Goal: Answer question/provide support: Share knowledge or assist other users

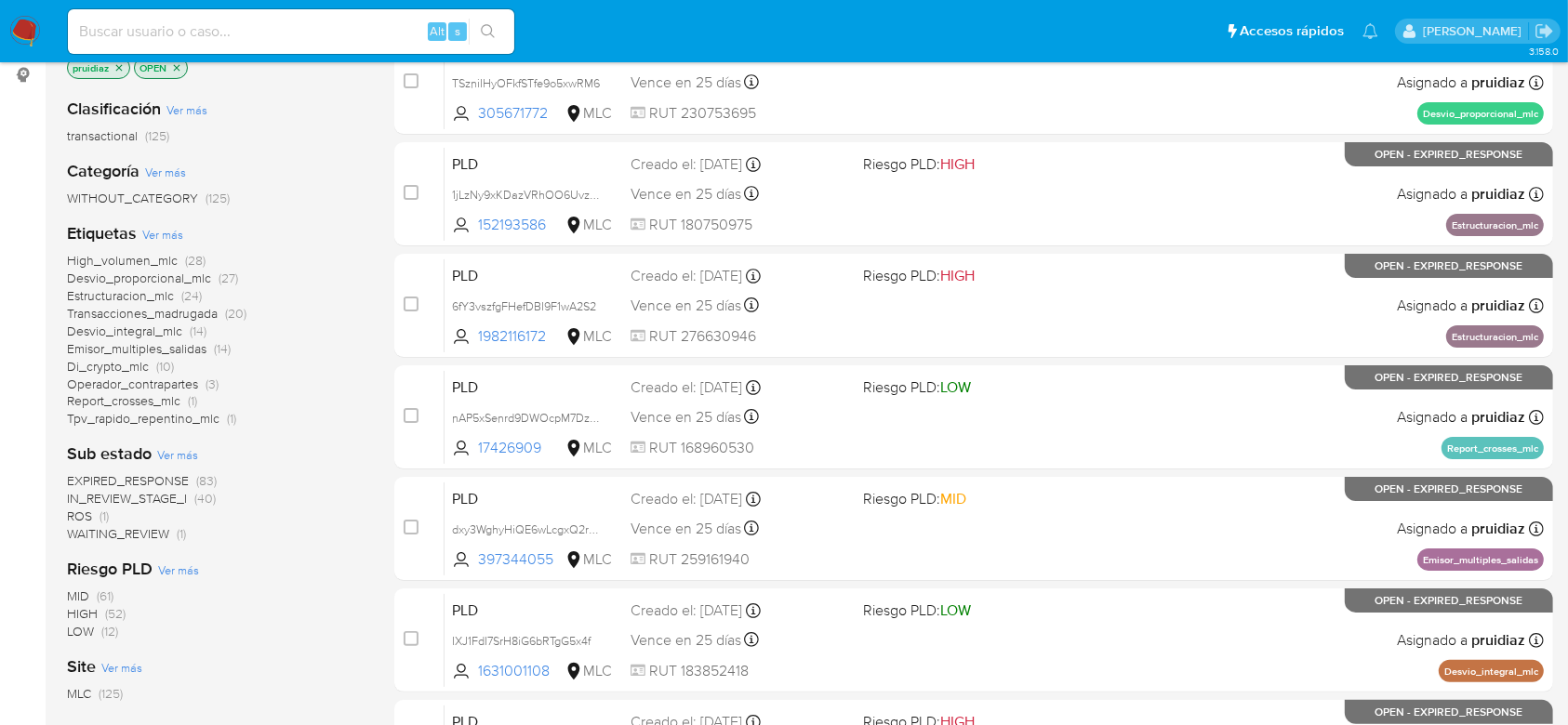
scroll to position [253, 0]
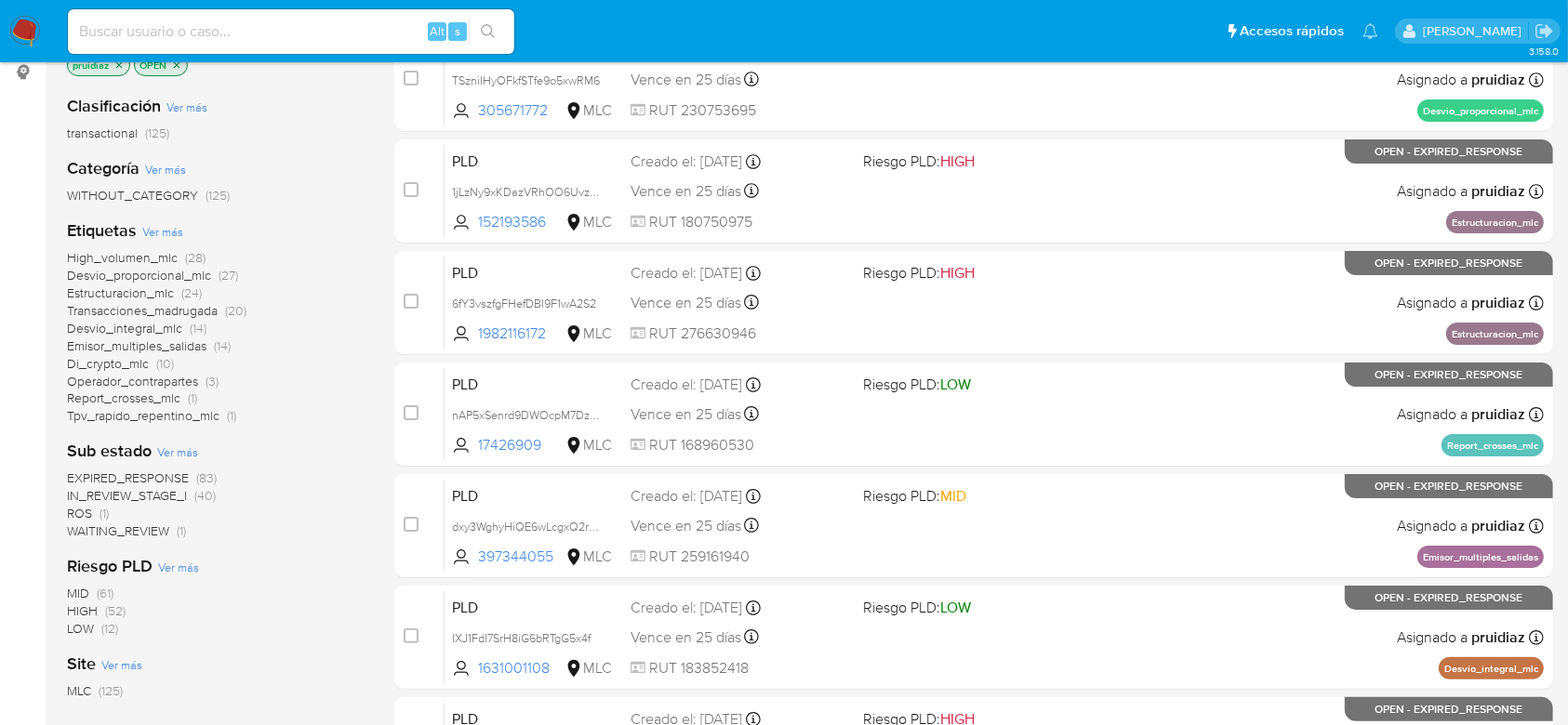
click at [78, 518] on span "ROS" at bounding box center [80, 513] width 25 height 19
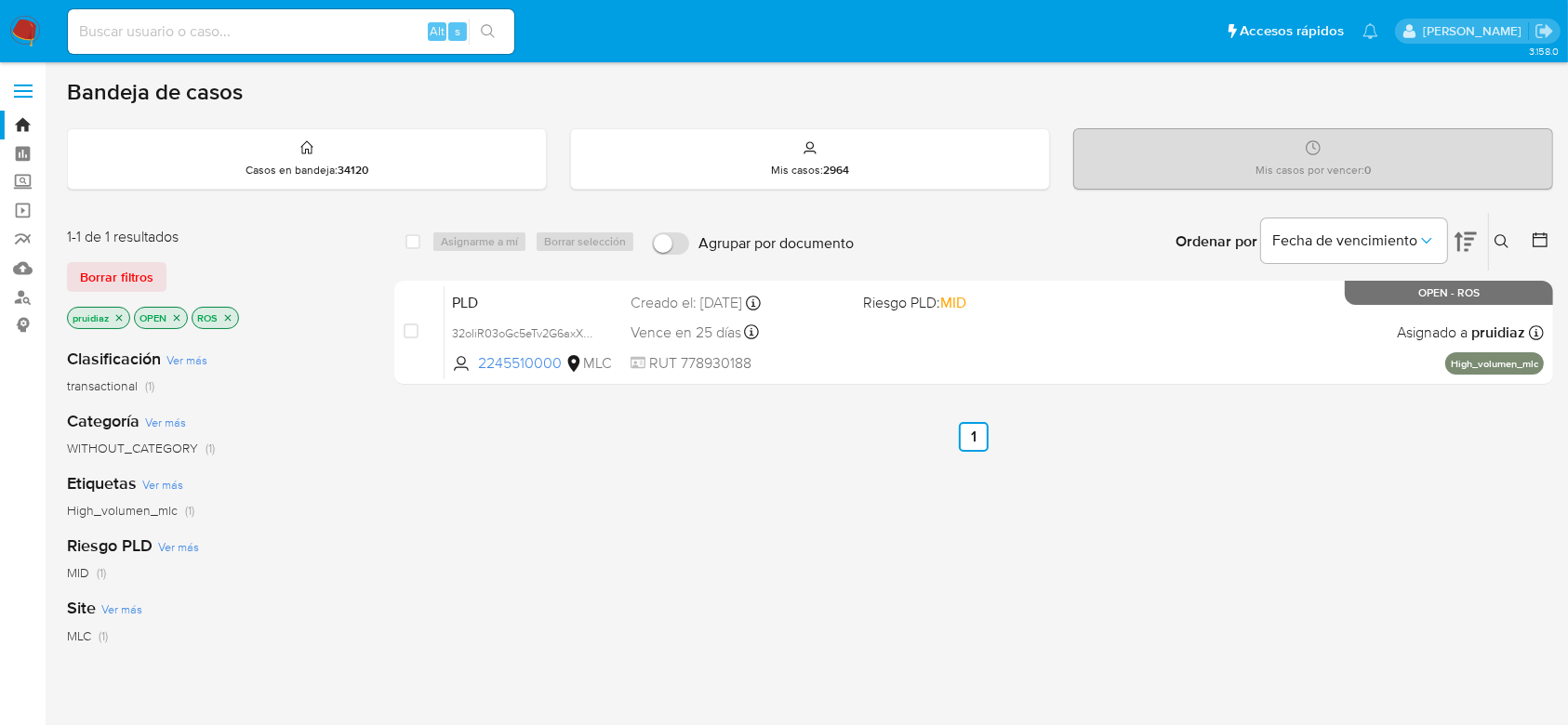
click at [233, 322] on p "ROS" at bounding box center [215, 318] width 46 height 21
click at [232, 320] on icon "close-filter" at bounding box center [228, 318] width 11 height 11
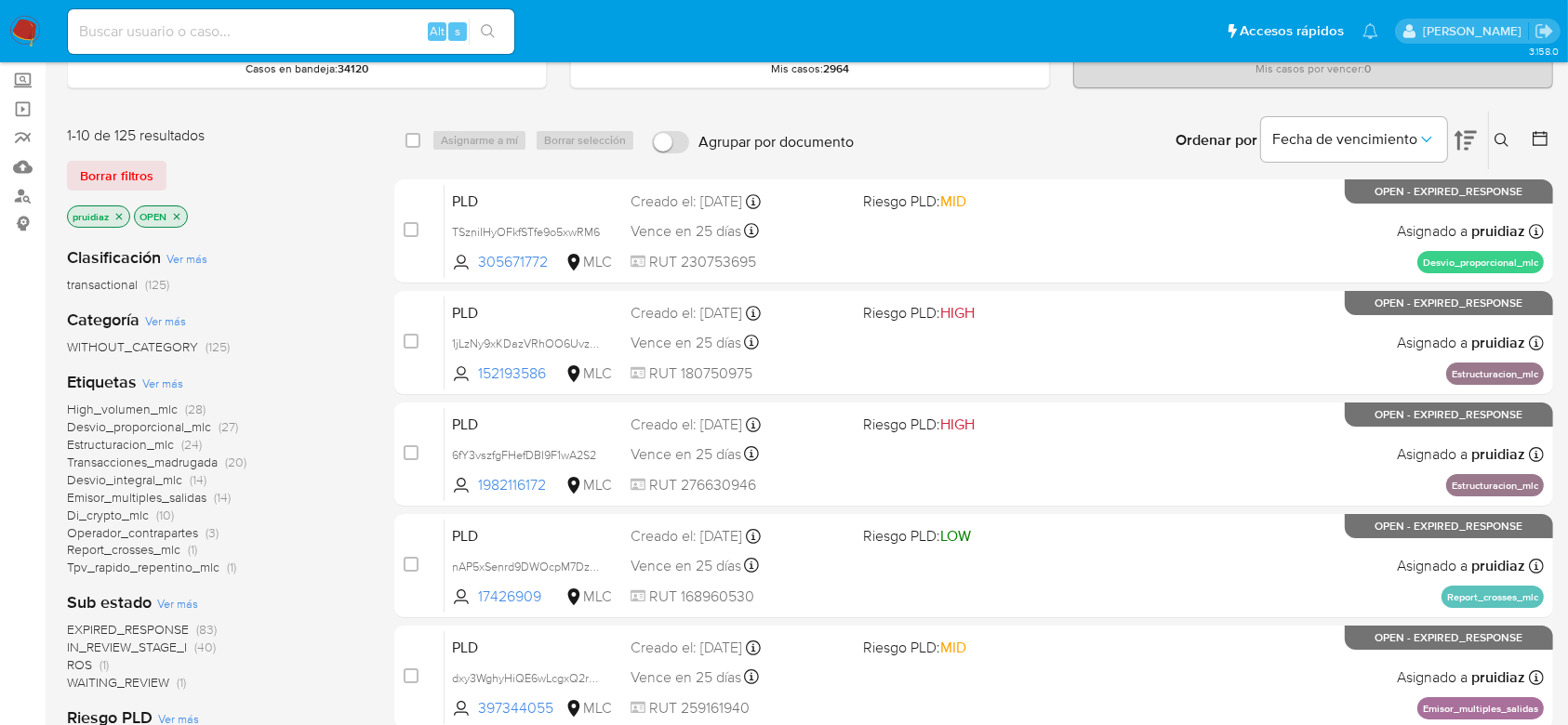
scroll to position [171, 0]
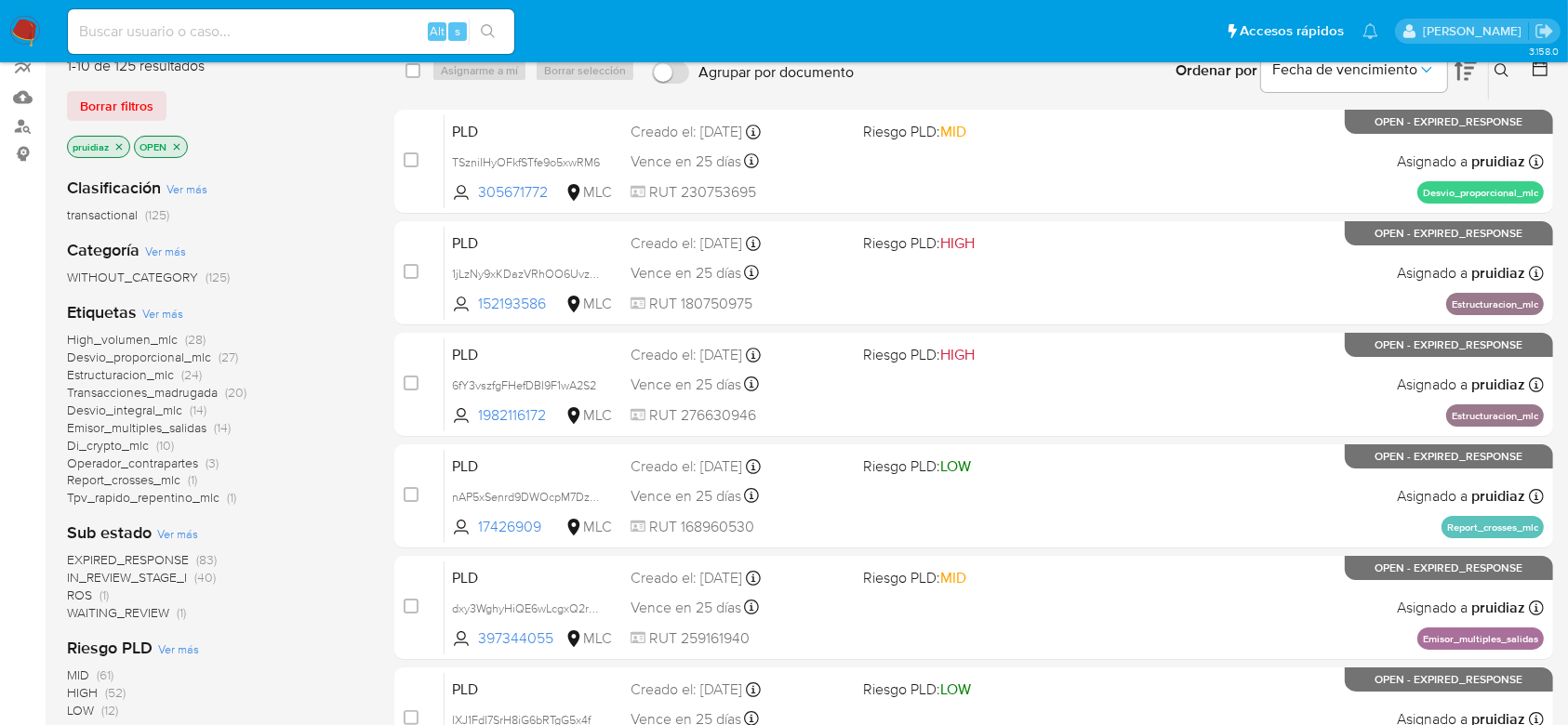
click at [137, 578] on span "IN_REVIEW_STAGE_I" at bounding box center [127, 578] width 120 height 19
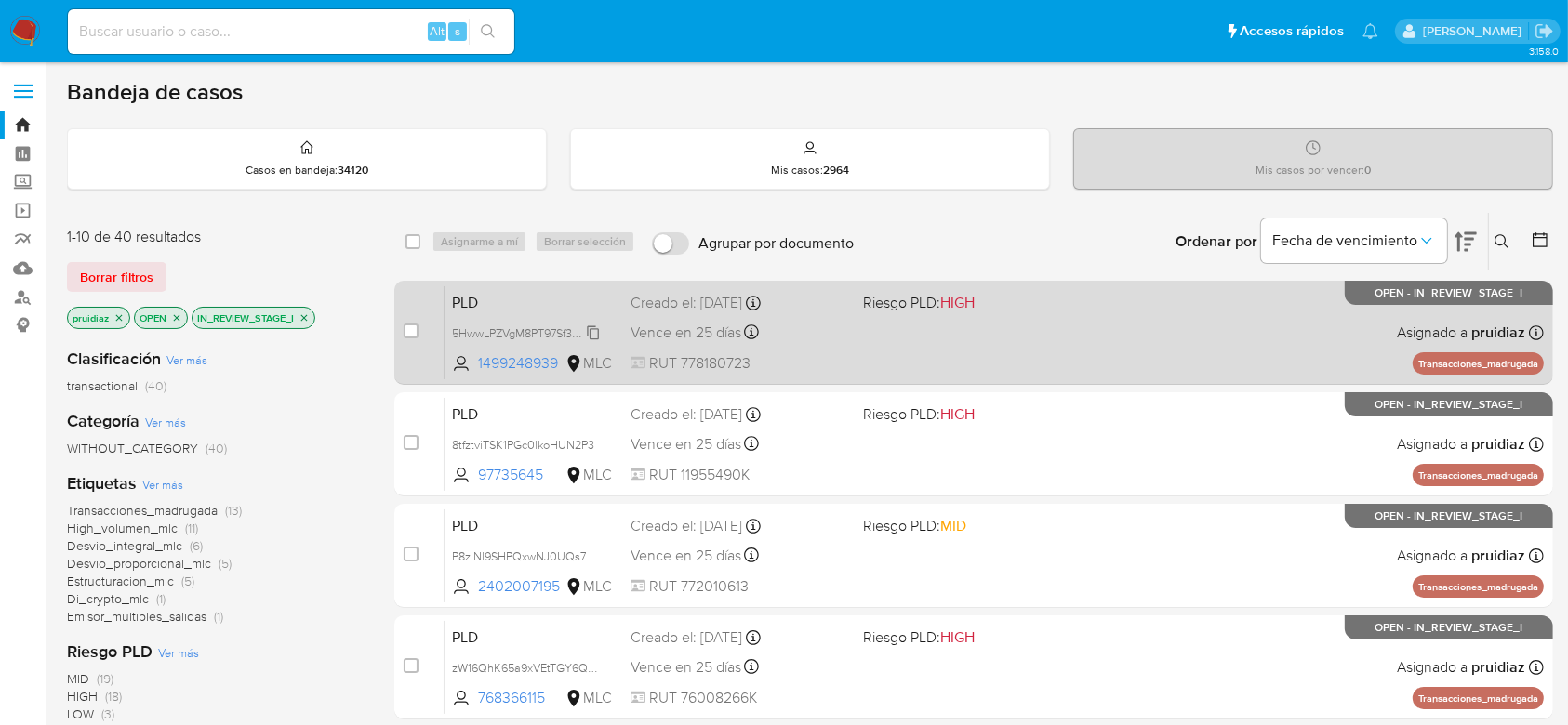
click at [593, 333] on span "5HwwLPZVgM8PT97Sf3HuERdc" at bounding box center [532, 332] width 161 height 21
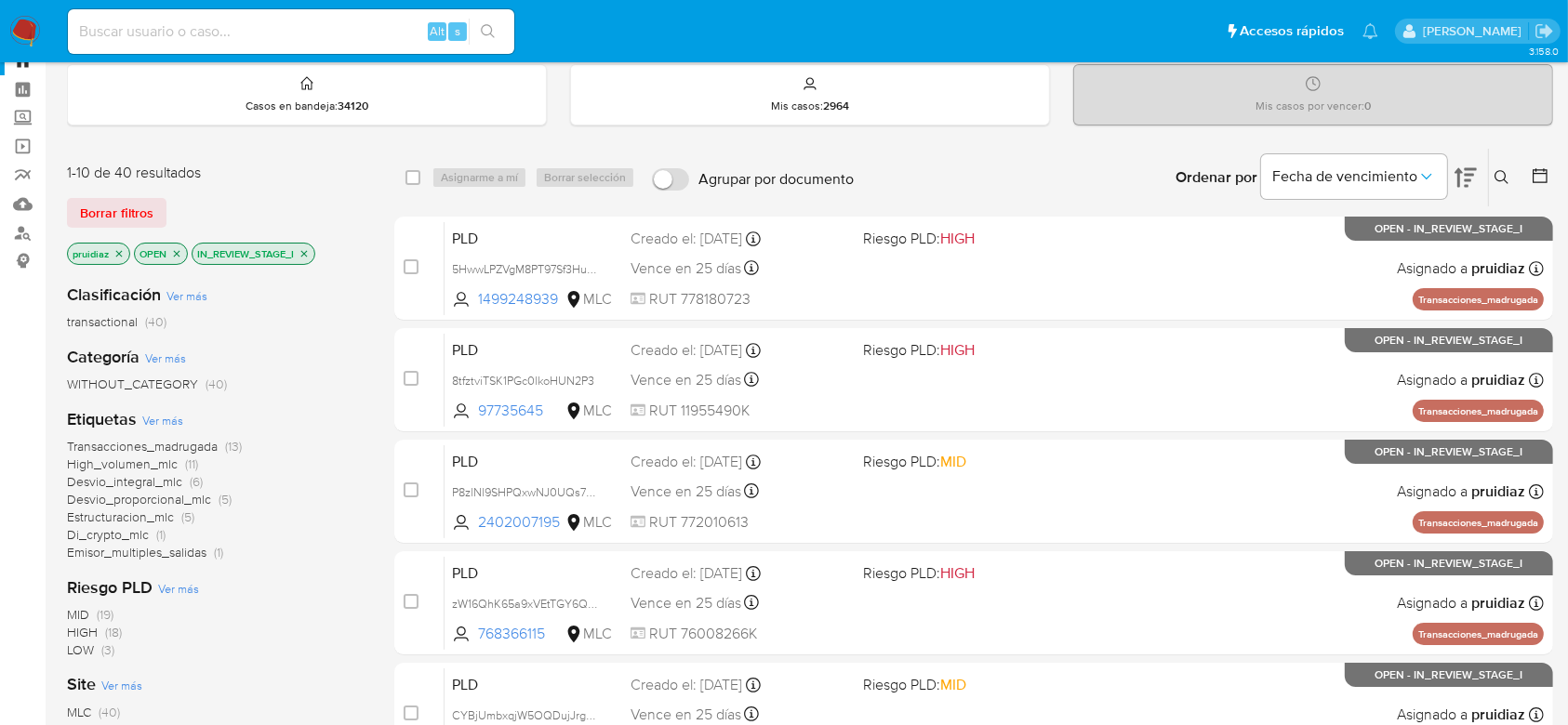
scroll to position [71, 0]
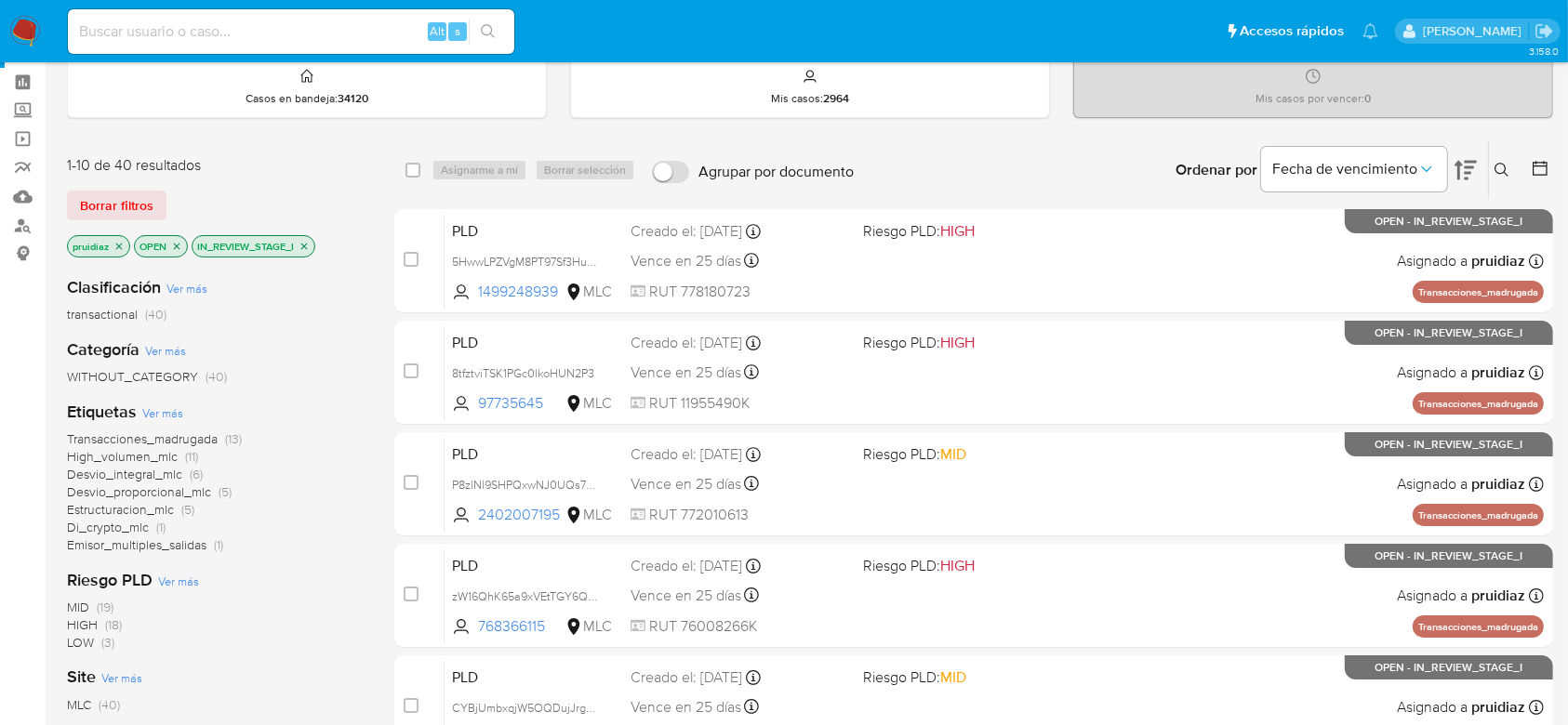
click at [141, 458] on span "High_volumen_mlc" at bounding box center [122, 456] width 111 height 19
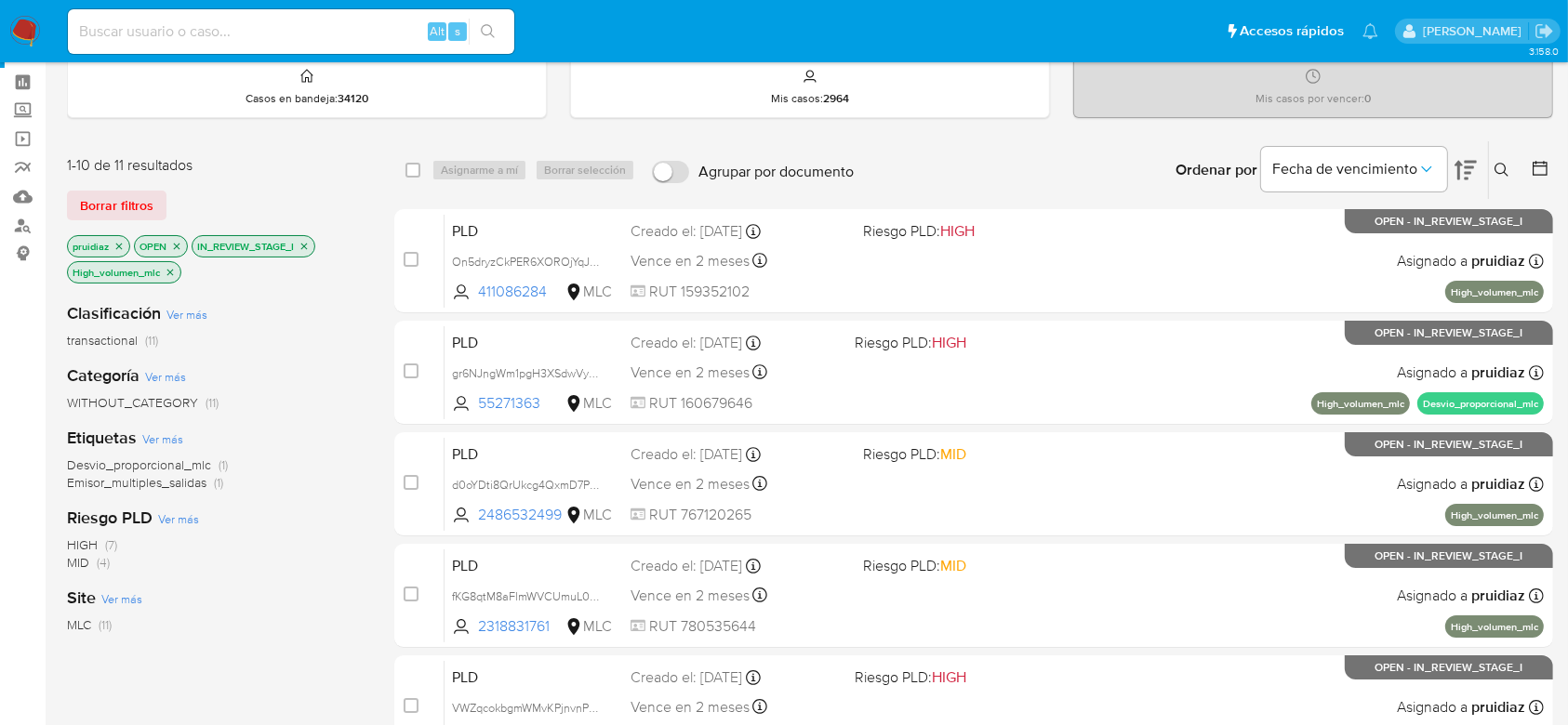
click at [169, 270] on icon "close-filter" at bounding box center [170, 272] width 11 height 11
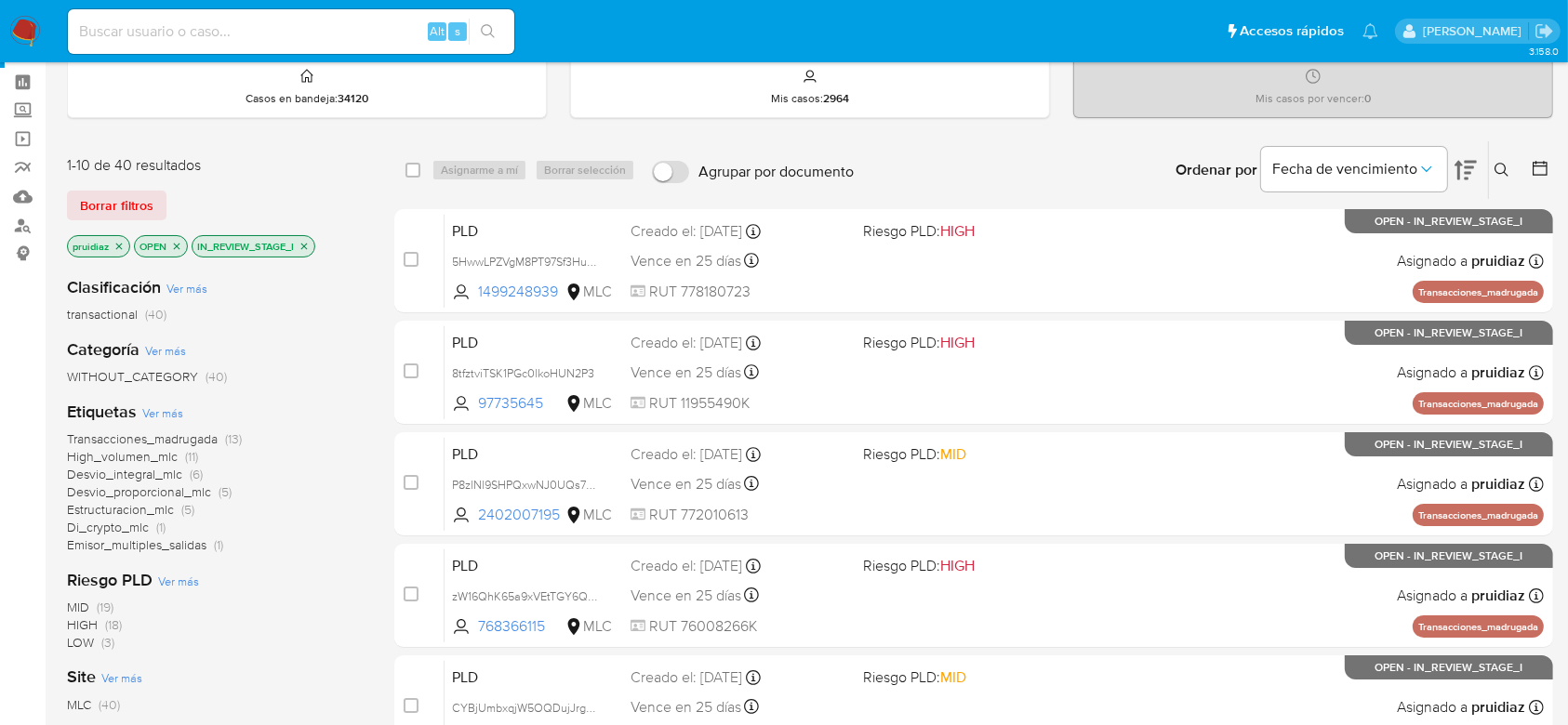
click at [158, 475] on span "Desvio_integral_mlc" at bounding box center [125, 474] width 116 height 19
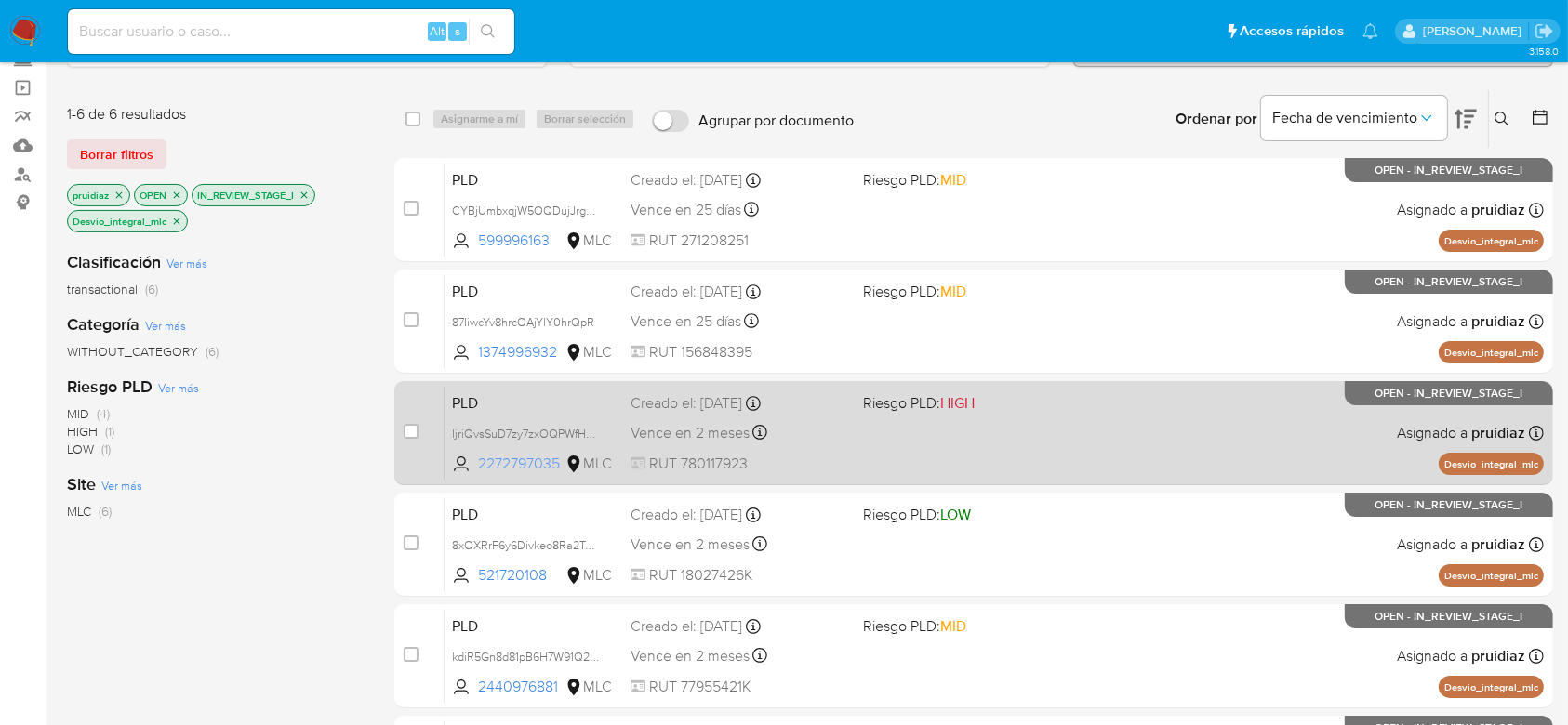
scroll to position [131, 0]
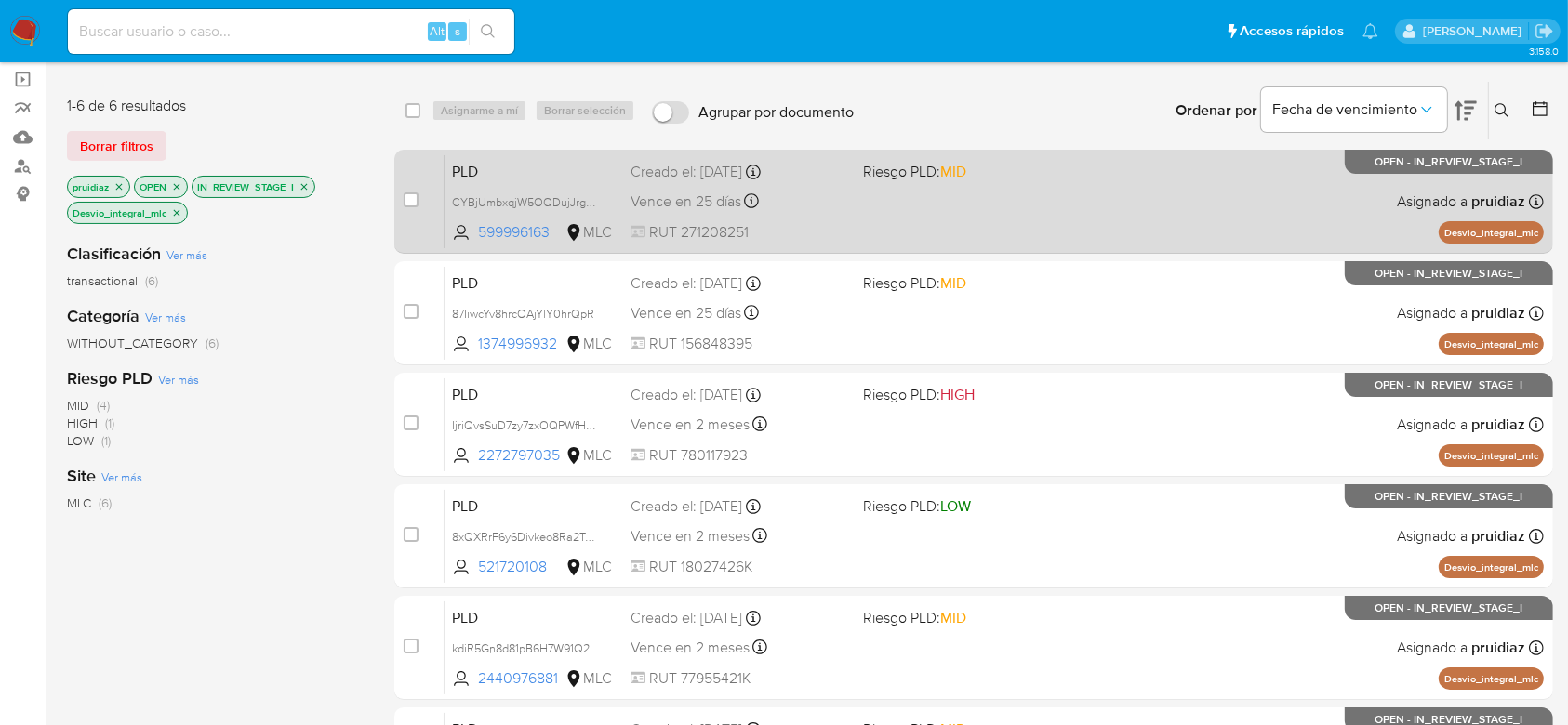
click at [1111, 228] on div "PLD CYBjUmbxqjW5OQDujJrgvVcS 599996163 MLC Riesgo PLD: MID Creado el: 12/07/202…" at bounding box center [994, 201] width 1099 height 94
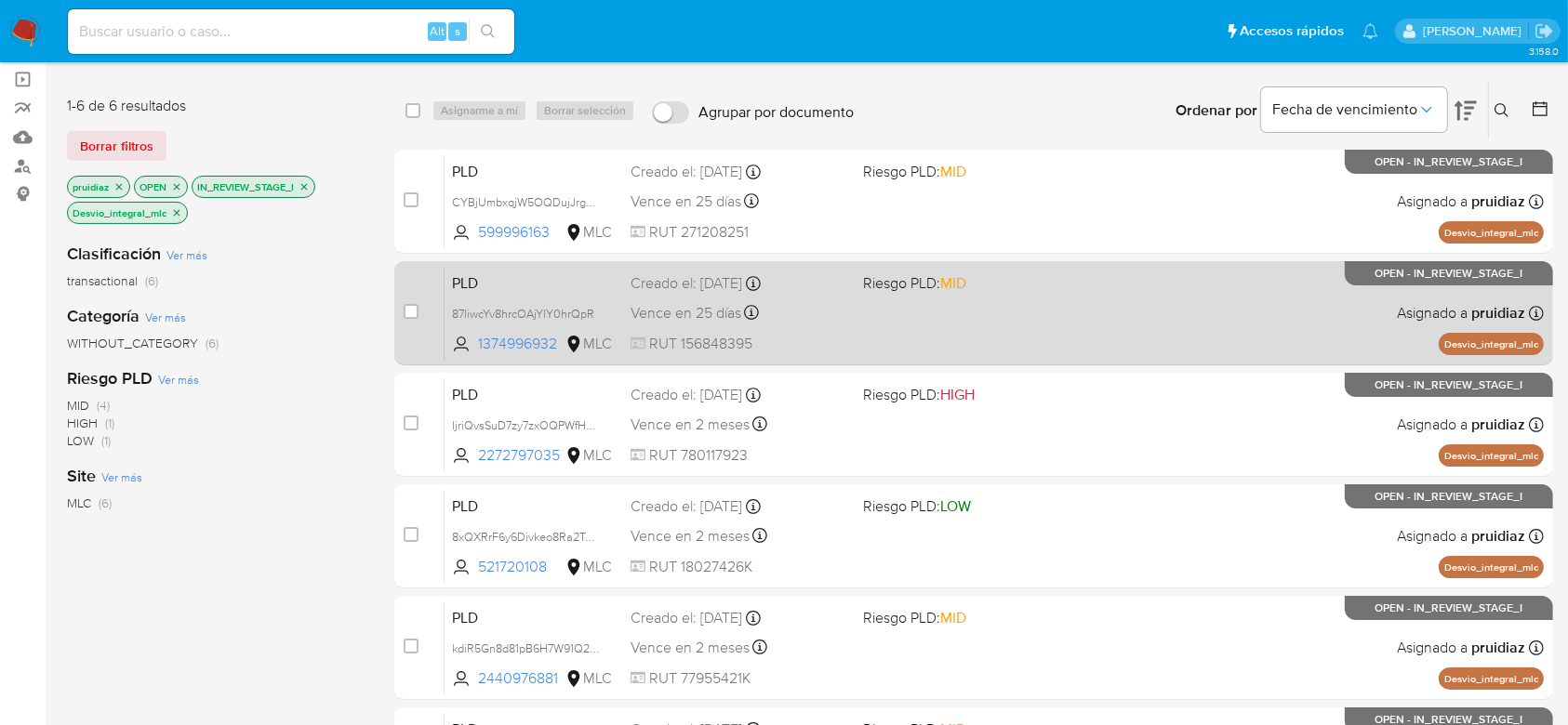
click at [1115, 316] on div "PLD 87IiwcYv8hrcOAjYlY0hrQpR 1374996932 MLC Riesgo PLD: MID Creado el: 12/07/20…" at bounding box center [994, 312] width 1099 height 94
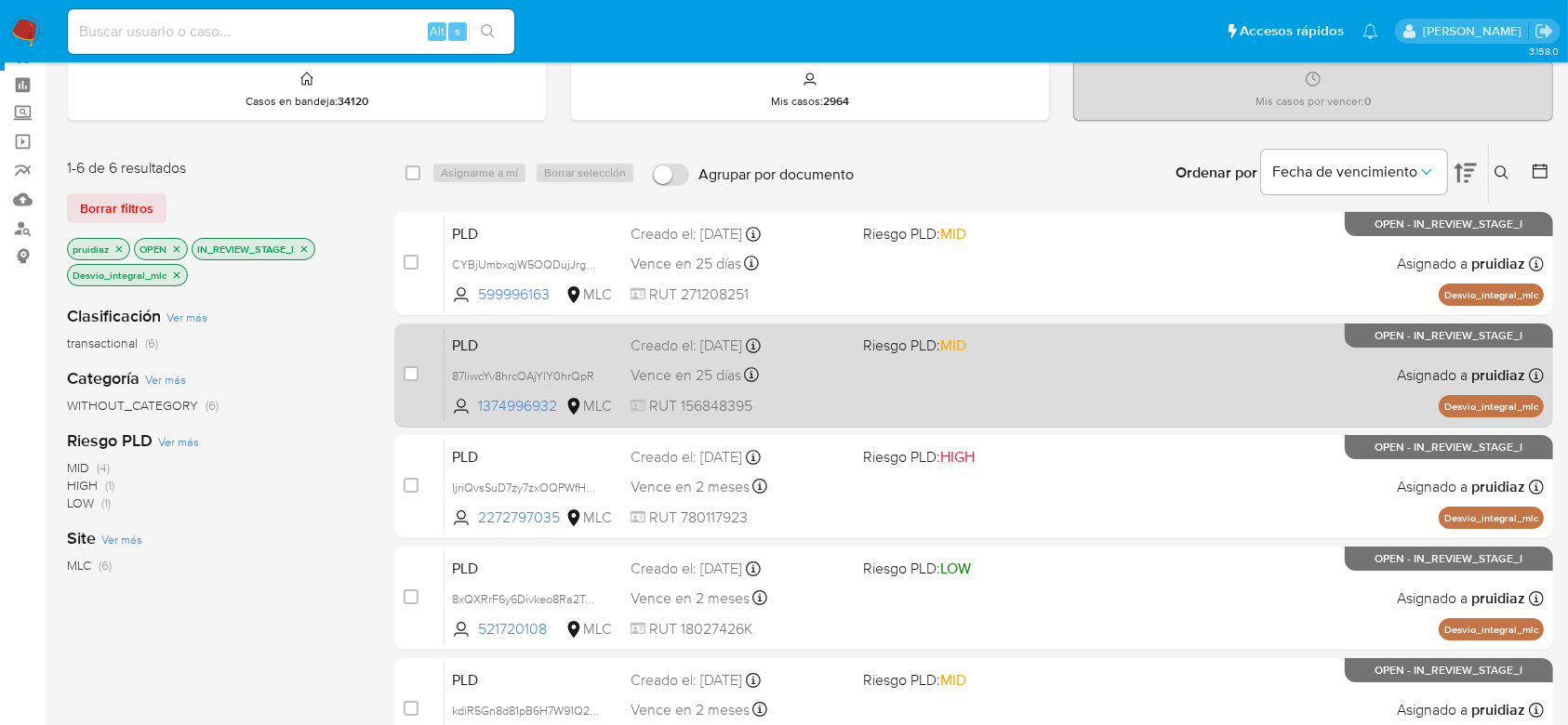
scroll to position [74, 0]
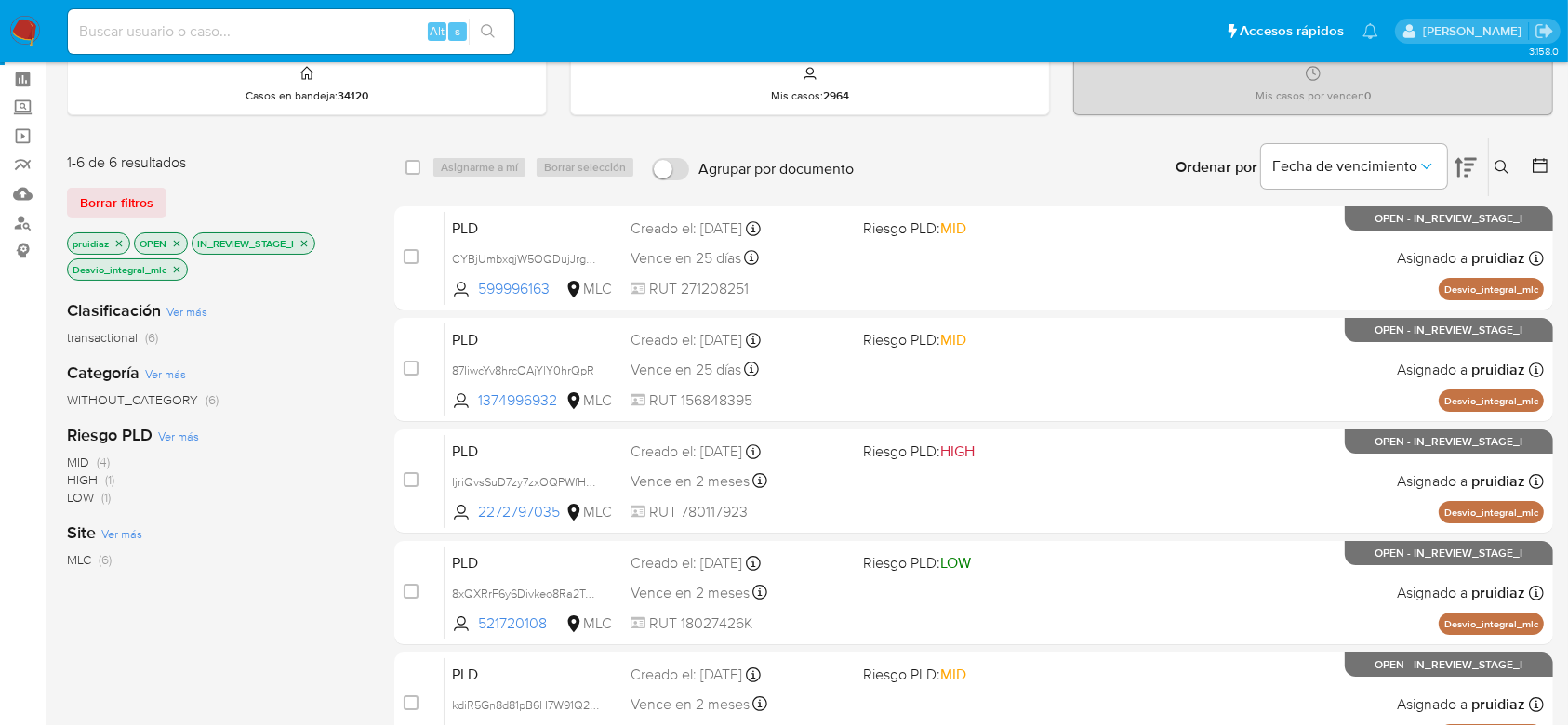
click at [177, 267] on icon "close-filter" at bounding box center [177, 269] width 7 height 7
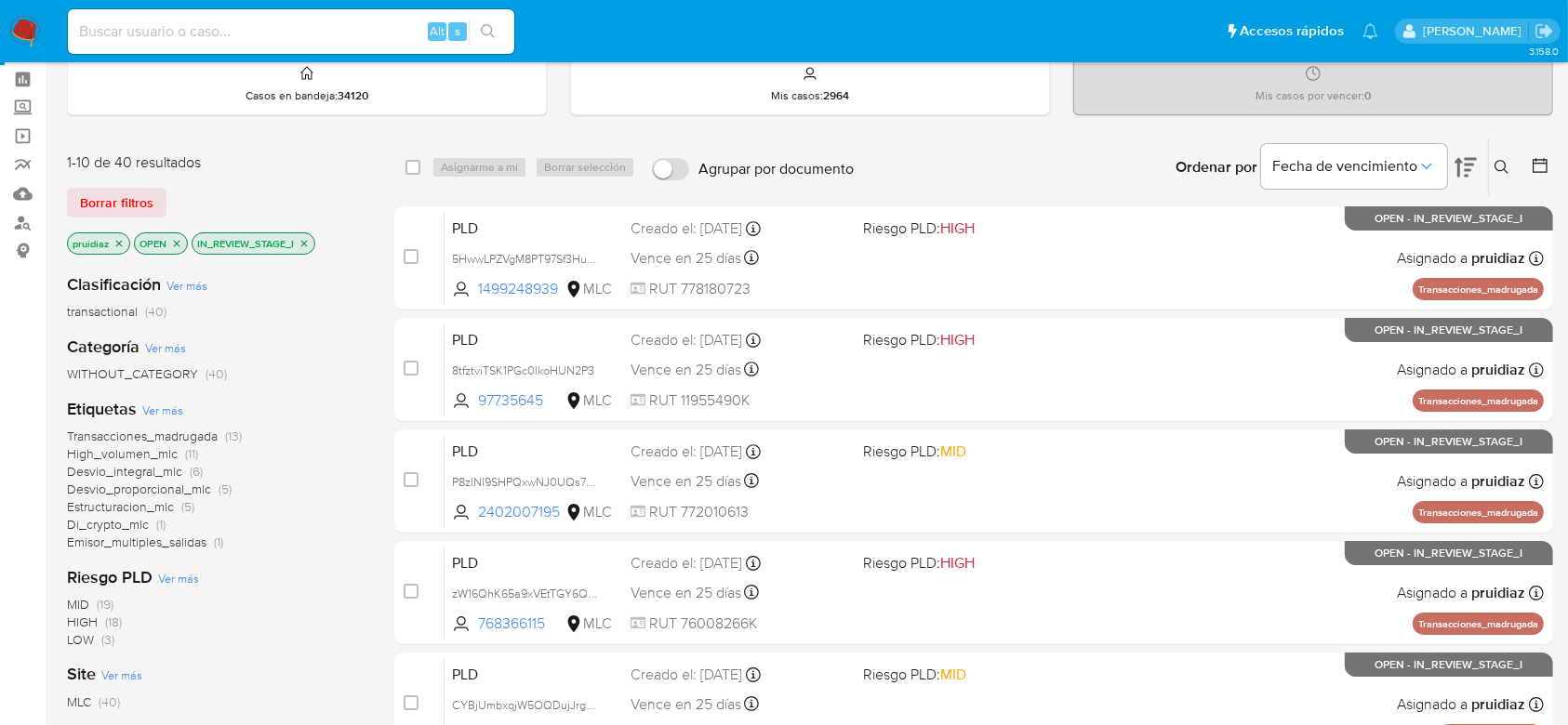
click at [167, 489] on span "Desvio_proporcional_mlc" at bounding box center [140, 490] width 144 height 19
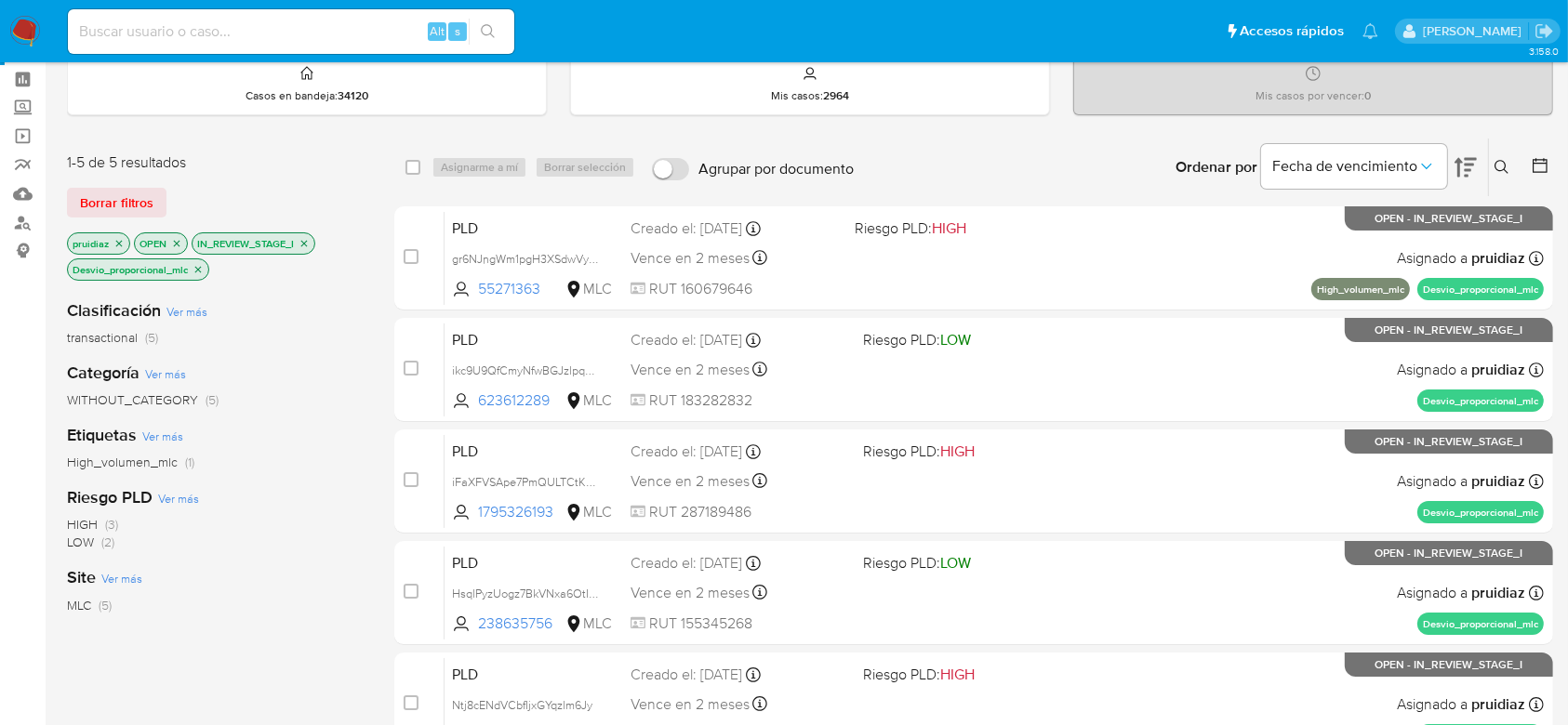
click at [200, 270] on icon "close-filter" at bounding box center [198, 270] width 11 height 11
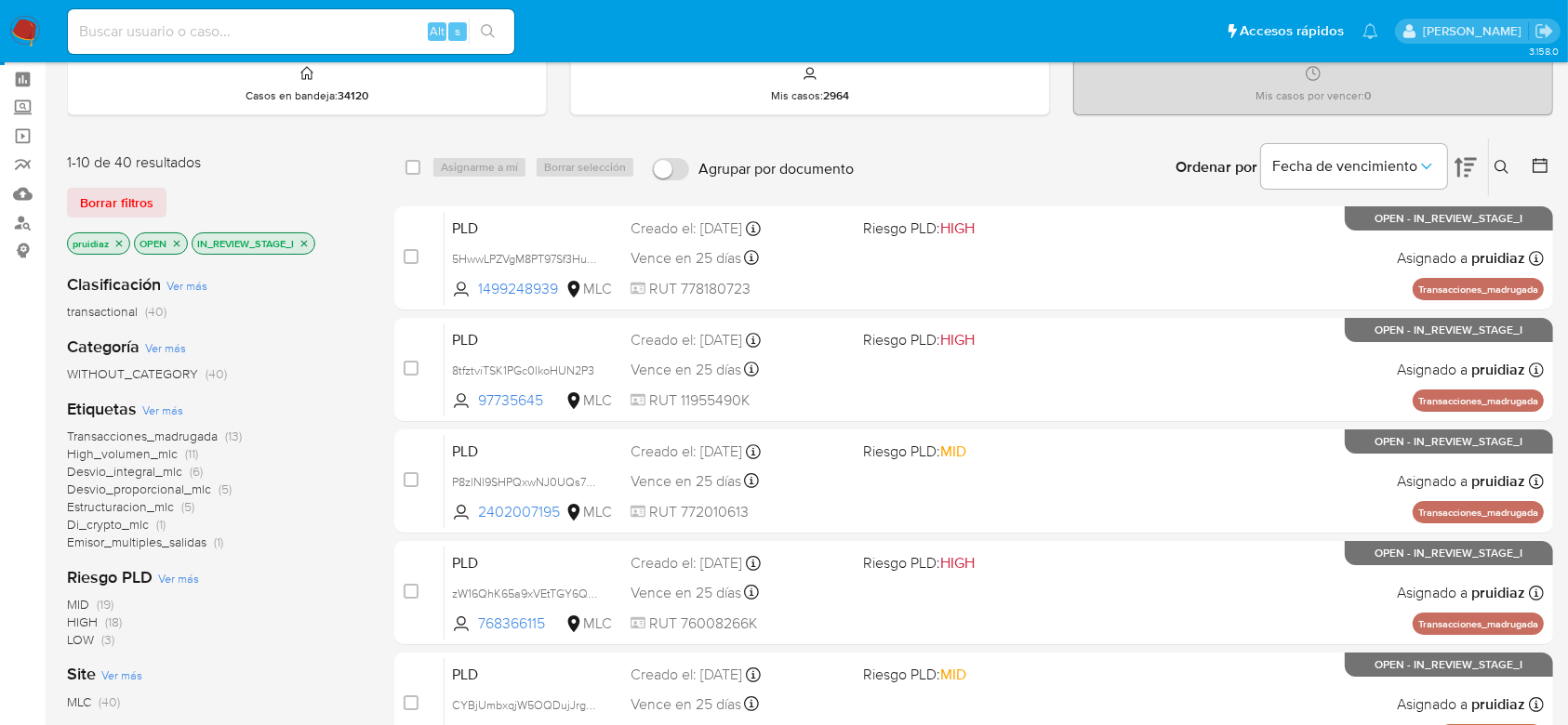
click at [159, 492] on span "Desvio_proporcional_mlc" at bounding box center [140, 490] width 144 height 19
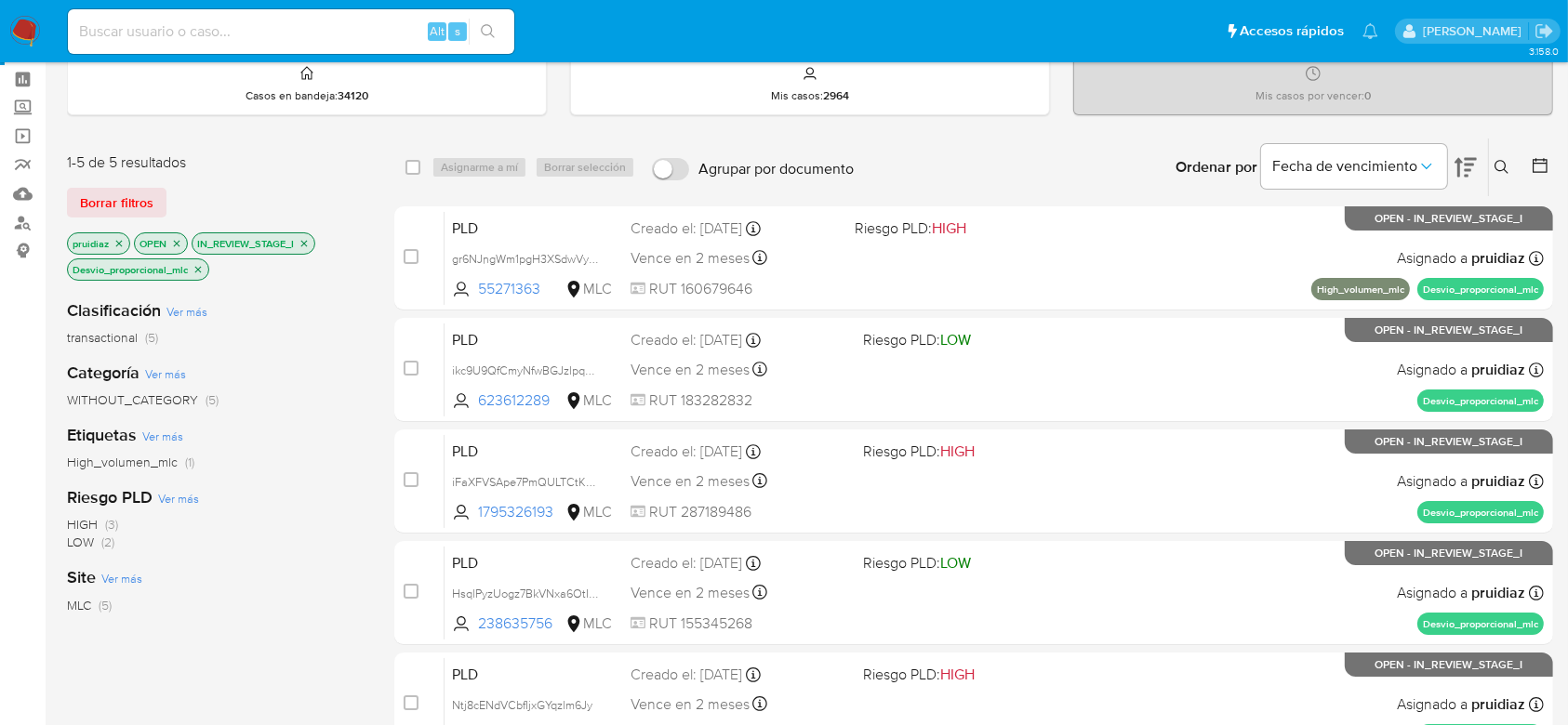
click at [201, 270] on icon "close-filter" at bounding box center [198, 269] width 7 height 7
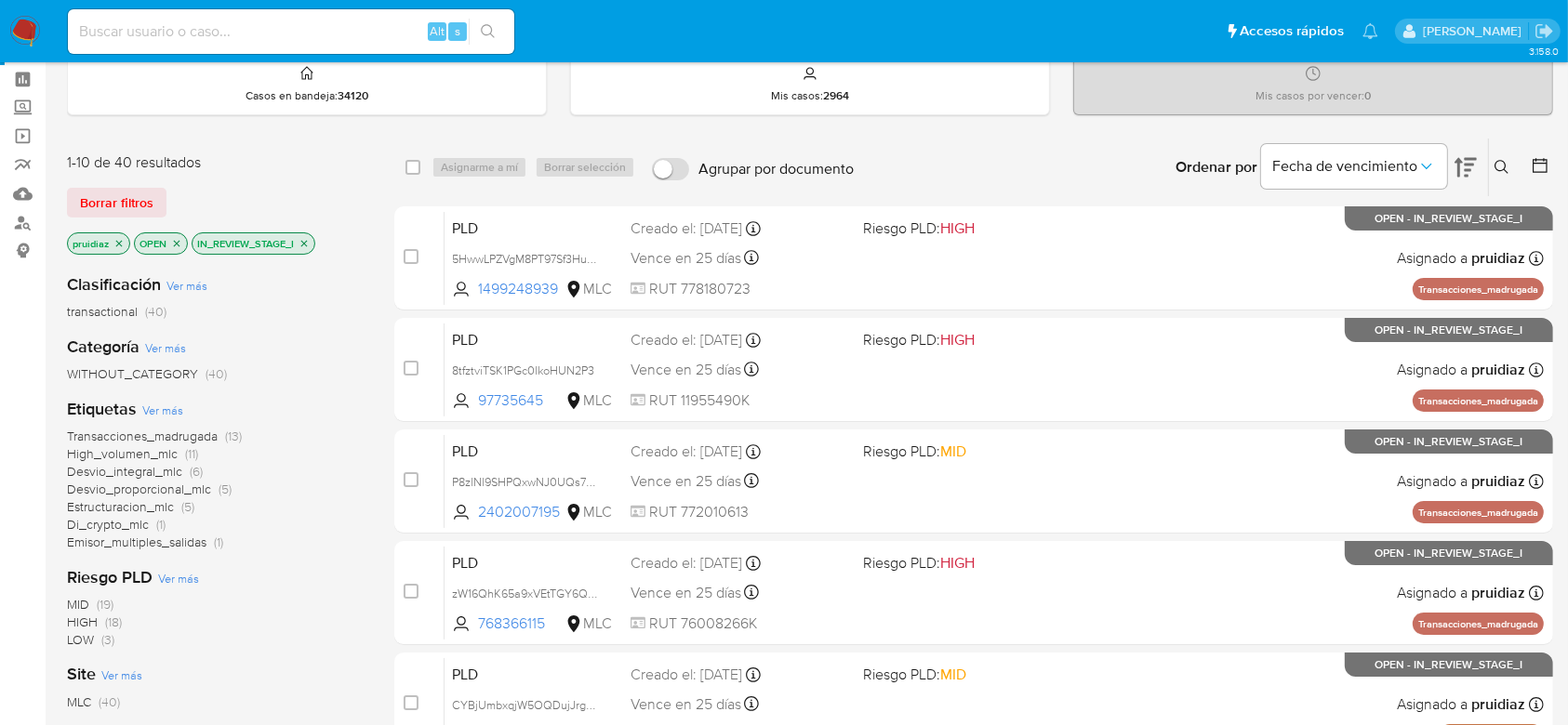
click at [146, 504] on span "Estructuracion_mlc" at bounding box center [121, 507] width 107 height 19
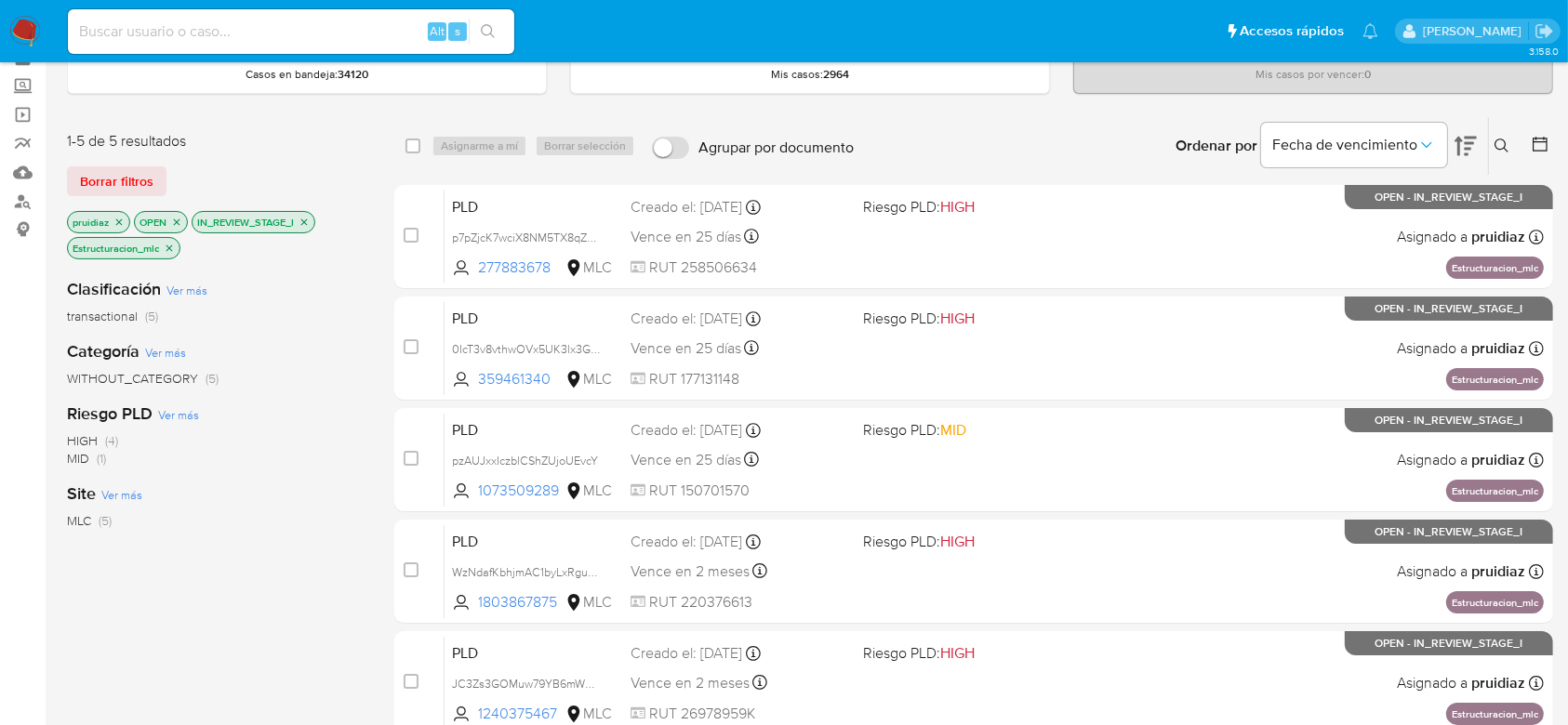
scroll to position [106, 0]
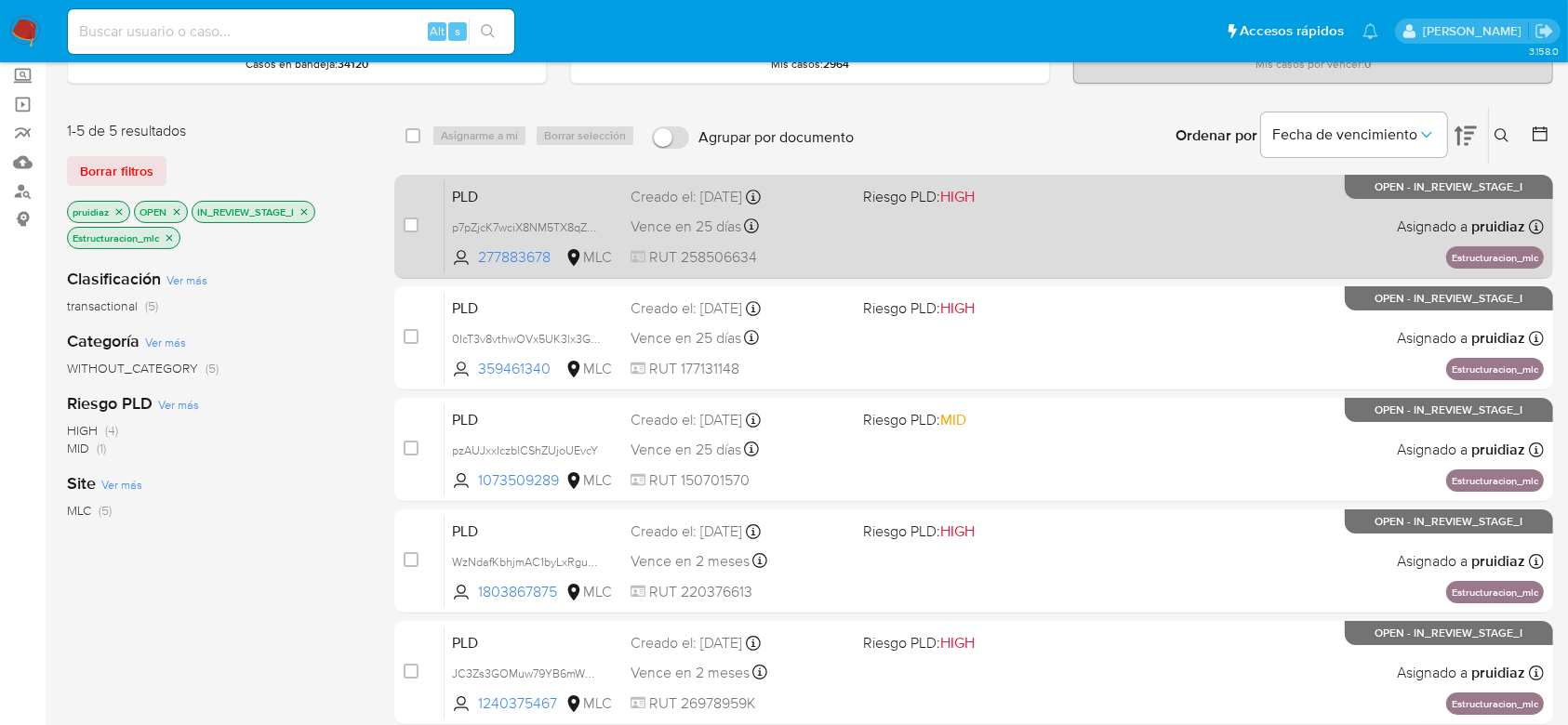
click at [999, 249] on div "PLD p7pZjcK7wciX8NM5TX8qZoo1 277883678 MLC Riesgo PLD: HIGH Creado el: 12/07/20…" at bounding box center [994, 226] width 1099 height 94
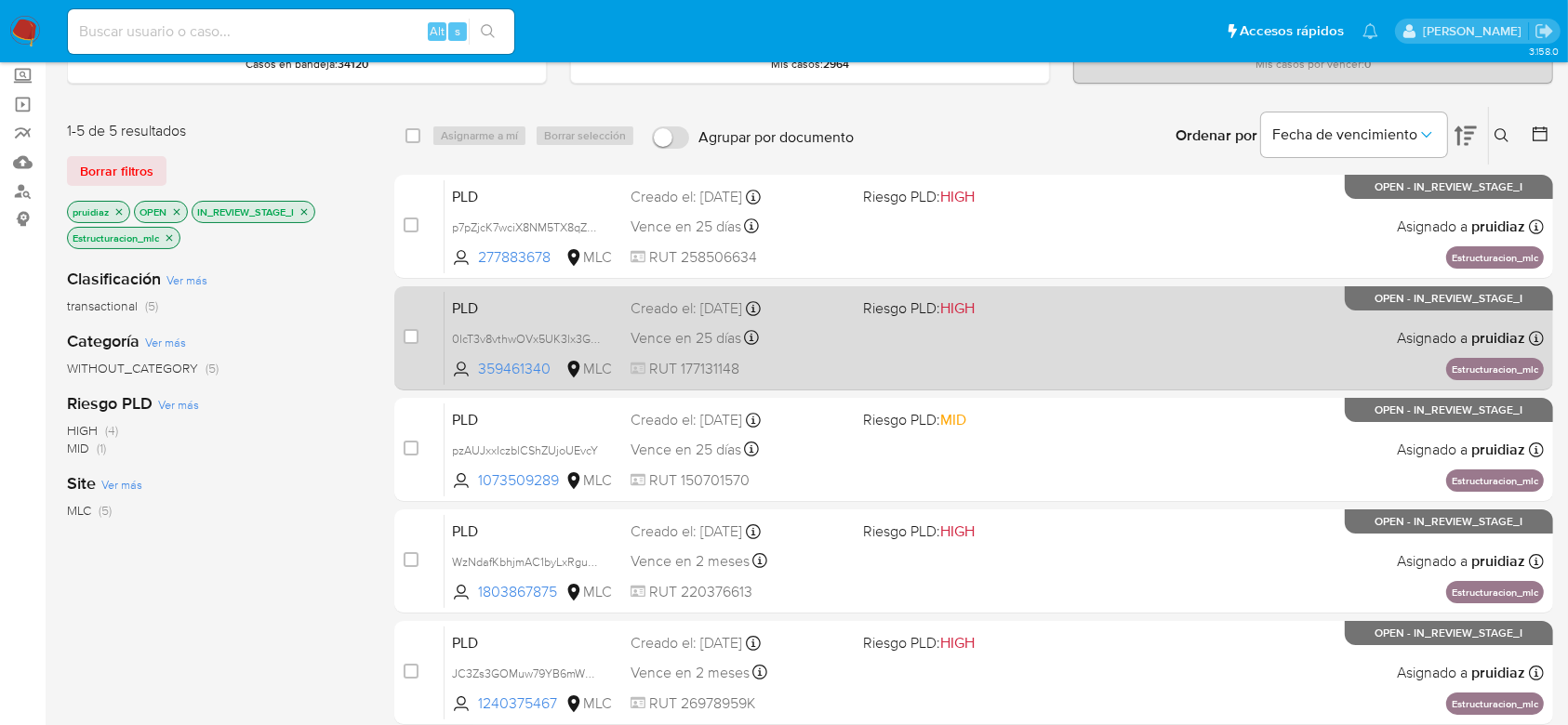
click at [999, 321] on div "PLD 0IcT3v8vthwOVx5UK3lx3GGI 359461340 MLC Riesgo PLD: HIGH Creado el: 12/07/20…" at bounding box center [994, 338] width 1099 height 94
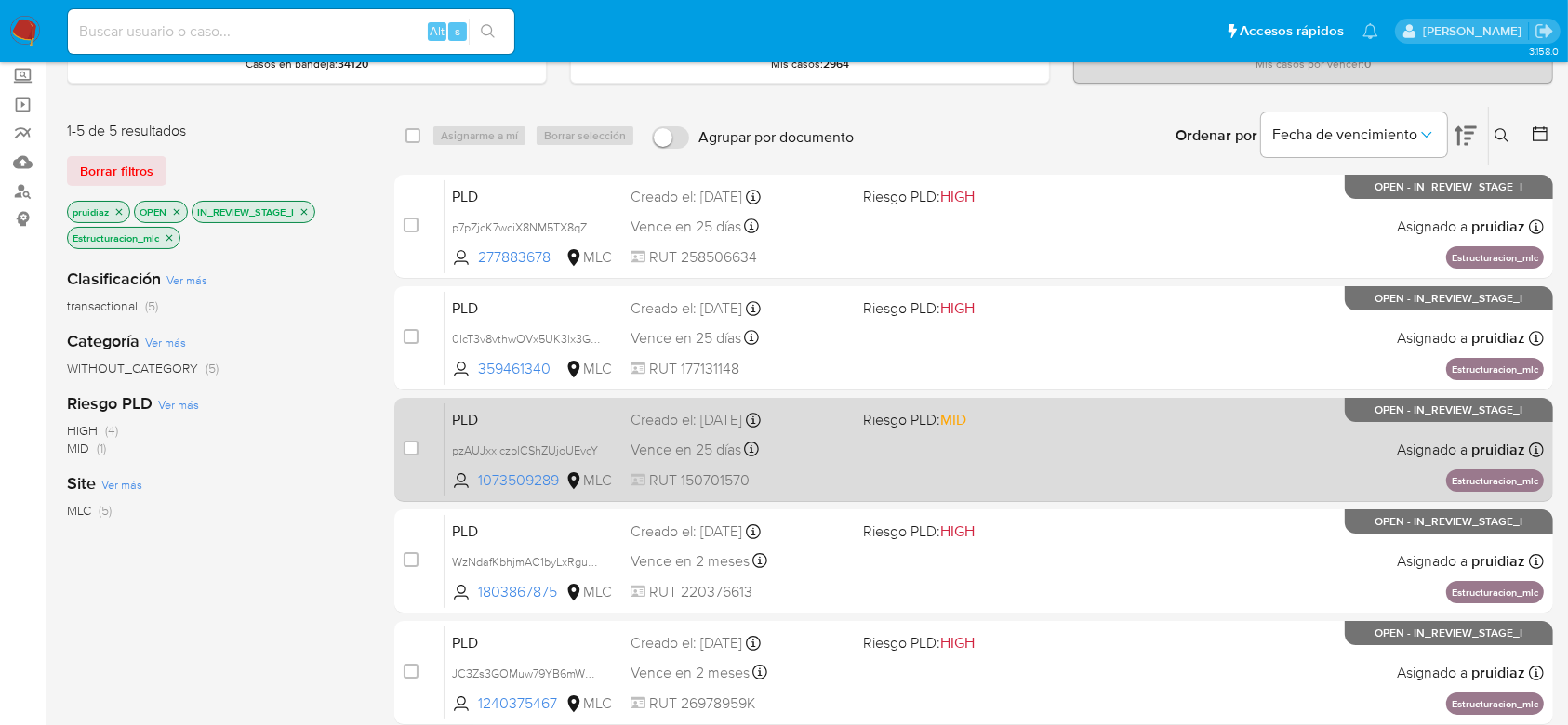
click at [969, 449] on div "PLD pzAUJxxIczblCShZUjoUEvcY 1073509289 MLC Riesgo PLD: MID Creado el: 12/07/20…" at bounding box center [994, 449] width 1099 height 94
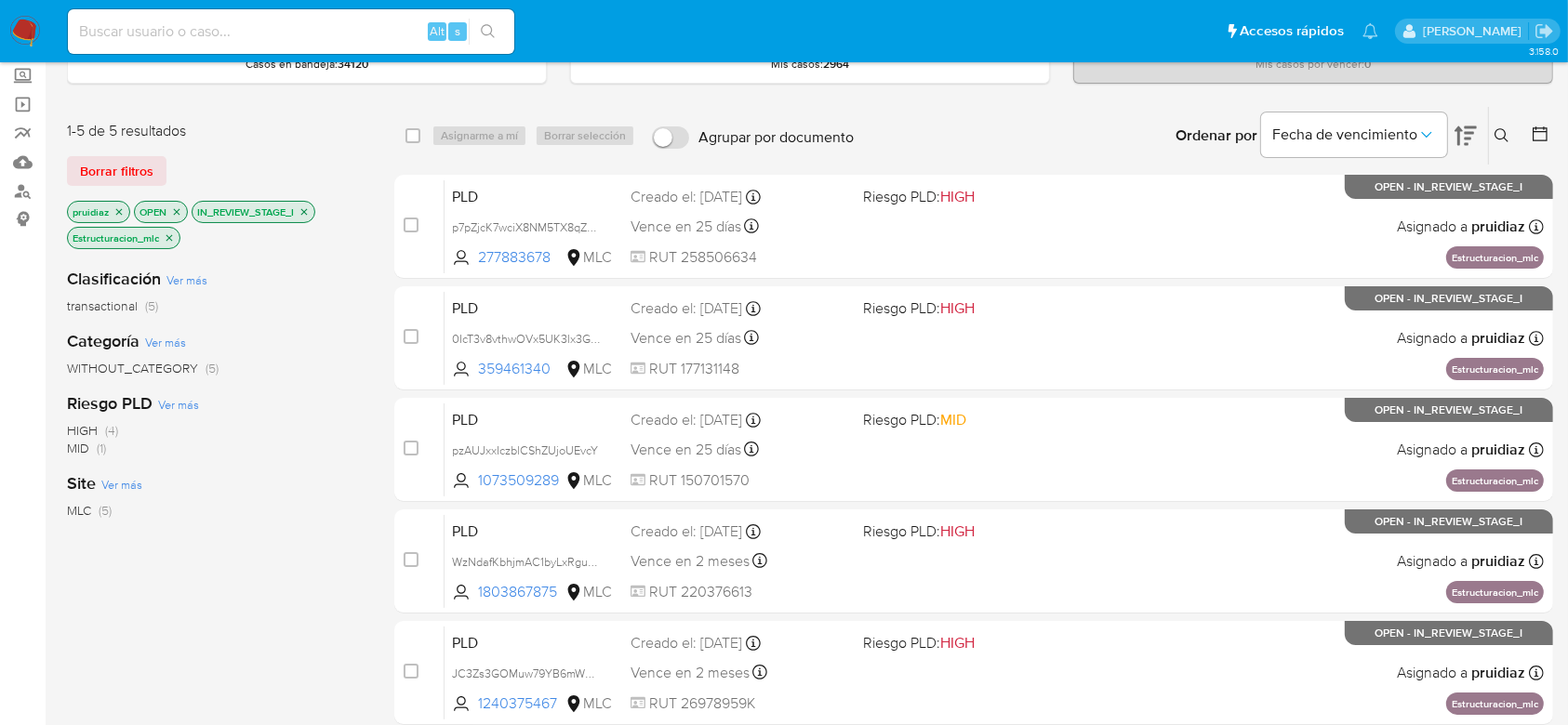
click at [170, 239] on icon "close-filter" at bounding box center [169, 238] width 11 height 11
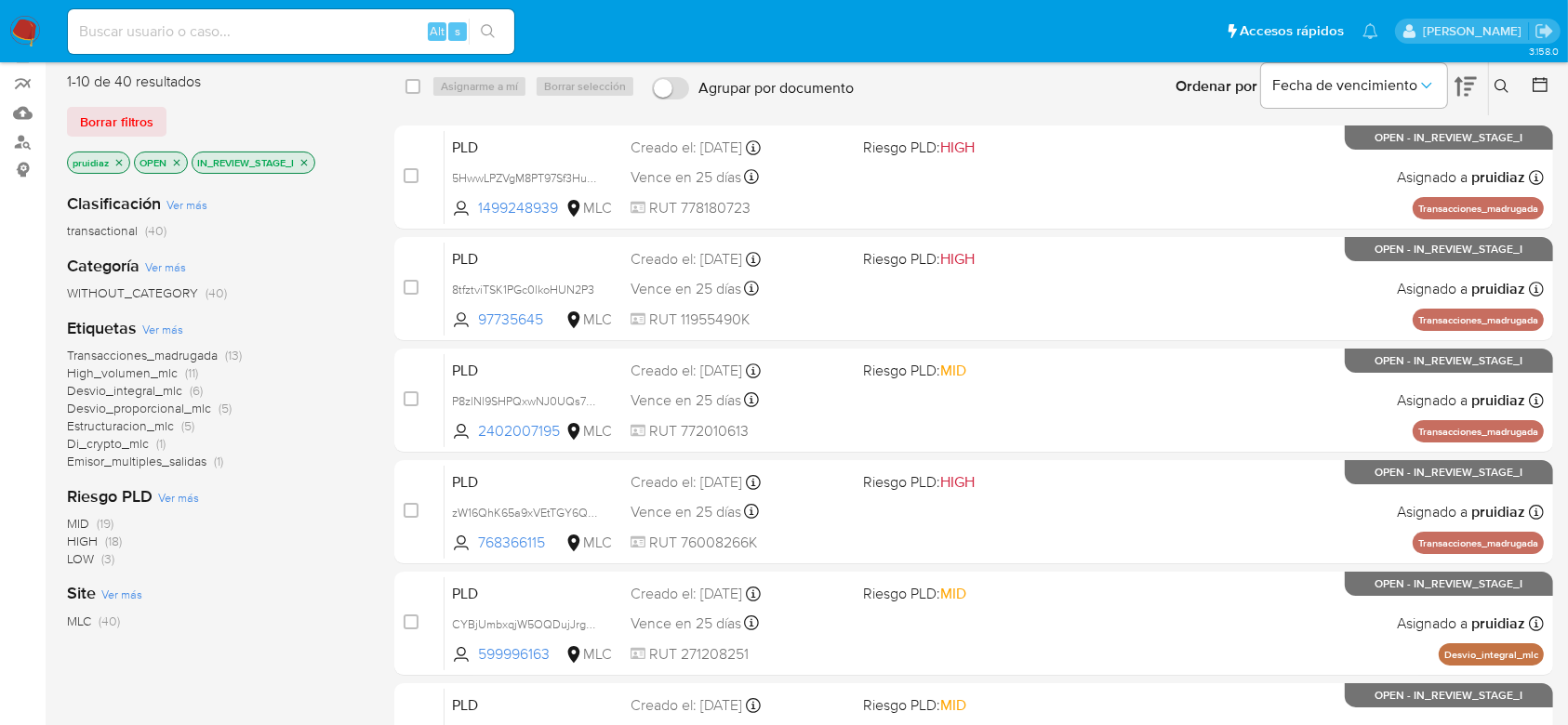
scroll to position [158, 0]
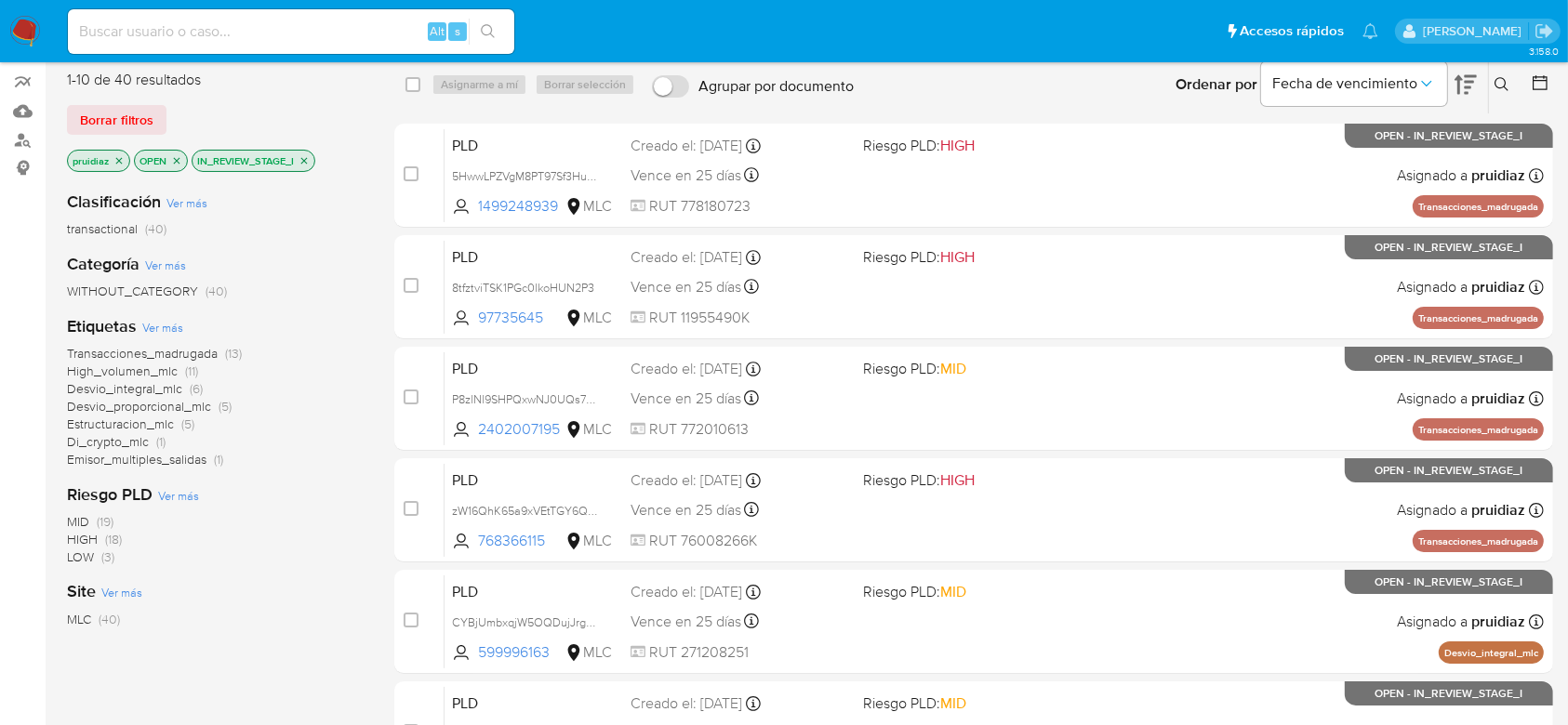
click at [115, 437] on span "Di_crypto_mlc" at bounding box center [108, 442] width 82 height 19
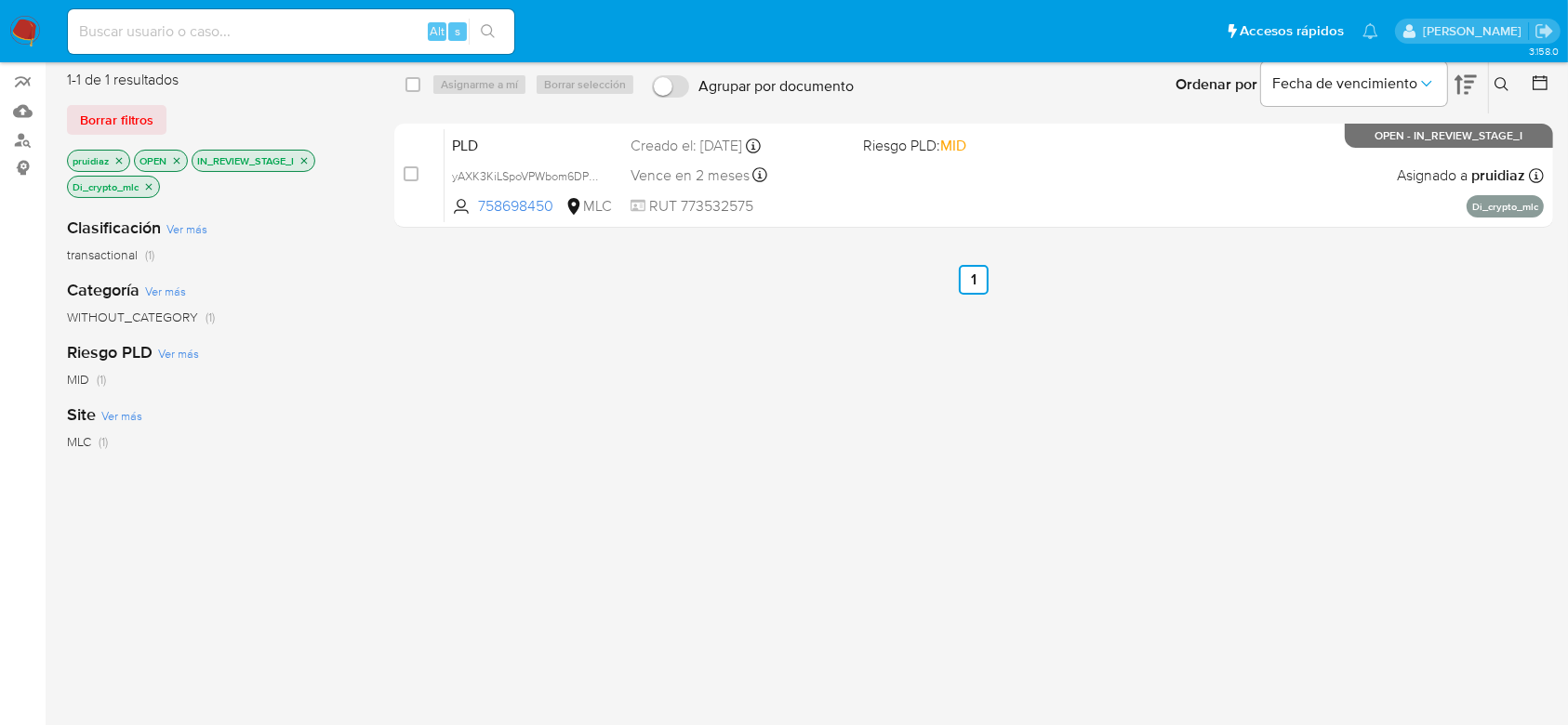
click at [148, 187] on icon "close-filter" at bounding box center [149, 187] width 11 height 11
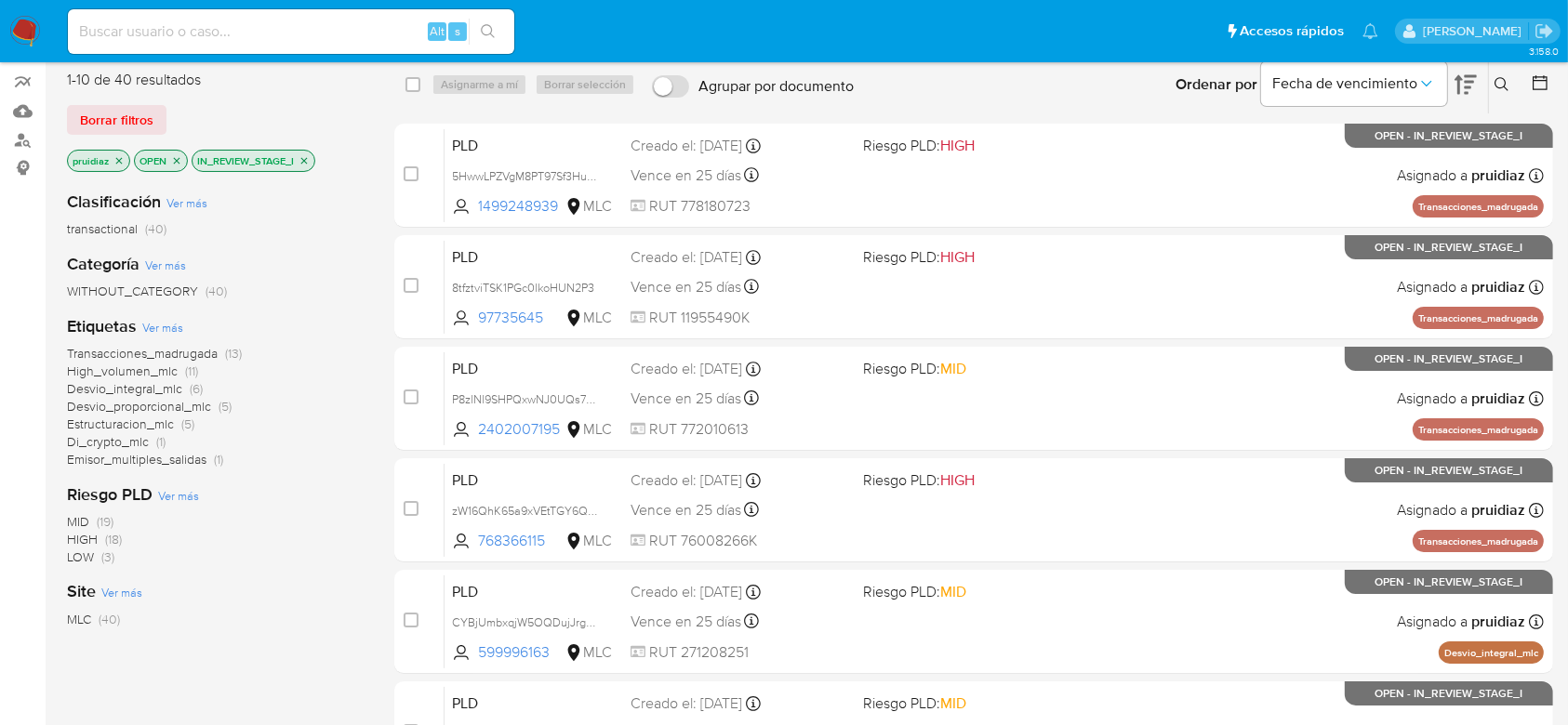
click at [149, 455] on span "Emisor_multiples_salidas" at bounding box center [137, 459] width 140 height 19
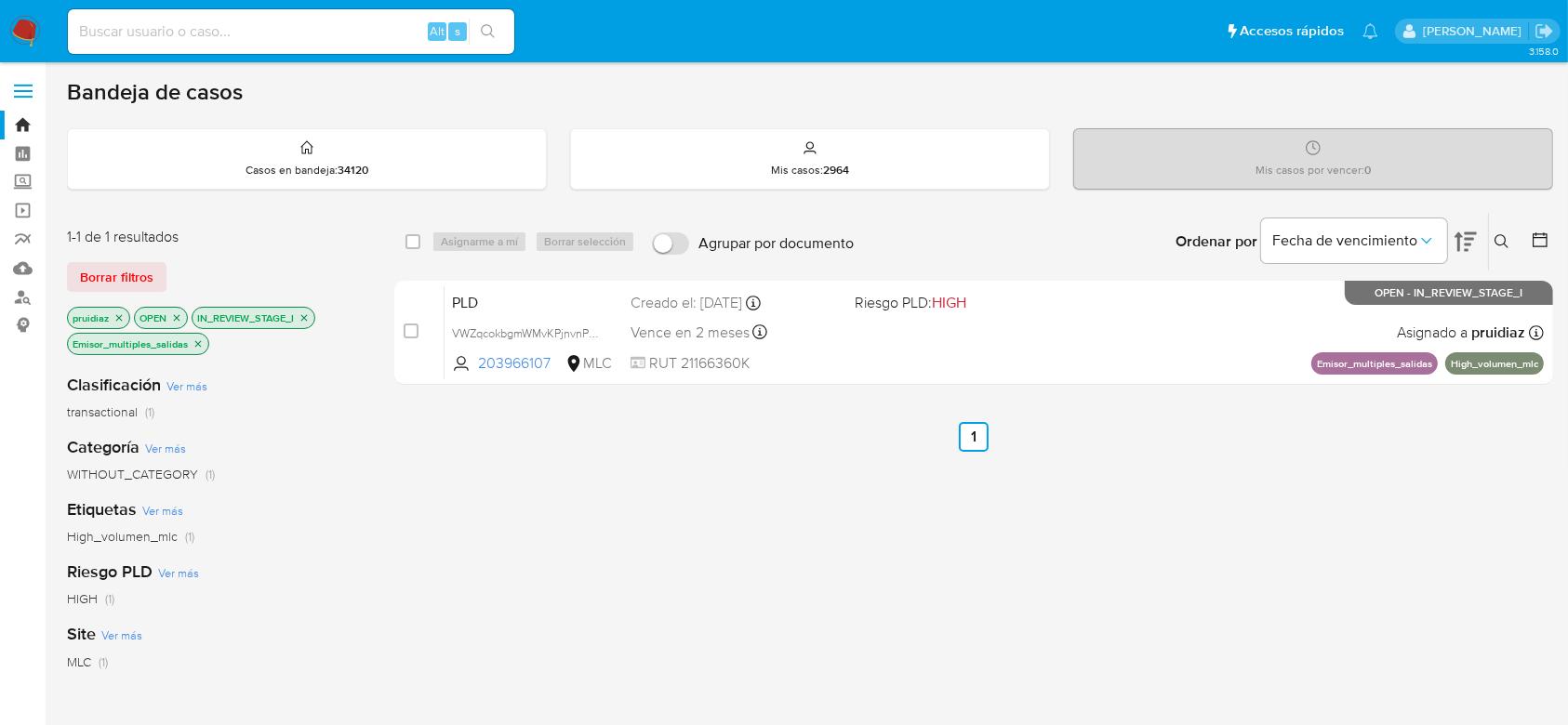
click at [196, 346] on icon "close-filter" at bounding box center [198, 344] width 11 height 11
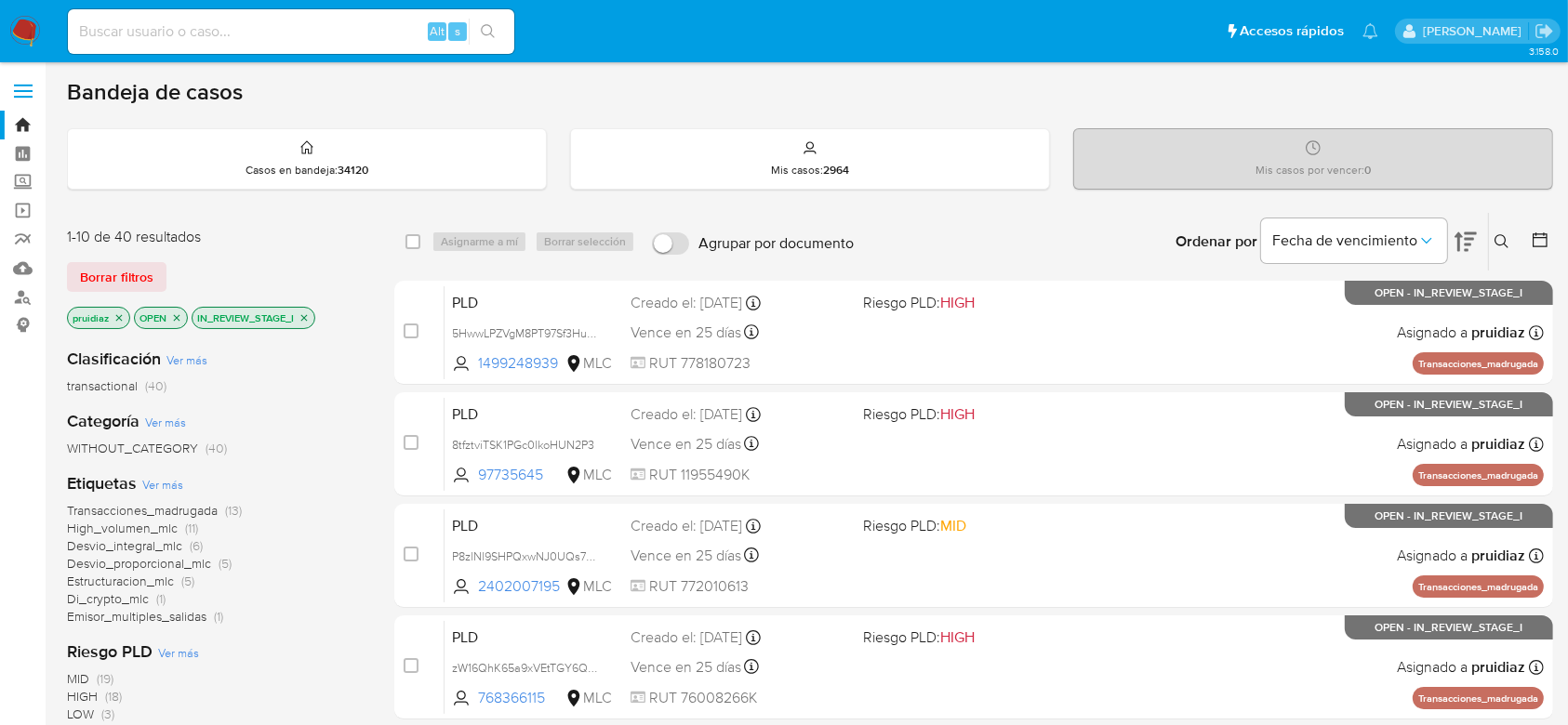
scroll to position [20, 0]
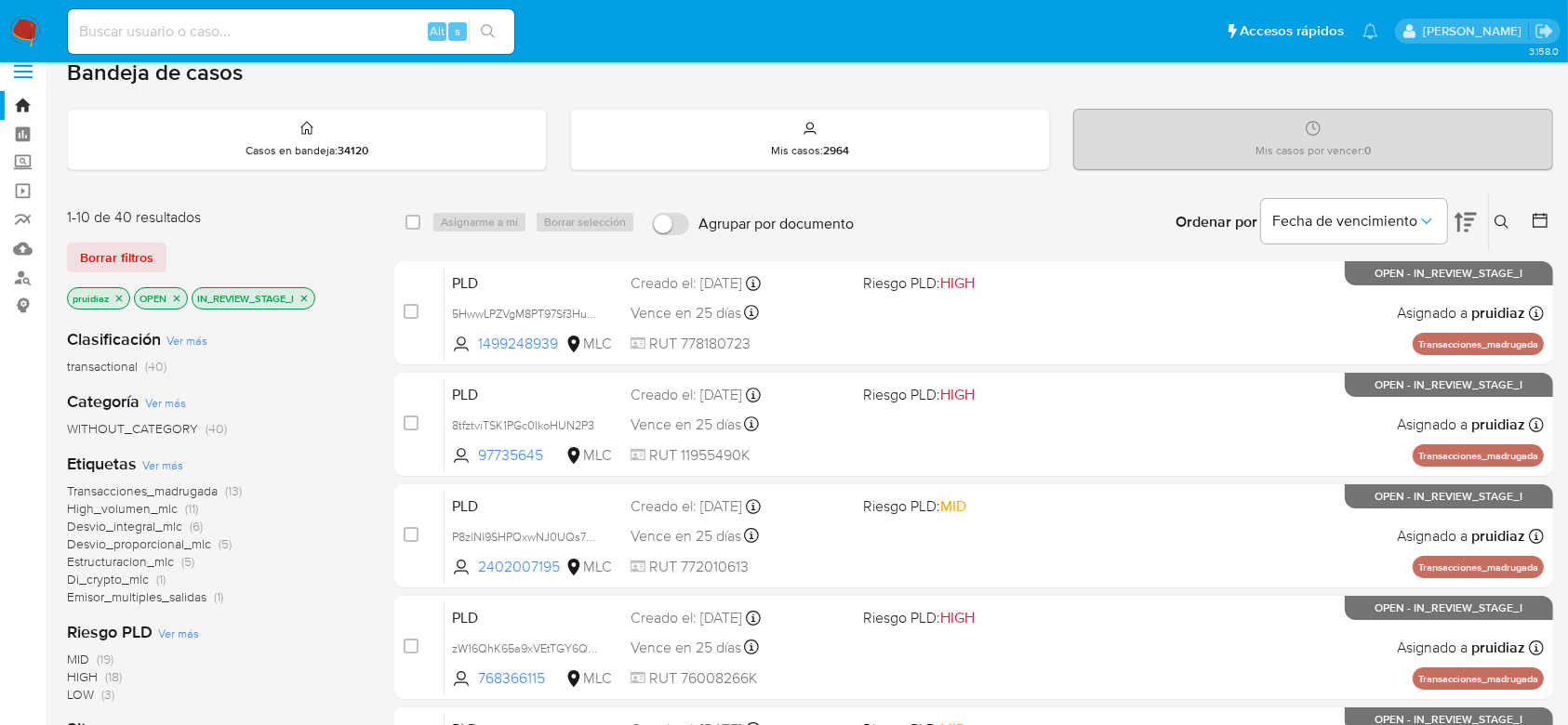
click at [148, 488] on span "Transacciones_madrugada" at bounding box center [142, 492] width 151 height 19
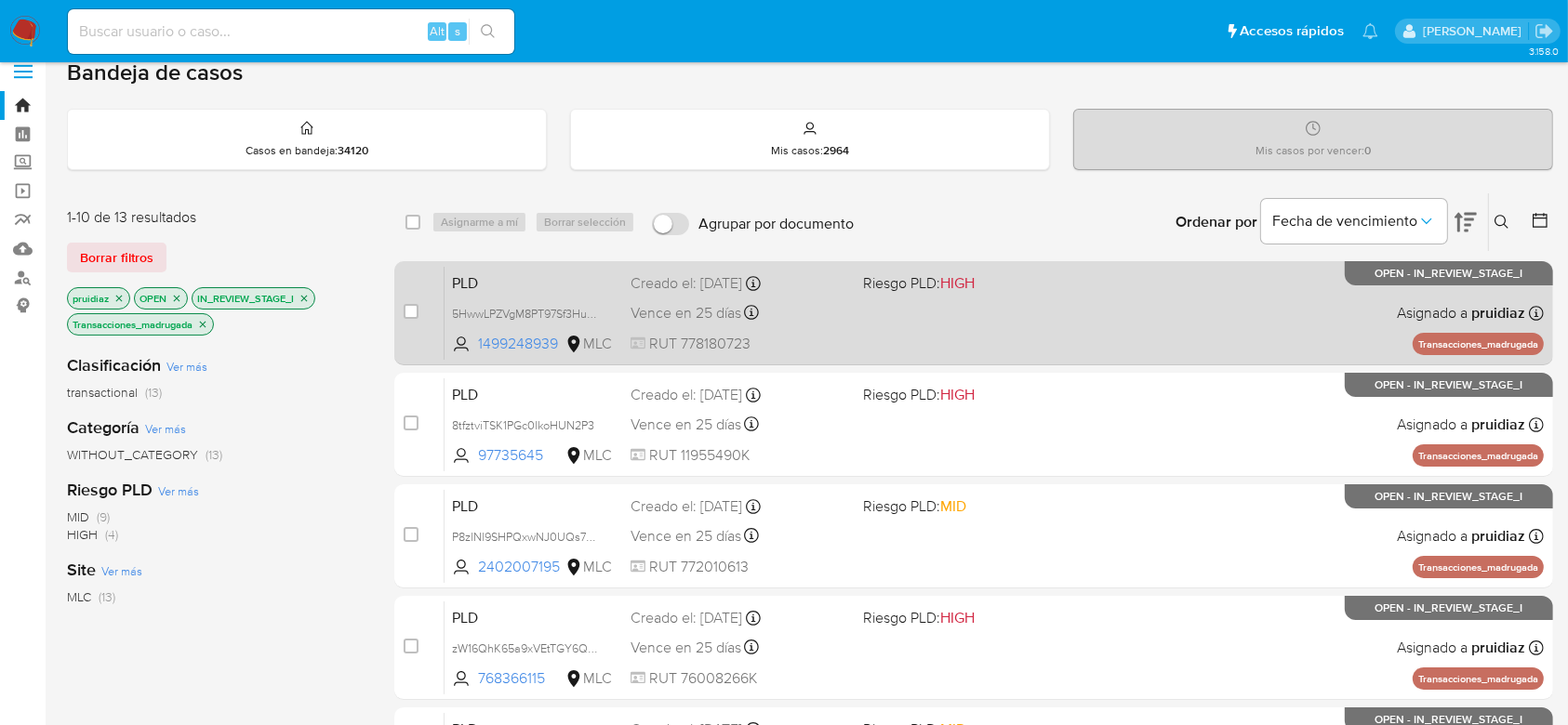
click at [1064, 331] on div "PLD 5HwwLPZVgM8PT97Sf3HuERdc 1499248939 MLC Riesgo PLD: HIGH Creado el: 12/07/2…" at bounding box center [994, 312] width 1099 height 94
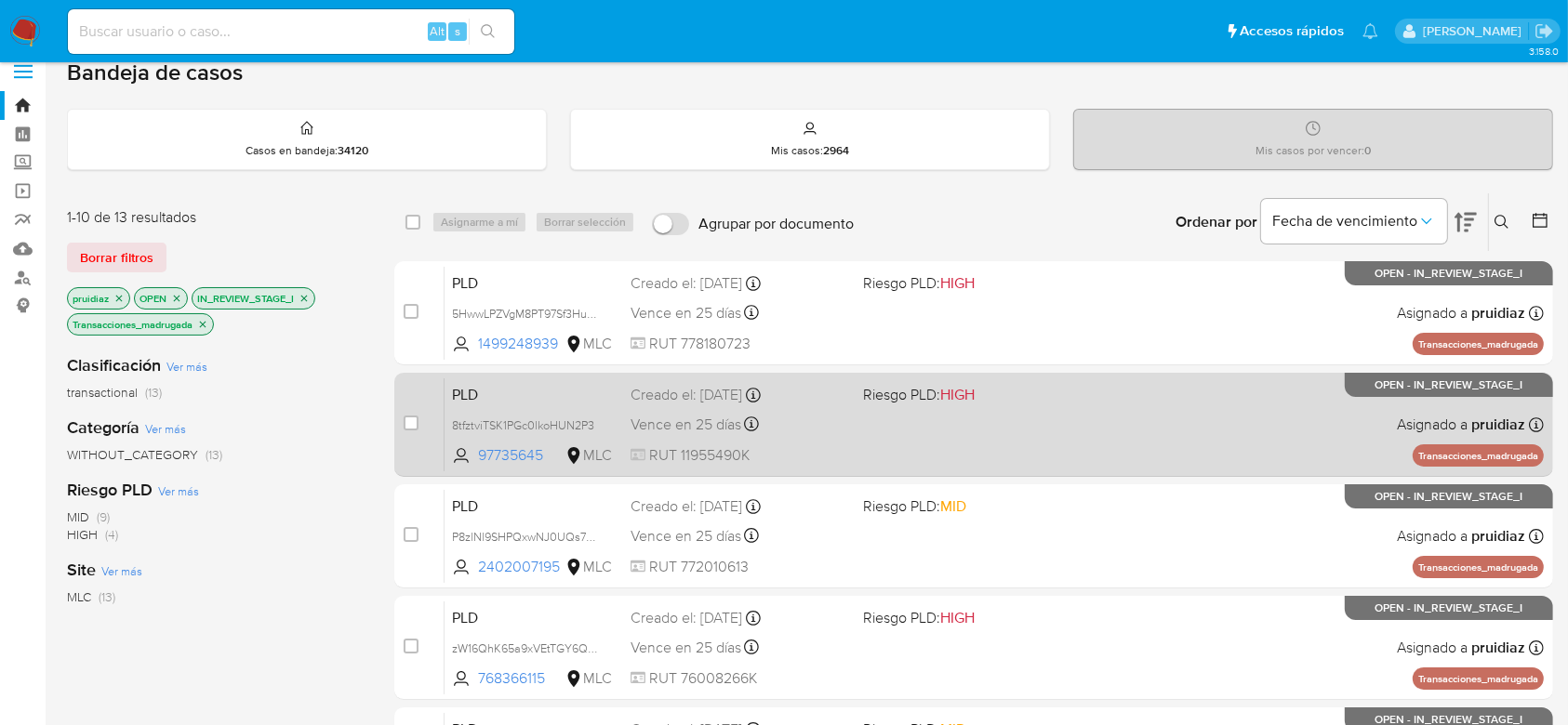
click at [1029, 425] on div "PLD 8tfztviTSK1PGc0lkoHUN2P3 97735645 MLC Riesgo PLD: HIGH Creado el: 12/07/202…" at bounding box center [994, 424] width 1099 height 94
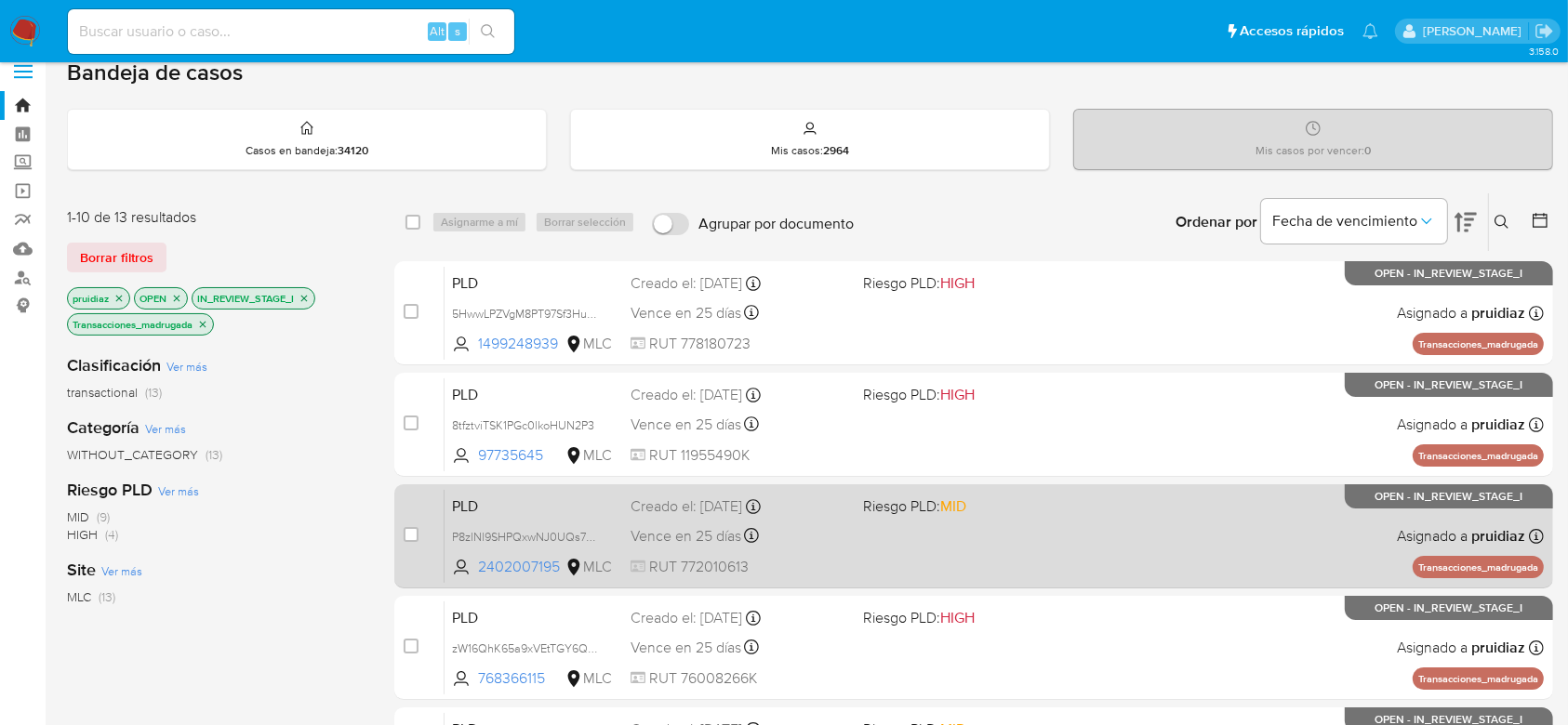
click at [986, 546] on div "PLD P8zlNl9SHPQxwNJ0UQs7wIxB 2402007195 MLC Riesgo PLD: MID Creado el: 12/07/20…" at bounding box center [994, 535] width 1099 height 94
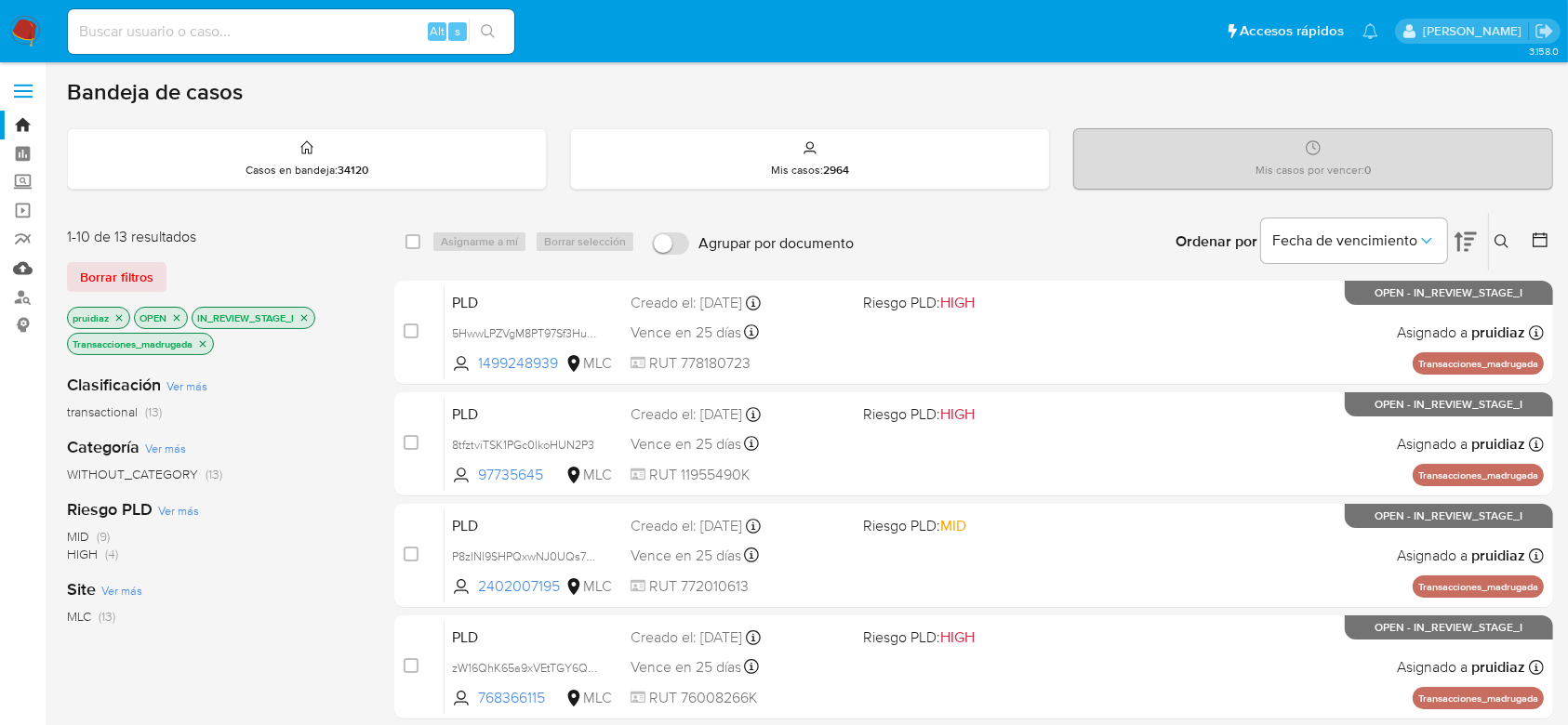
click at [19, 271] on link "Mulan" at bounding box center [110, 269] width 221 height 28
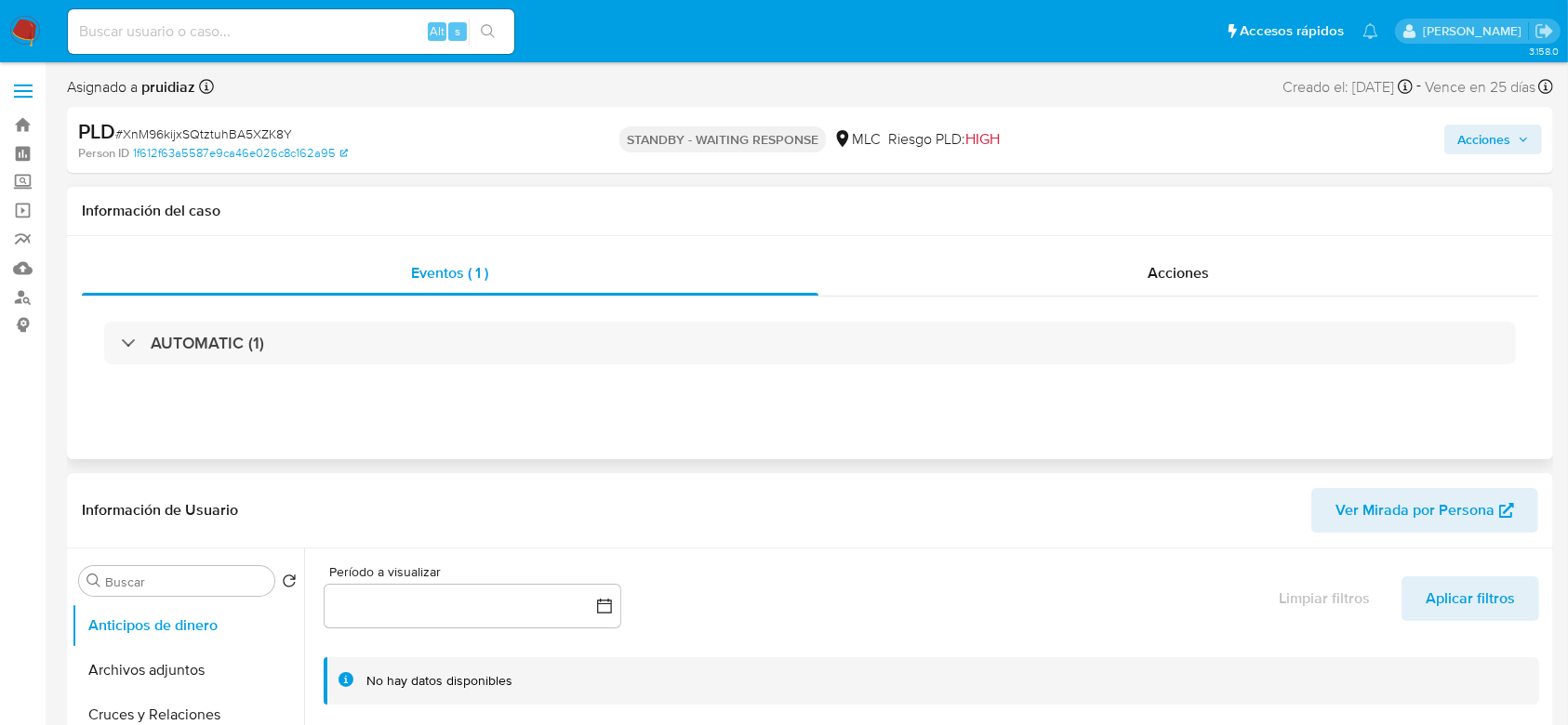
select select "10"
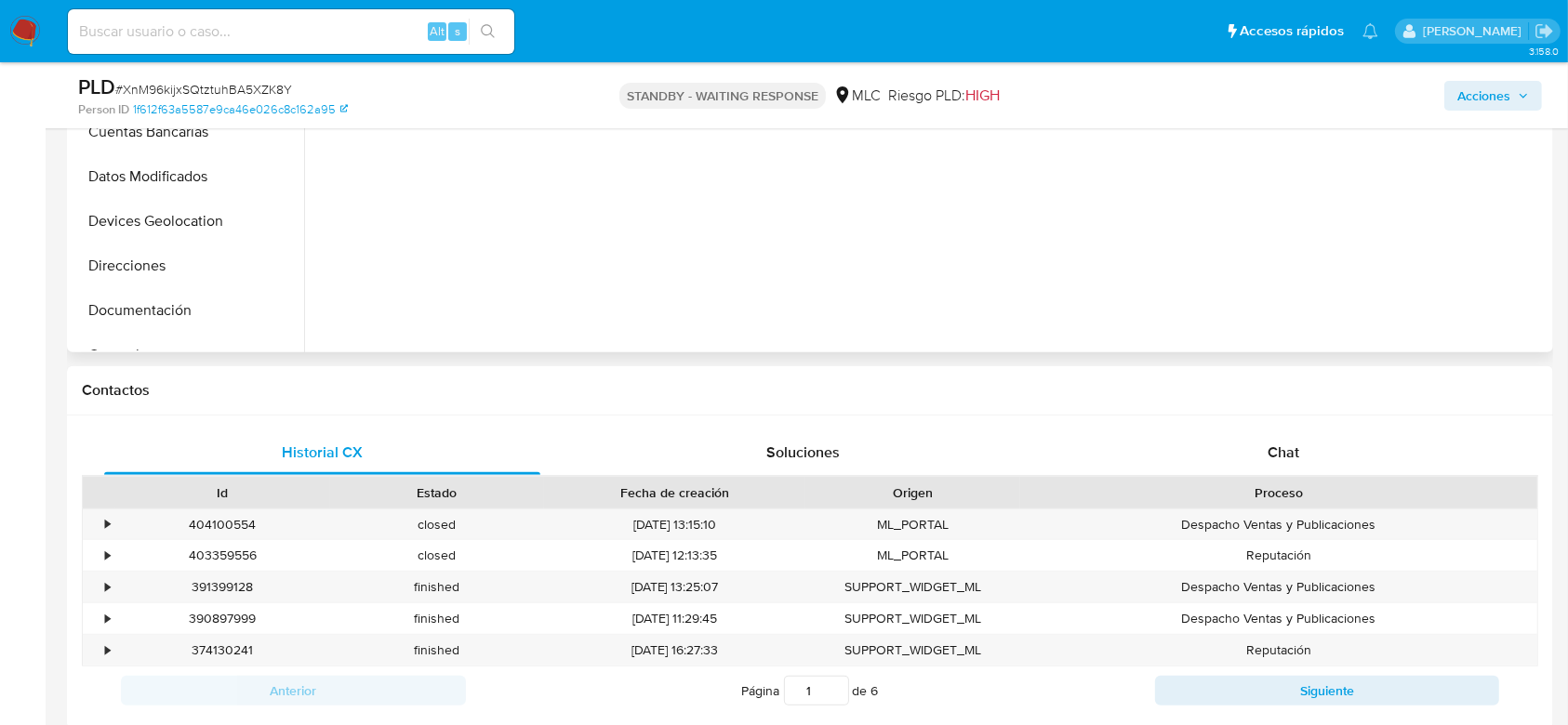
scroll to position [607, 0]
click at [1251, 424] on div "Historial CX Soluciones Chat Id Estado Fecha de creación Origen Proceso • 40410…" at bounding box center [811, 571] width 1486 height 314
click at [1245, 457] on div "Chat" at bounding box center [1284, 452] width 437 height 45
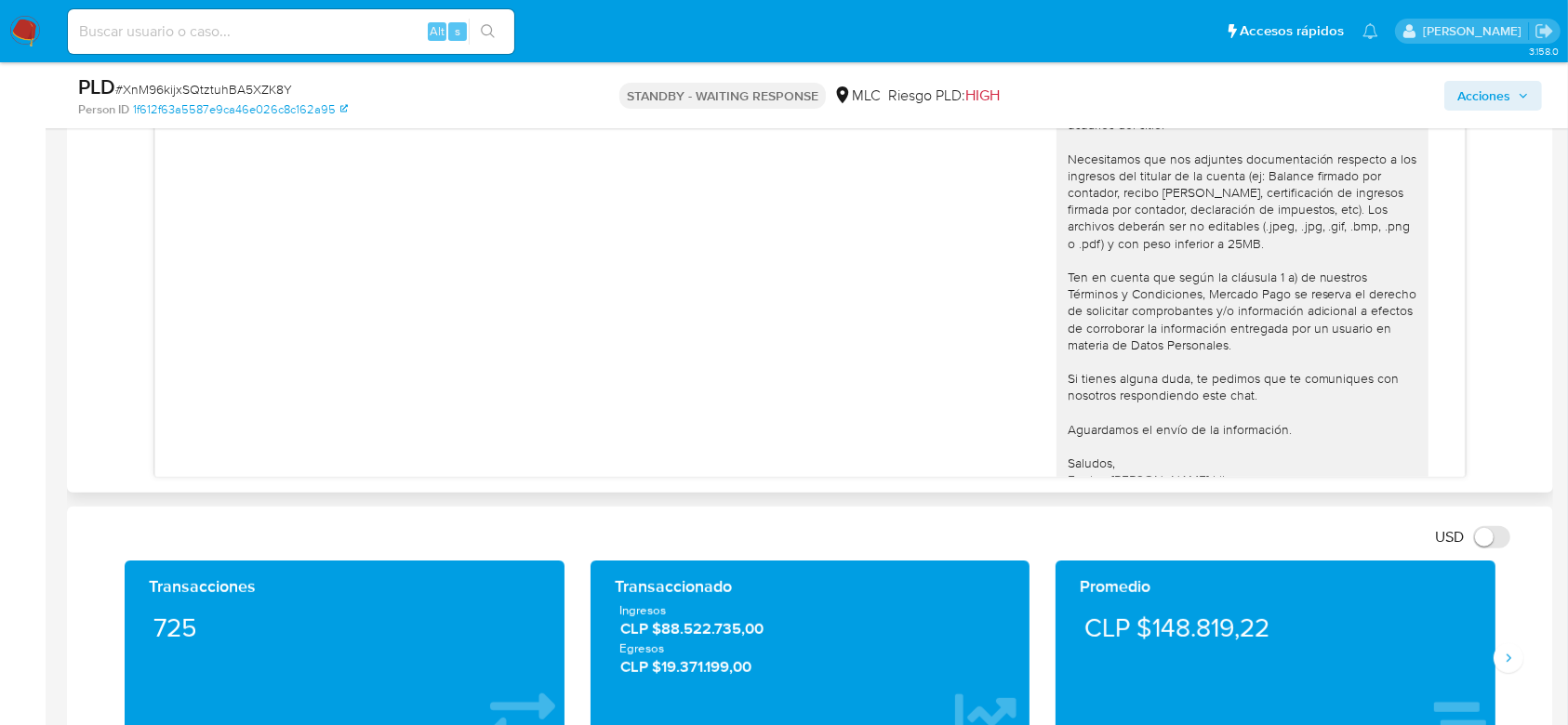
scroll to position [0, 0]
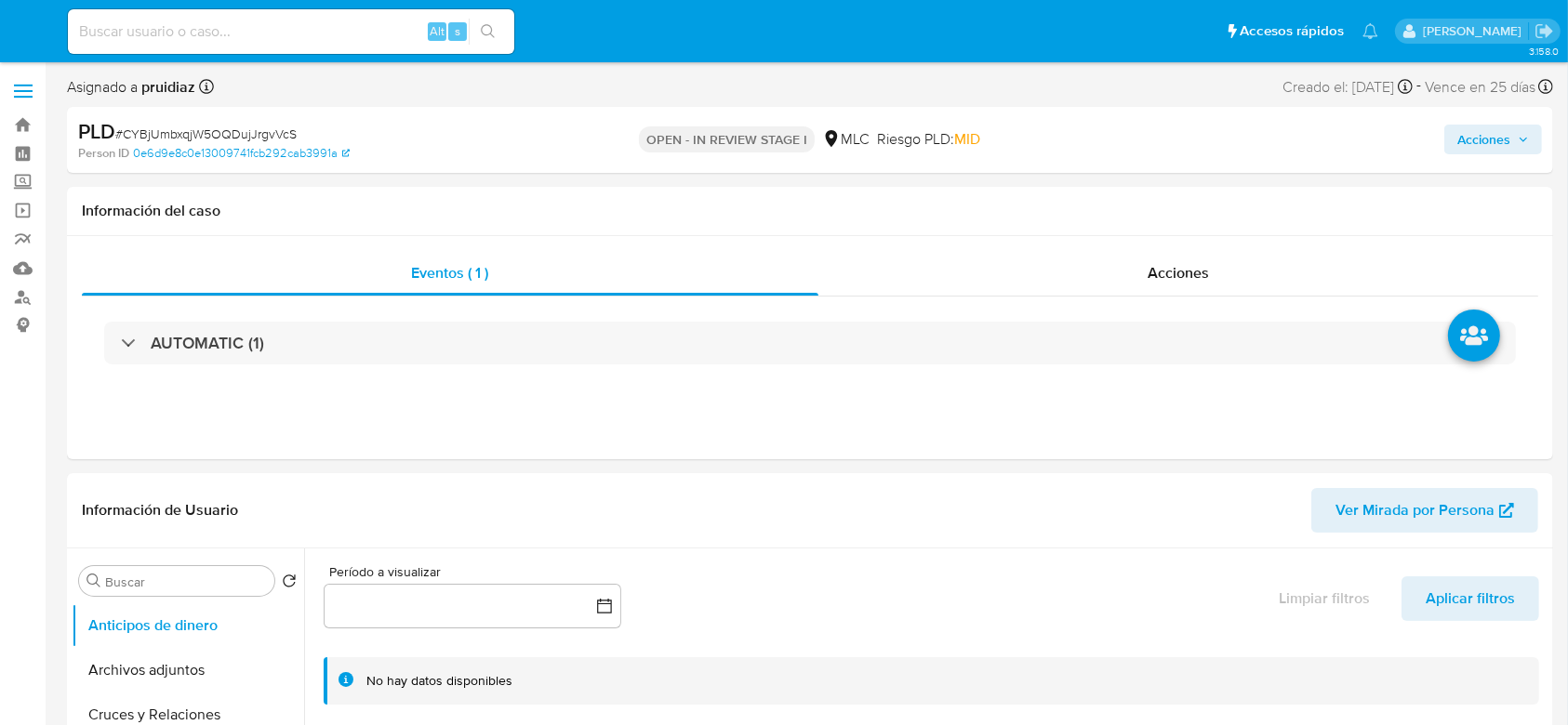
select select "10"
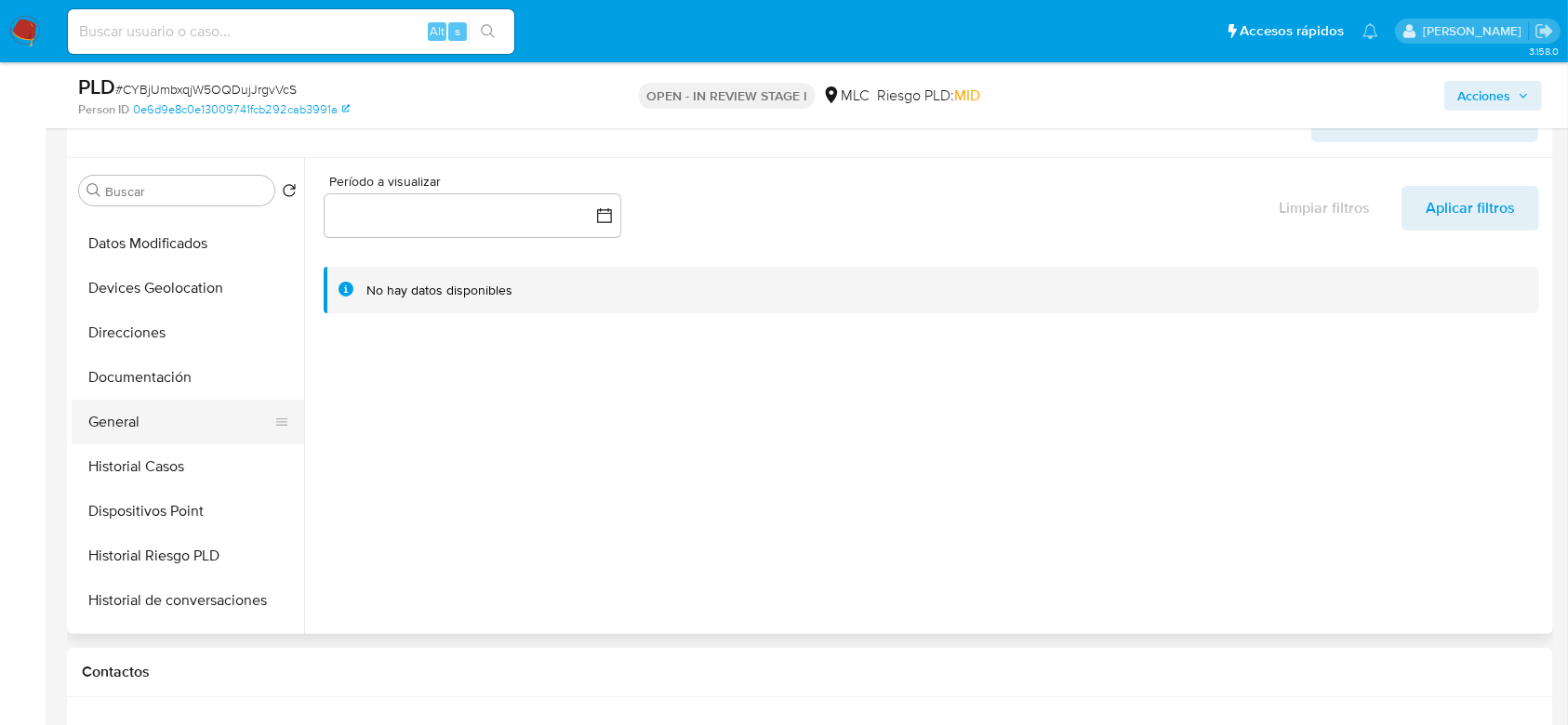
scroll to position [215, 0]
click at [132, 409] on button "General" at bounding box center [179, 420] width 217 height 45
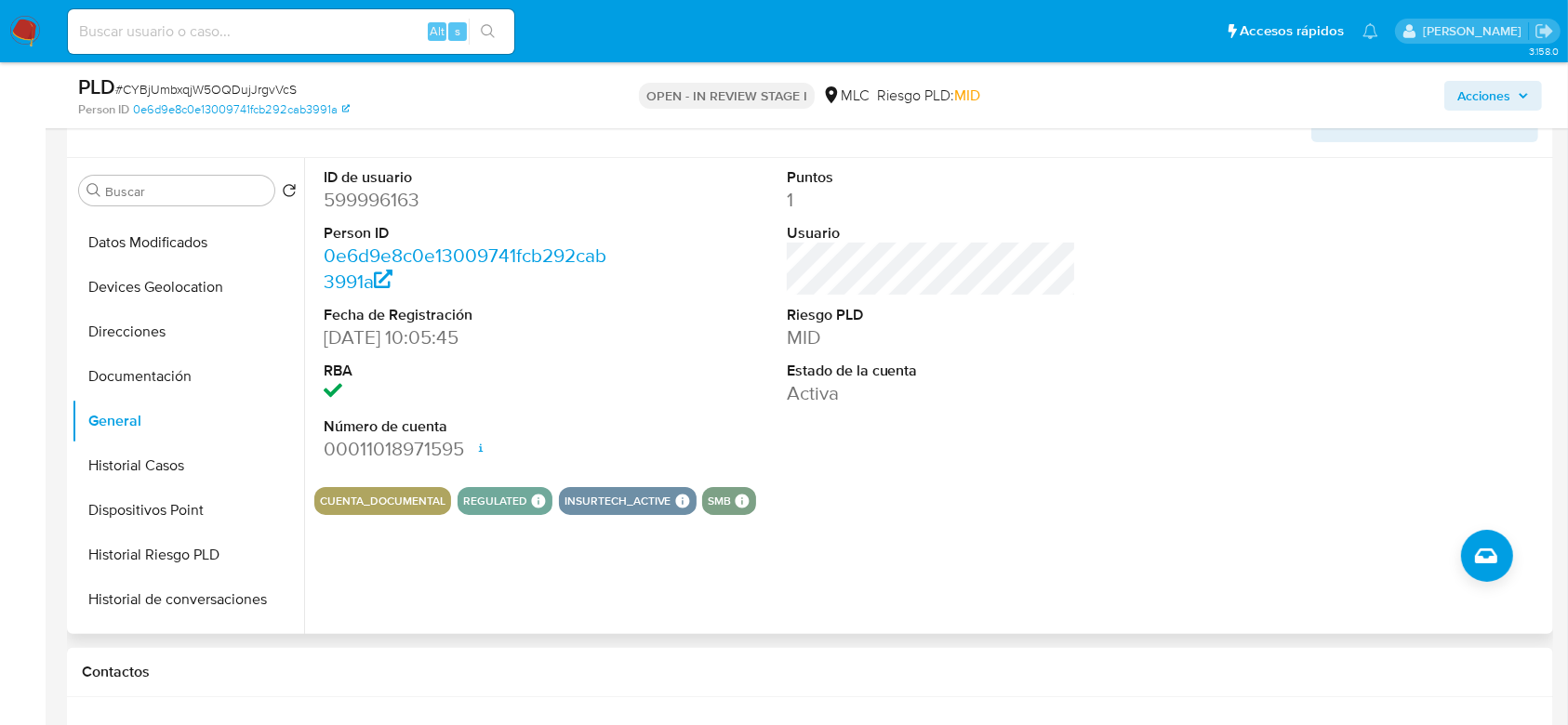
click at [404, 205] on dd "599996163" at bounding box center [469, 199] width 290 height 26
copy dd "599996163"
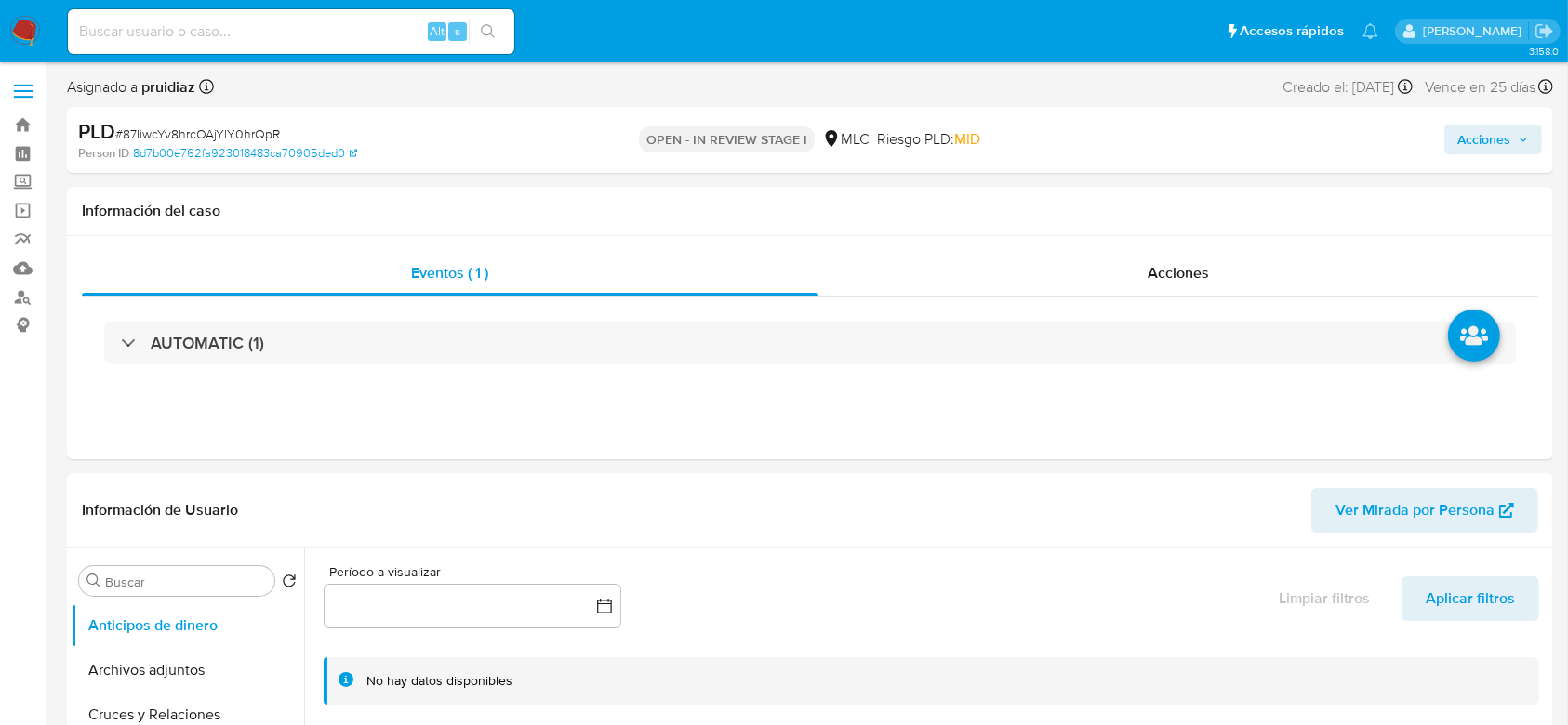
select select "10"
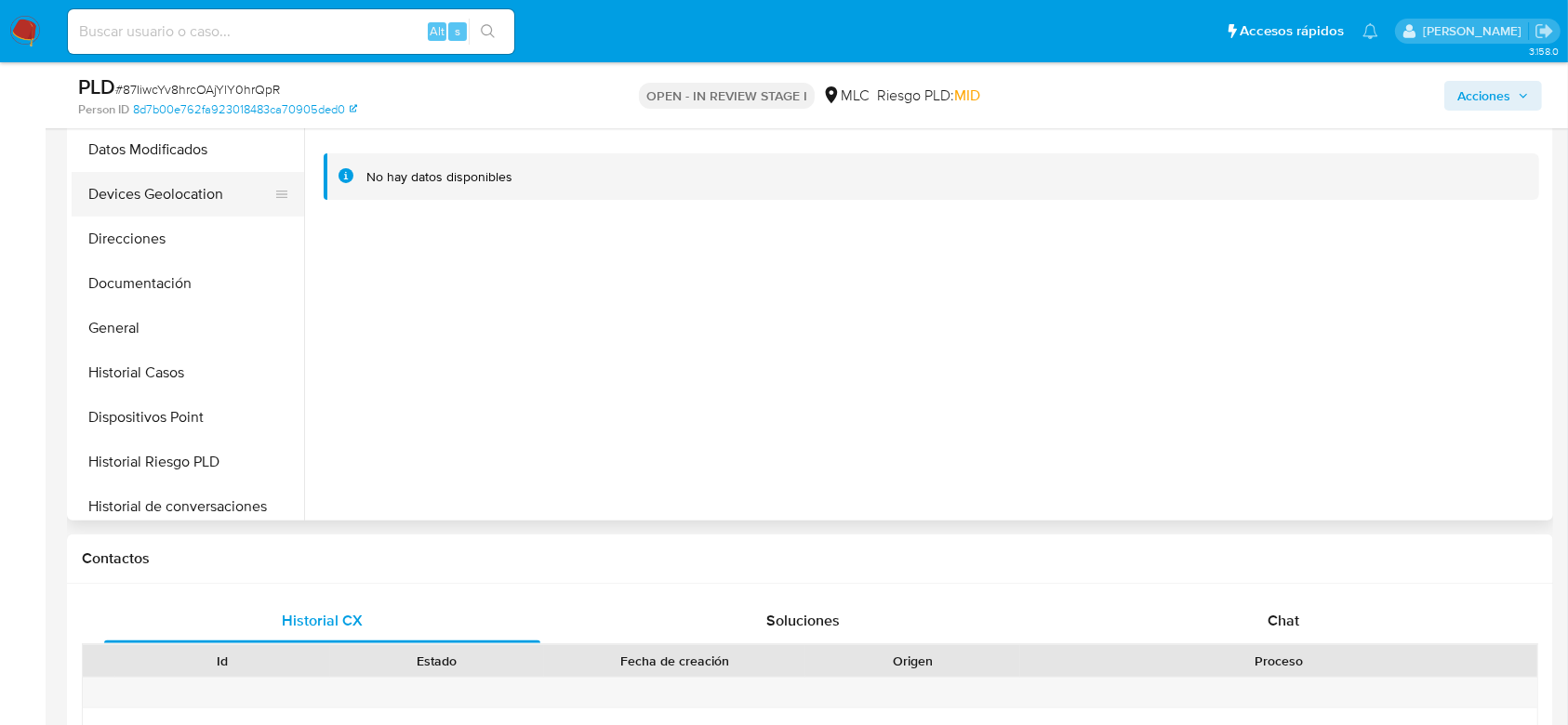
scroll to position [210, 0]
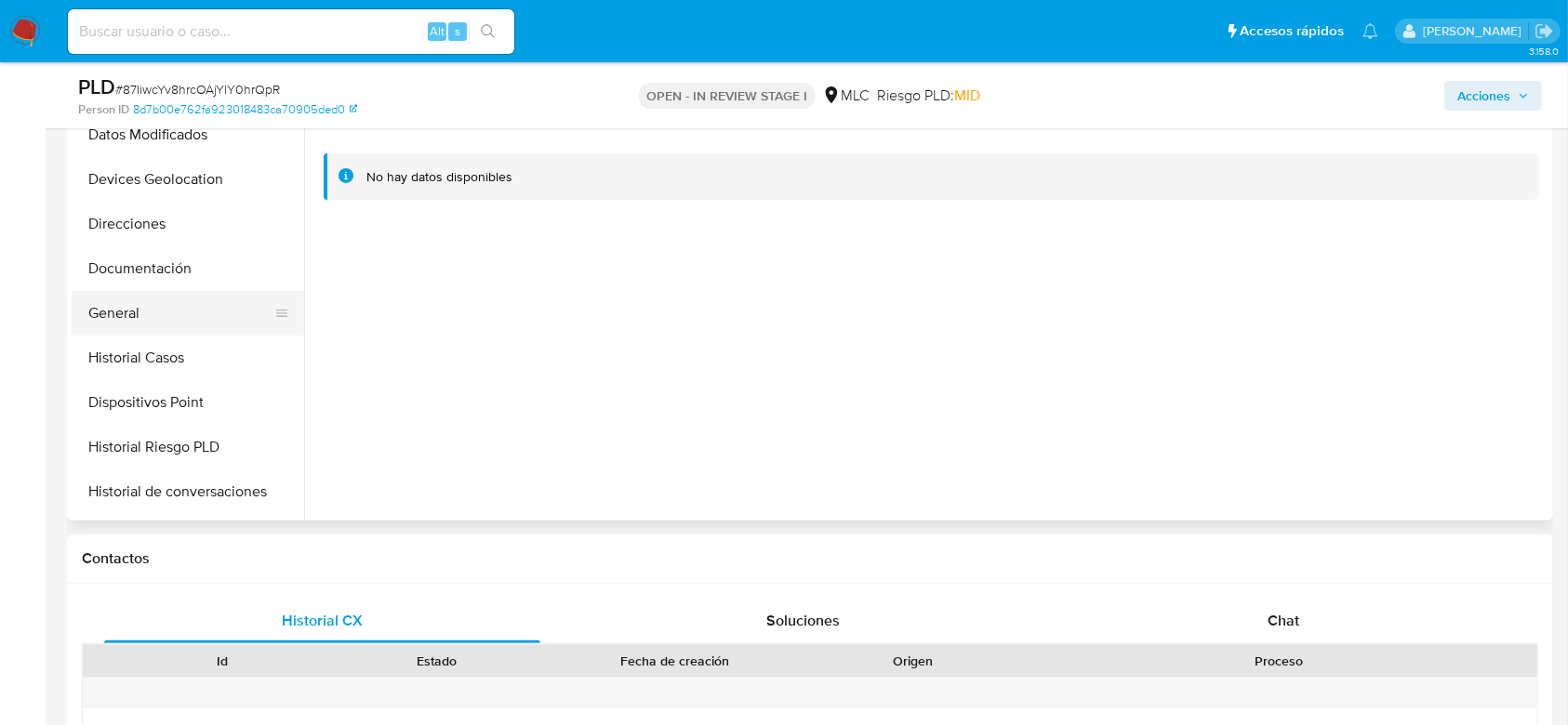
click at [114, 295] on button "General" at bounding box center [179, 313] width 217 height 45
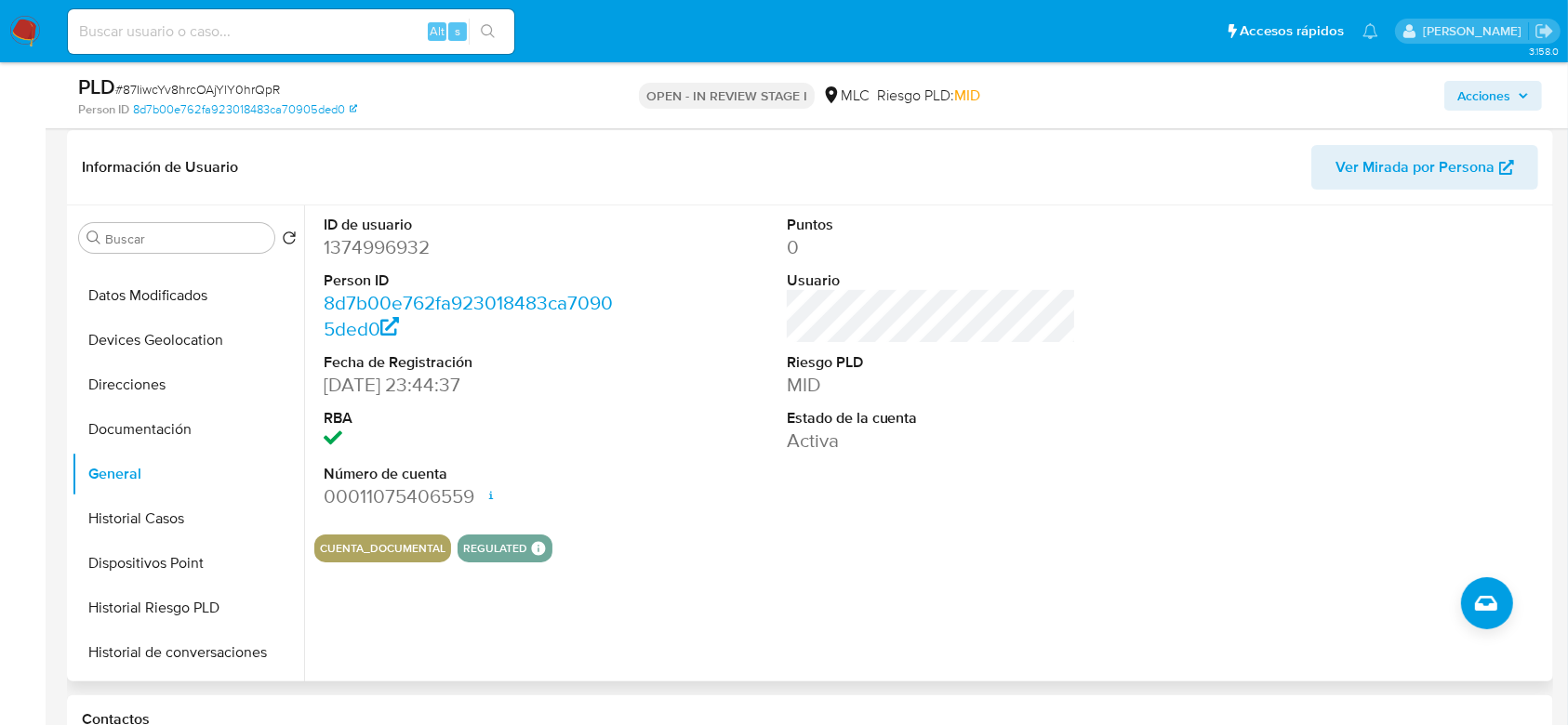
scroll to position [276, 0]
click at [375, 240] on dd "1374996932" at bounding box center [469, 248] width 290 height 26
copy dd "1374996932"
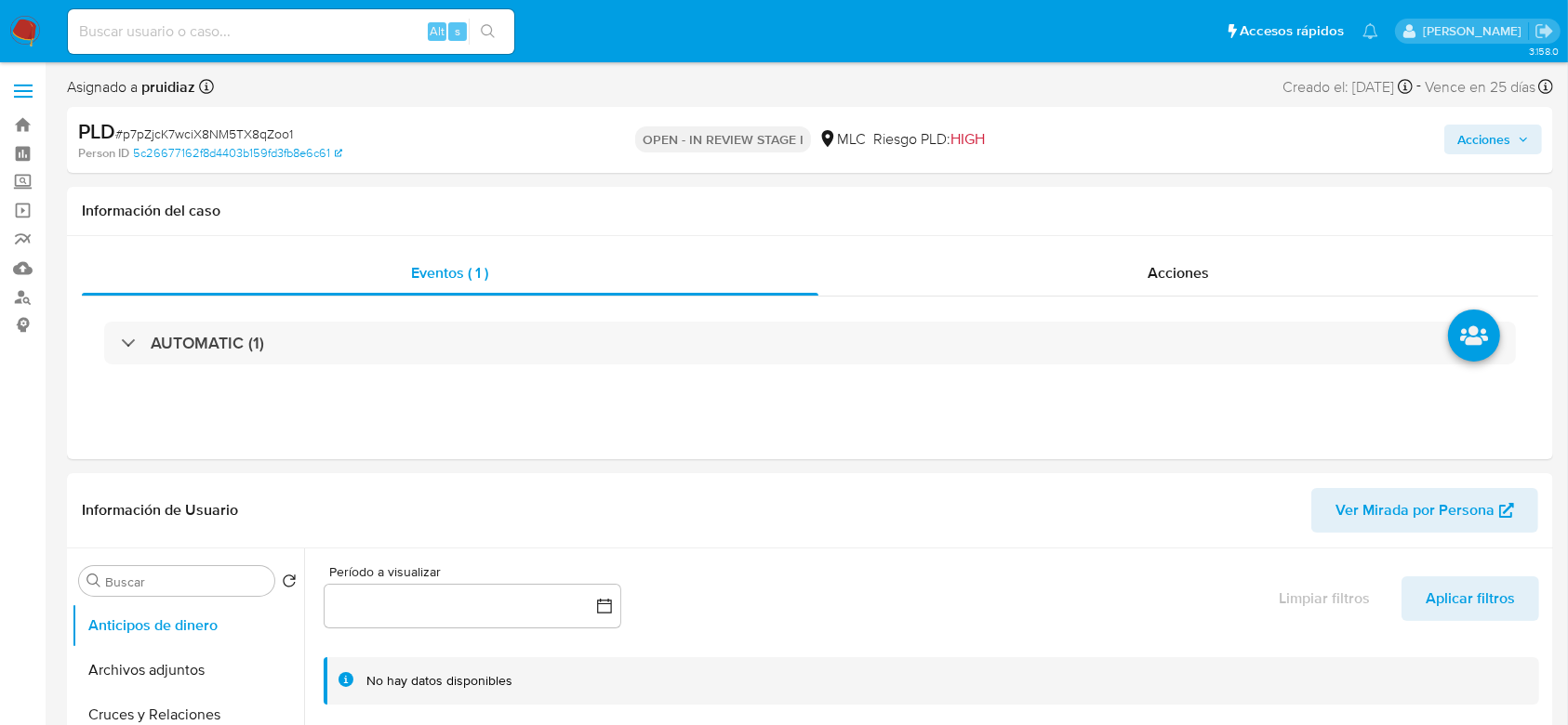
select select "10"
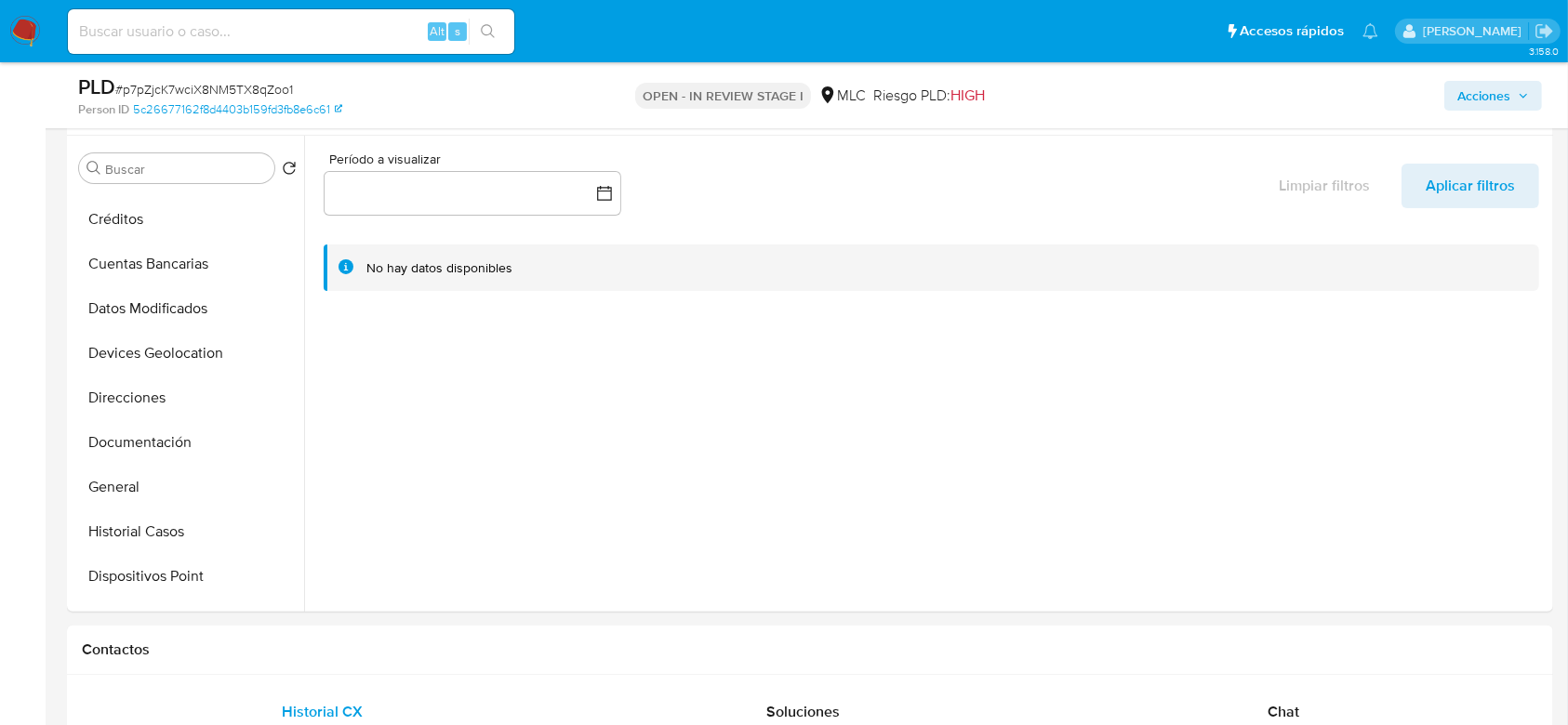
scroll to position [154, 0]
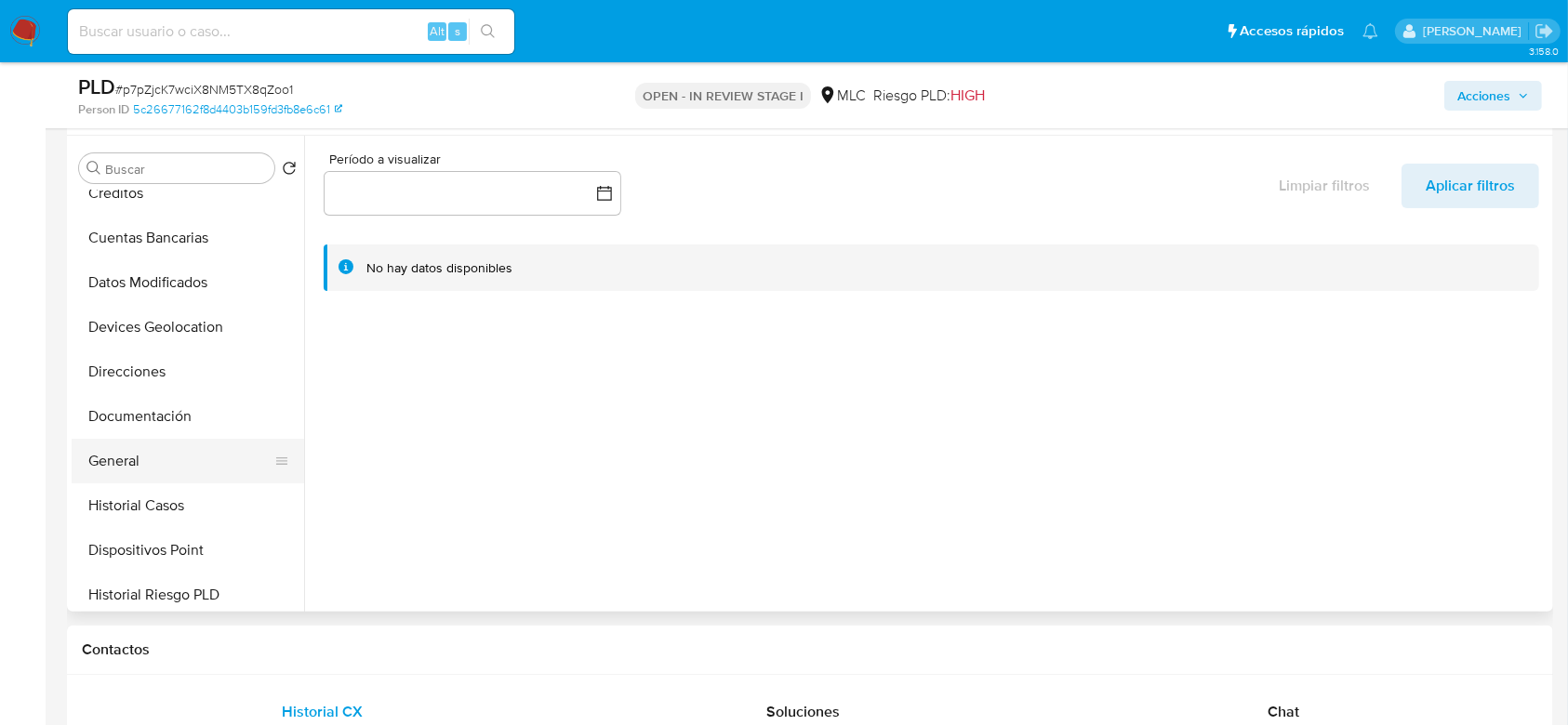
click at [115, 457] on button "General" at bounding box center [179, 460] width 217 height 45
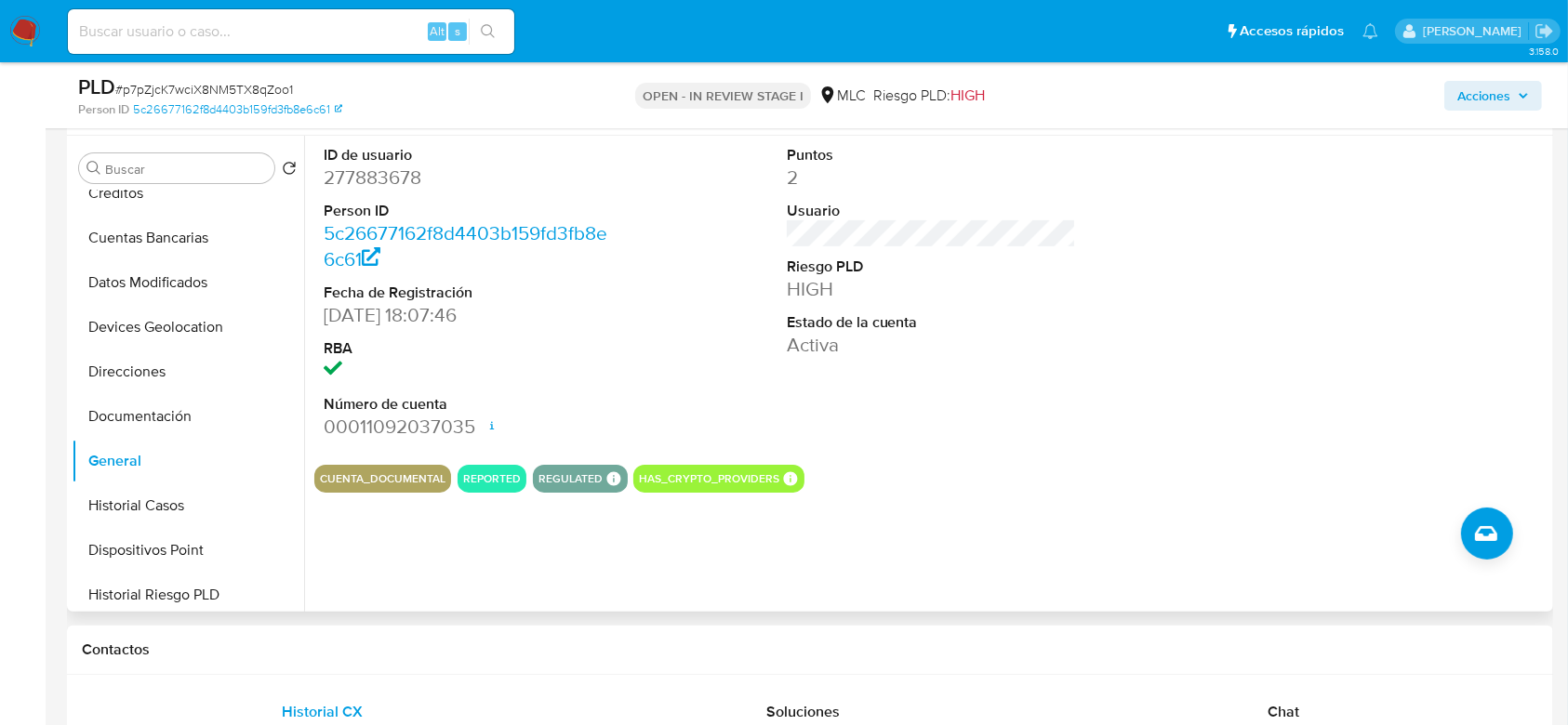
click at [383, 183] on dd "277883678" at bounding box center [469, 177] width 290 height 26
copy dd "277883678"
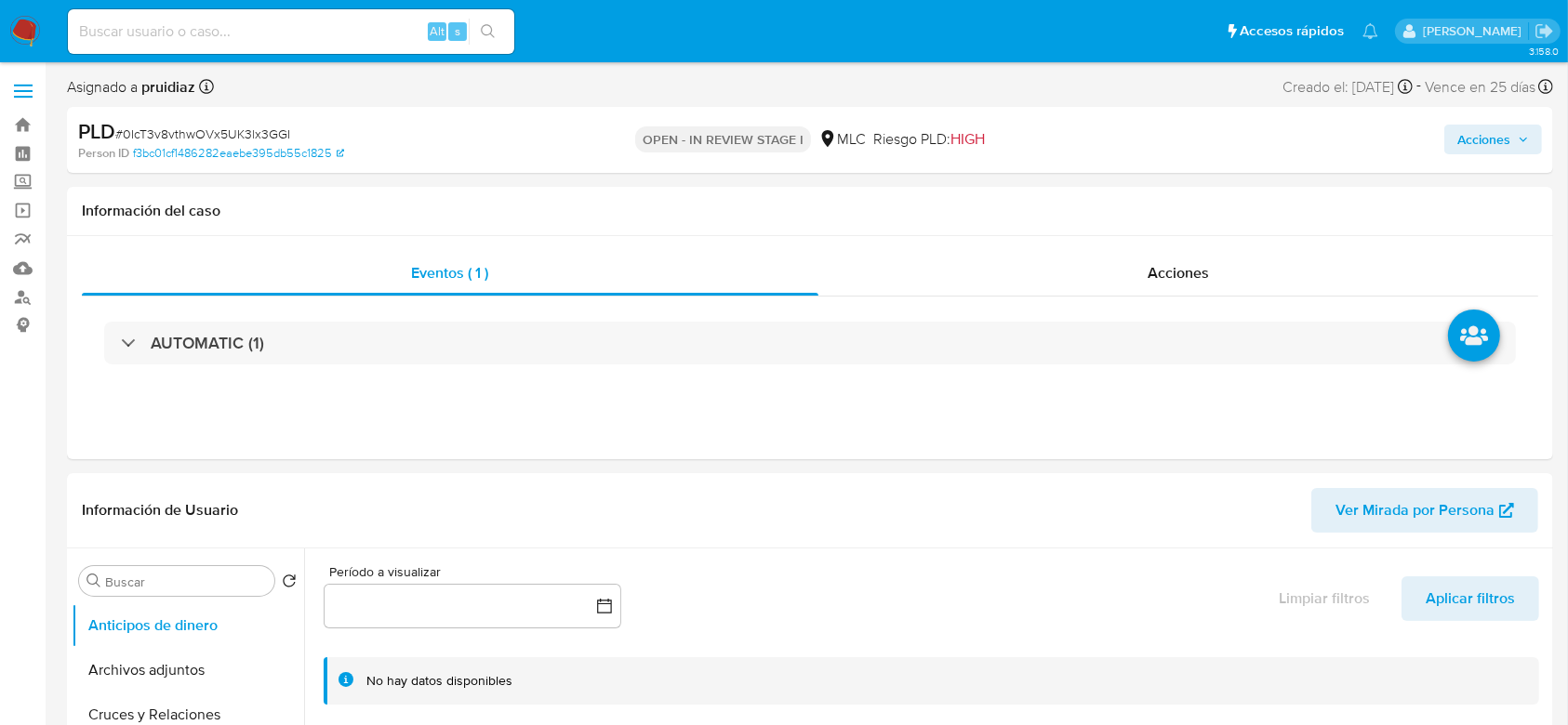
select select "10"
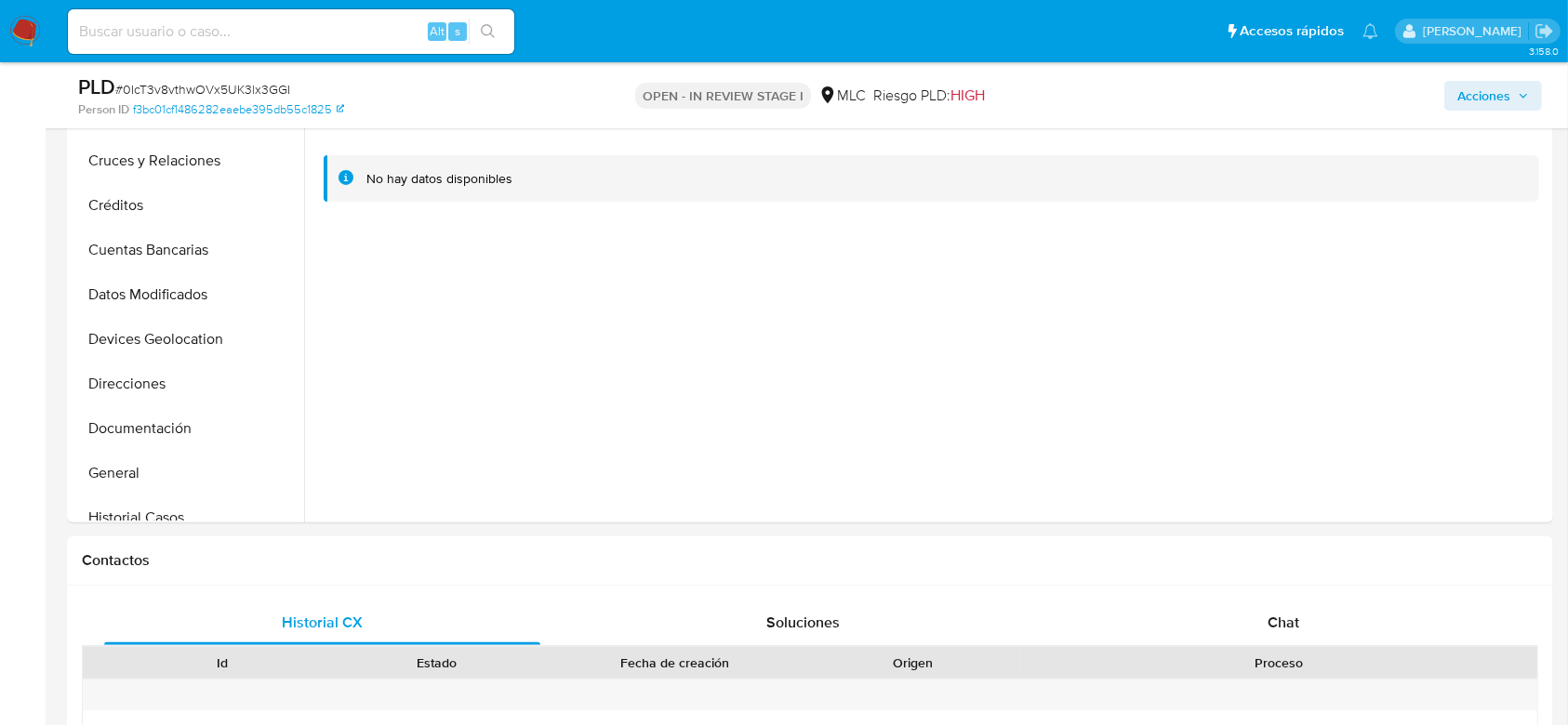
scroll to position [53, 0]
click at [107, 459] on button "General" at bounding box center [179, 472] width 217 height 45
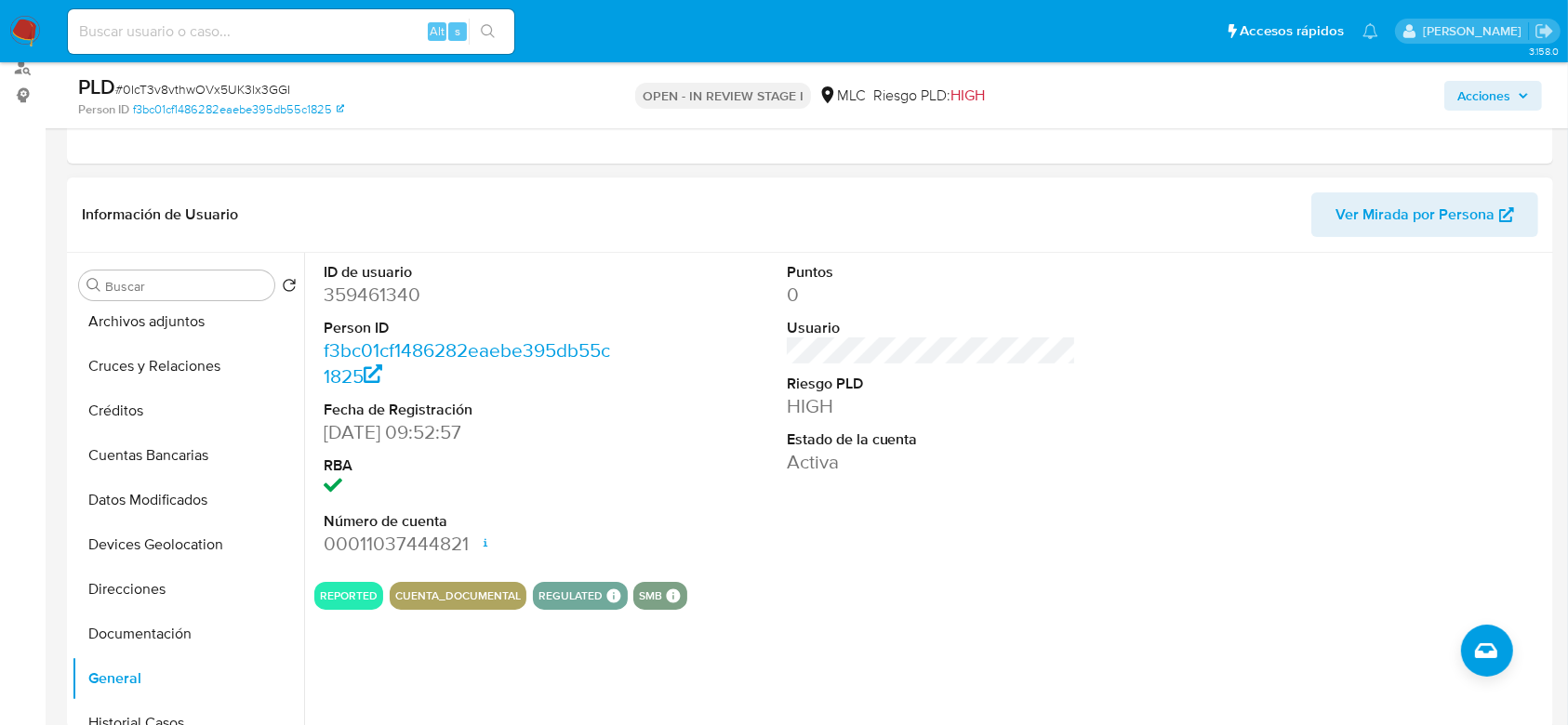
scroll to position [228, 0]
click at [372, 308] on dd "359461340" at bounding box center [469, 296] width 290 height 26
copy dd "359461340"
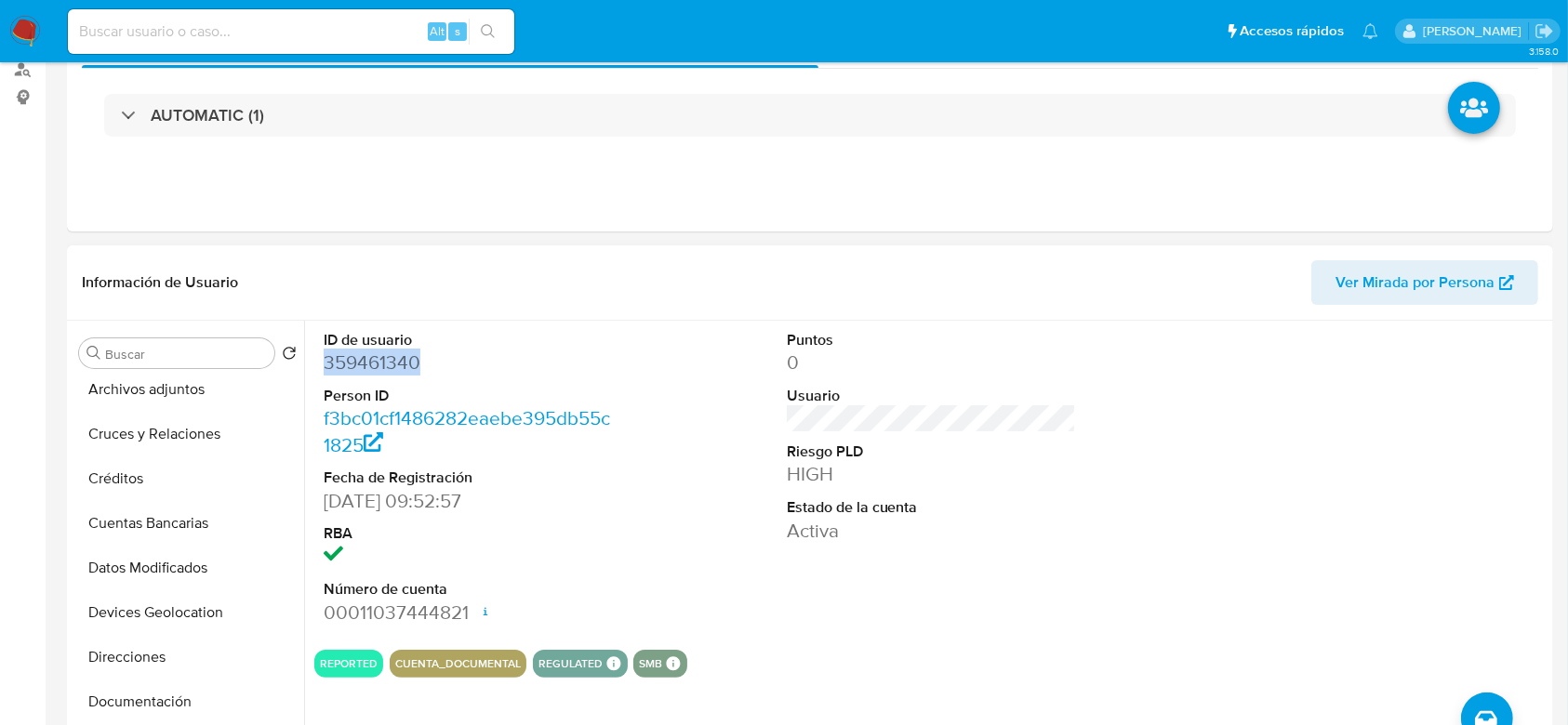
scroll to position [0, 0]
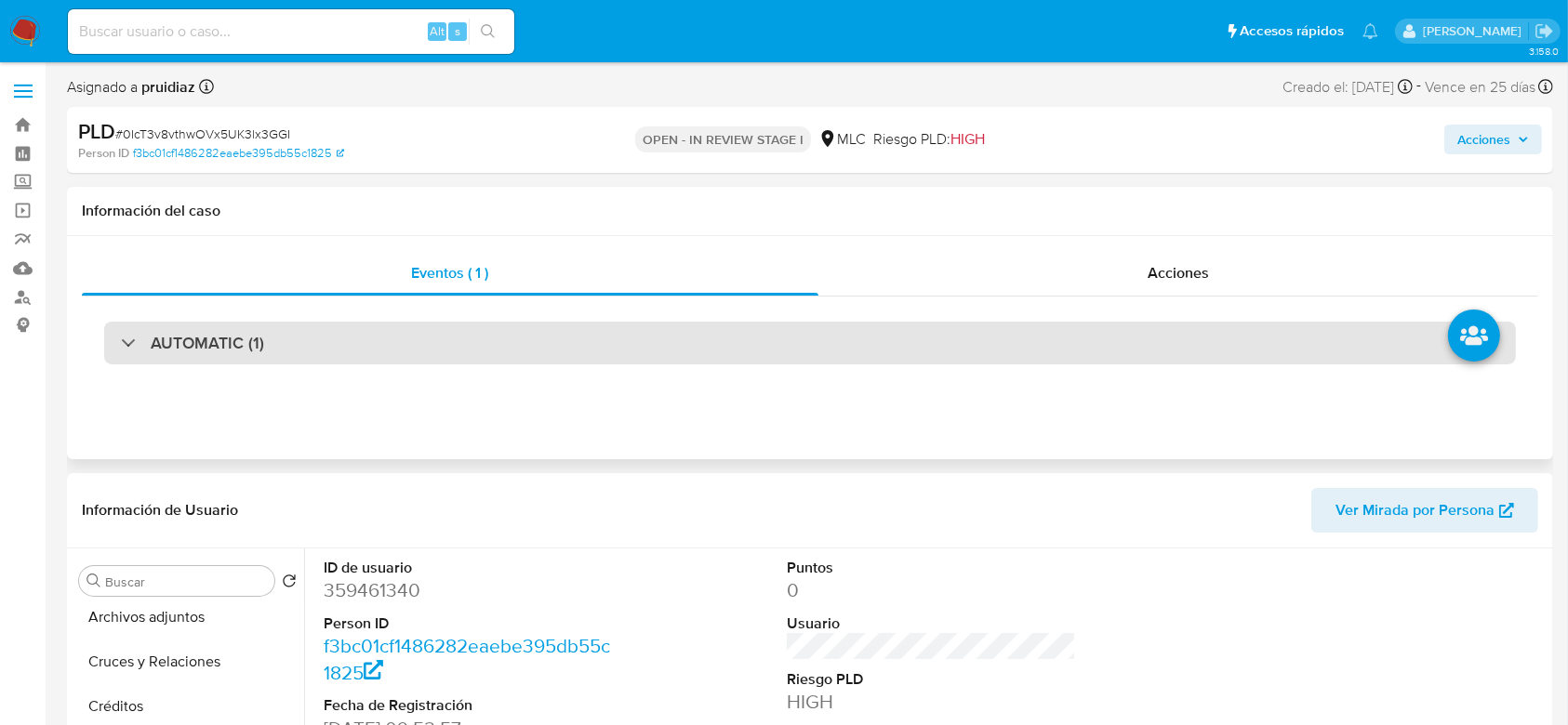
click at [262, 345] on div "AUTOMATIC (1)" at bounding box center [810, 343] width 1411 height 43
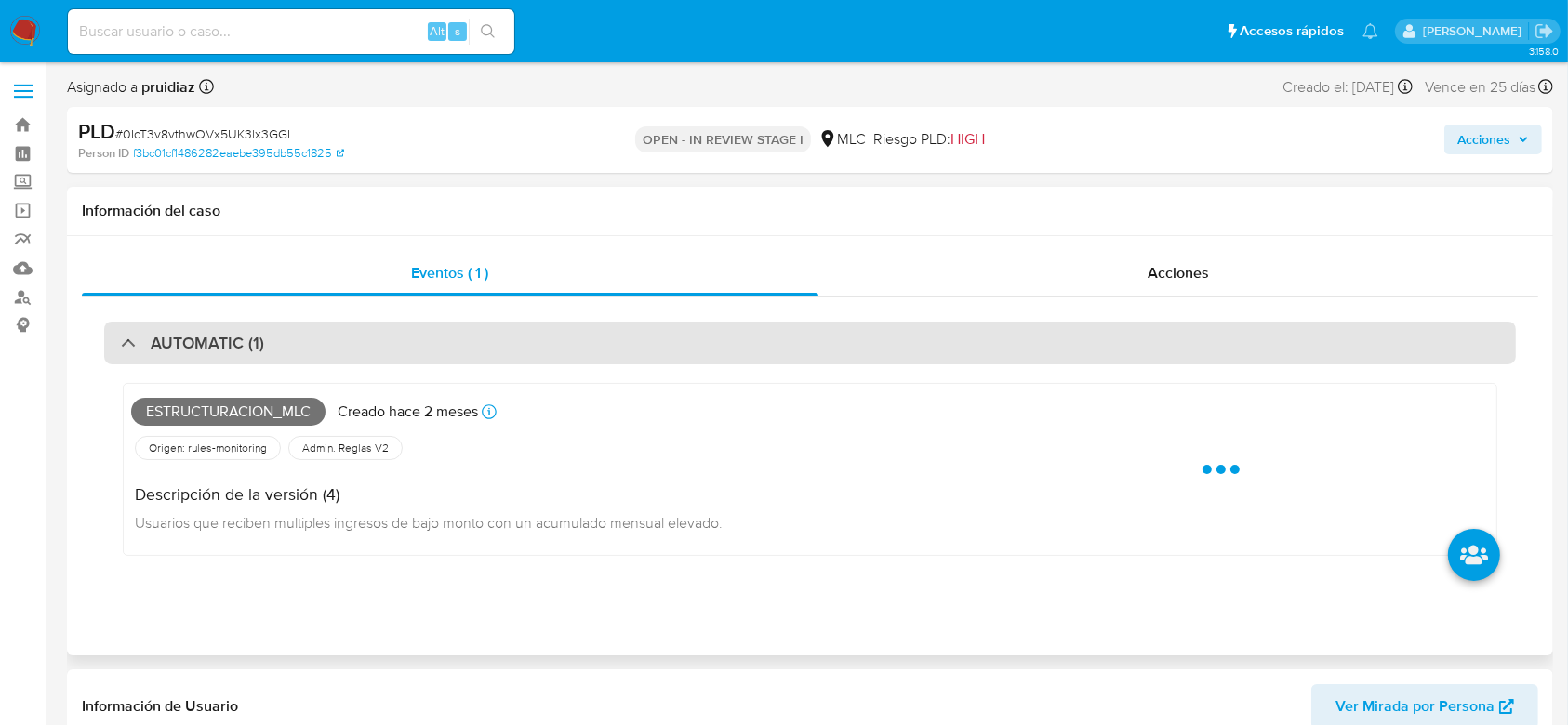
click at [262, 345] on div "AUTOMATIC (1)" at bounding box center [810, 343] width 1411 height 43
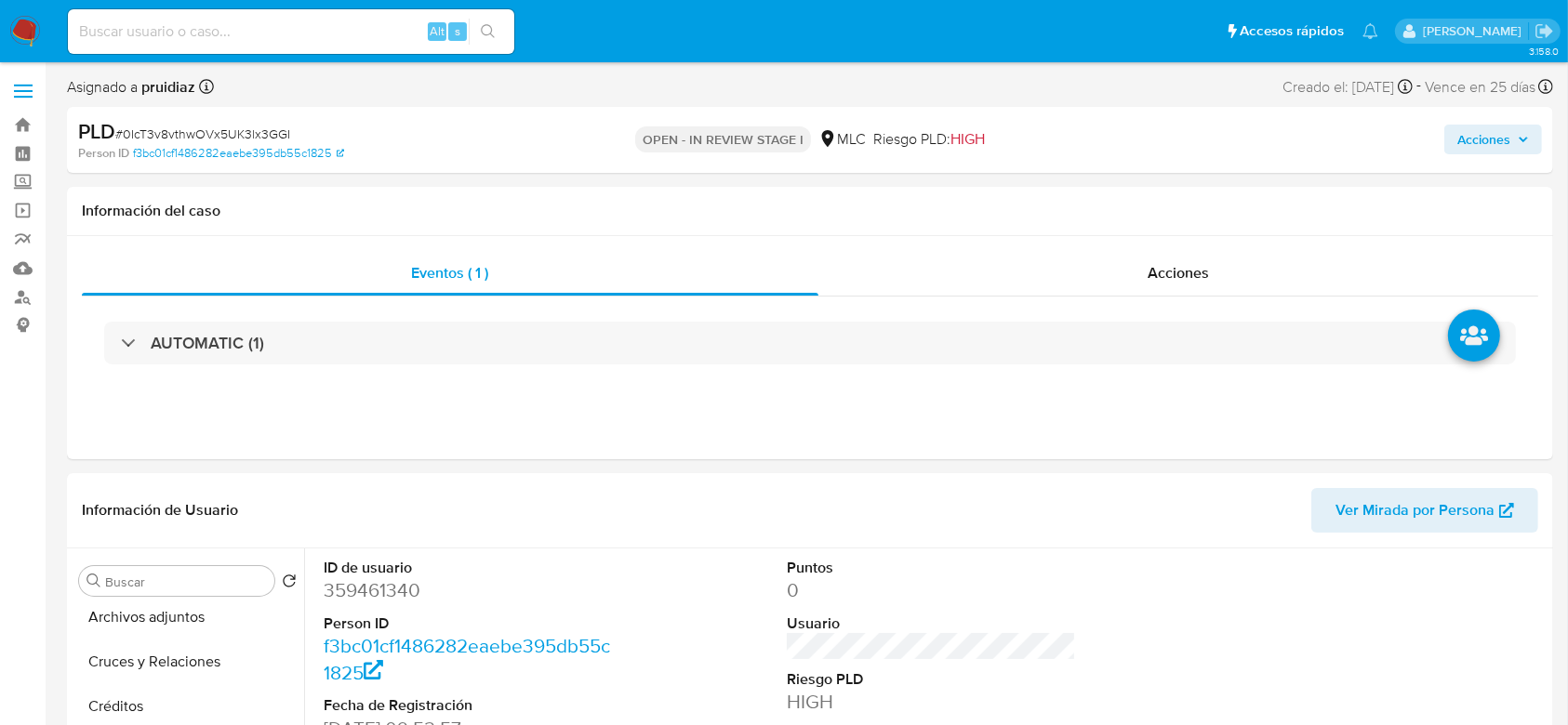
click at [245, 124] on span "# 0IcT3v8vthwOVx5UK3lx3GGI" at bounding box center [203, 134] width 175 height 19
copy span "0IcT3v8vthwOVx5UK3lx3GGI"
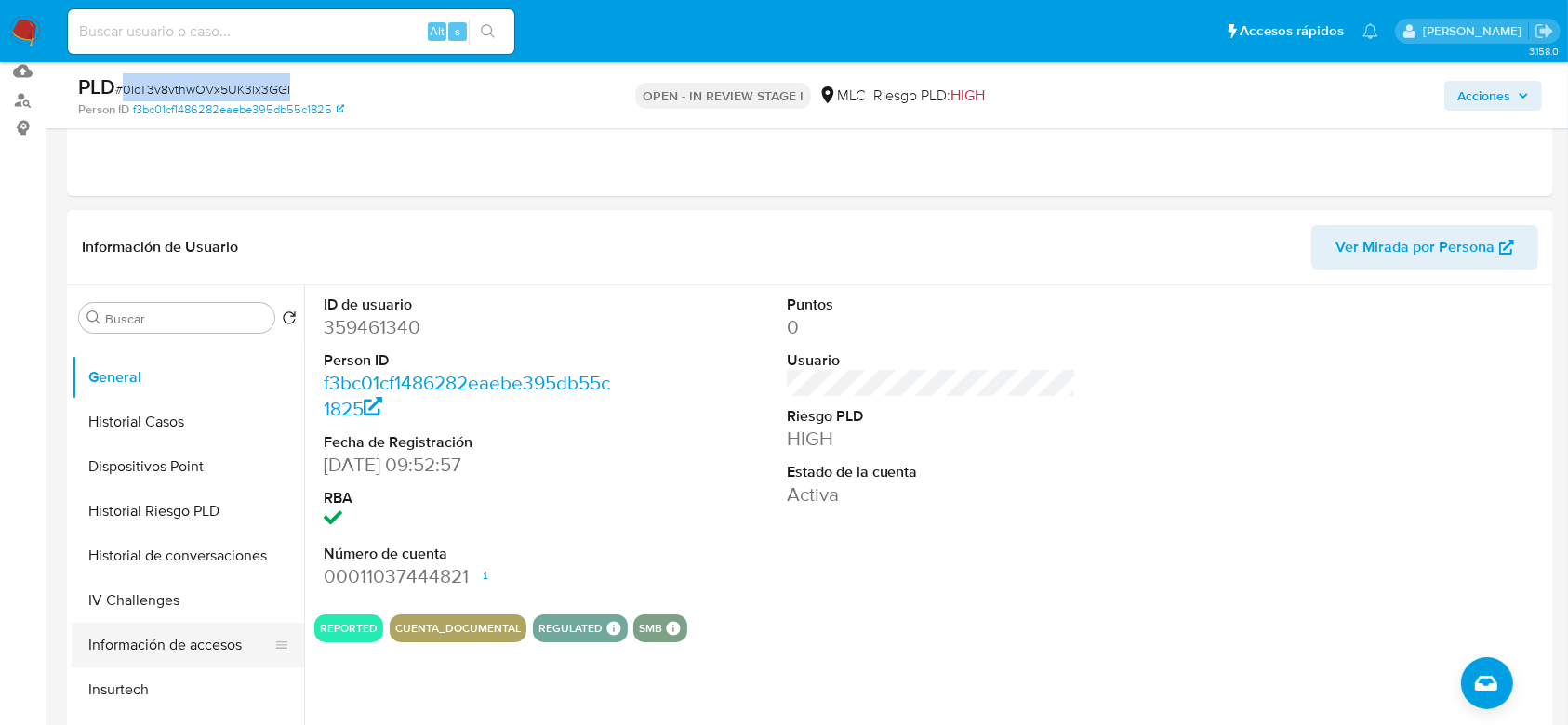
scroll to position [503, 0]
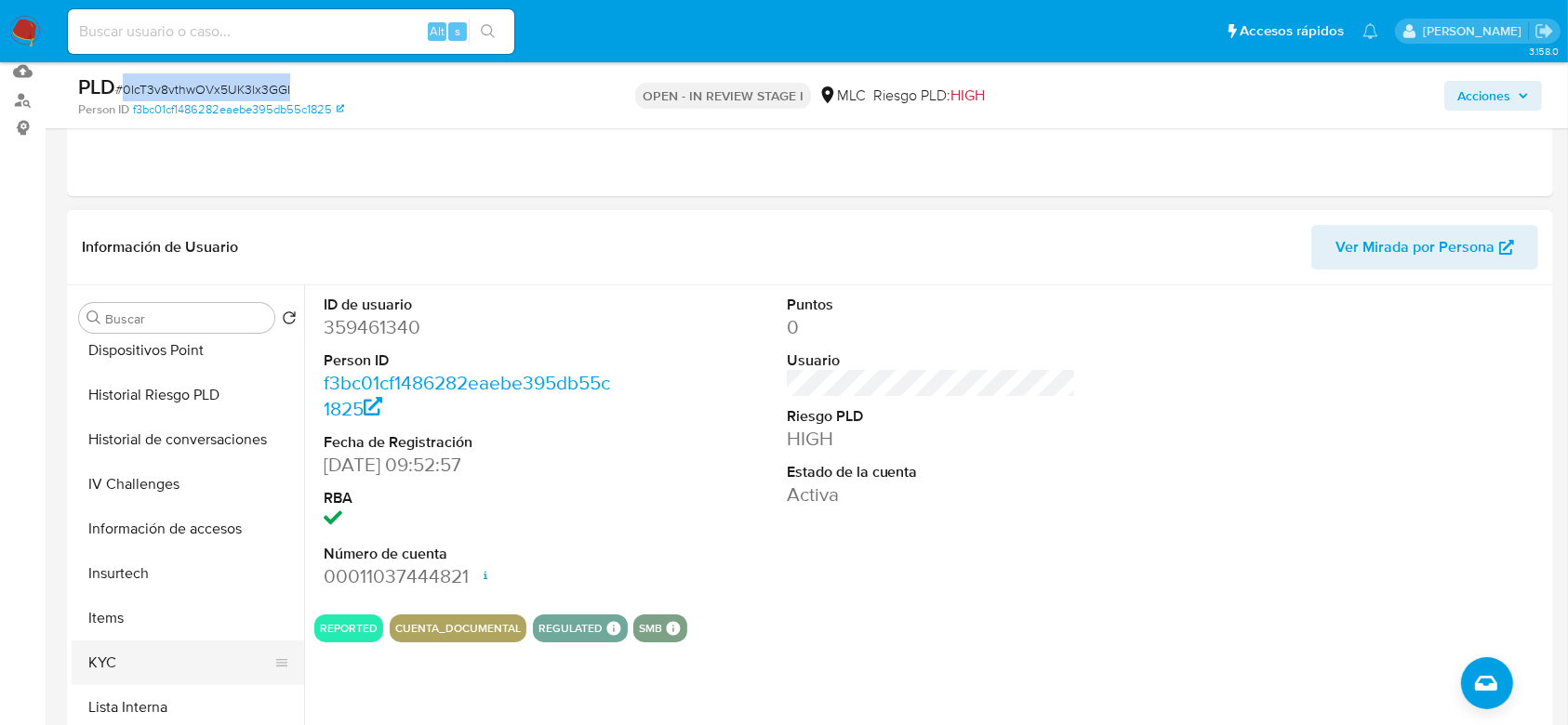
click at [84, 649] on button "KYC" at bounding box center [179, 662] width 217 height 45
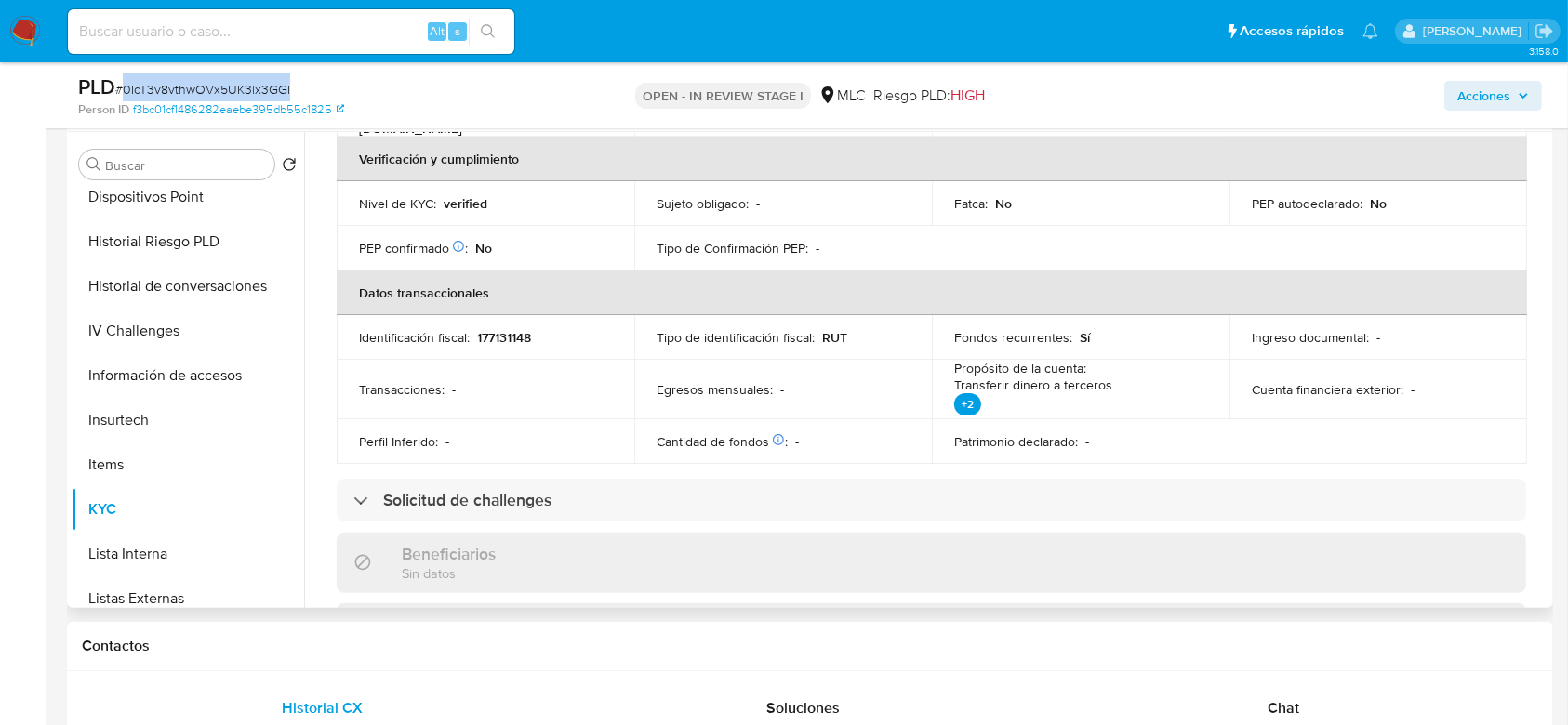
scroll to position [0, 0]
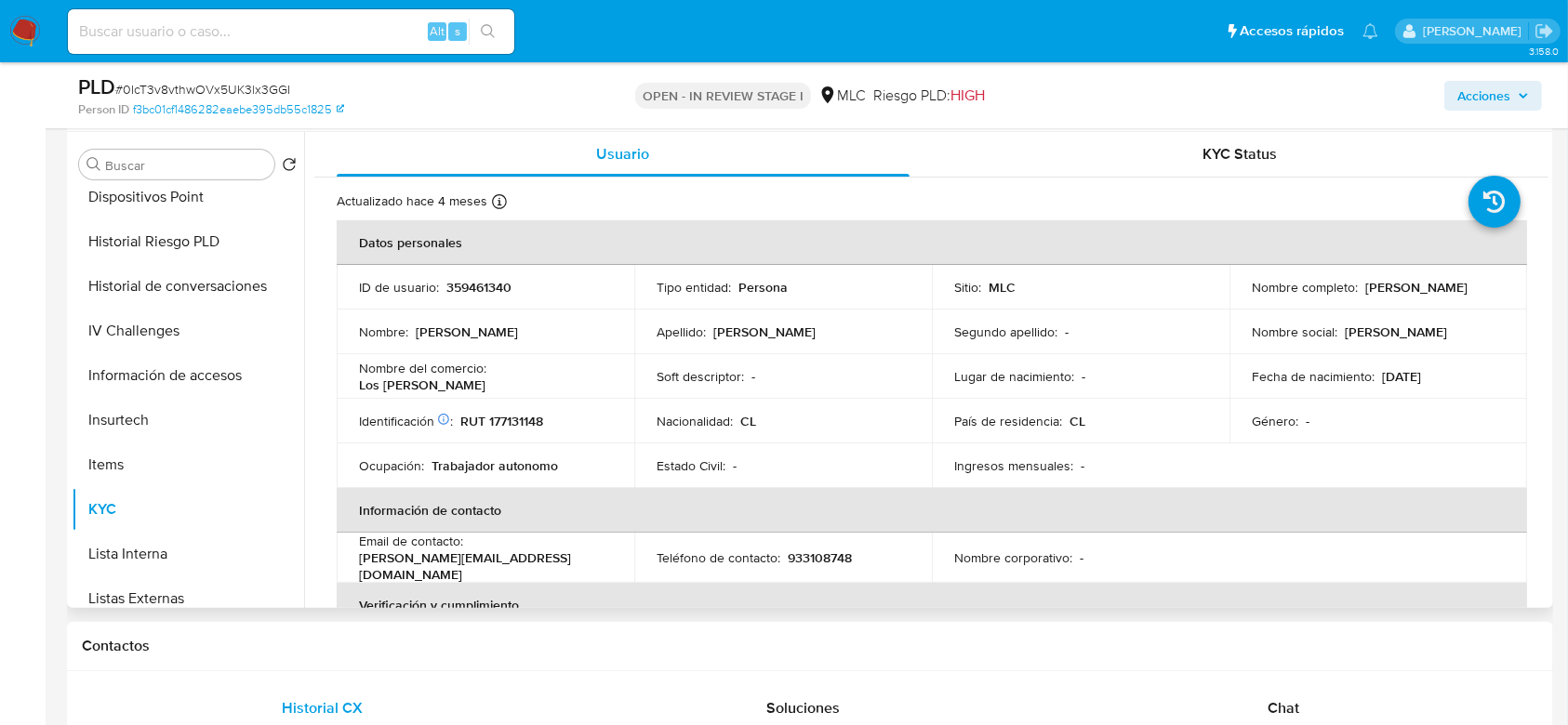
click at [521, 416] on p "RUT 177131148" at bounding box center [501, 421] width 83 height 17
copy p "177131148"
click at [525, 420] on p "RUT 177131148" at bounding box center [501, 421] width 83 height 17
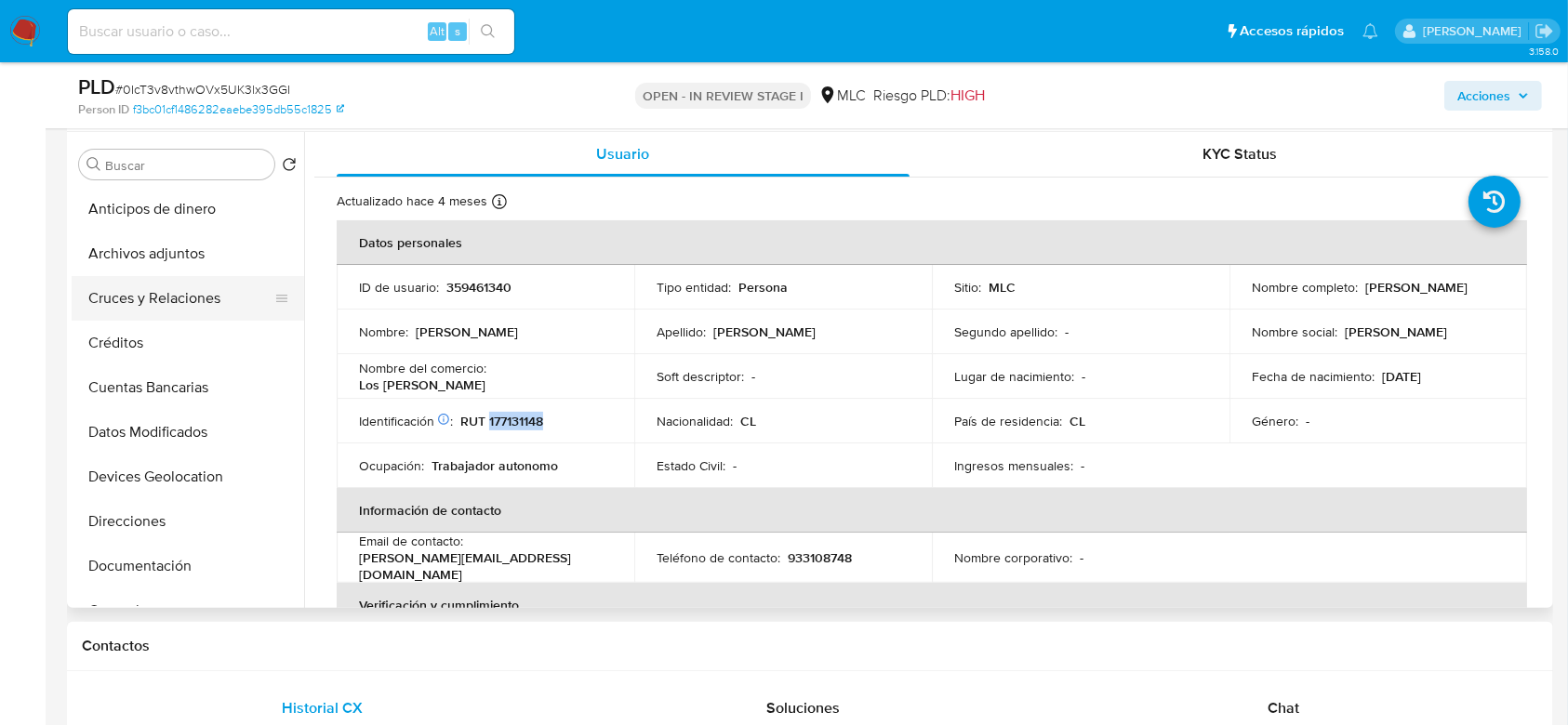
click at [176, 305] on button "Cruces y Relaciones" at bounding box center [179, 298] width 217 height 45
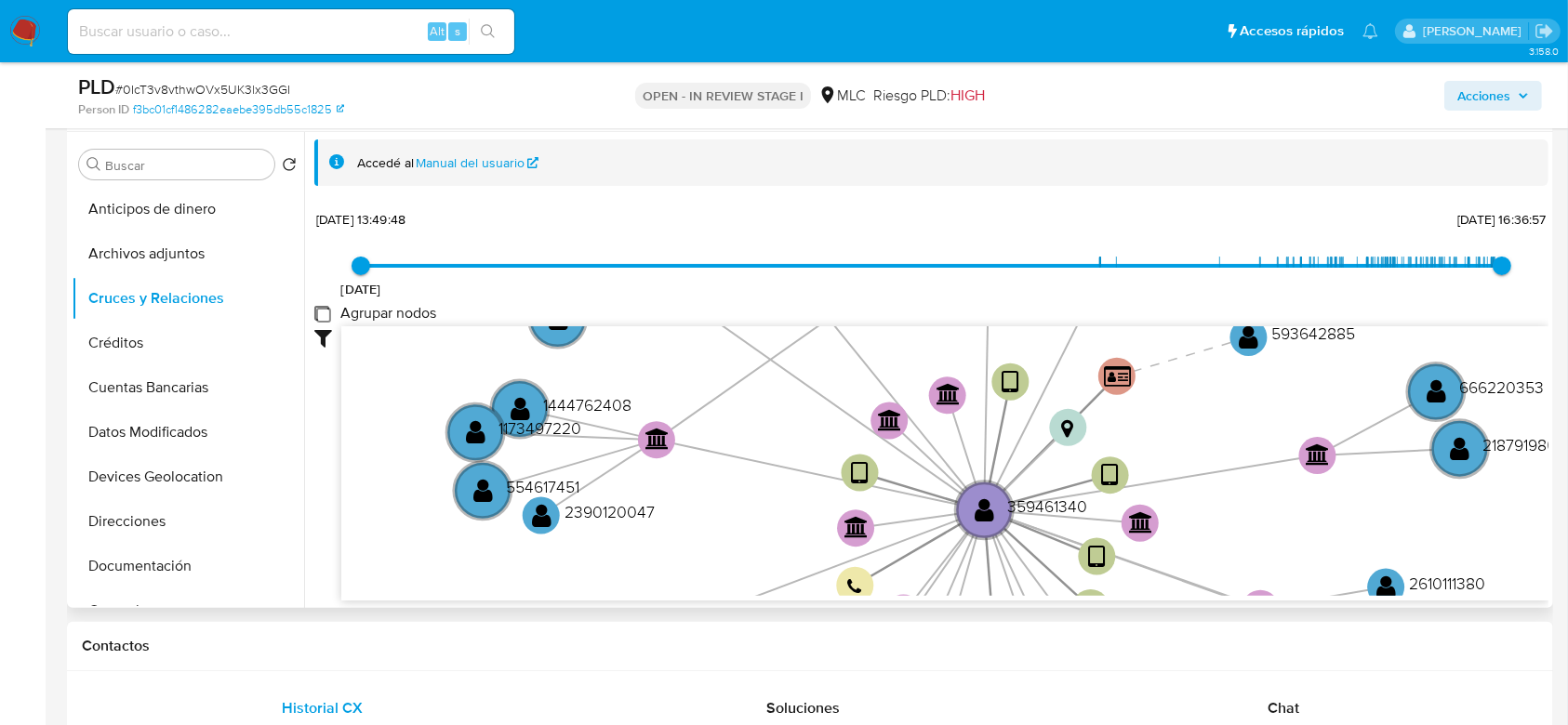
click at [327, 316] on group_nodes "Agrupar nodos" at bounding box center [322, 313] width 15 height 15
checkbox group_nodes "true"
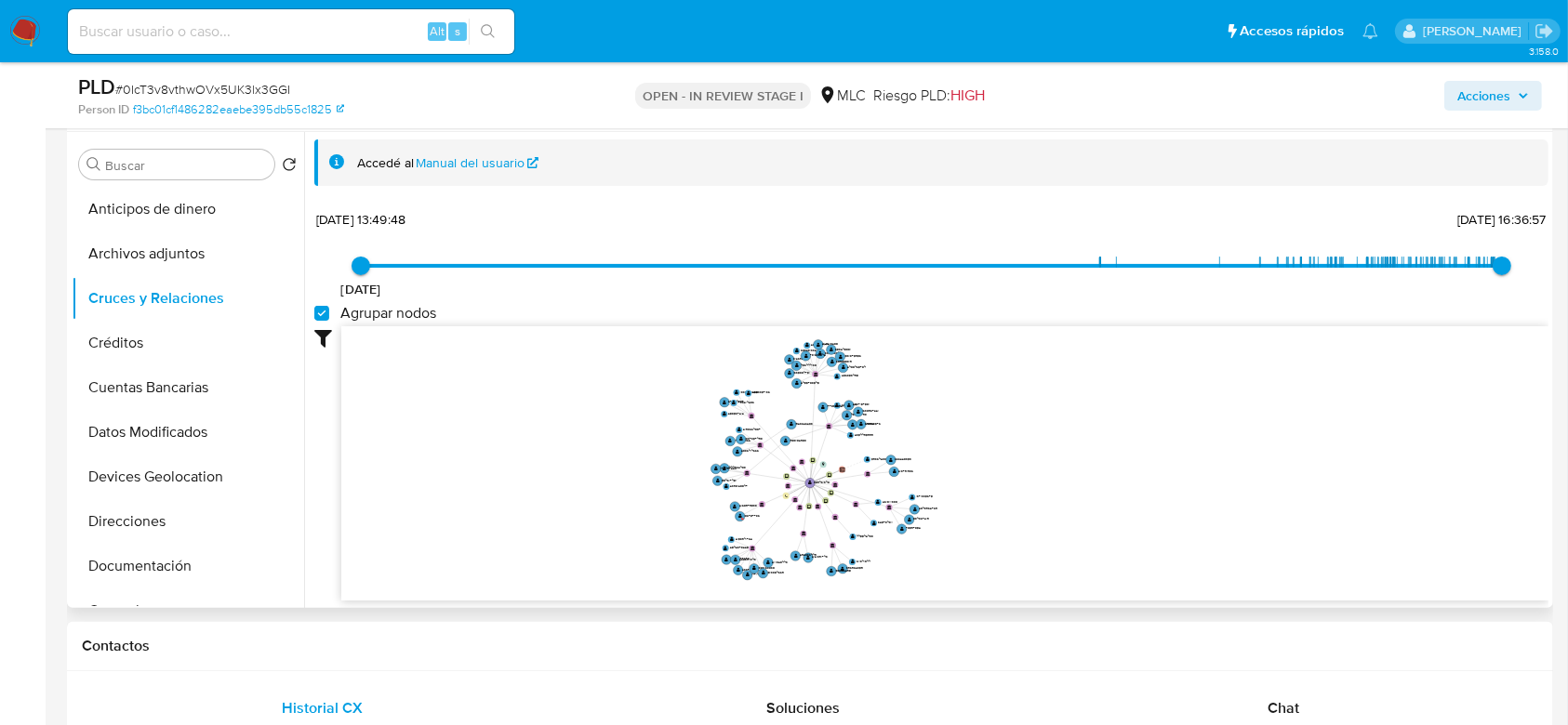
drag, startPoint x: 1084, startPoint y: 467, endPoint x: 1118, endPoint y: 521, distance: 63.8
click at [1118, 521] on icon "device-684dcc0b7f61da41ecf664ef  user-359461340  359461340 device-665f5e7c0e0…" at bounding box center [945, 461] width 1207 height 270
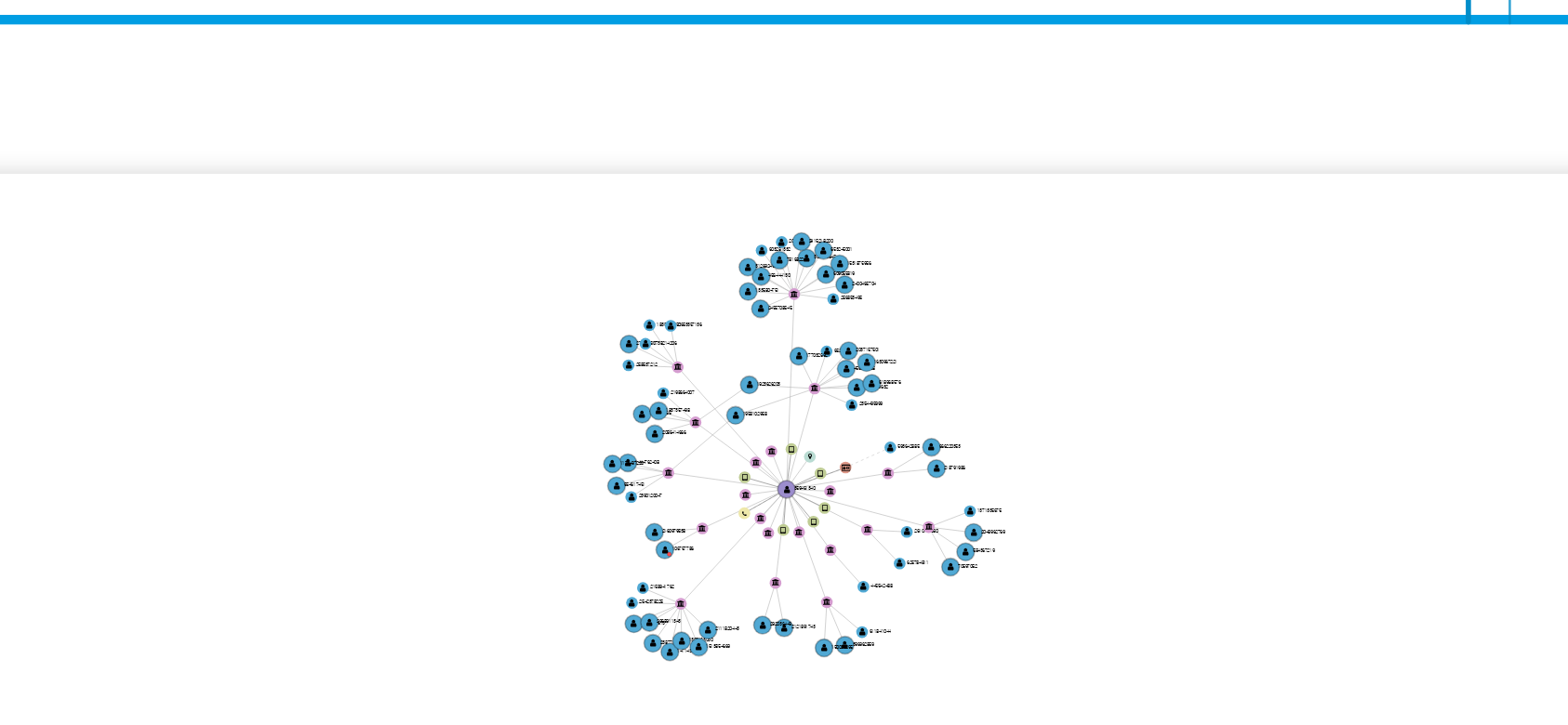
scroll to position [350, 0]
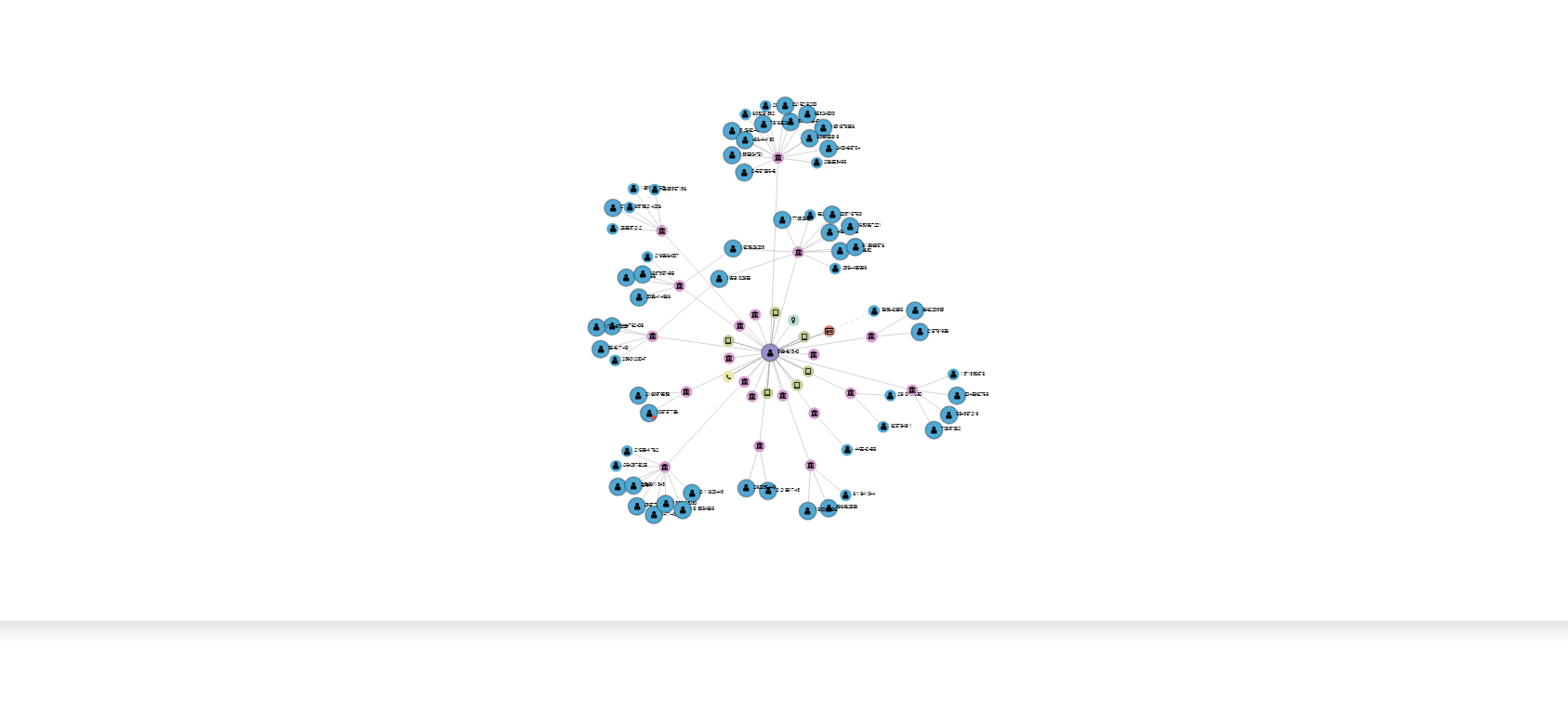
drag, startPoint x: 938, startPoint y: 381, endPoint x: 931, endPoint y: 426, distance: 45.5
click at [931, 426] on icon "device-684dcc0b7f61da41ecf664ef  user-359461340  359461340 device-665f5e7c0e0…" at bounding box center [945, 392] width 1207 height 270
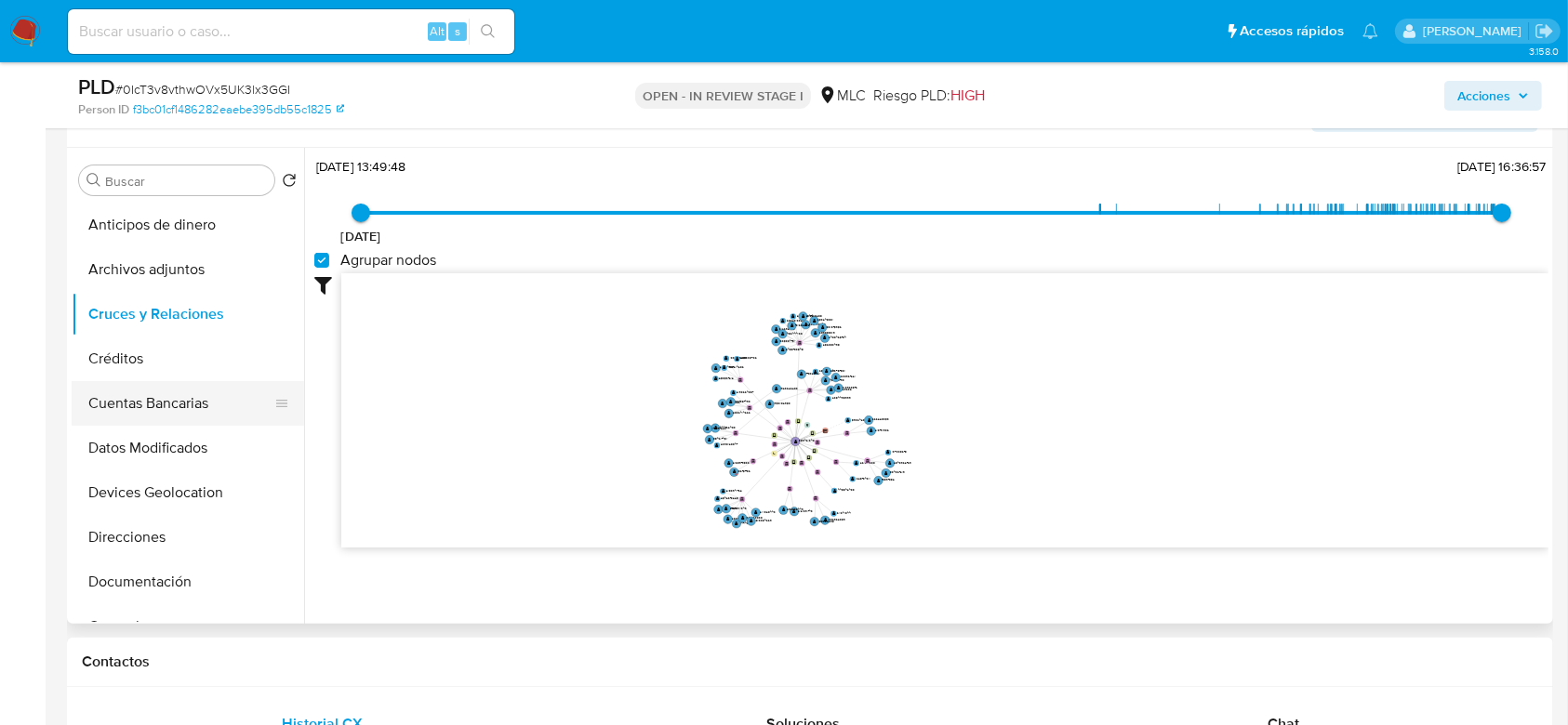
scroll to position [120, 0]
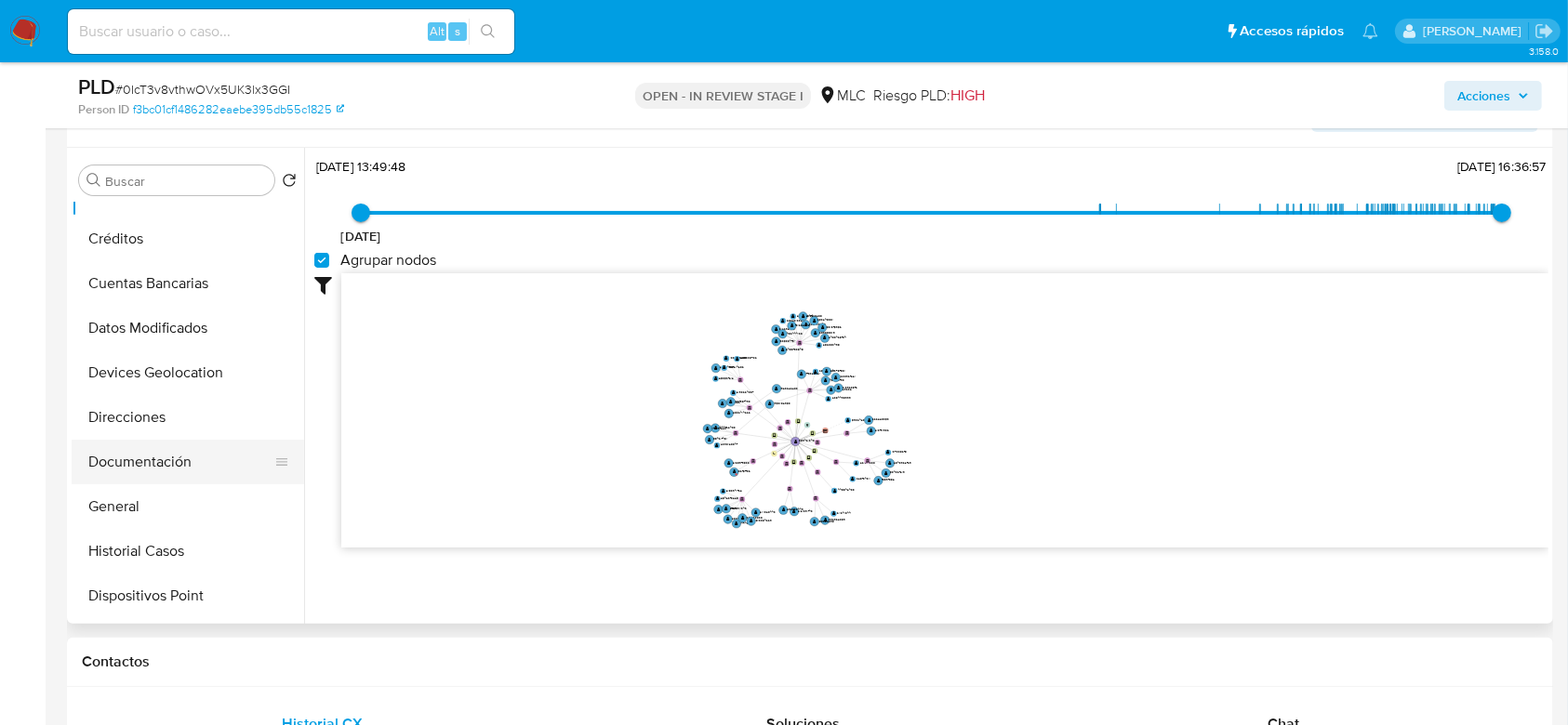
click at [149, 452] on button "Documentación" at bounding box center [179, 461] width 217 height 45
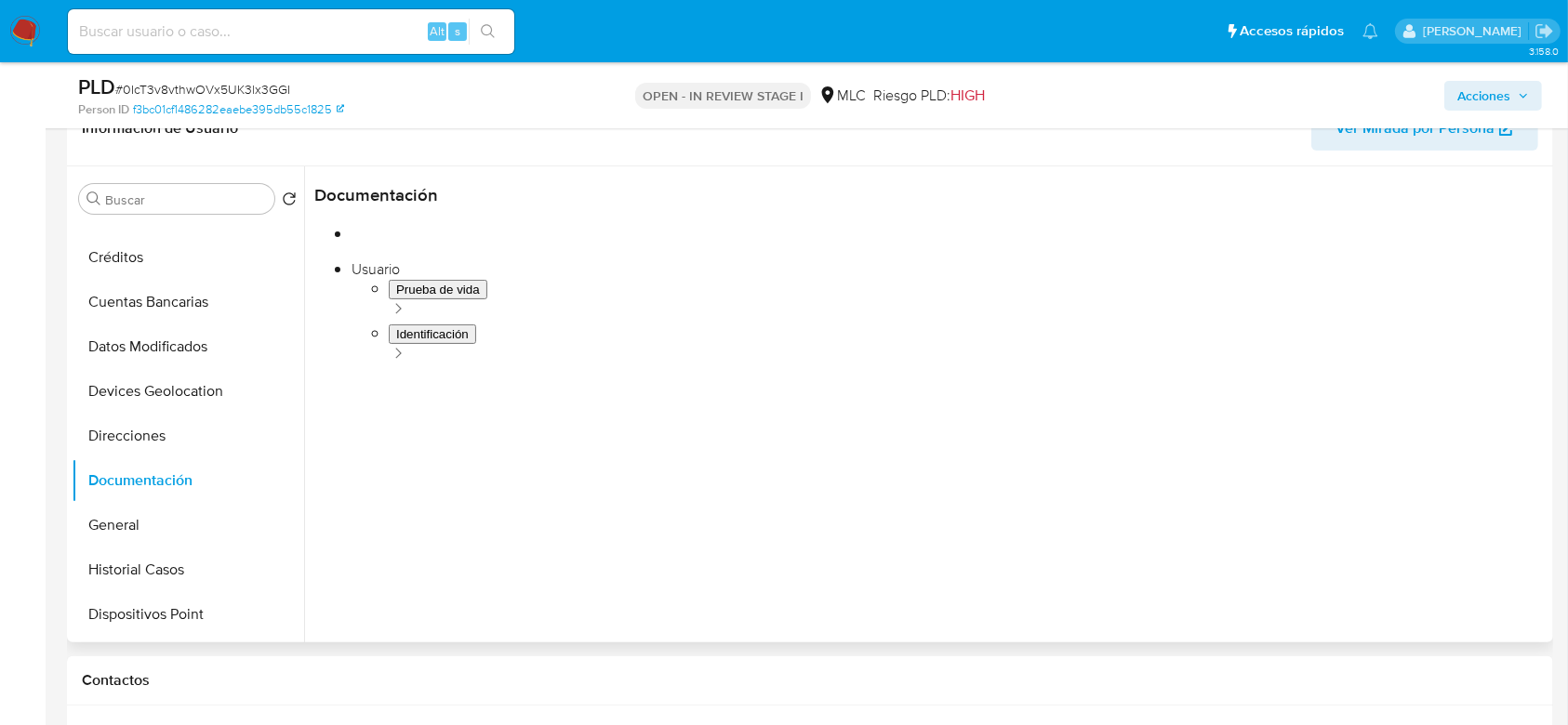
scroll to position [279, 0]
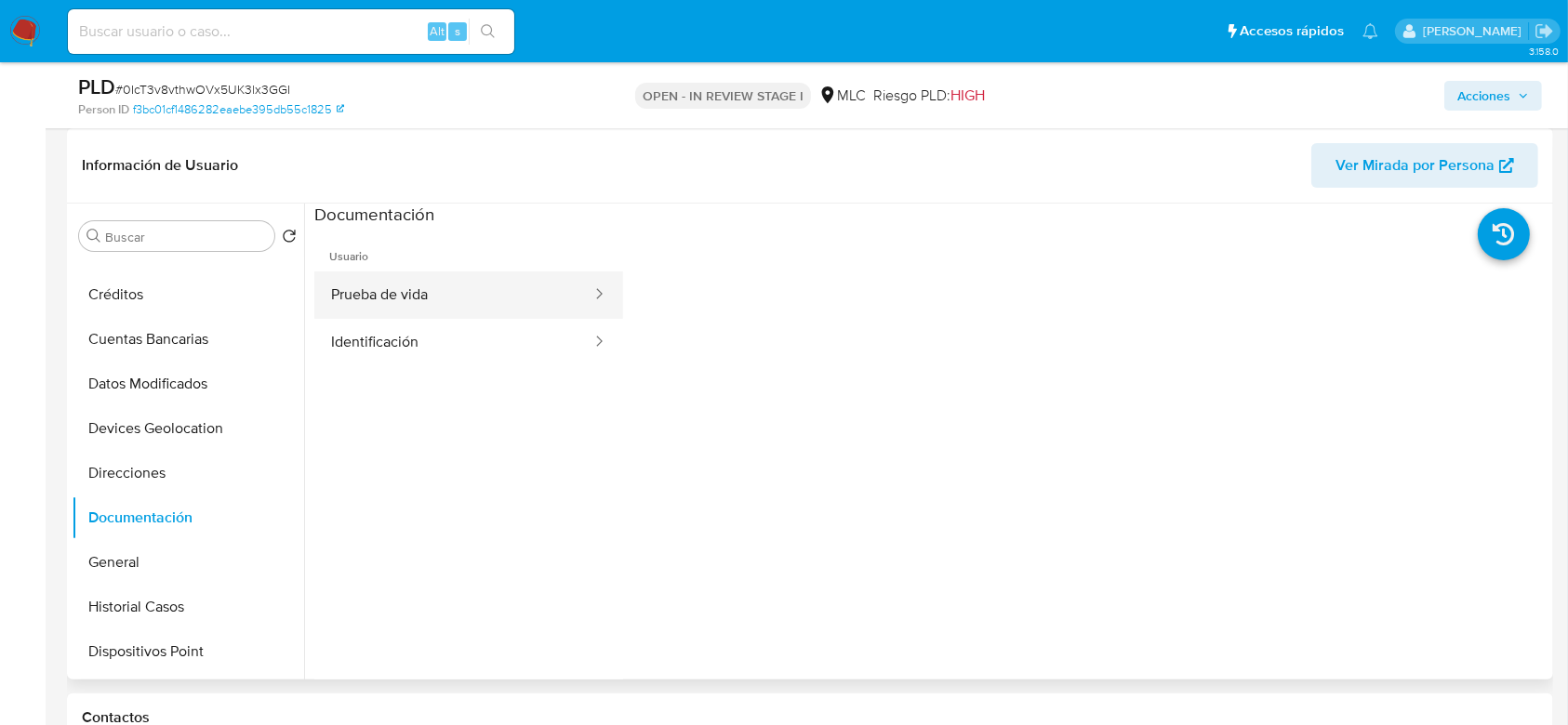
click at [442, 295] on button "Prueba de vida" at bounding box center [454, 295] width 279 height 47
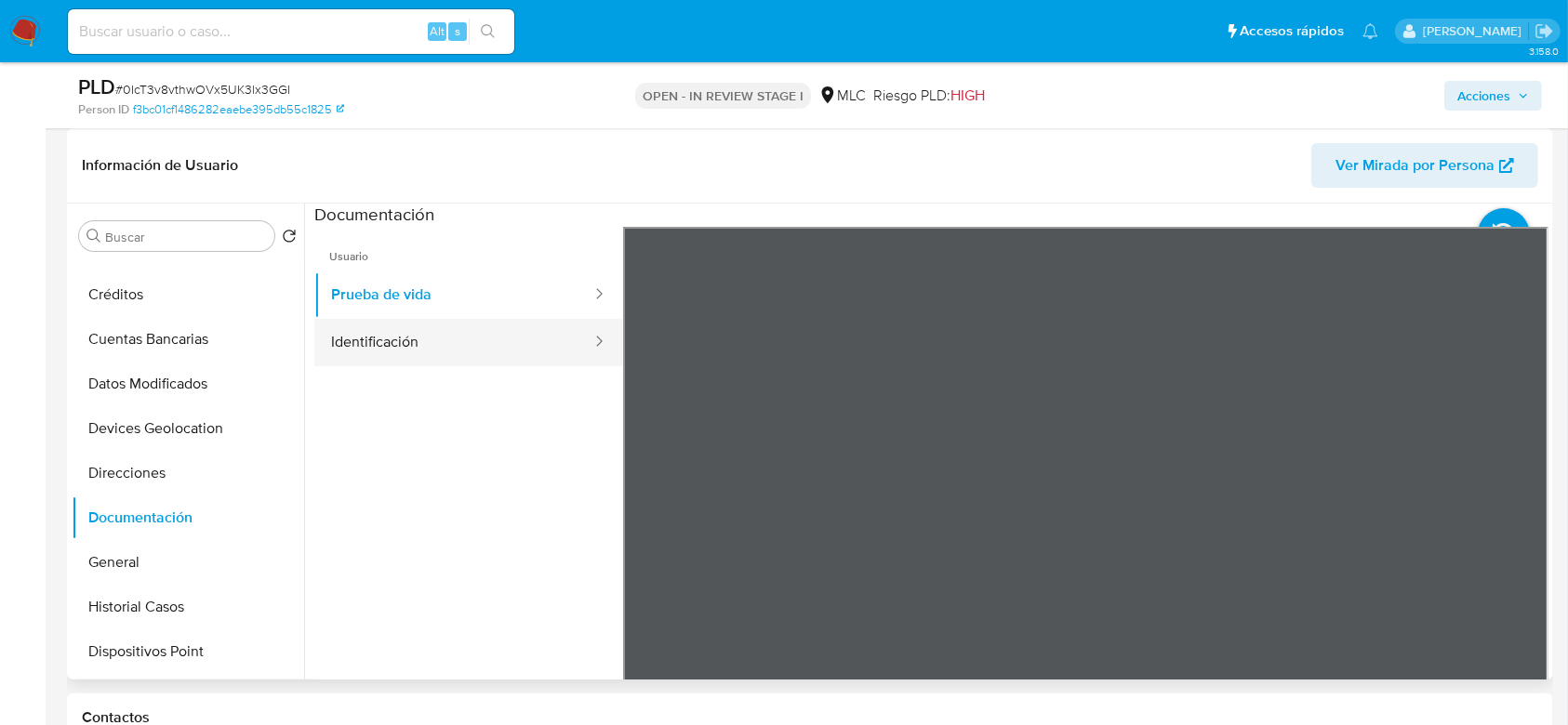
click at [452, 329] on button "Identificación" at bounding box center [454, 343] width 279 height 47
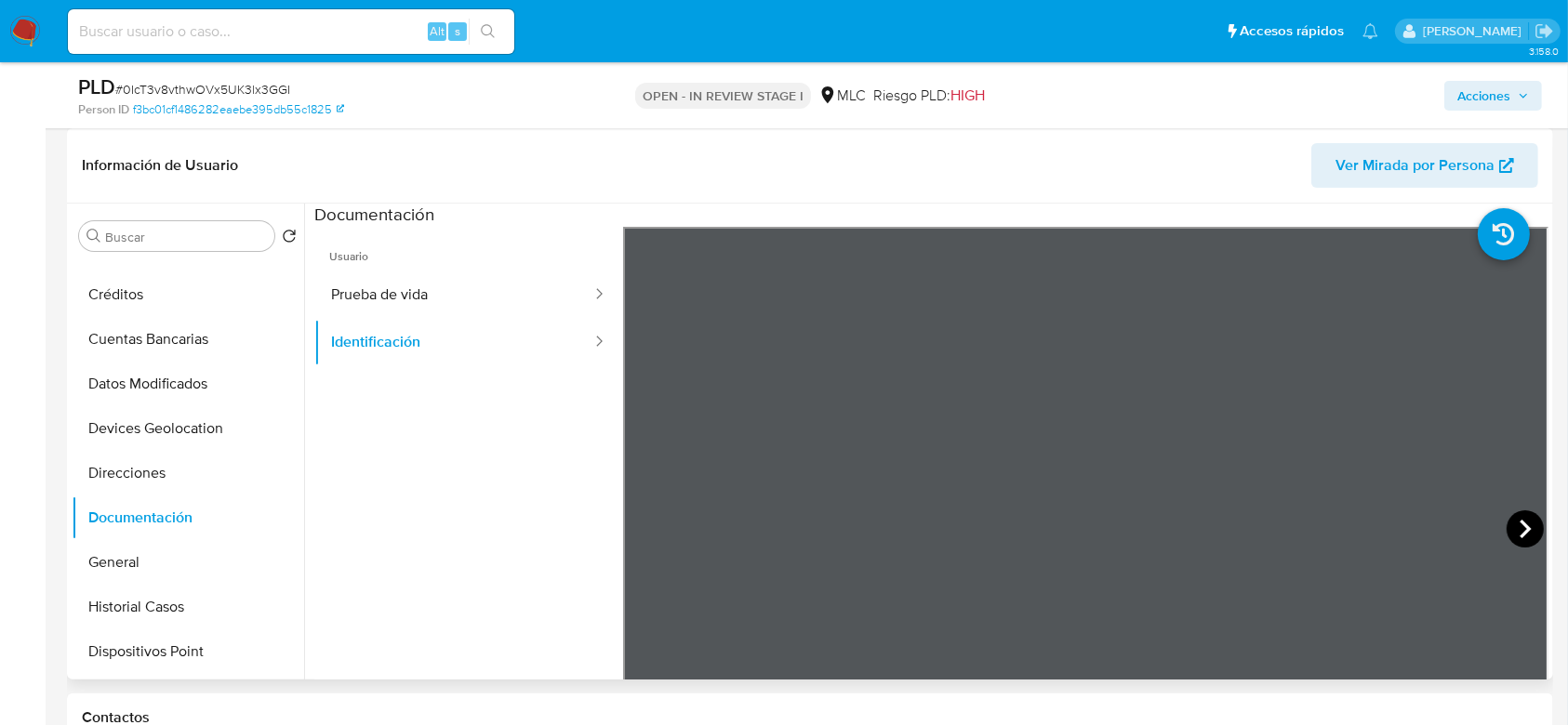
click at [1530, 538] on icon at bounding box center [1524, 529] width 37 height 37
click at [405, 307] on button "Prueba de vida" at bounding box center [454, 295] width 279 height 47
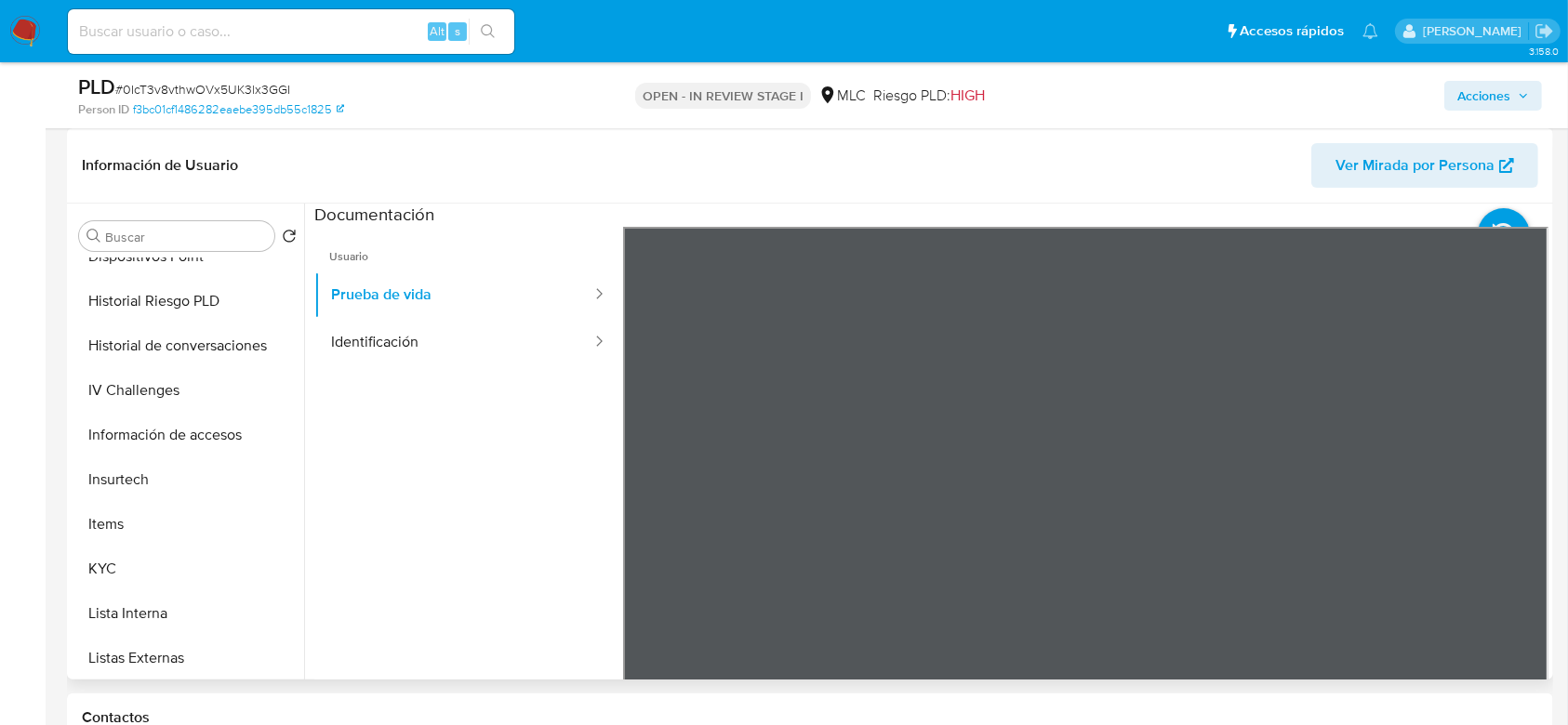
scroll to position [518, 0]
click at [100, 565] on button "KYC" at bounding box center [179, 566] width 217 height 45
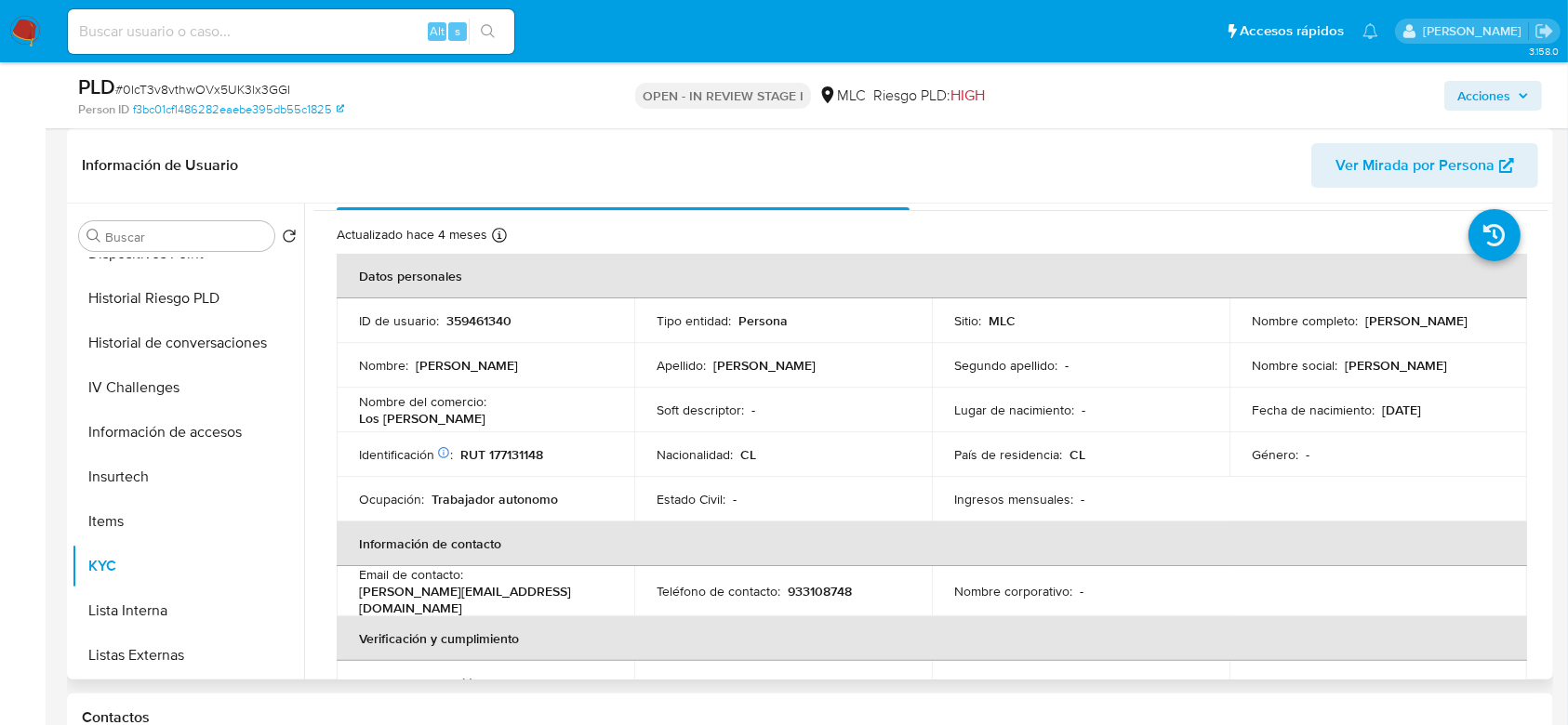
scroll to position [37, 0]
drag, startPoint x: 1448, startPoint y: 335, endPoint x: 1237, endPoint y: 330, distance: 211.1
click at [1237, 330] on td "Nombre completo : Paulina Alexandra Moya Segovia" at bounding box center [1378, 322] width 298 height 45
copy p "Paulina Alexandra Moya Segovia"
click at [546, 455] on div "Identificación Nº de serie: 532312118 : RUT 177131148" at bounding box center [485, 455] width 253 height 17
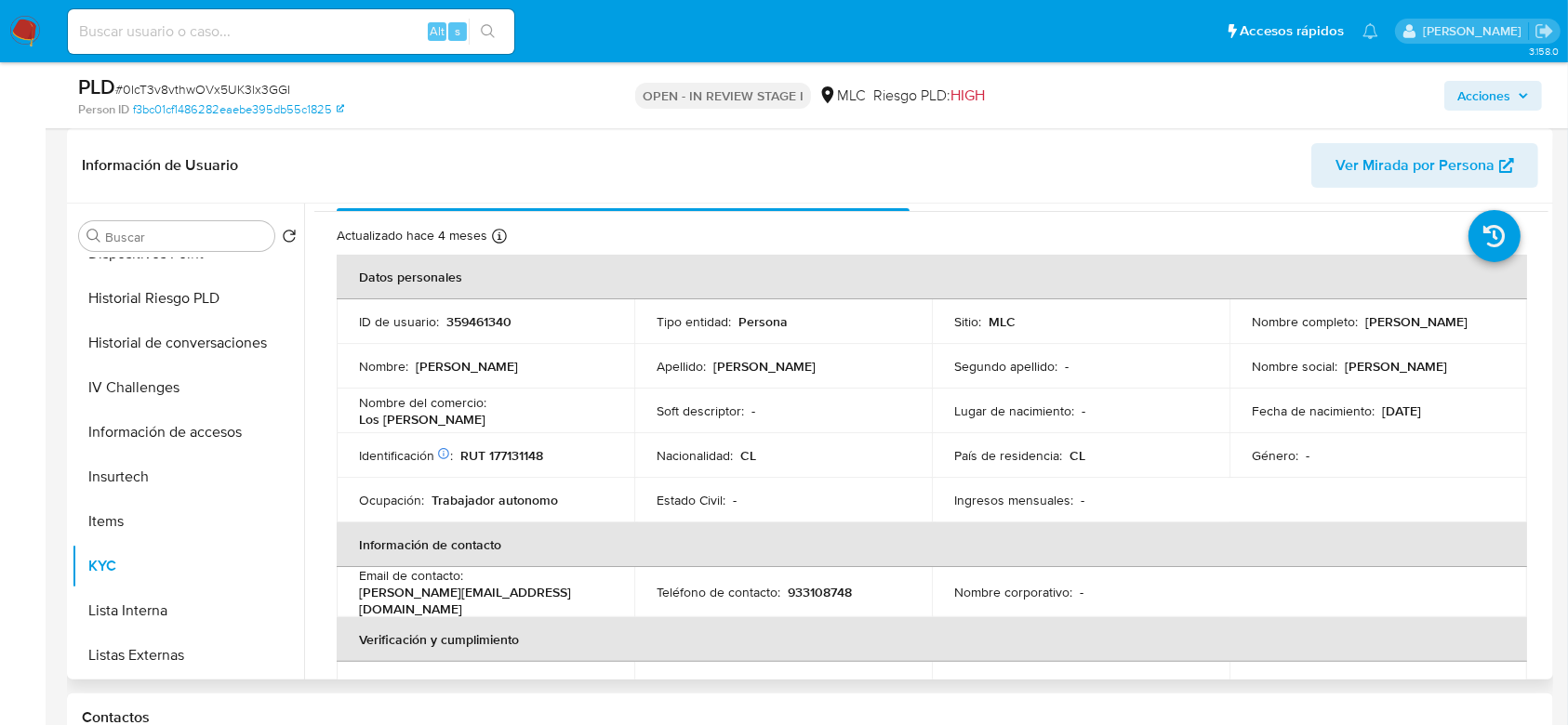
click at [546, 455] on div "Identificación Nº de serie: 532312118 : RUT 177131148" at bounding box center [485, 455] width 253 height 17
click at [531, 457] on p "RUT 177131148" at bounding box center [501, 455] width 83 height 17
copy p "177131148"
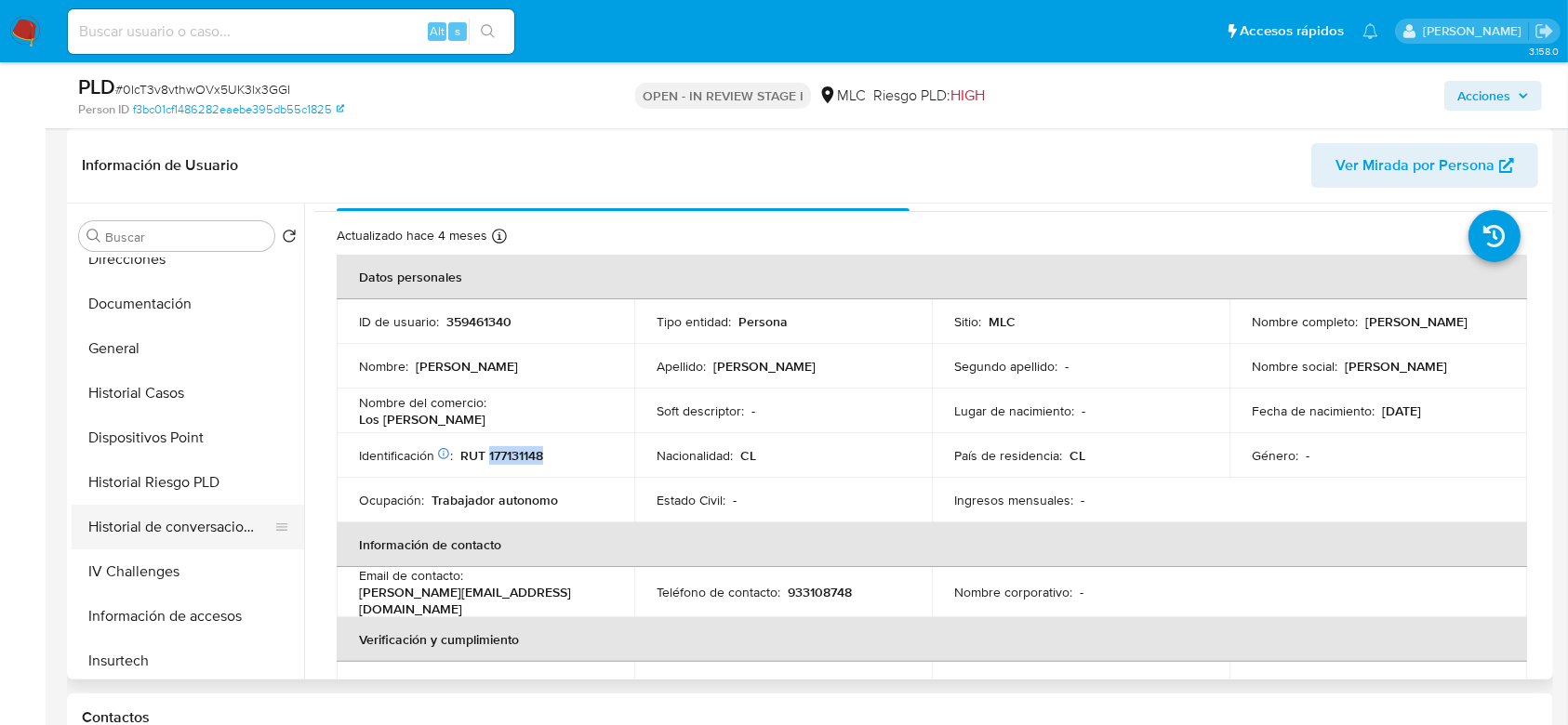
scroll to position [332, 0]
click at [146, 425] on button "Dispositivos Point" at bounding box center [179, 439] width 217 height 45
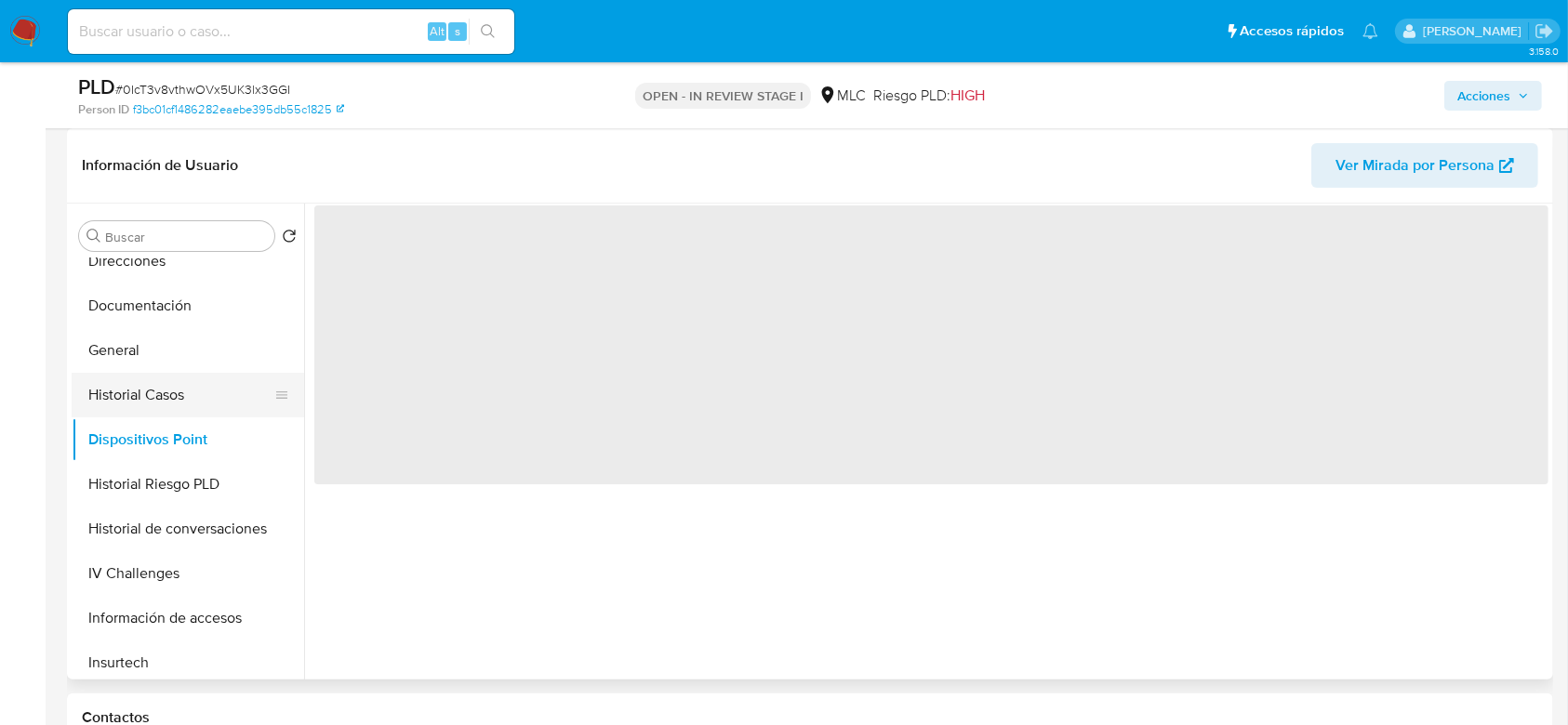
scroll to position [0, 0]
click at [149, 388] on button "Historial Casos" at bounding box center [179, 395] width 217 height 45
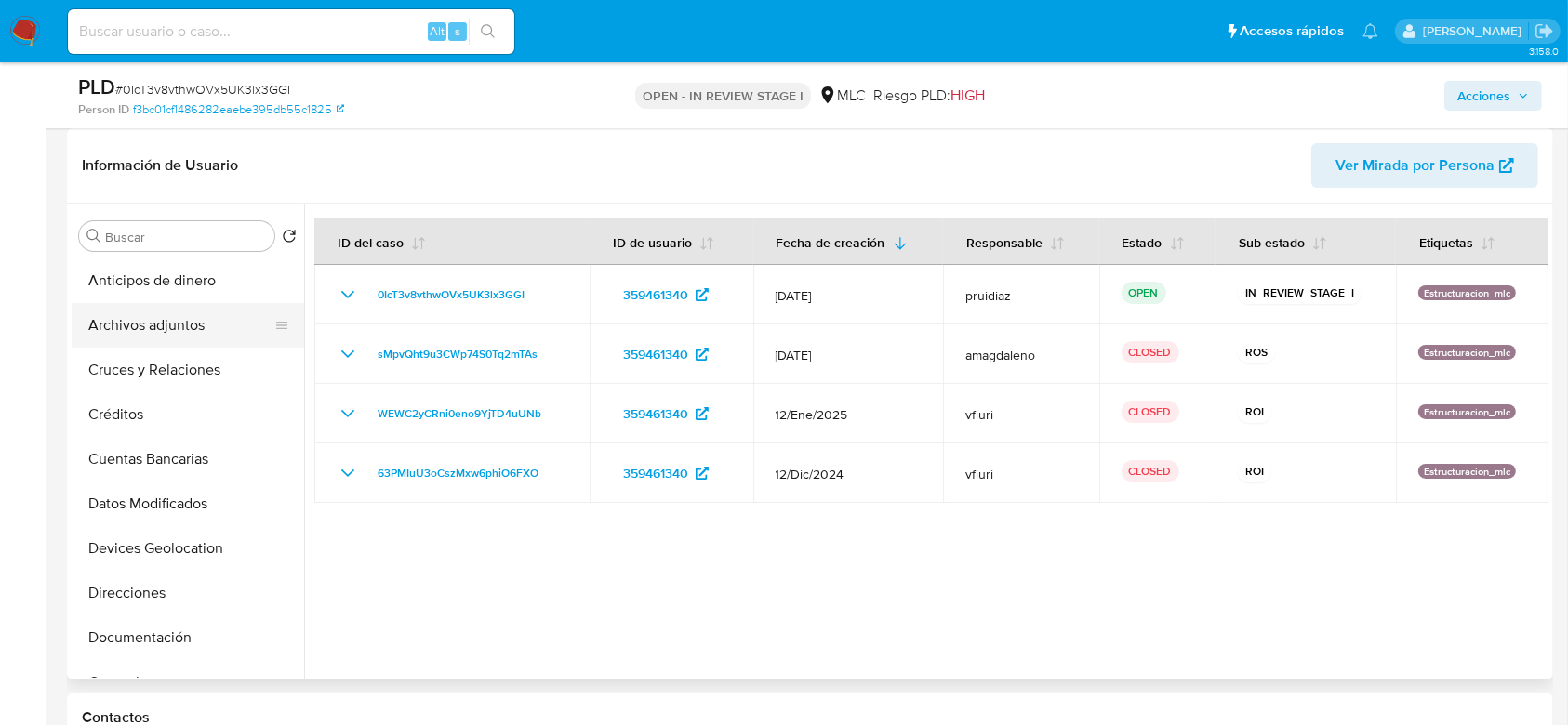
click at [133, 317] on button "Archivos adjuntos" at bounding box center [179, 325] width 217 height 45
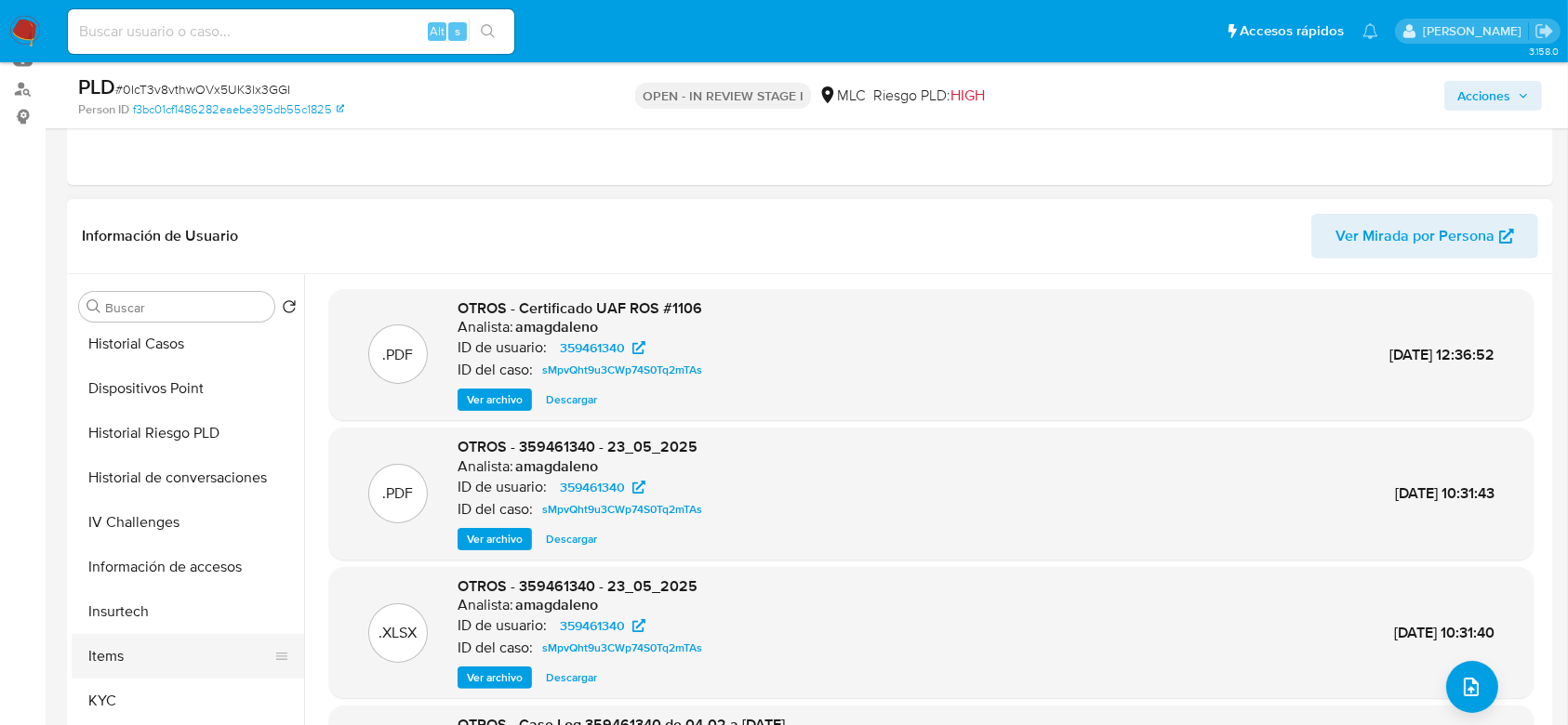
scroll to position [511, 0]
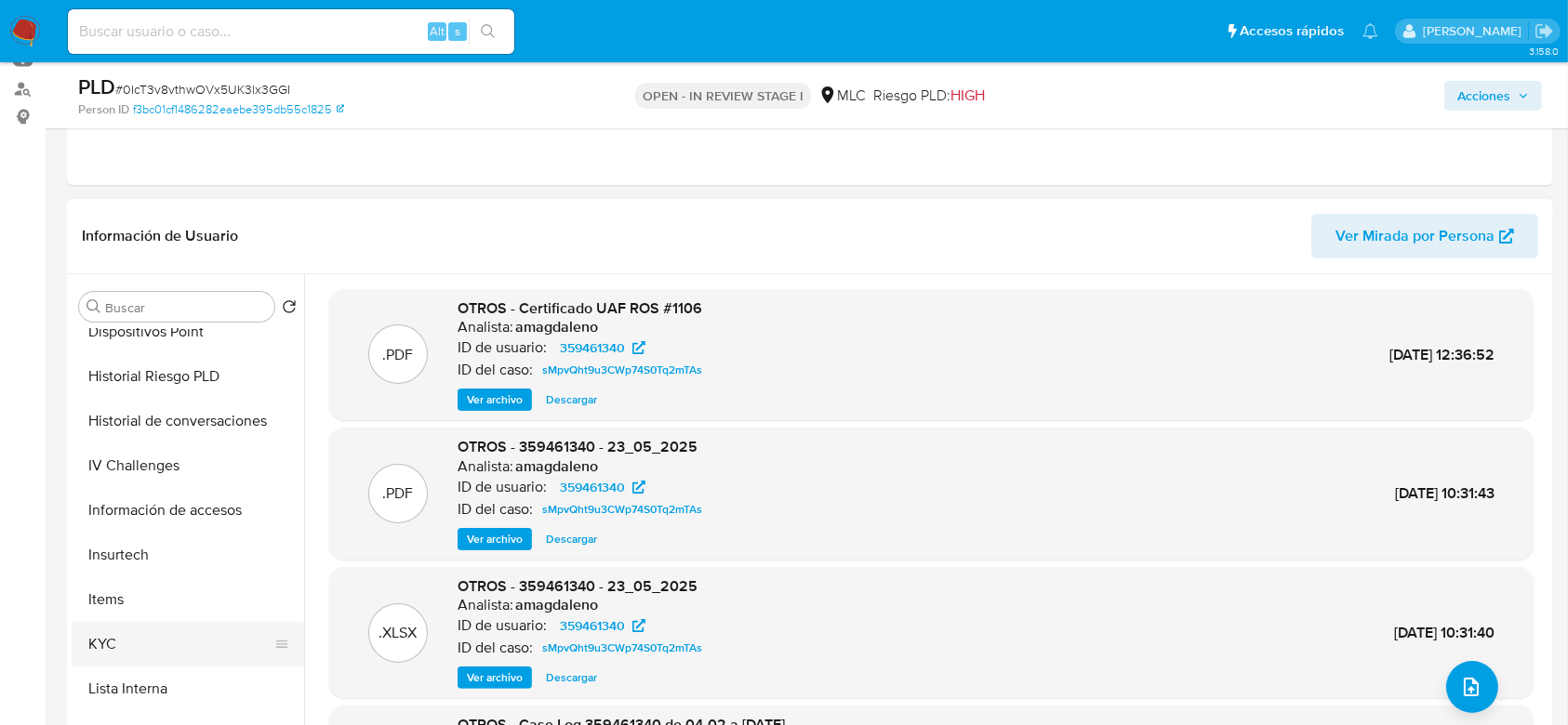
click at [121, 641] on button "KYC" at bounding box center [179, 644] width 217 height 45
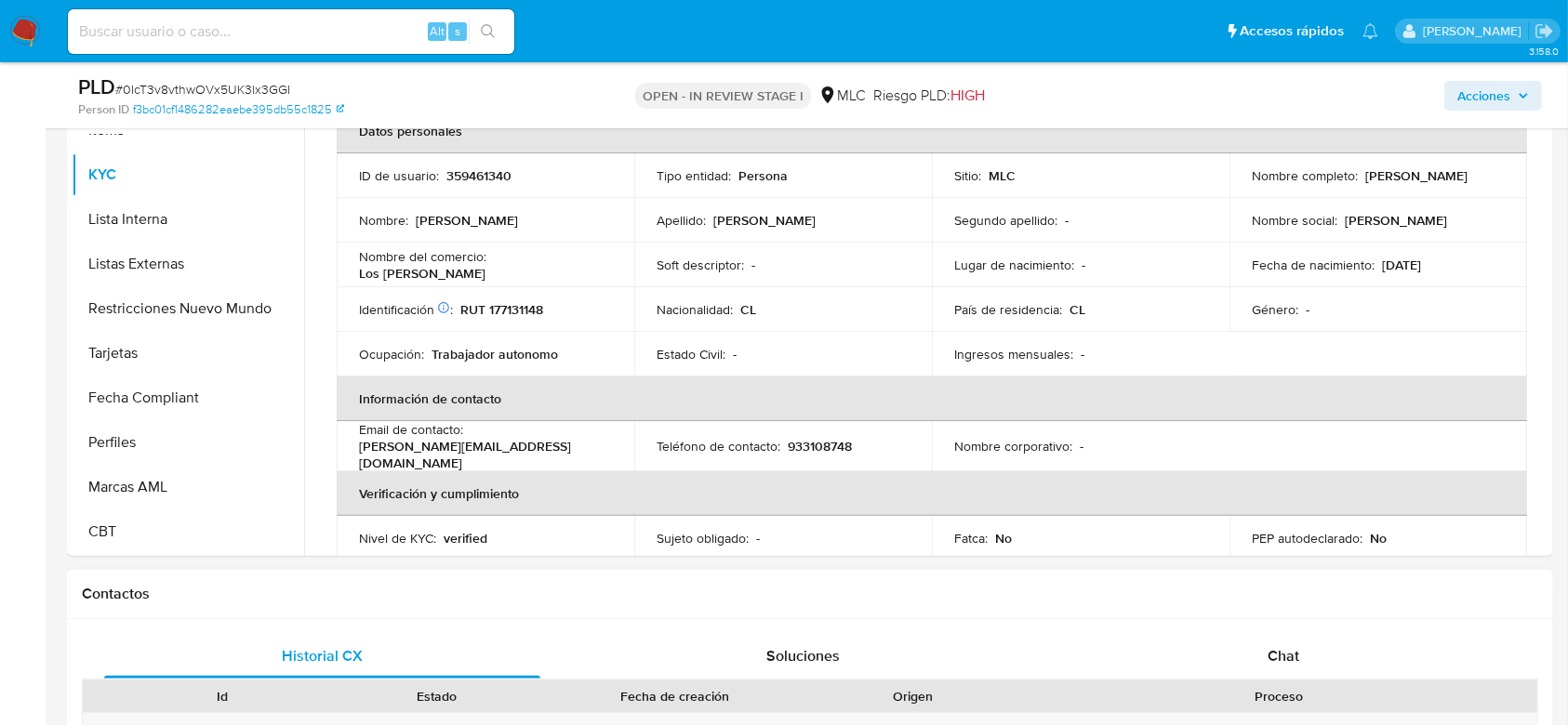
scroll to position [316, 0]
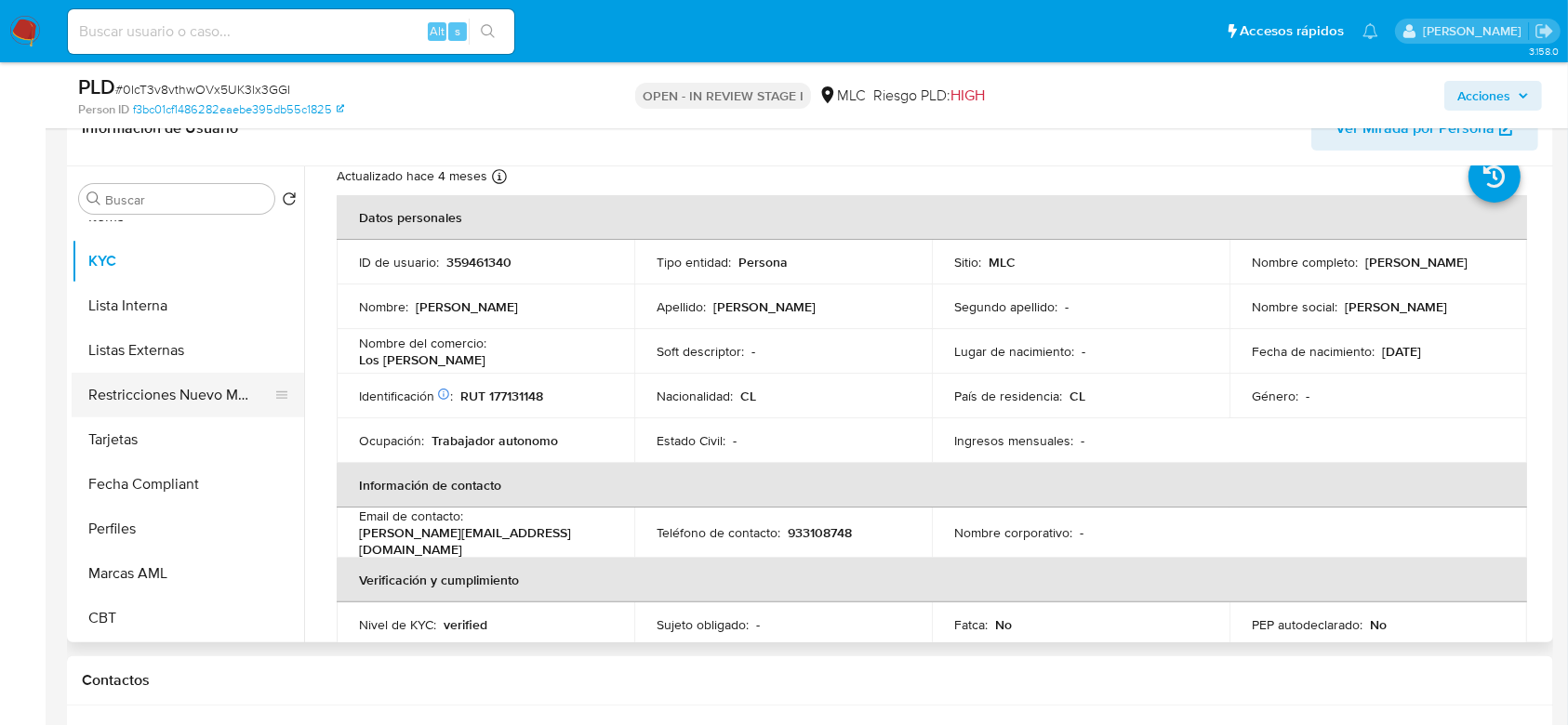
click at [192, 394] on button "Restricciones Nuevo Mundo" at bounding box center [179, 395] width 217 height 45
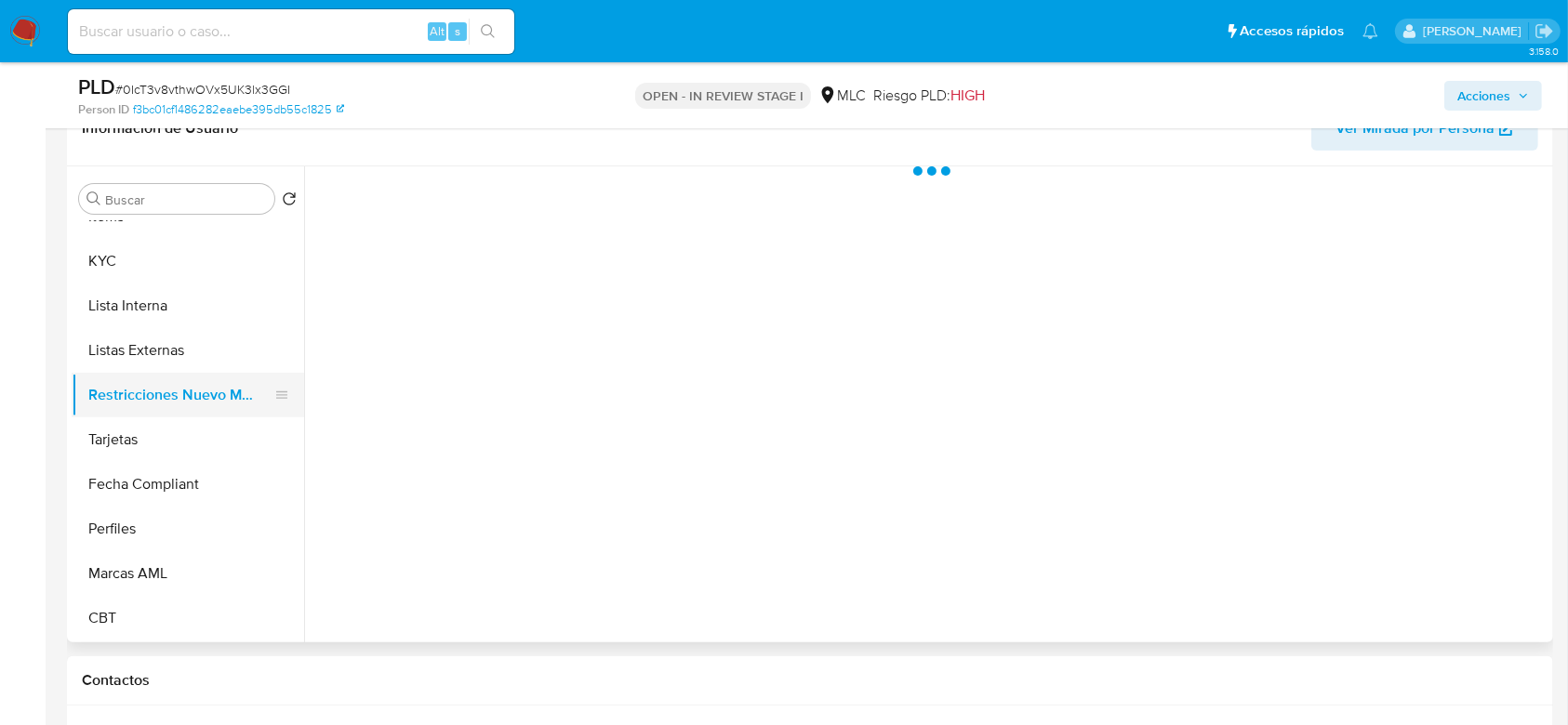
scroll to position [0, 0]
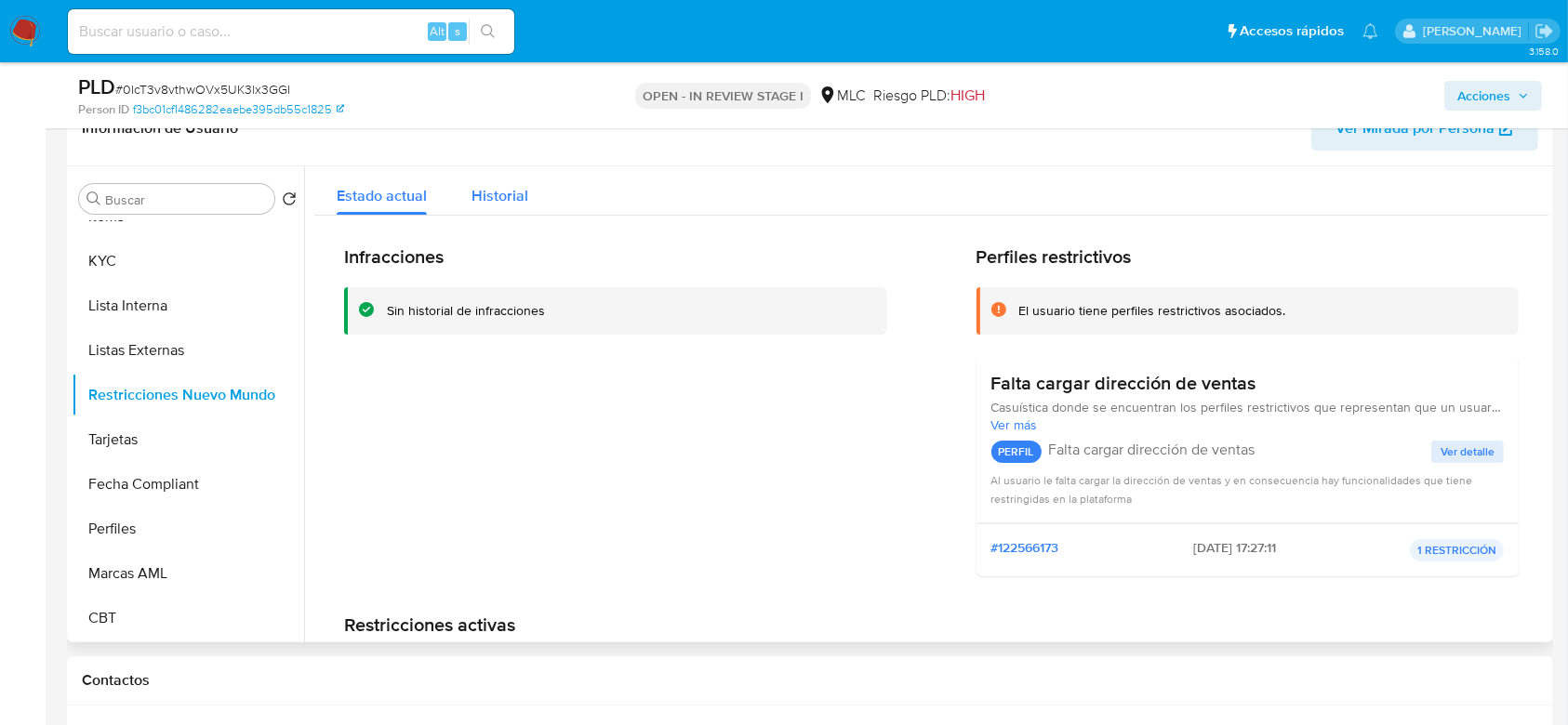
click at [476, 185] on span "Historial" at bounding box center [500, 195] width 57 height 22
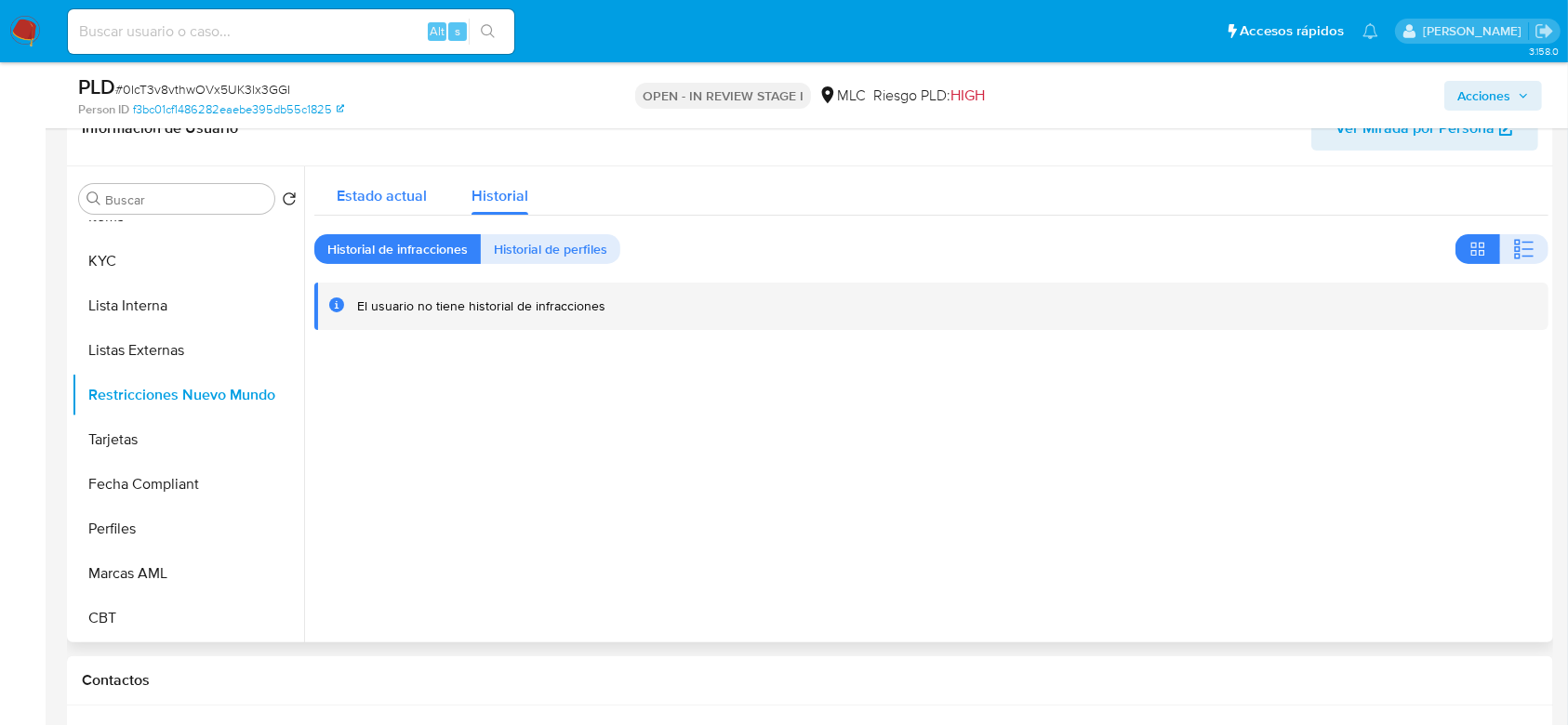
click at [411, 185] on span "Estado actual" at bounding box center [382, 195] width 90 height 22
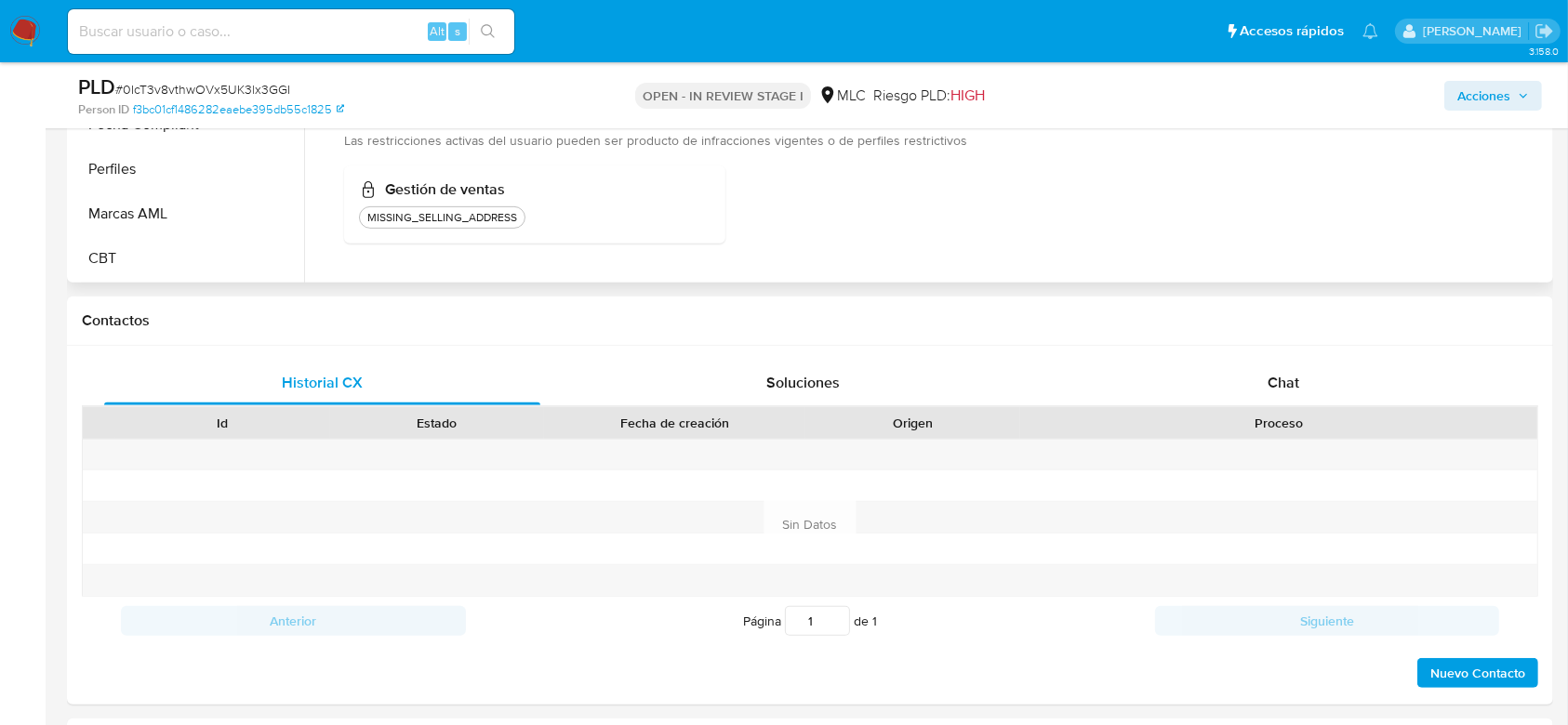
scroll to position [678, 0]
click at [1311, 380] on div "Chat" at bounding box center [1284, 381] width 437 height 45
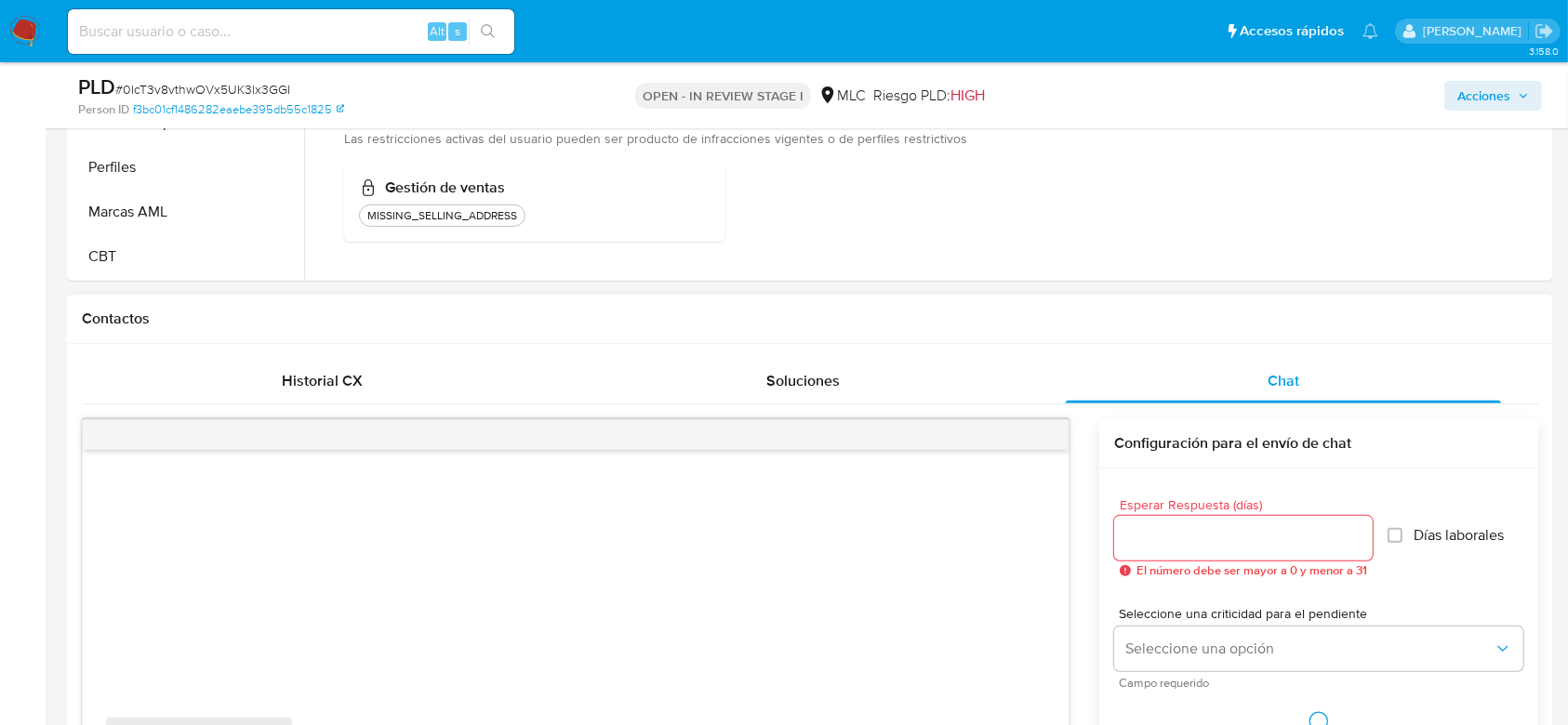
scroll to position [953, 0]
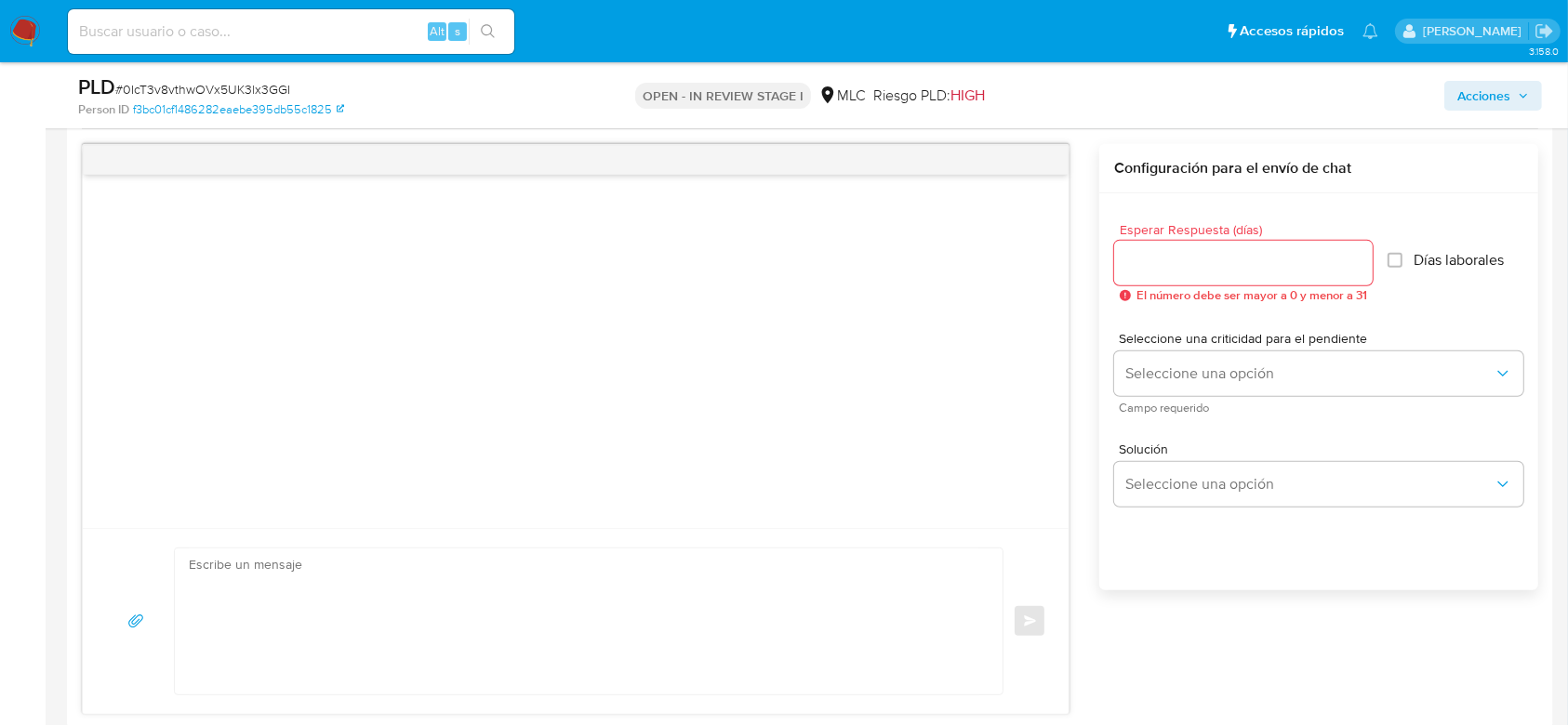
click at [1161, 269] on input "Esperar Respuesta (días)" at bounding box center [1243, 263] width 258 height 24
type input "3"
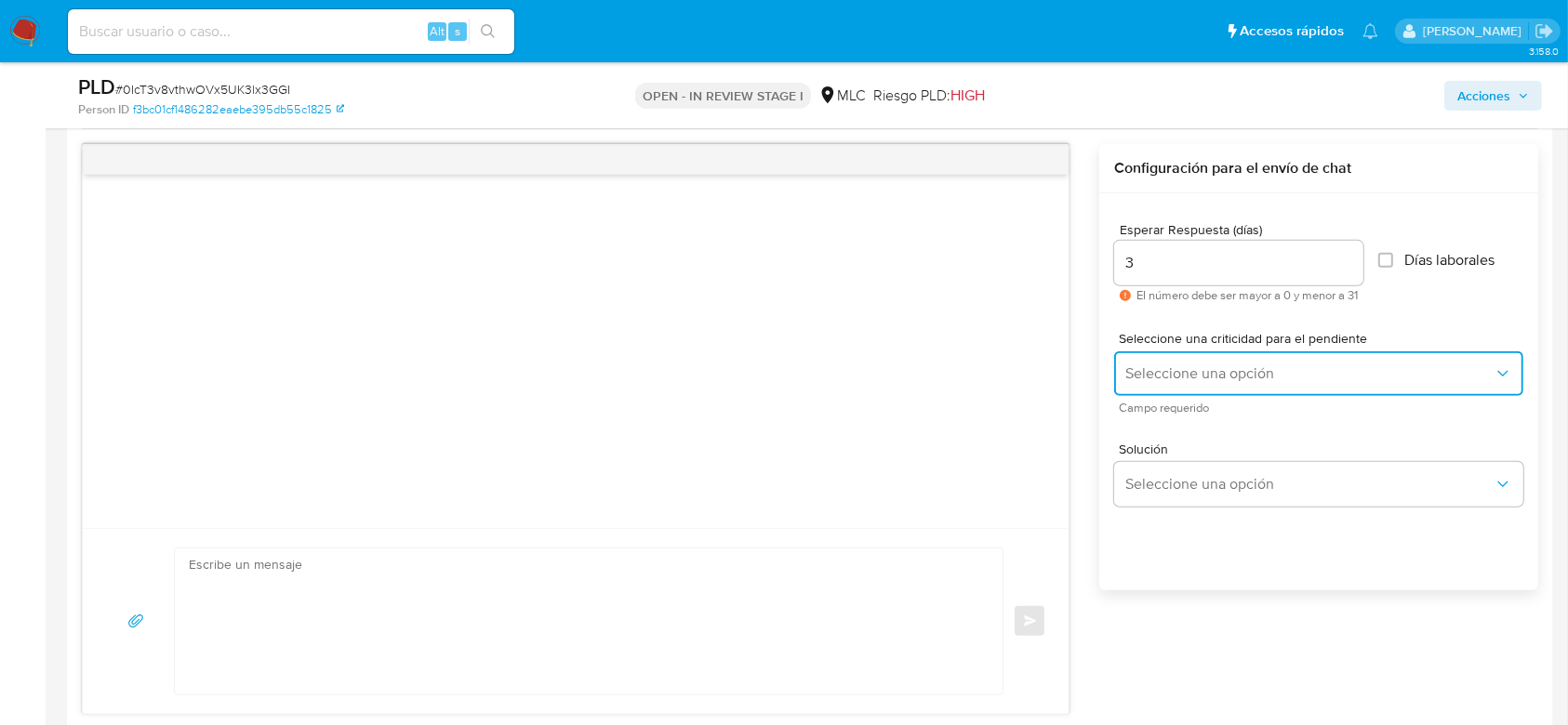
click at [1247, 387] on button "Seleccione una opción" at bounding box center [1318, 373] width 409 height 45
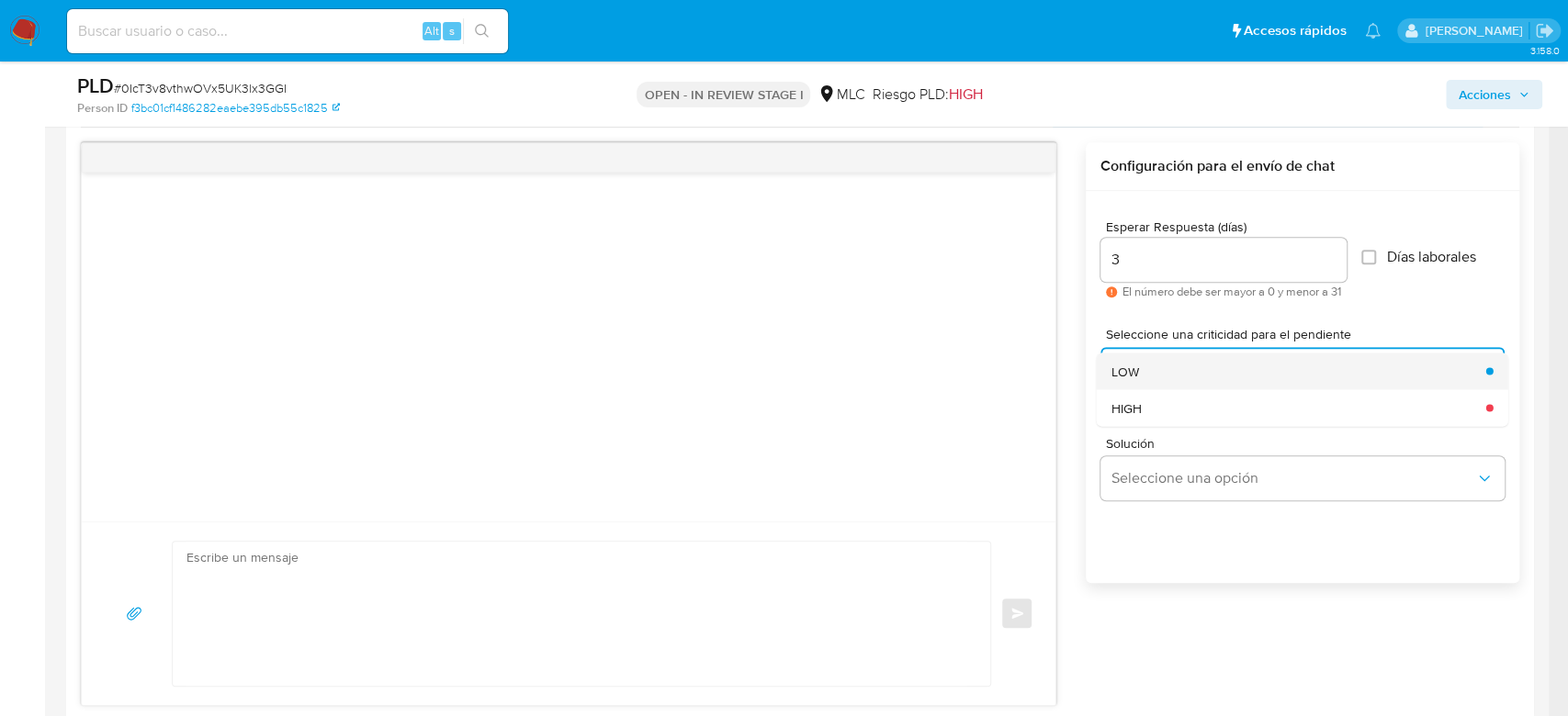
click at [1161, 363] on div "LOW" at bounding box center [1293, 370] width 364 height 37
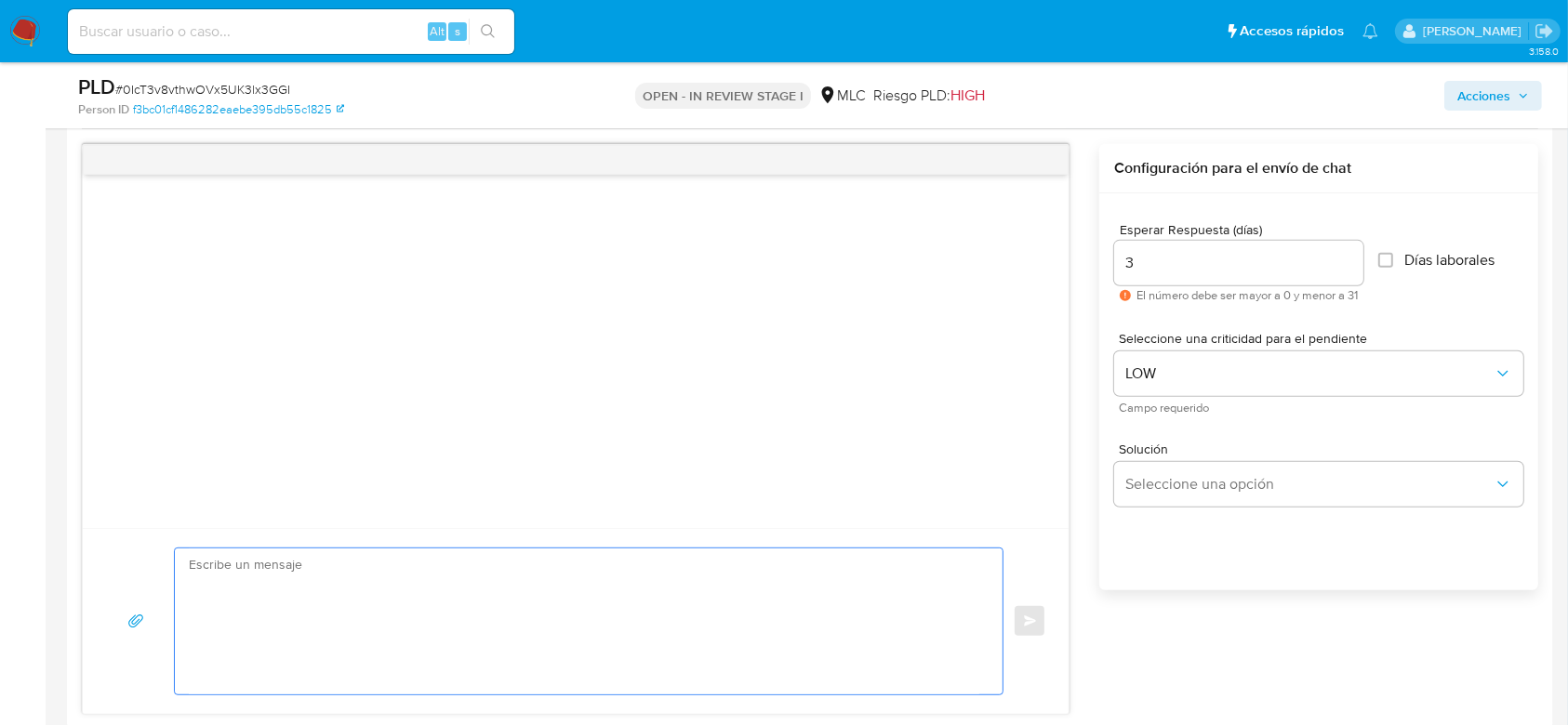
click at [635, 610] on textarea at bounding box center [584, 622] width 791 height 146
click at [469, 641] on textarea at bounding box center [584, 622] width 791 height 146
paste textarea "Hola XXX, Te contactamos ya que necesitamos verificar algunos datos para poder …"
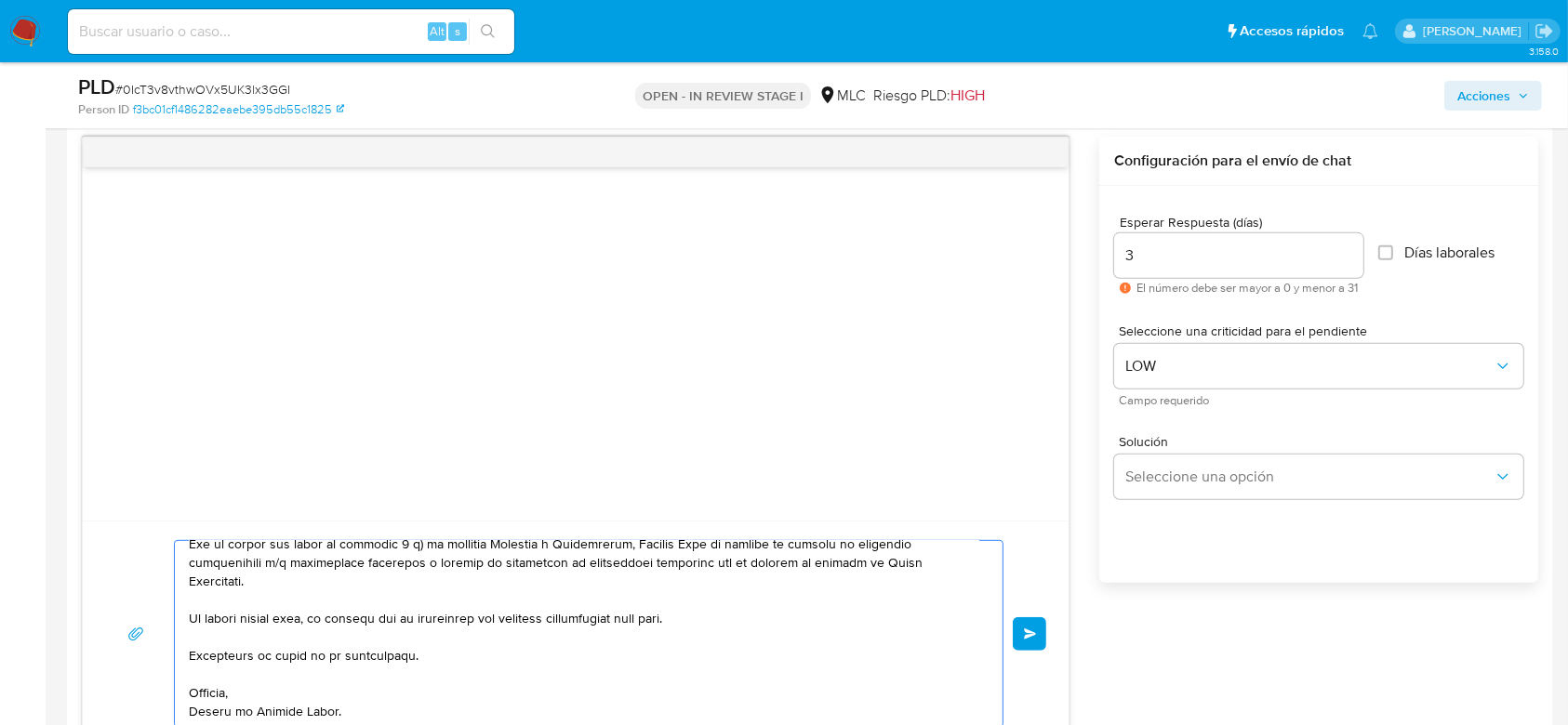
scroll to position [0, 0]
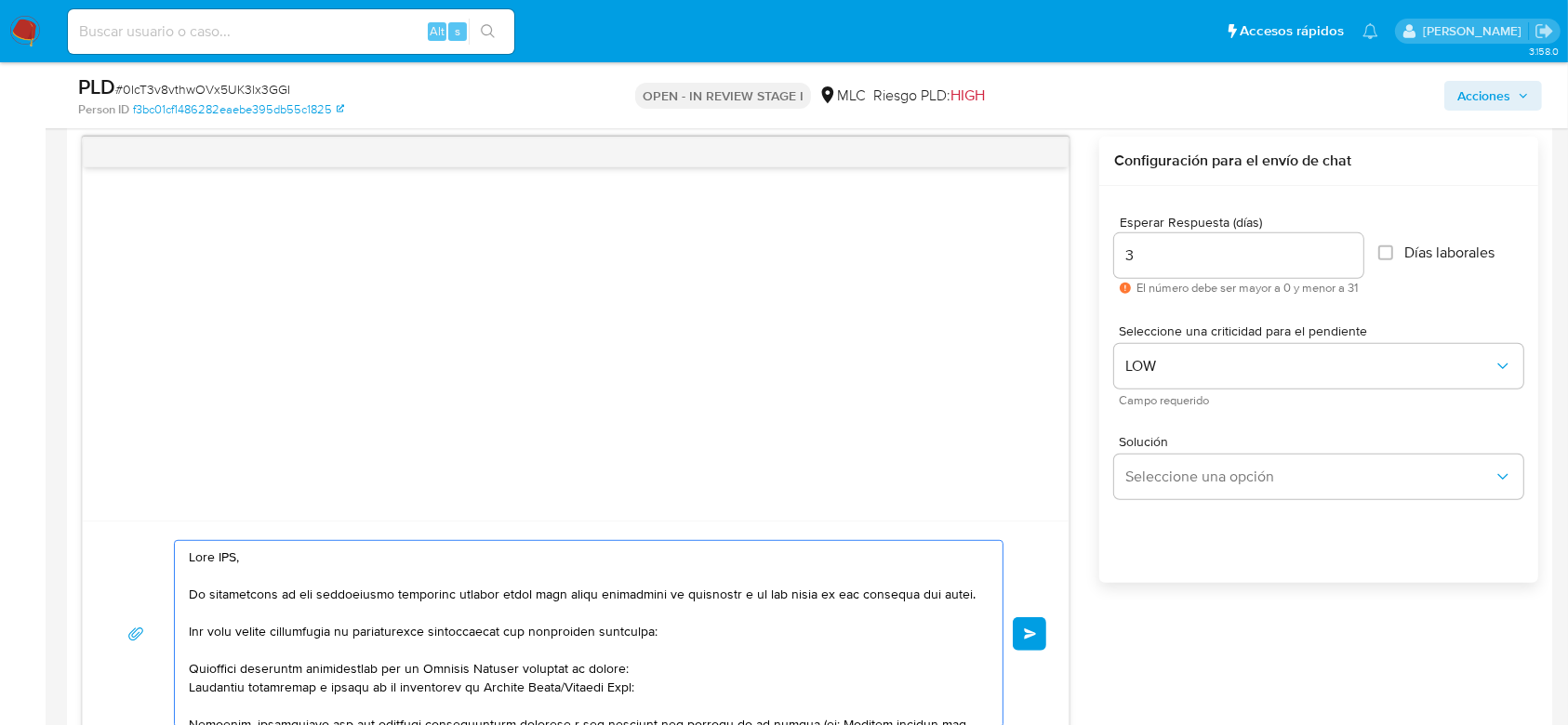
drag, startPoint x: 341, startPoint y: 563, endPoint x: 58, endPoint y: 506, distance: 288.7
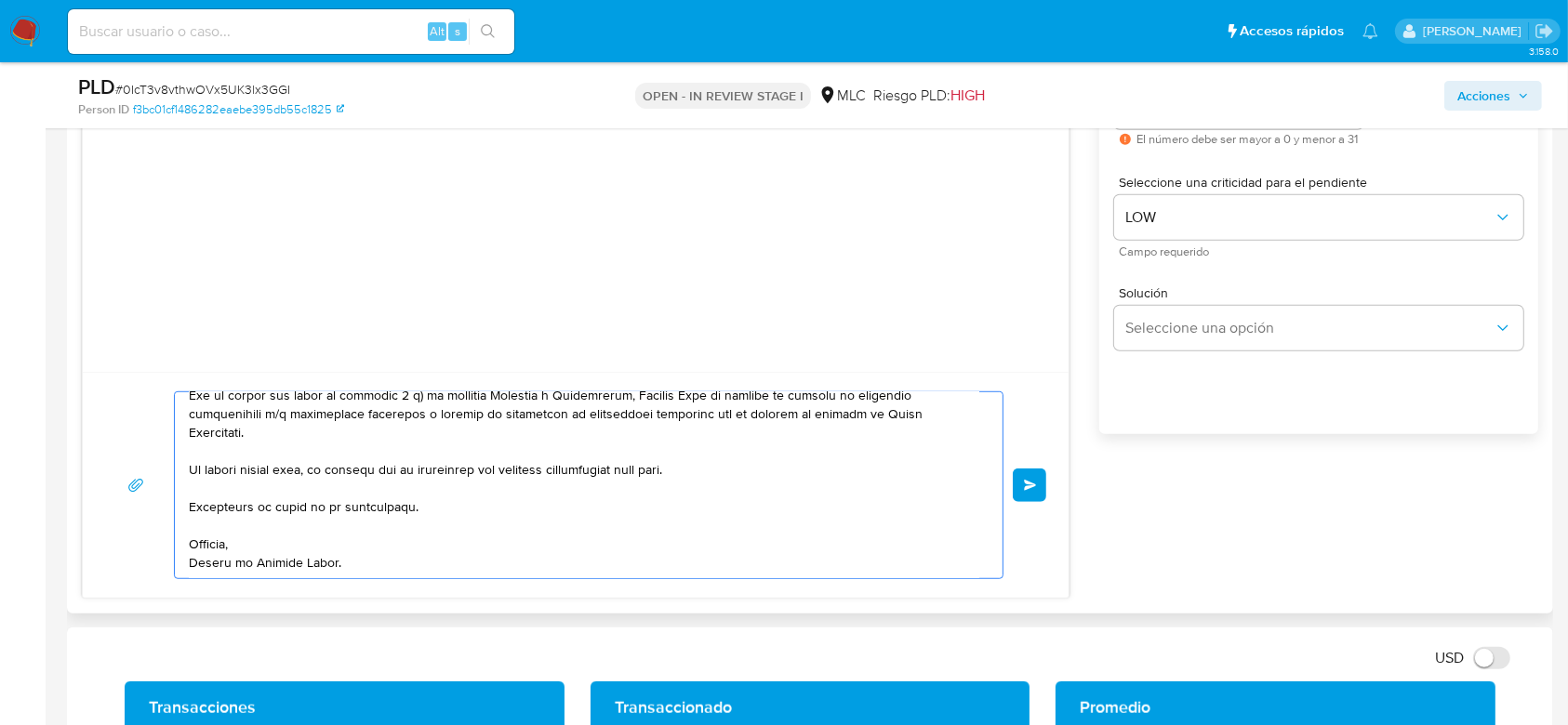
scroll to position [1108, 0]
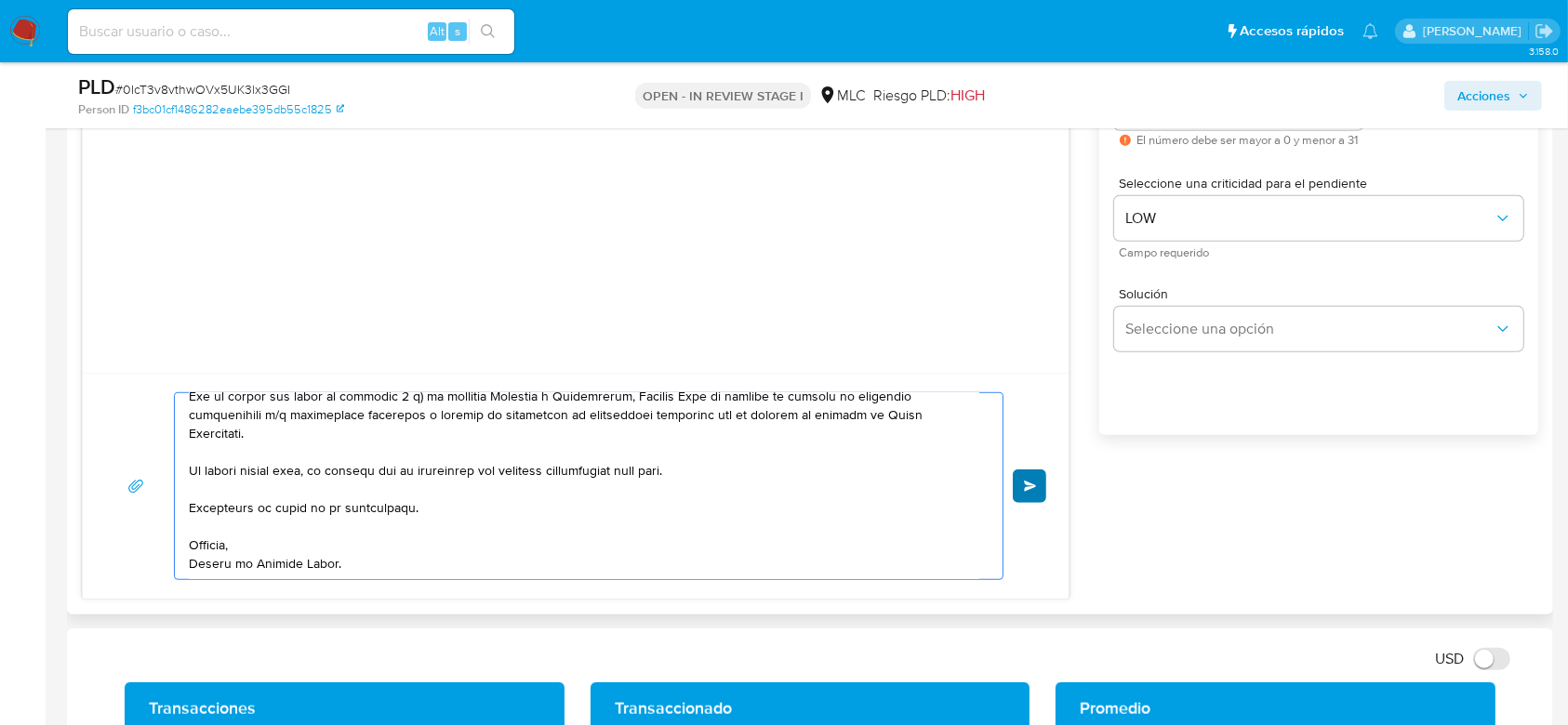
type textarea "Hola. Te contactamos ya que necesitamos verificar algunos datos para poder gara…"
click at [1029, 481] on span "Enviar" at bounding box center [1031, 487] width 13 height 11
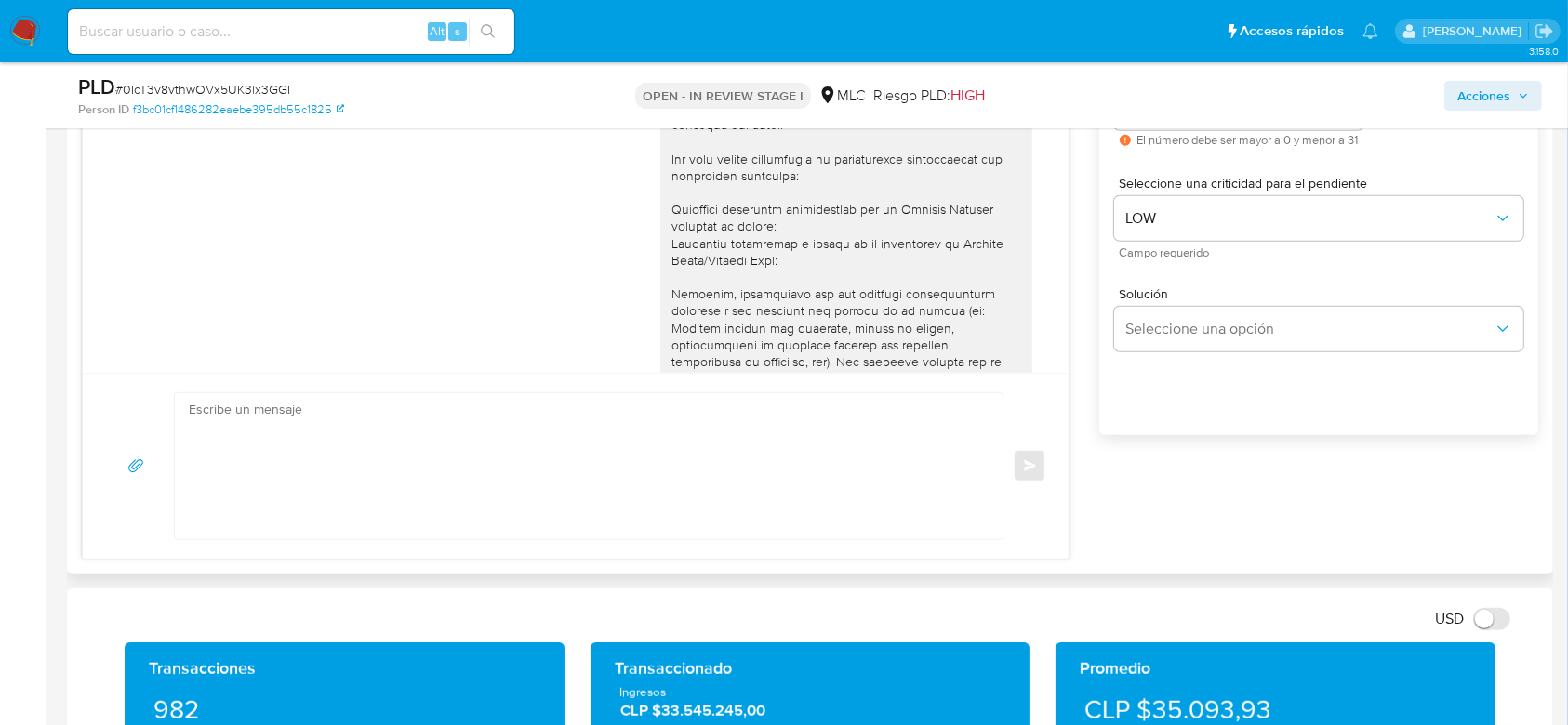
scroll to position [293, 0]
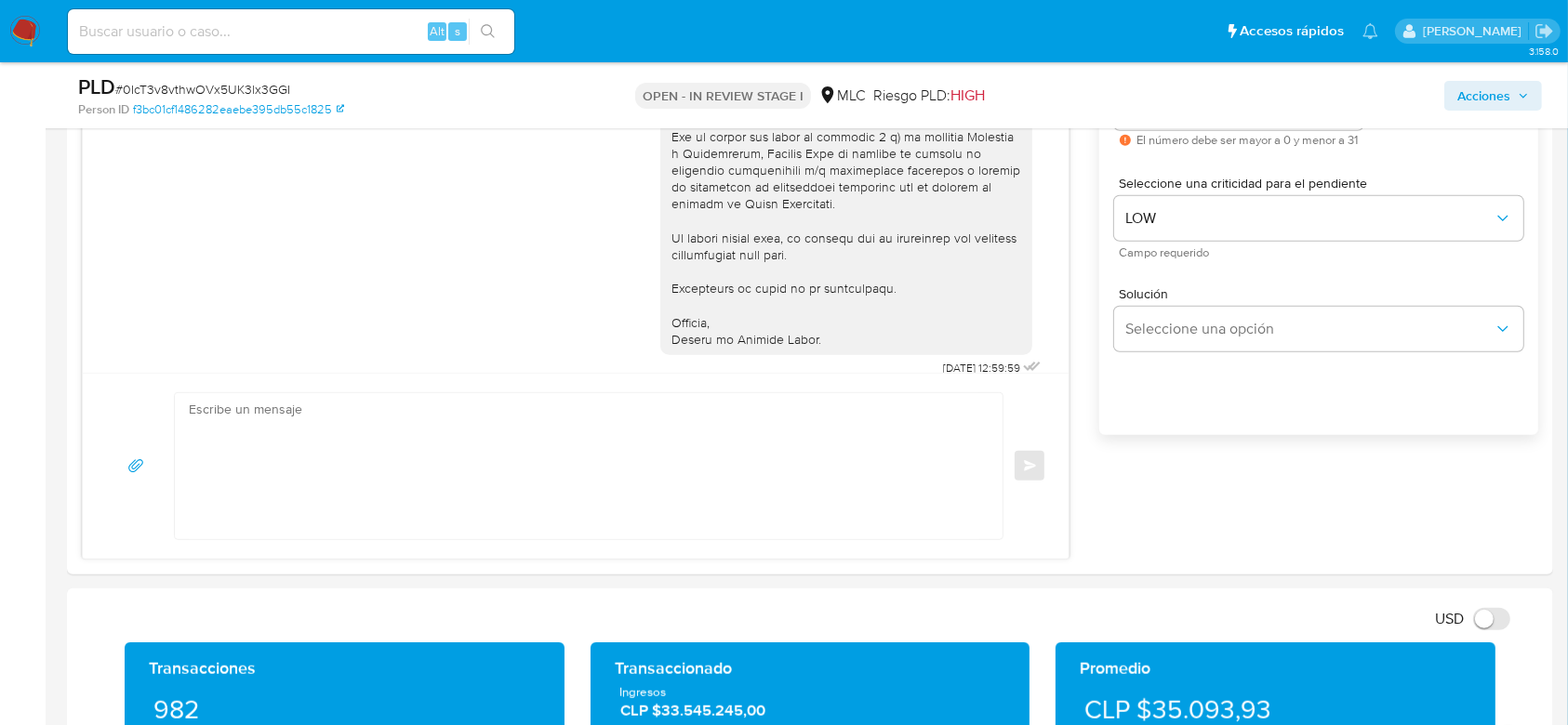
click at [211, 85] on span "# 0IcT3v8vthwOVx5UK3lx3GGI" at bounding box center [203, 89] width 175 height 19
copy span "0IcT3v8vthwOVx5UK3lx3GGI"
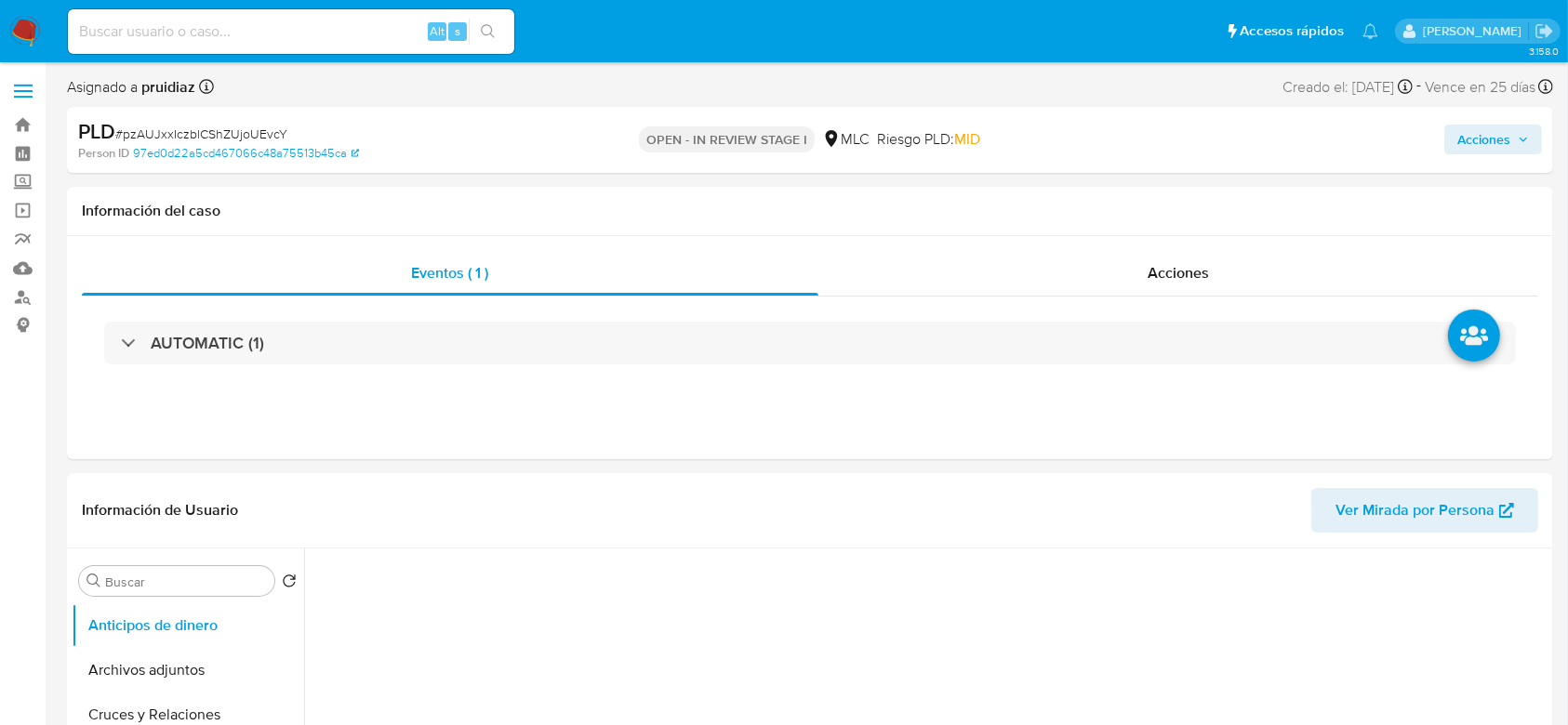
select select "10"
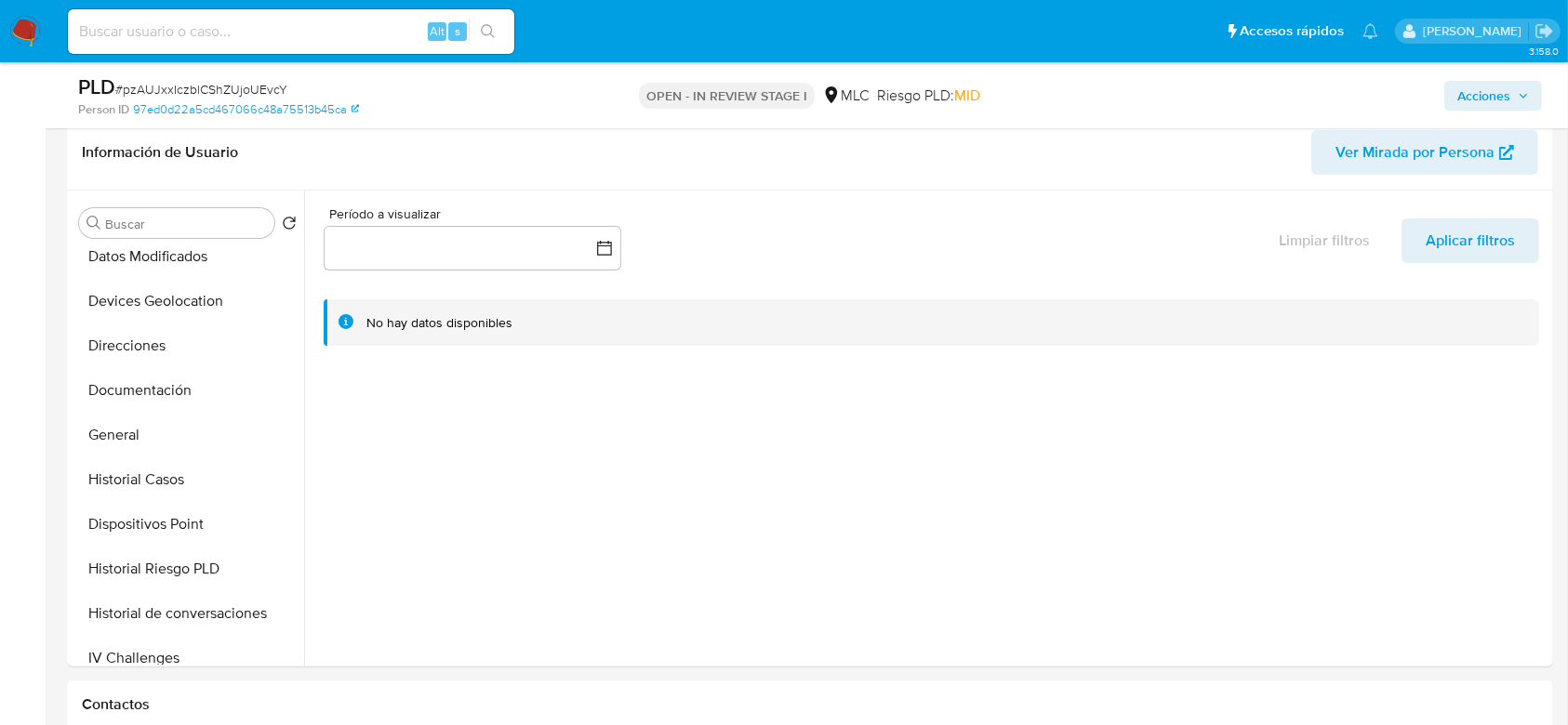
scroll to position [245, 0]
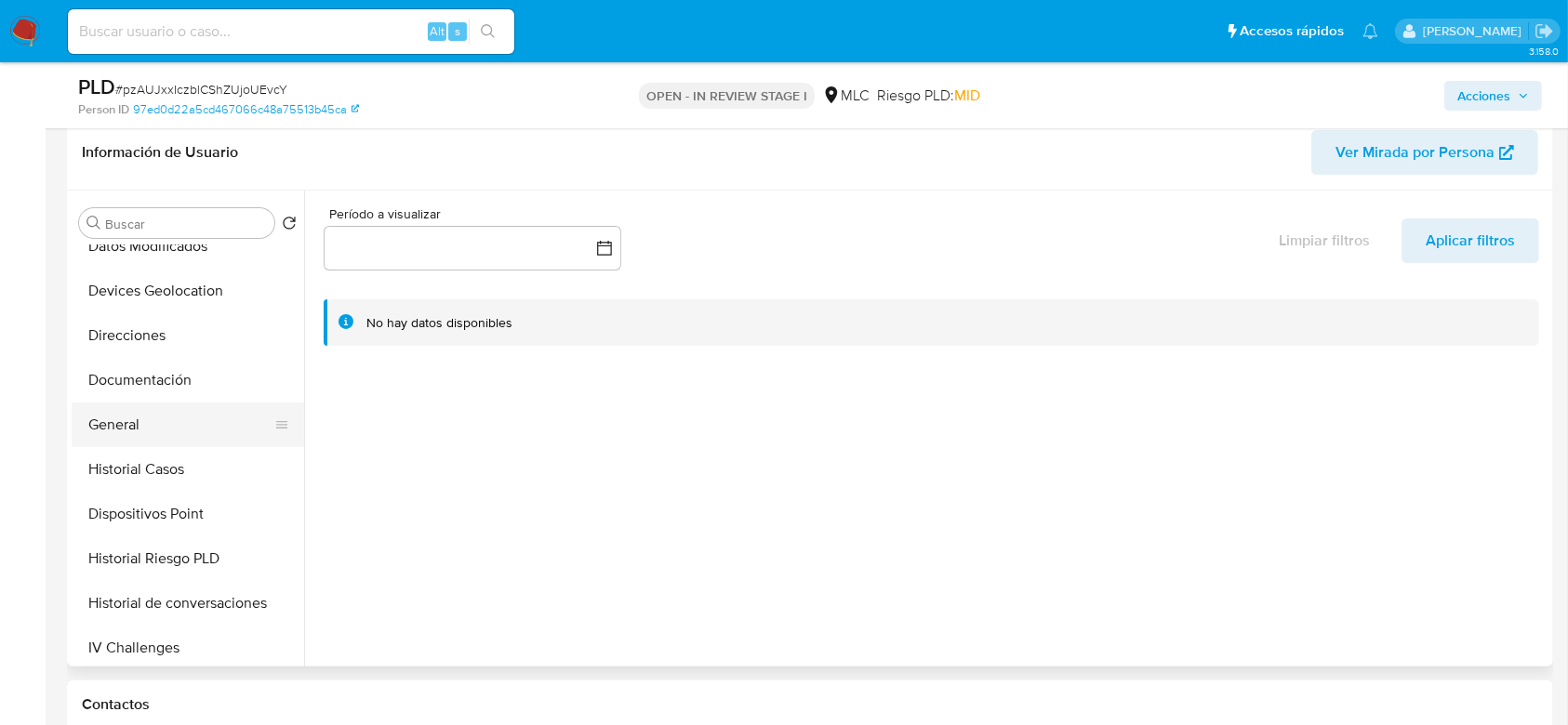
click at [111, 428] on button "General" at bounding box center [179, 424] width 217 height 45
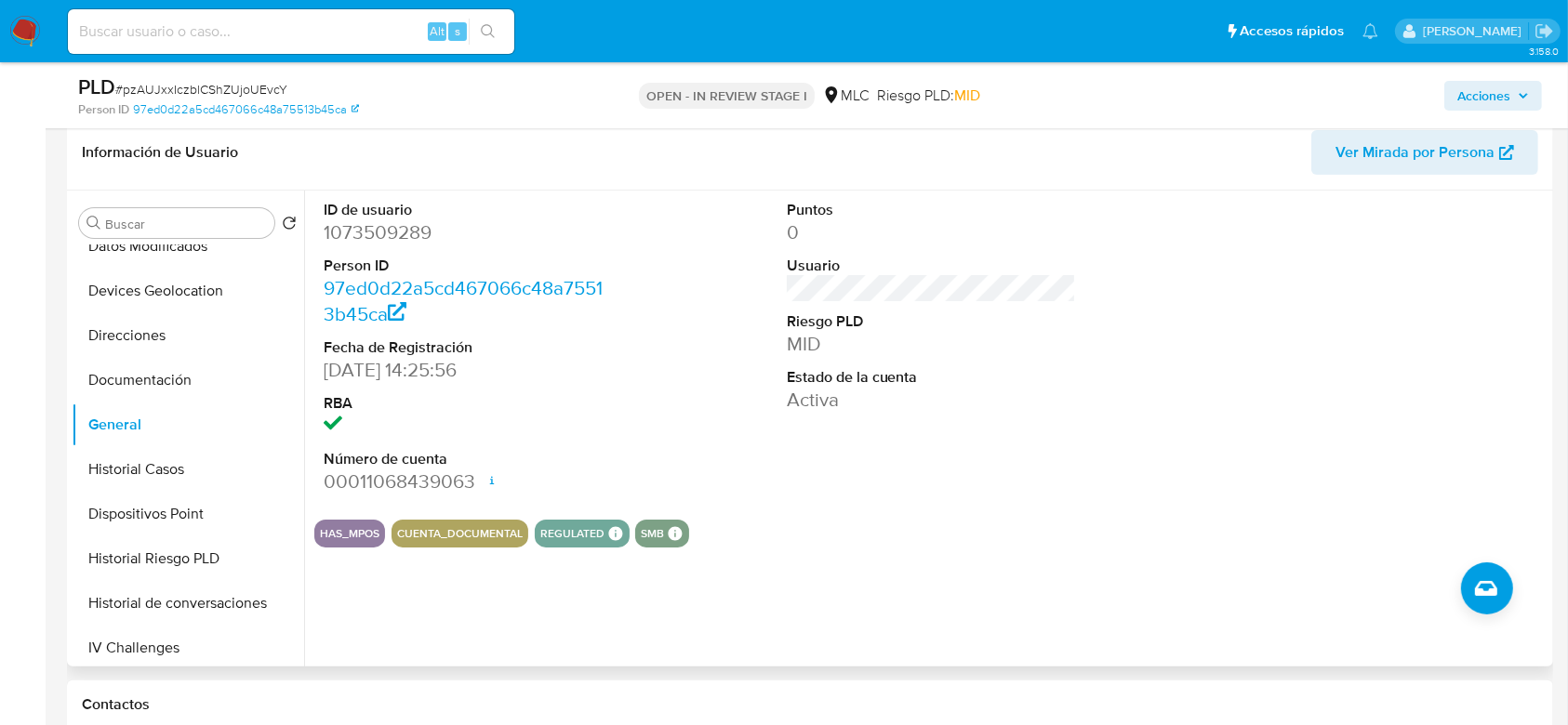
click at [425, 229] on dd "1073509289" at bounding box center [469, 232] width 290 height 26
click at [411, 228] on dd "1073509289" at bounding box center [469, 232] width 290 height 26
copy dd "1073509289"
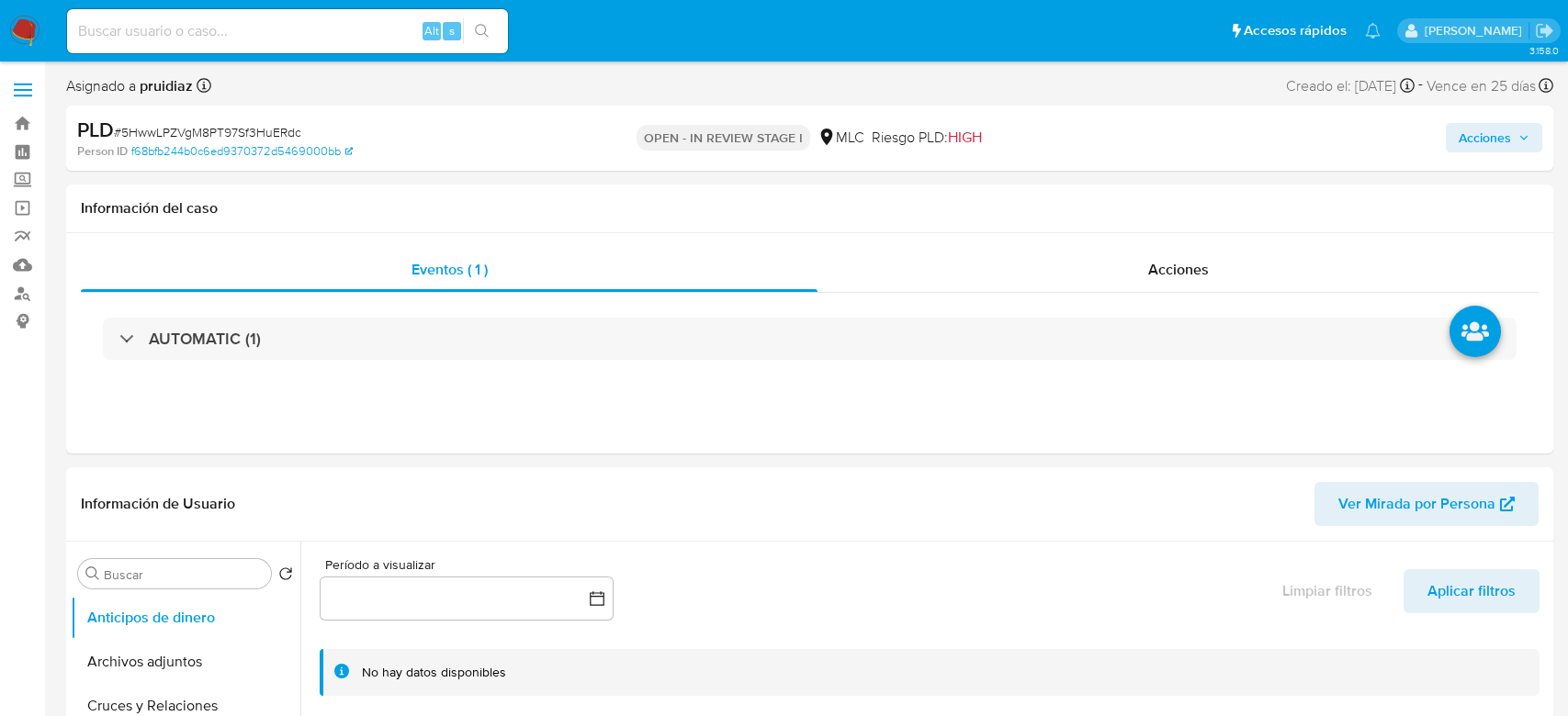
select select "10"
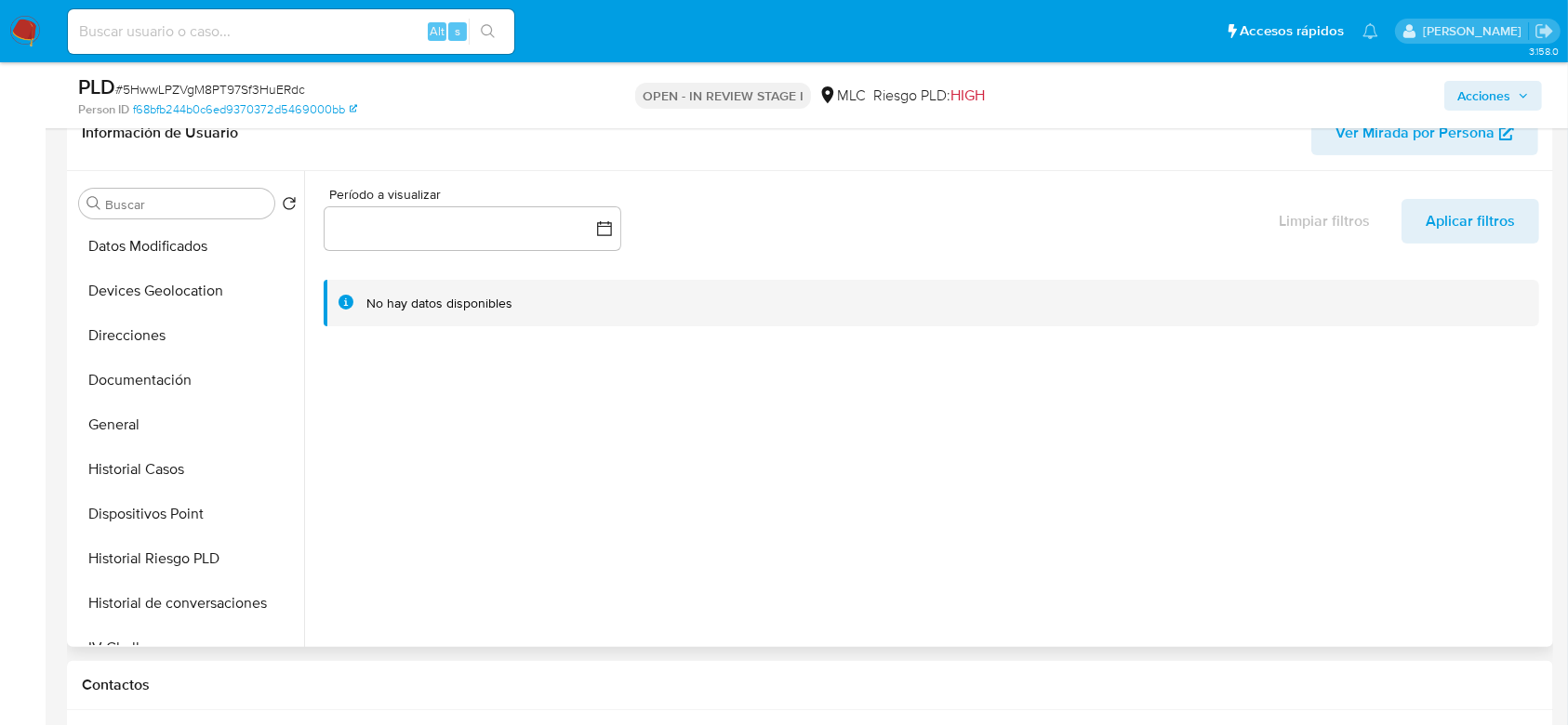
scroll to position [227, 0]
click at [135, 416] on button "General" at bounding box center [179, 422] width 217 height 45
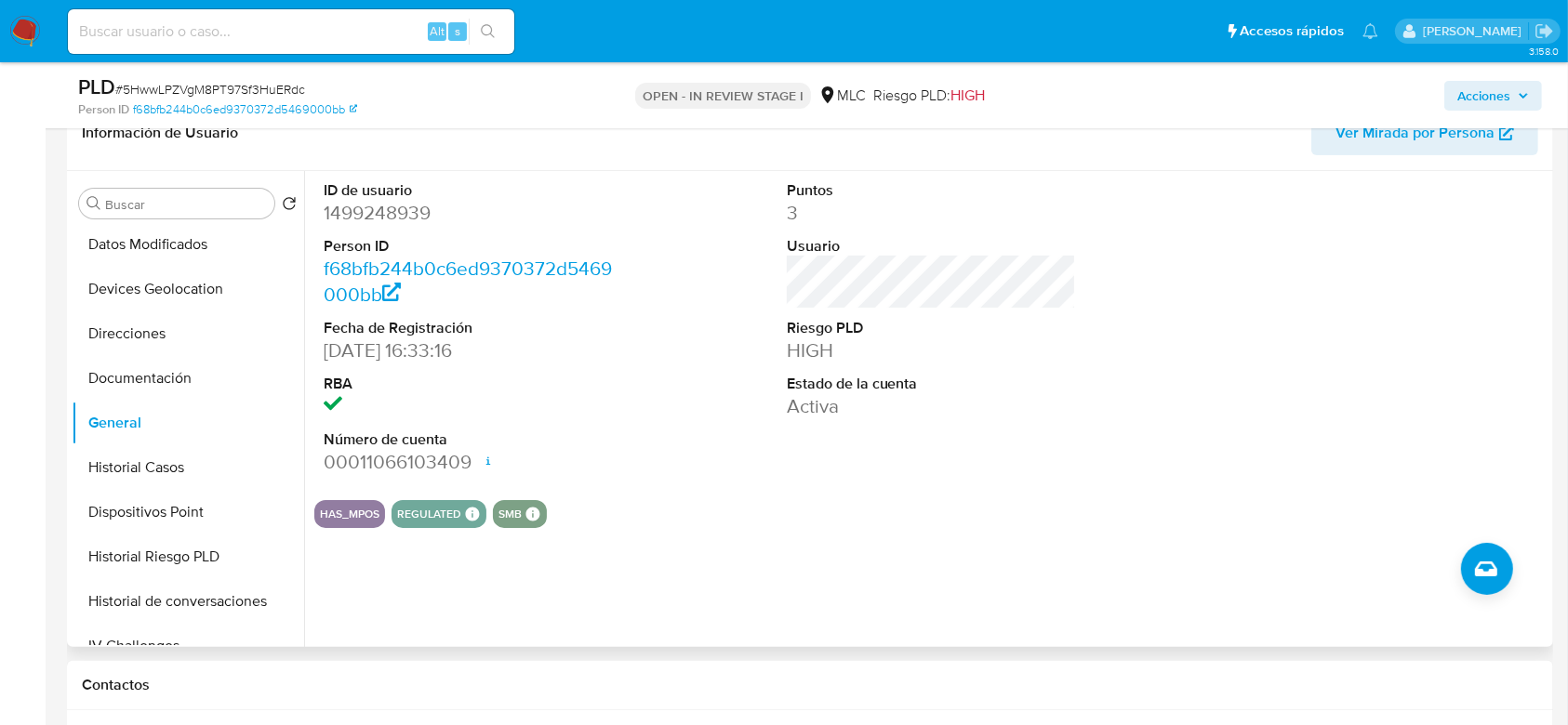
click at [401, 212] on dd "1499248939" at bounding box center [469, 213] width 290 height 26
copy dd "1499248939"
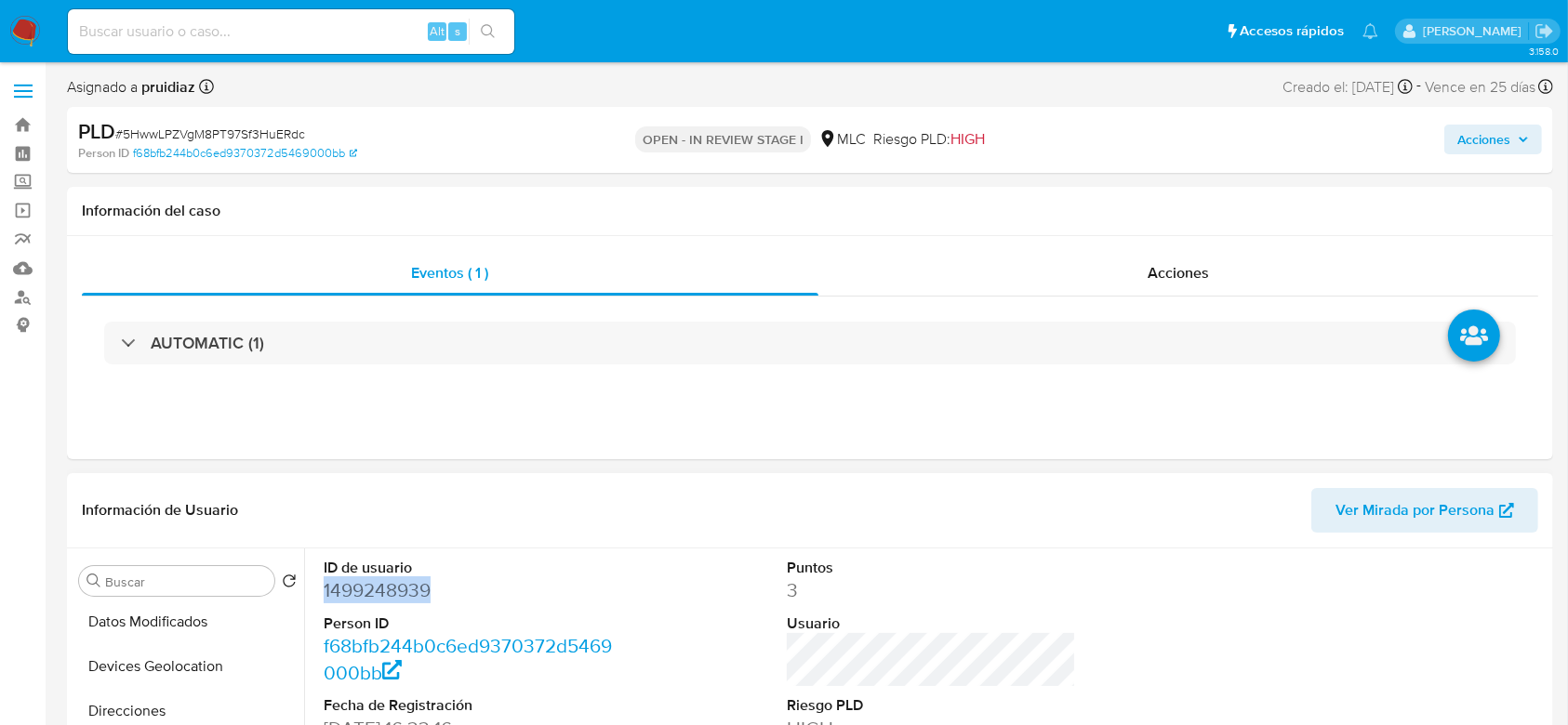
scroll to position [5, 0]
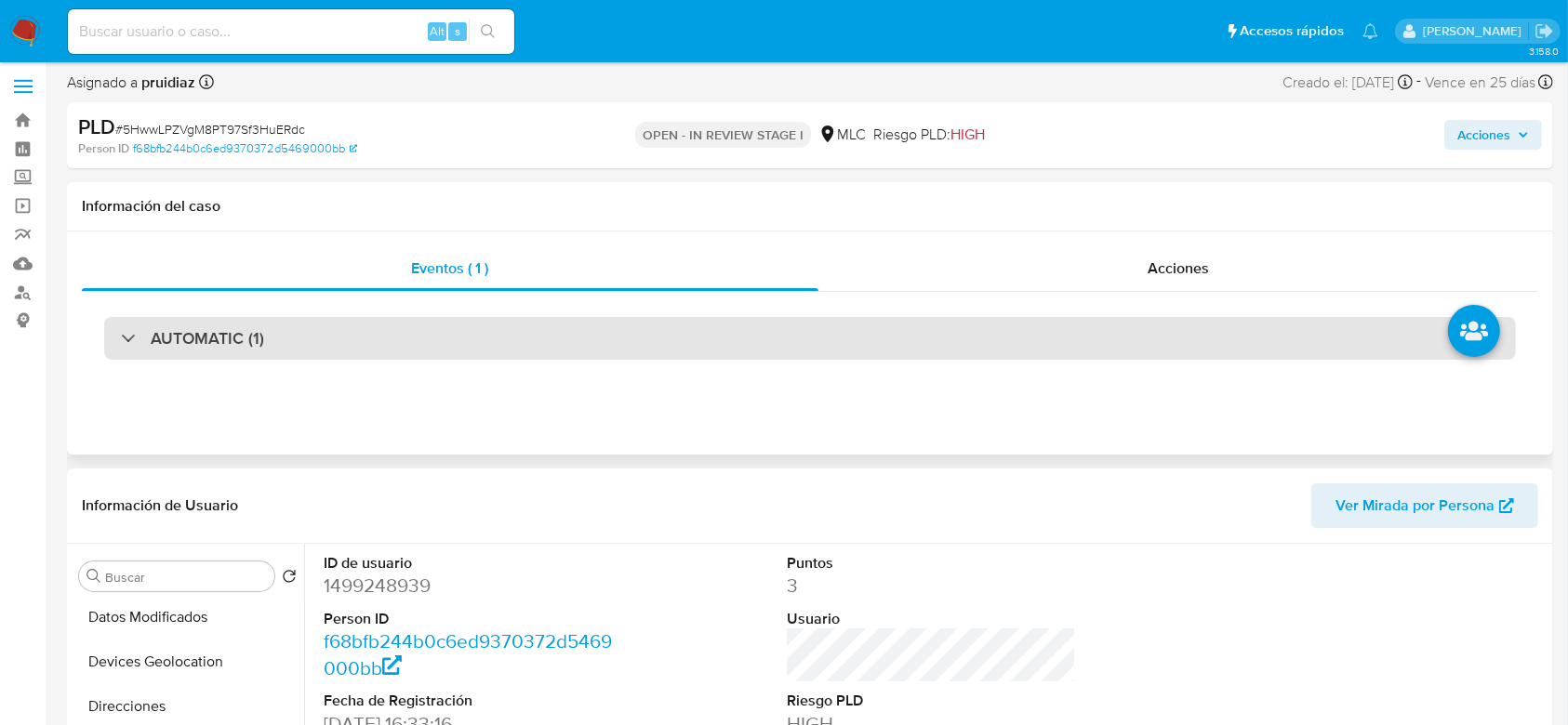
click at [298, 357] on div "AUTOMATIC (1)" at bounding box center [810, 338] width 1411 height 43
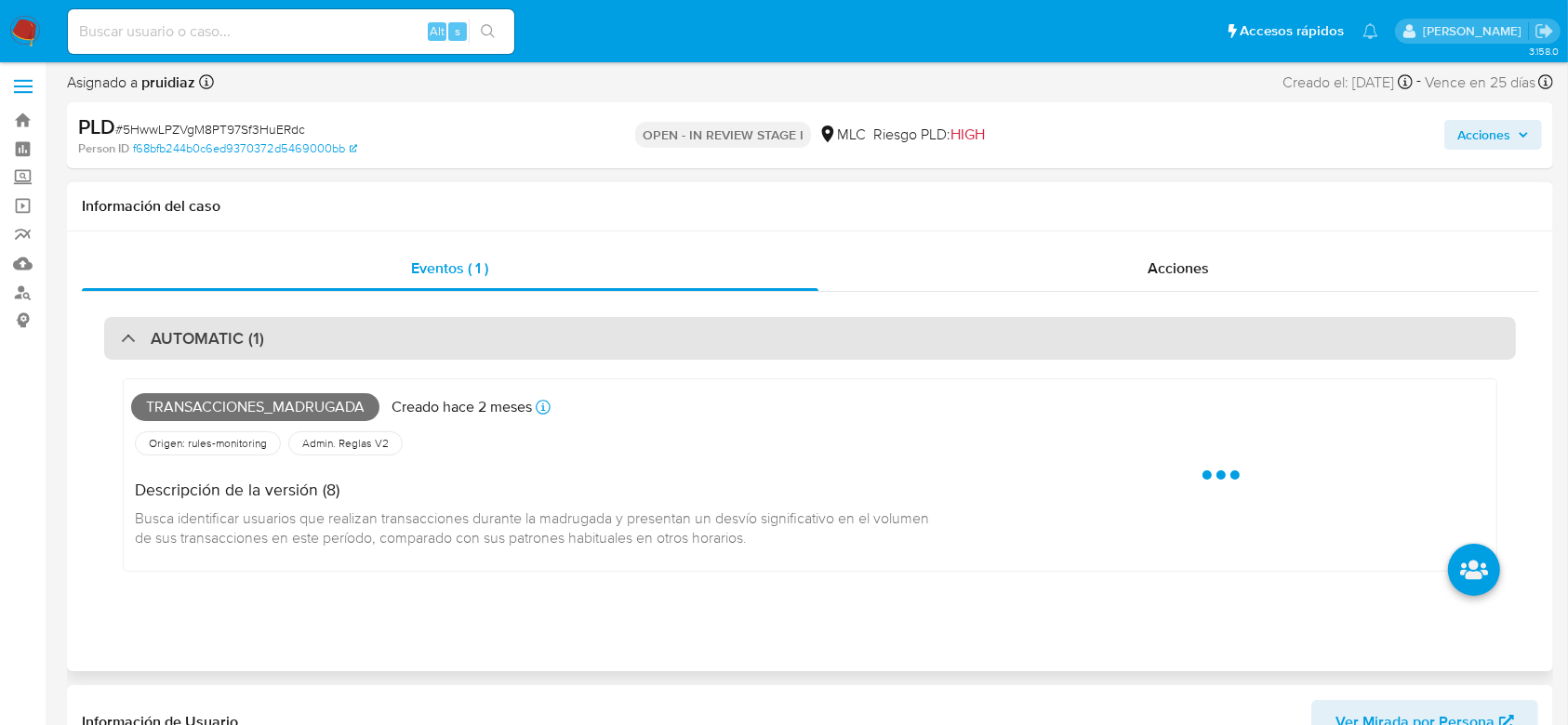
click at [298, 357] on div "AUTOMATIC (1)" at bounding box center [810, 338] width 1411 height 43
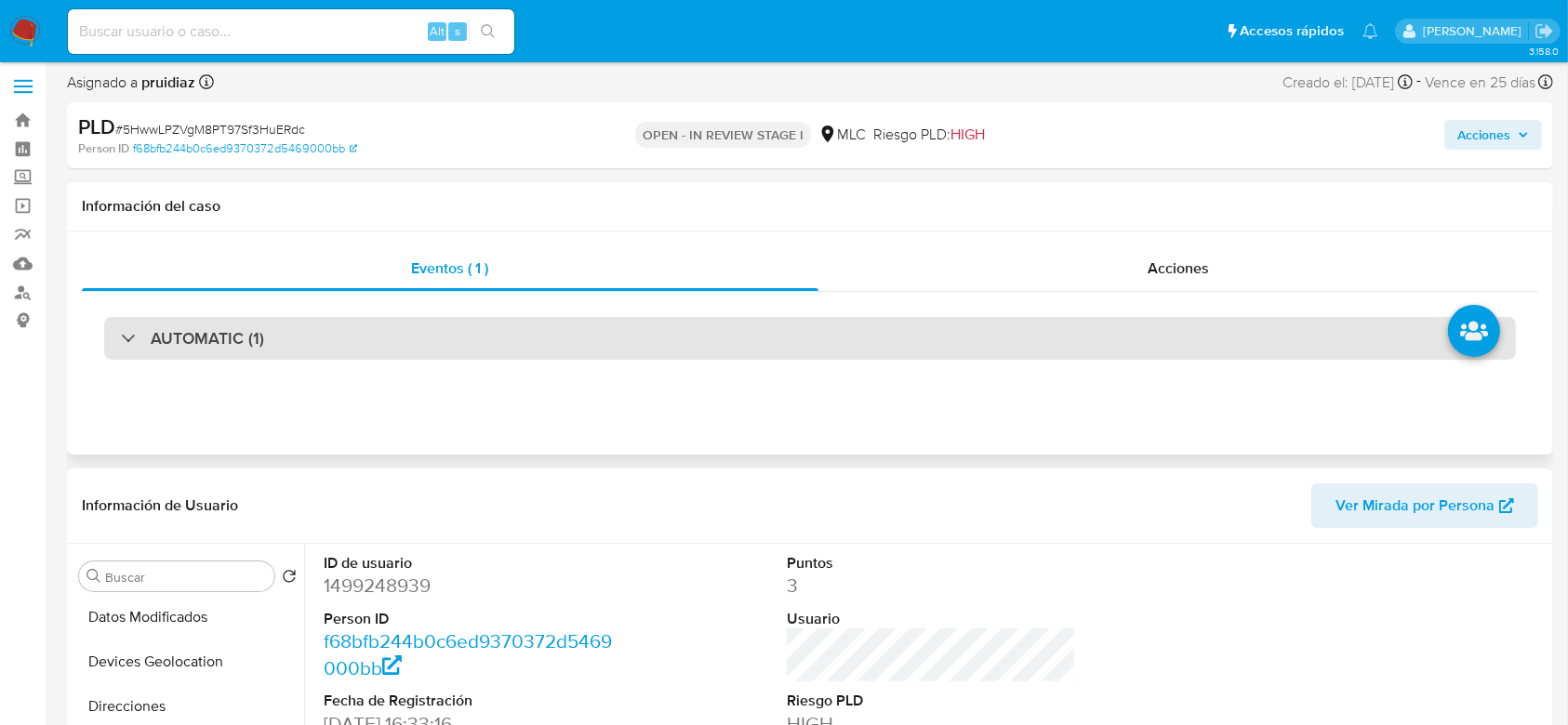
click at [298, 357] on div "AUTOMATIC (1)" at bounding box center [810, 338] width 1411 height 43
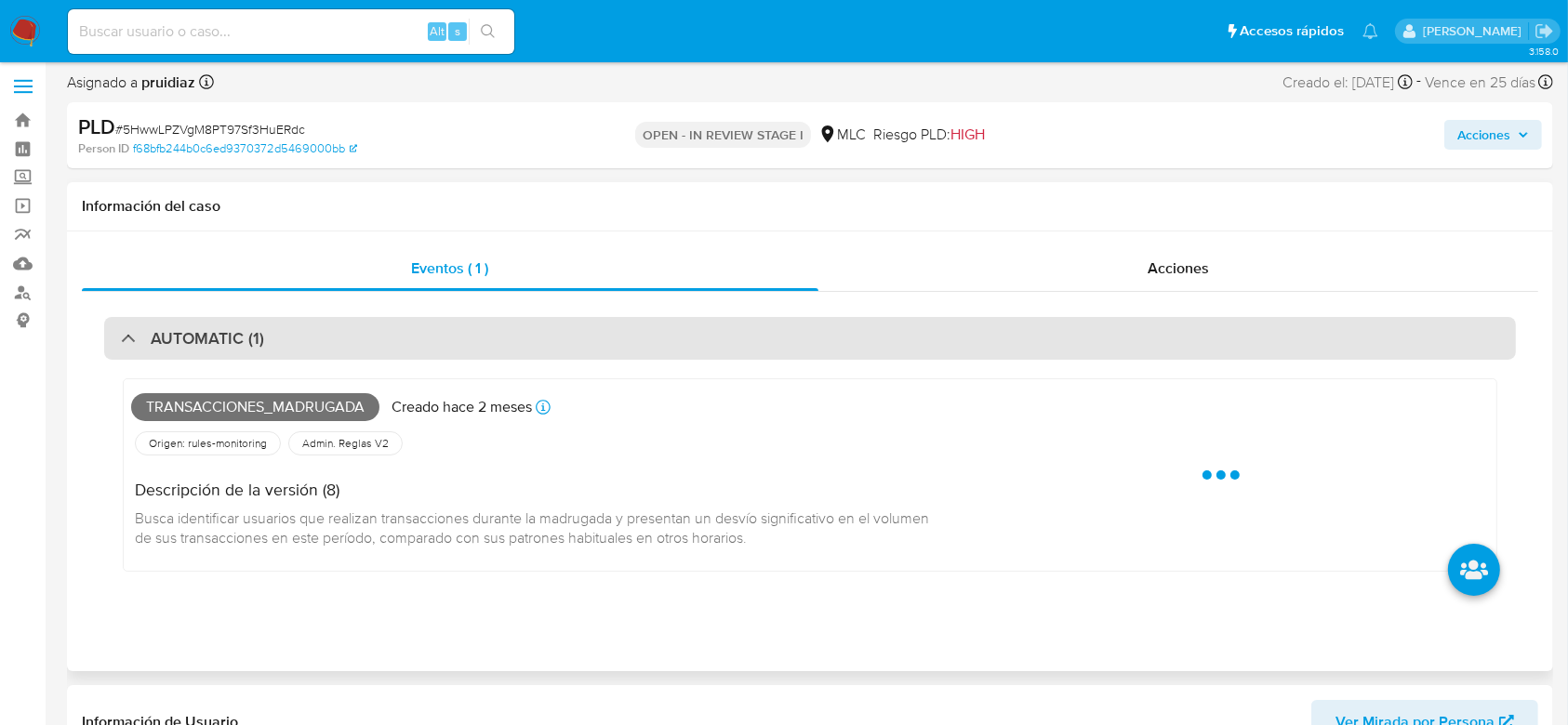
click at [298, 357] on div "AUTOMATIC (1)" at bounding box center [810, 338] width 1411 height 43
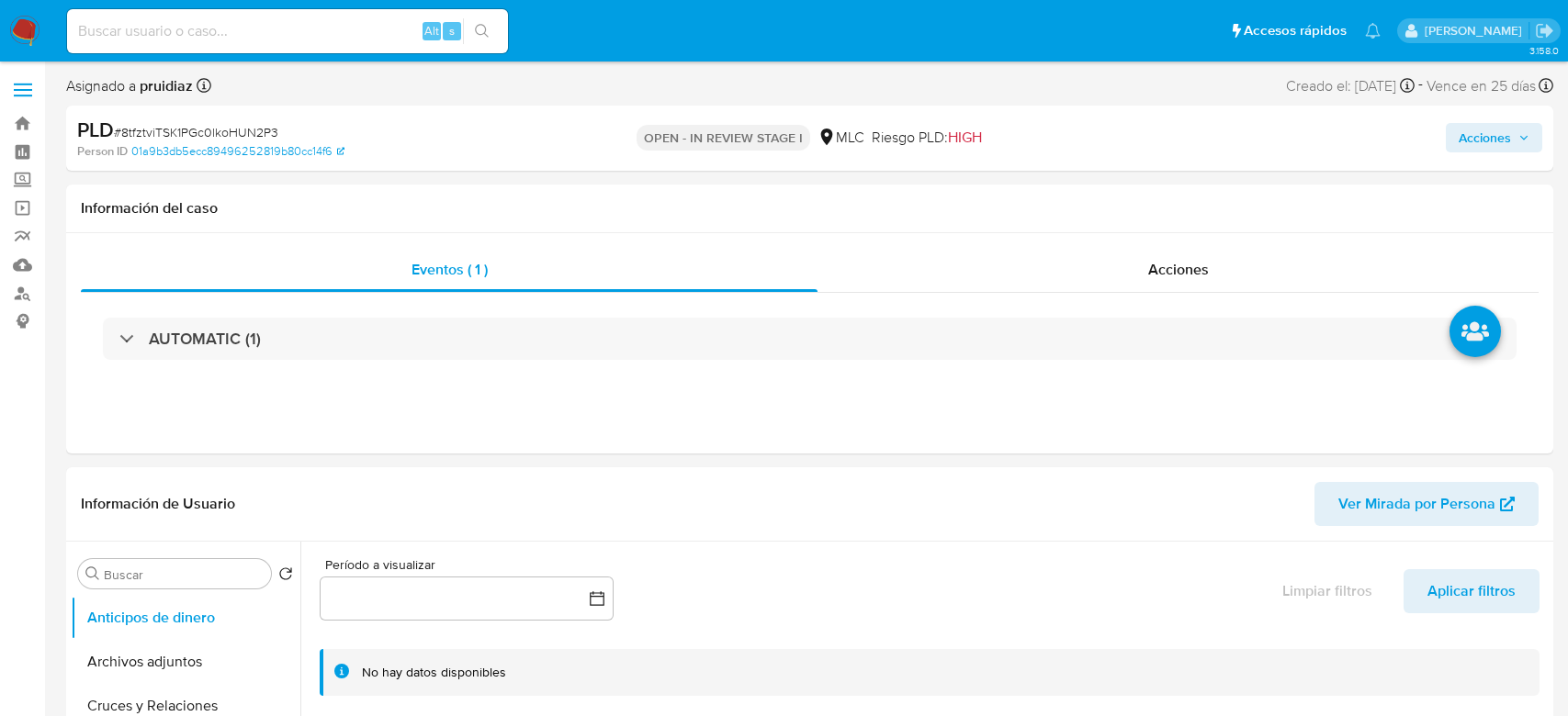
select select "10"
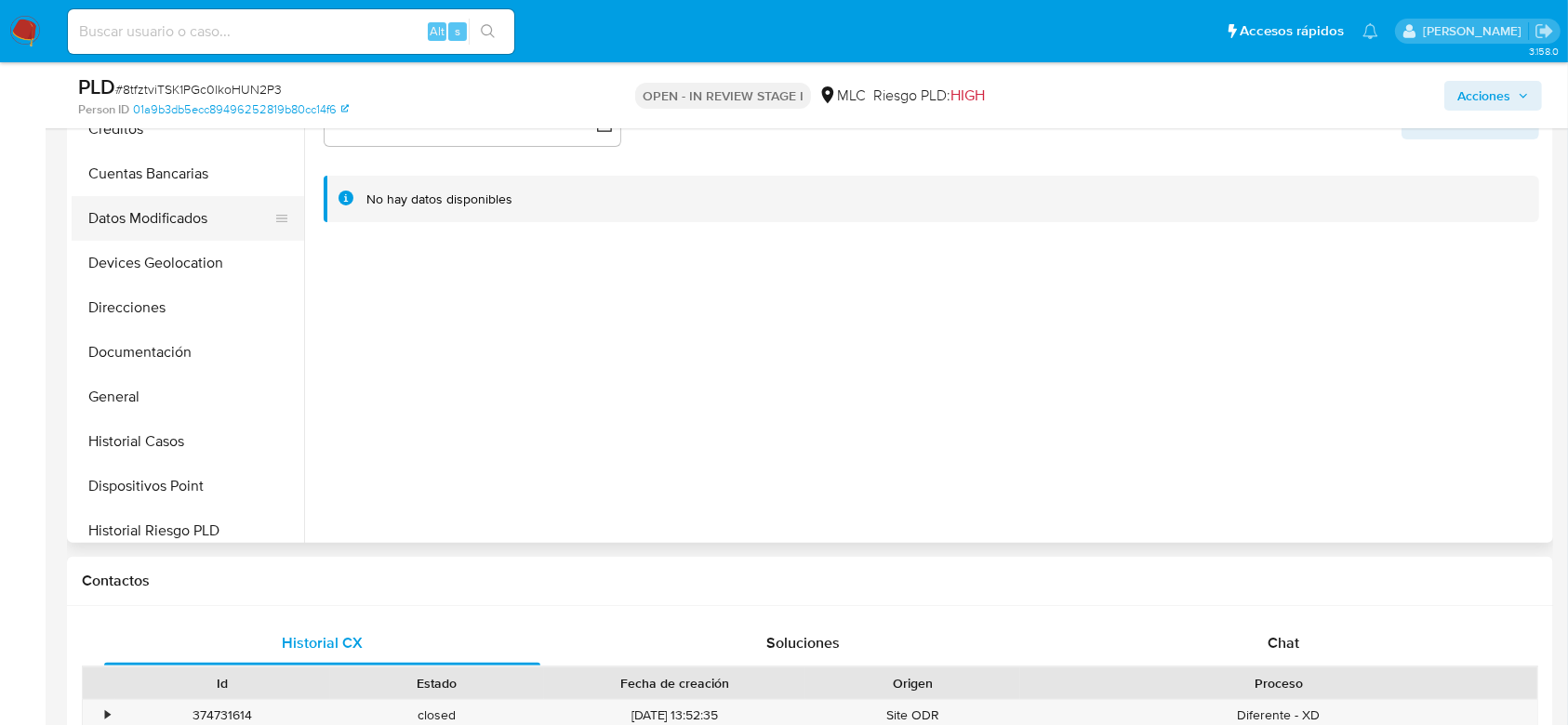
scroll to position [150, 0]
click at [157, 381] on button "General" at bounding box center [179, 396] width 217 height 45
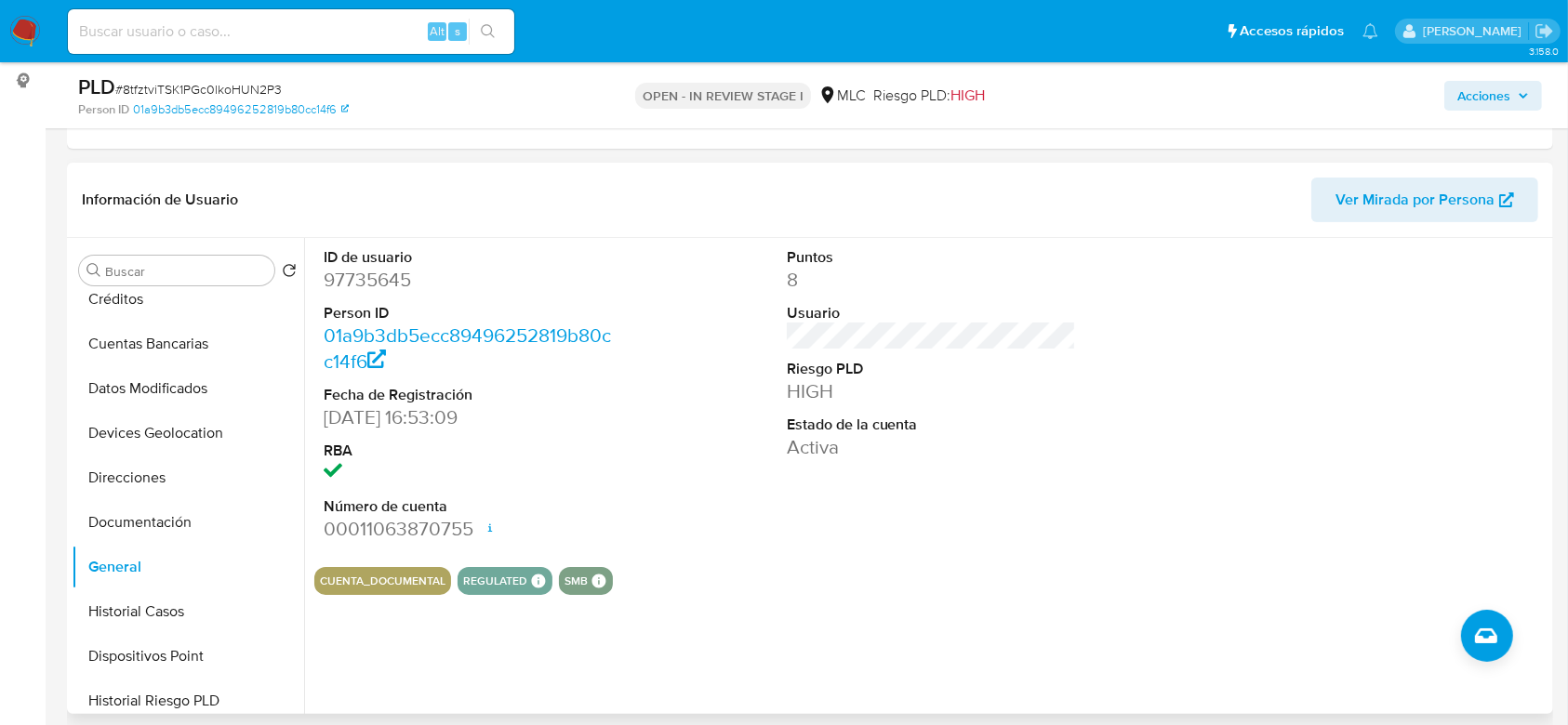
scroll to position [238, 0]
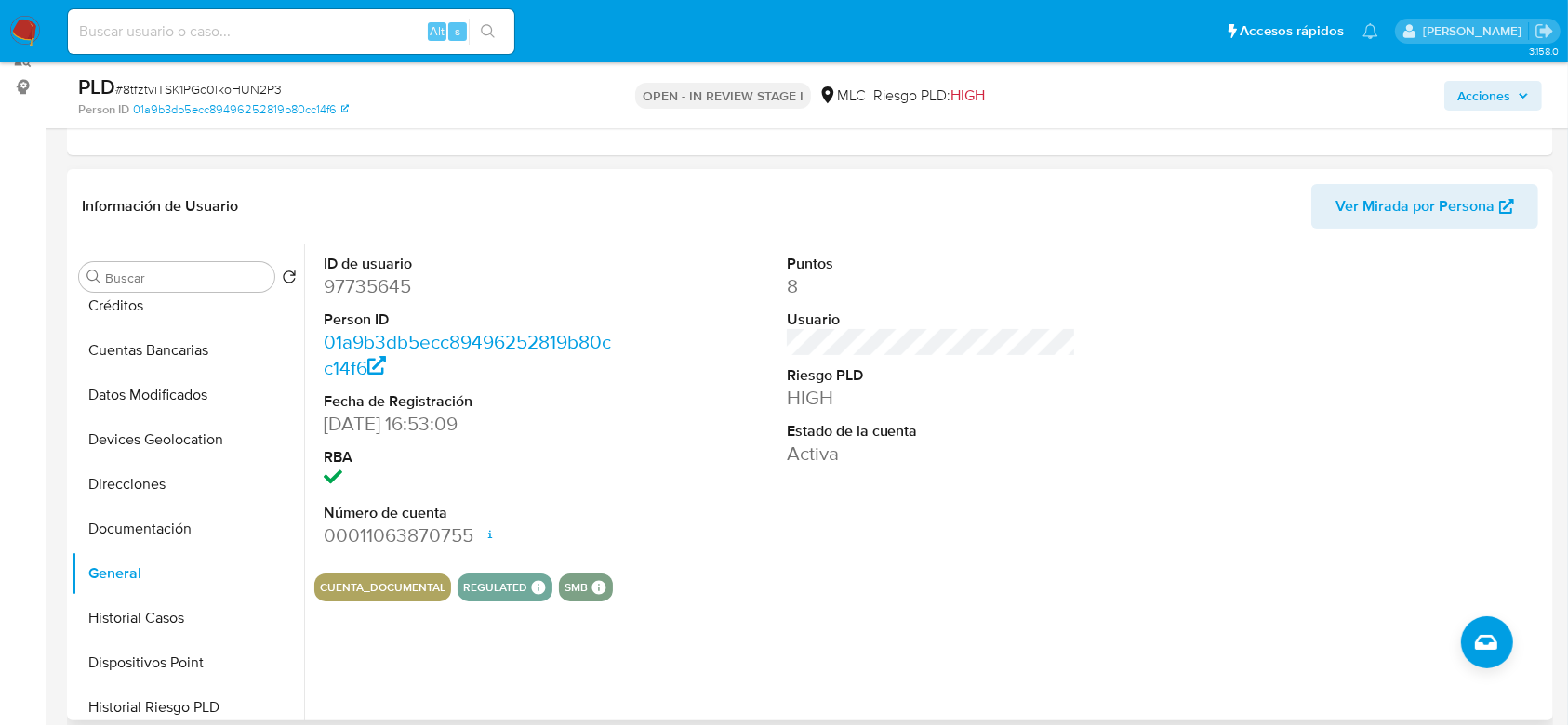
click at [388, 274] on dd "97735645" at bounding box center [469, 286] width 290 height 26
copy dd "97735645"
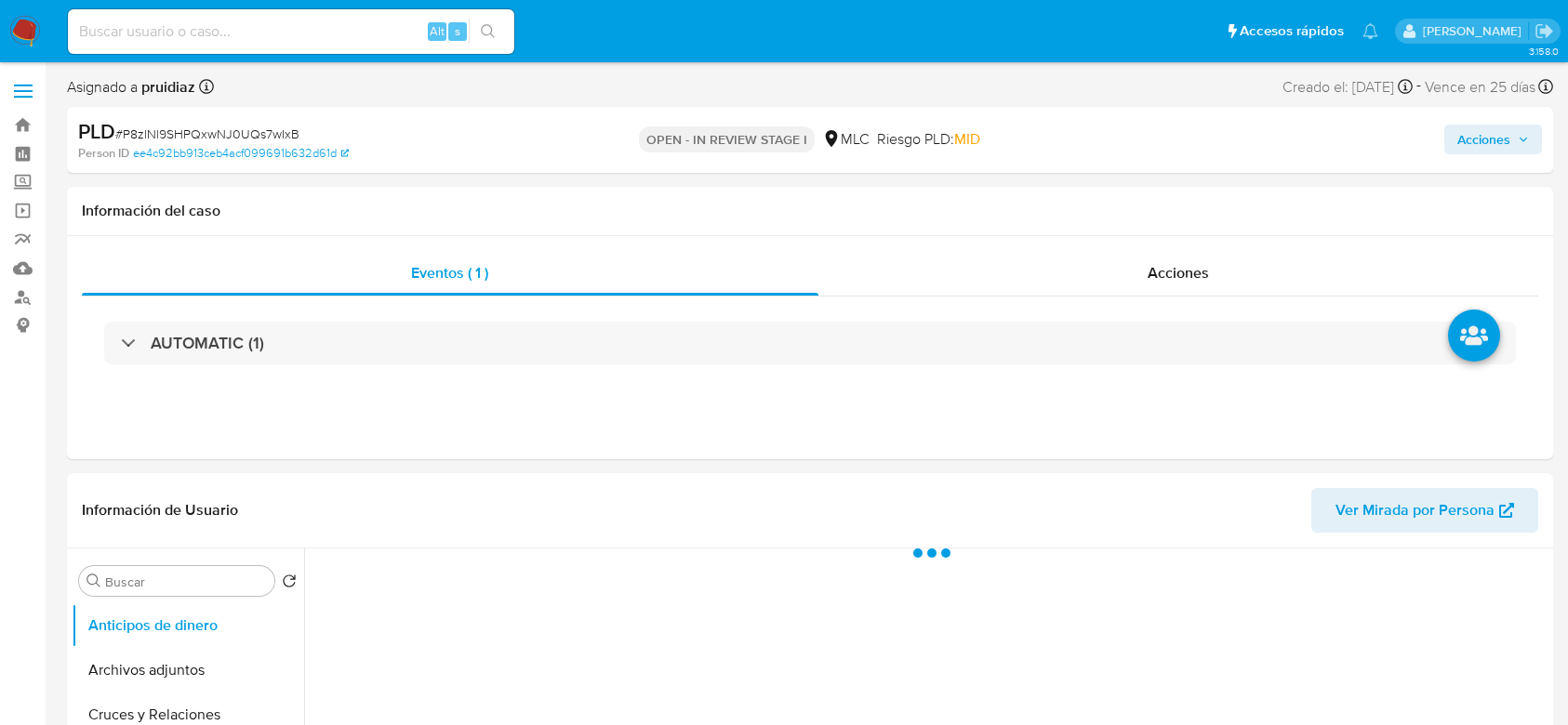
select select "10"
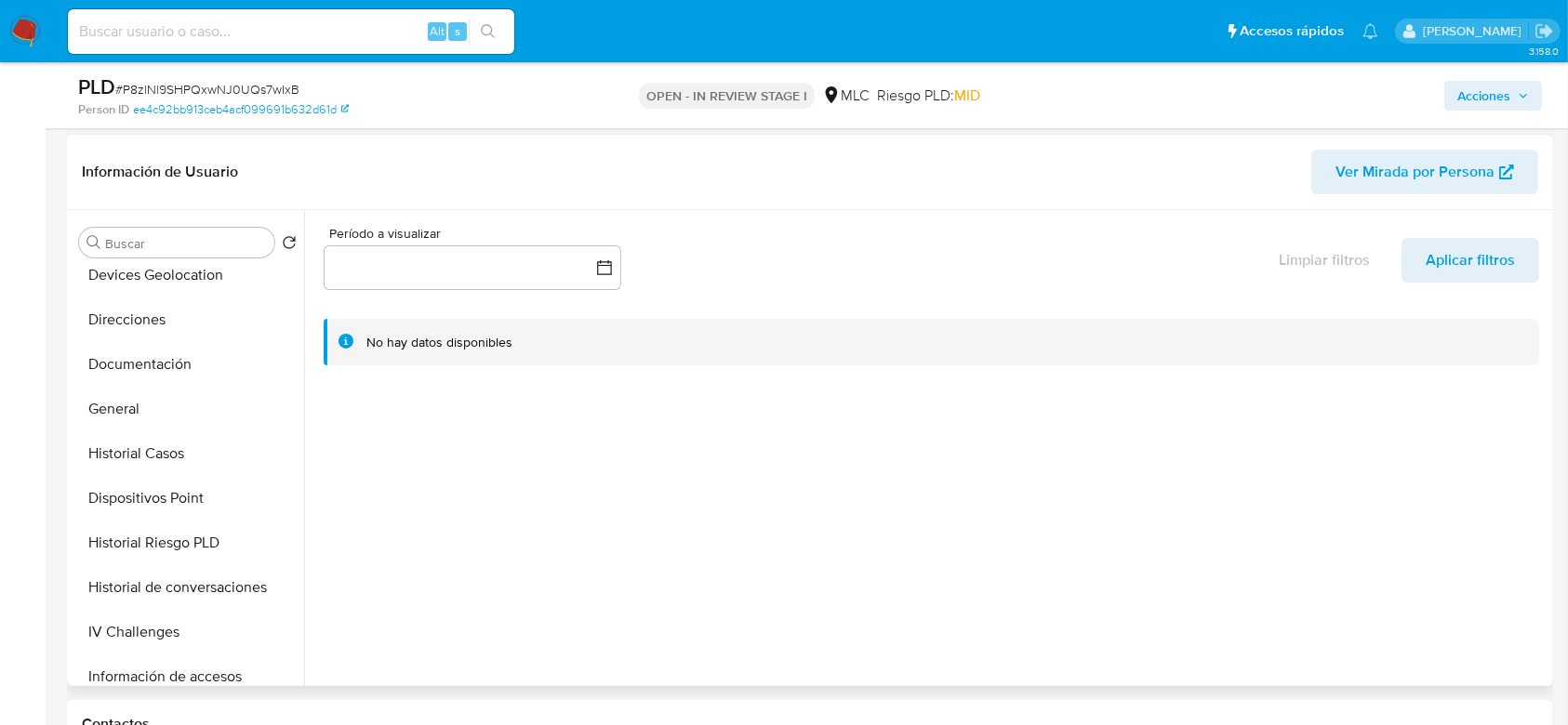
scroll to position [285, 0]
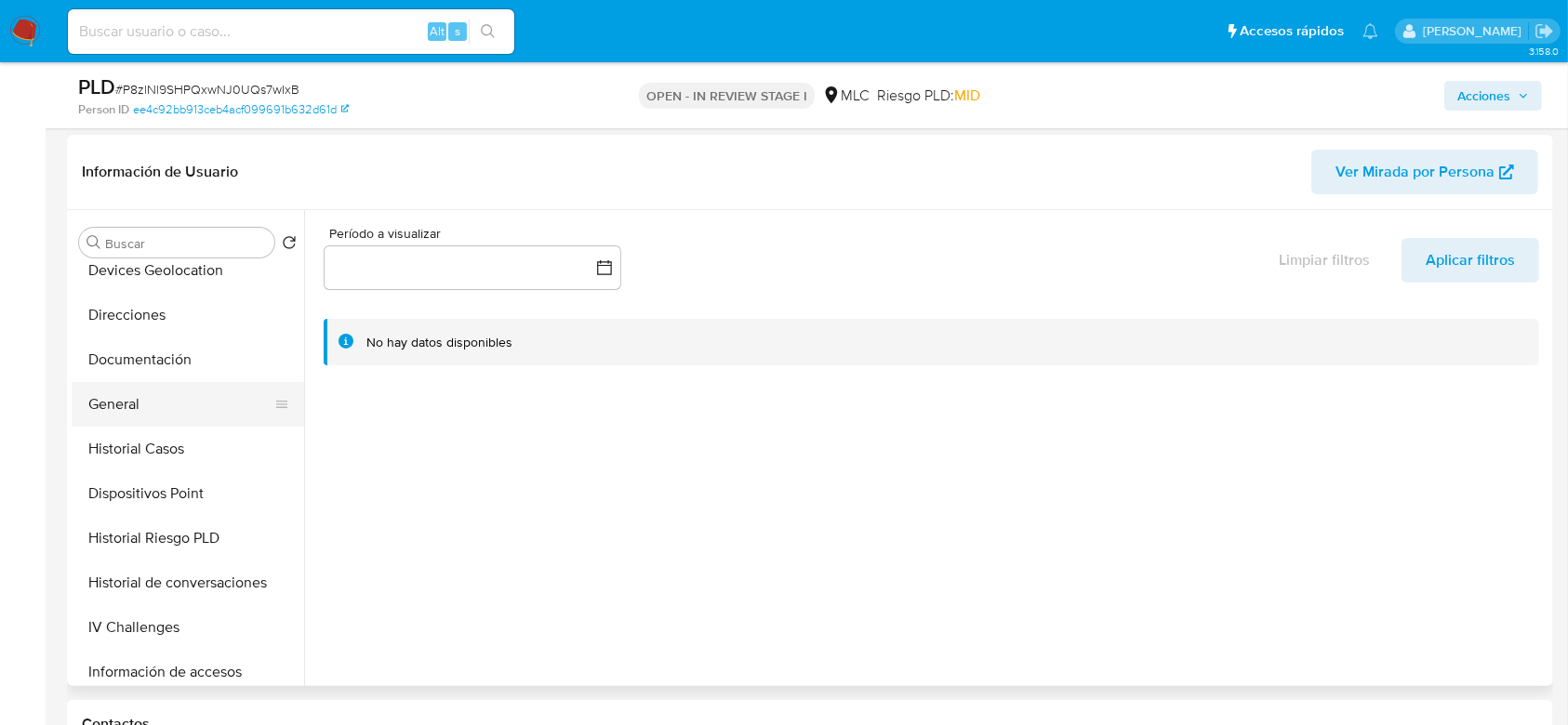
click at [131, 411] on button "General" at bounding box center [179, 404] width 217 height 45
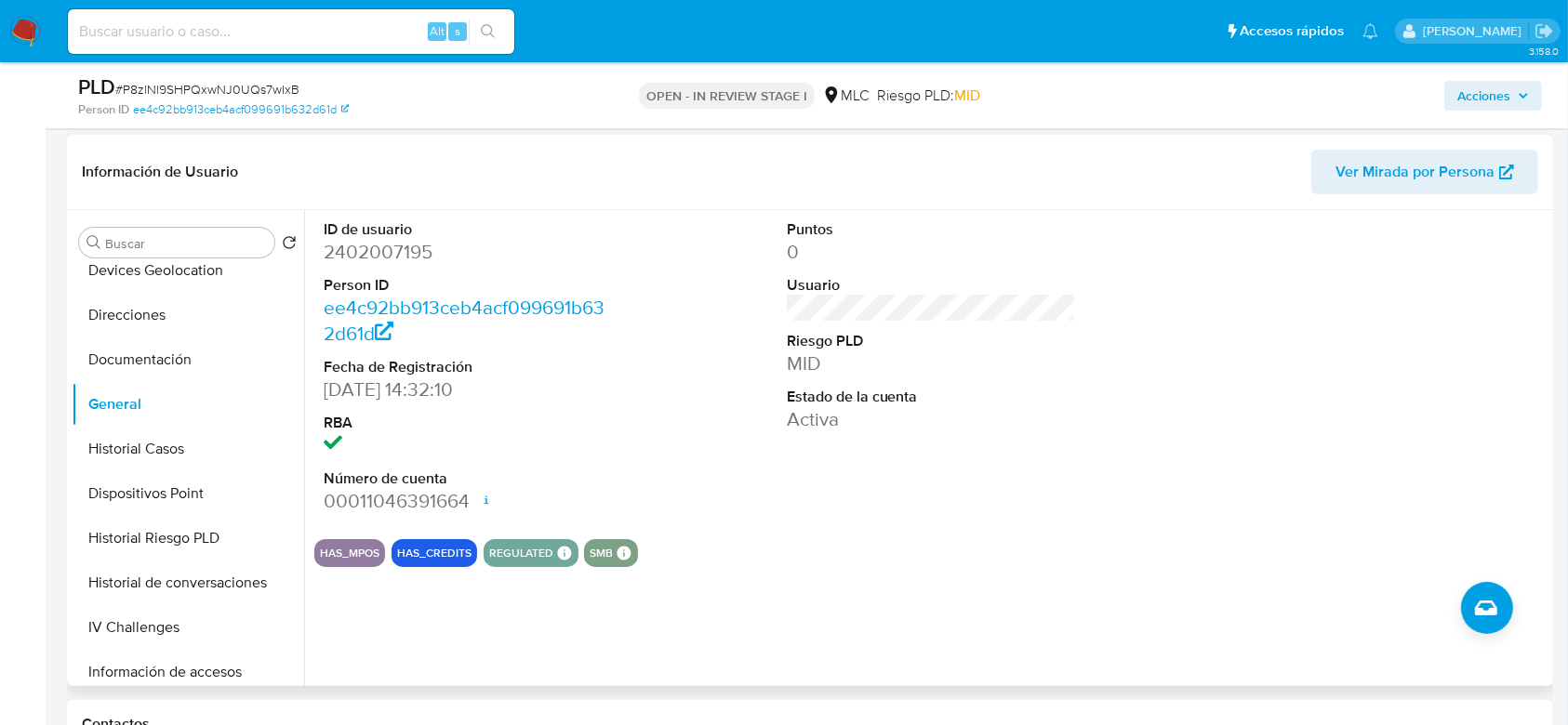
click at [393, 245] on dd "2402007195" at bounding box center [469, 251] width 290 height 26
copy dd "2402007195"
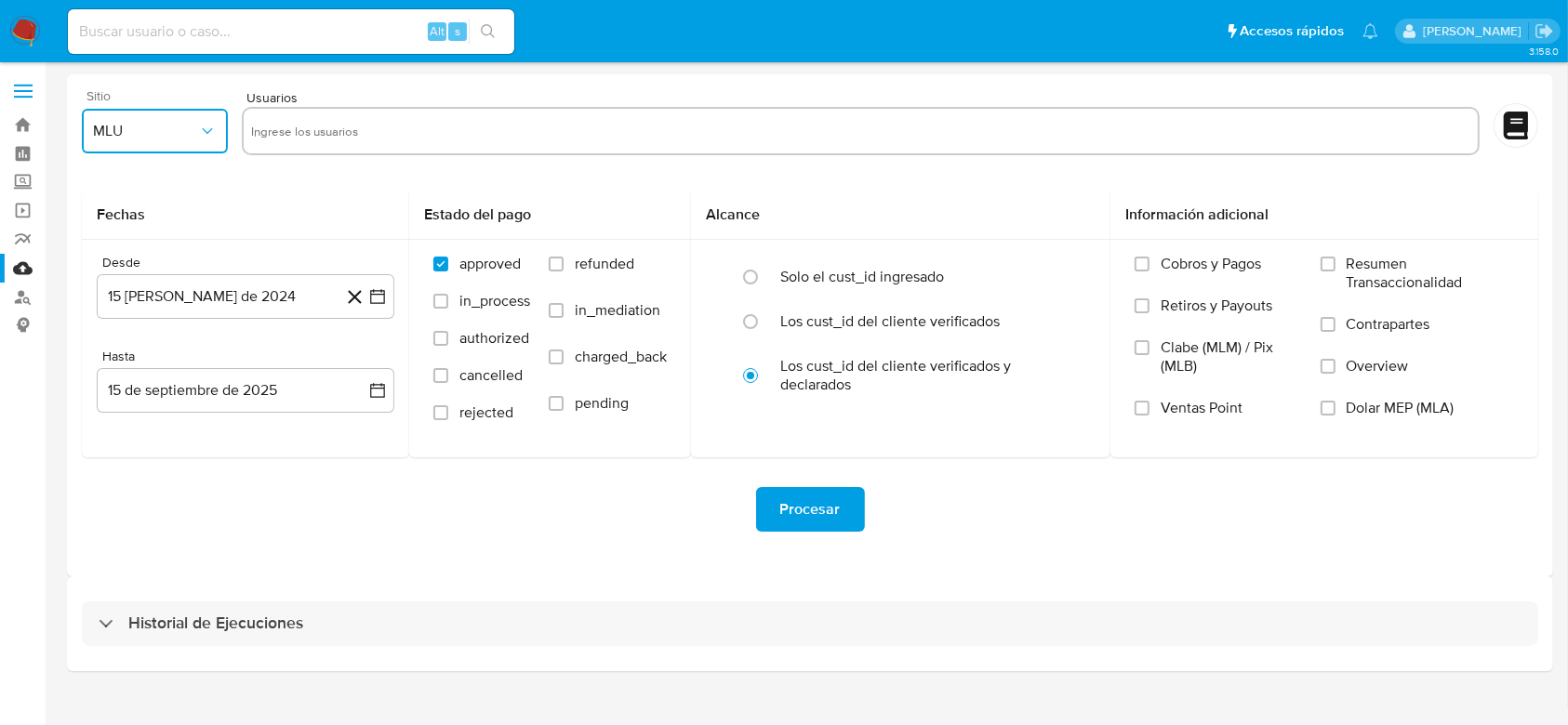
click at [193, 137] on span "MLU" at bounding box center [145, 131] width 105 height 19
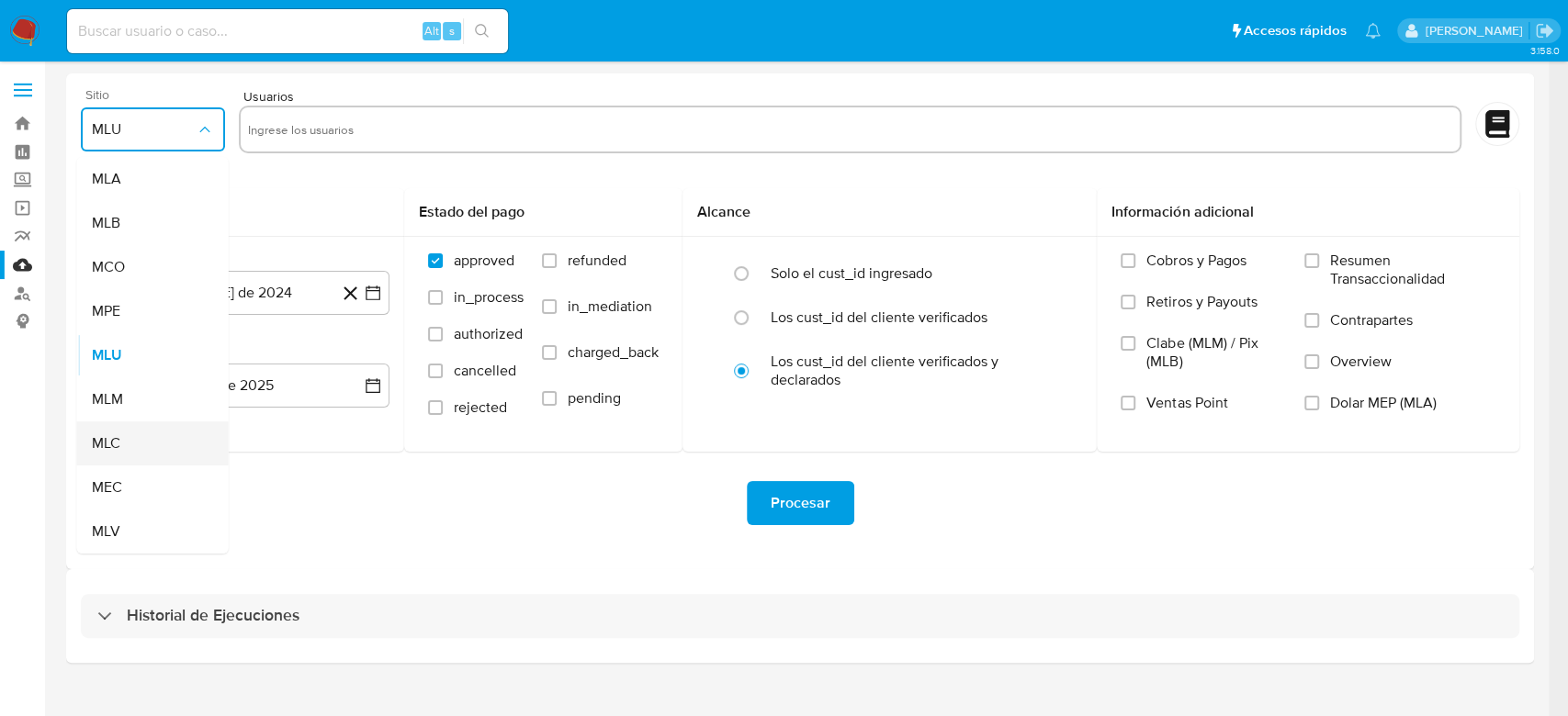
click at [108, 438] on span "MLC" at bounding box center [106, 443] width 28 height 19
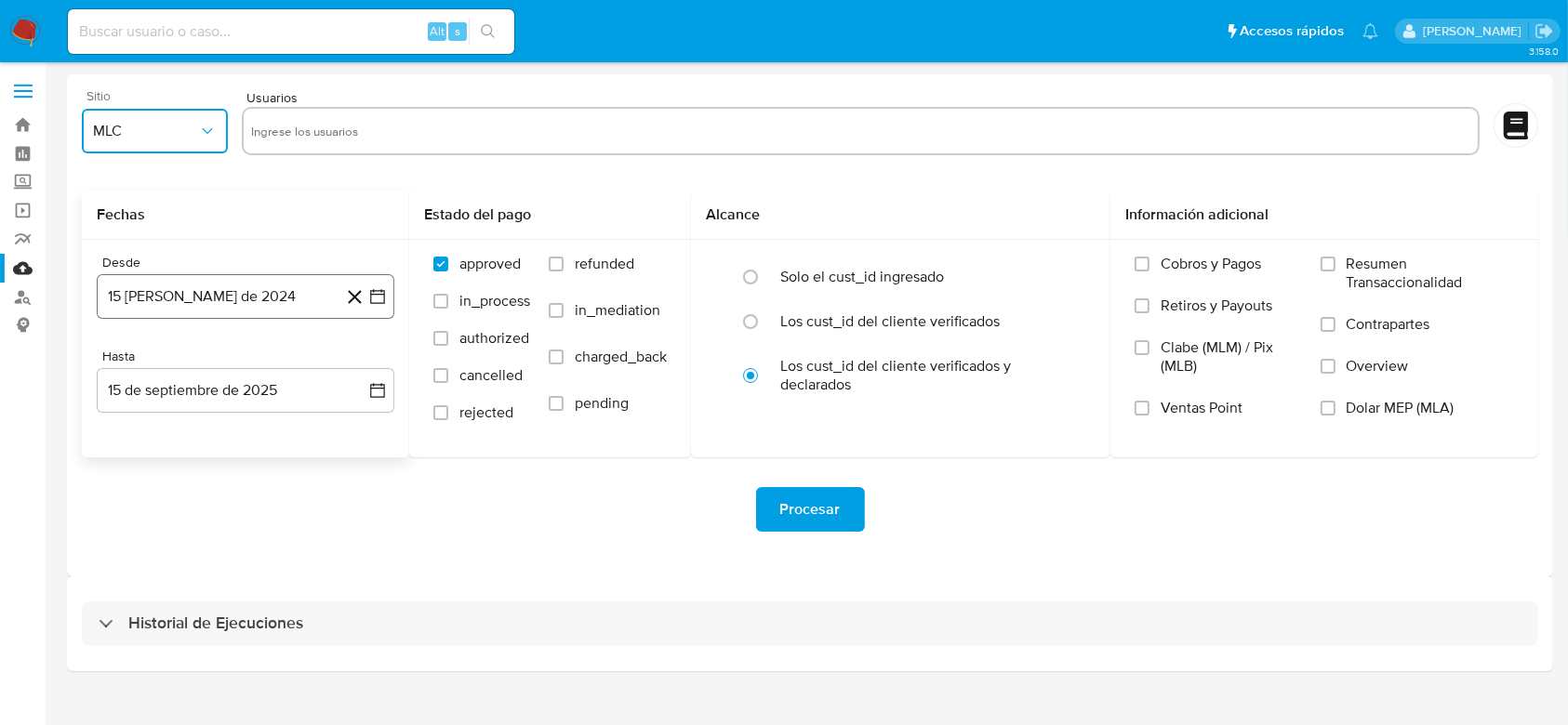
click at [370, 302] on icon "button" at bounding box center [378, 297] width 15 height 15
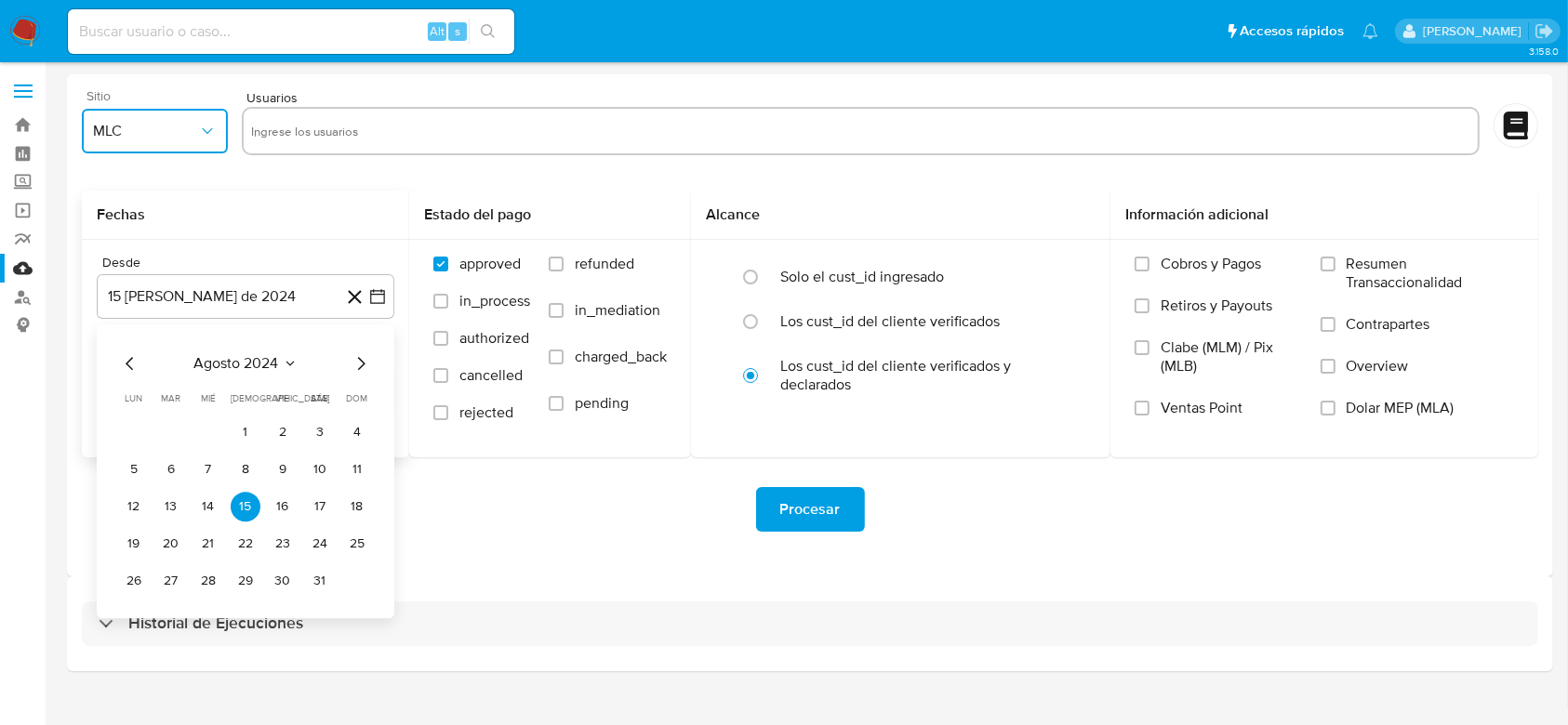
click at [360, 363] on icon "Mes siguiente" at bounding box center [361, 363] width 23 height 23
click at [177, 510] on button "10" at bounding box center [171, 506] width 29 height 29
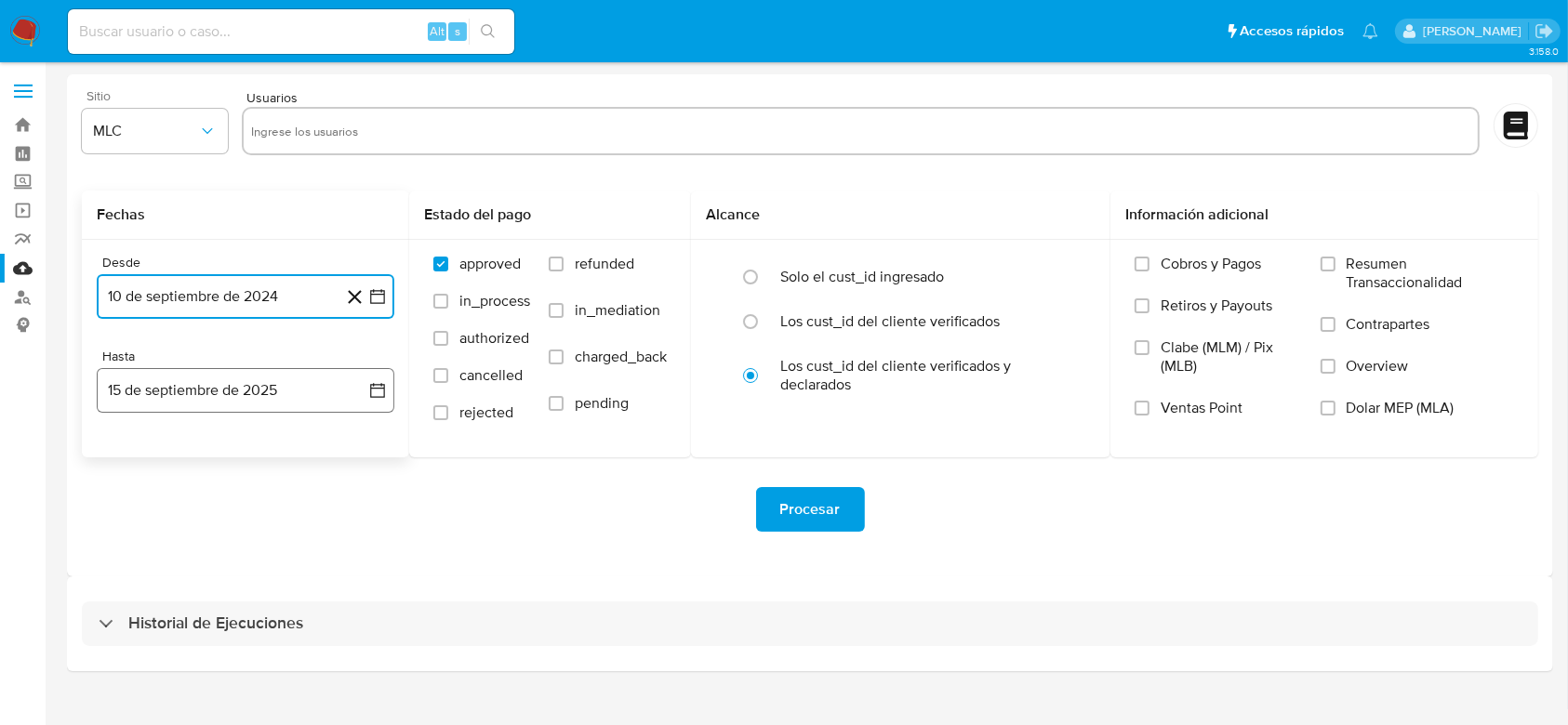
click at [374, 386] on icon "button" at bounding box center [378, 391] width 19 height 19
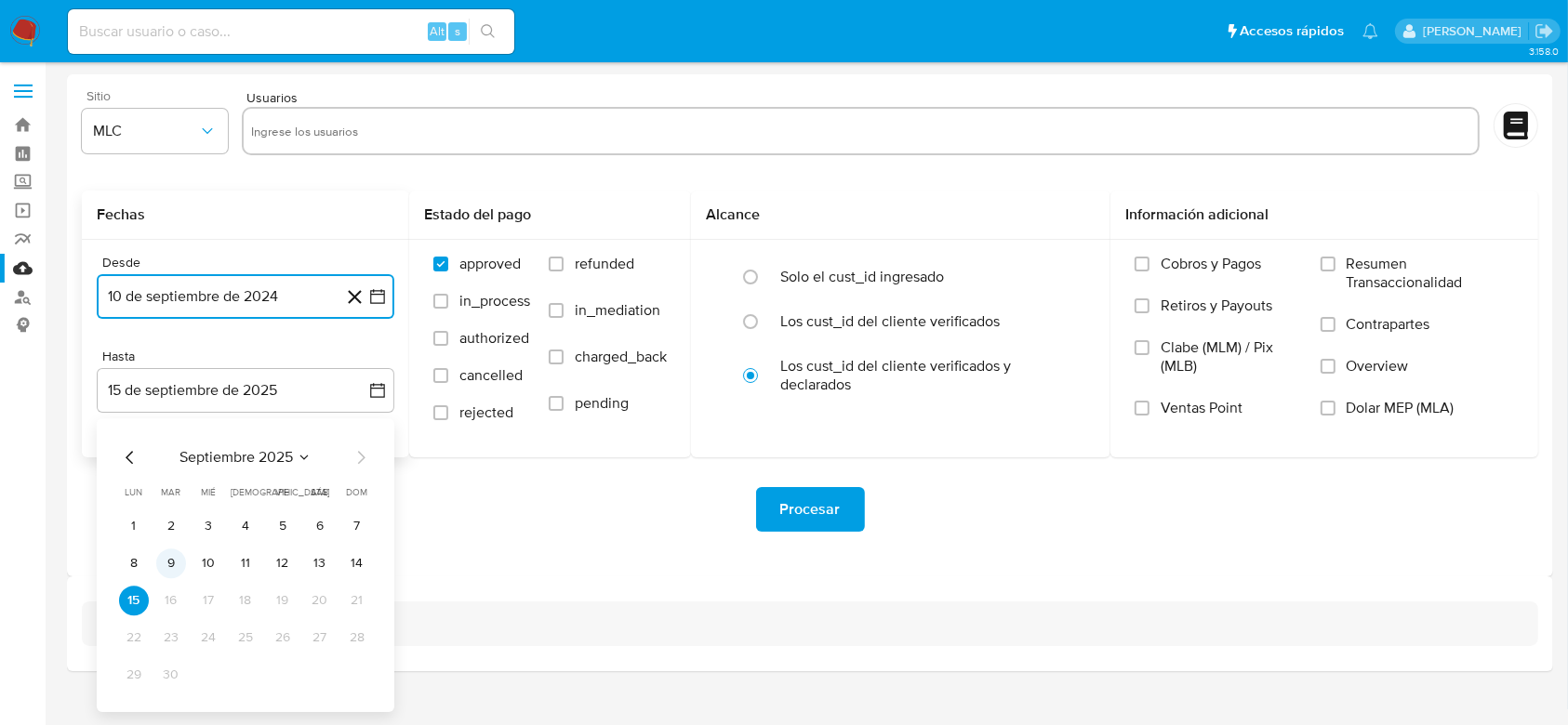
click at [159, 559] on button "9" at bounding box center [171, 563] width 29 height 29
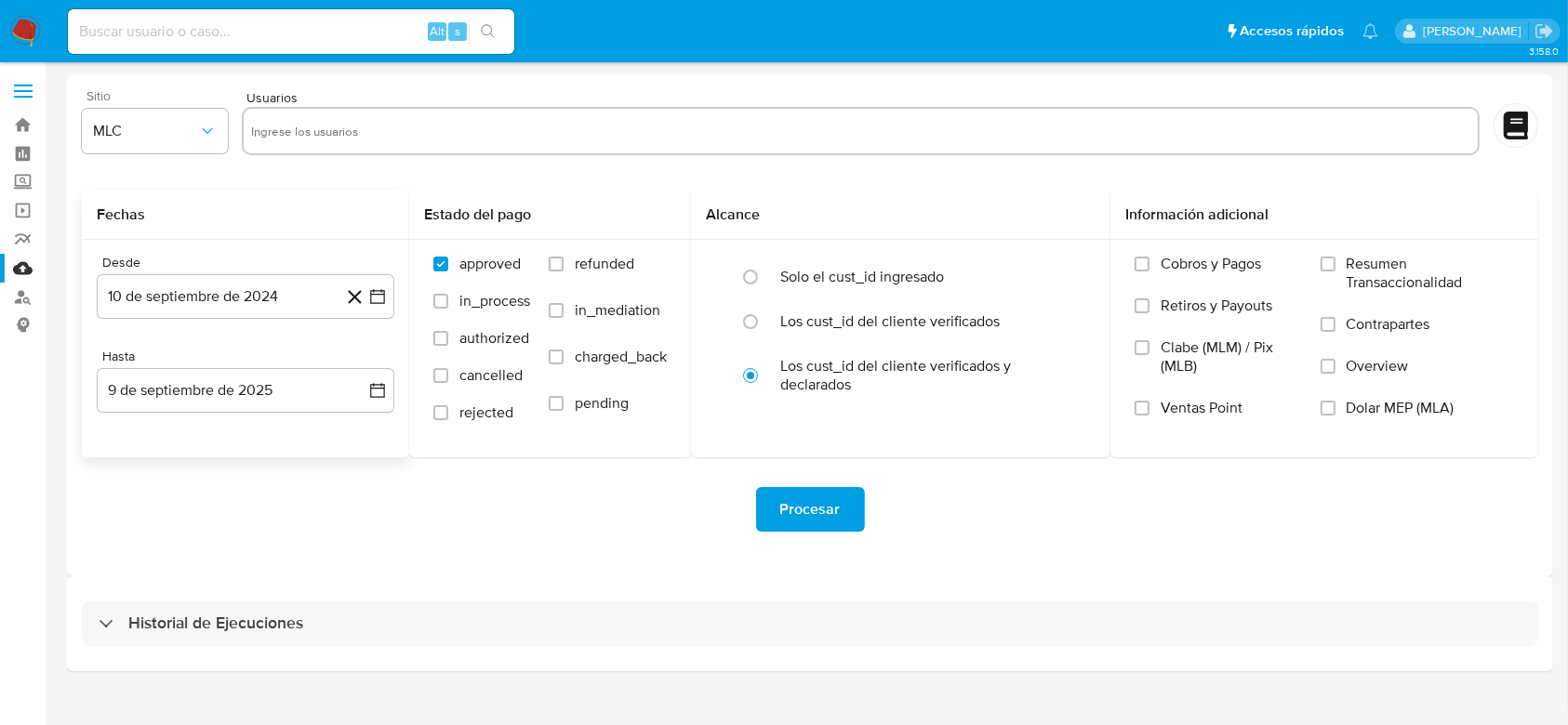
click at [462, 548] on div "Procesar" at bounding box center [810, 510] width 1456 height 104
click at [327, 148] on div at bounding box center [861, 131] width 1238 height 48
click at [352, 135] on input "text" at bounding box center [861, 130] width 1220 height 29
paste input "599996163"
type input "599996163"
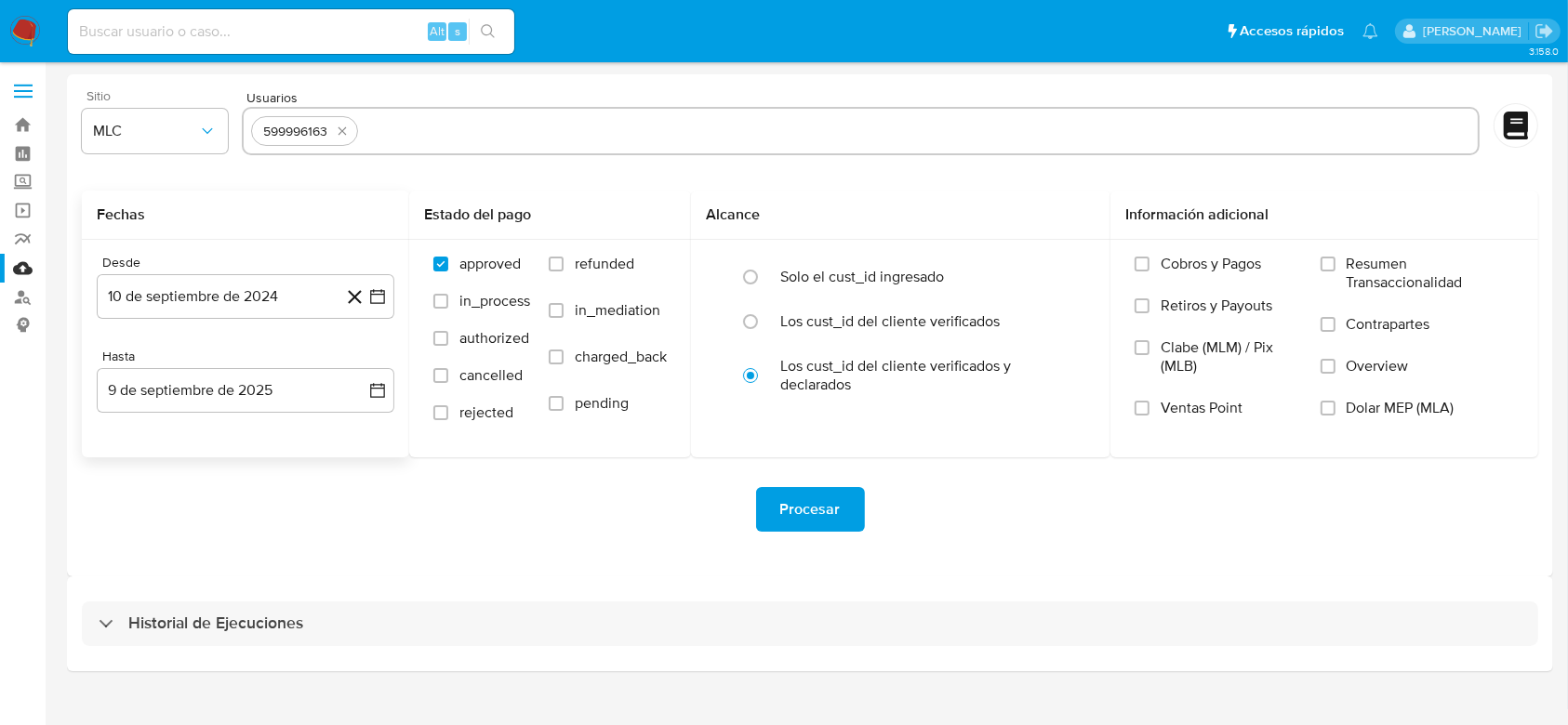
paste input "1374996932"
type input "1374996932"
paste input "277883678"
type input "277883678"
paste input "359461340"
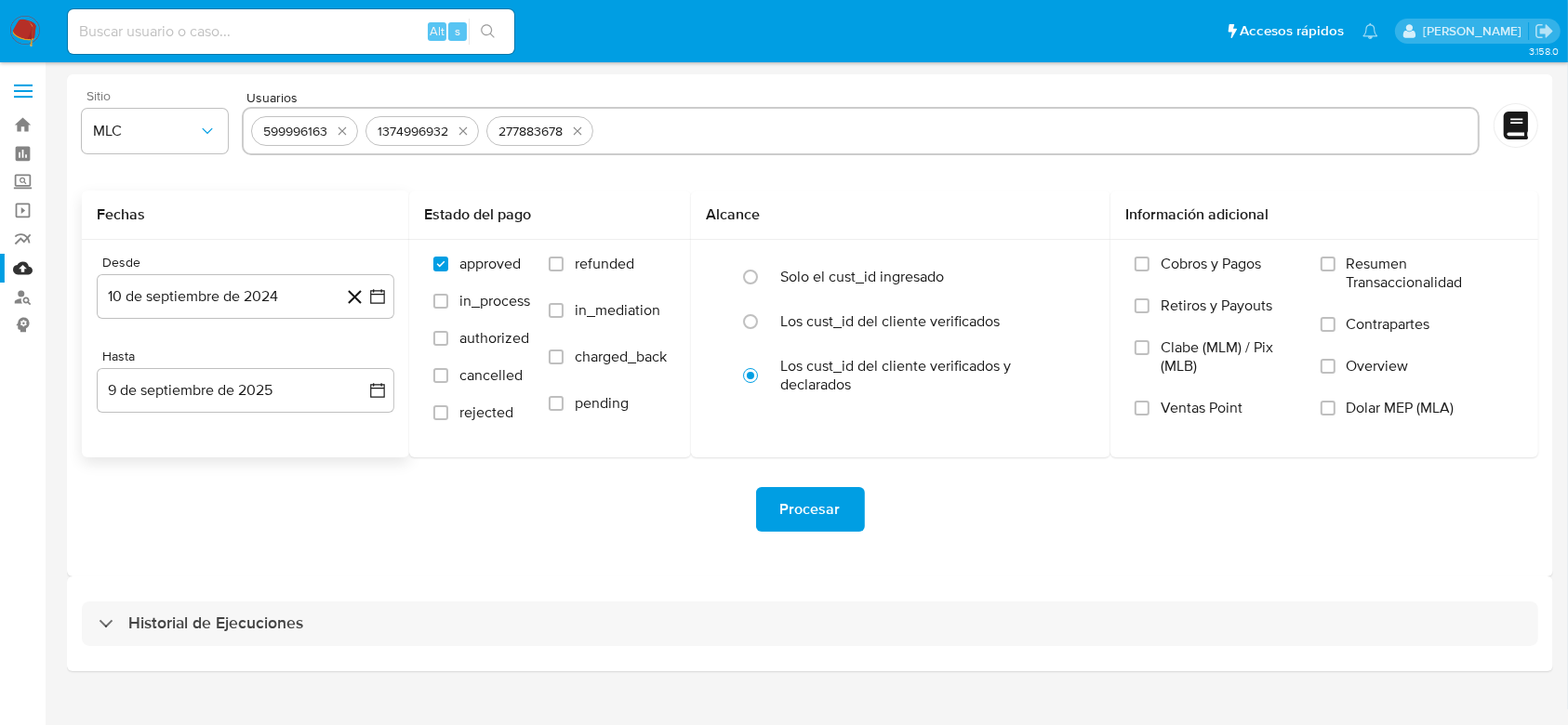
type input "359461340"
paste input "1073509289"
type input "1073509289"
paste input "1499248939"
type input "1499248939"
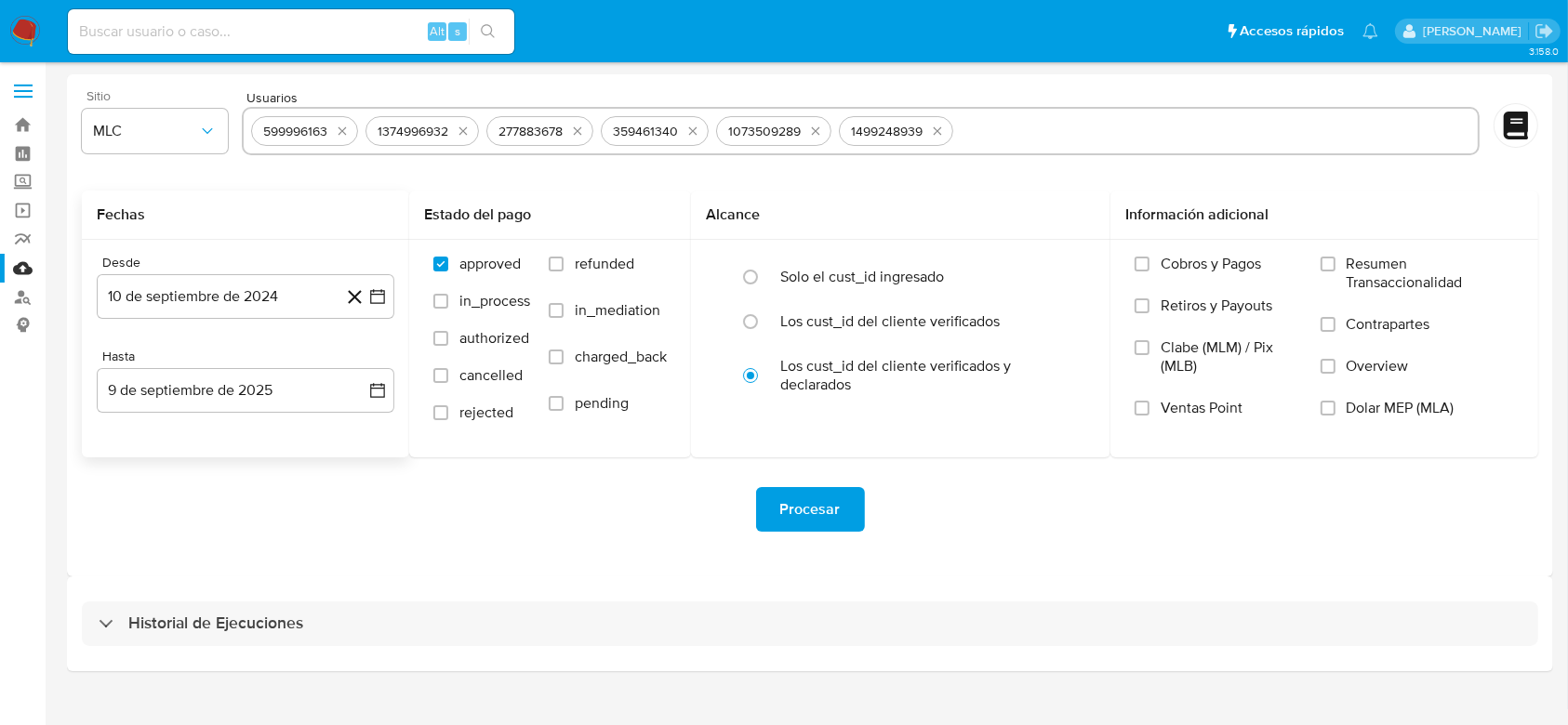
paste input "97735645"
type input "97735645"
paste input "2402007195"
type input "2402007195"
click at [807, 523] on span "Procesar" at bounding box center [811, 509] width 61 height 41
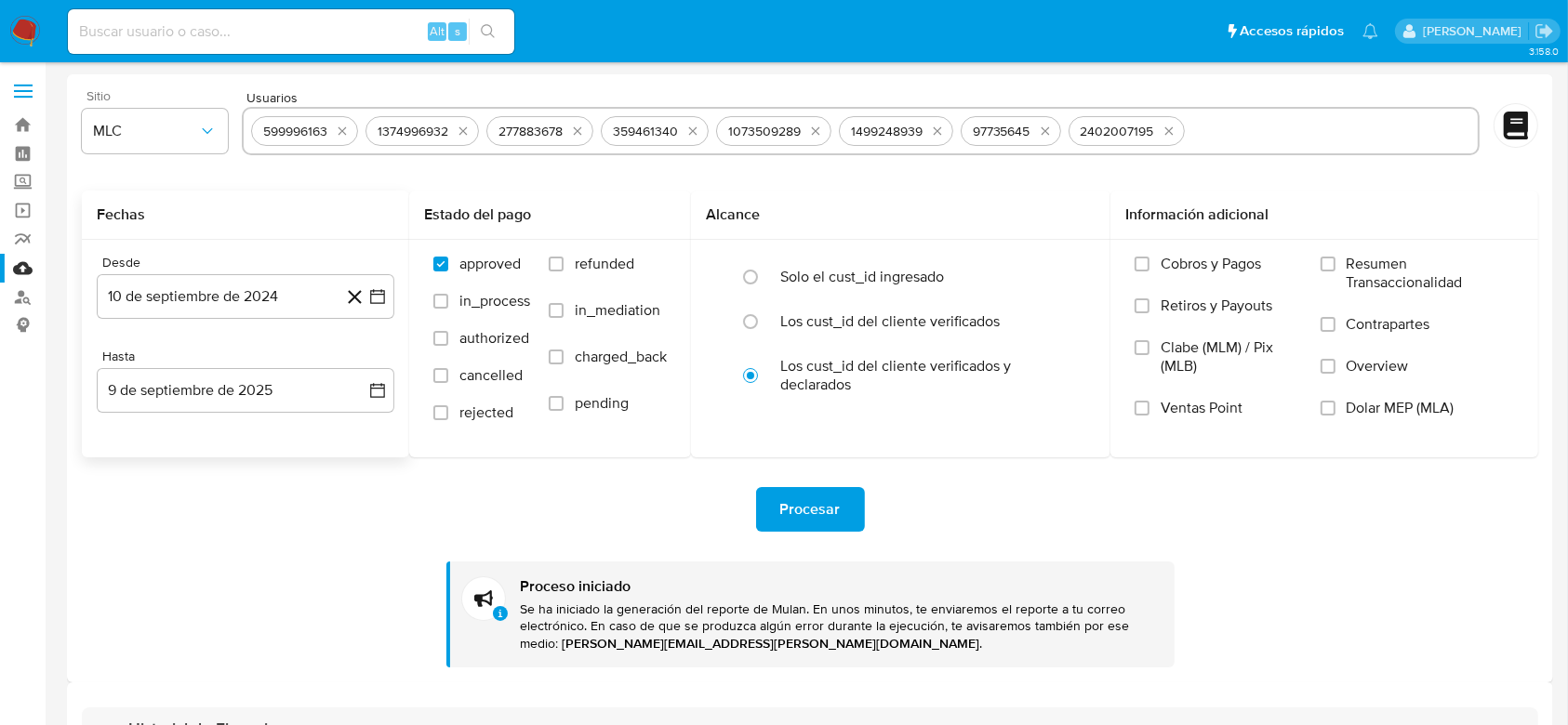
scroll to position [130, 0]
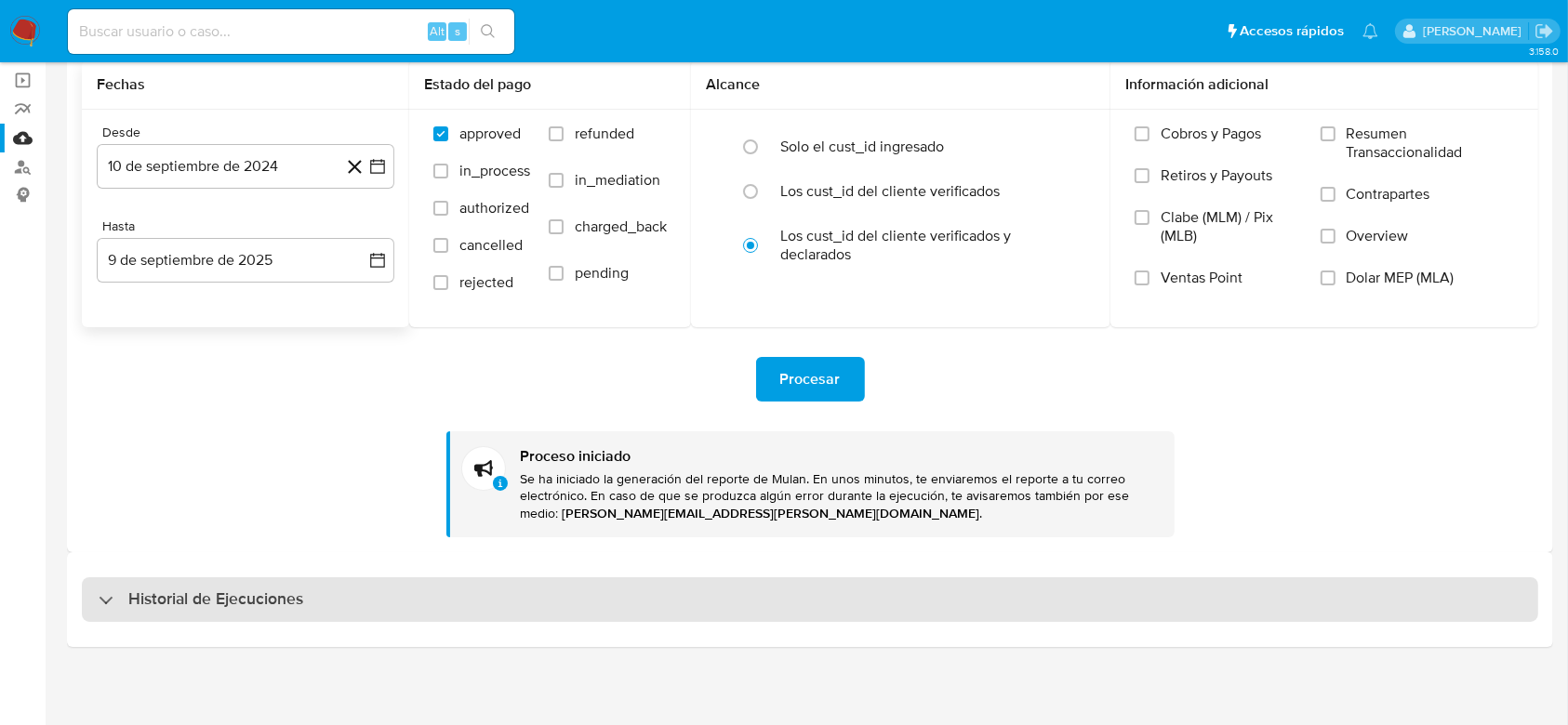
click at [297, 603] on h3 "Historial de Ejecuciones" at bounding box center [215, 600] width 175 height 23
select select "10"
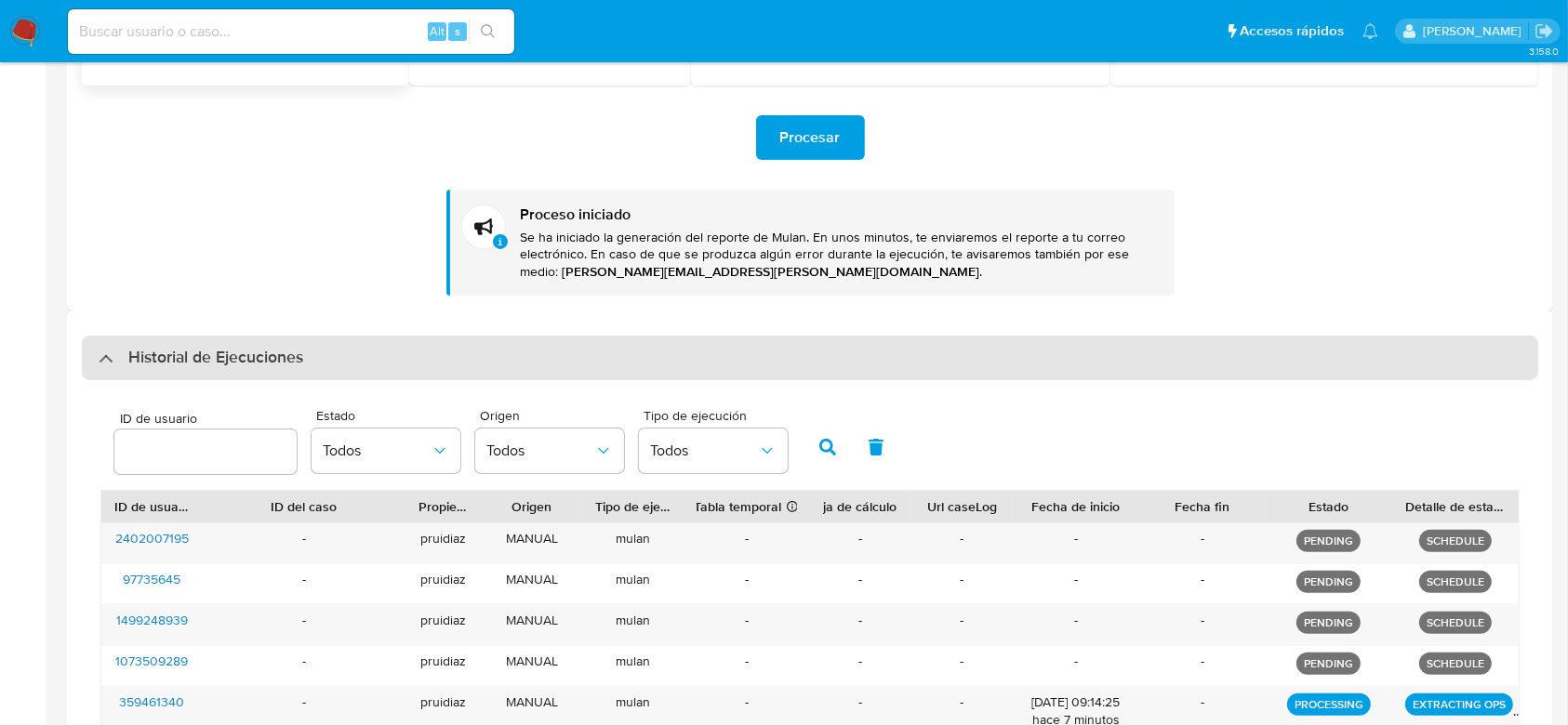
click at [257, 344] on div "Historial de Ejecuciones" at bounding box center [810, 358] width 1456 height 45
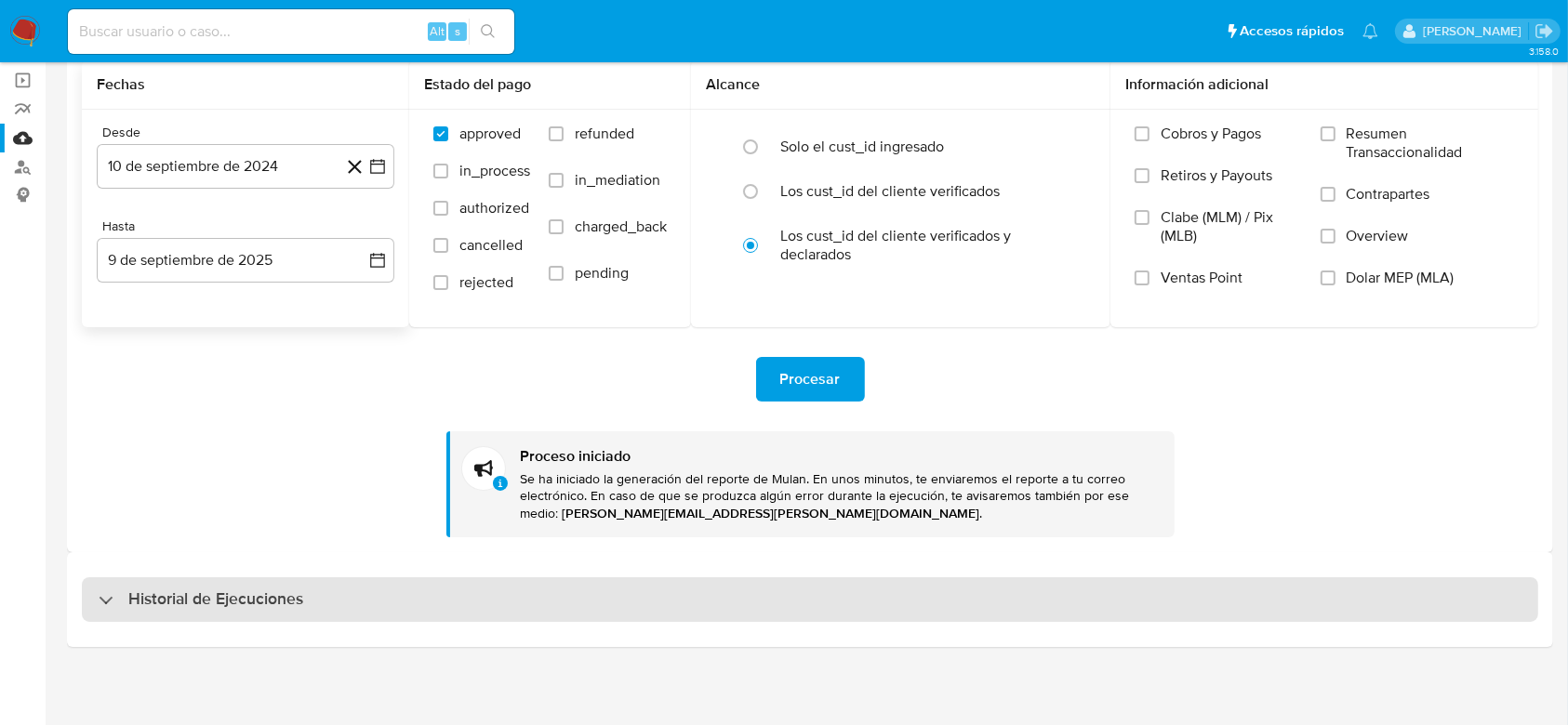
scroll to position [0, 0]
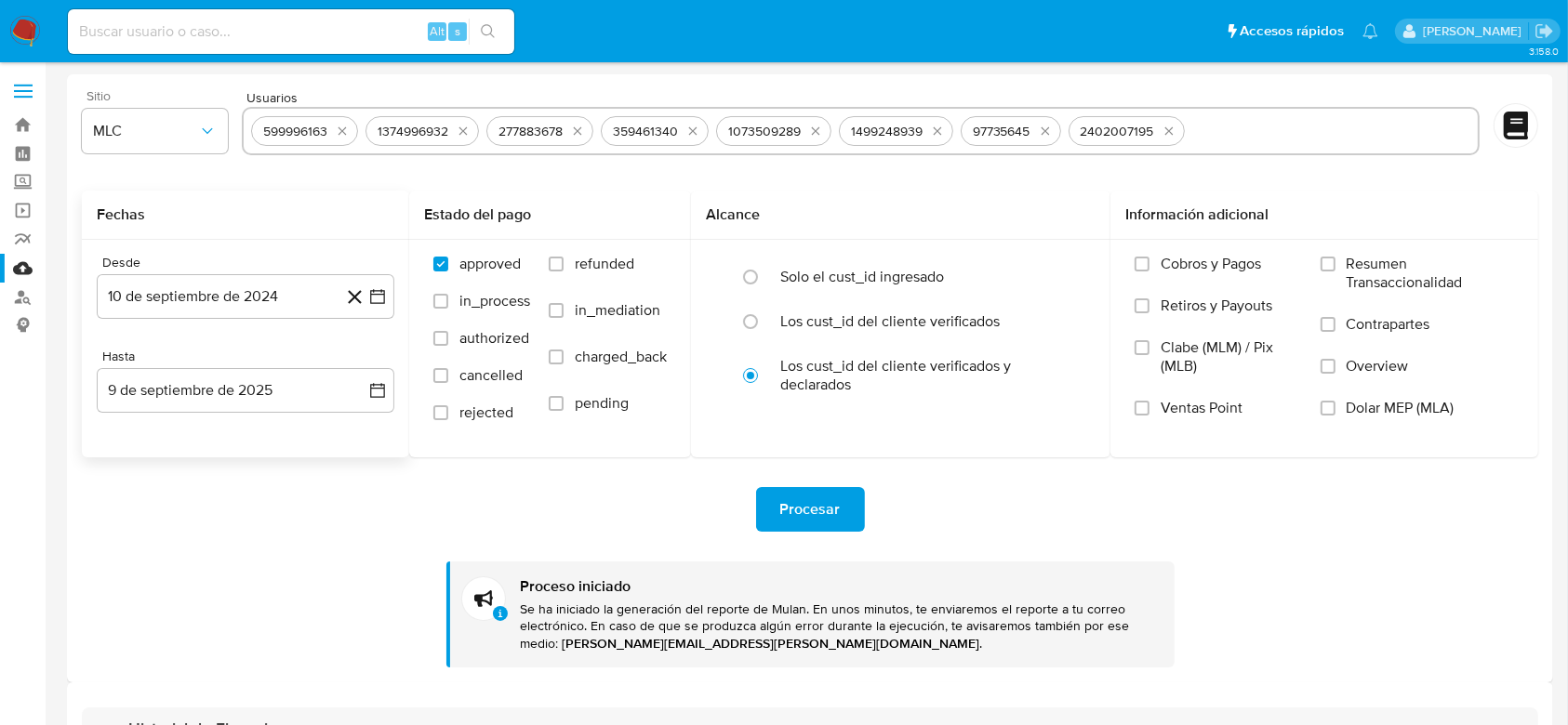
click at [40, 26] on img at bounding box center [25, 31] width 31 height 31
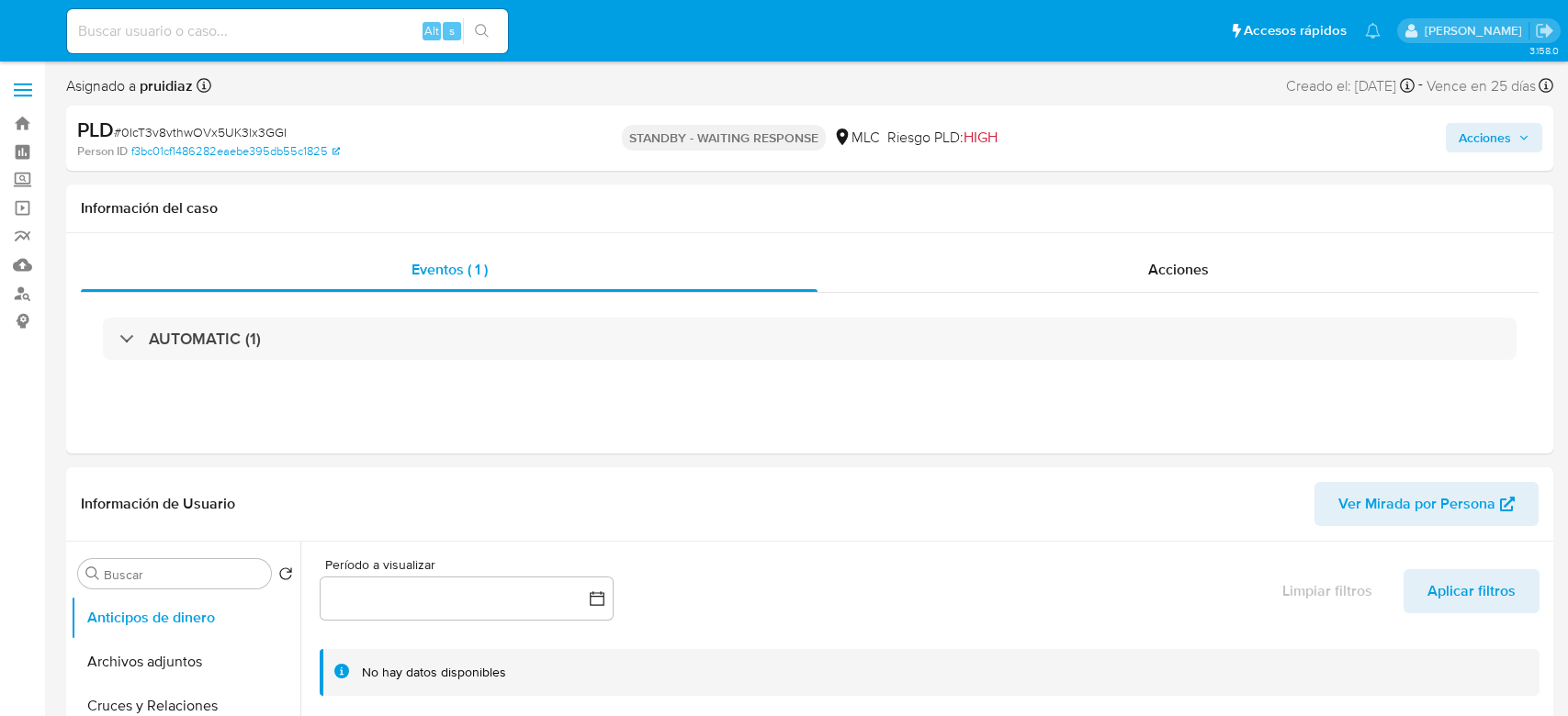
select select "10"
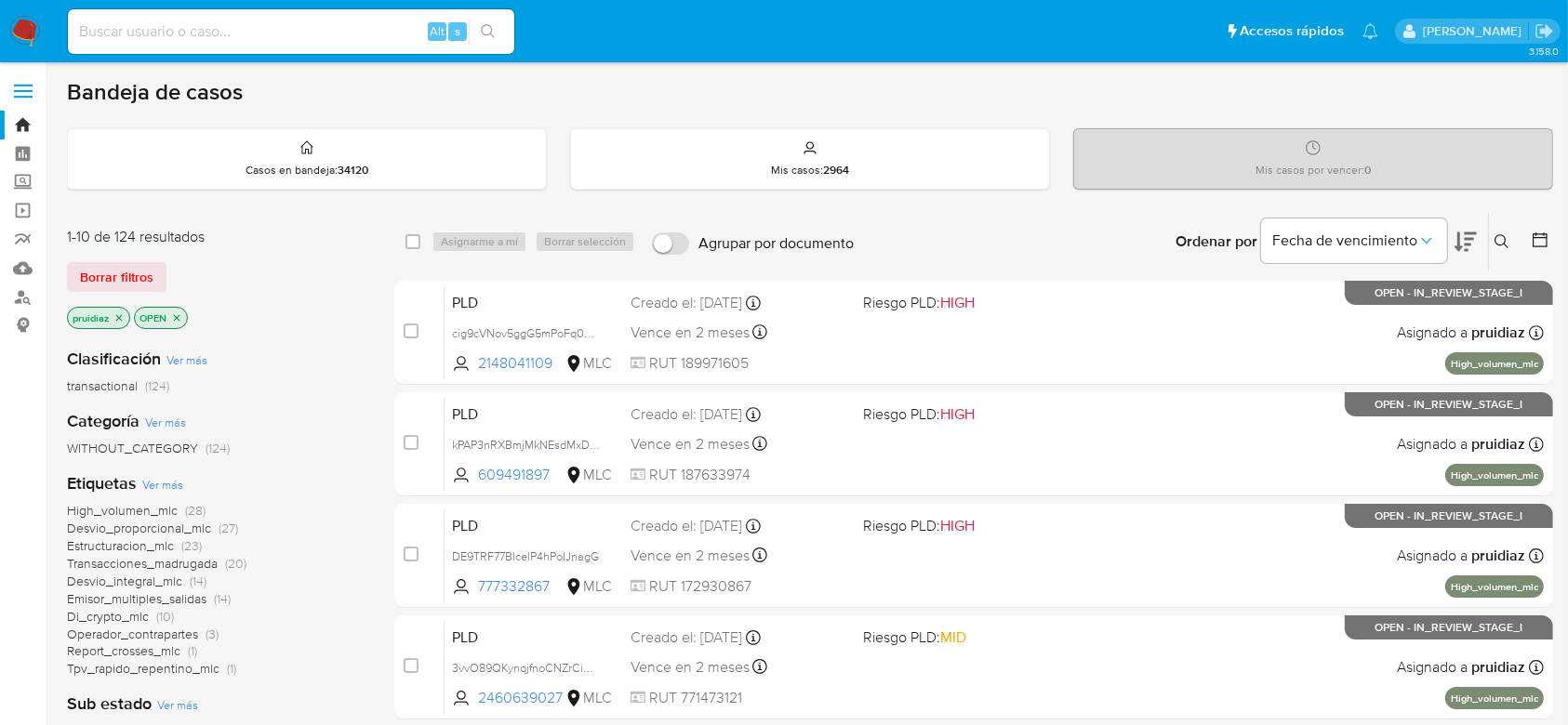
click at [196, 48] on div "Alt s" at bounding box center [291, 31] width 446 height 45
click at [230, 26] on input at bounding box center [291, 31] width 446 height 24
paste input "420301142"
type input "420301142"
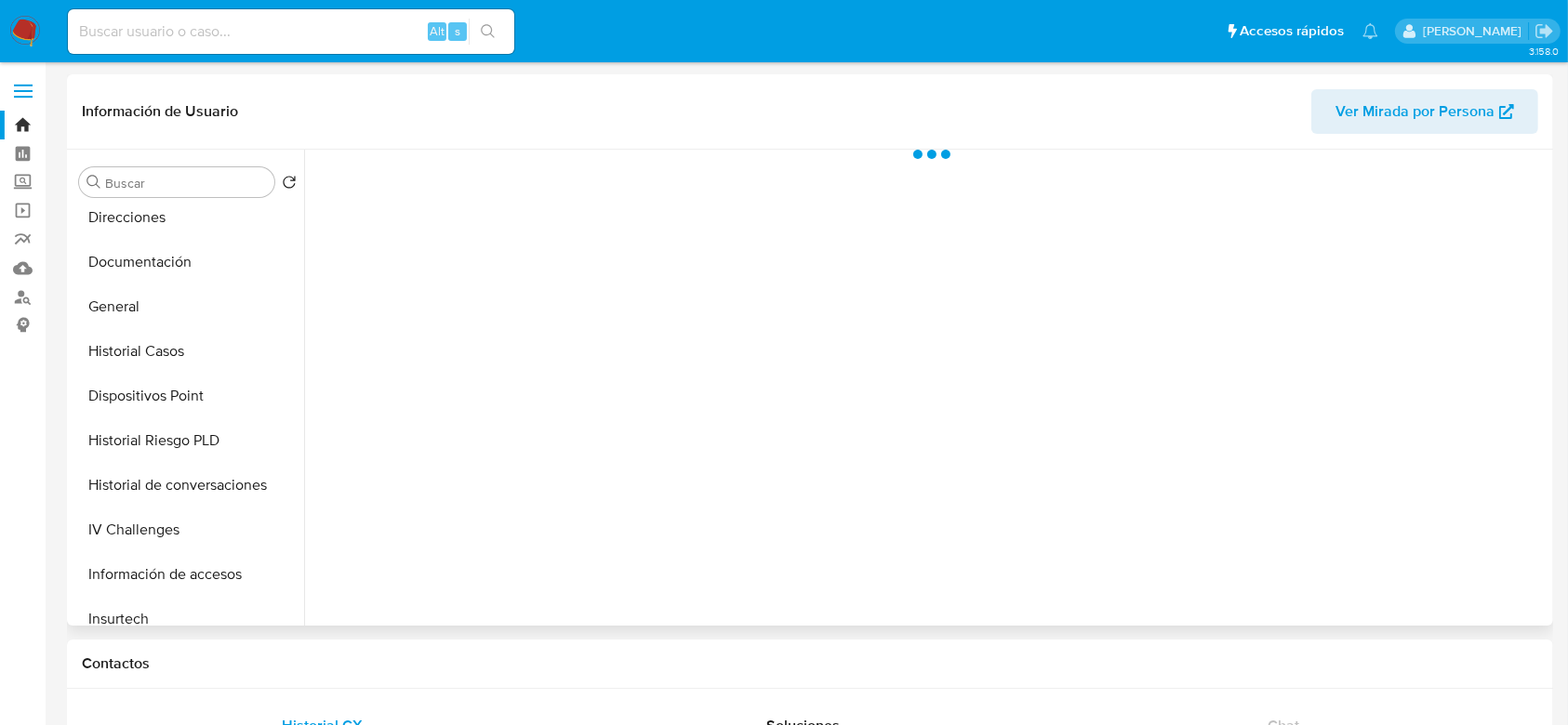
scroll to position [331, 0]
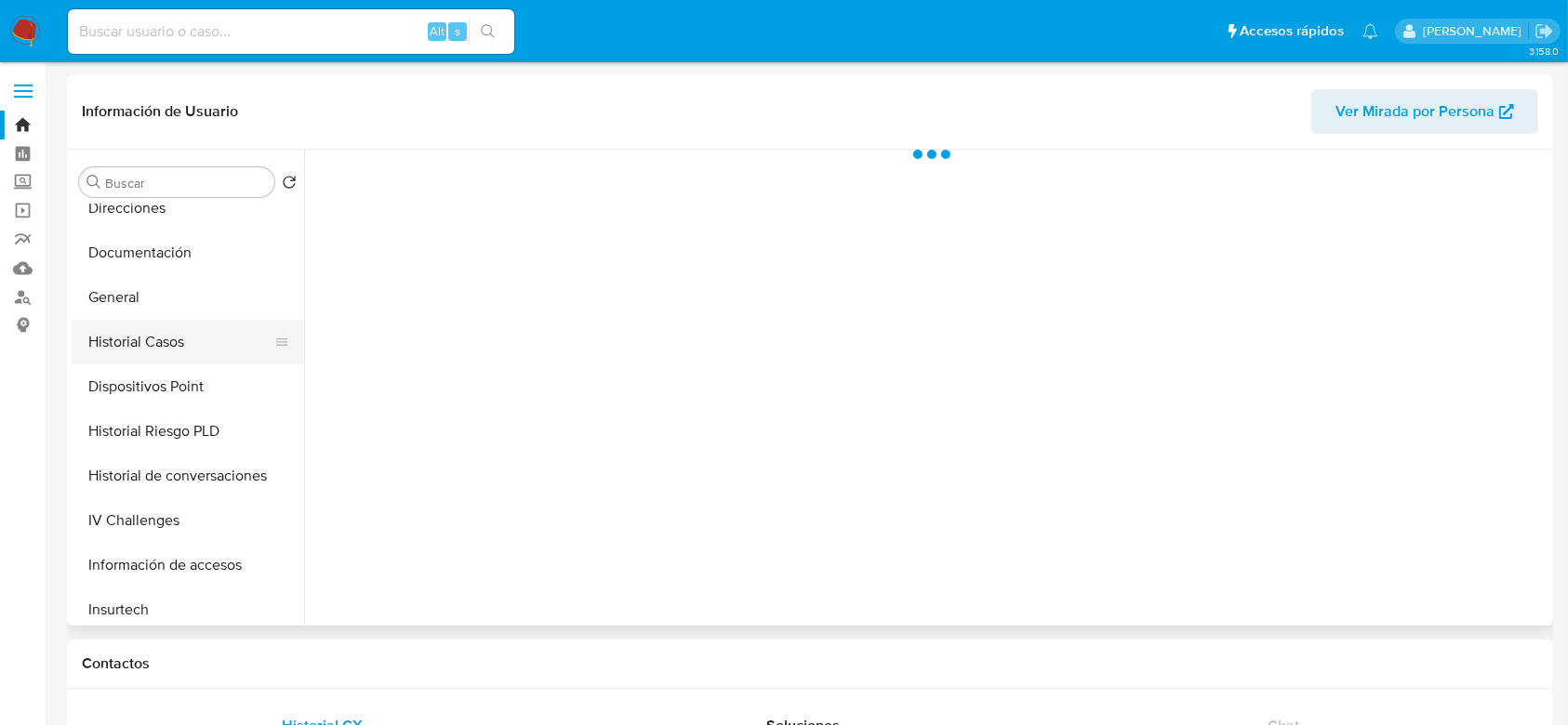
click at [136, 352] on button "Historial Casos" at bounding box center [179, 342] width 217 height 45
select select "10"
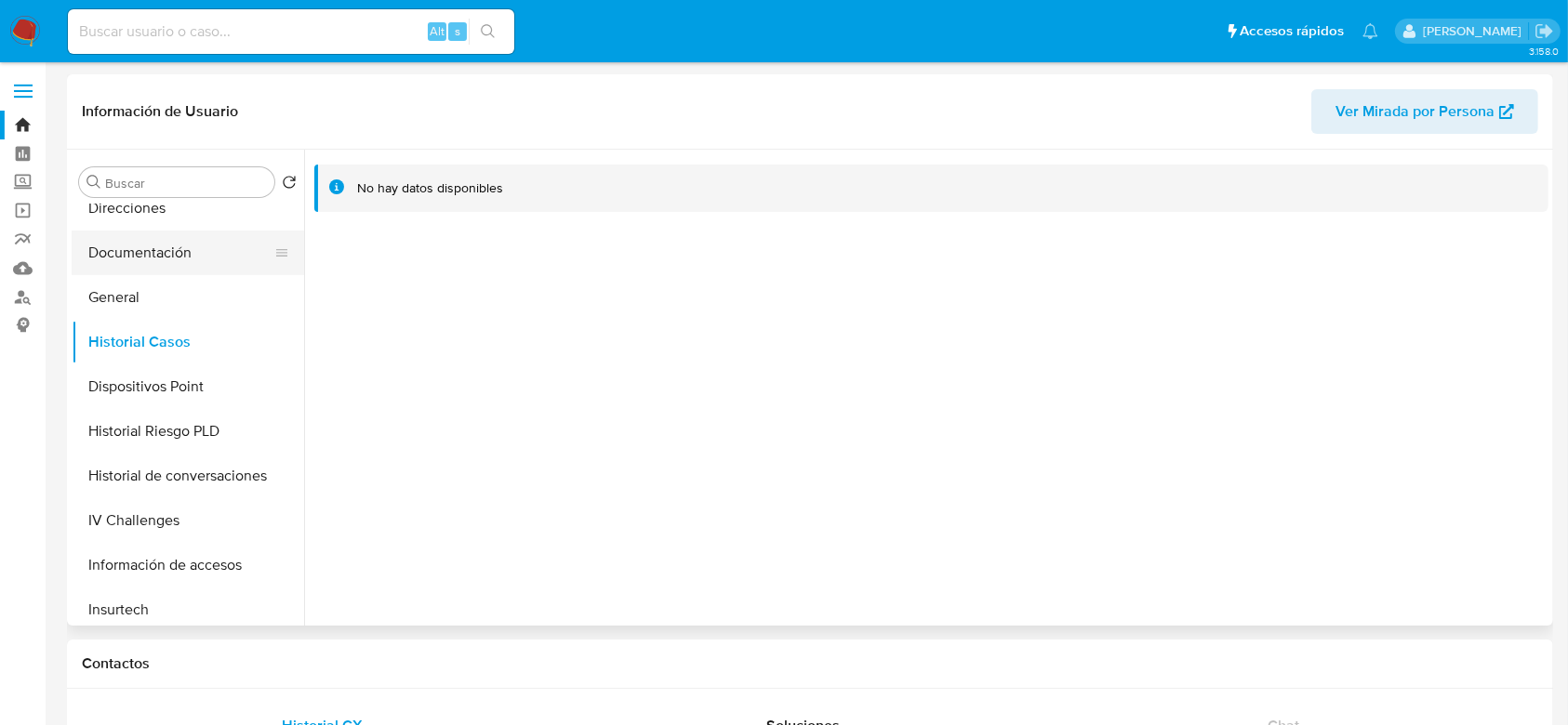
click at [148, 258] on button "Documentación" at bounding box center [179, 252] width 217 height 45
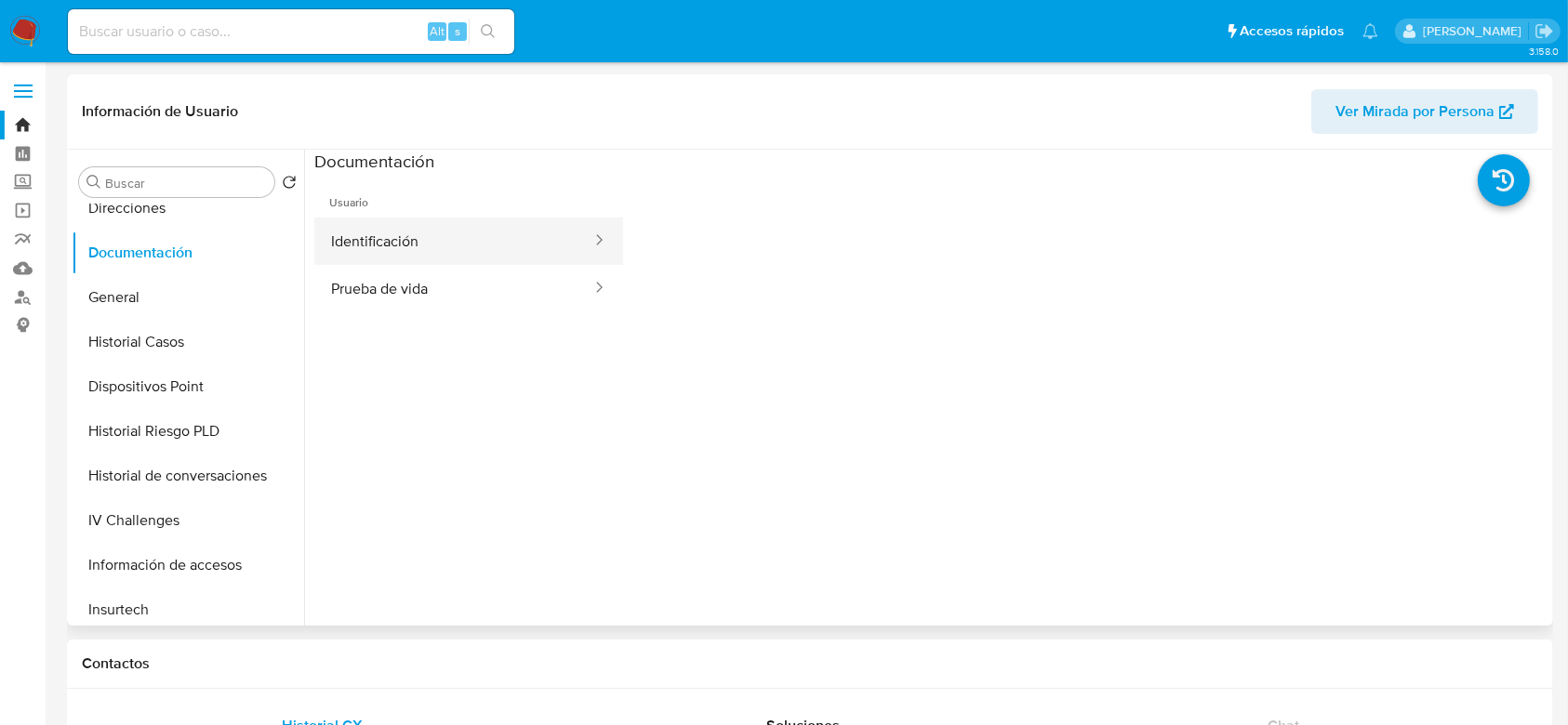
click at [404, 232] on button "Identificación" at bounding box center [454, 241] width 279 height 47
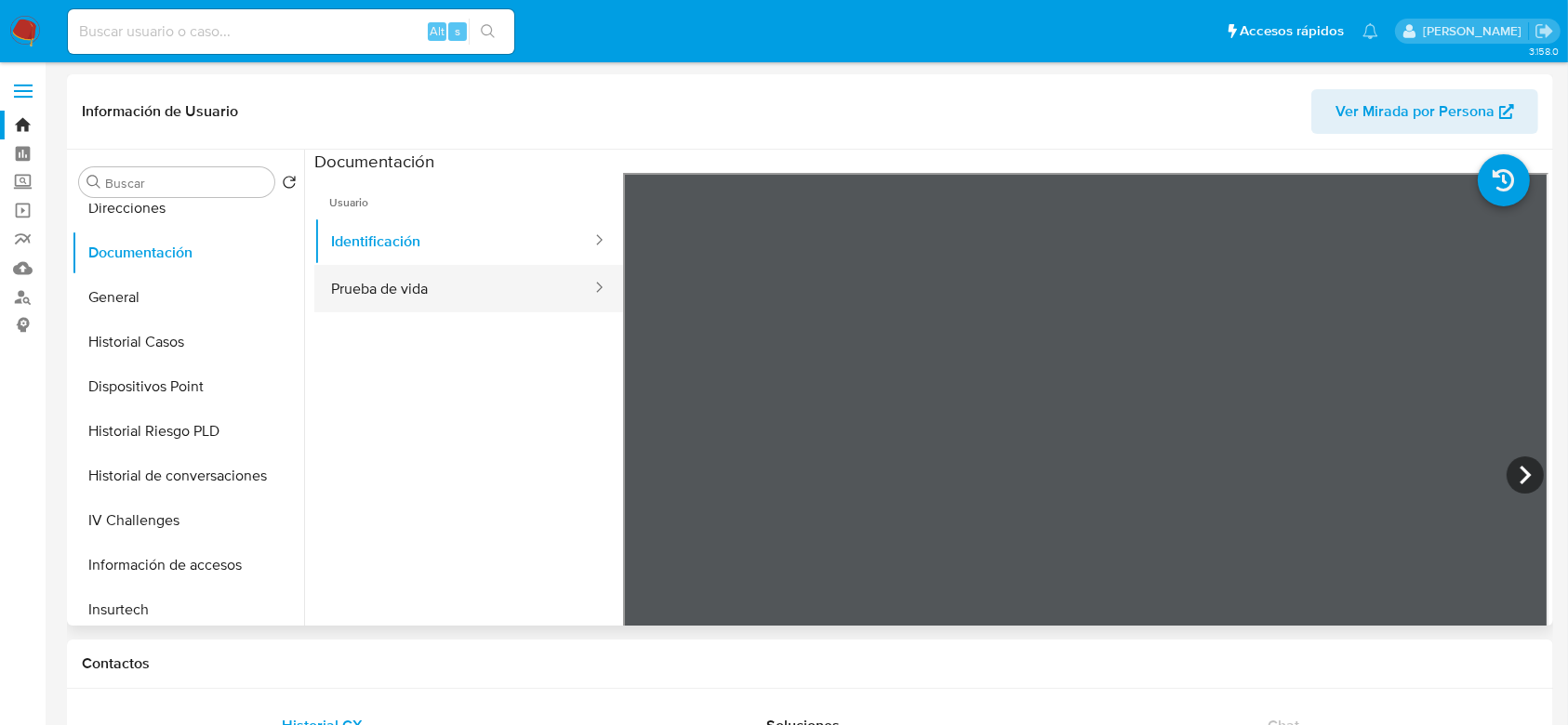
click at [465, 295] on button "Prueba de vida" at bounding box center [454, 288] width 279 height 47
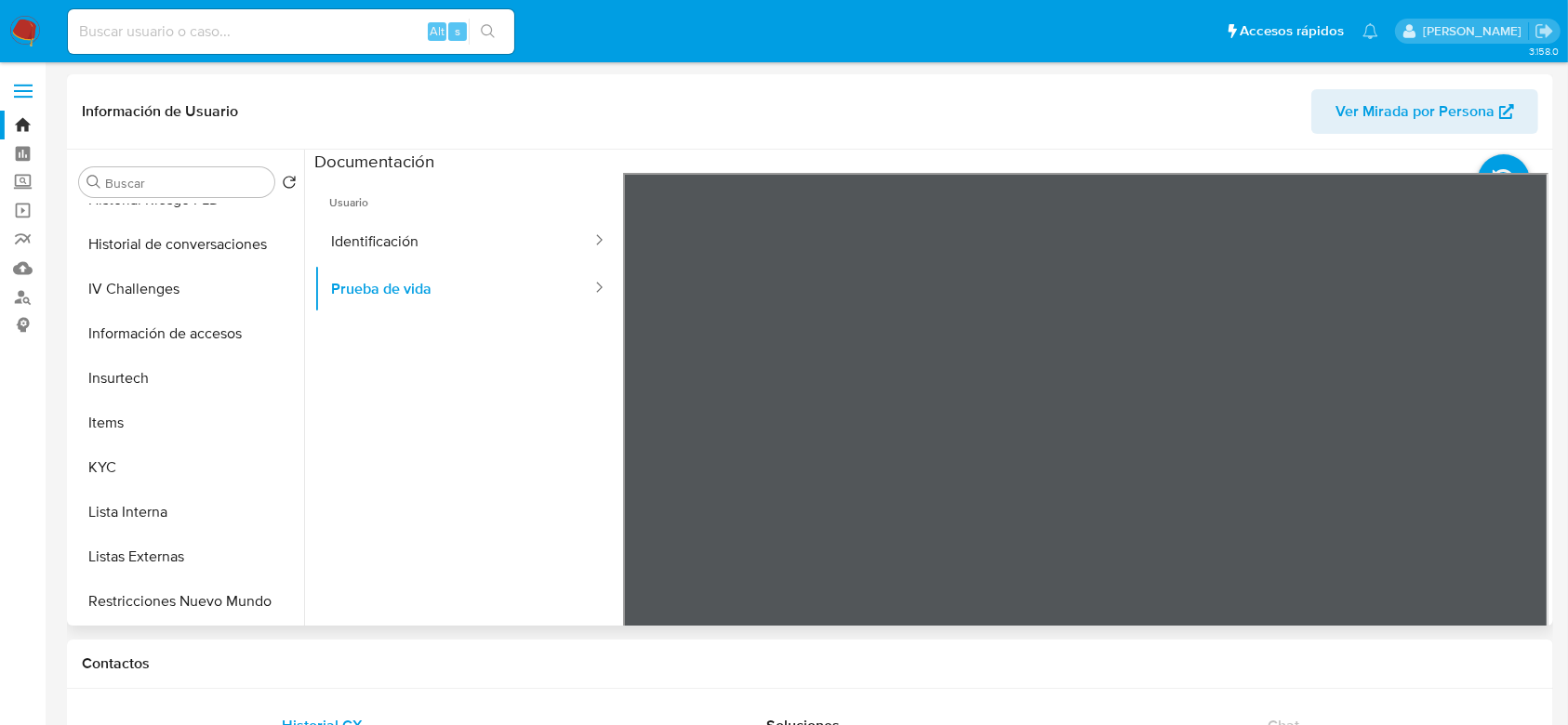
scroll to position [573, 0]
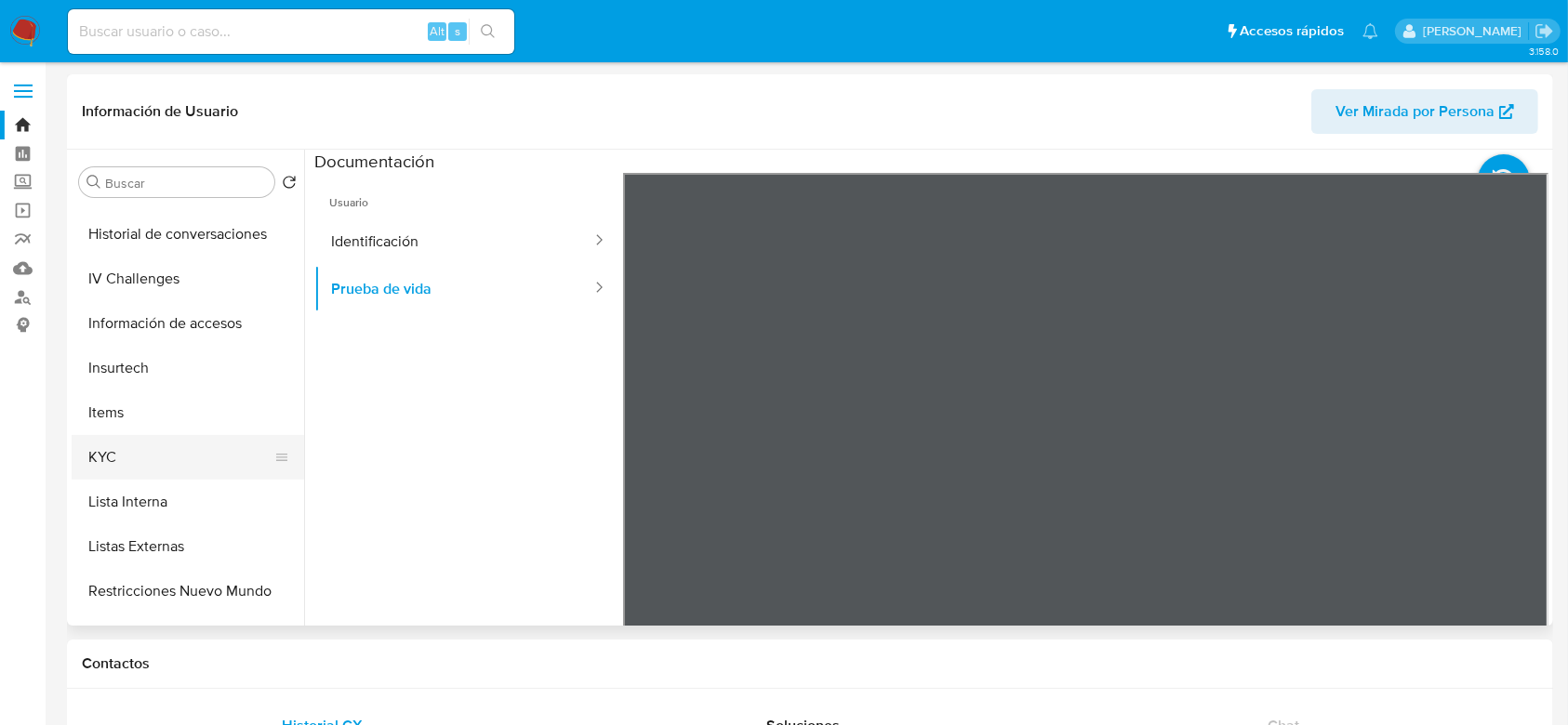
click at [131, 465] on button "KYC" at bounding box center [179, 457] width 217 height 45
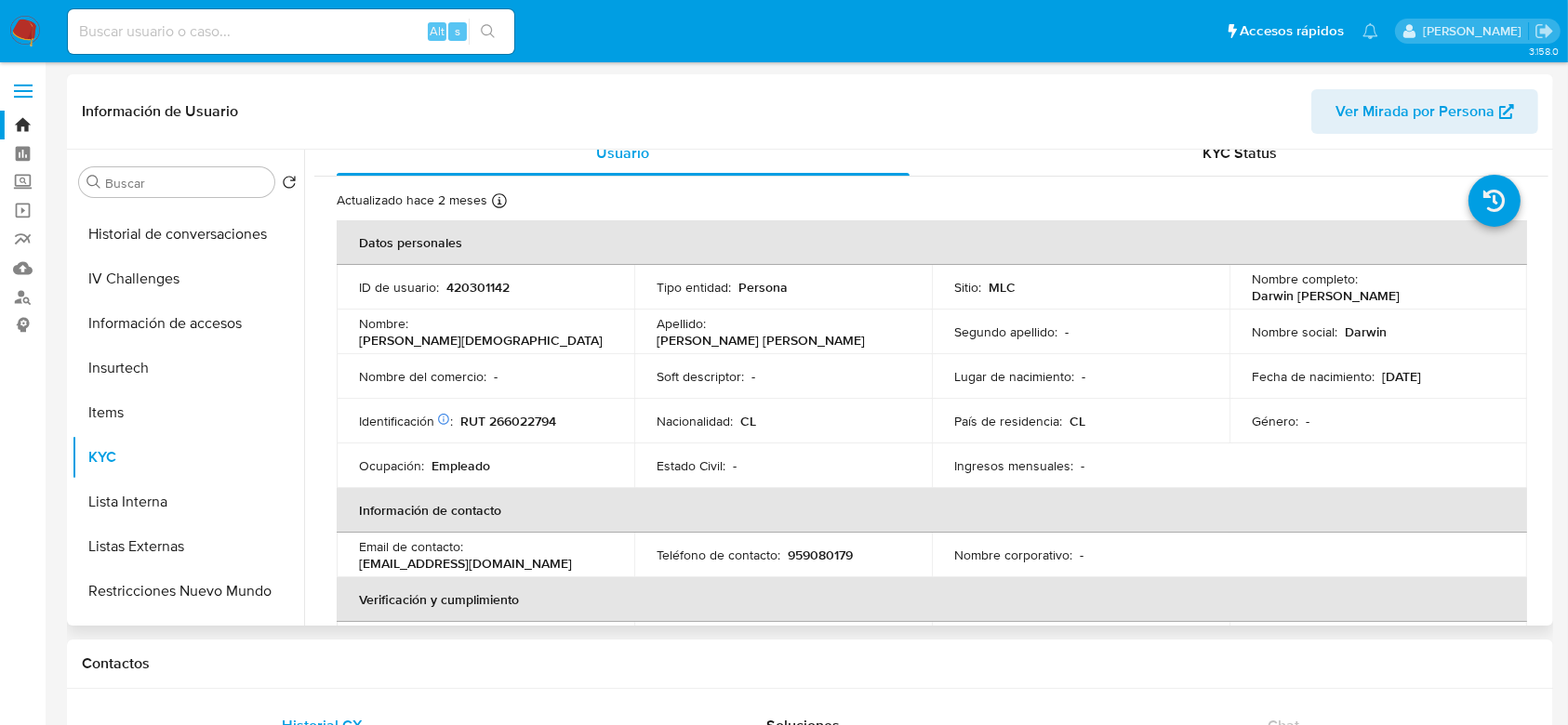
scroll to position [0, 0]
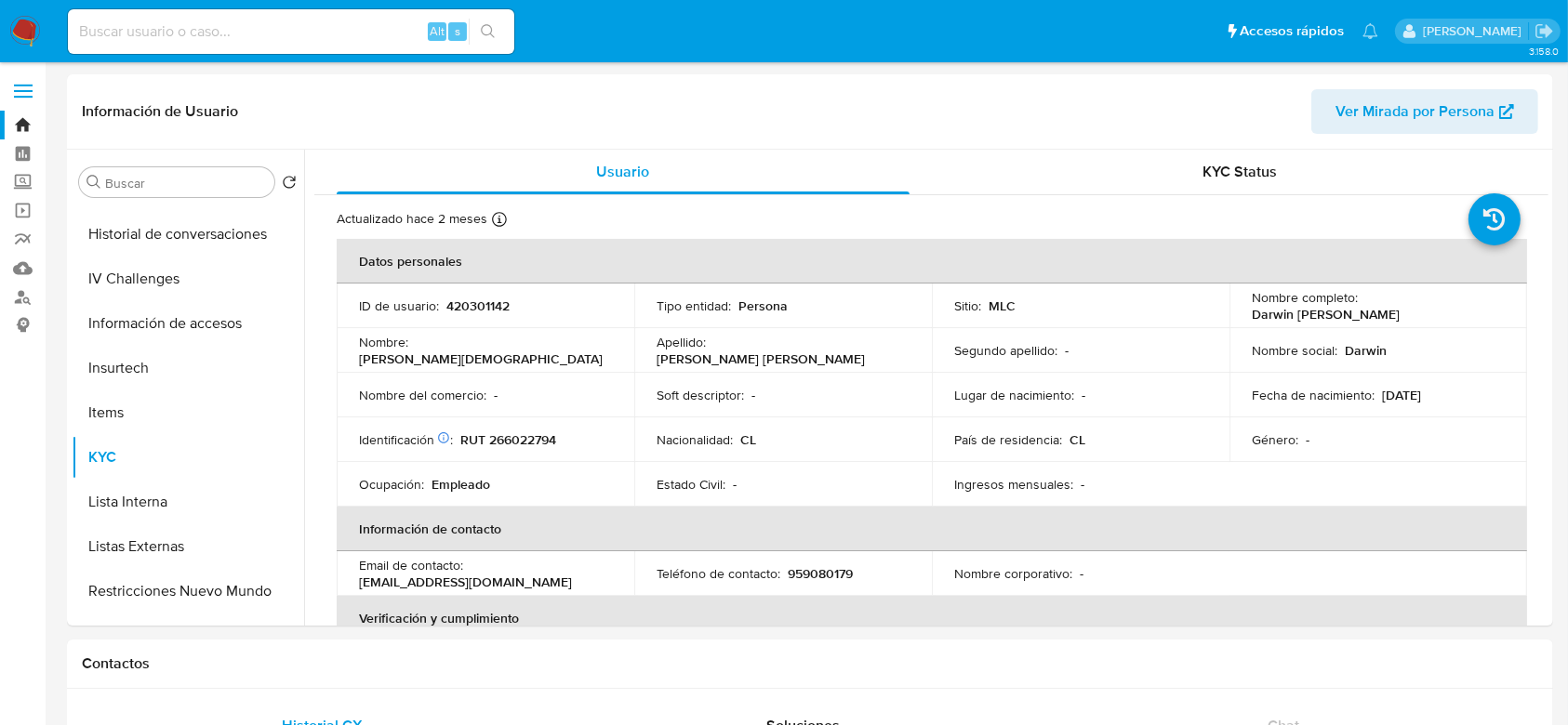
click at [10, 28] on img at bounding box center [25, 31] width 31 height 31
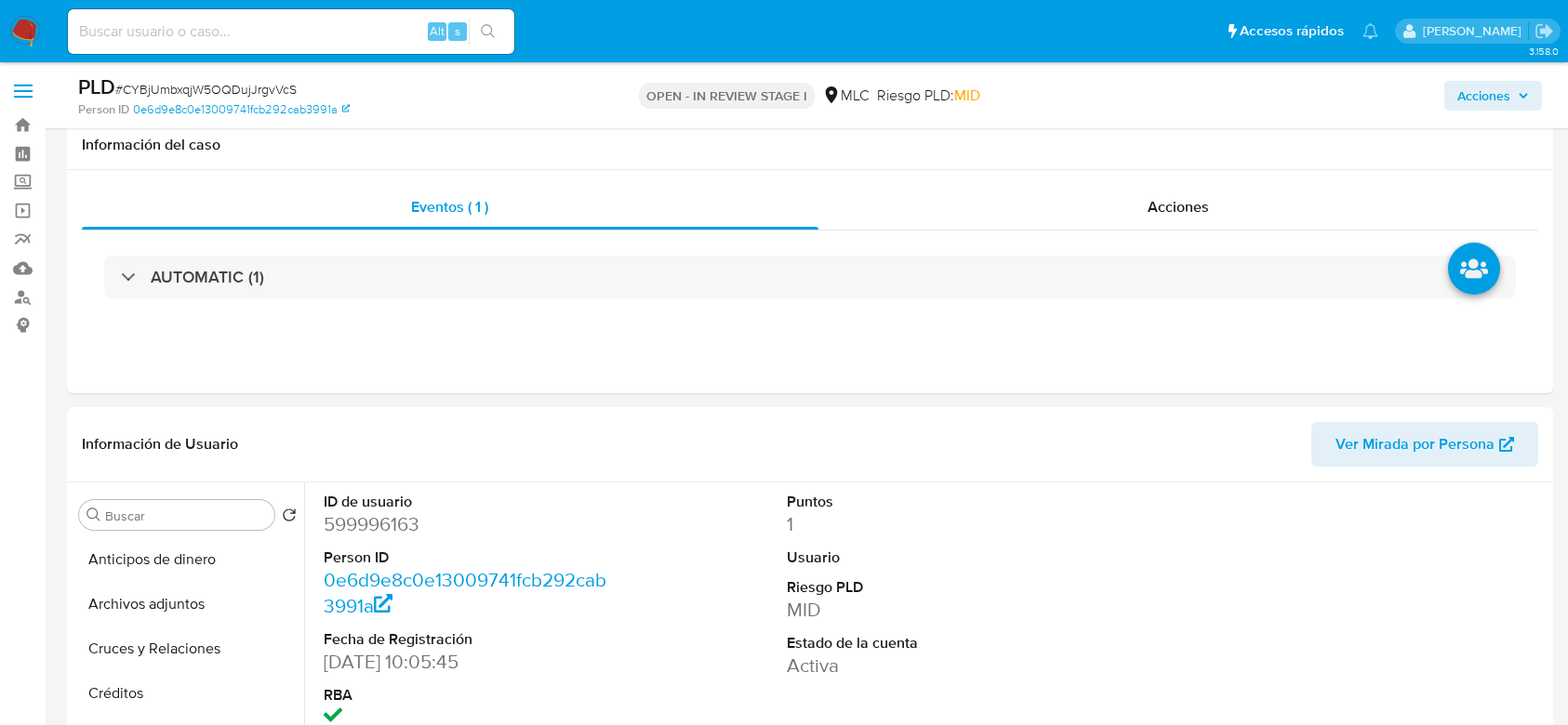
select select "10"
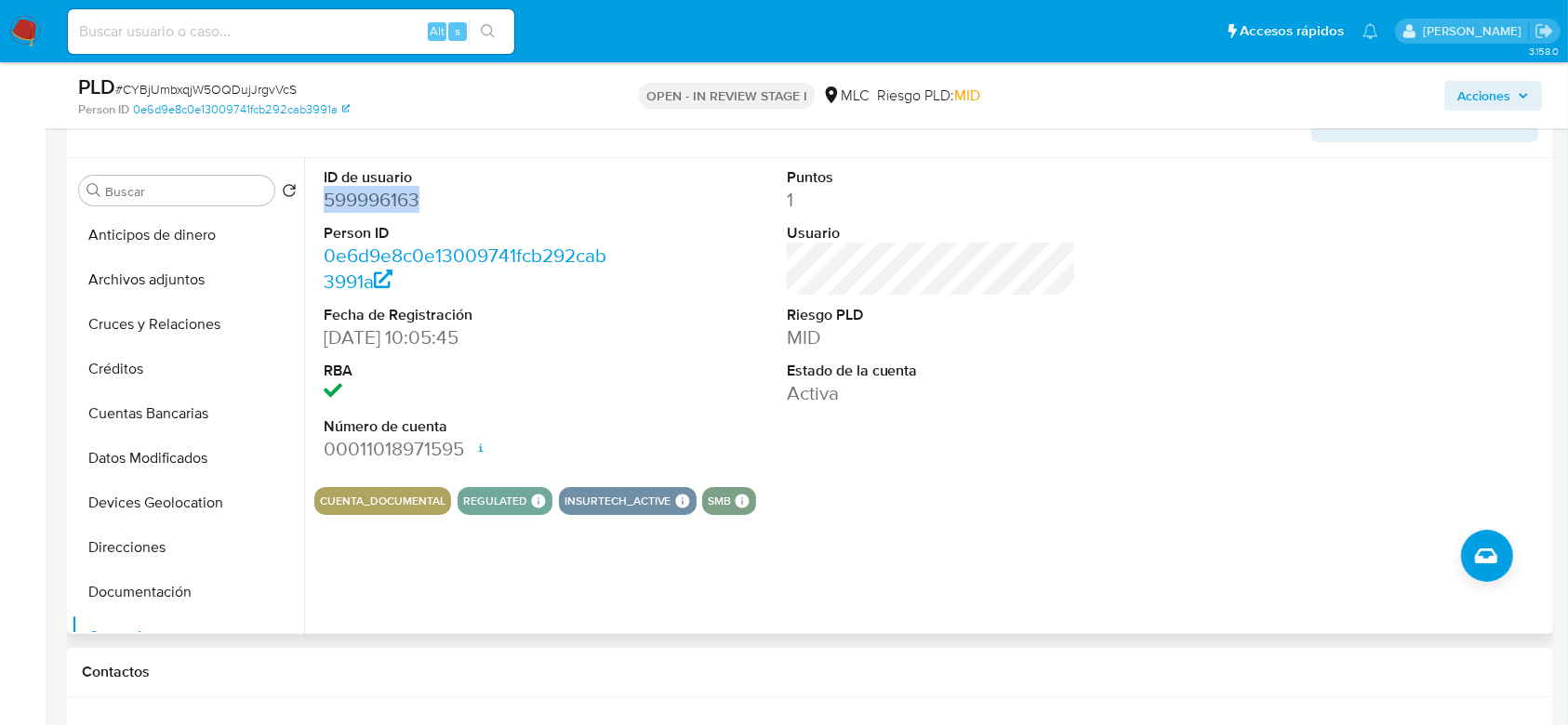
scroll to position [215, 0]
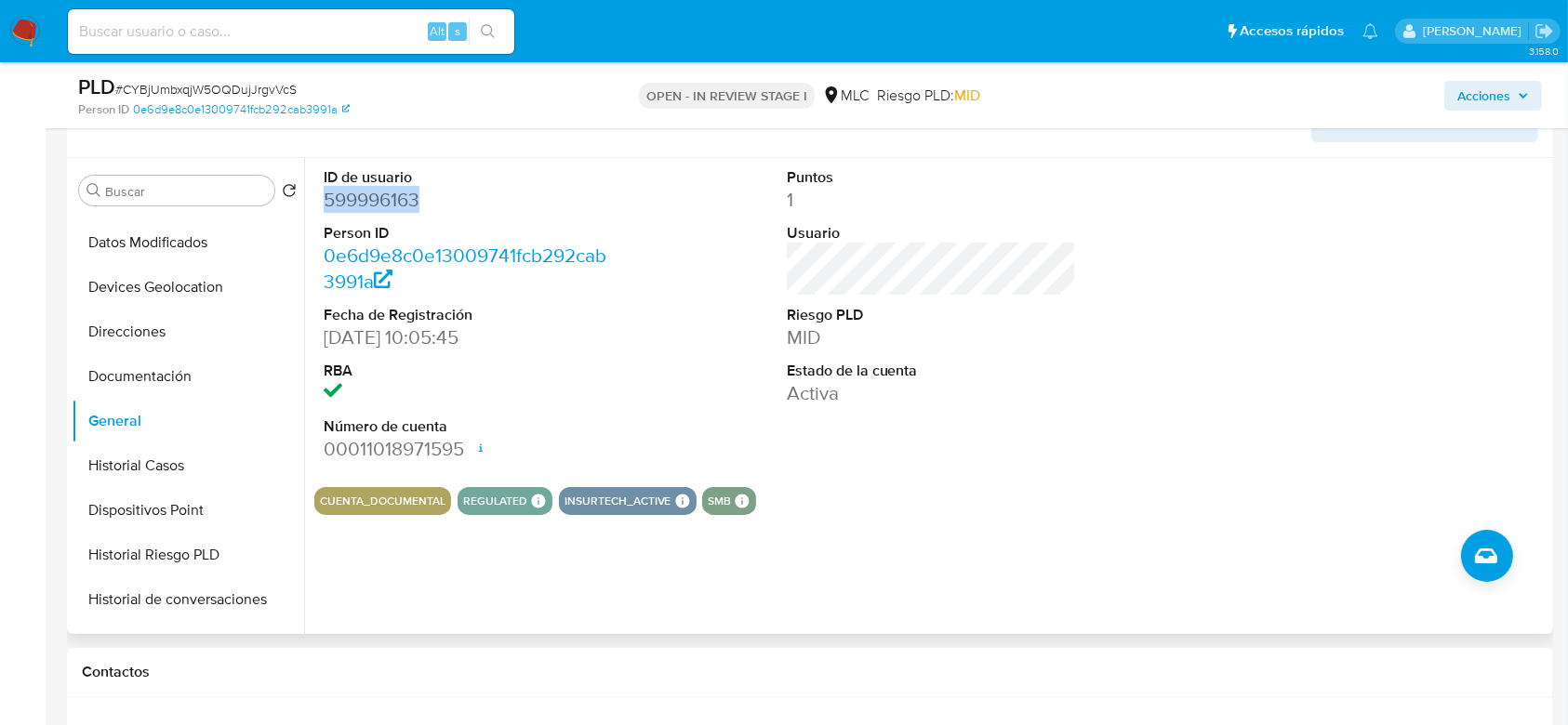
click at [375, 191] on dd "599996163" at bounding box center [469, 199] width 290 height 26
click at [395, 199] on dd "599996163" at bounding box center [469, 199] width 290 height 26
click at [270, 84] on span "# CYBjUmbxqjW5OQDujJrgvVcS" at bounding box center [206, 89] width 181 height 19
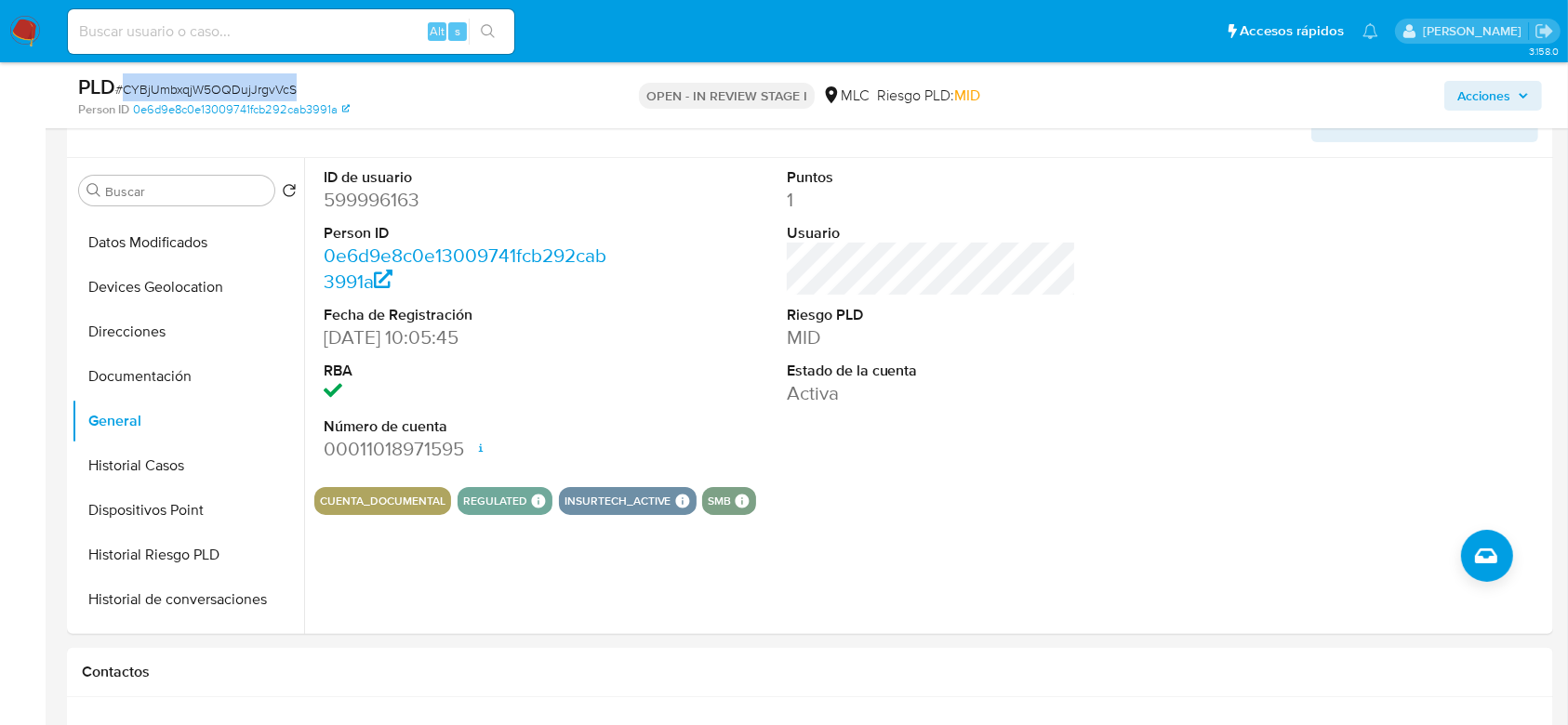
click at [270, 84] on span "# CYBjUmbxqjW5OQDujJrgvVcS" at bounding box center [206, 89] width 181 height 19
copy span "CYBjUmbxqjW5OQDujJrgvVcS"
click at [358, 201] on dd "599996163" at bounding box center [469, 199] width 290 height 26
copy dd "599996163"
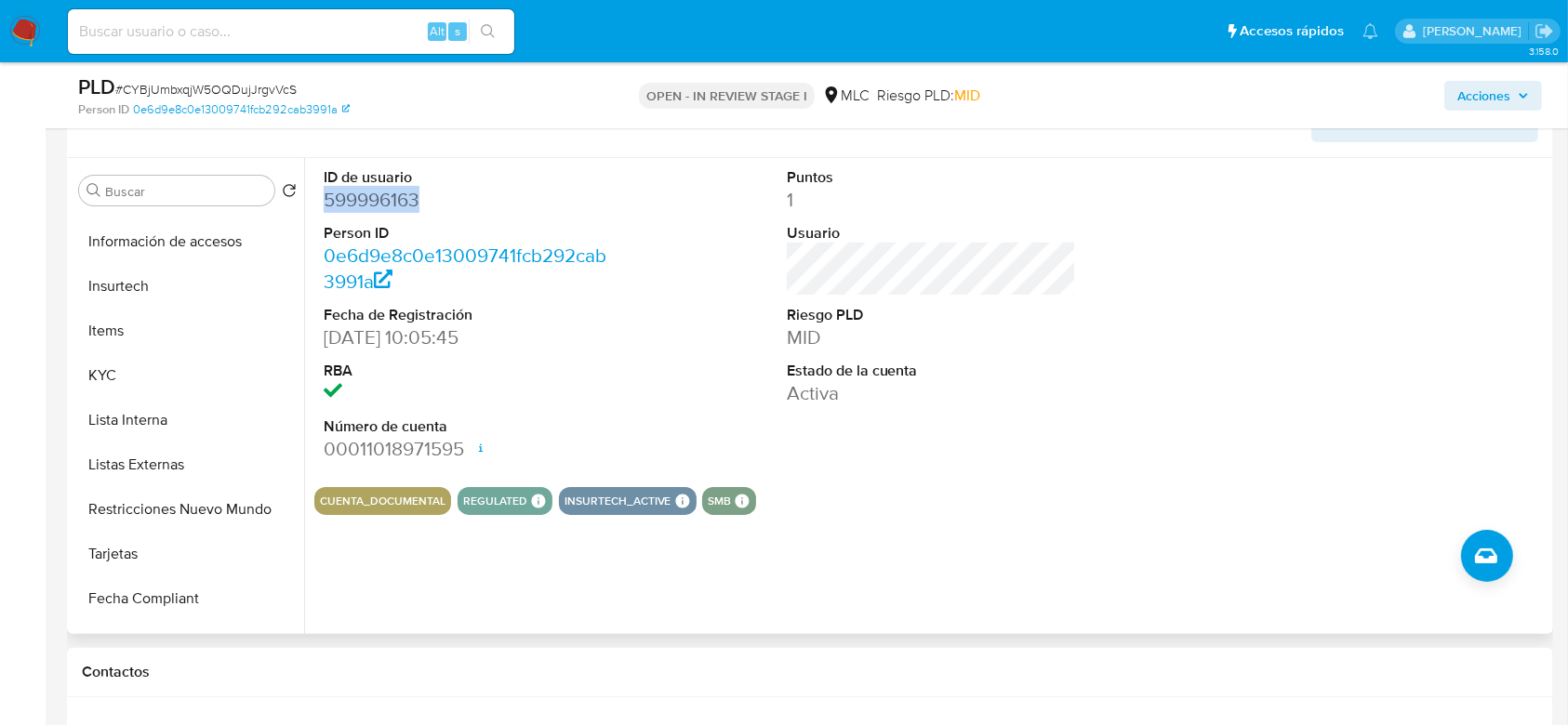
scroll to position [669, 0]
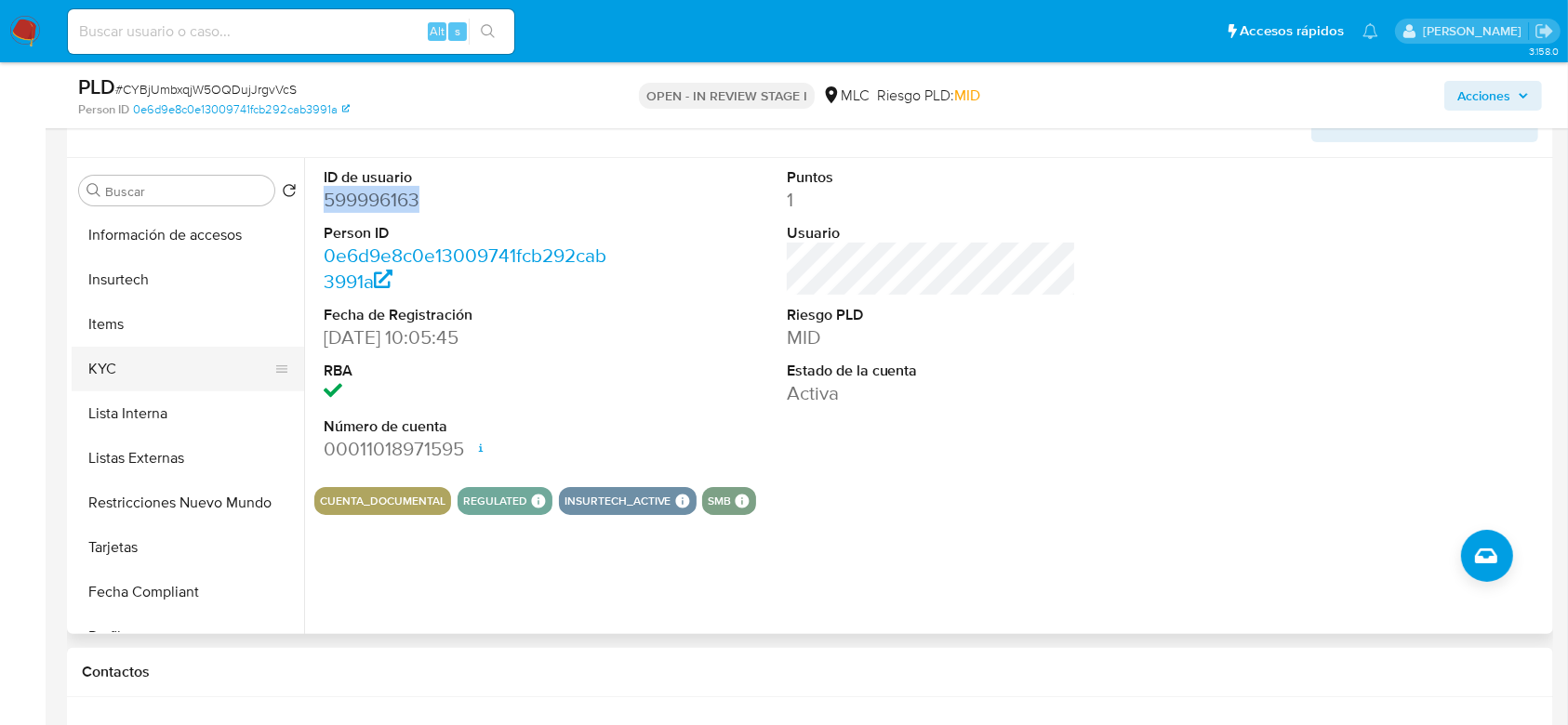
click at [121, 349] on button "KYC" at bounding box center [179, 368] width 217 height 45
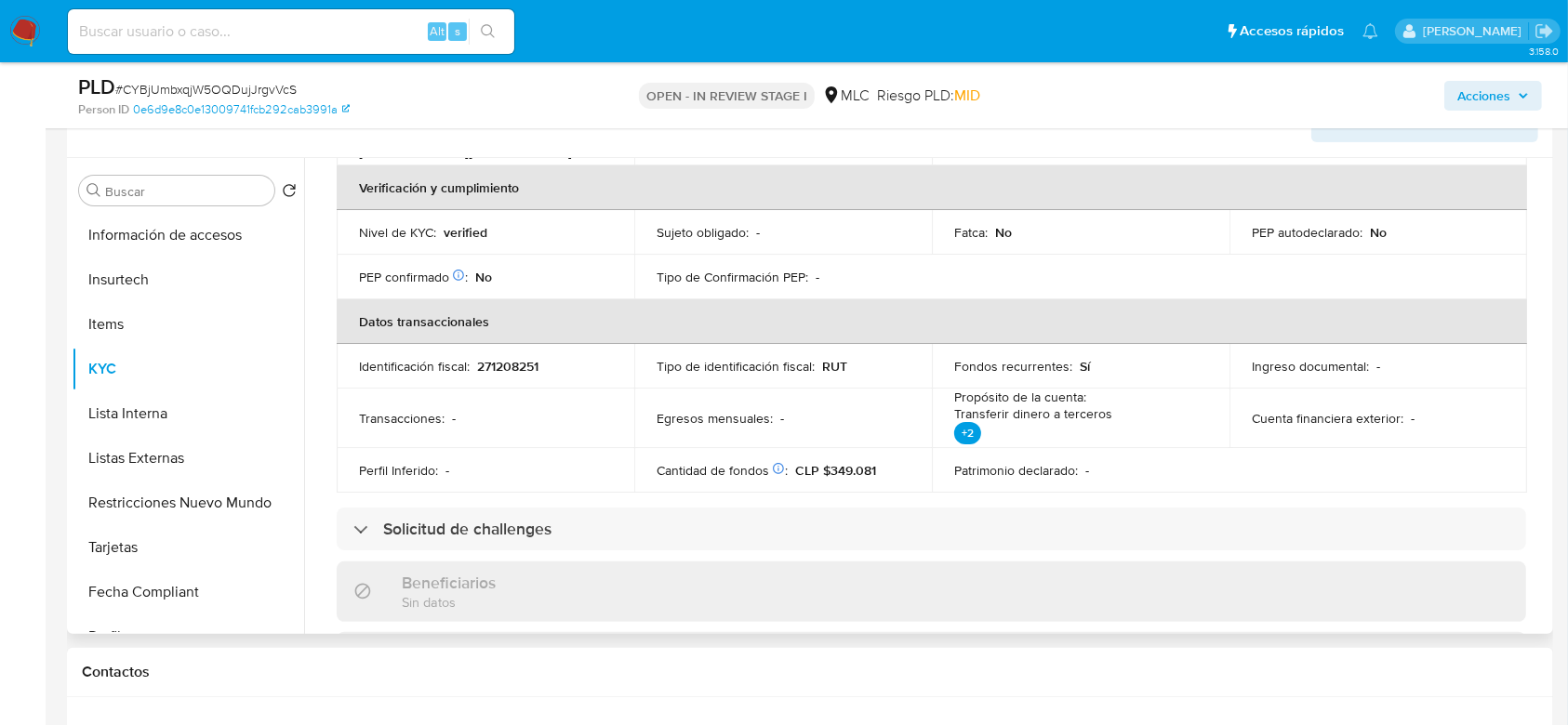
scroll to position [0, 0]
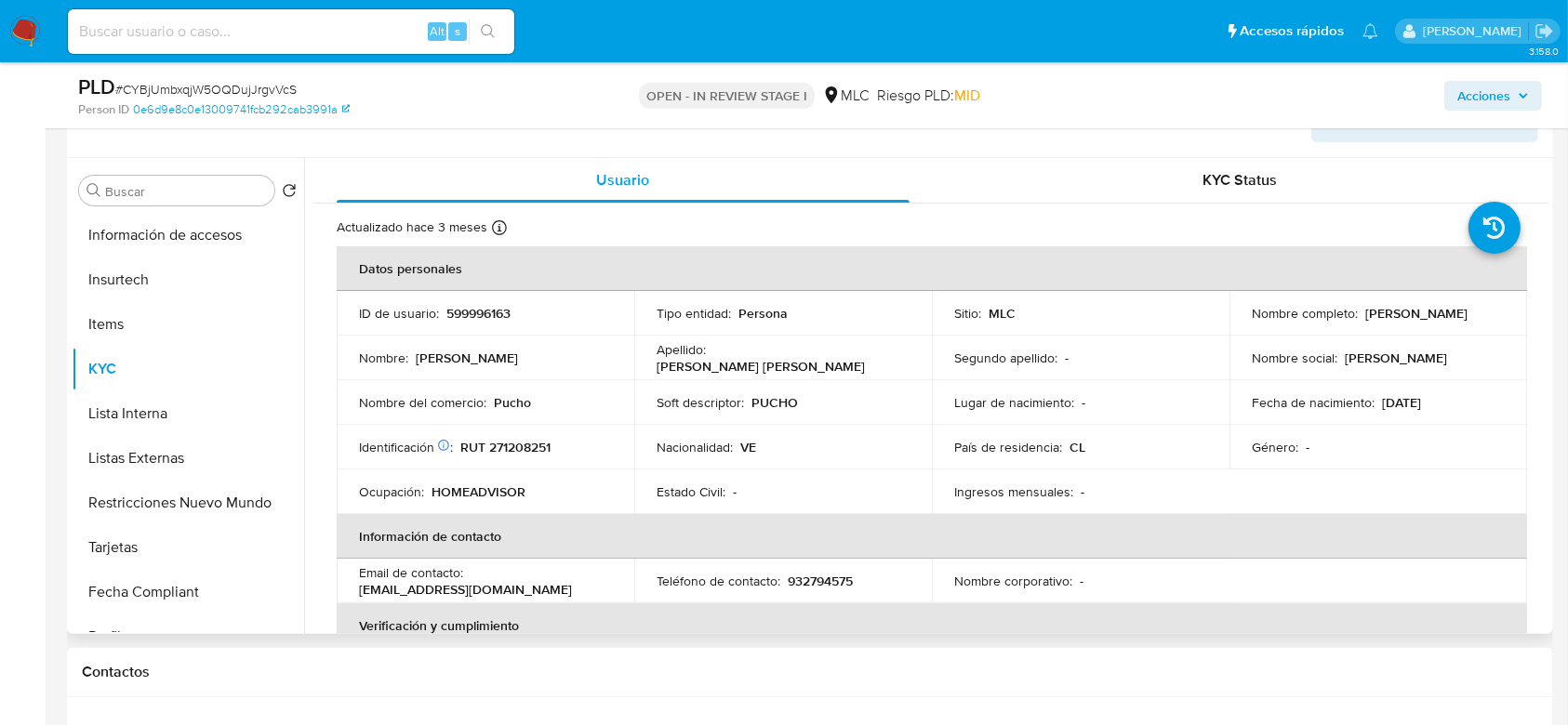
click at [521, 450] on p "RUT 271208251" at bounding box center [505, 447] width 90 height 17
copy p "271208251"
click at [521, 454] on p "RUT 271208251" at bounding box center [505, 447] width 90 height 17
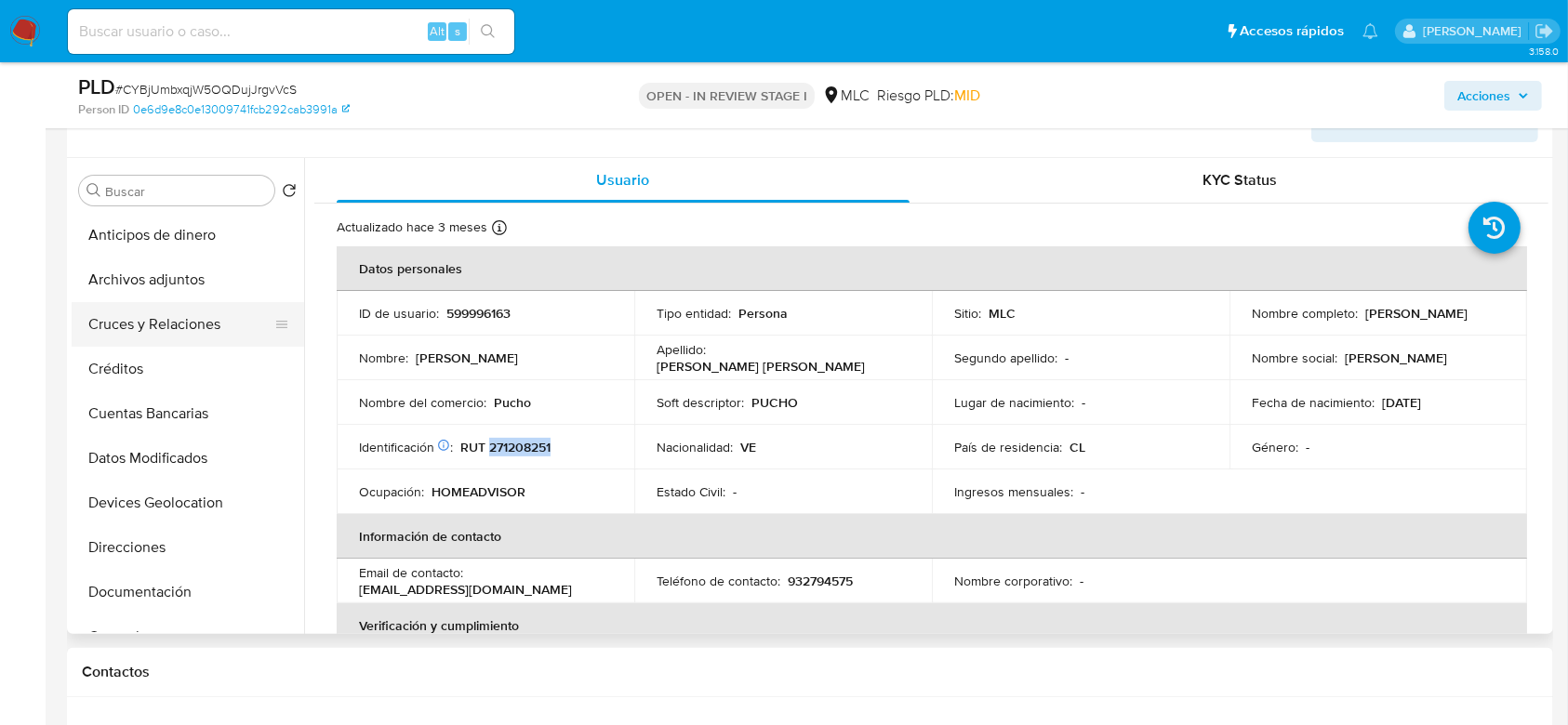
click at [142, 316] on button "Cruces y Relaciones" at bounding box center [179, 324] width 217 height 45
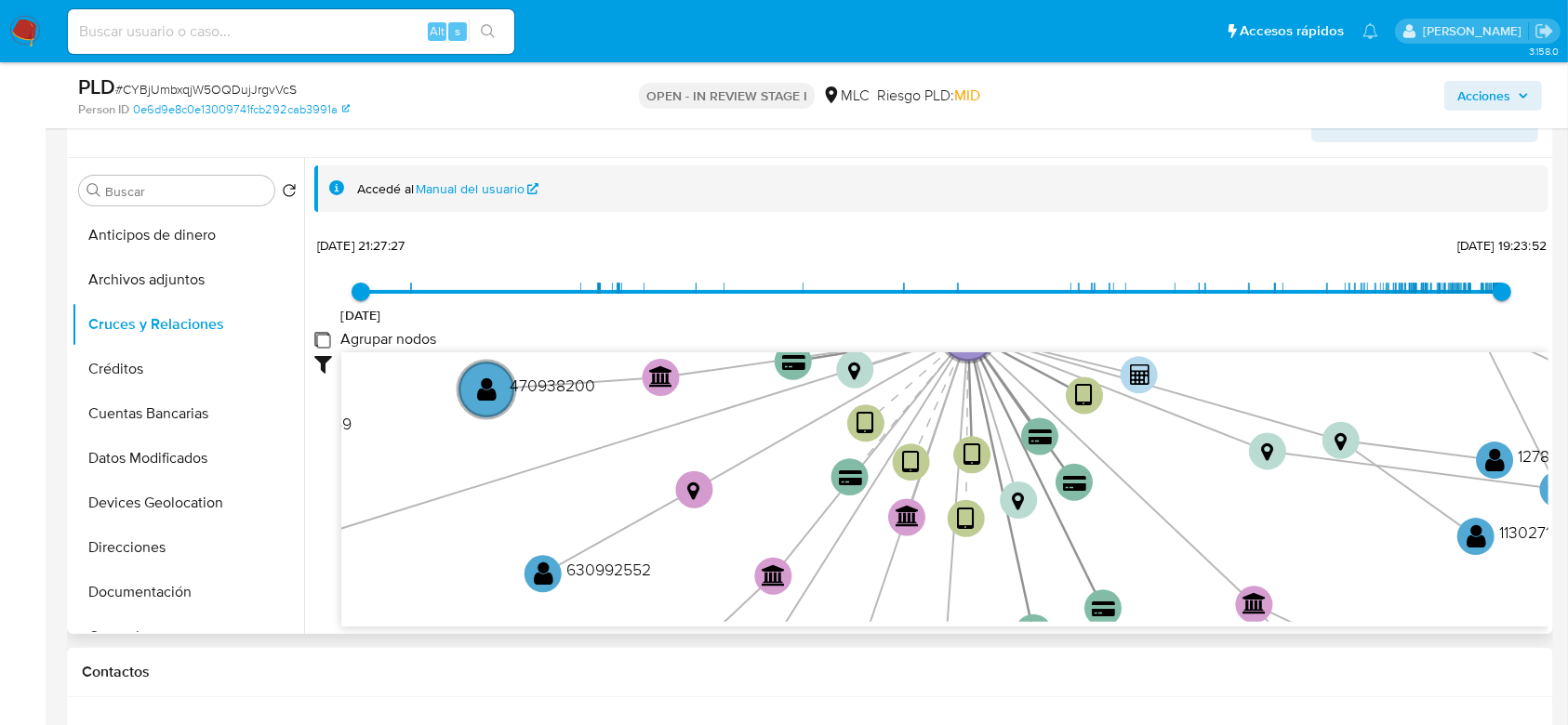
click at [320, 339] on group_nodes "Agrupar nodos" at bounding box center [322, 340] width 15 height 15
checkbox group_nodes "true"
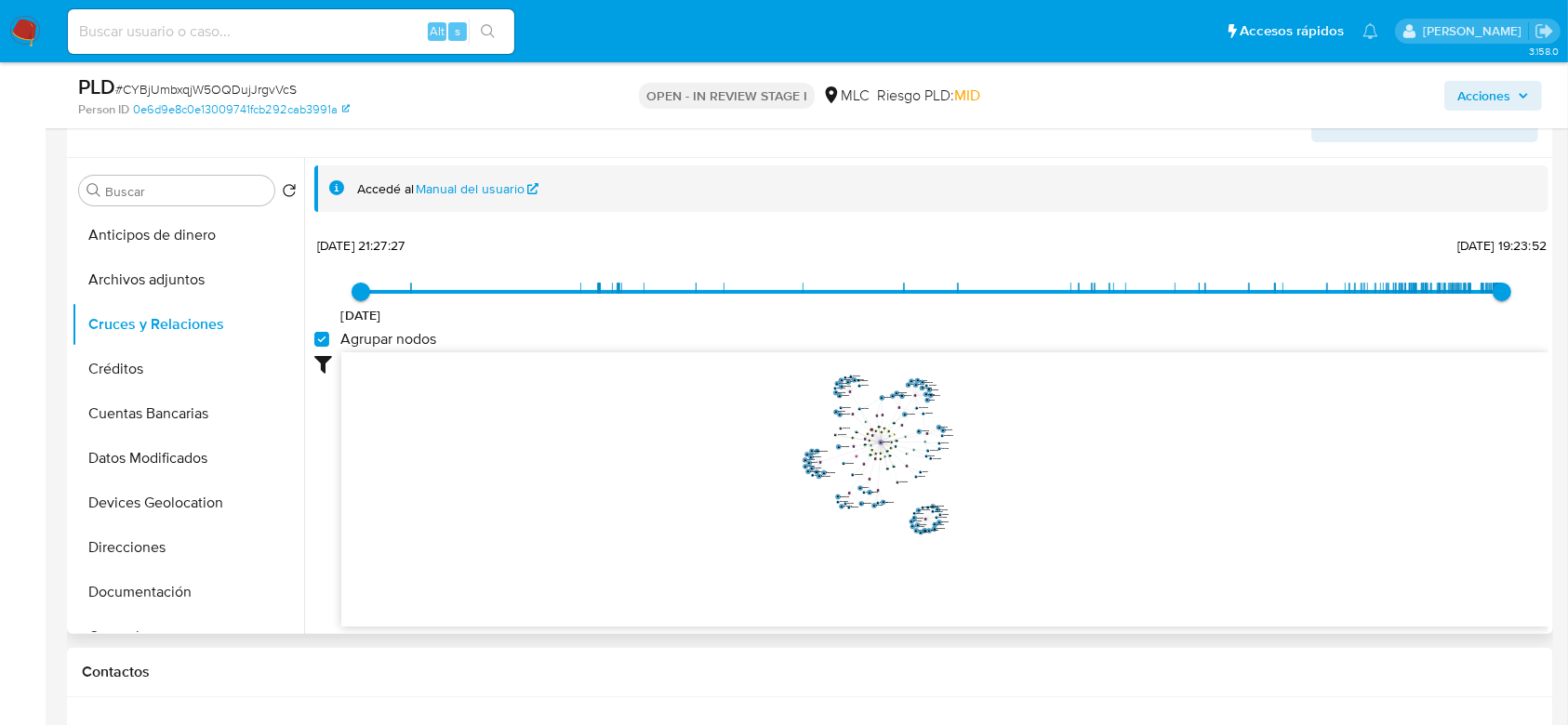
drag, startPoint x: 1035, startPoint y: 422, endPoint x: 1030, endPoint y: 454, distance: 32.4
click at [1030, 454] on icon "device-6112ead008813b00183b9e6b  user-599996163  599996163 device-667c4f8e90d…" at bounding box center [945, 487] width 1207 height 270
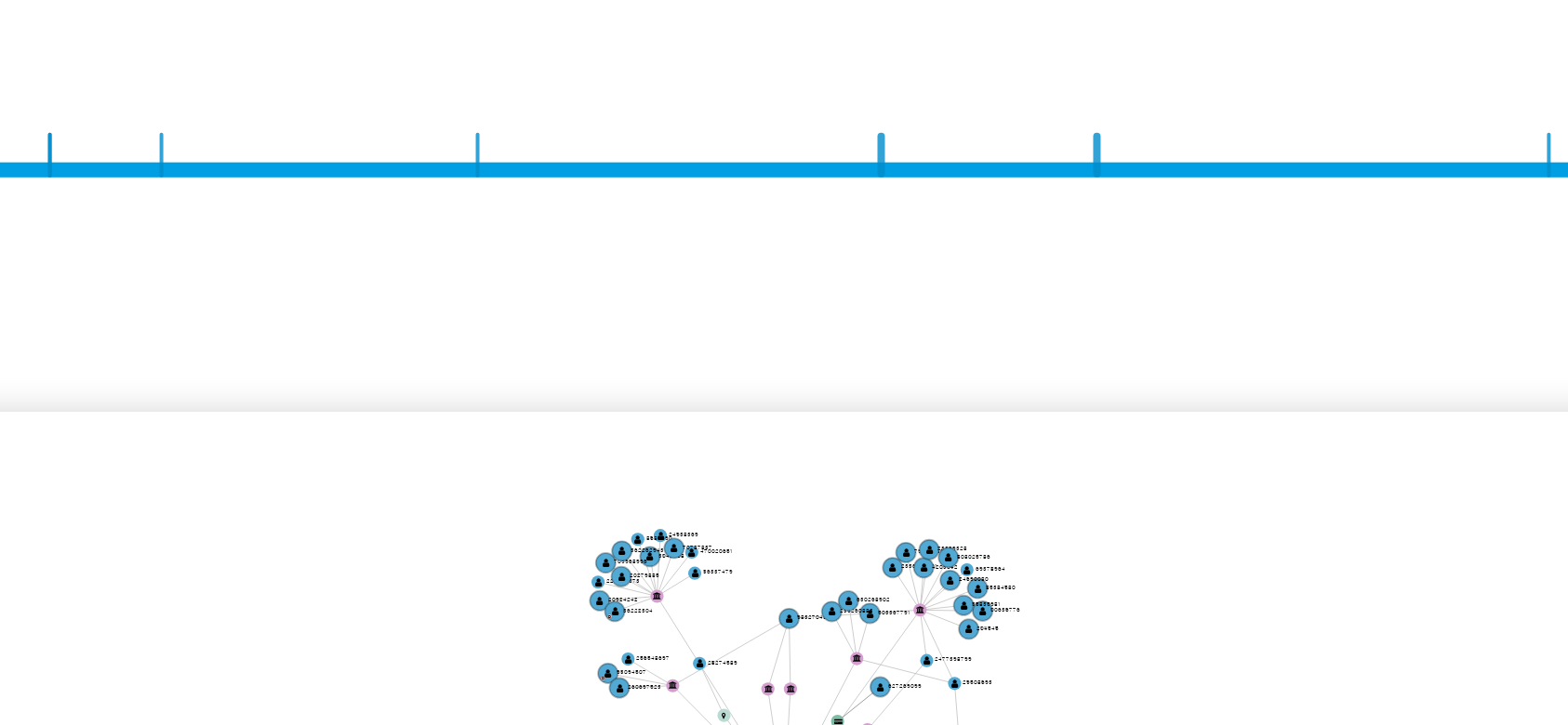
scroll to position [69, 0]
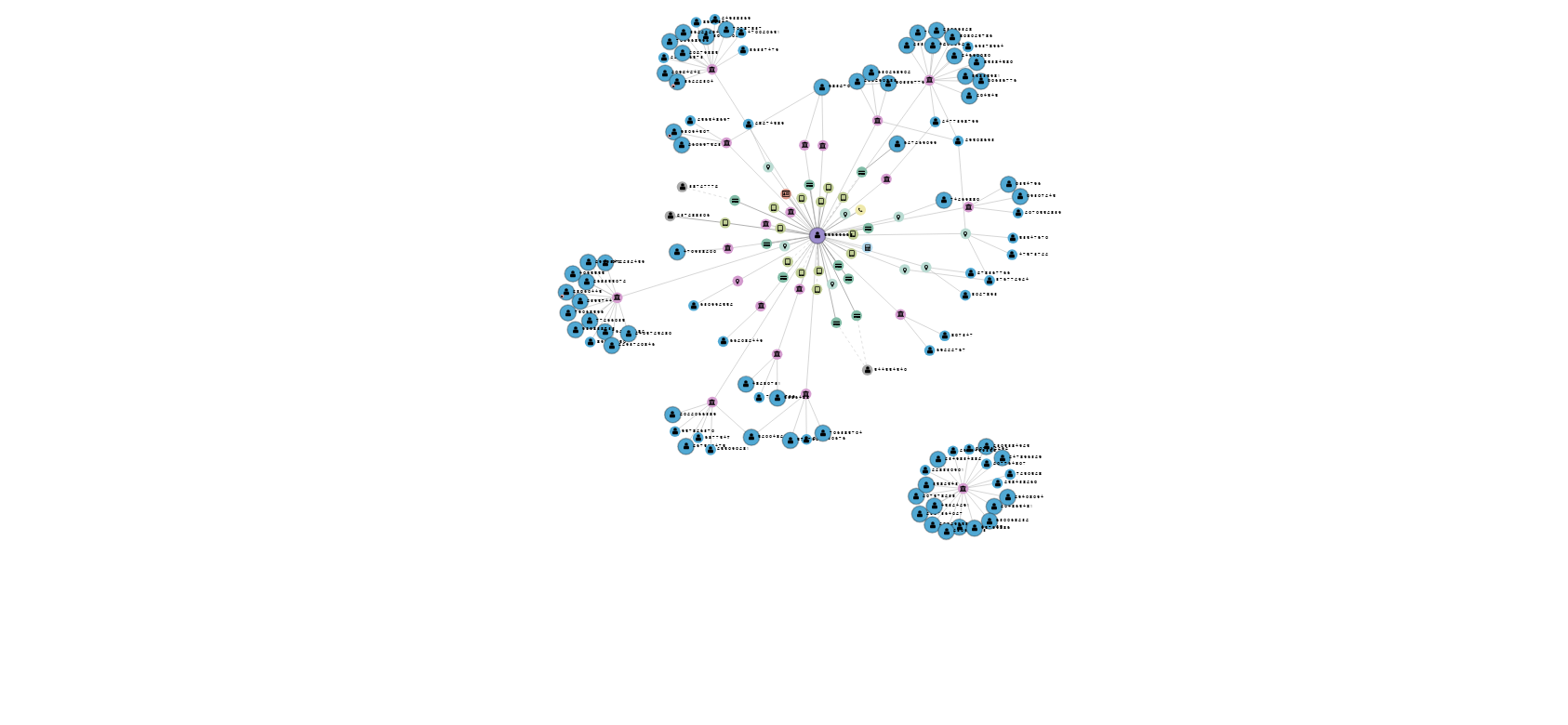
click at [959, 406] on icon "device-6112ead008813b00183b9e6b  user-599996163  599996163 device-667c4f8e90d…" at bounding box center [945, 418] width 1207 height 270
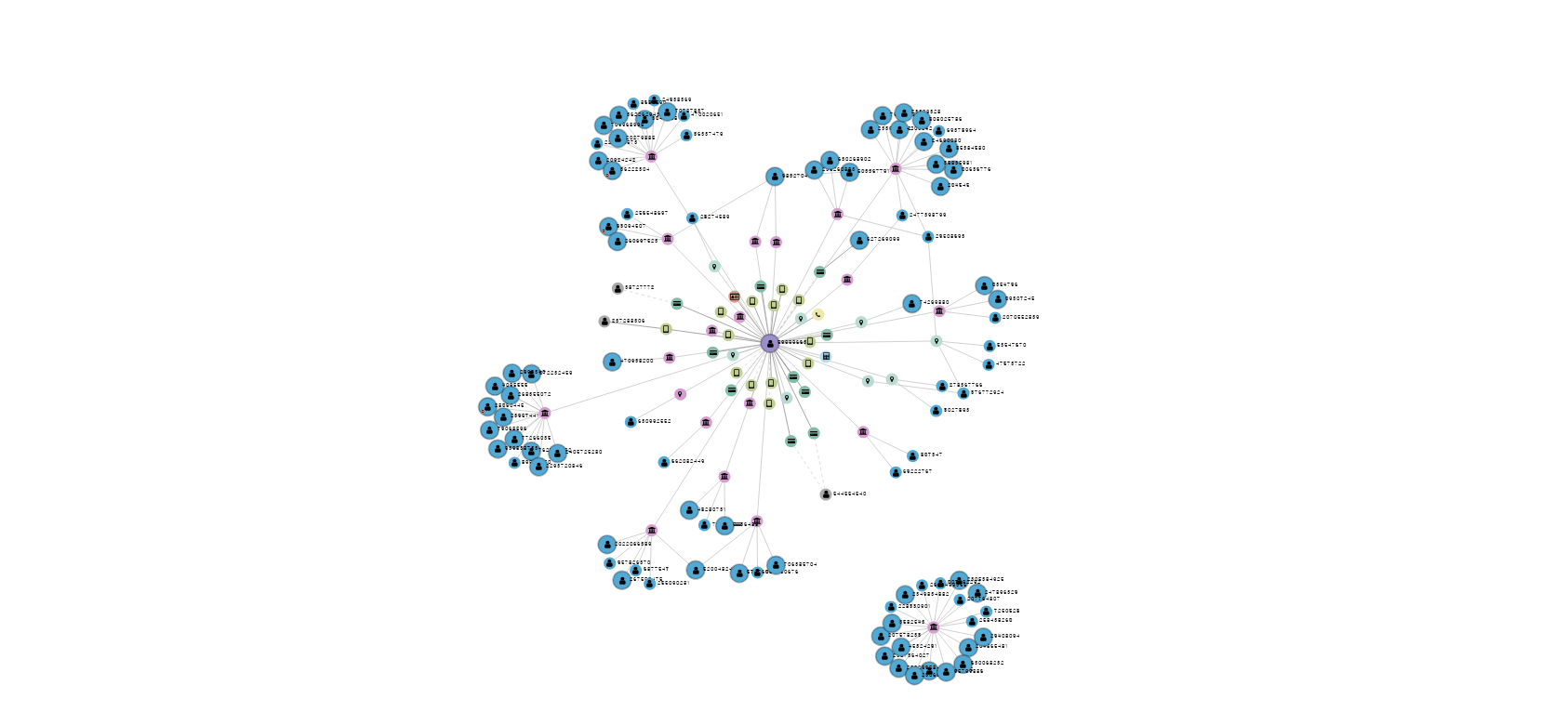
drag, startPoint x: 959, startPoint y: 406, endPoint x: 958, endPoint y: 394, distance: 12.0
click at [958, 394] on icon "device-6112ead008813b00183b9e6b  user-599996163  599996163 device-667c4f8e90d…" at bounding box center [945, 418] width 1207 height 270
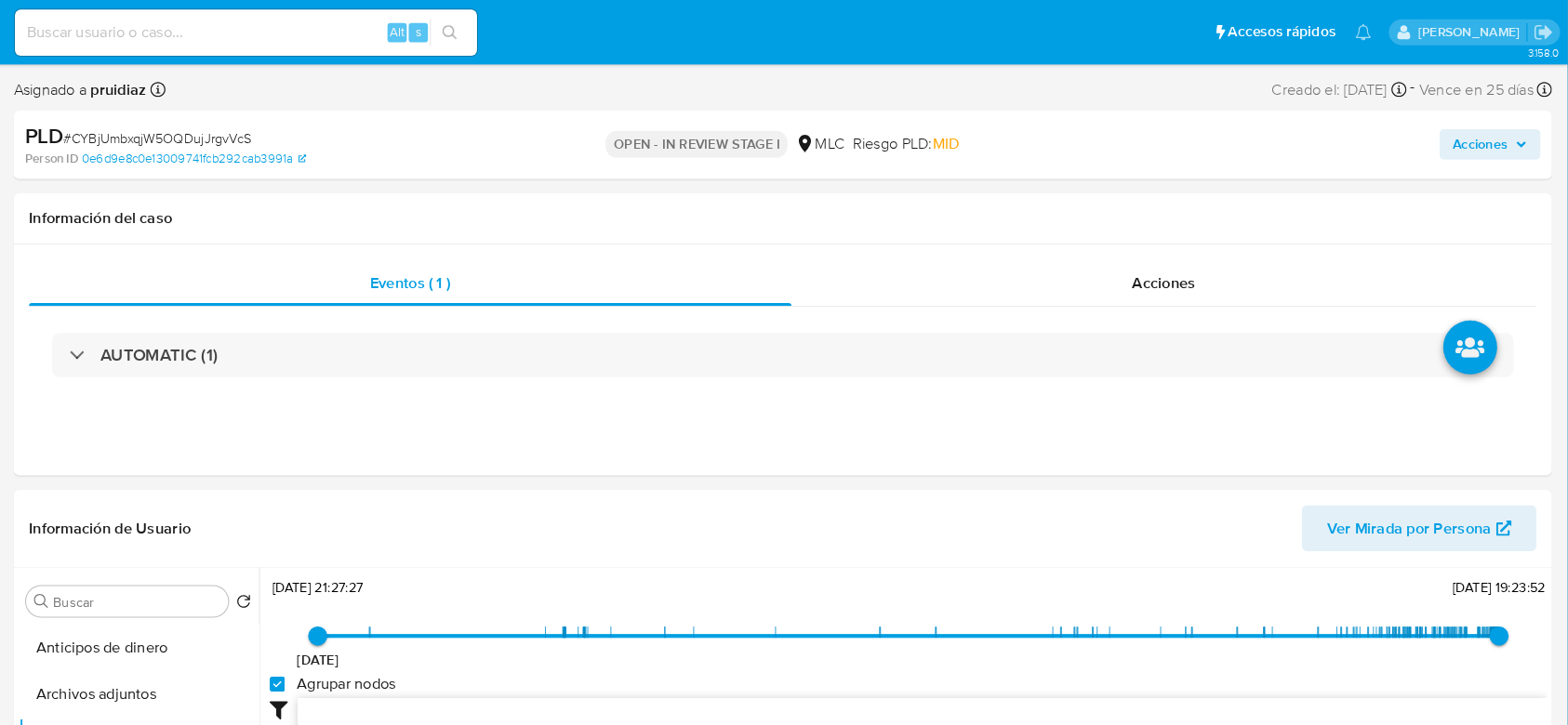
scroll to position [0, 0]
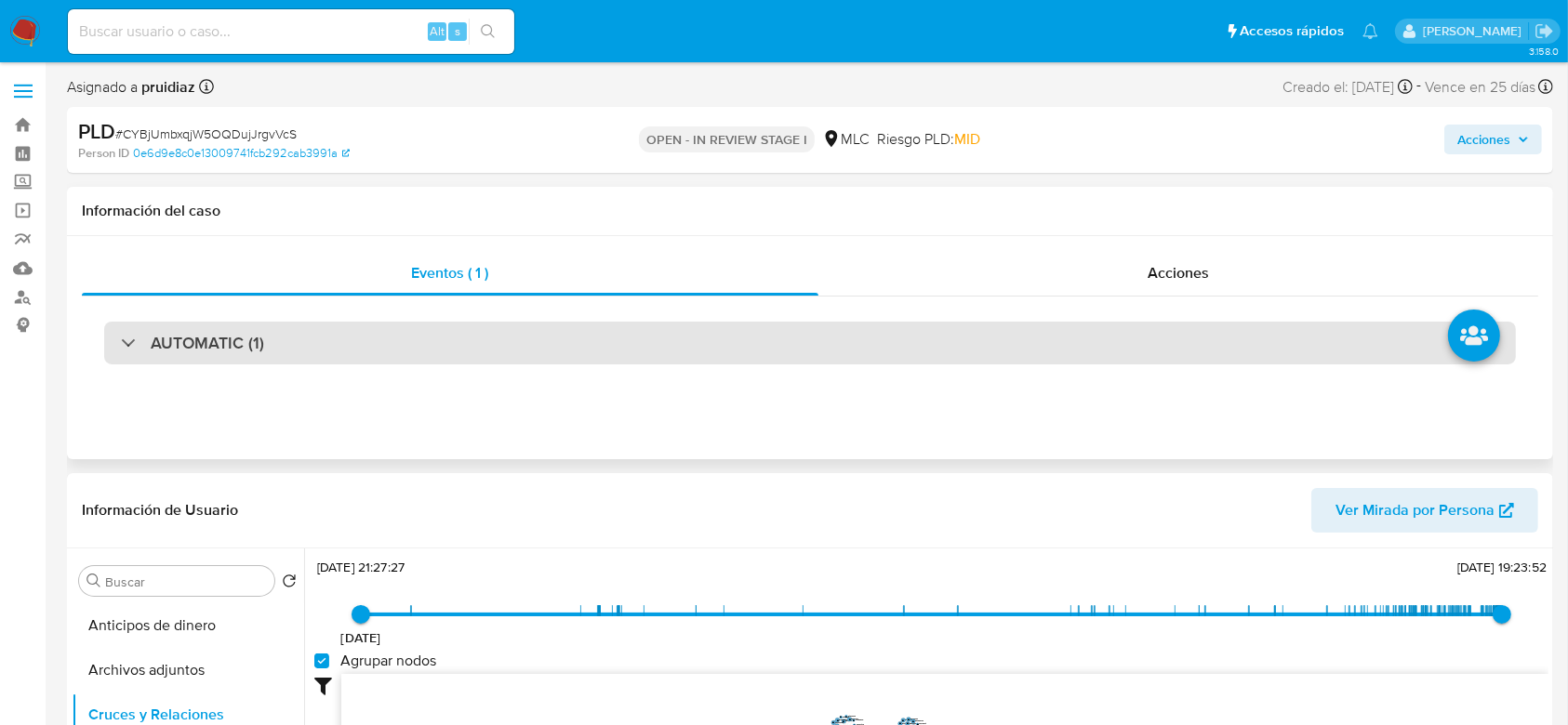
click at [245, 335] on h3 "AUTOMATIC (1)" at bounding box center [208, 344] width 114 height 21
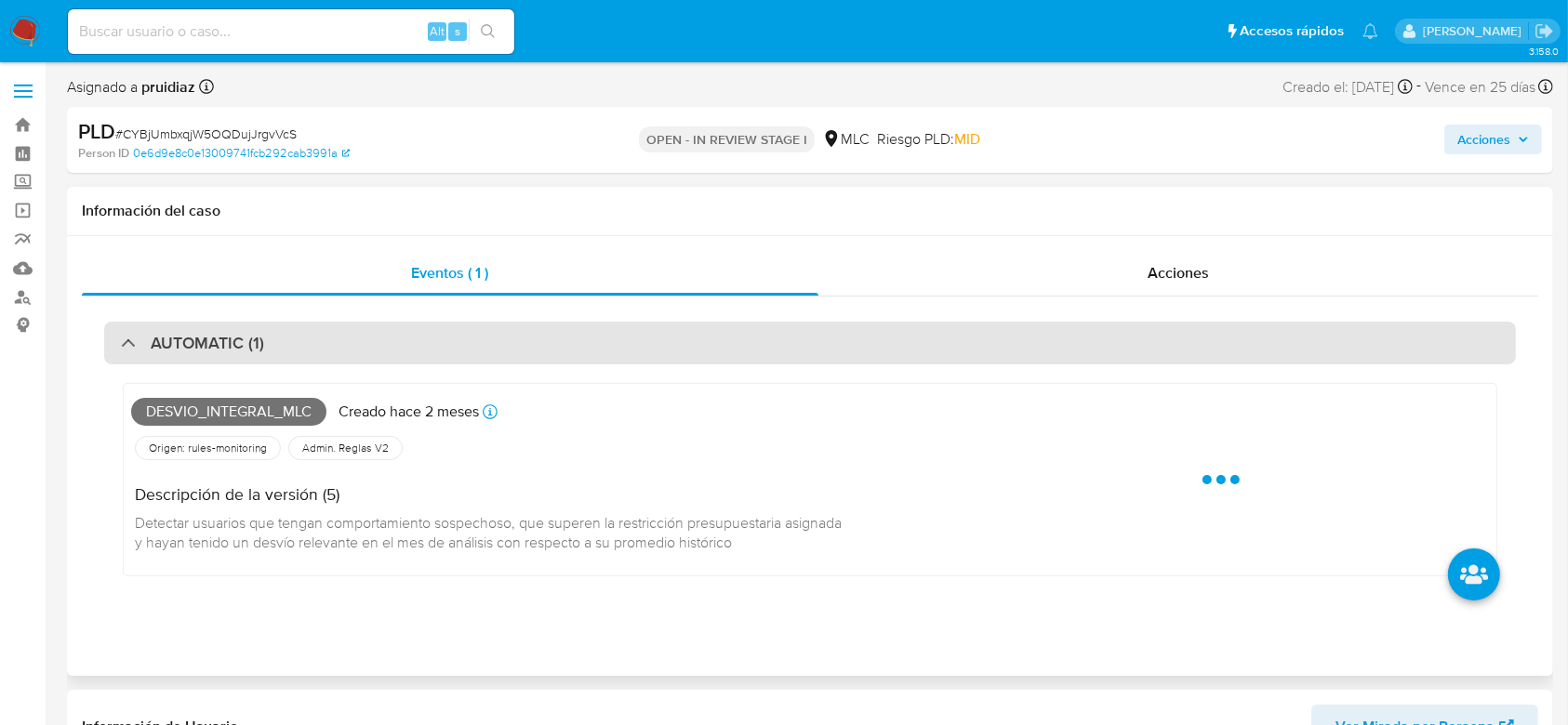
click at [245, 335] on h3 "AUTOMATIC (1)" at bounding box center [208, 344] width 114 height 21
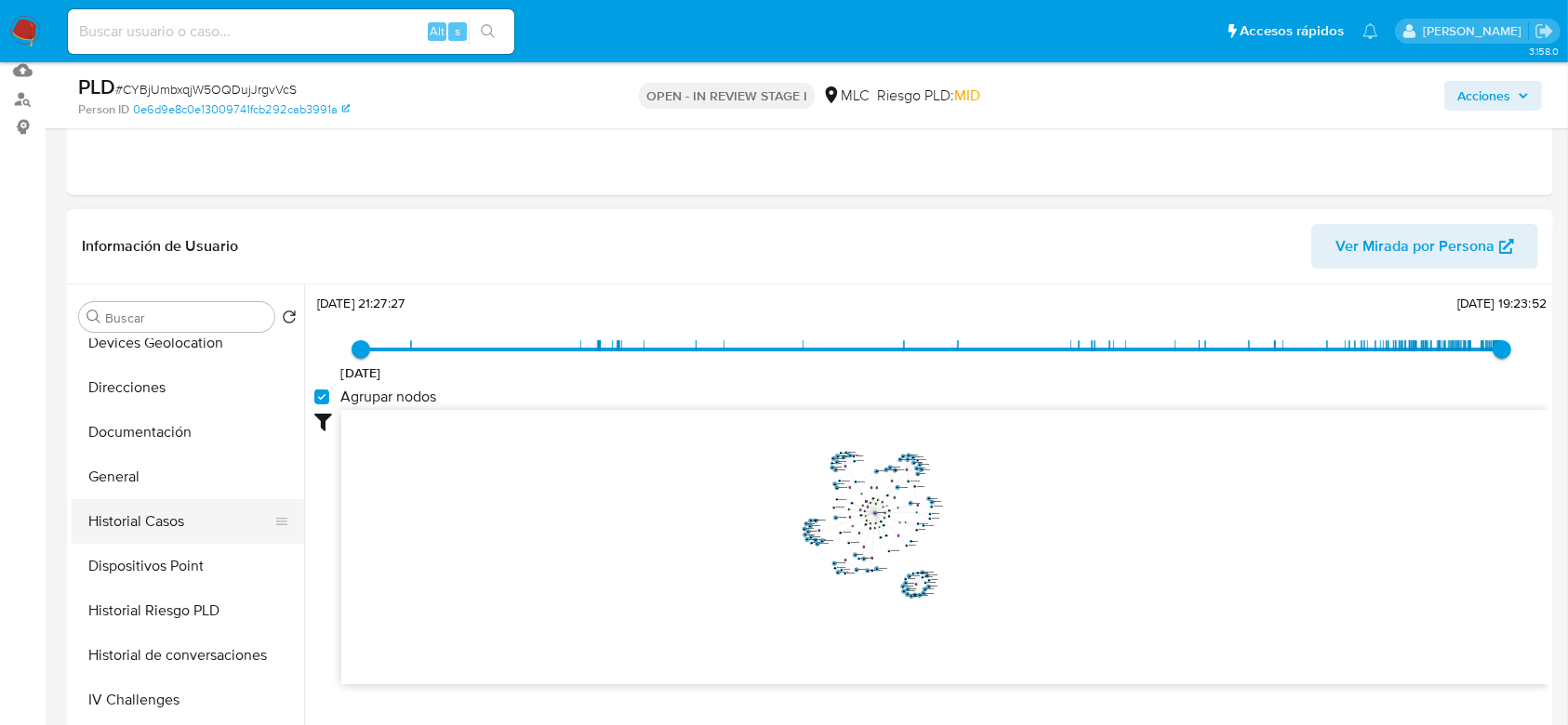
scroll to position [288, 0]
click at [163, 525] on button "Historial Casos" at bounding box center [179, 520] width 217 height 45
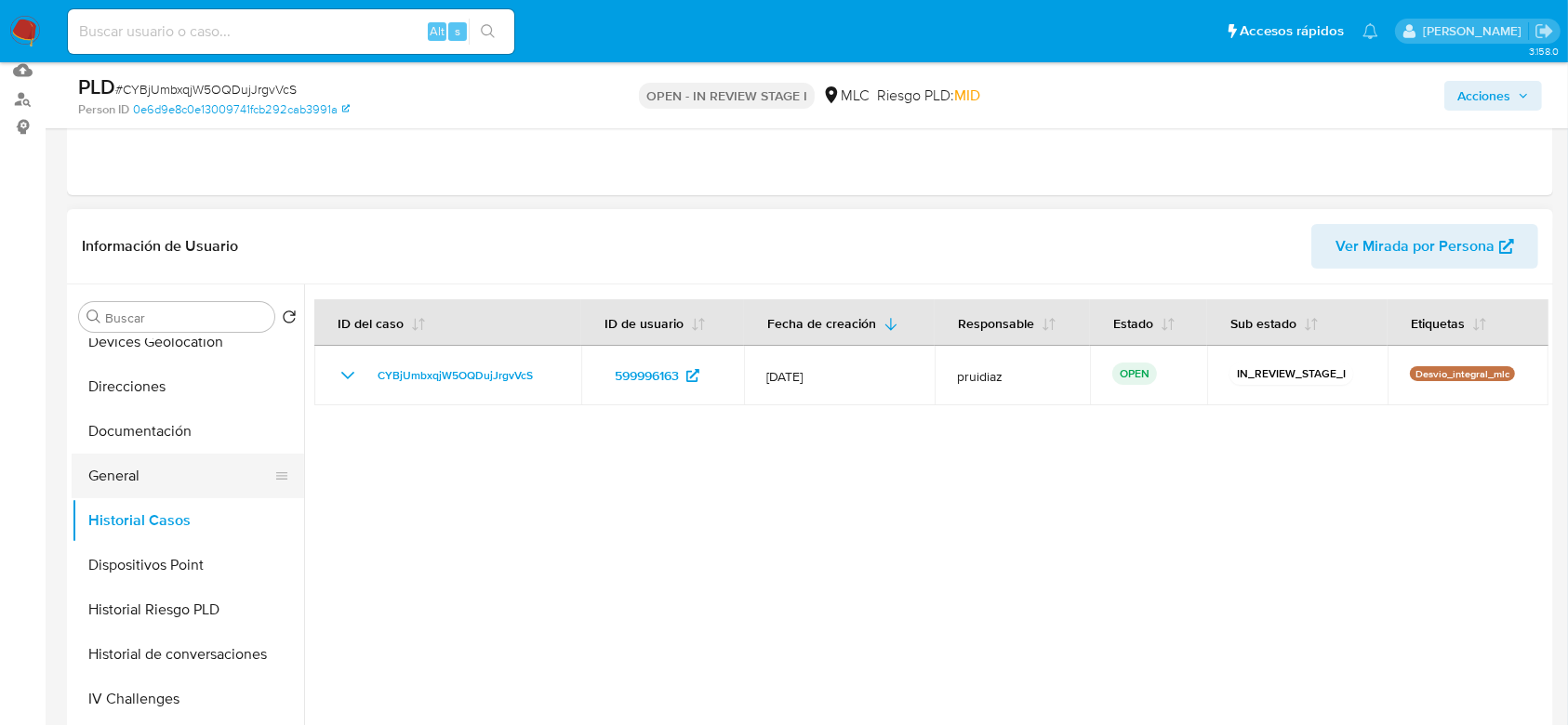
scroll to position [253, 0]
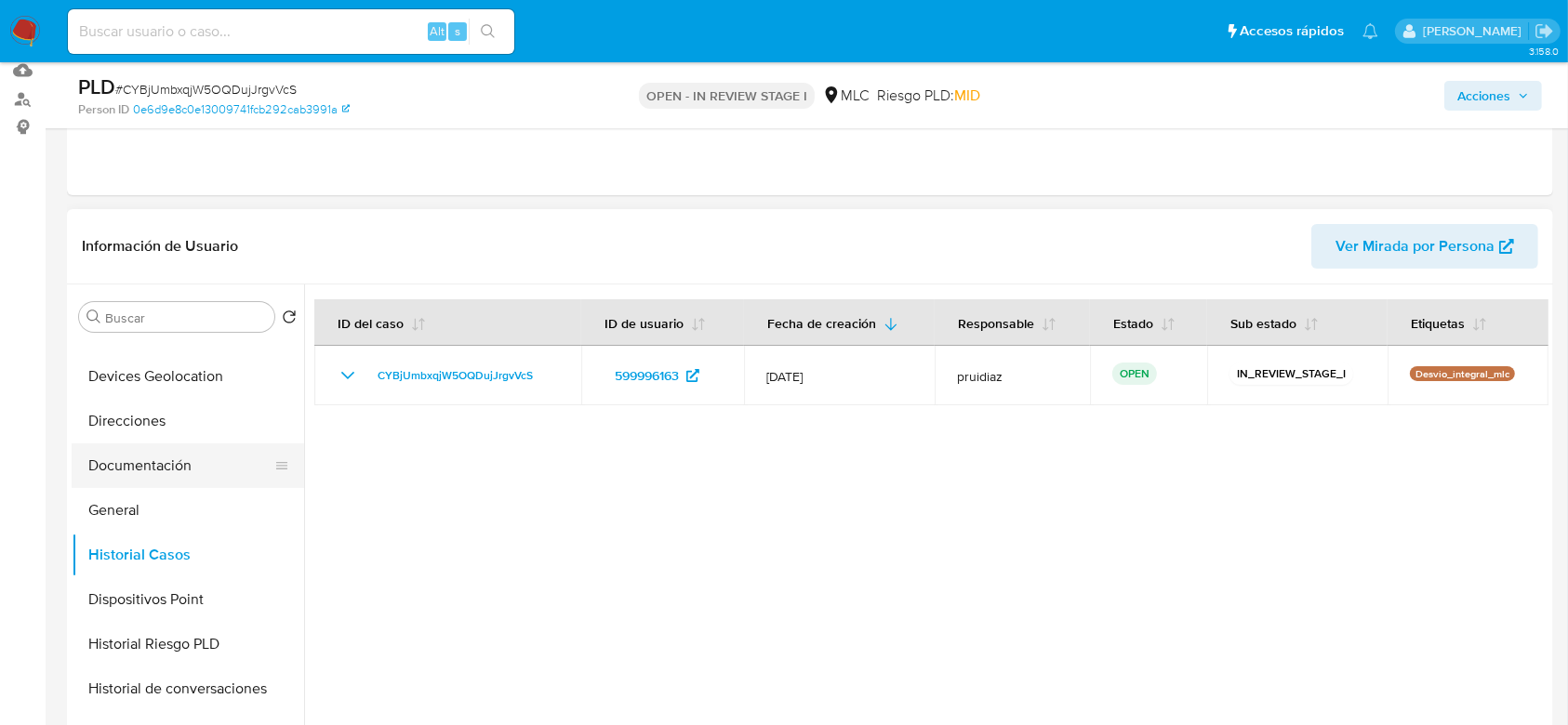
click at [161, 465] on button "Documentación" at bounding box center [179, 465] width 217 height 45
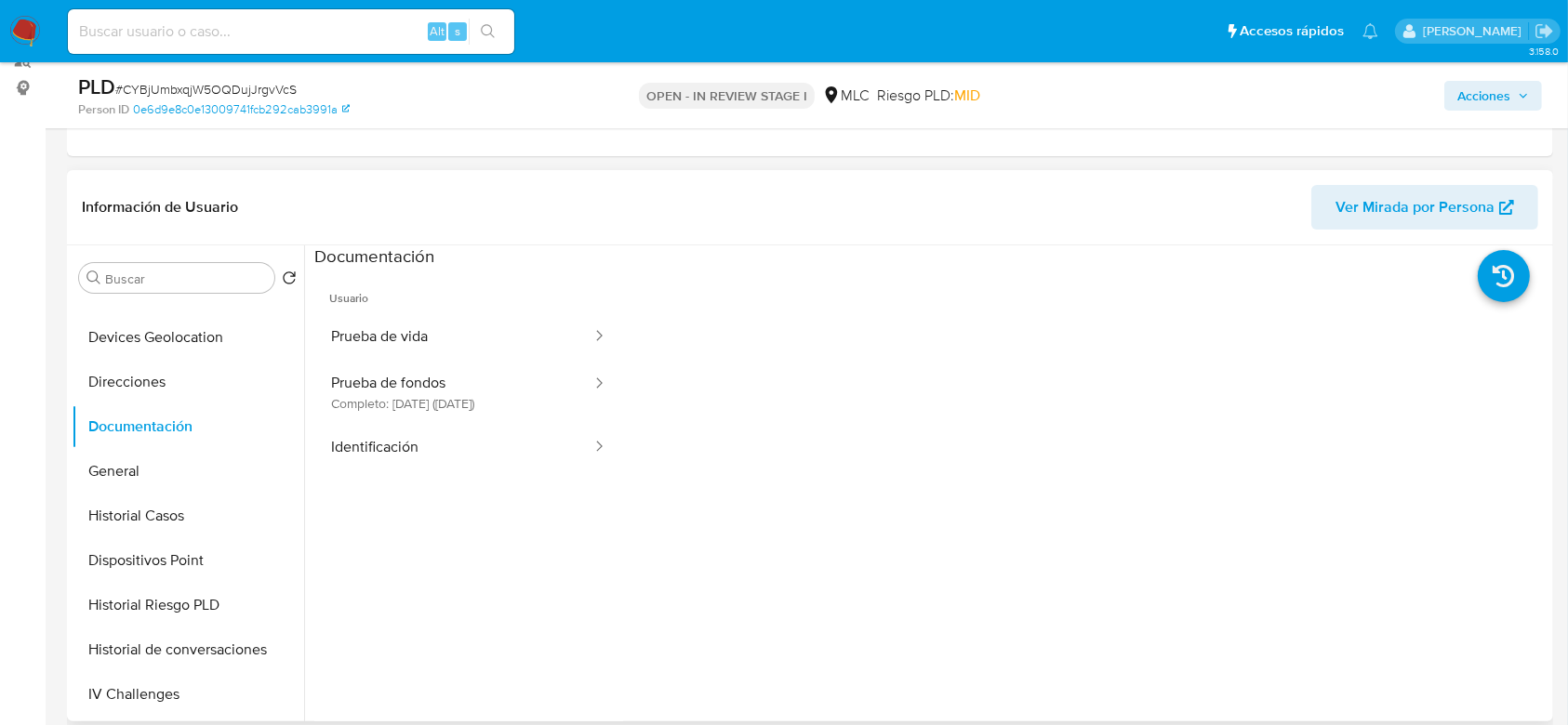
scroll to position [235, 0]
click at [460, 340] on button "Prueba de vida" at bounding box center [454, 339] width 279 height 47
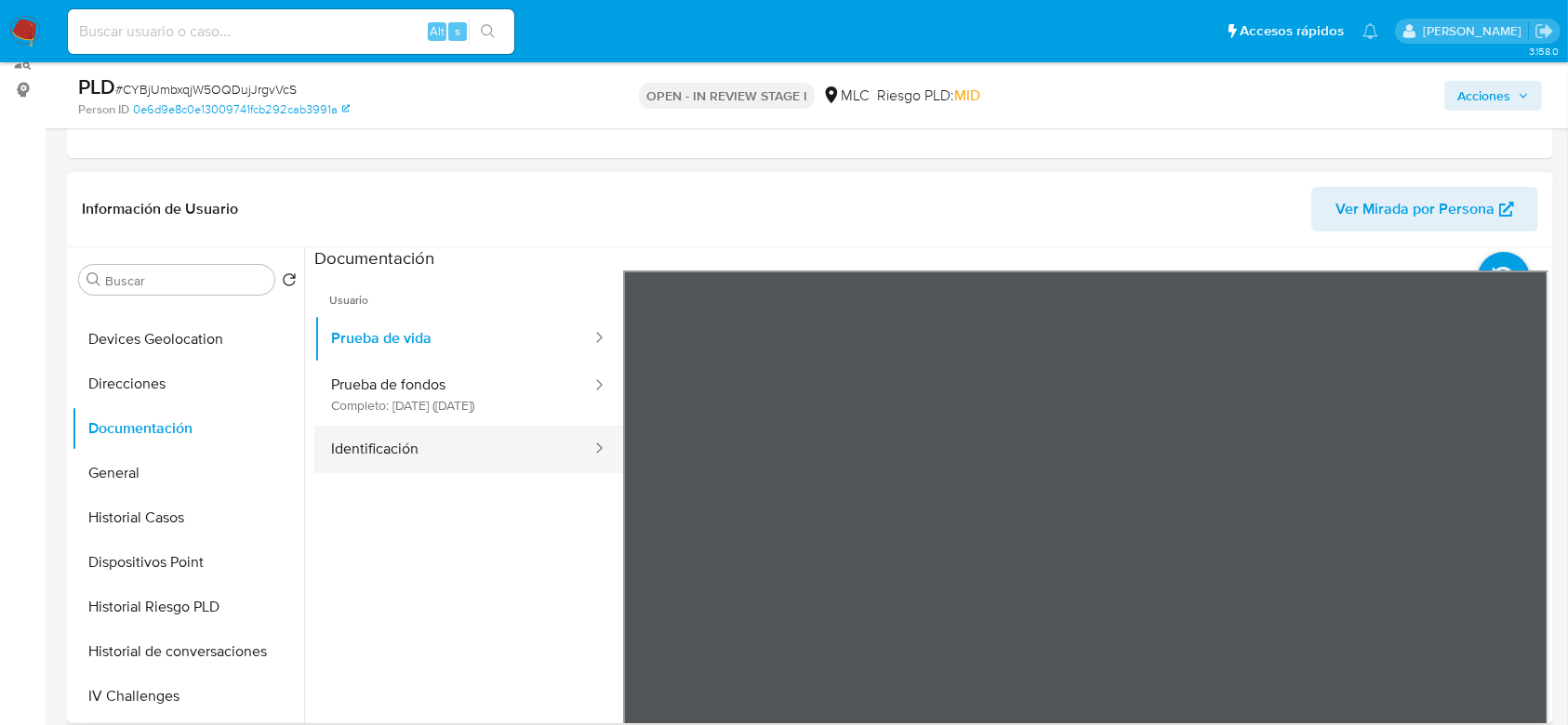
click at [461, 471] on button "Identificación" at bounding box center [454, 450] width 279 height 47
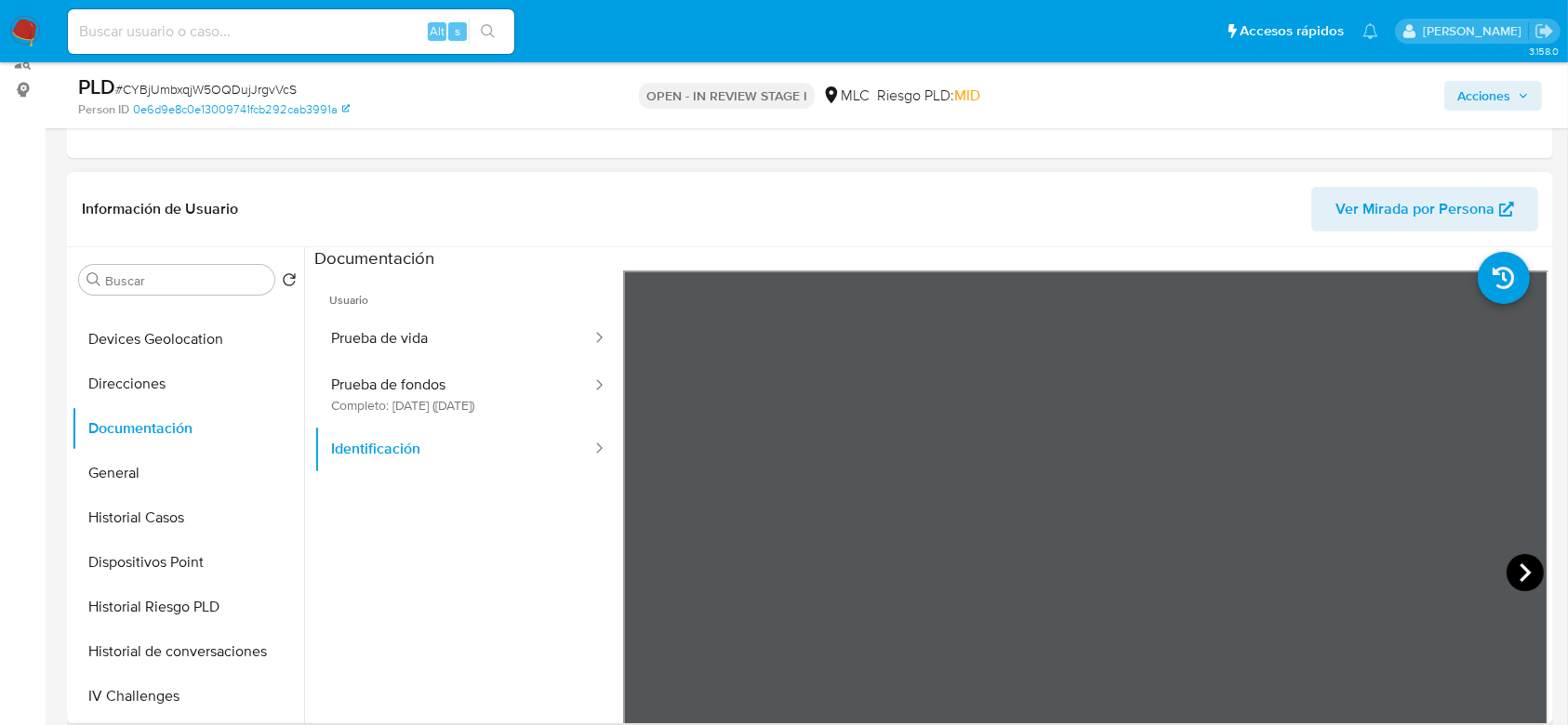
click at [1510, 575] on icon at bounding box center [1524, 572] width 37 height 37
click at [476, 393] on button "Prueba de fondos Completo: 10/07/2024 (hace un año)" at bounding box center [454, 394] width 279 height 64
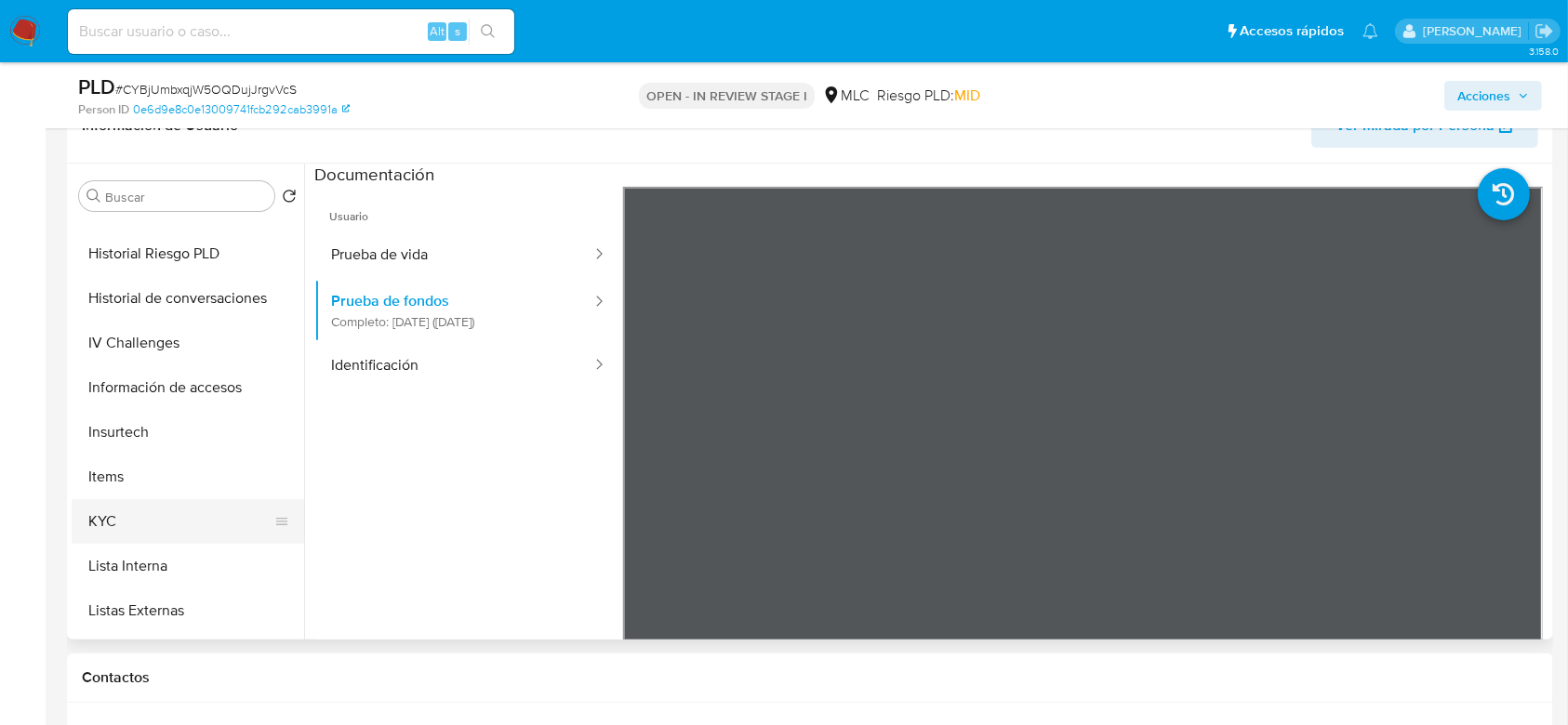
scroll to position [526, 0]
click at [97, 509] on button "KYC" at bounding box center [179, 518] width 217 height 45
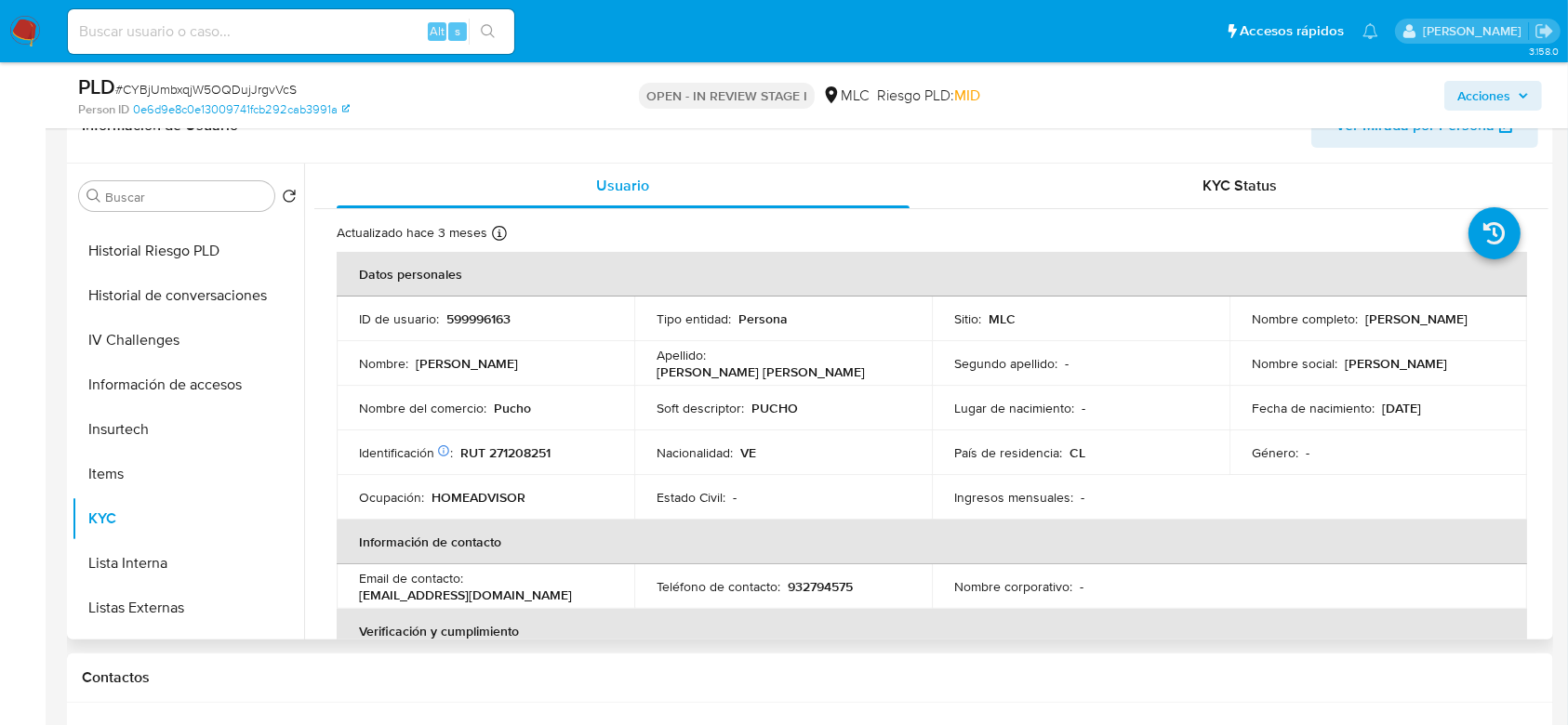
click at [1365, 321] on p "Yuandry Margarita Segovia Ollarbe" at bounding box center [1416, 319] width 103 height 17
click at [1465, 342] on td "Nombre social : Yuandry Margarita" at bounding box center [1378, 363] width 298 height 45
drag, startPoint x: 1465, startPoint y: 342, endPoint x: 1226, endPoint y: 333, distance: 239.2
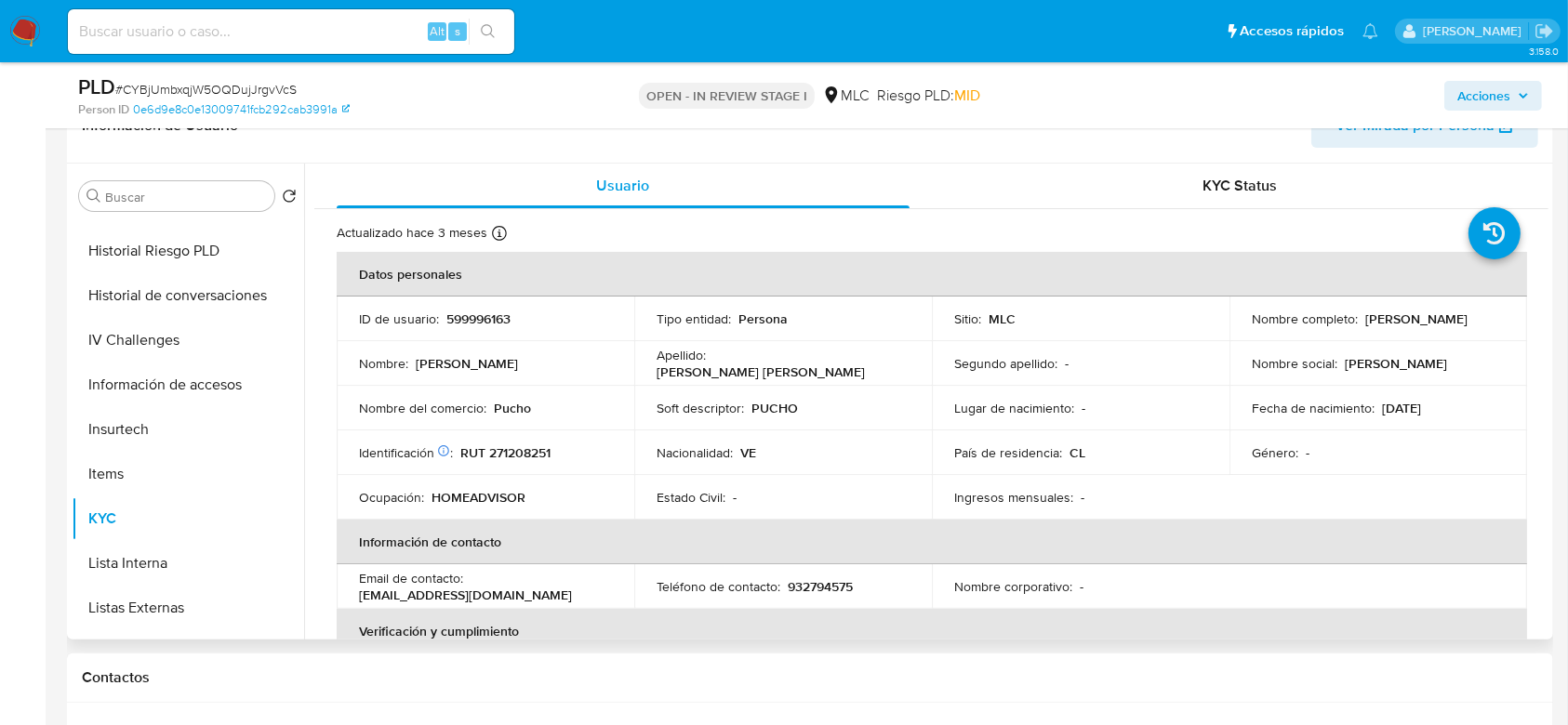
click at [1226, 333] on tbody "ID de usuario : 599996163 Tipo entidad : Persona Sitio : MLC Nombre completo : …" at bounding box center [932, 408] width 1190 height 223
click at [1365, 327] on p "Yuandry Margarita Segovia Ollarbe" at bounding box center [1416, 319] width 103 height 17
drag, startPoint x: 1465, startPoint y: 325, endPoint x: 1235, endPoint y: 332, distance: 230.1
click at [1235, 332] on td "Nombre completo : Yuandry Margarita Segovia Ollarbe" at bounding box center [1378, 319] width 298 height 45
copy p "Yuandry Margarita Segovia Ollarbe"
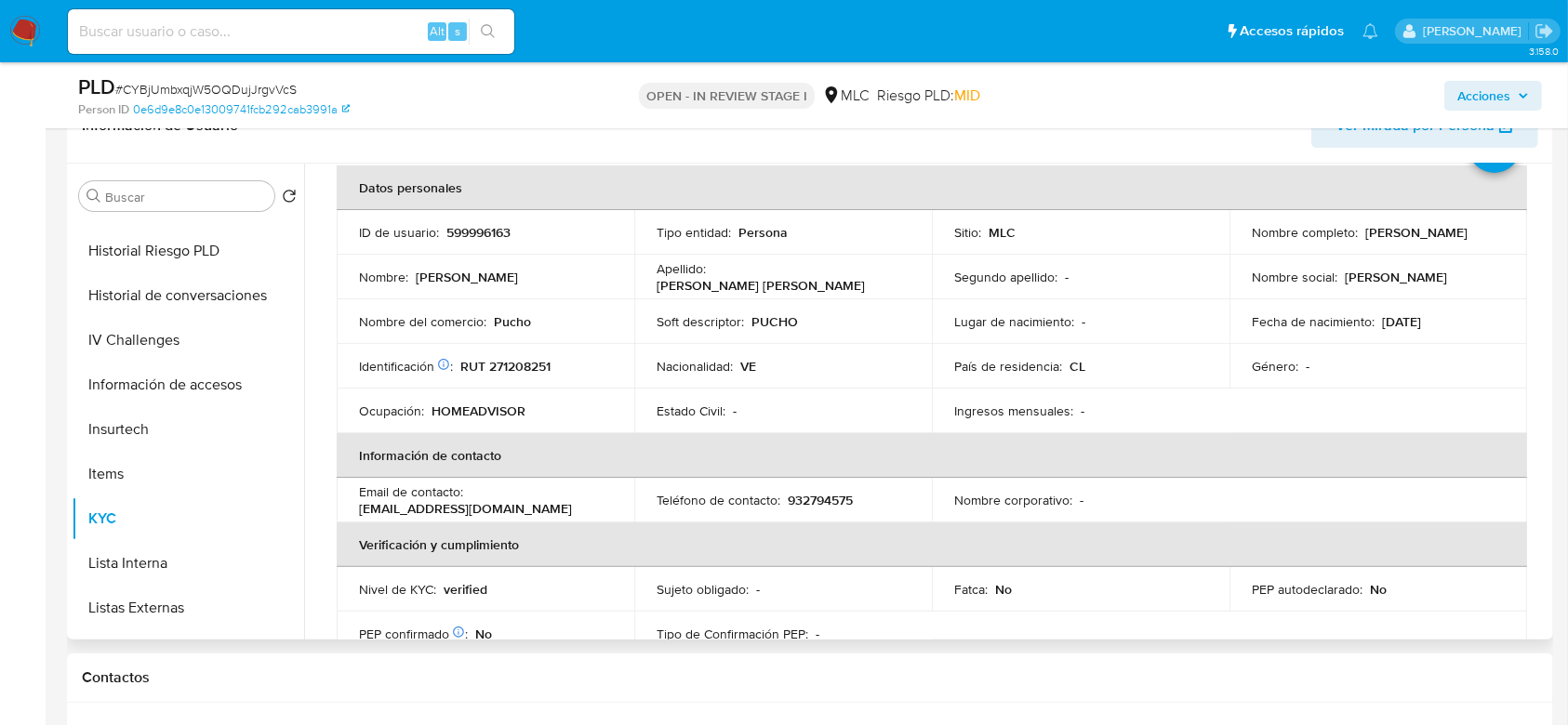
scroll to position [89, 0]
click at [196, 92] on span "# CYBjUmbxqjW5OQDujJrgvVcS" at bounding box center [206, 89] width 181 height 19
copy span "CYBjUmbxqjW5OQDujJrgvVcS"
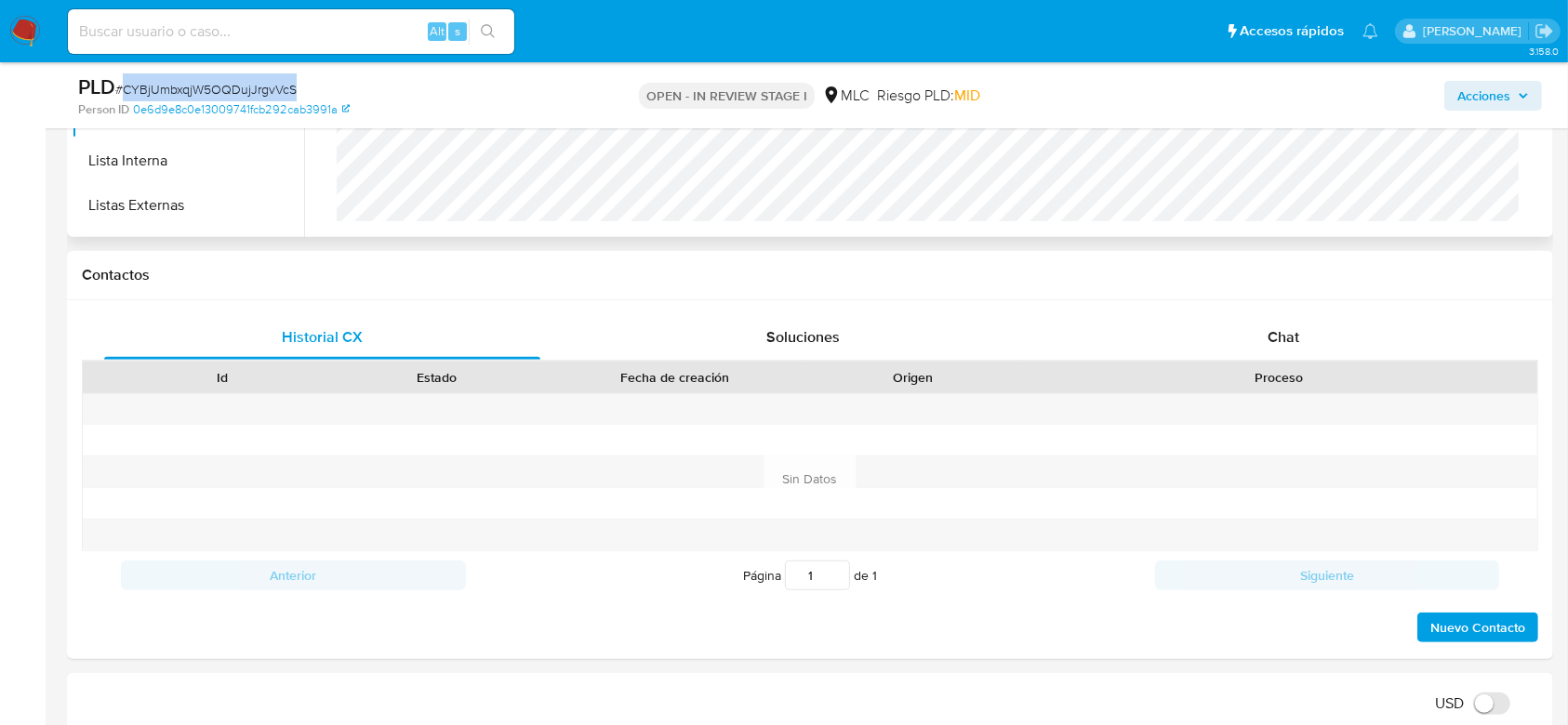
scroll to position [716, 0]
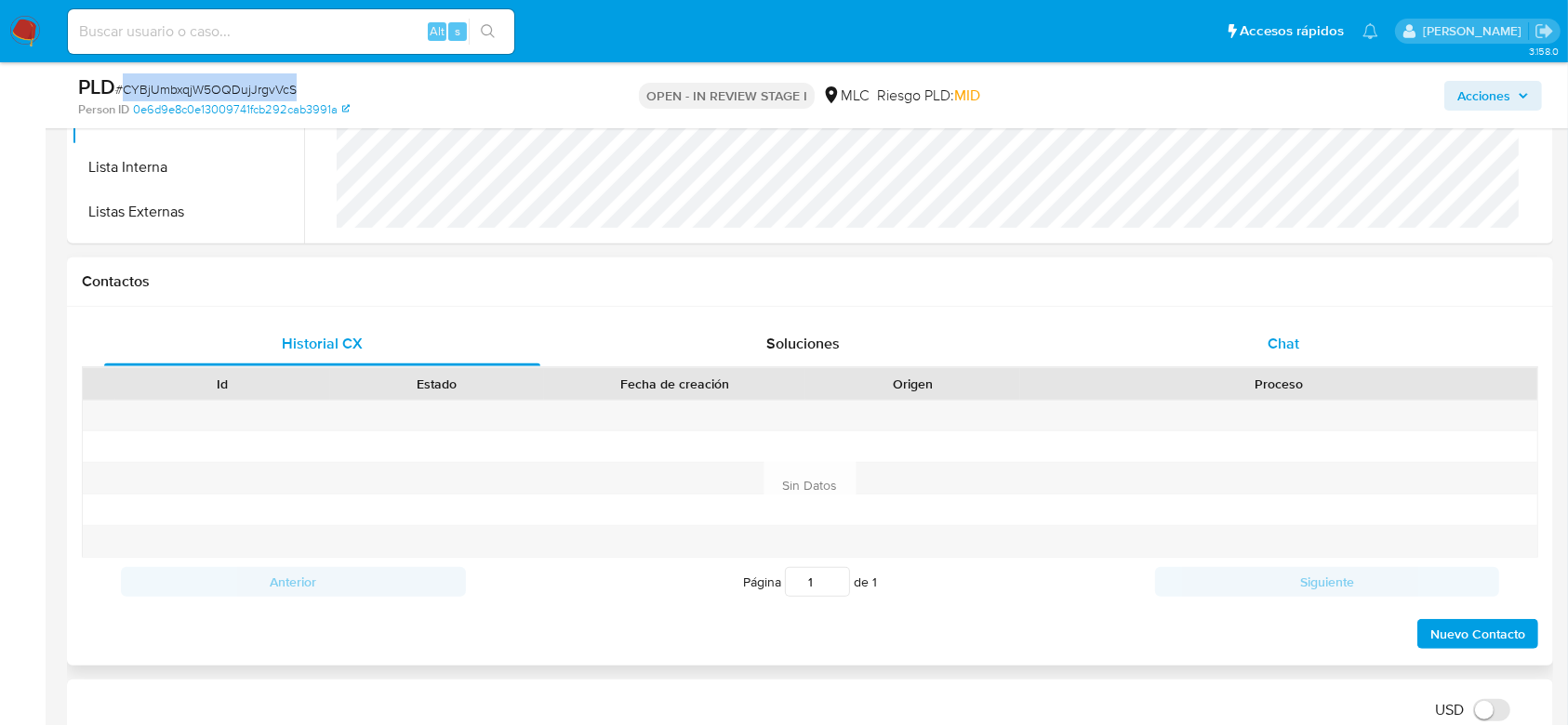
click at [1272, 355] on div "Chat" at bounding box center [1284, 344] width 437 height 45
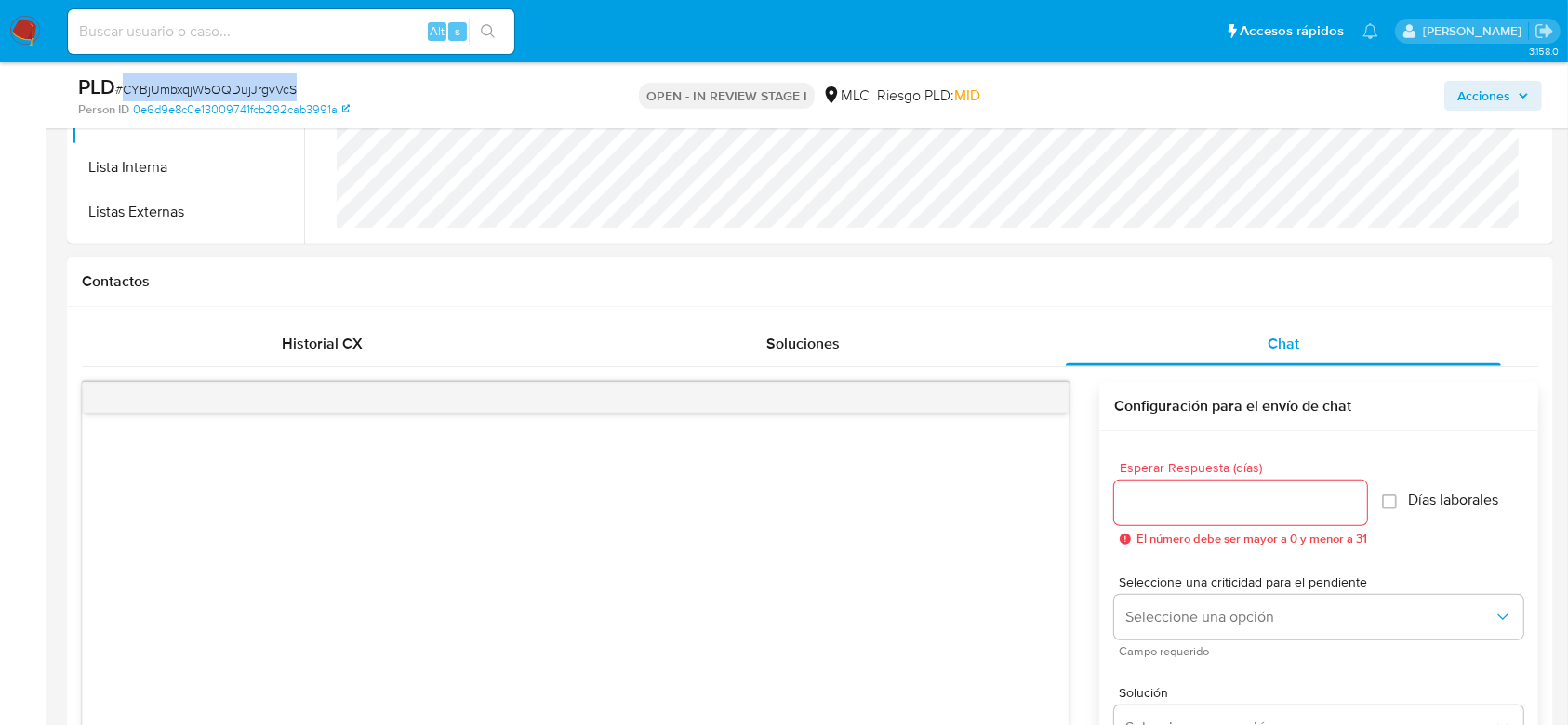
click at [1185, 500] on input "Esperar Respuesta (días)" at bounding box center [1241, 502] width 253 height 24
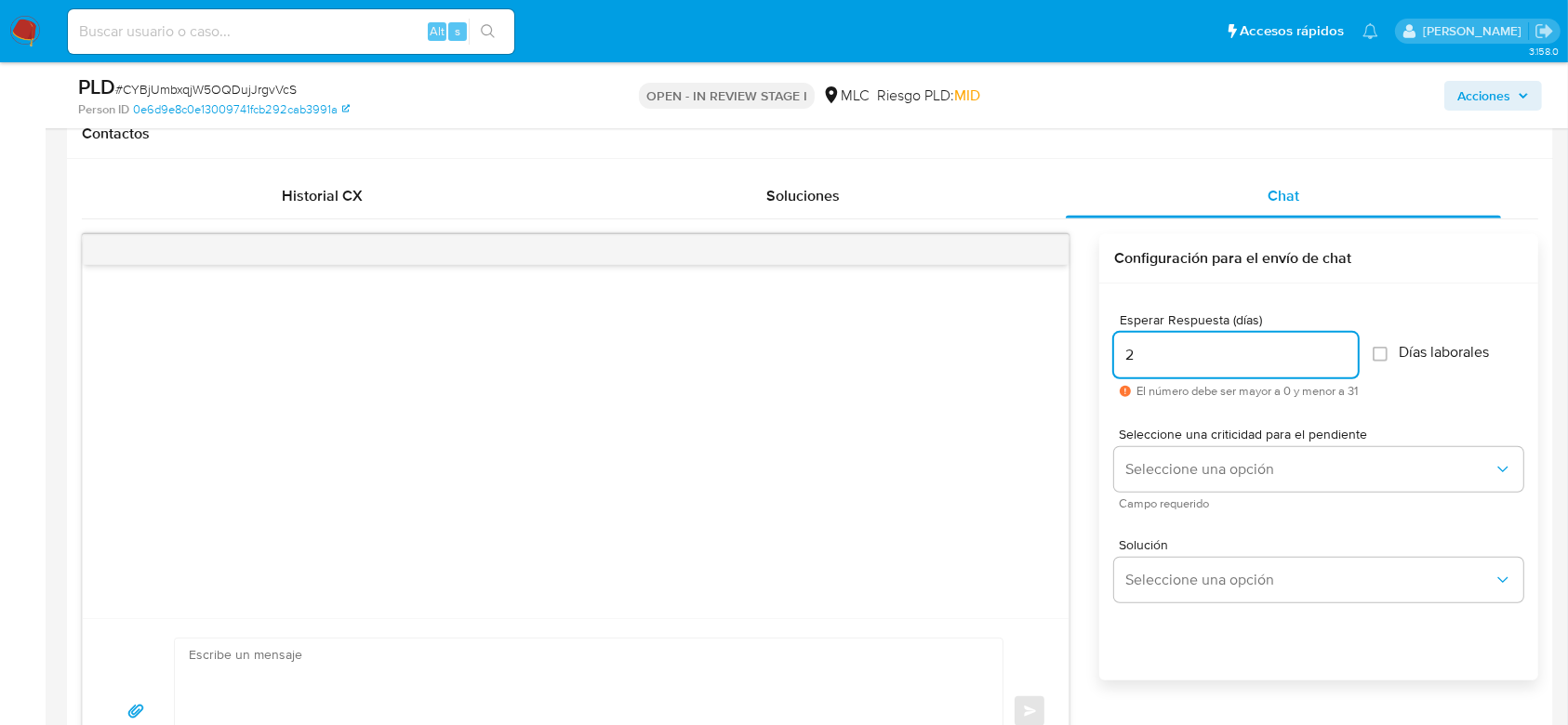
scroll to position [866, 0]
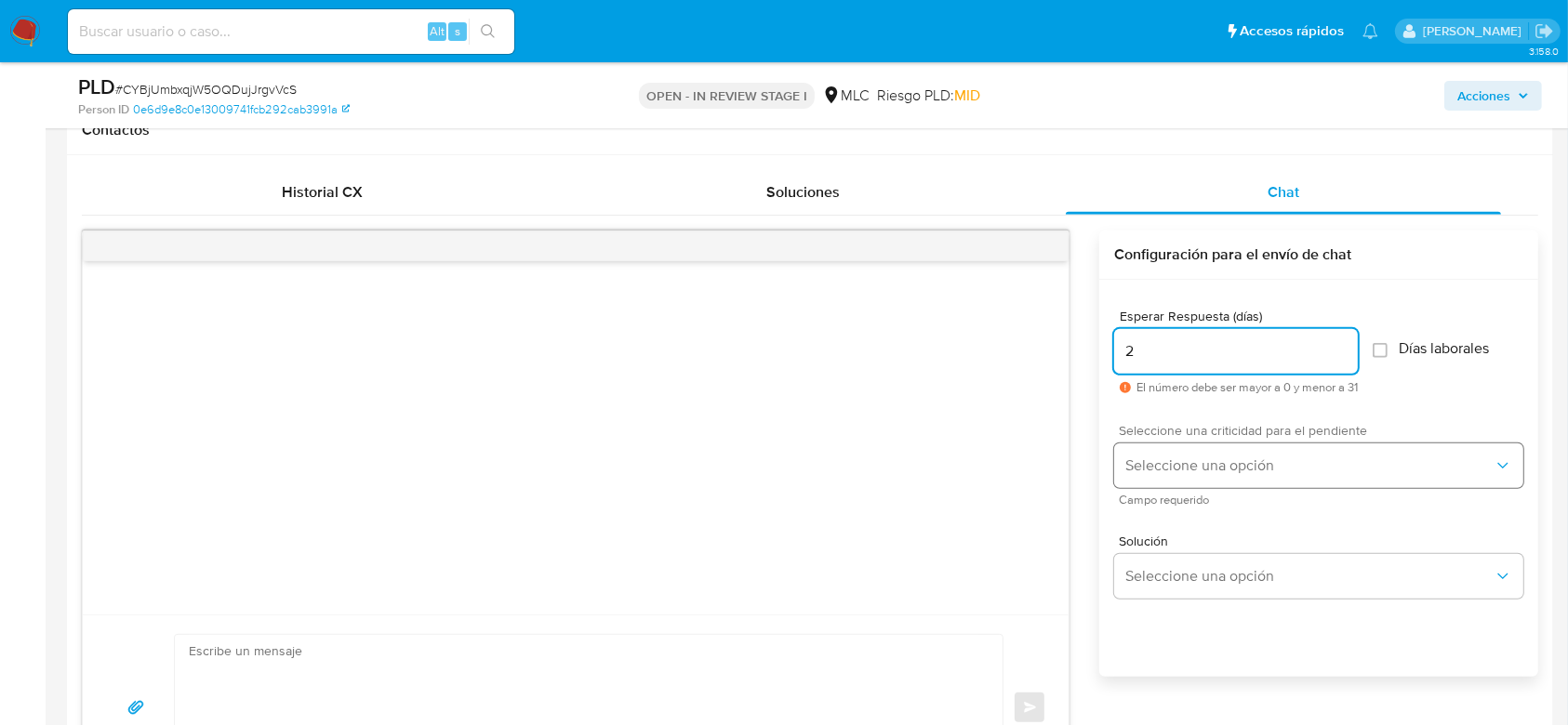
type input "2"
click at [1171, 485] on button "Seleccione una opción" at bounding box center [1318, 465] width 409 height 45
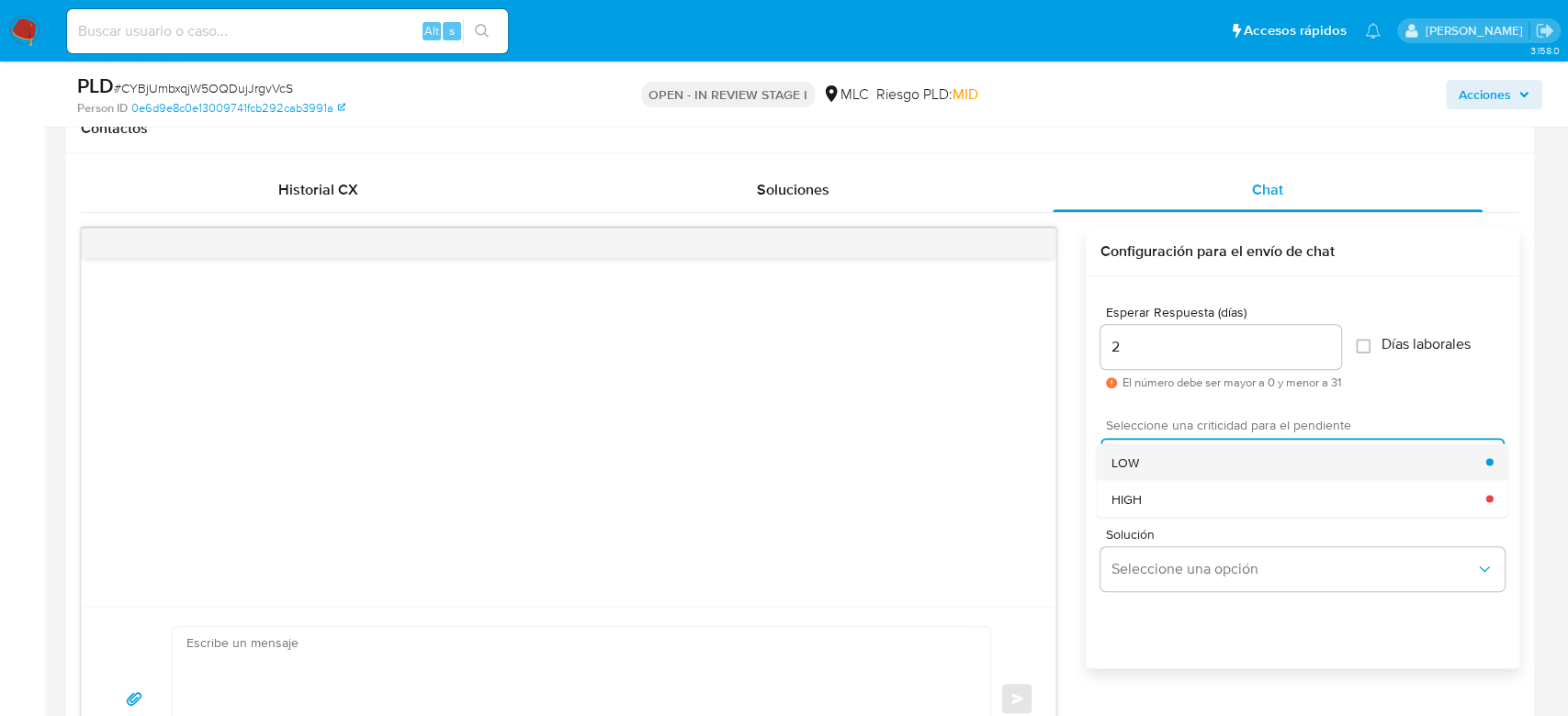
click at [1159, 464] on div "LOW" at bounding box center [1299, 461] width 375 height 37
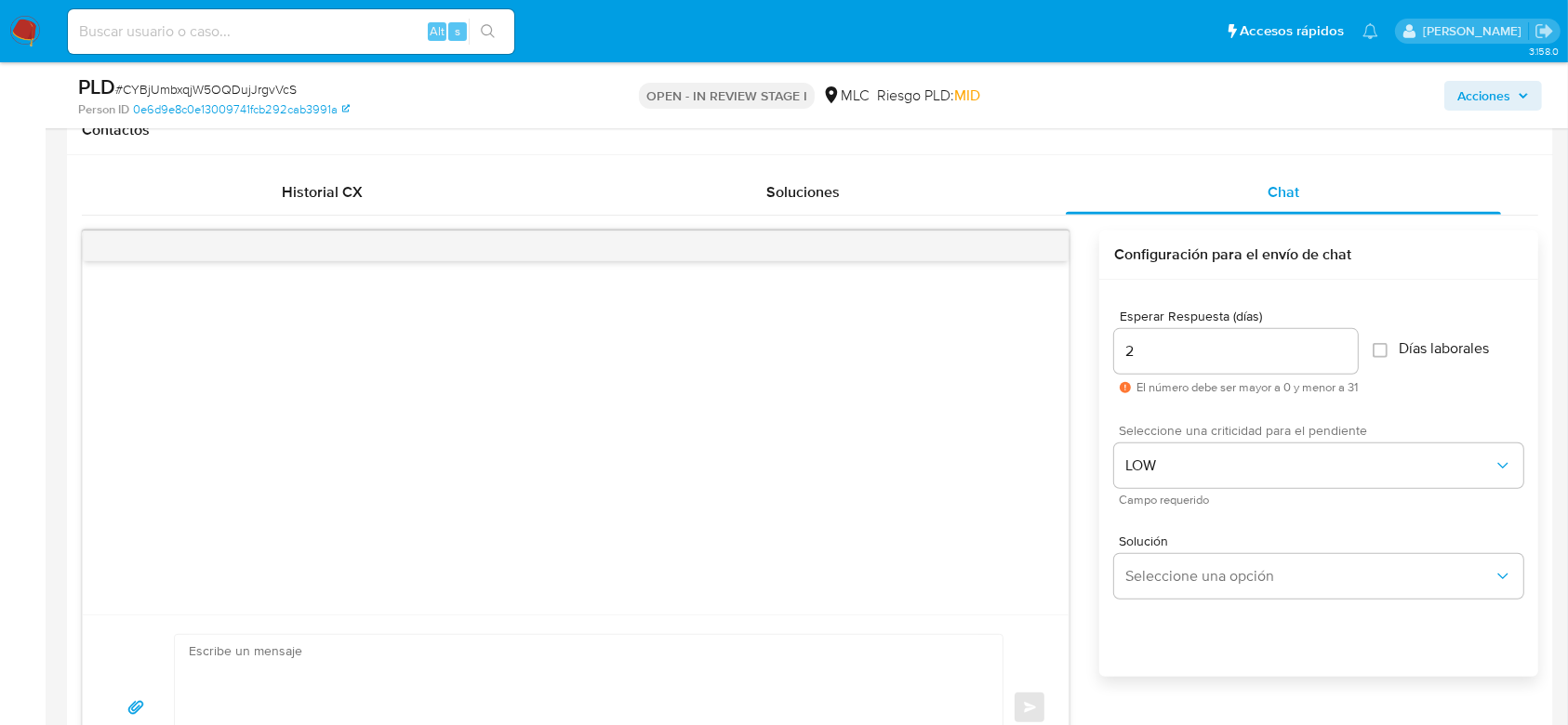
click at [1167, 362] on div "2" at bounding box center [1236, 351] width 244 height 45
click at [1155, 353] on input "2" at bounding box center [1236, 351] width 244 height 24
type input "3"
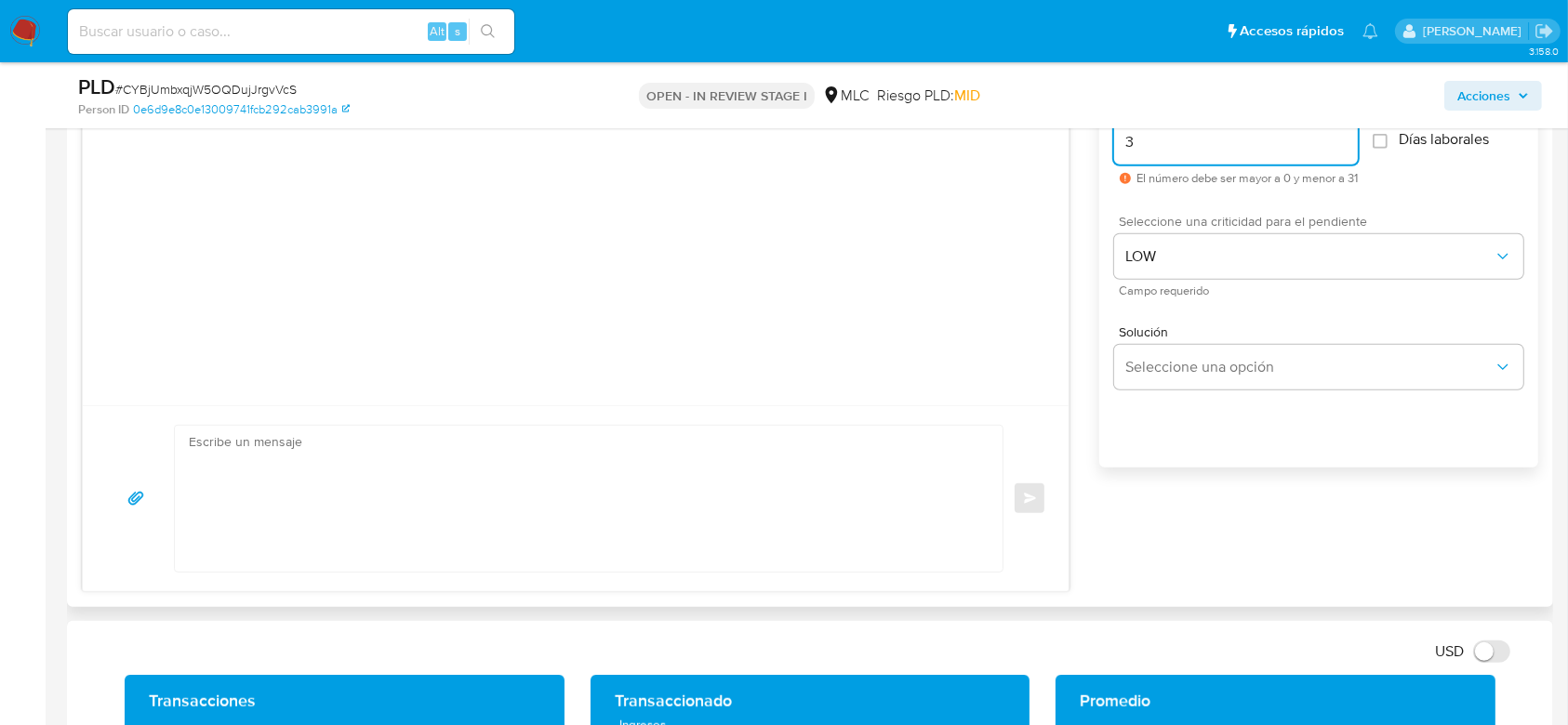
scroll to position [1079, 0]
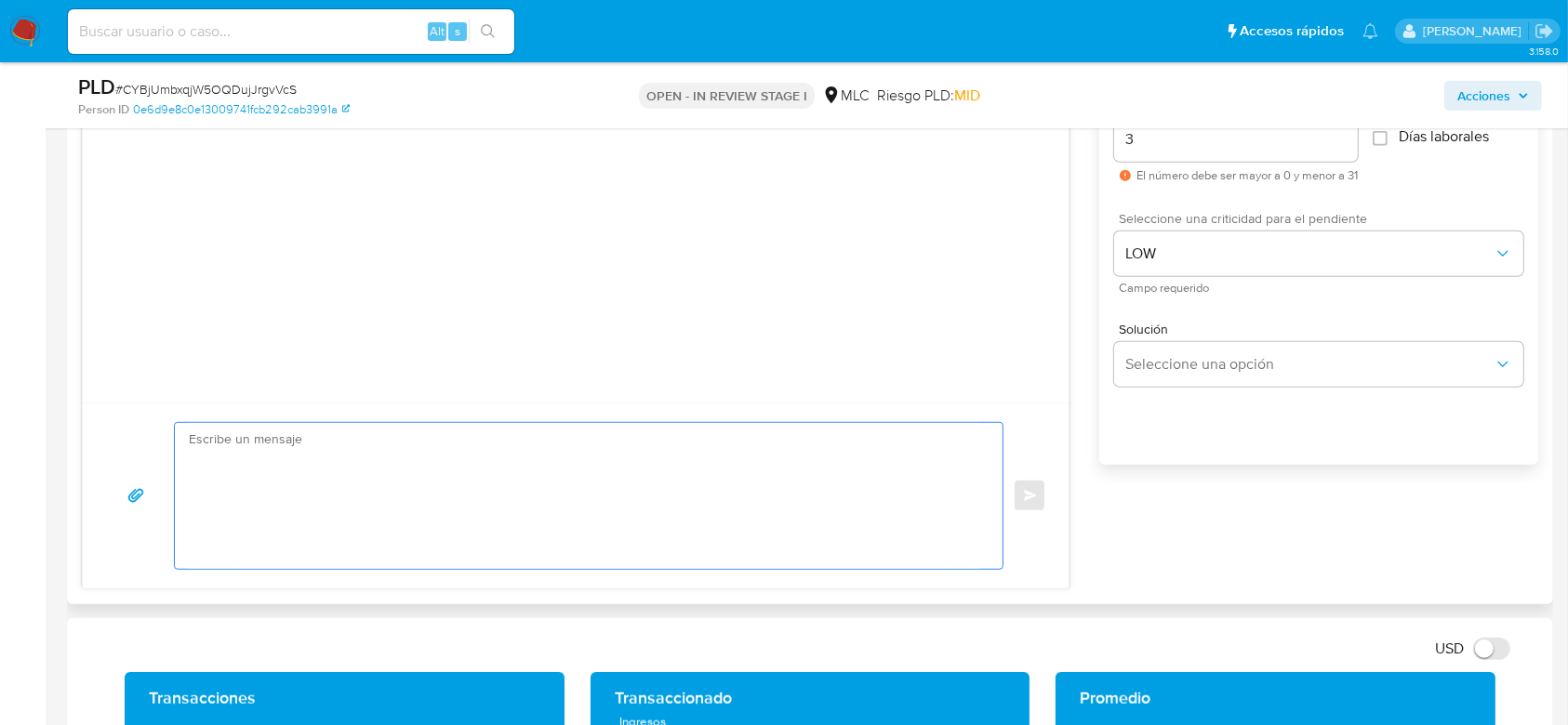
click at [379, 500] on textarea at bounding box center [584, 496] width 791 height 146
click at [458, 466] on textarea at bounding box center [584, 496] width 791 height 146
paste textarea "Hola XXX, Te contactamos ya que necesitamos verificar algunos datos para poder …"
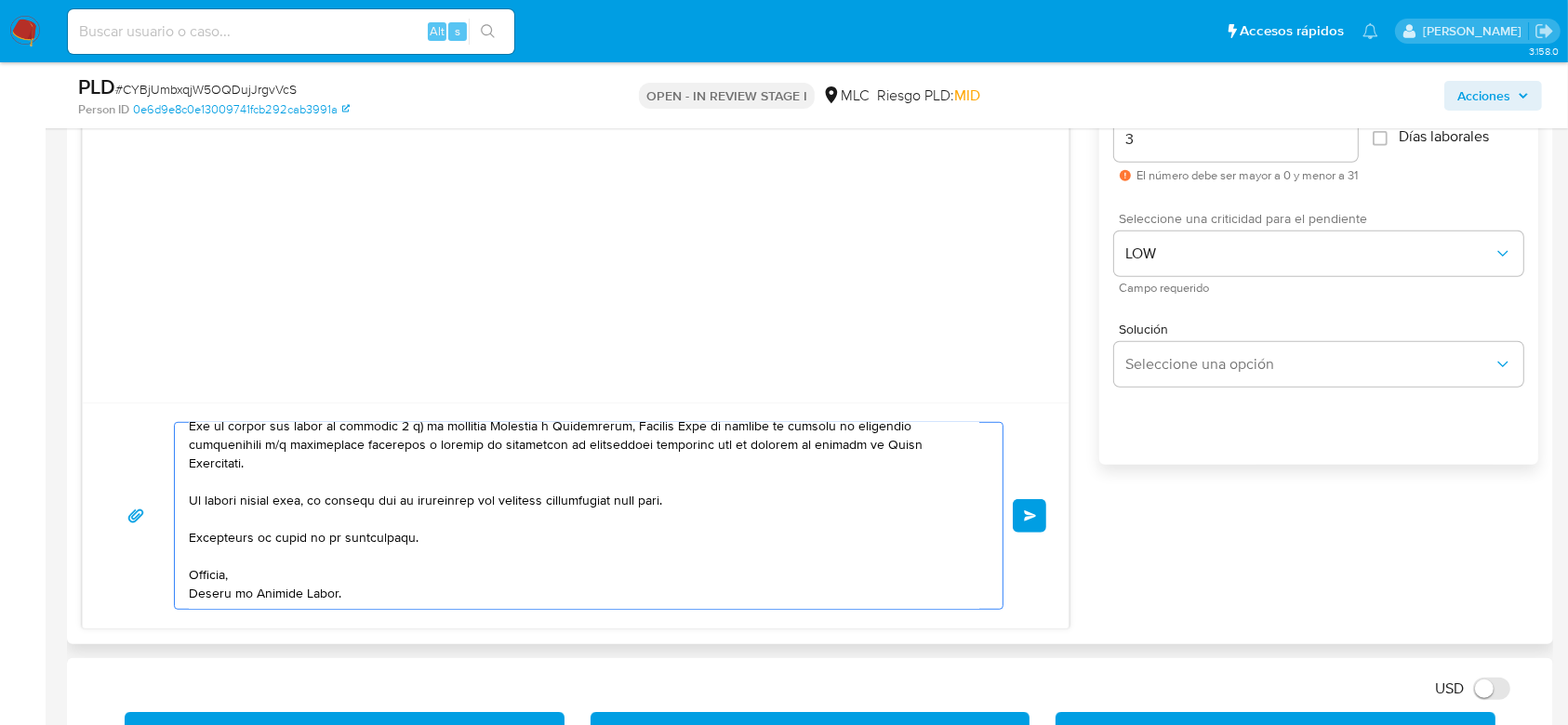
scroll to position [0, 0]
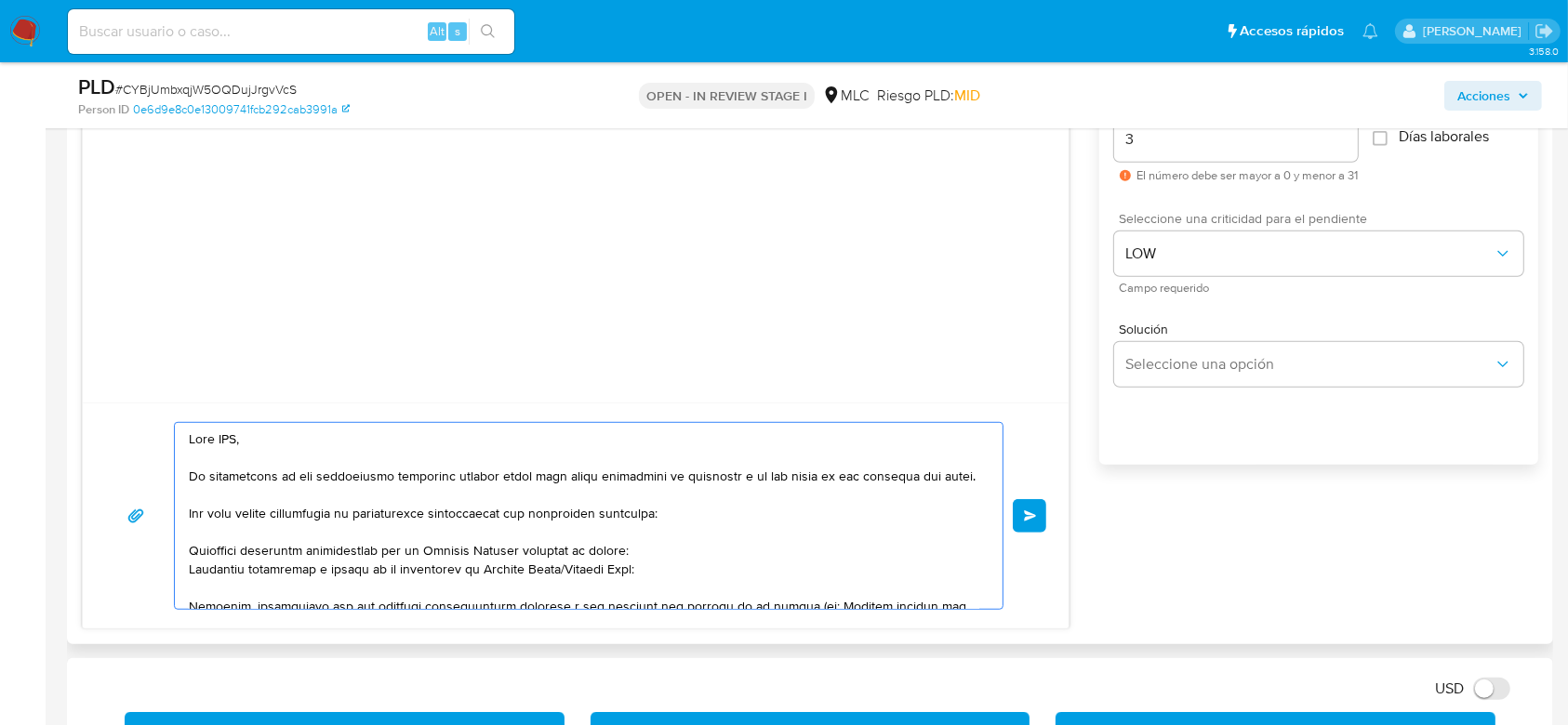
drag, startPoint x: 320, startPoint y: 465, endPoint x: 90, endPoint y: 414, distance: 235.6
click at [90, 414] on div "Enviar" at bounding box center [575, 515] width 986 height 226
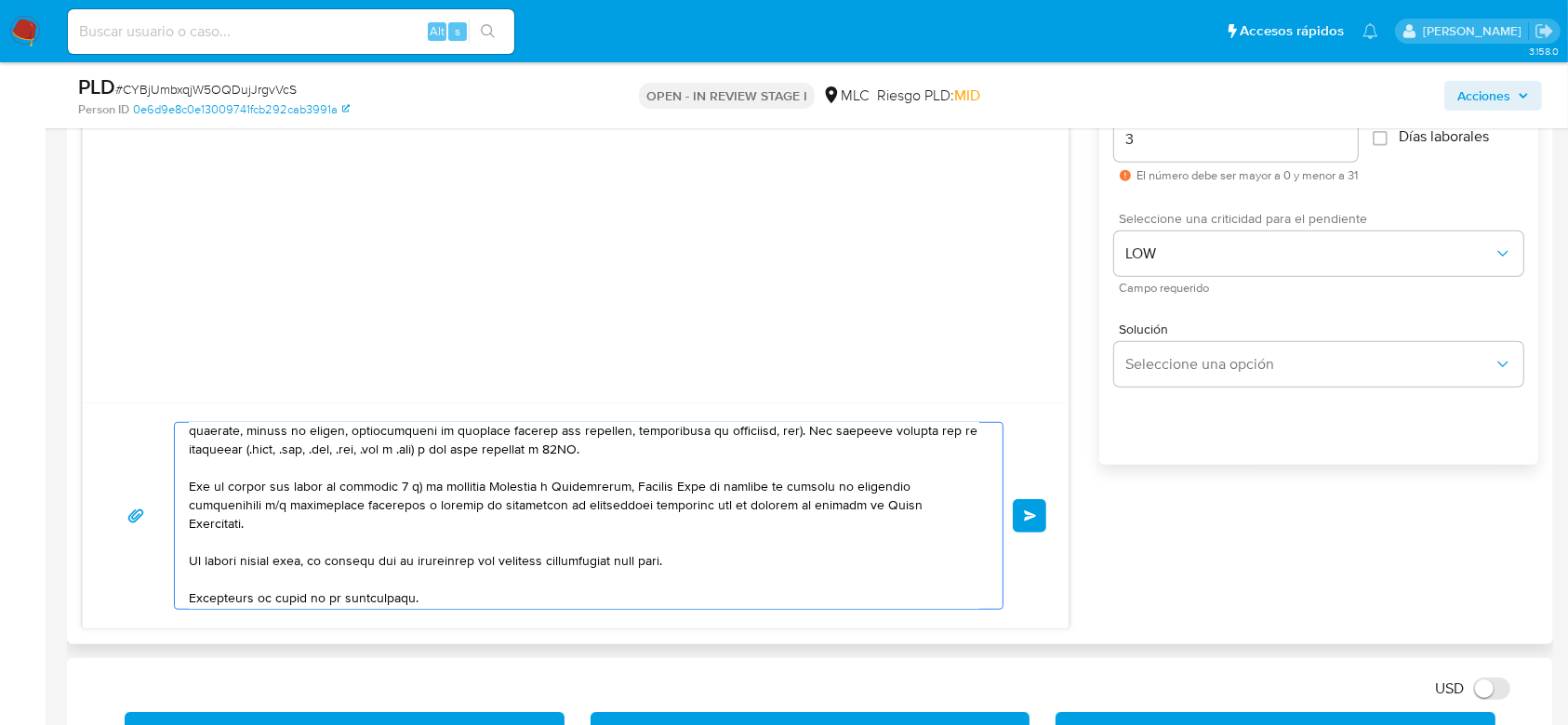
scroll to position [283, 0]
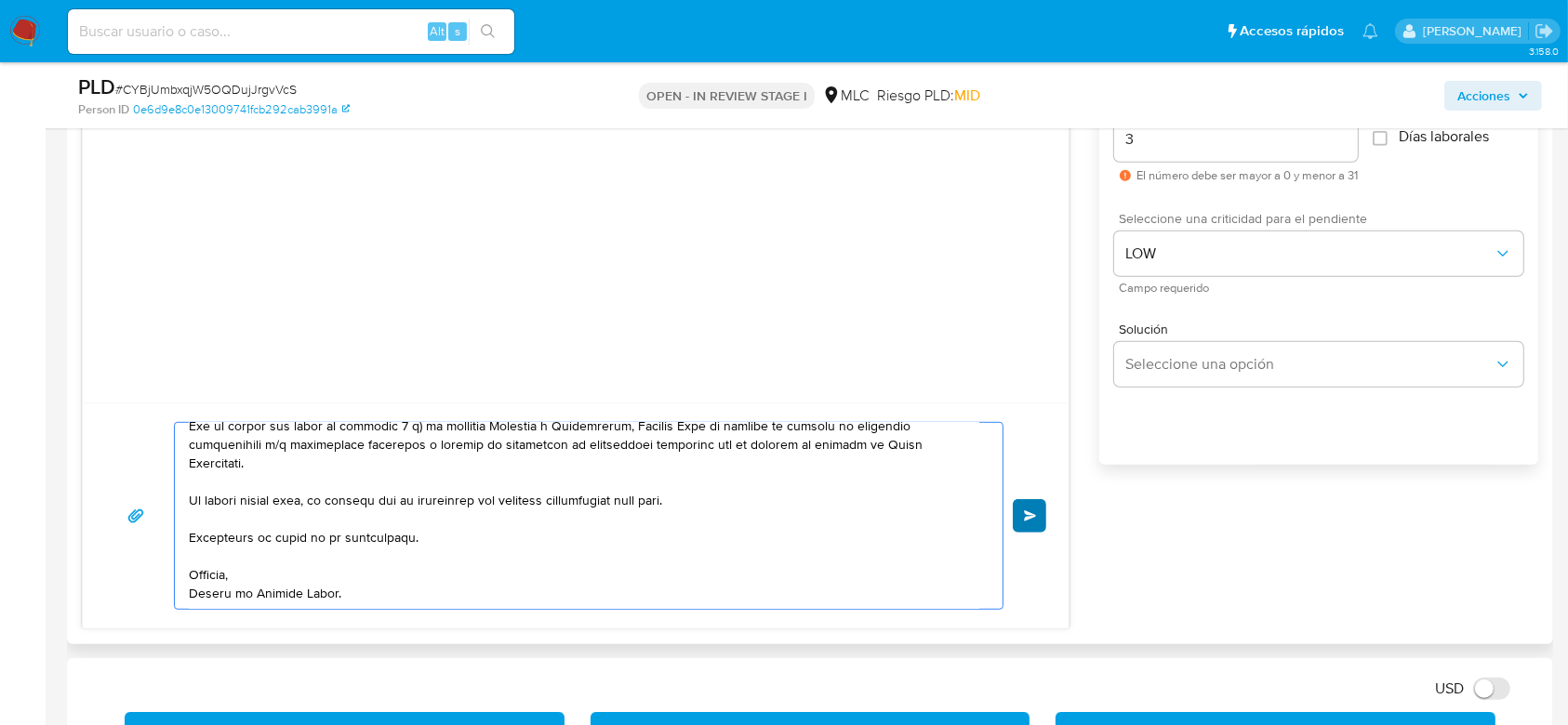
type textarea "Hola. Te contactamos ya que necesitamos verificar algunos datos para poder gara…"
click at [1038, 520] on button "Enviar" at bounding box center [1029, 515] width 33 height 33
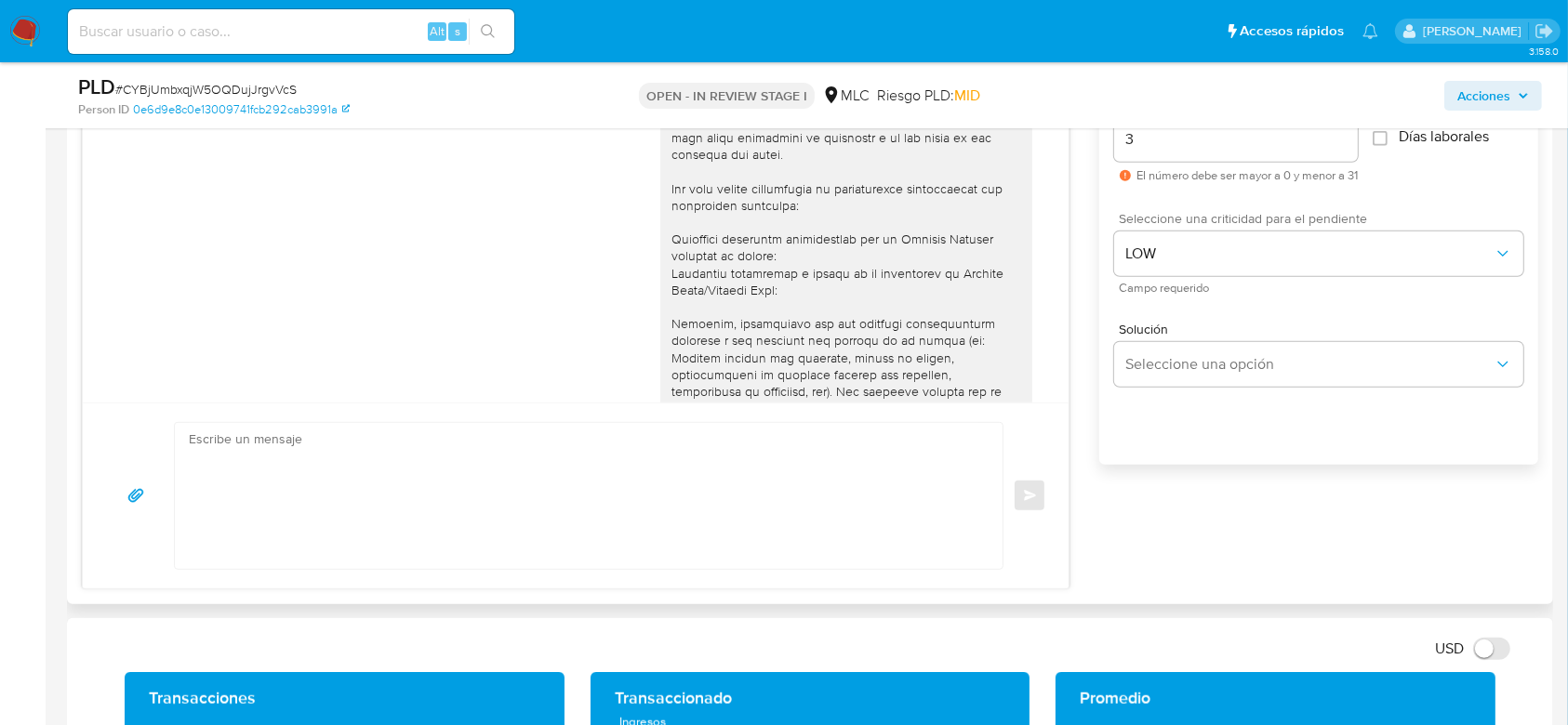
scroll to position [293, 0]
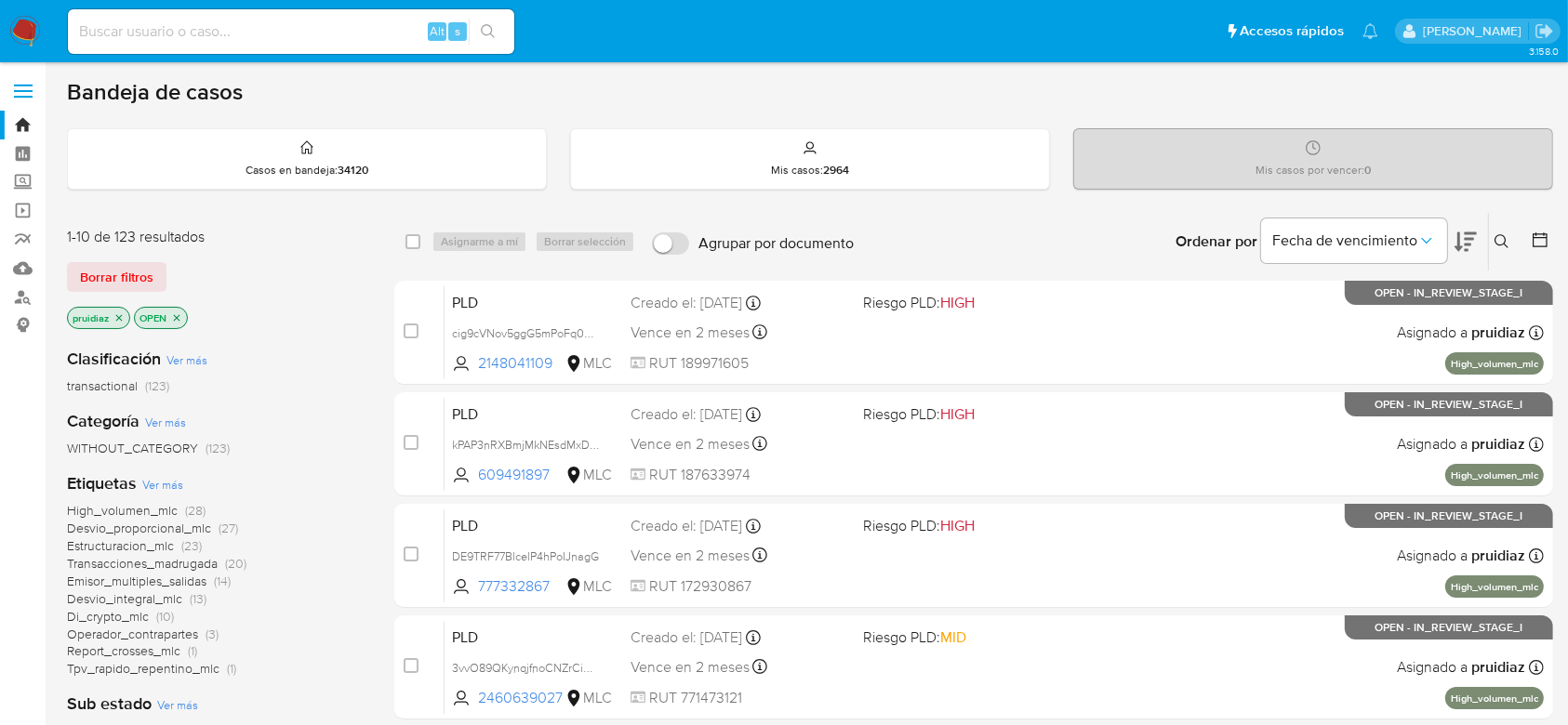
click at [1453, 234] on div "Fecha de vencimiento" at bounding box center [1369, 241] width 215 height 58
click at [1460, 242] on icon at bounding box center [1466, 242] width 23 height 23
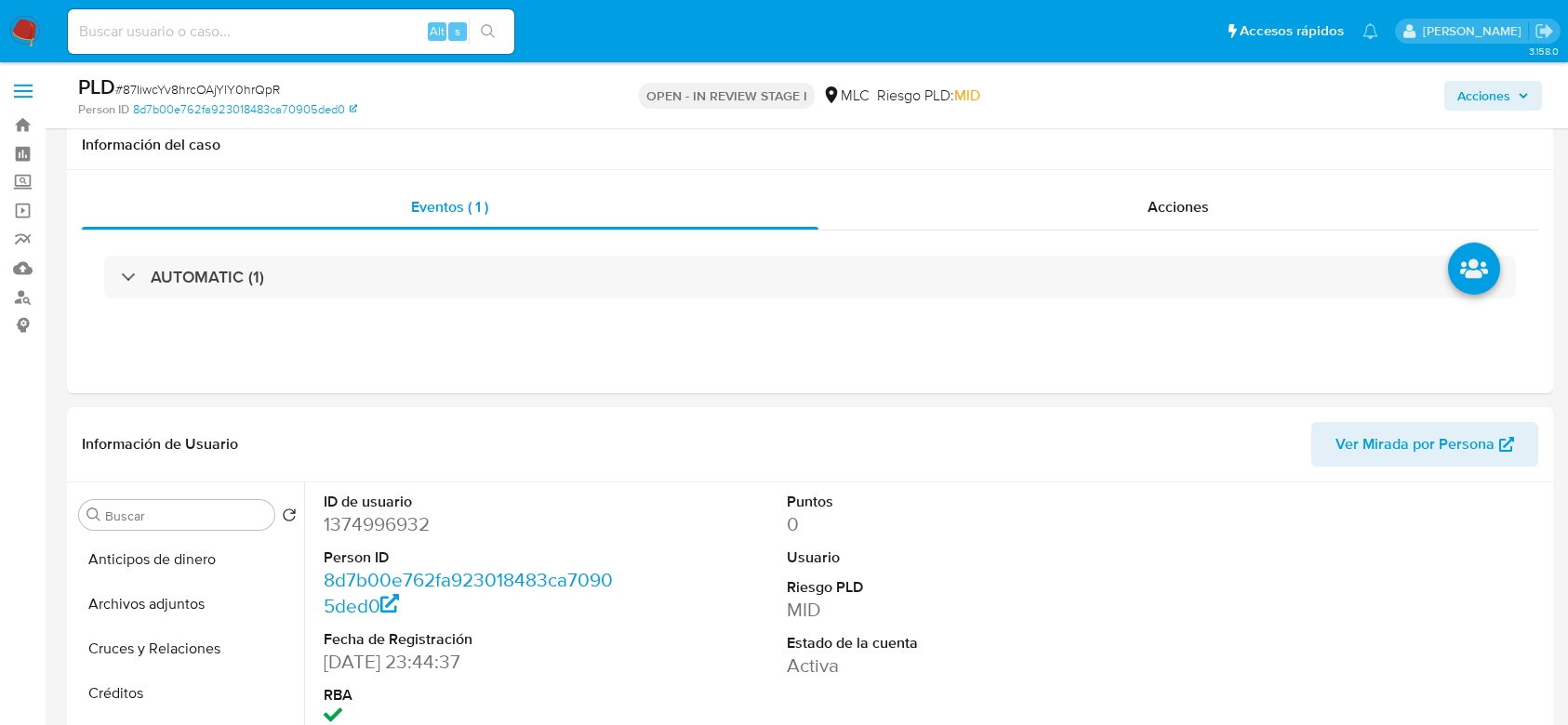
select select "10"
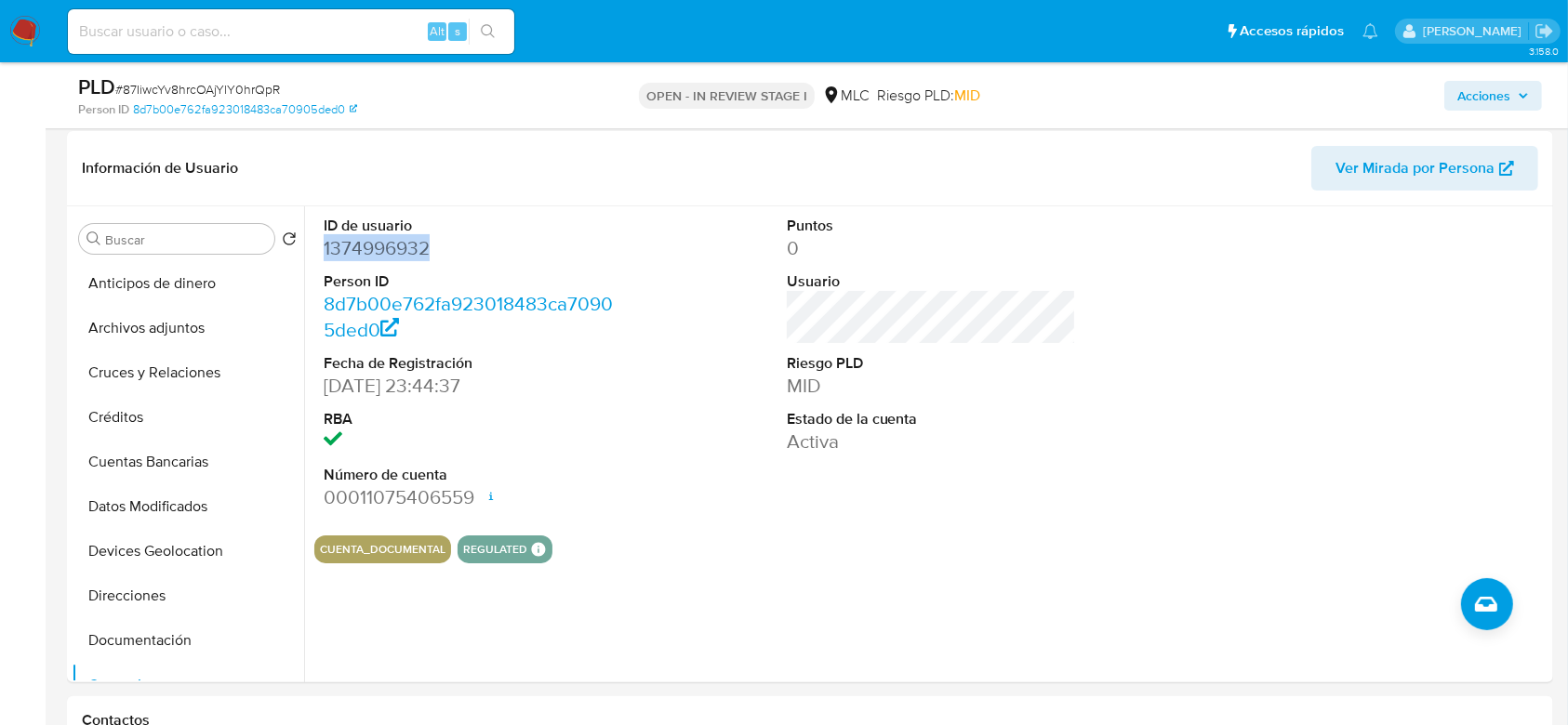
click at [380, 235] on dd "1374996932" at bounding box center [469, 248] width 290 height 26
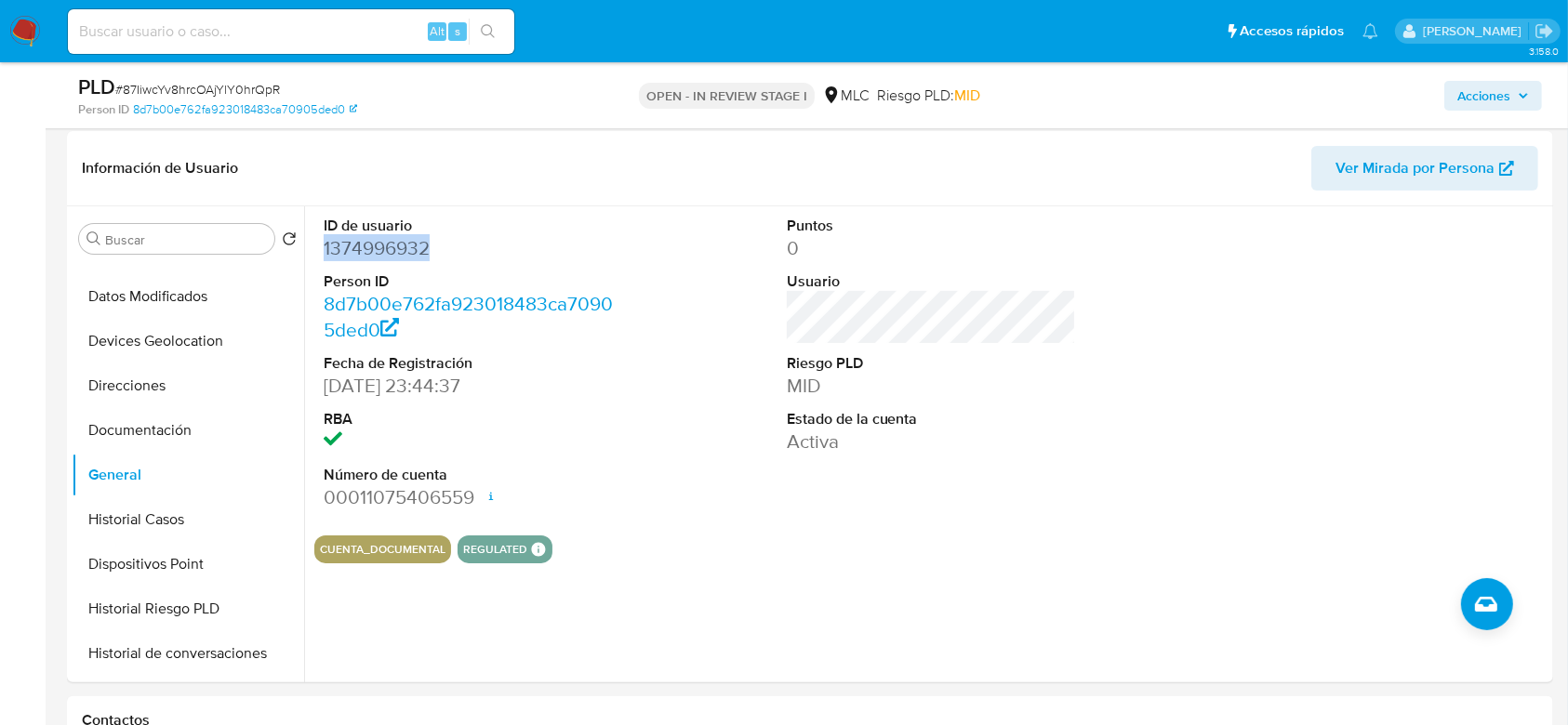
click at [380, 235] on dd "1374996932" at bounding box center [469, 248] width 290 height 26
click at [416, 249] on dd "1374996932" at bounding box center [469, 248] width 290 height 26
click at [394, 241] on dd "1374996932" at bounding box center [469, 248] width 290 height 26
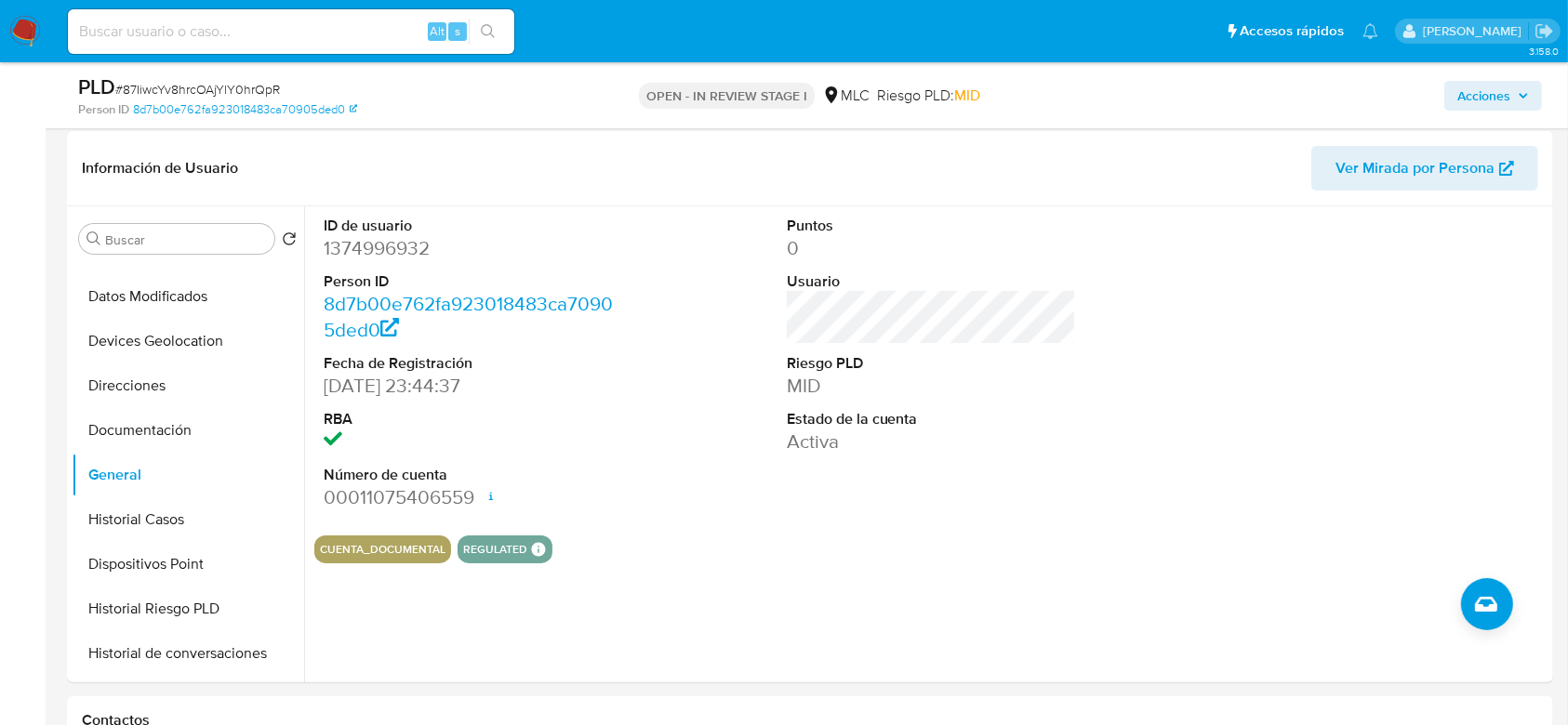
click at [245, 84] on span "# 87IiwcYv8hrcOAjYlY0hrQpR" at bounding box center [197, 89] width 164 height 19
copy span "87IiwcYv8hrcOAjYlY0hrQpR"
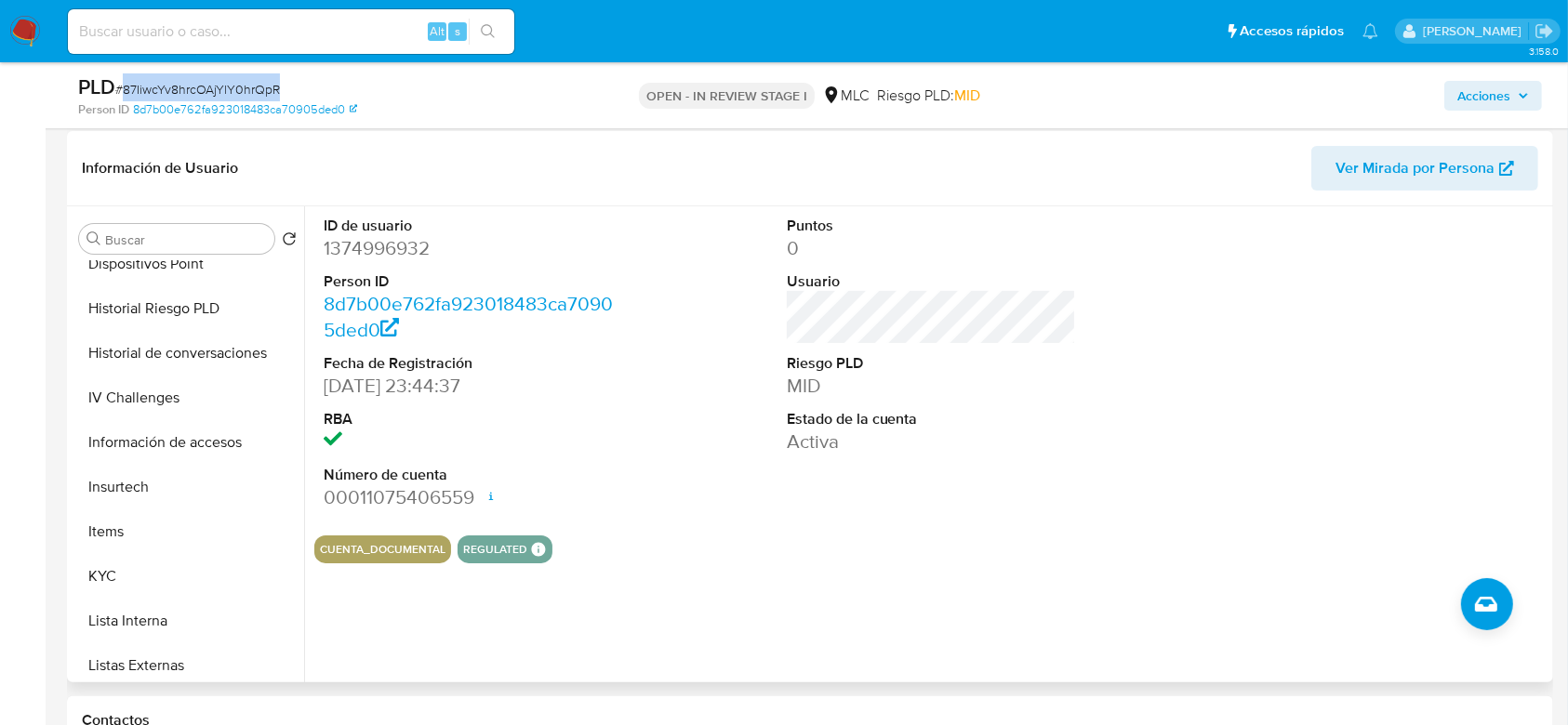
scroll to position [511, 0]
click at [122, 559] on button "KYC" at bounding box center [179, 576] width 217 height 45
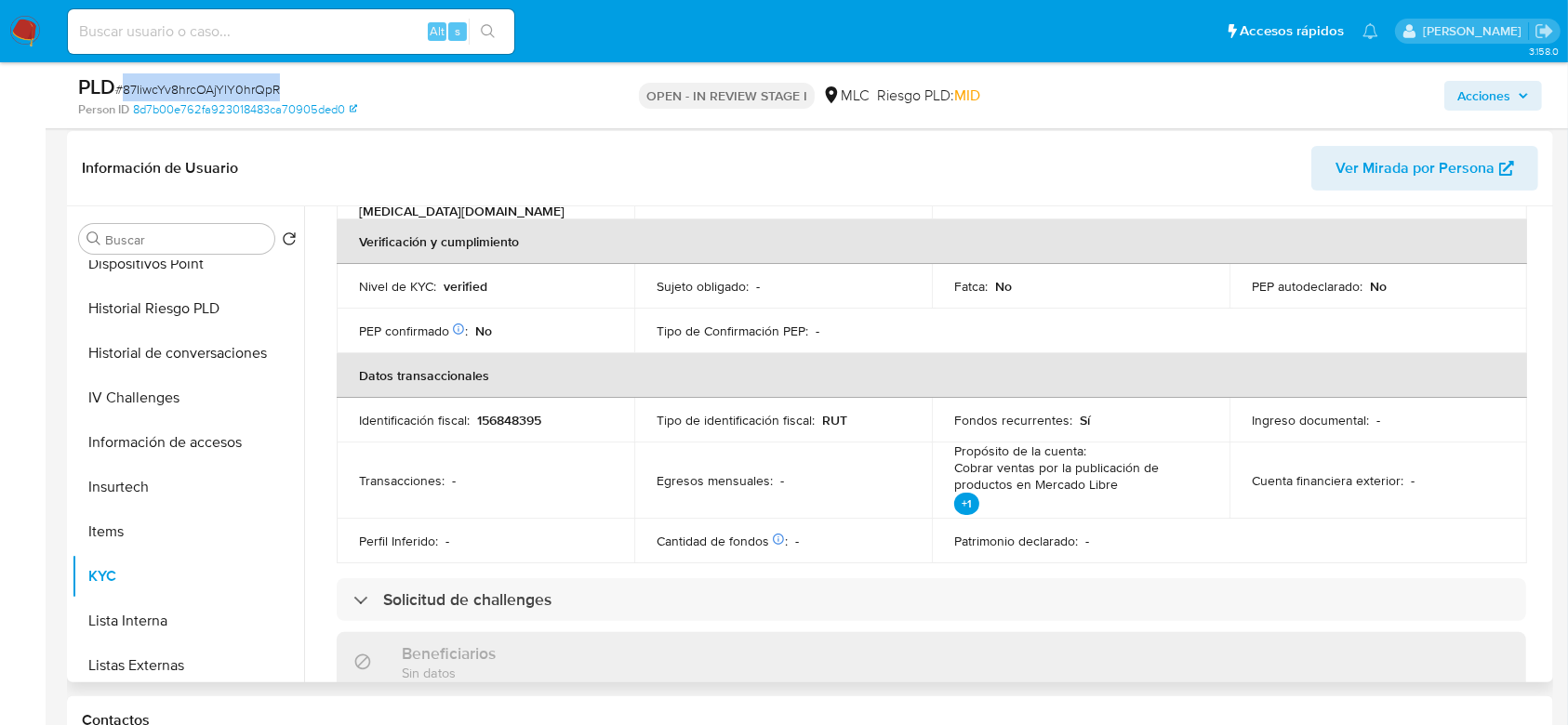
scroll to position [0, 0]
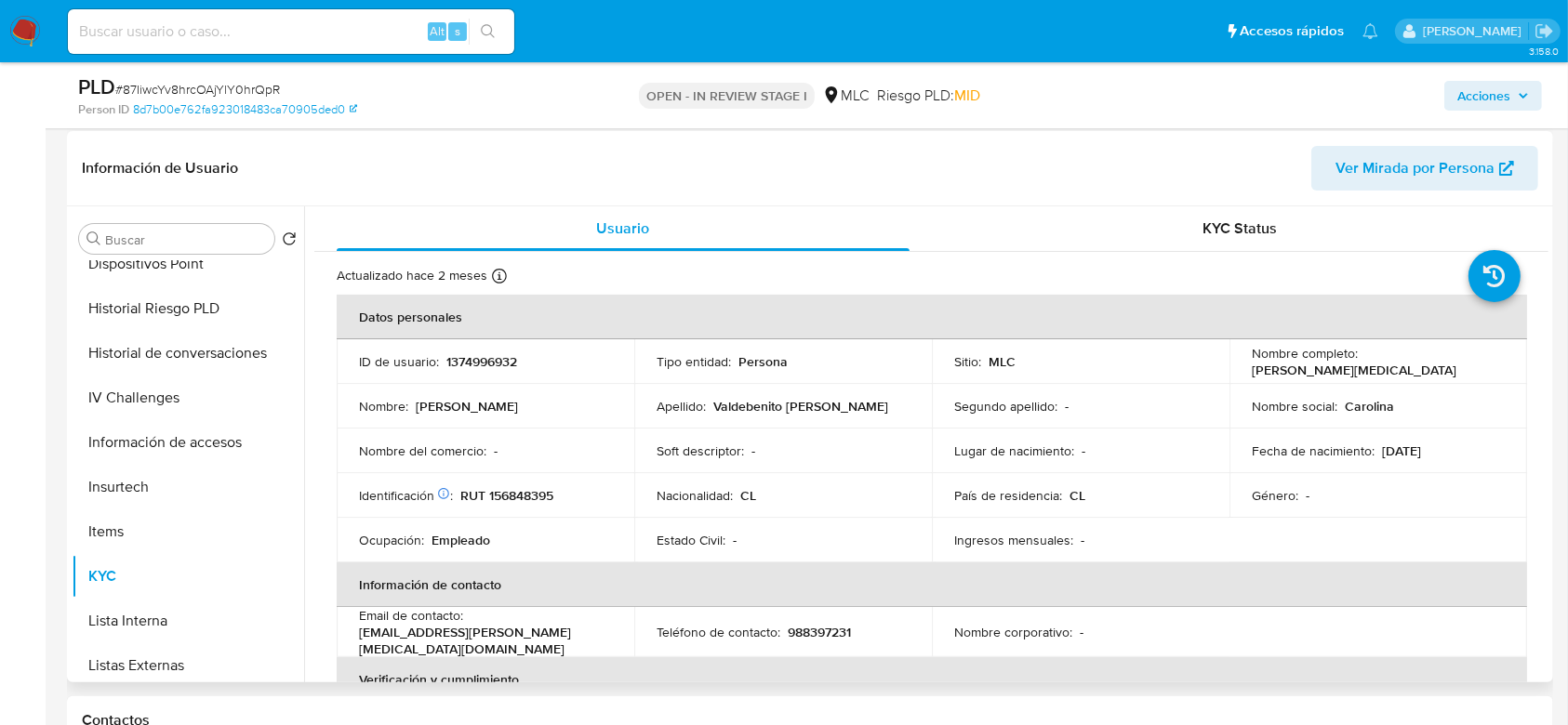
click at [487, 489] on p "RUT 156848395" at bounding box center [507, 495] width 93 height 17
copy p "156848395"
click at [528, 499] on p "RUT 156848395" at bounding box center [507, 495] width 93 height 17
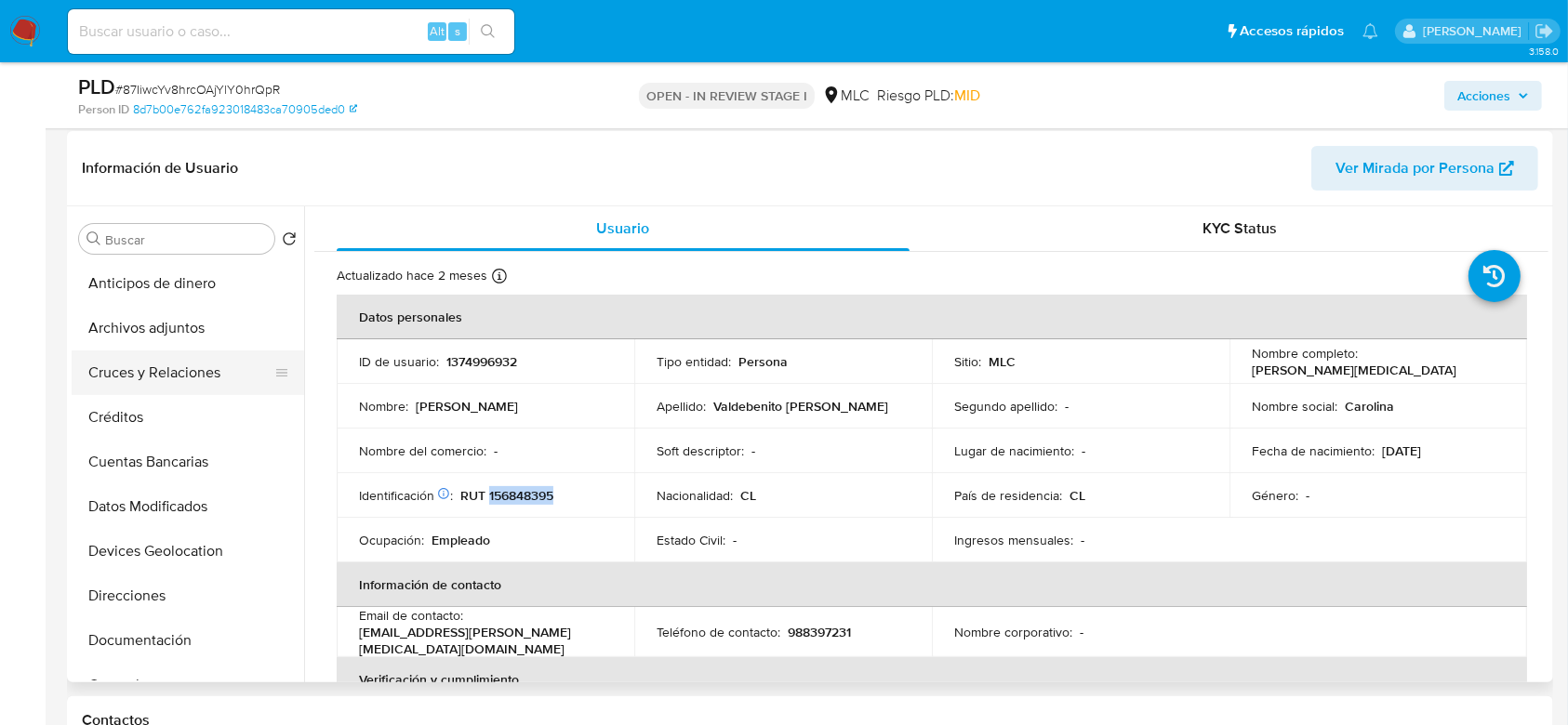
click at [144, 364] on button "Cruces y Relaciones" at bounding box center [179, 372] width 217 height 45
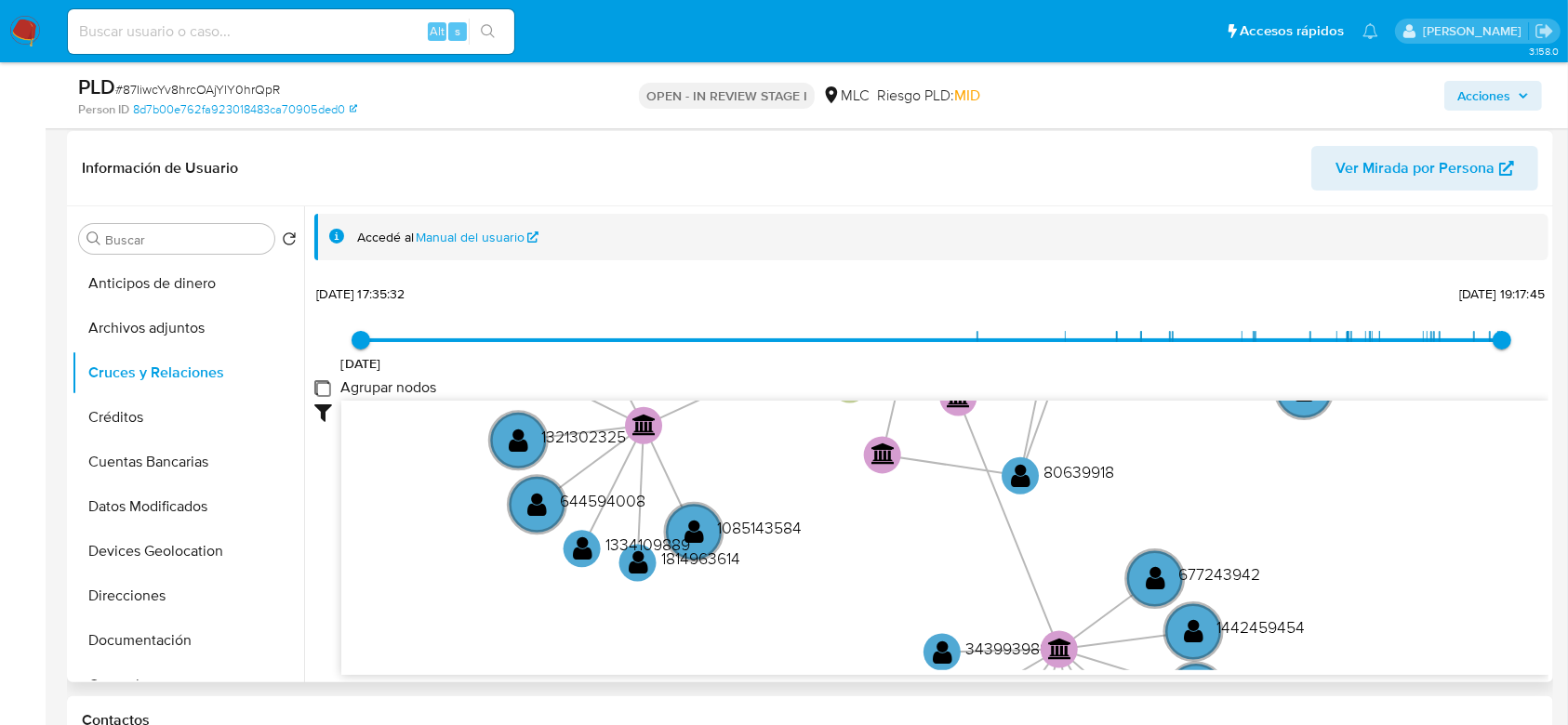
click at [327, 391] on group_nodes "Agrupar nodos" at bounding box center [322, 388] width 15 height 15
checkbox group_nodes "true"
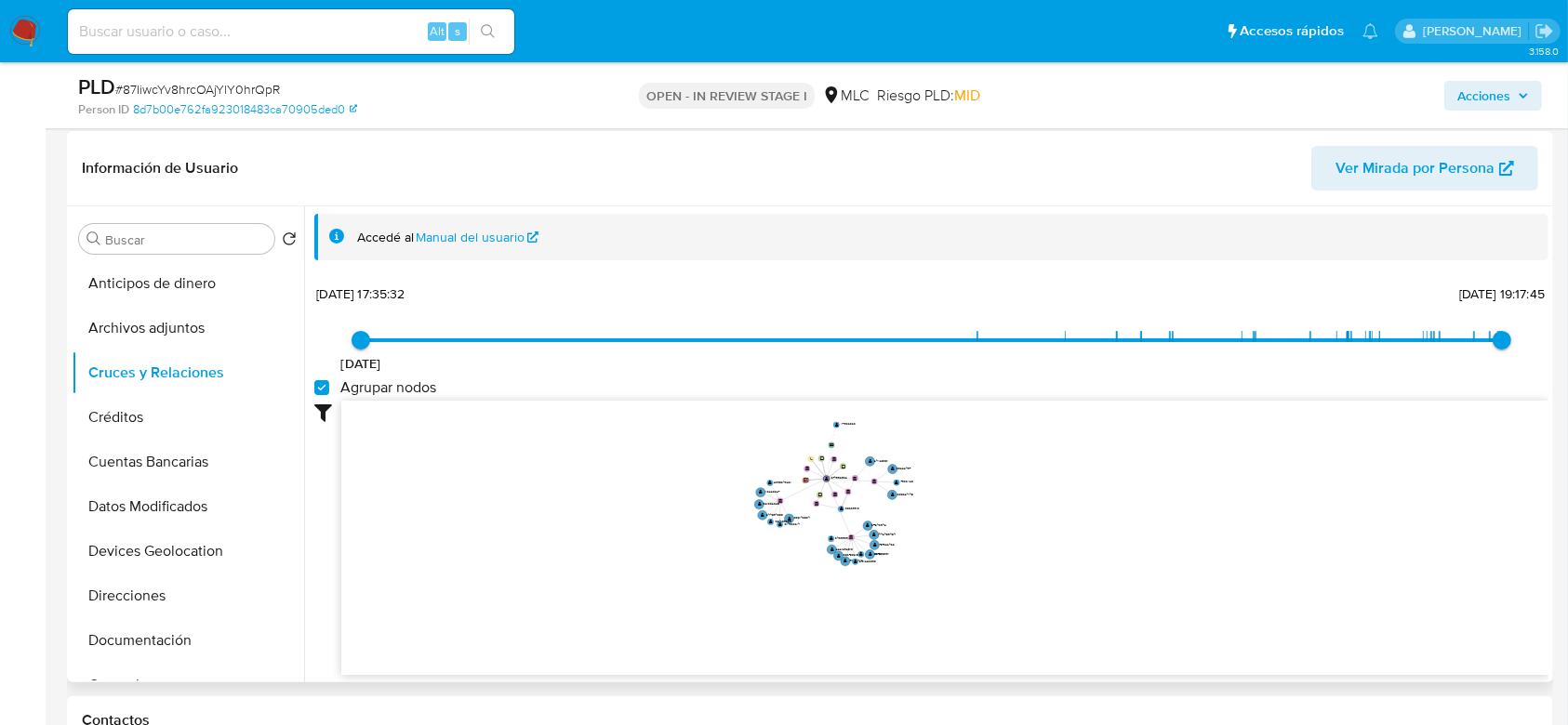
drag, startPoint x: 1016, startPoint y: 506, endPoint x: 1033, endPoint y: 530, distance: 29.4
click at [1033, 530] on icon "device-682f90b027be76714cd78237  user-1374996932  1374996932 device-64dc19d43…" at bounding box center [945, 535] width 1207 height 270
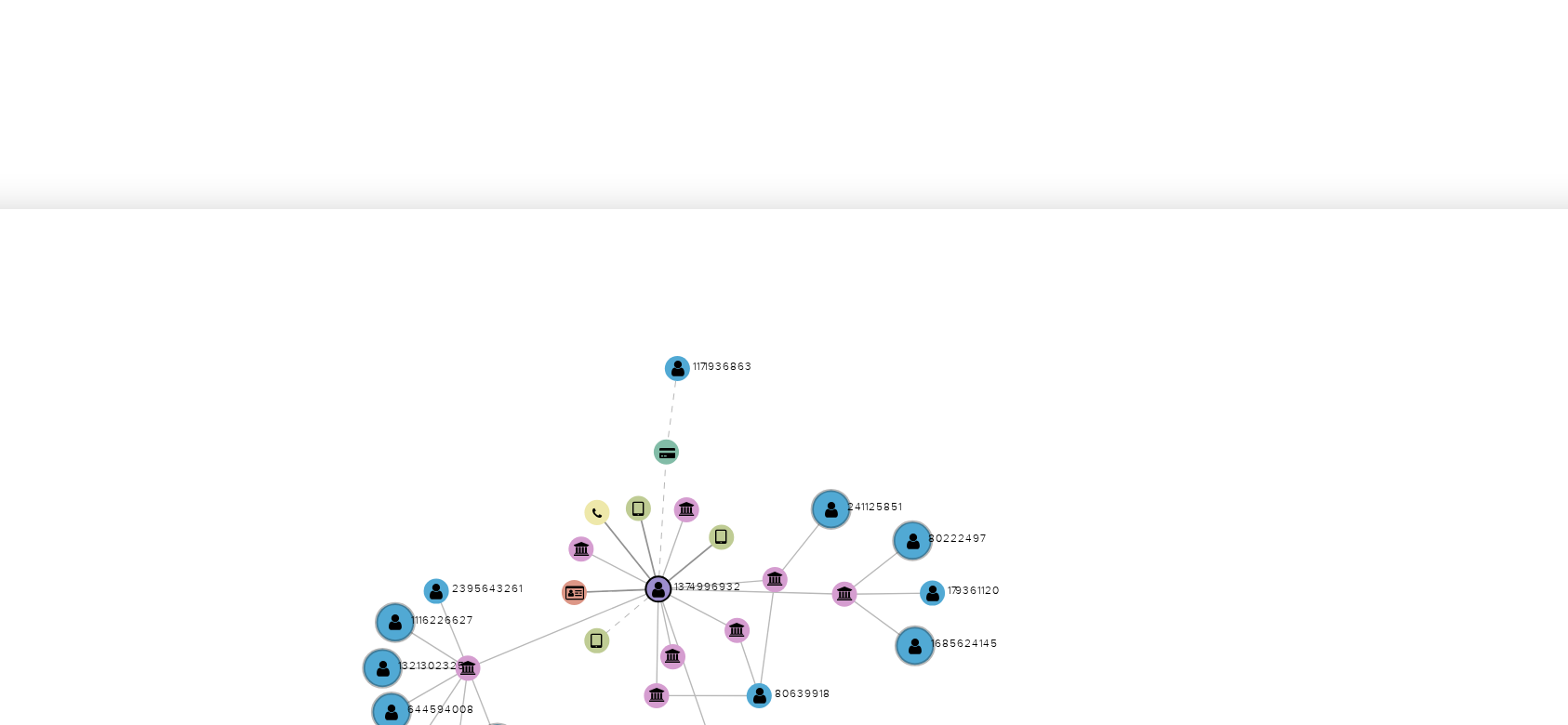
scroll to position [276, 0]
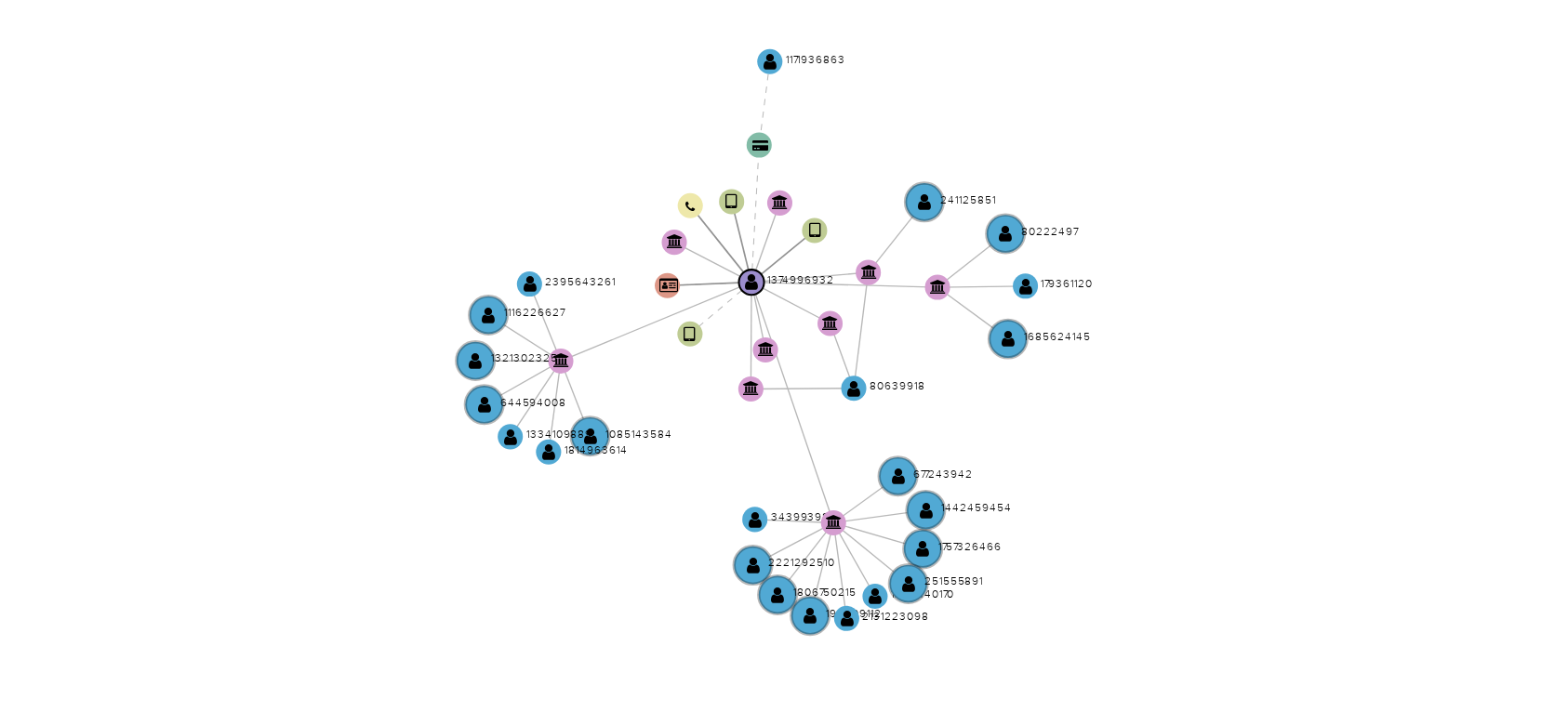
drag, startPoint x: 927, startPoint y: 463, endPoint x: 949, endPoint y: 508, distance: 50.1
click at [949, 508] on icon "device-682f90b027be76714cd78237  user-1374996932  1374996932 device-64dc19d43…" at bounding box center [945, 467] width 1207 height 270
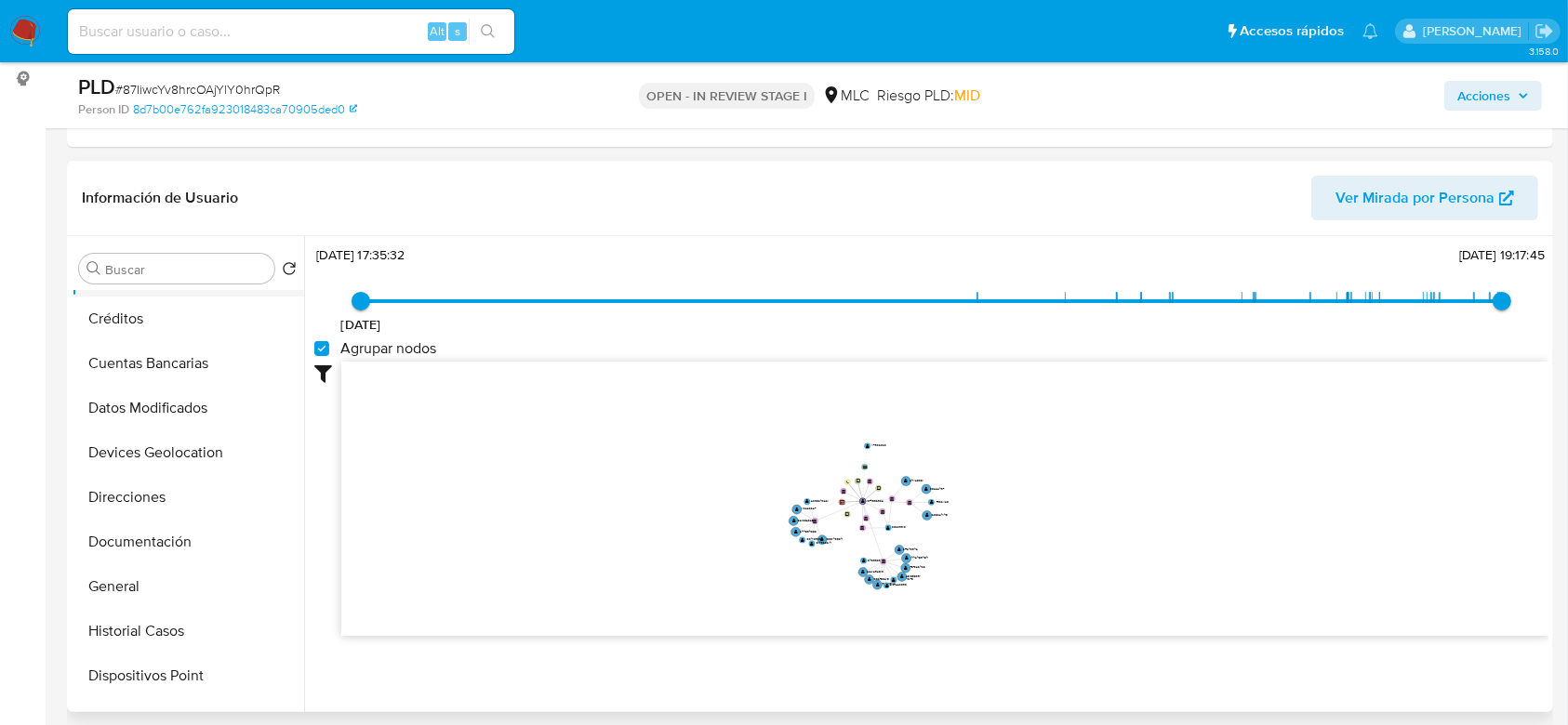
scroll to position [130, 0]
click at [160, 547] on button "Documentación" at bounding box center [179, 540] width 217 height 45
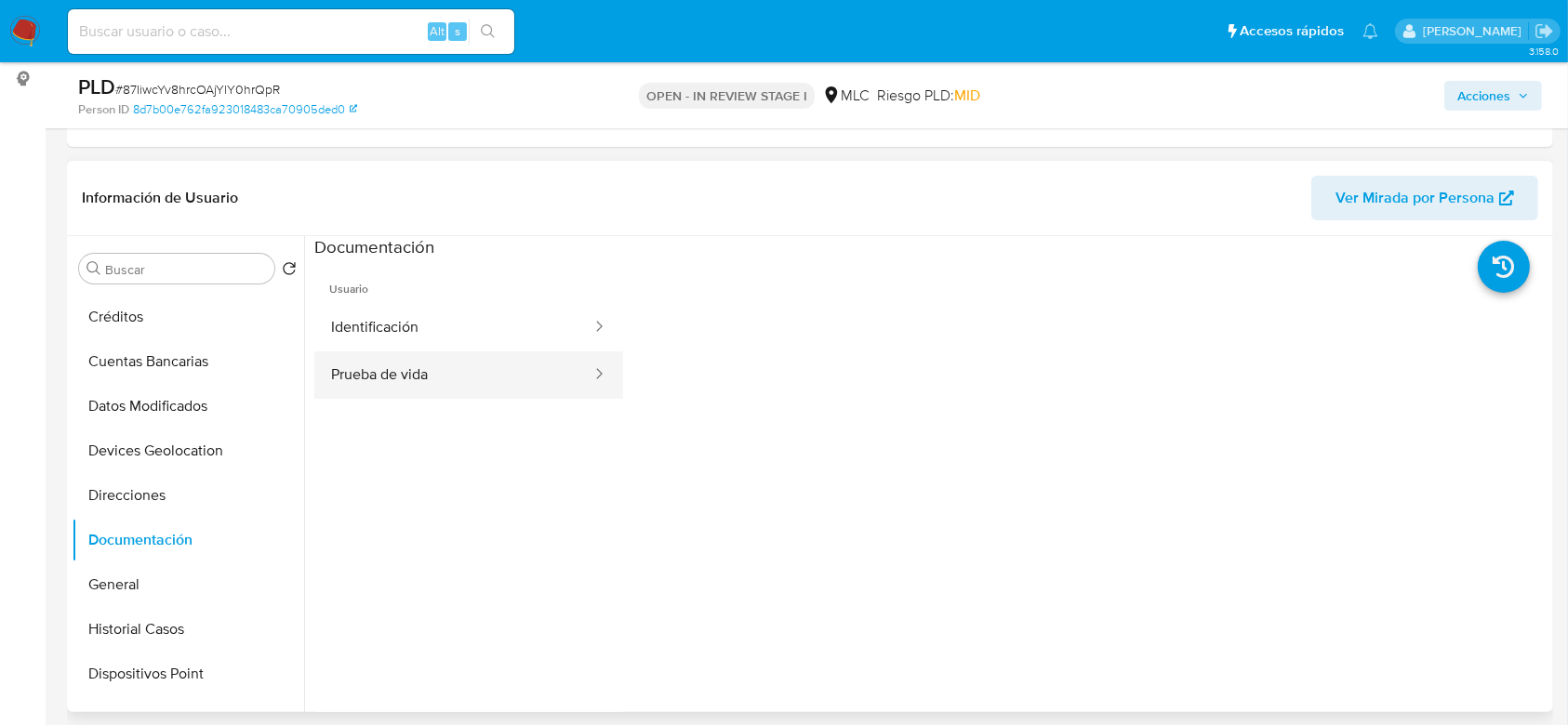
click at [450, 368] on button "Prueba de vida" at bounding box center [454, 375] width 279 height 47
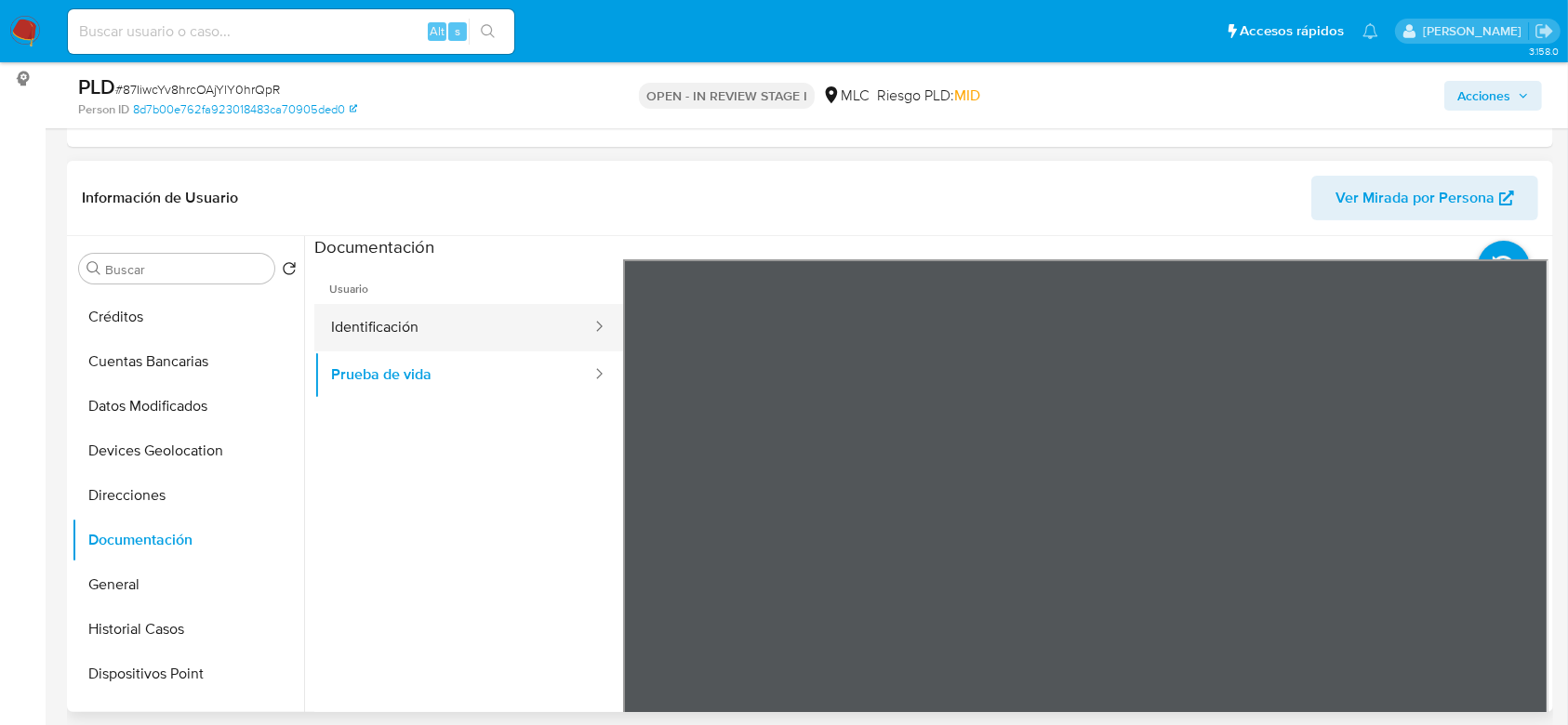
click at [398, 316] on button "Identificación" at bounding box center [454, 327] width 279 height 47
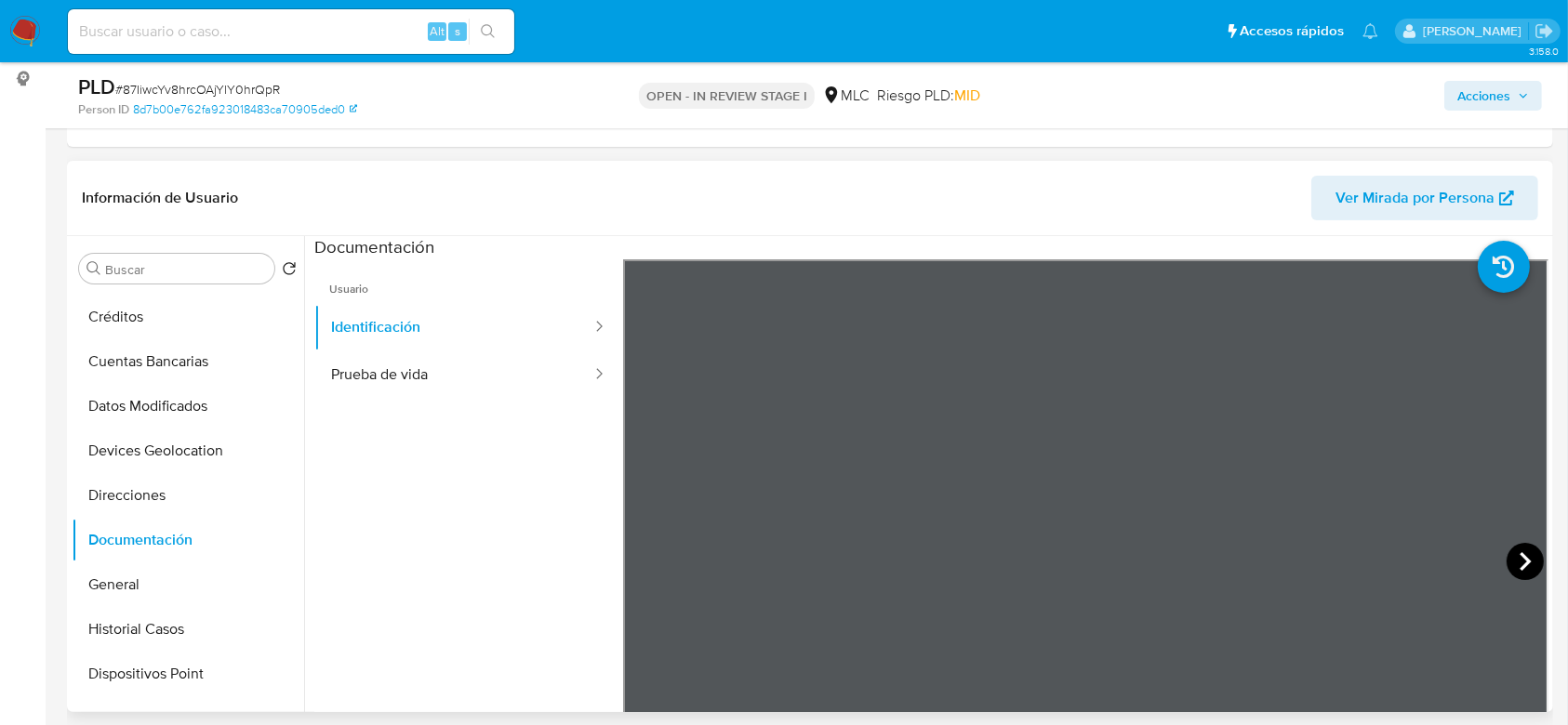
scroll to position [222, 0]
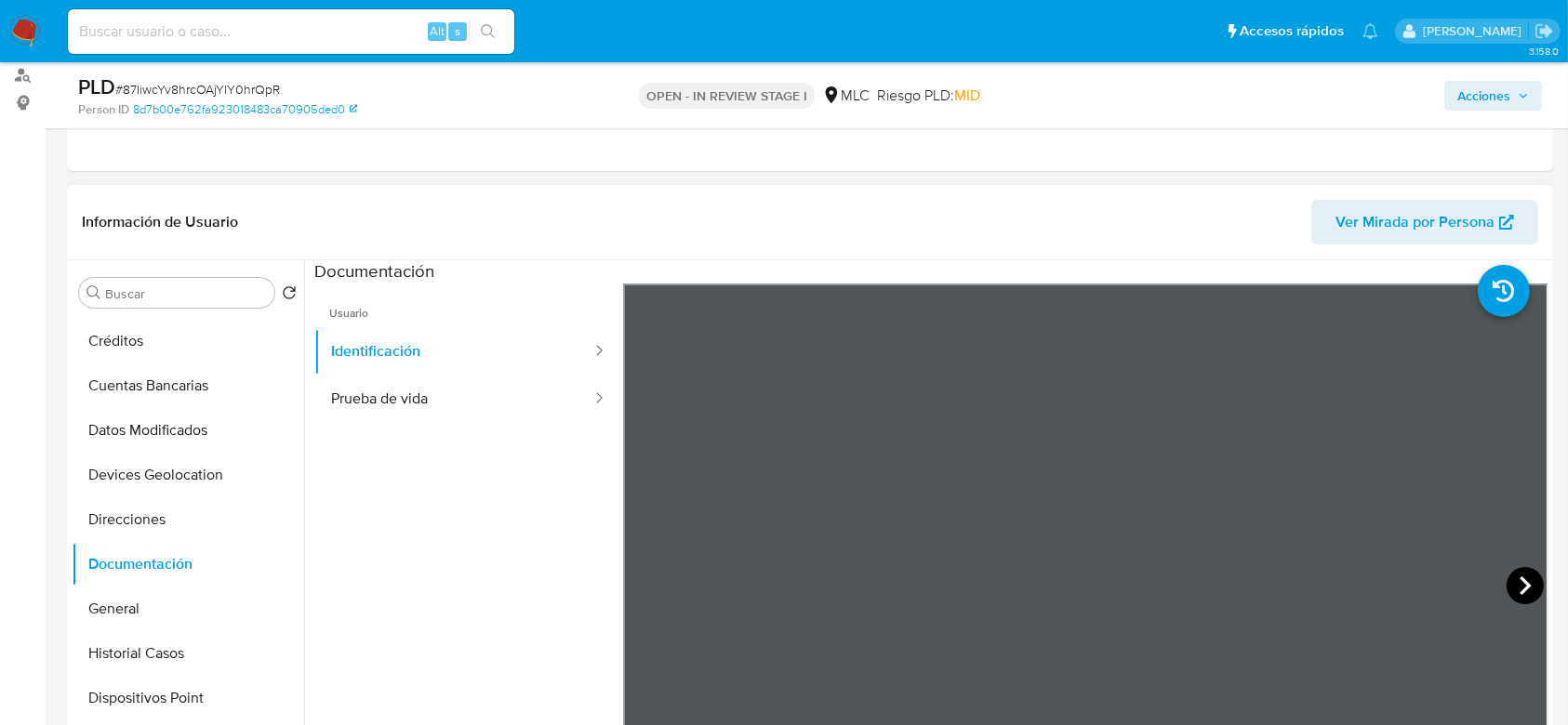
click at [1529, 584] on icon at bounding box center [1524, 586] width 37 height 37
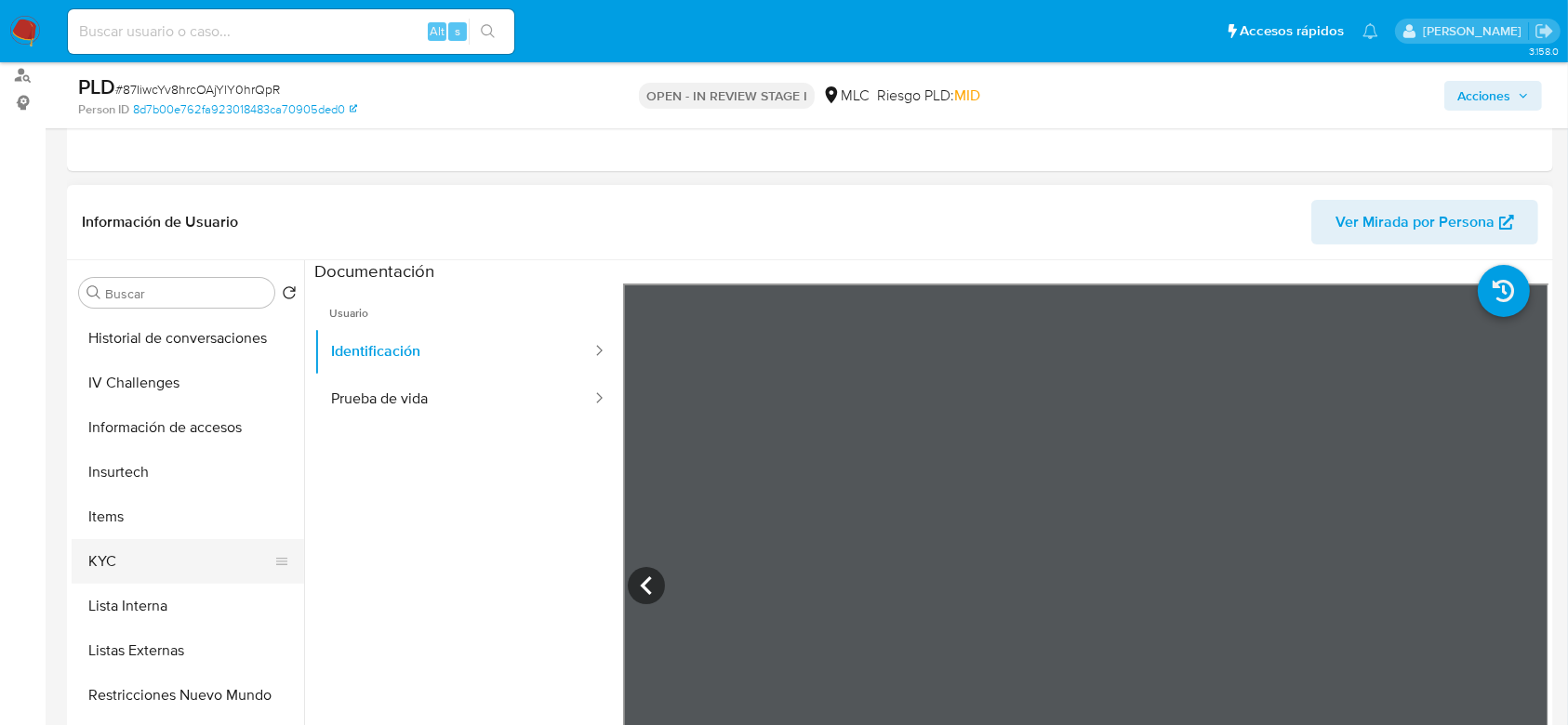
scroll to position [577, 0]
click at [113, 559] on button "KYC" at bounding box center [179, 563] width 217 height 45
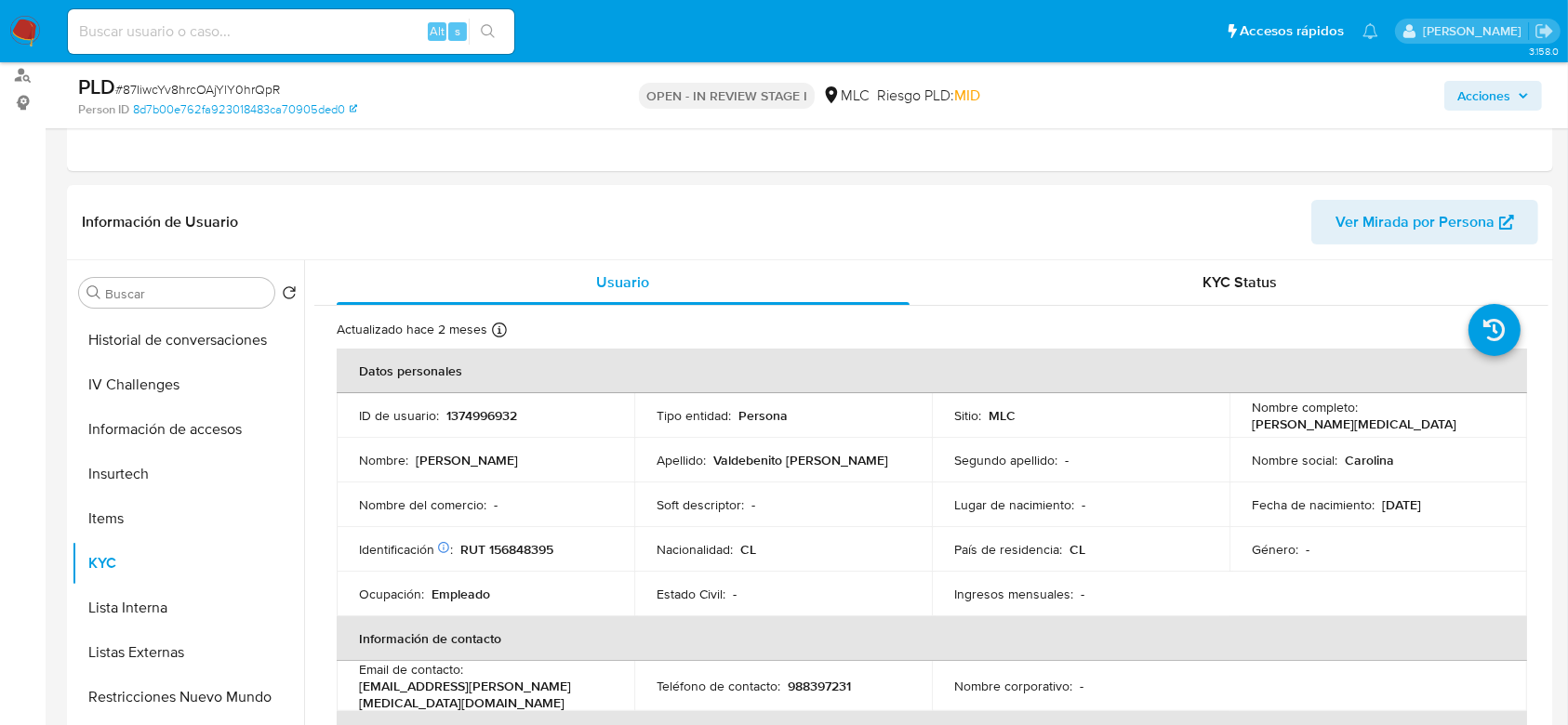
drag, startPoint x: 1461, startPoint y: 420, endPoint x: 1234, endPoint y: 429, distance: 227.2
click at [1234, 429] on td "Nombre completo : Carolina Andrea Valdebenito Baros" at bounding box center [1378, 415] width 298 height 45
copy p "Carolina Andrea Valdebenito Baros"
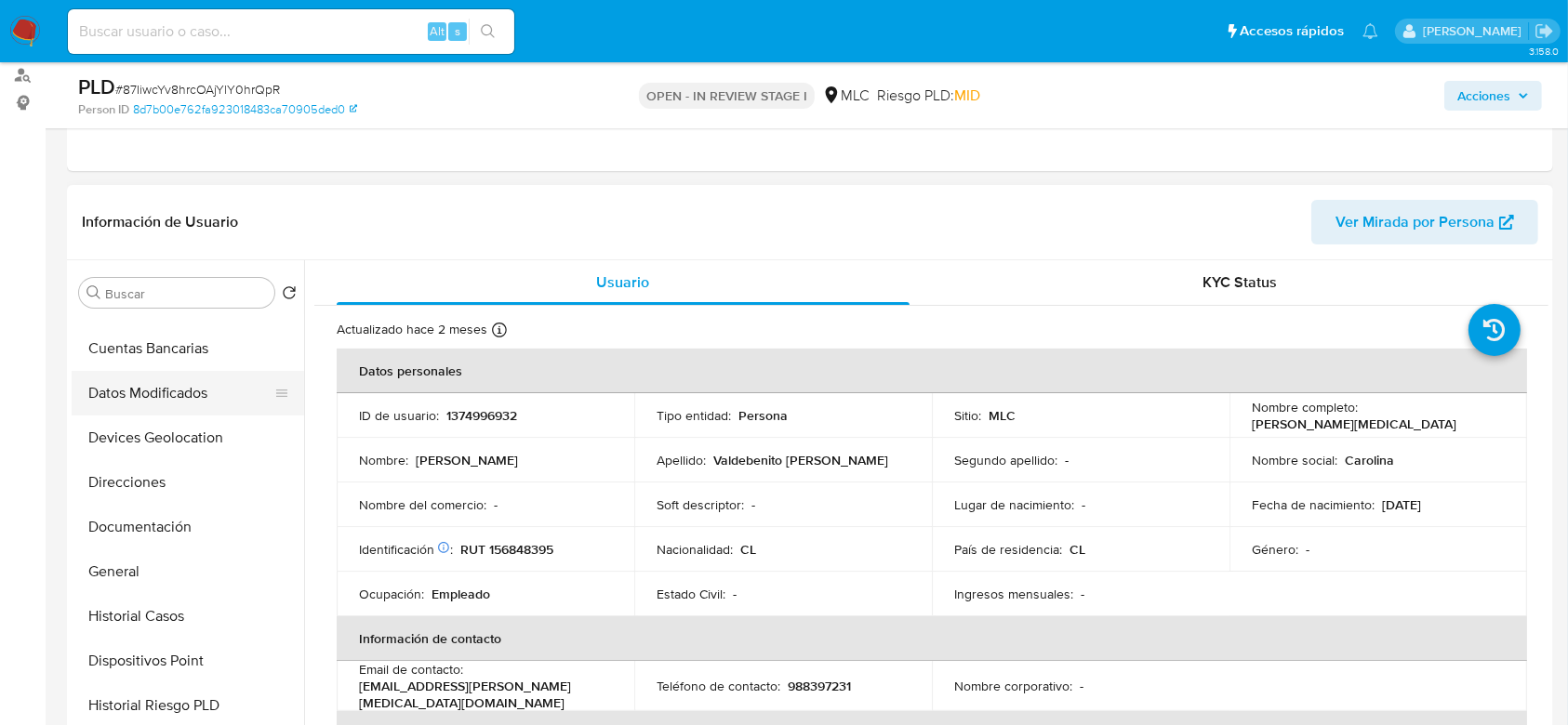
scroll to position [173, 0]
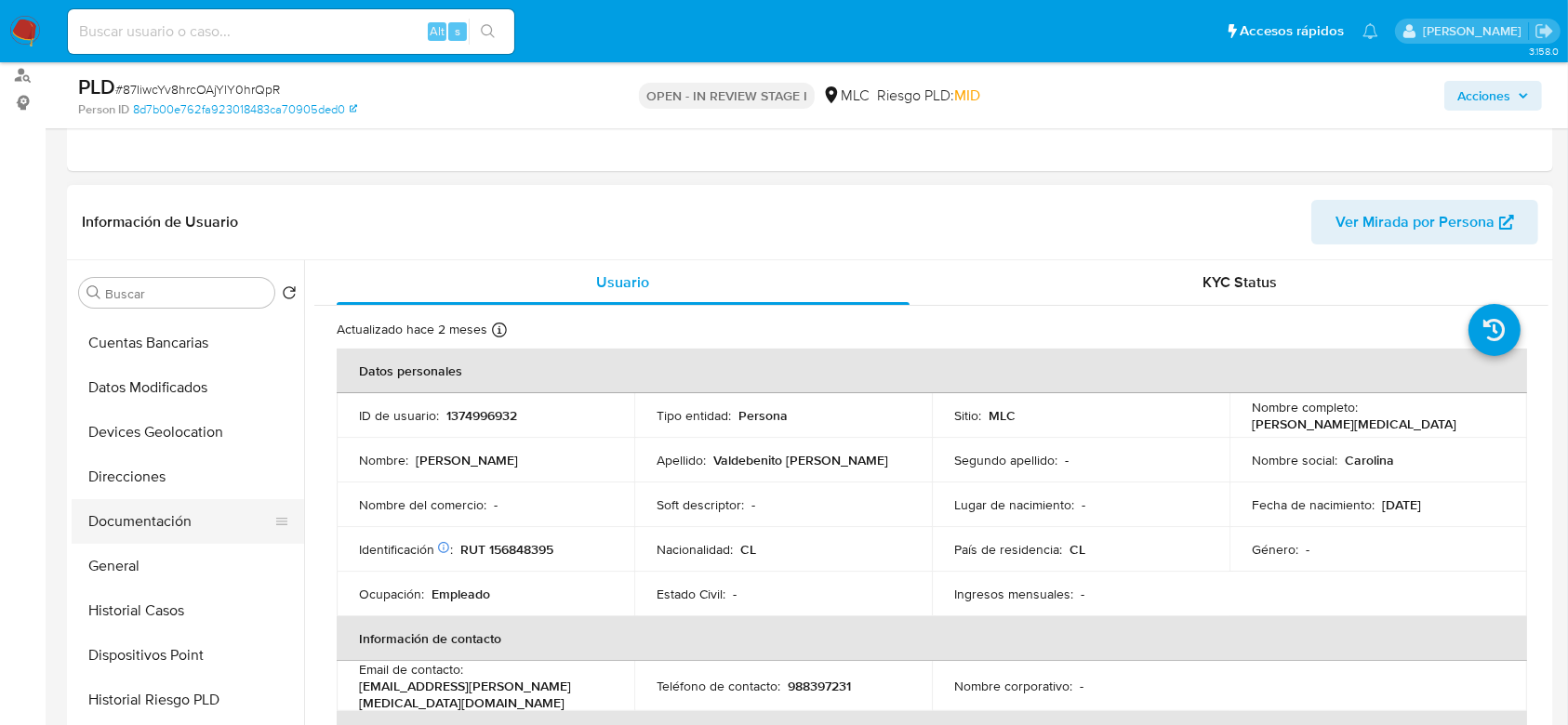
click at [156, 526] on button "Documentación" at bounding box center [179, 521] width 217 height 45
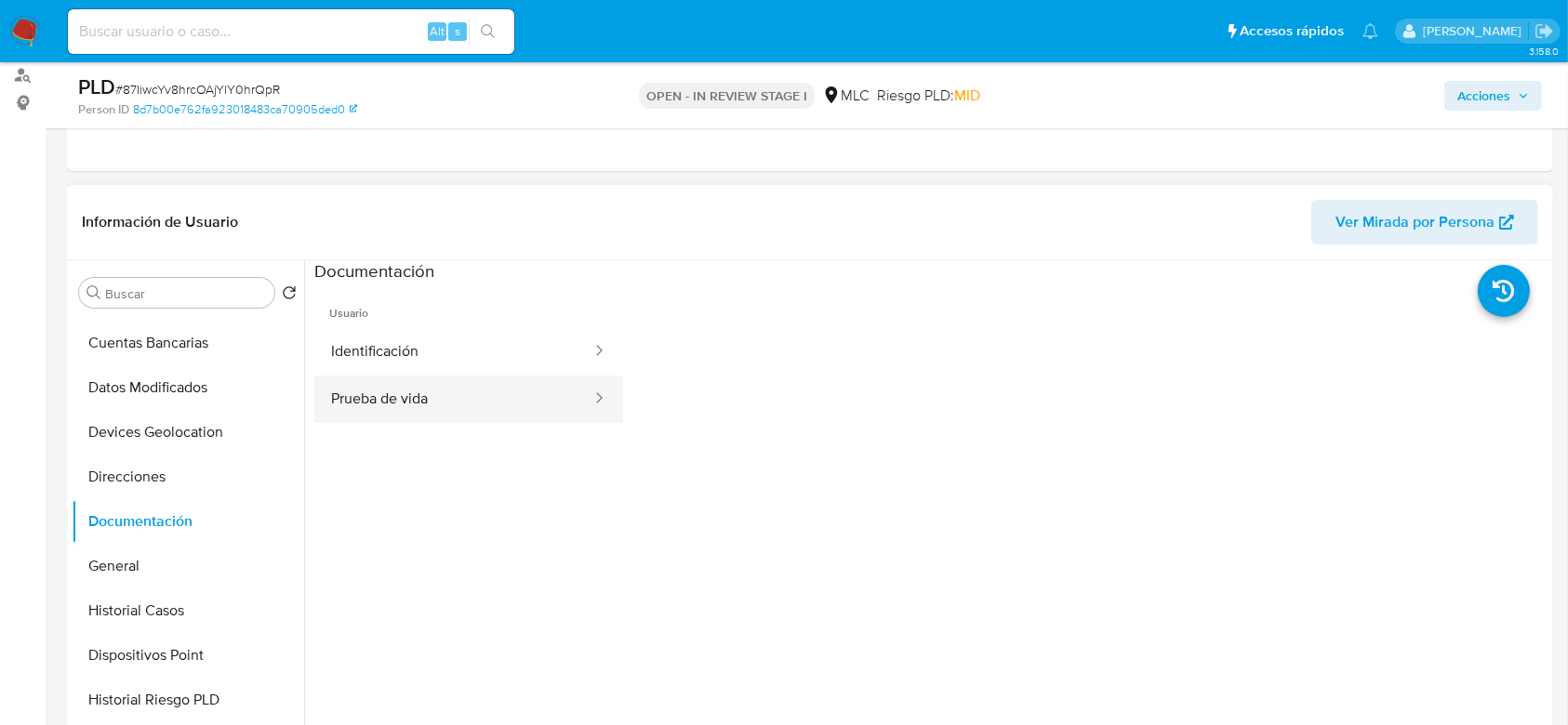
click at [433, 409] on button "Prueba de vida" at bounding box center [454, 400] width 279 height 47
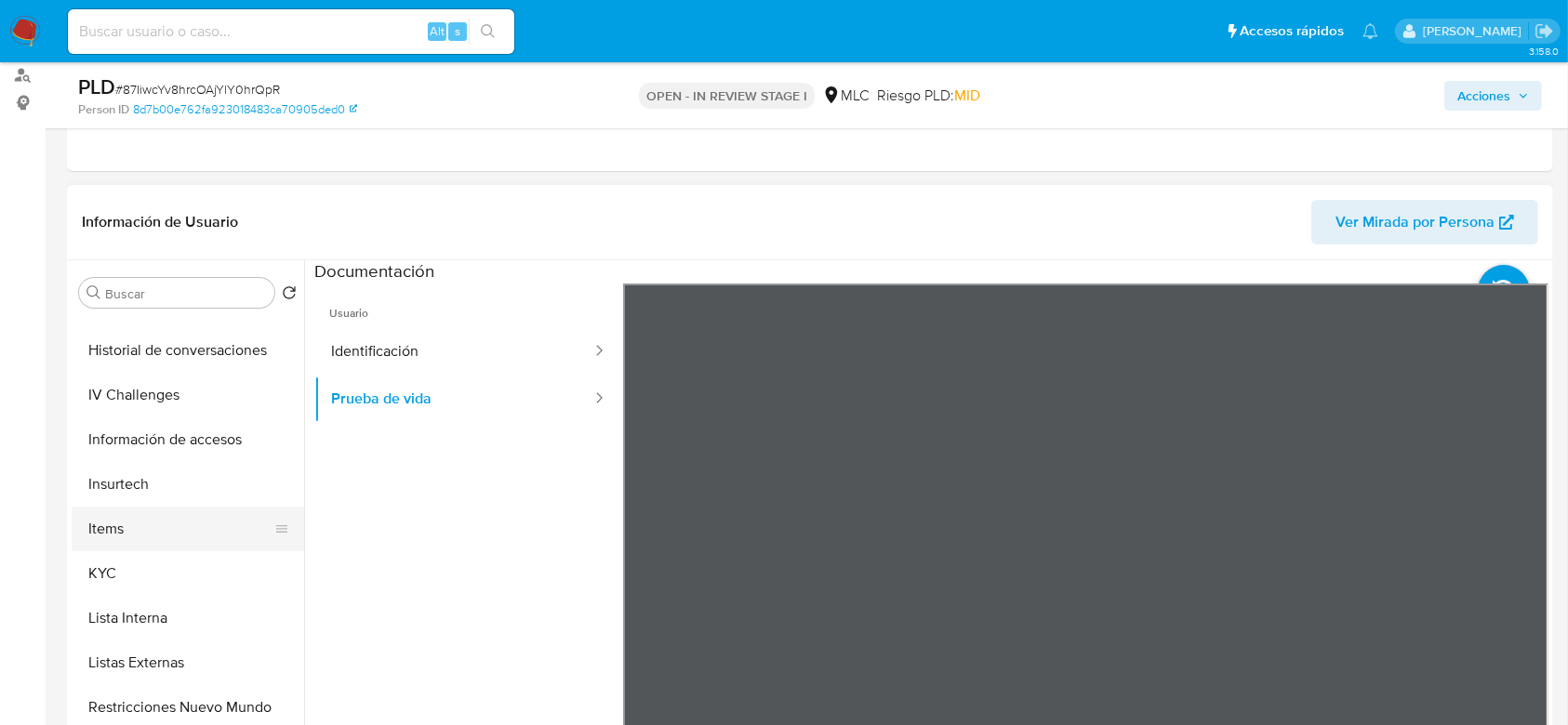
scroll to position [579, 0]
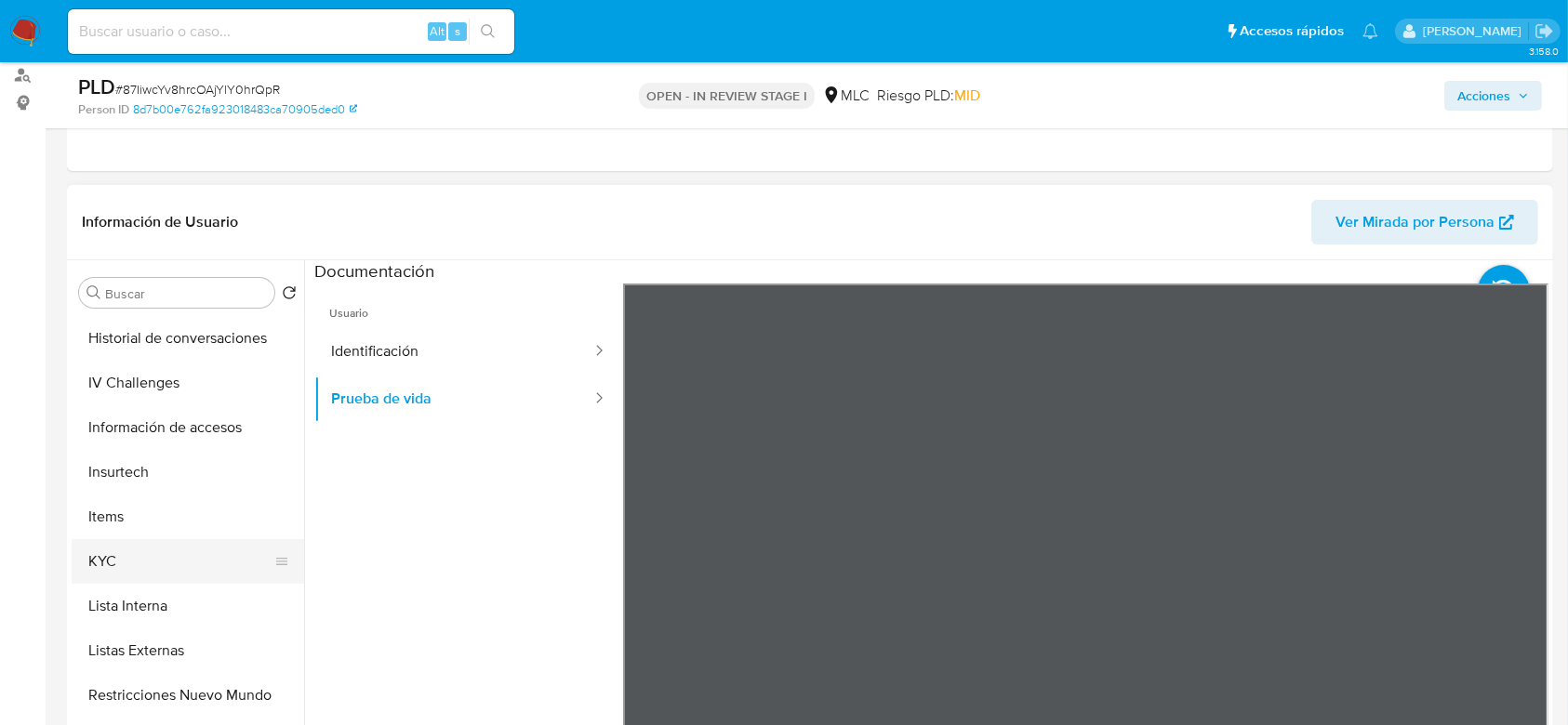
click at [121, 567] on button "KYC" at bounding box center [179, 561] width 217 height 45
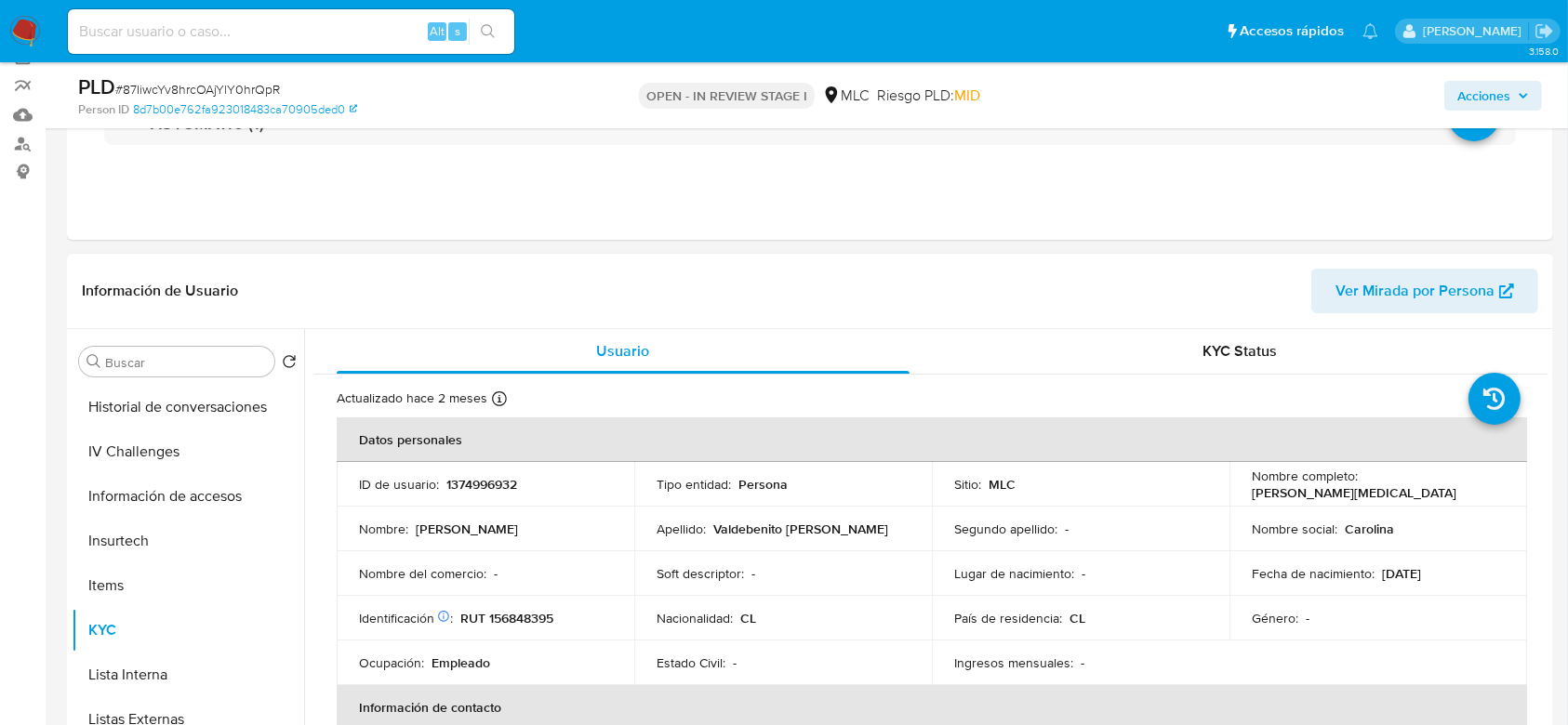
scroll to position [153, 0]
click at [472, 497] on td "ID de usuario : 1374996932" at bounding box center [486, 485] width 298 height 45
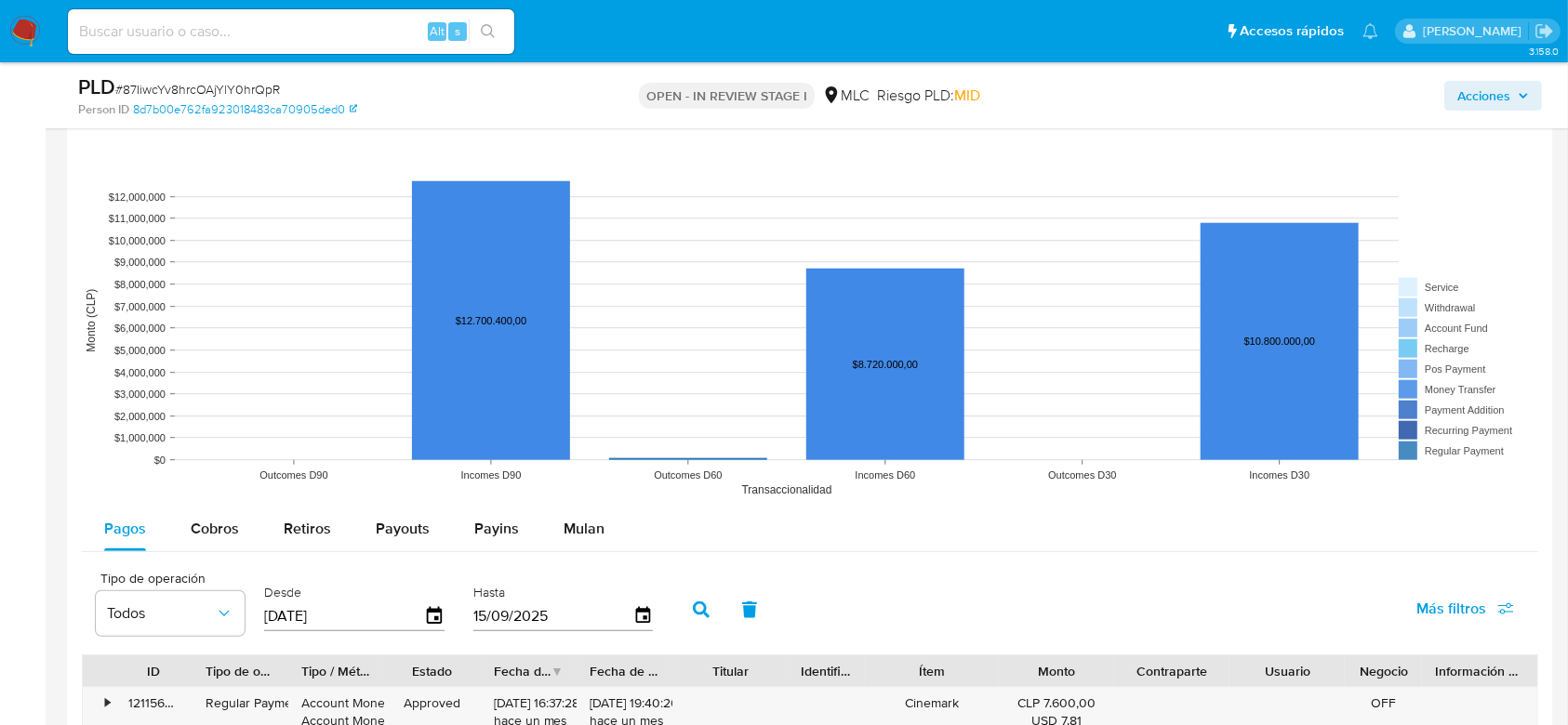
scroll to position [1651, 0]
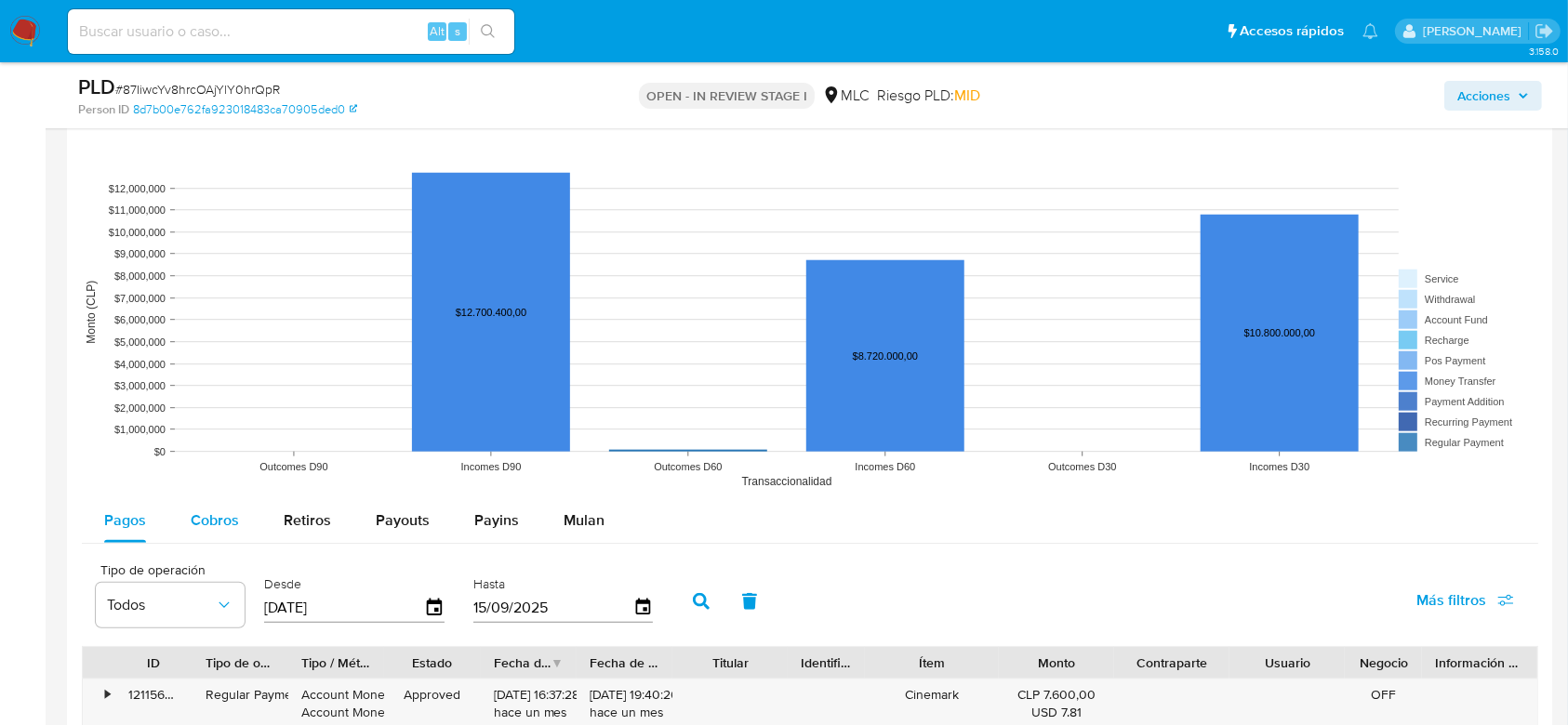
click at [198, 525] on span "Cobros" at bounding box center [215, 520] width 48 height 22
select select "10"
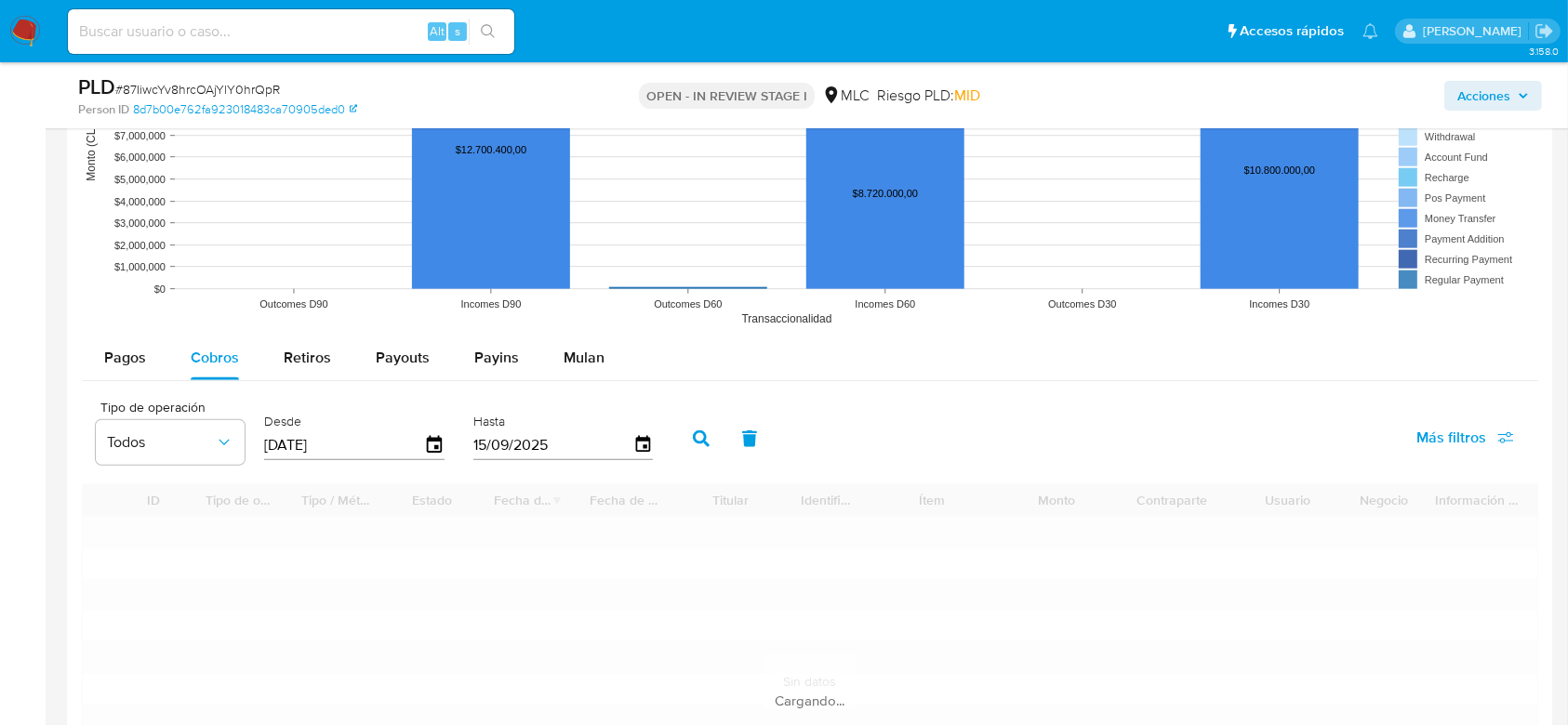
scroll to position [1815, 0]
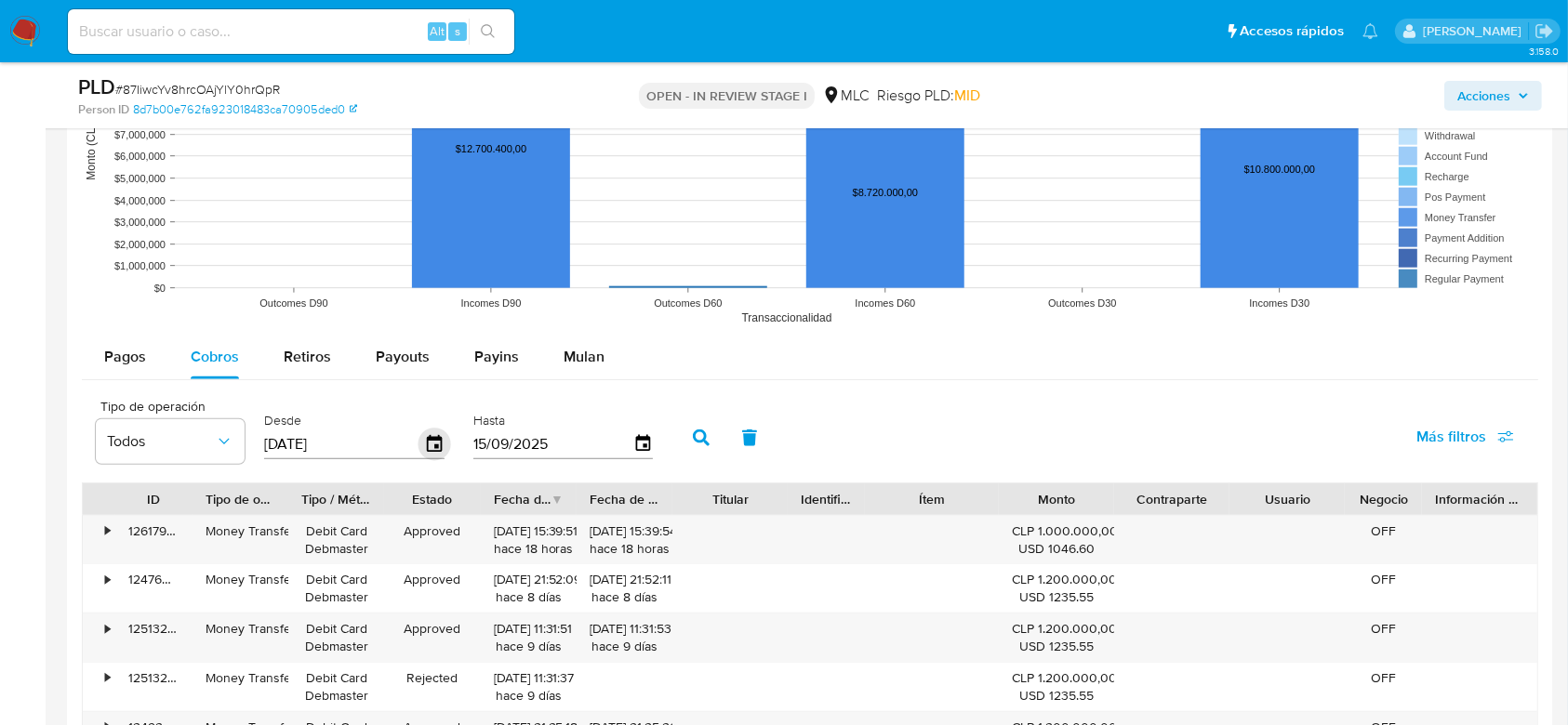
click at [436, 447] on icon "button" at bounding box center [435, 444] width 15 height 17
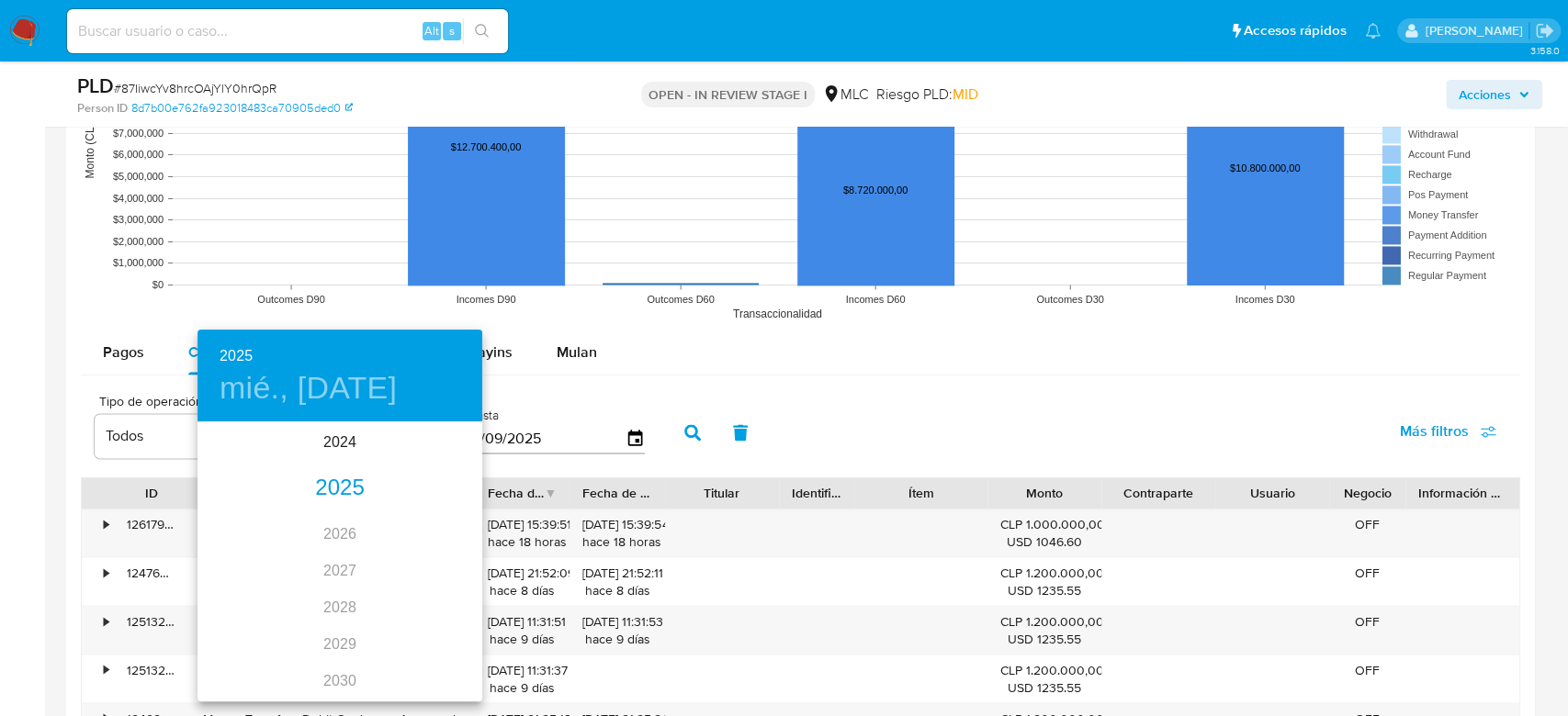
click at [315, 398] on h4 "mié., jun. 18" at bounding box center [307, 388] width 177 height 38
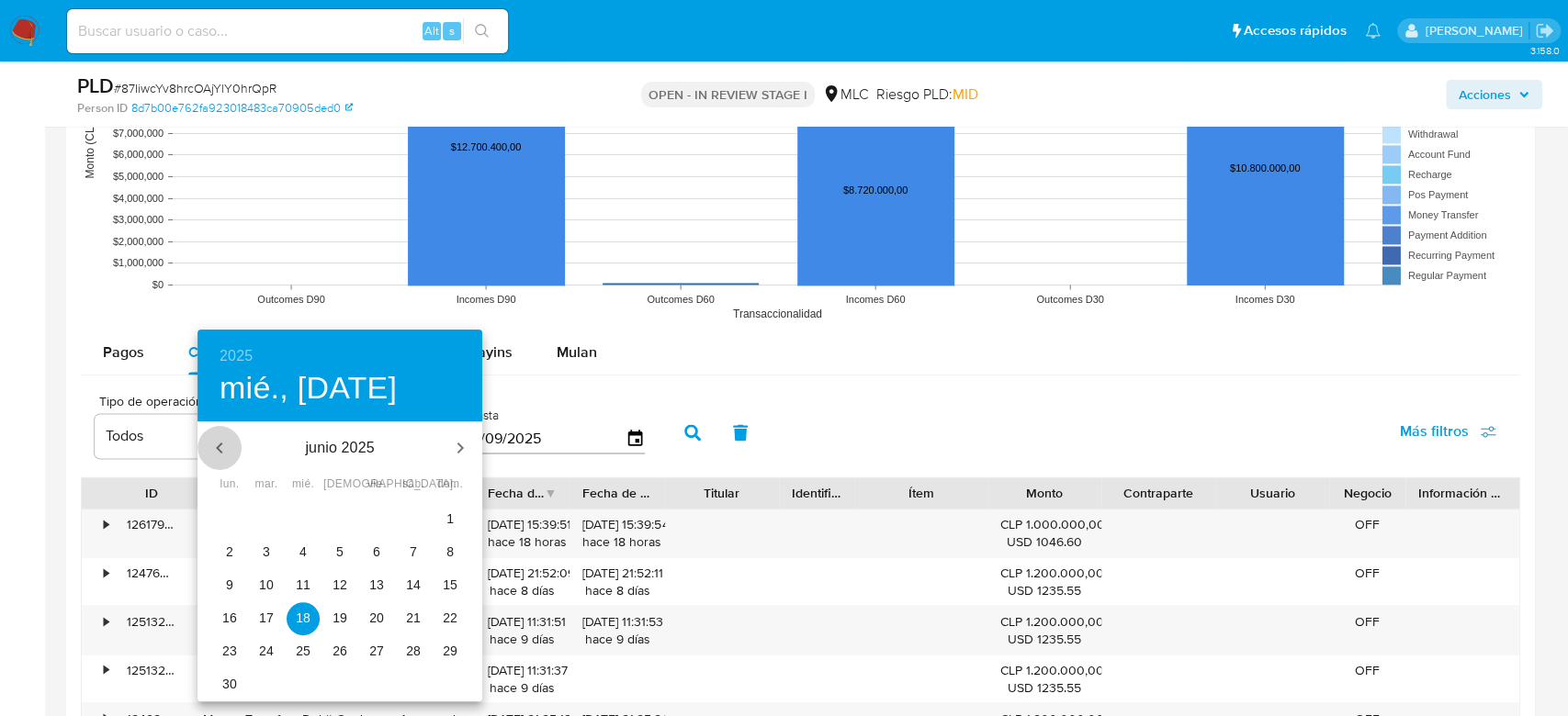
click at [225, 459] on button "button" at bounding box center [219, 448] width 44 height 44
click at [276, 511] on span "1" at bounding box center [266, 519] width 33 height 19
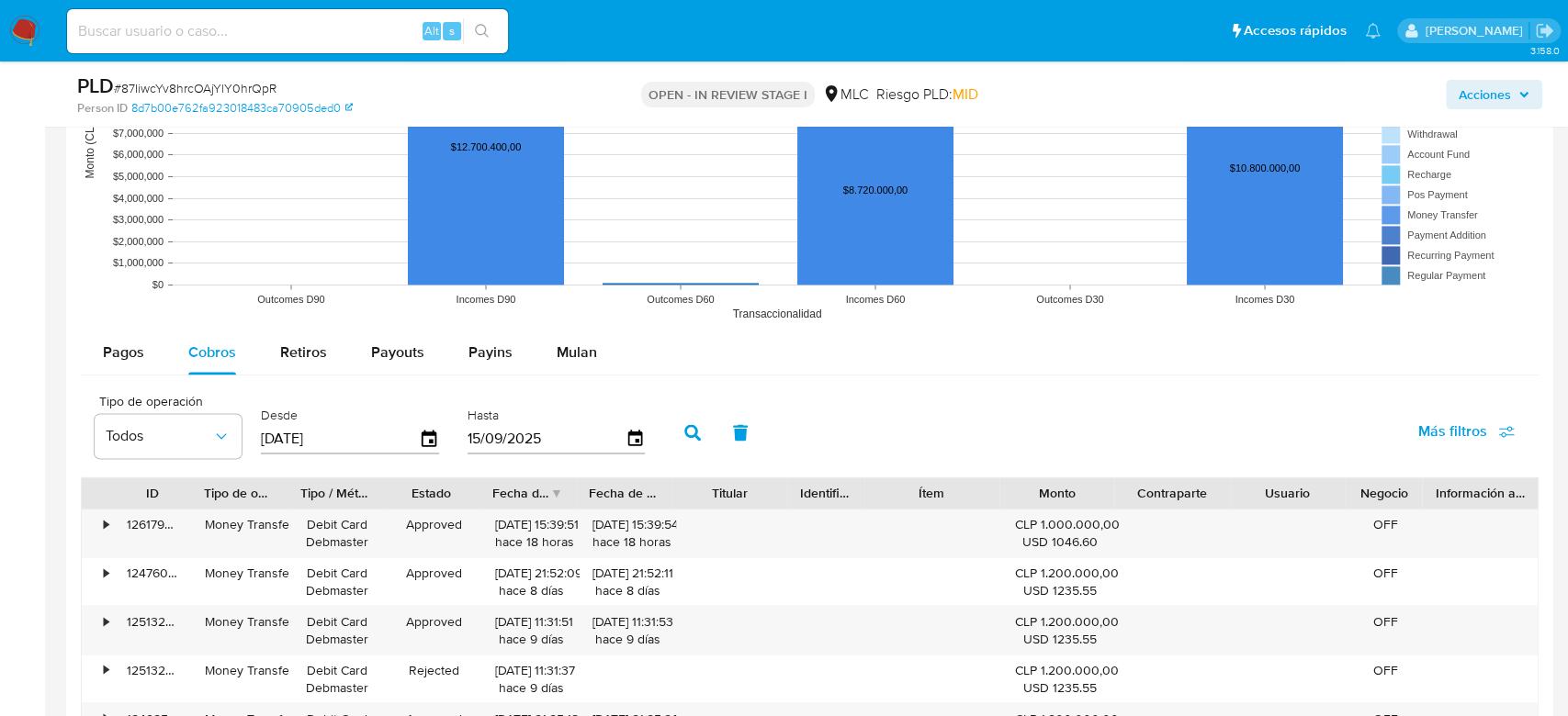
type input "01/04/2025"
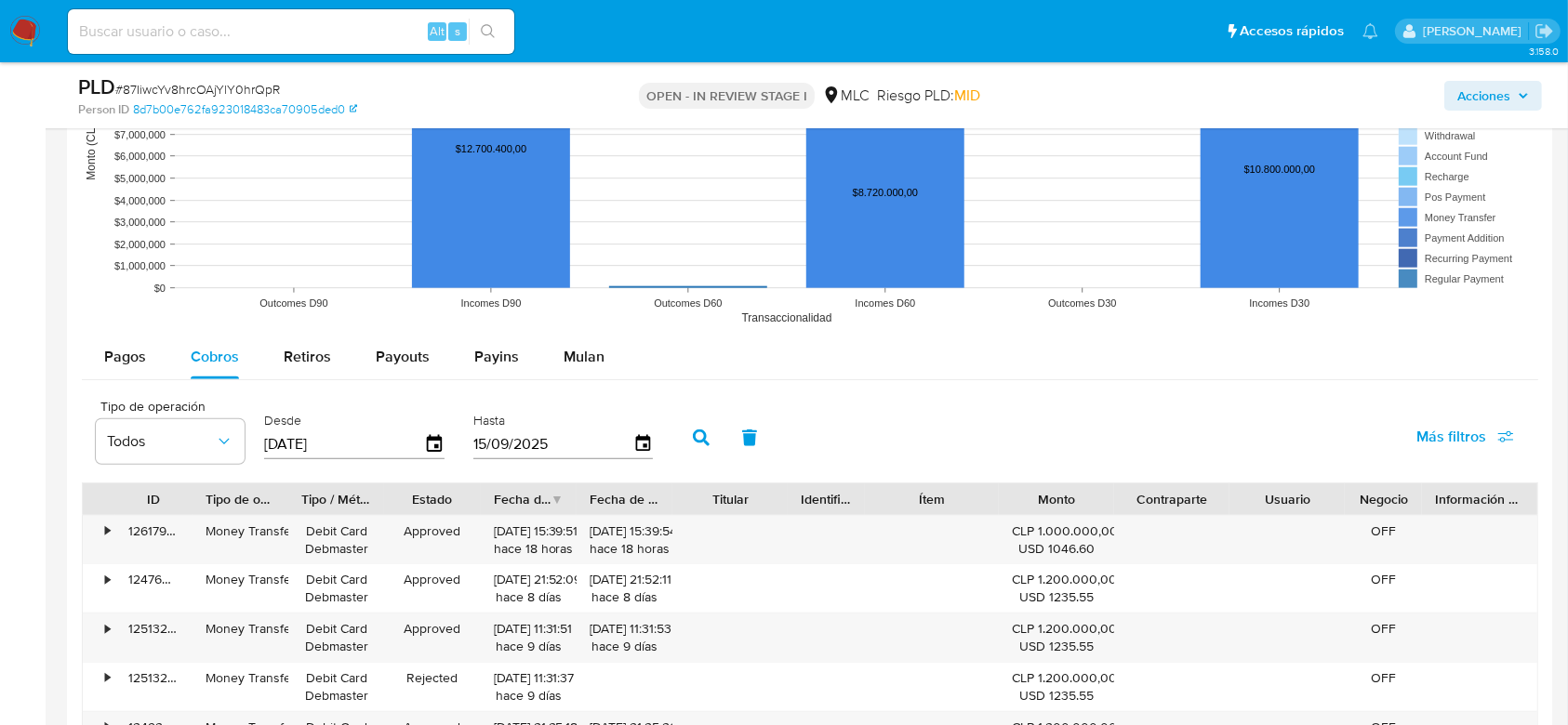
click at [707, 438] on icon "button" at bounding box center [701, 438] width 17 height 17
click at [1466, 440] on span "Más filtros" at bounding box center [1450, 437] width 69 height 45
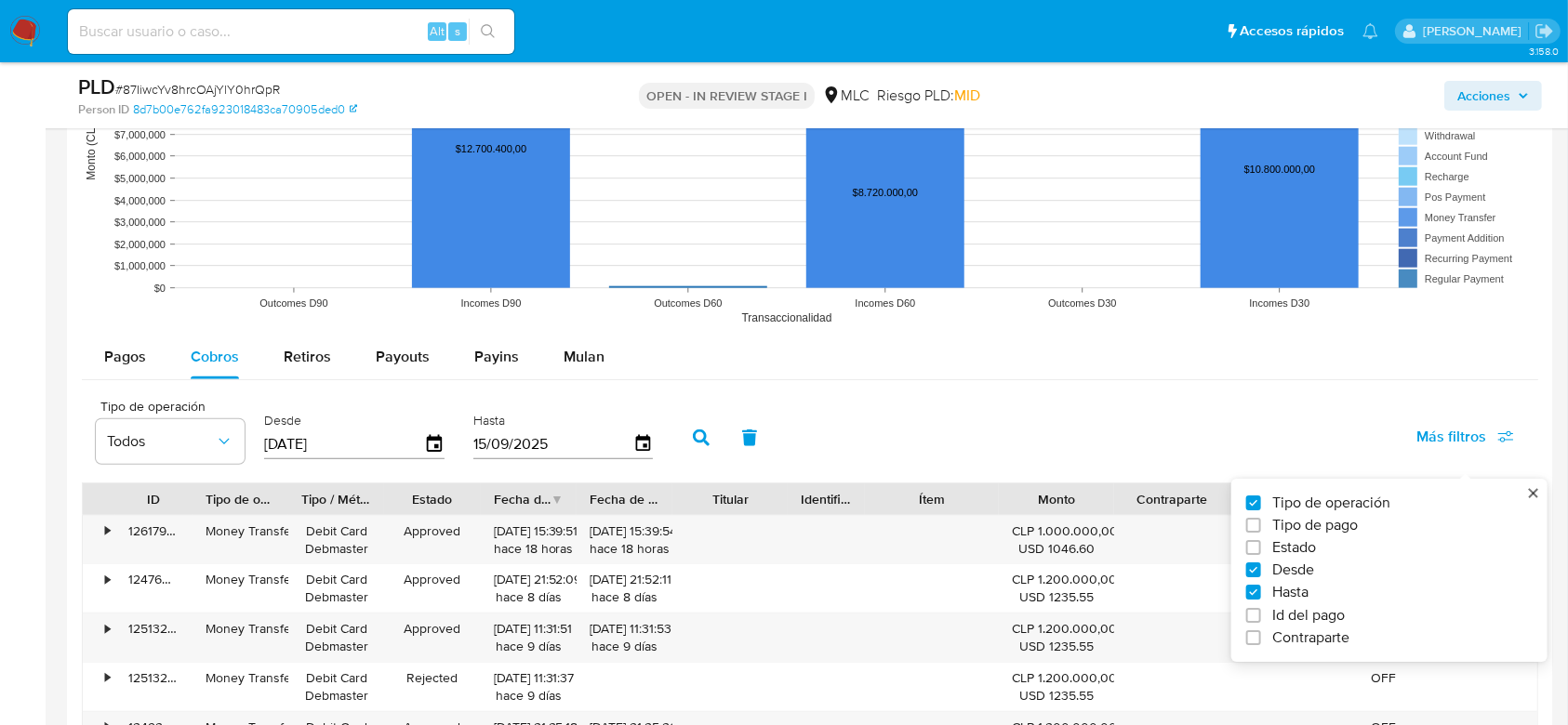
click at [1305, 647] on div "Tipo de operación Tipo de pago Estado Desde Hasta Id del pago Contraparte" at bounding box center [1389, 570] width 316 height 183
click at [1293, 641] on span "Contraparte" at bounding box center [1310, 638] width 77 height 19
click at [1261, 641] on input "Contraparte" at bounding box center [1254, 638] width 15 height 15
checkbox input "true"
click at [839, 434] on icon at bounding box center [841, 440] width 15 height 15
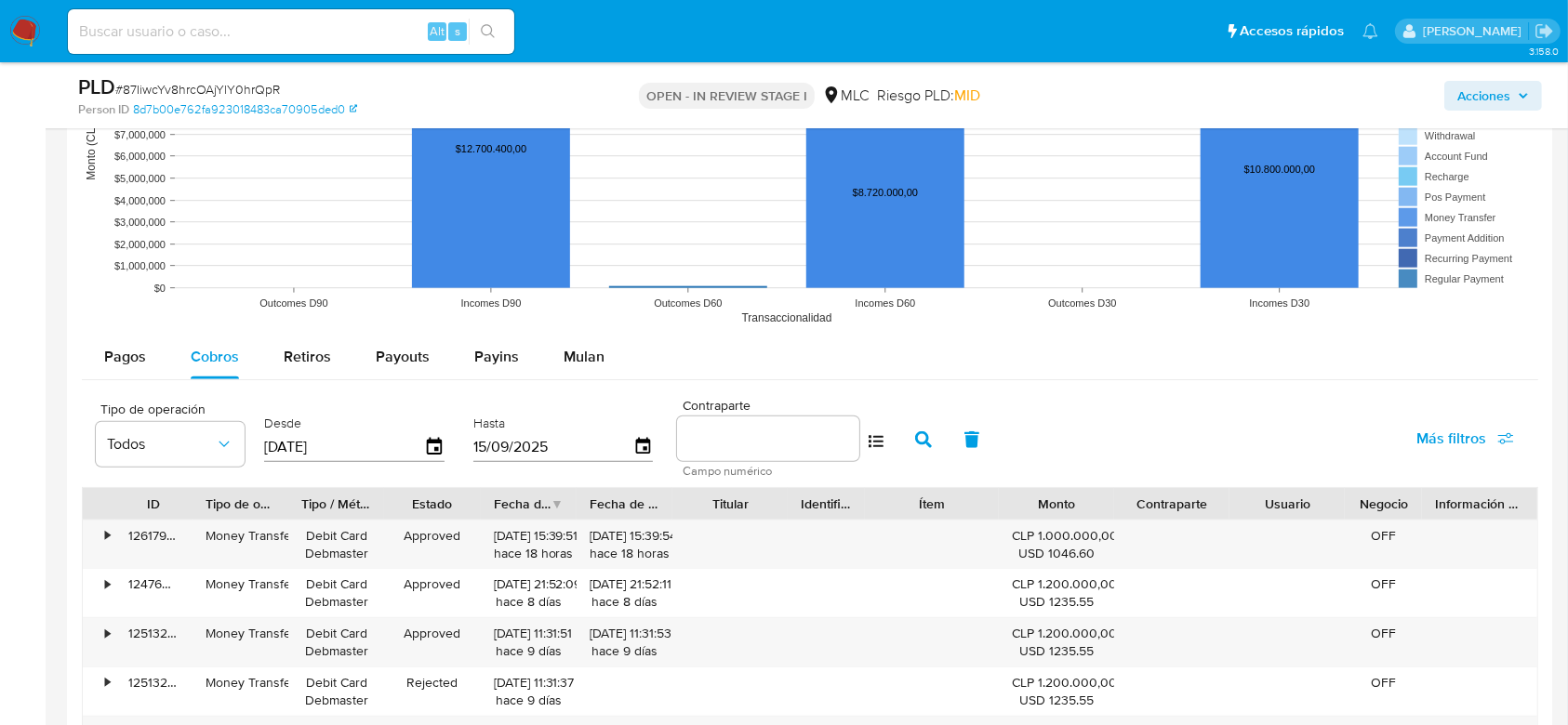
click at [760, 454] on div at bounding box center [768, 438] width 182 height 45
click at [741, 434] on input at bounding box center [768, 438] width 182 height 24
paste input "80639918"
type input "80639918"
click at [919, 442] on icon "button" at bounding box center [924, 440] width 17 height 17
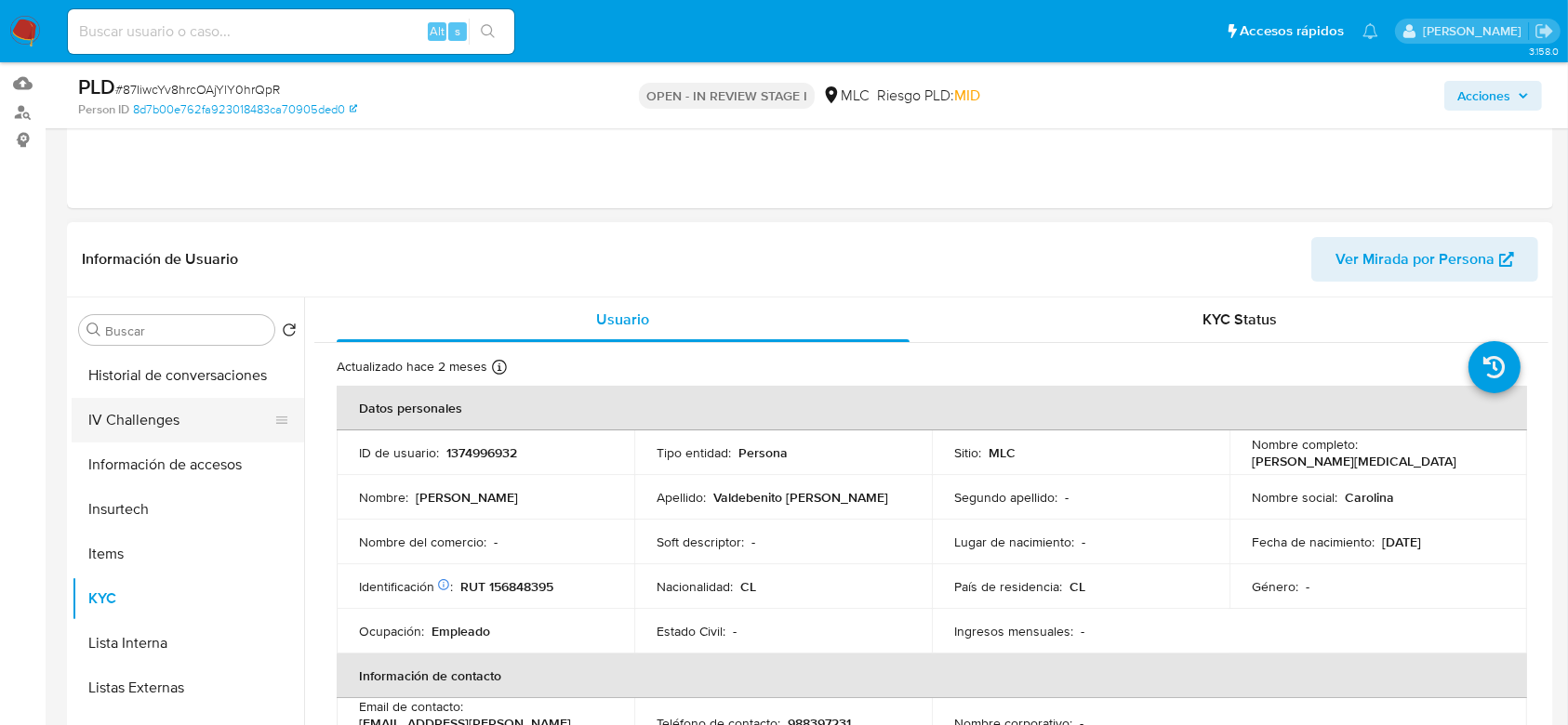
scroll to position [0, 0]
click at [111, 422] on button "Archivos adjuntos" at bounding box center [179, 418] width 217 height 45
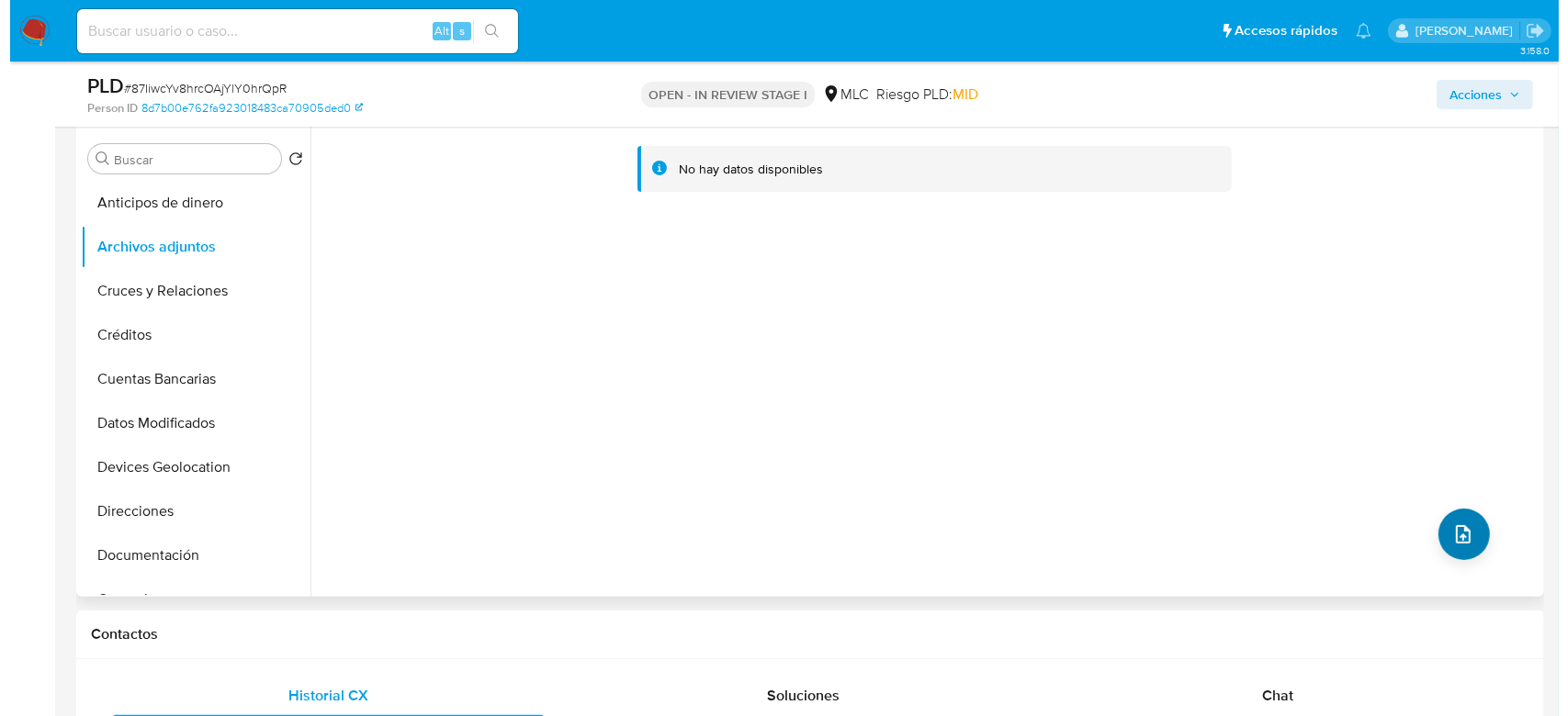
scroll to position [351, 0]
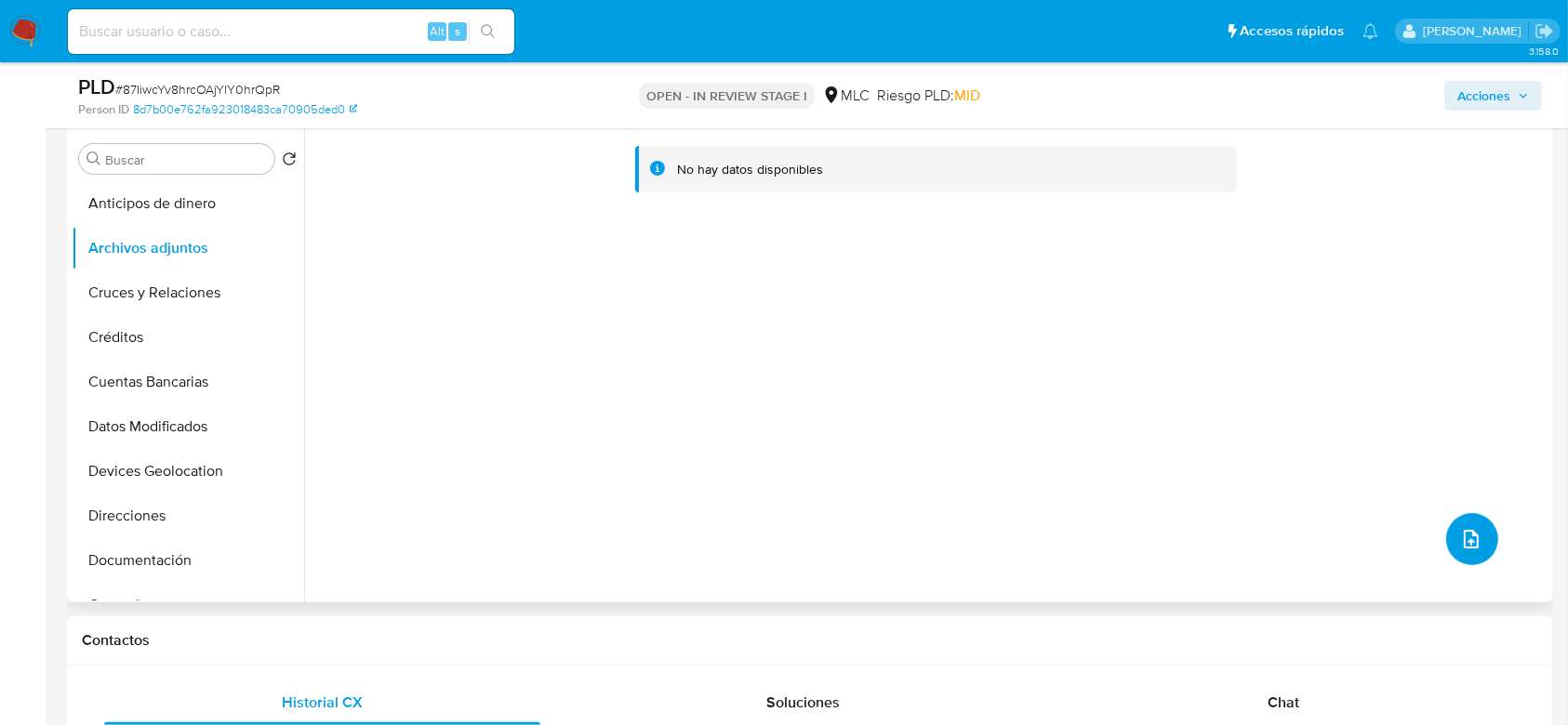
click at [1461, 549] on button "upload-file" at bounding box center [1472, 539] width 52 height 52
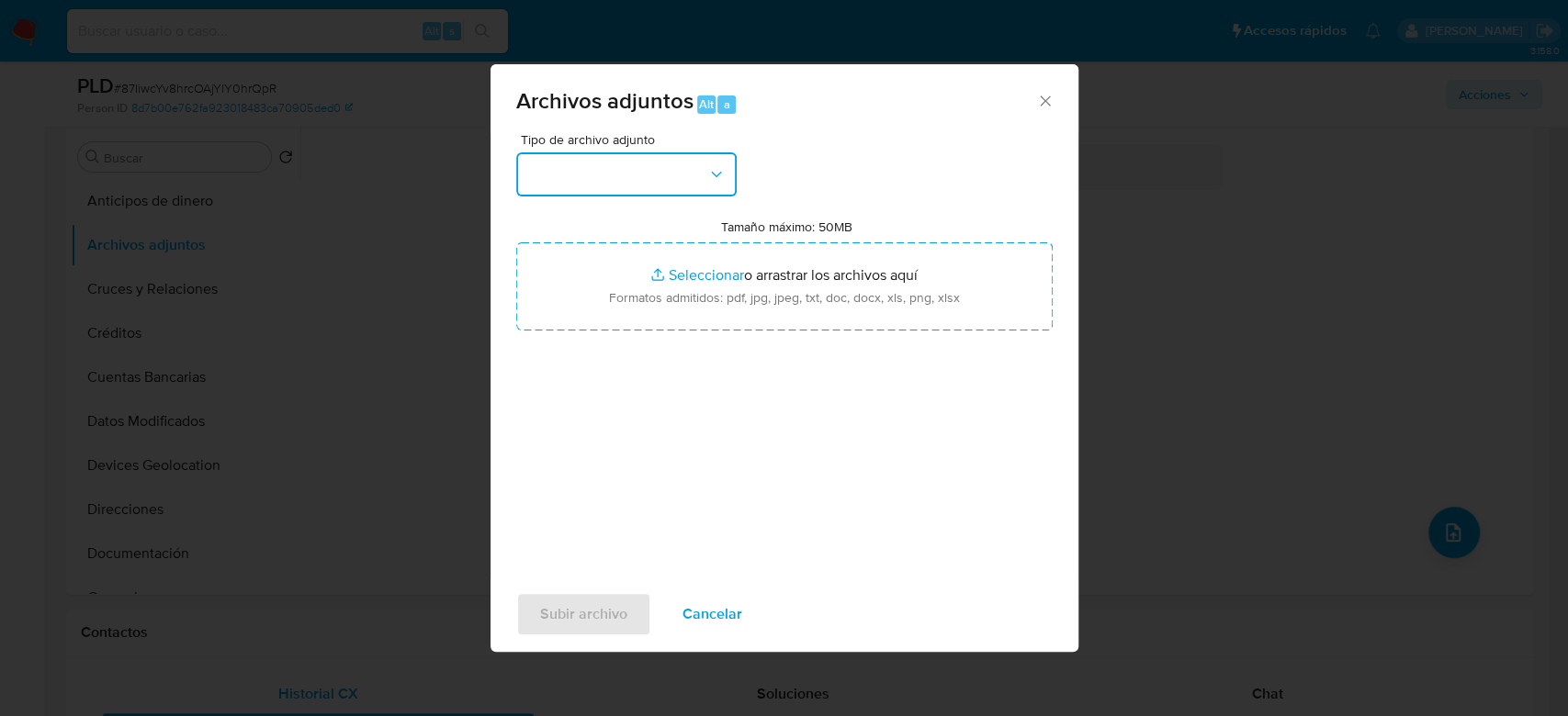
click at [652, 180] on button "button" at bounding box center [626, 174] width 220 height 44
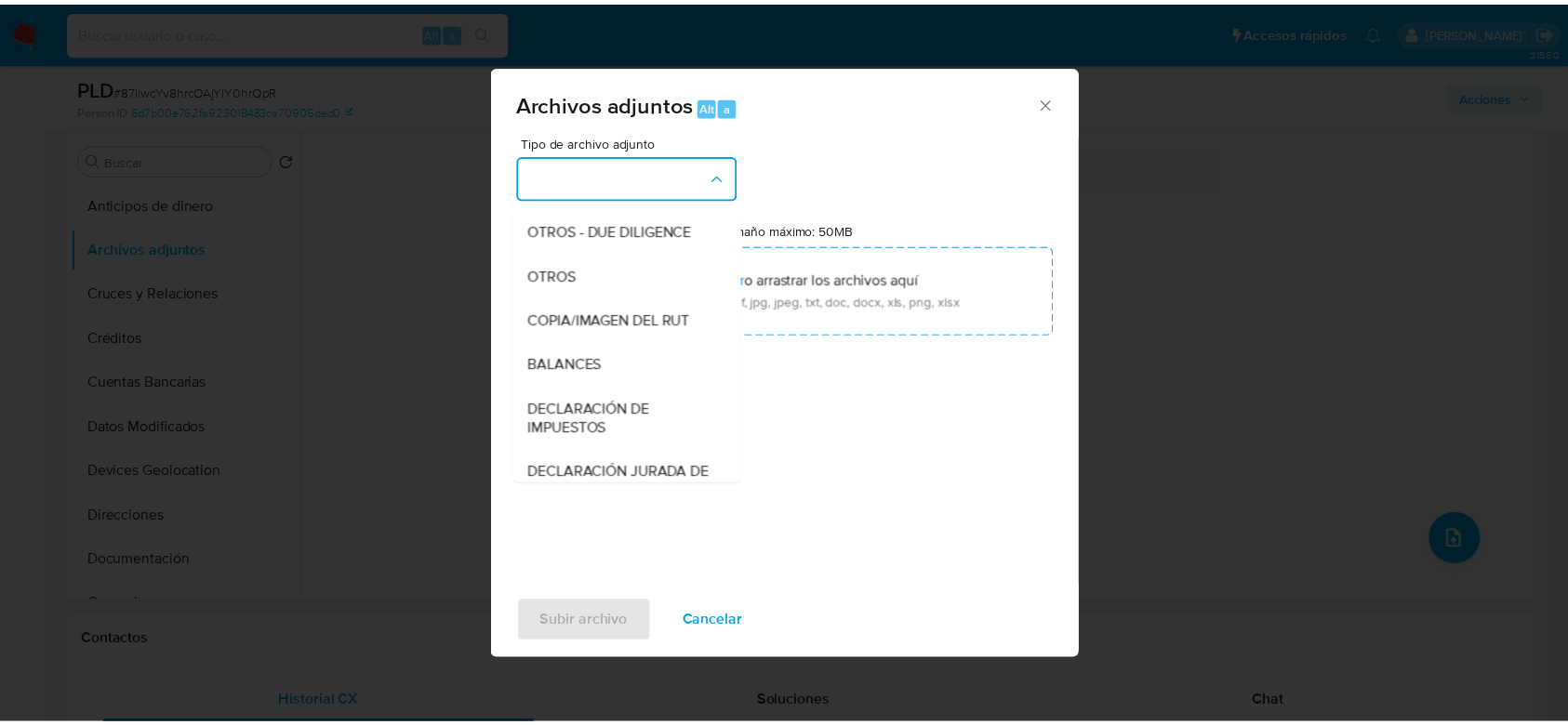
scroll to position [245, 0]
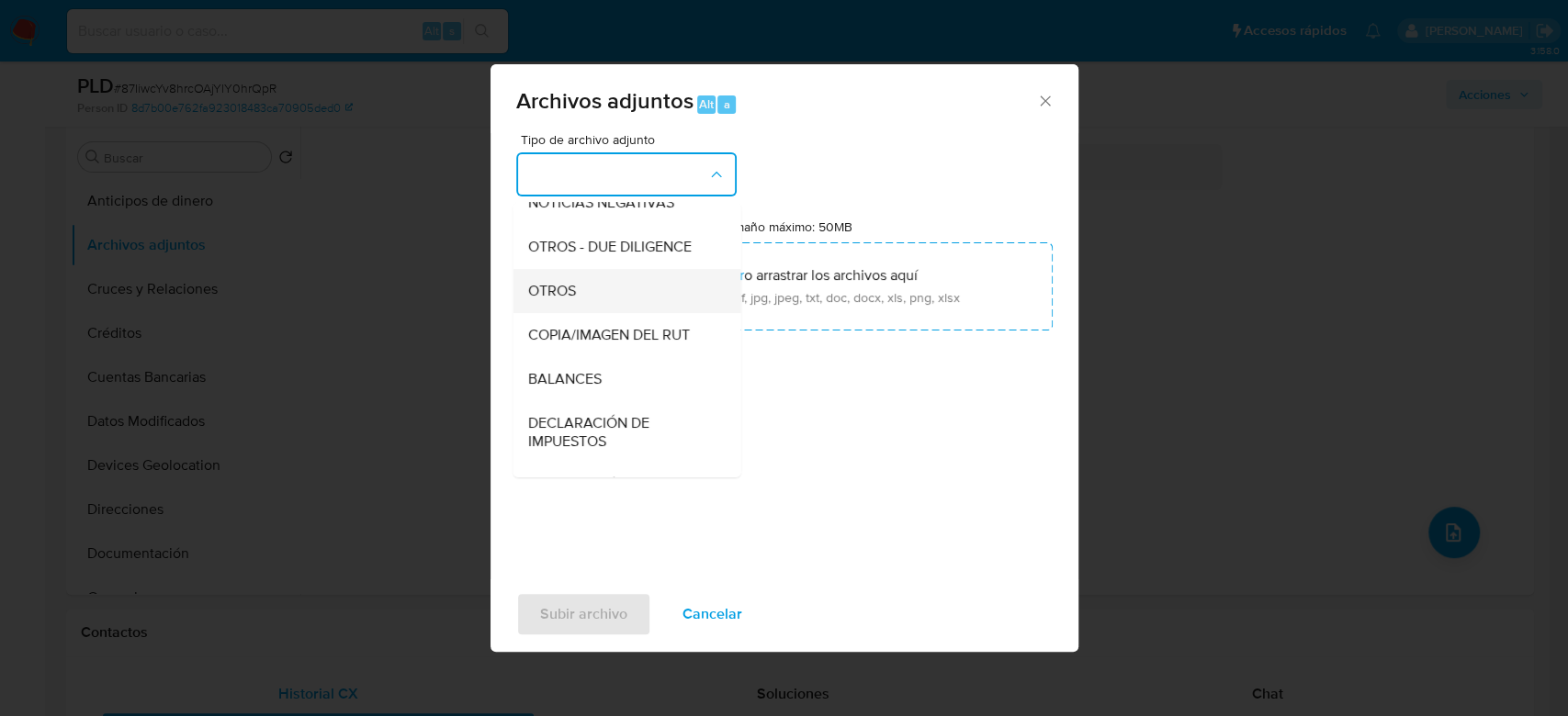
click at [558, 298] on span "OTROS" at bounding box center [550, 291] width 48 height 19
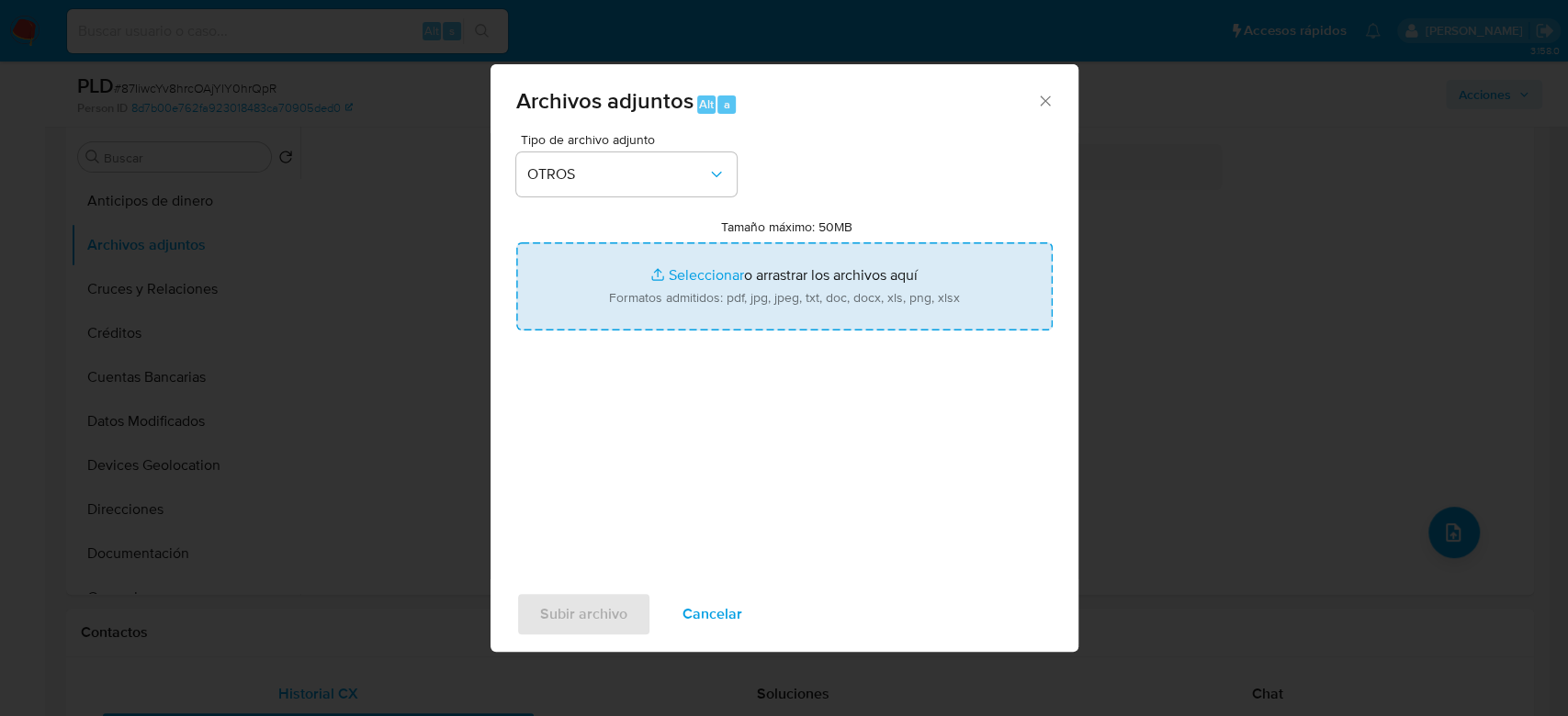
click at [722, 314] on input "Tamaño máximo: 50MB Seleccionar archivos" at bounding box center [784, 287] width 536 height 88
type input "C:\fakepath\1374996932 - 15_09_2025.xlsx"
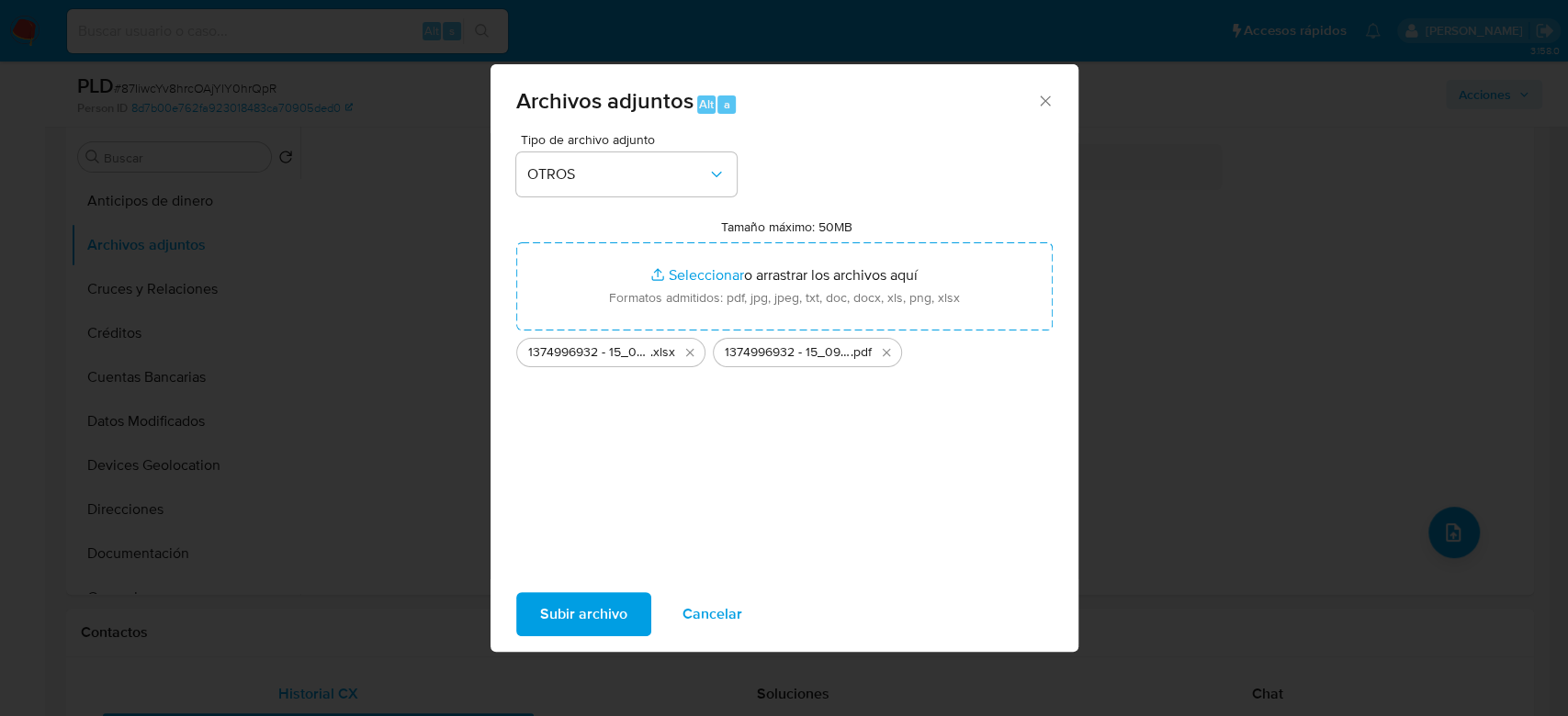
click at [586, 618] on span "Subir archivo" at bounding box center [583, 614] width 87 height 40
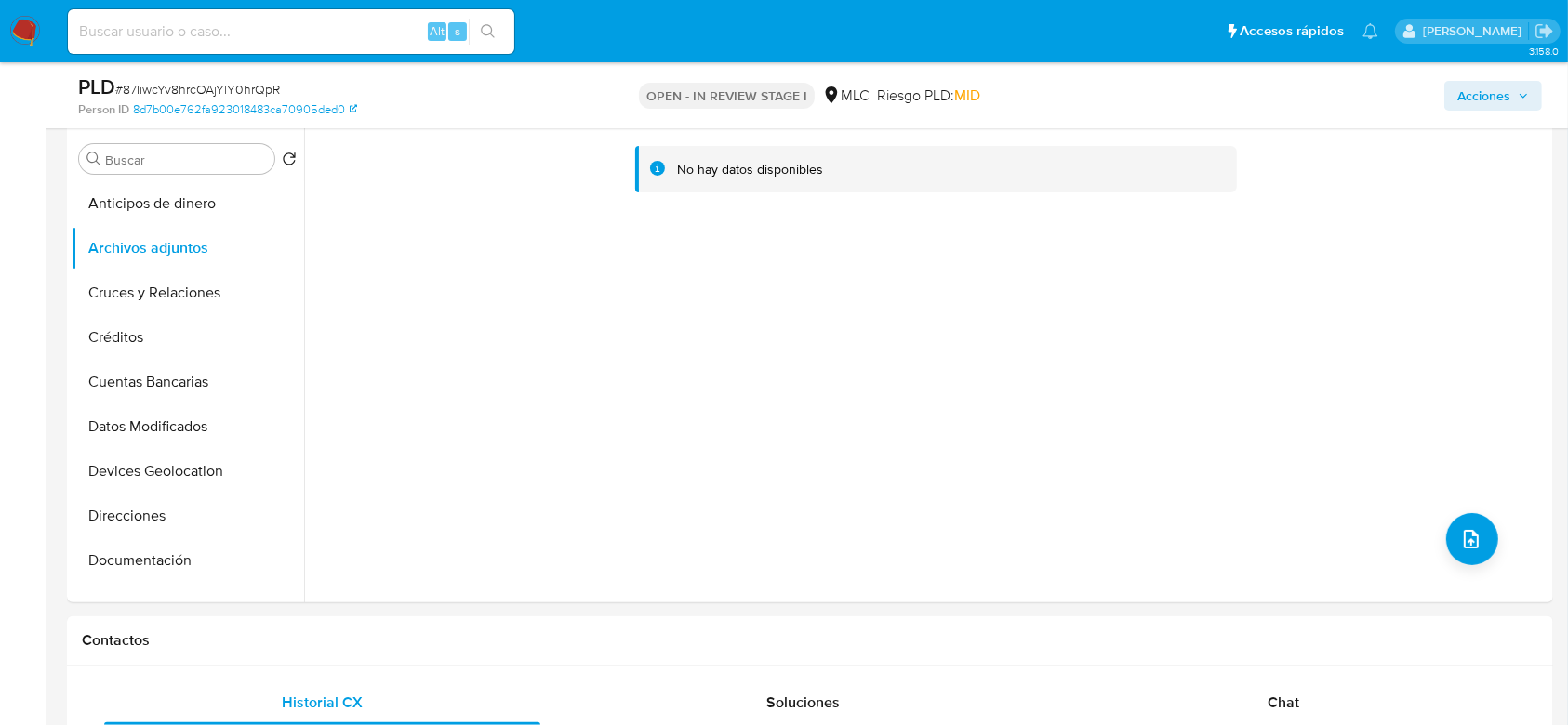
click at [1497, 95] on span "Acciones" at bounding box center [1484, 95] width 53 height 29
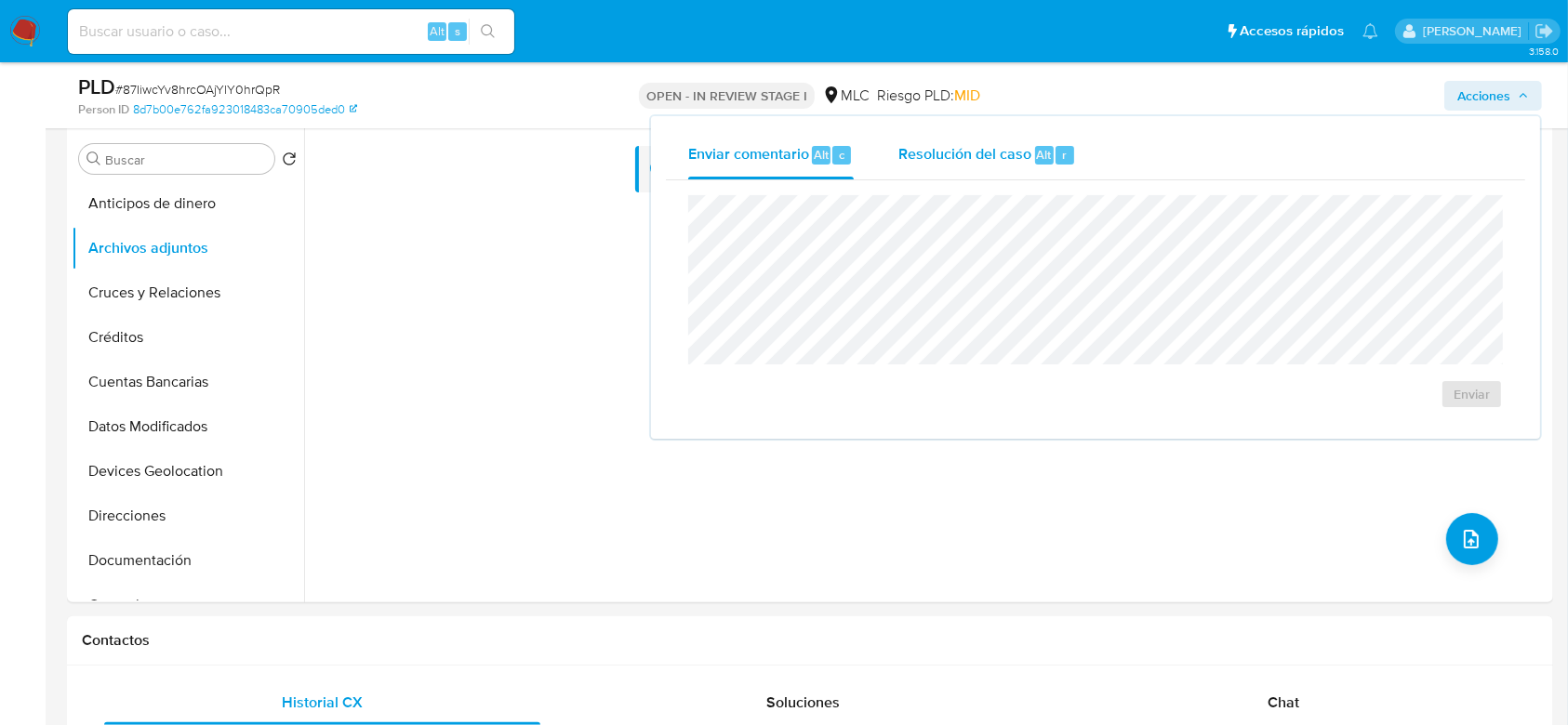
click at [982, 134] on div "Resolución del caso Alt r" at bounding box center [987, 155] width 177 height 48
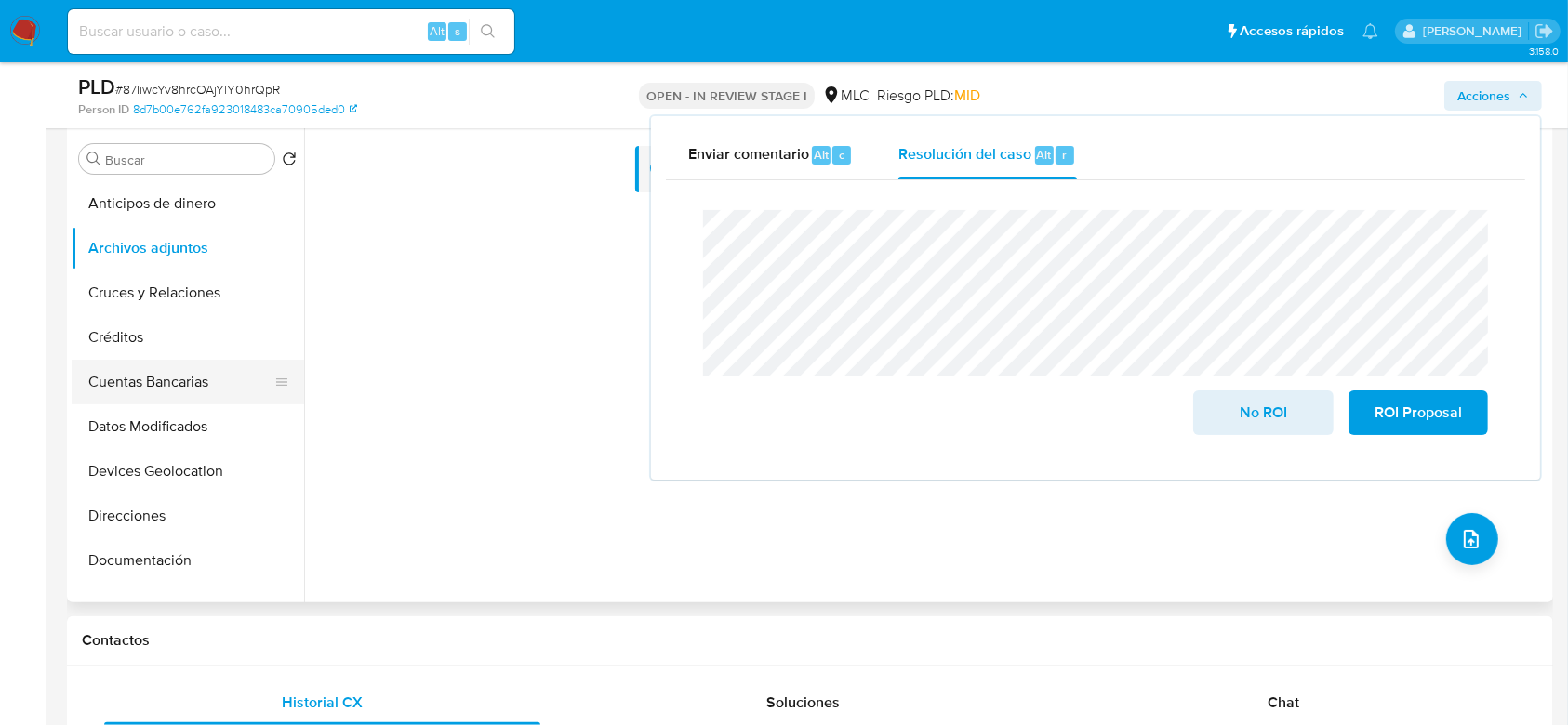
click at [171, 381] on button "Cuentas Bancarias" at bounding box center [179, 381] width 217 height 45
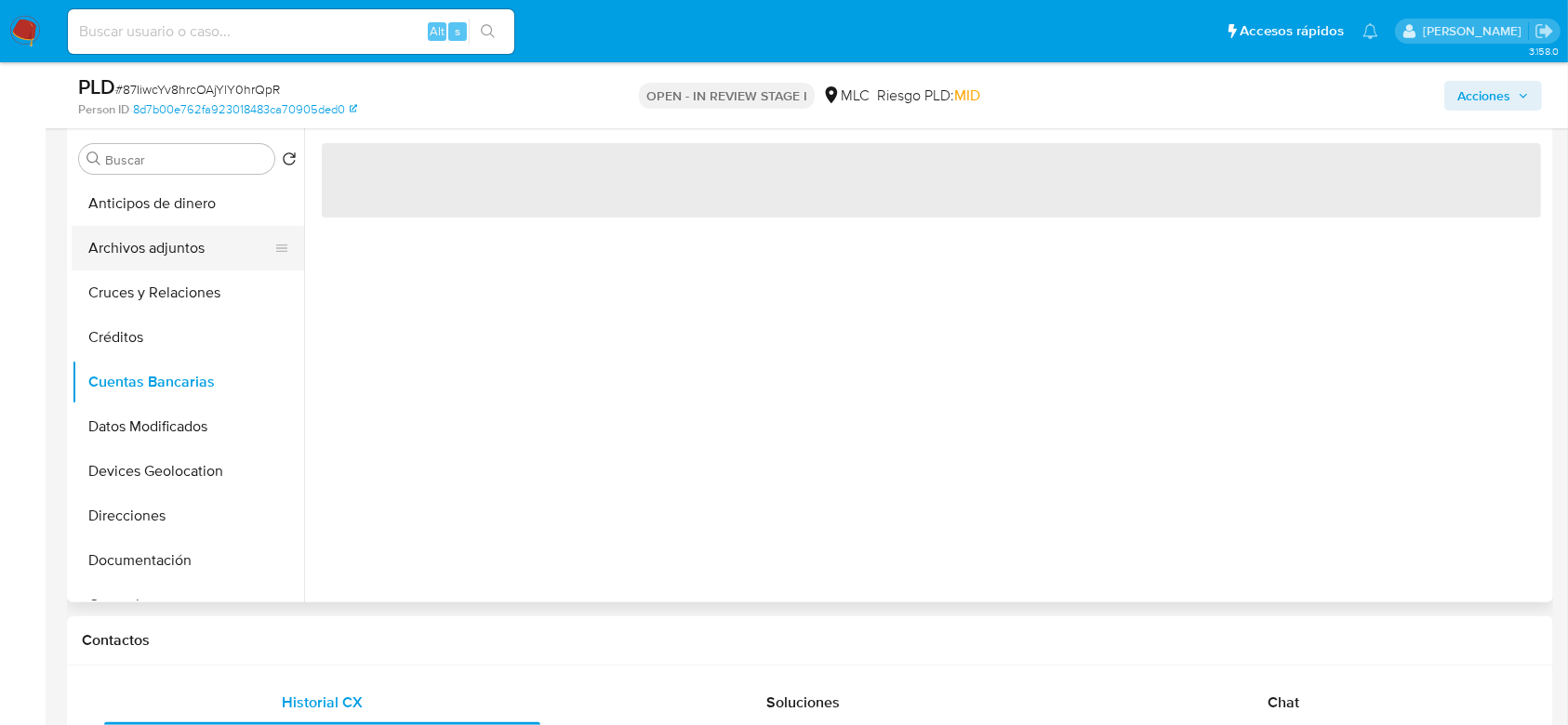
click at [146, 252] on button "Archivos adjuntos" at bounding box center [179, 248] width 217 height 45
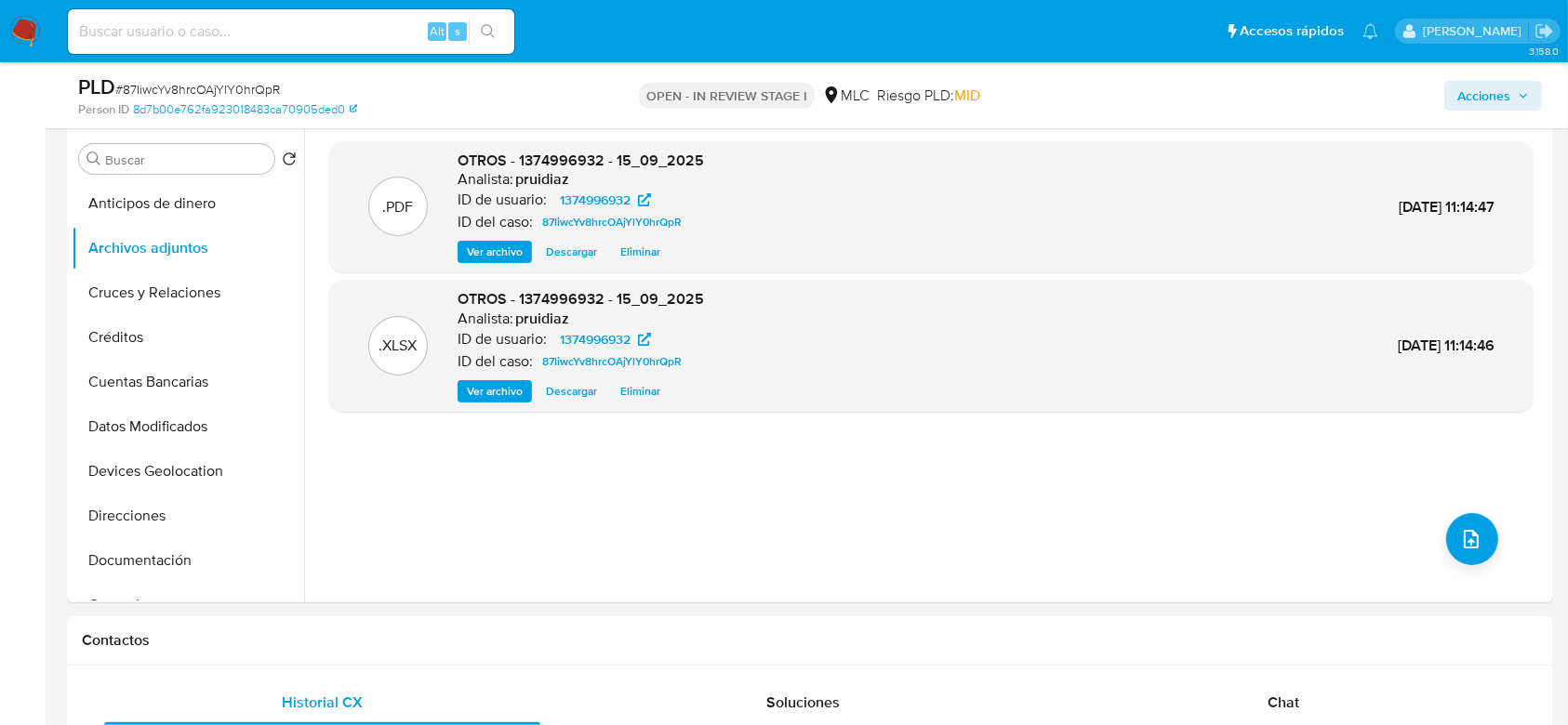
click at [1508, 96] on span "Acciones" at bounding box center [1484, 95] width 53 height 29
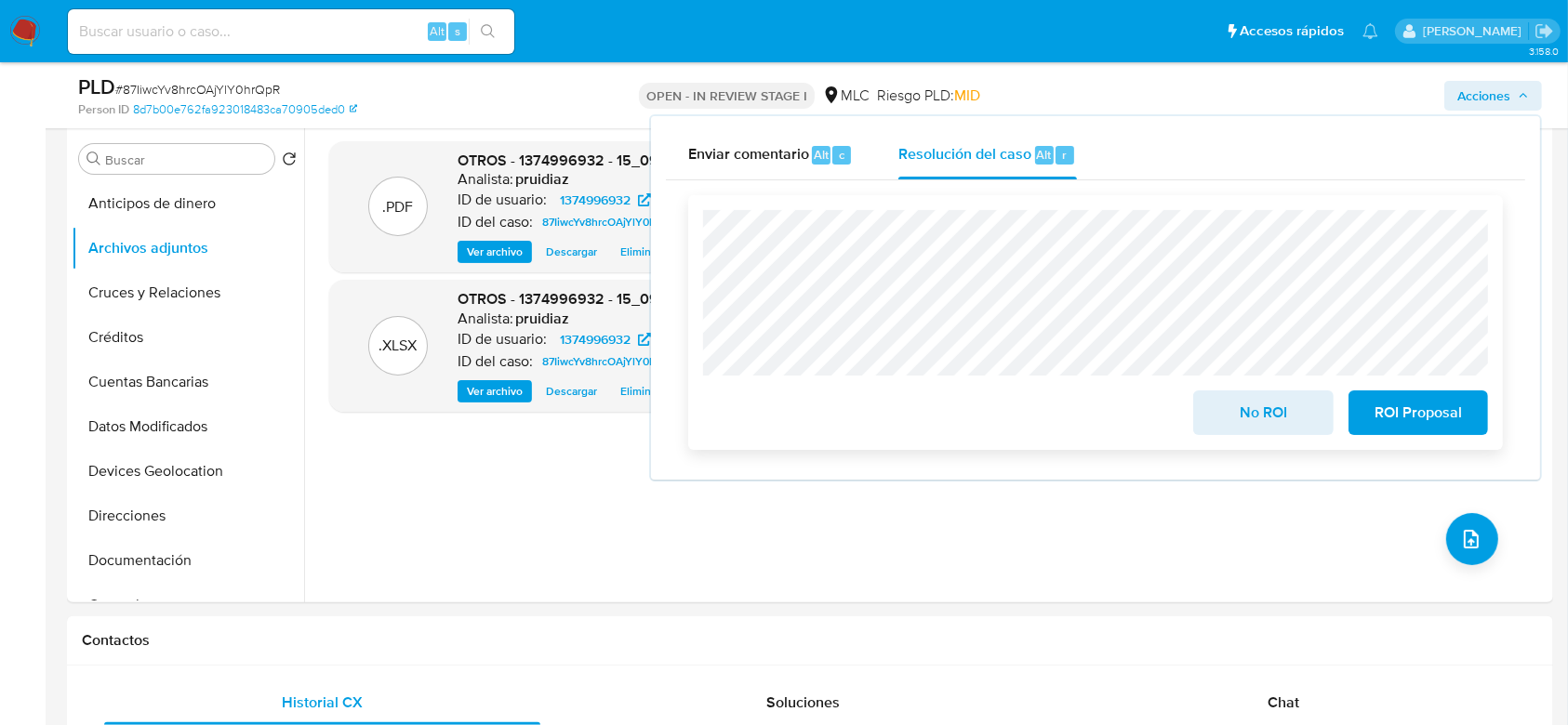
click at [1380, 405] on span "ROI Proposal" at bounding box center [1418, 413] width 91 height 41
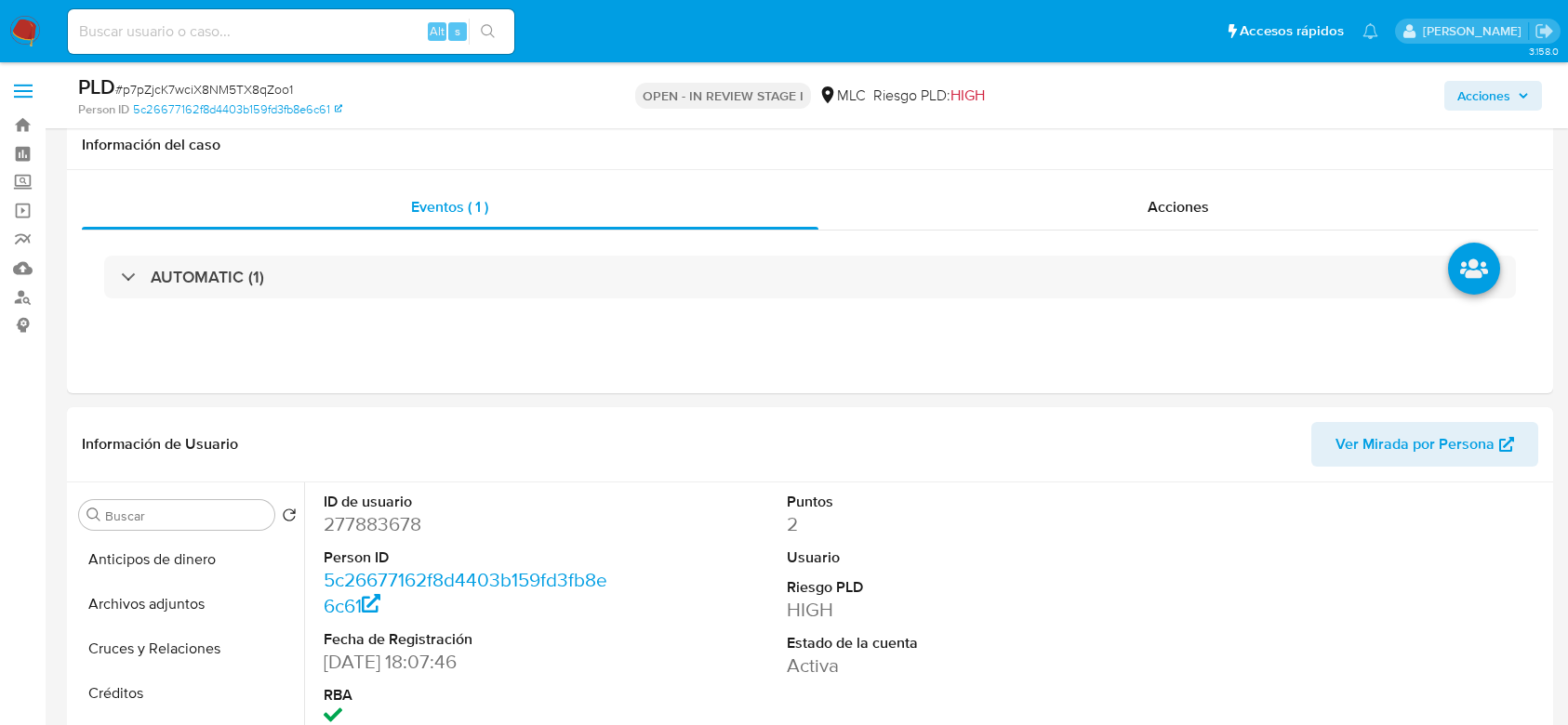
select select "10"
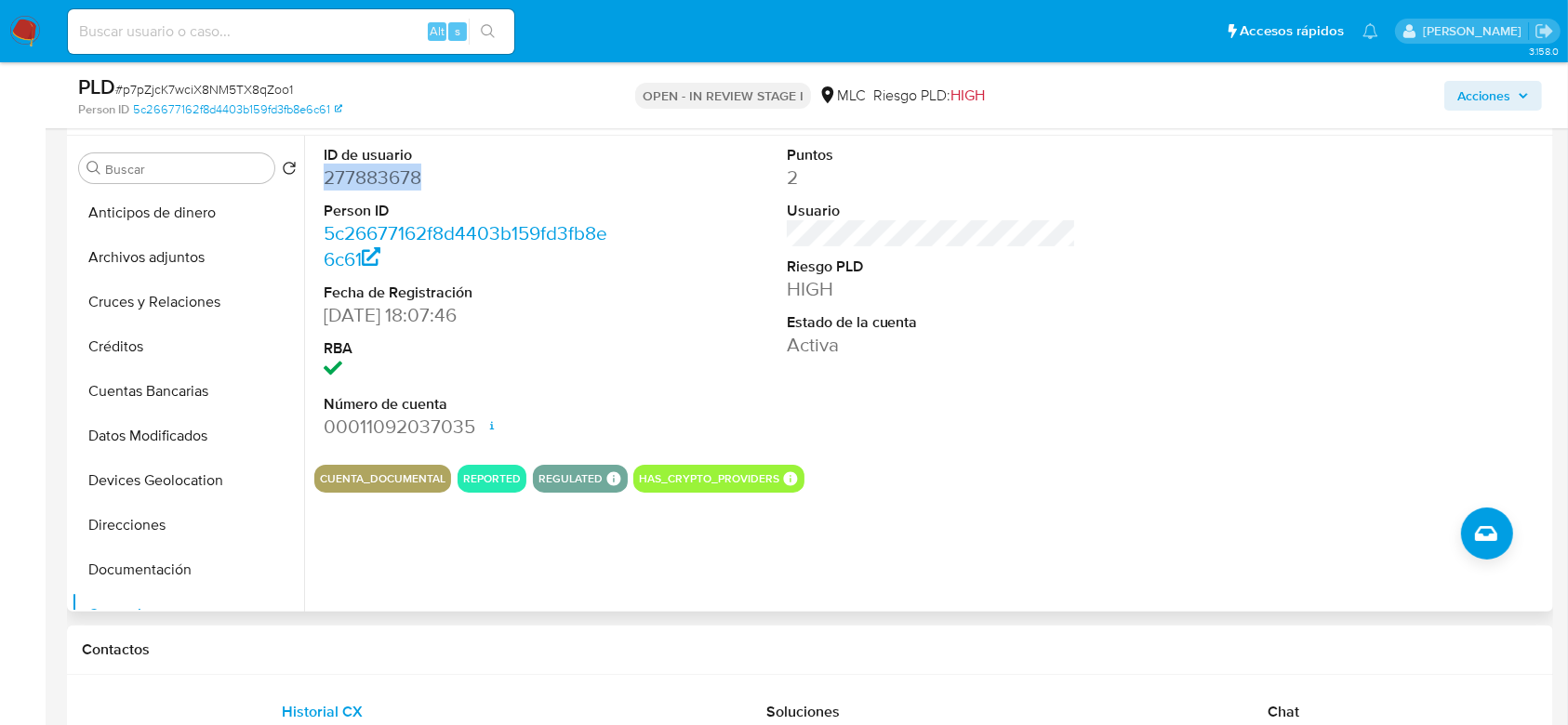
scroll to position [154, 0]
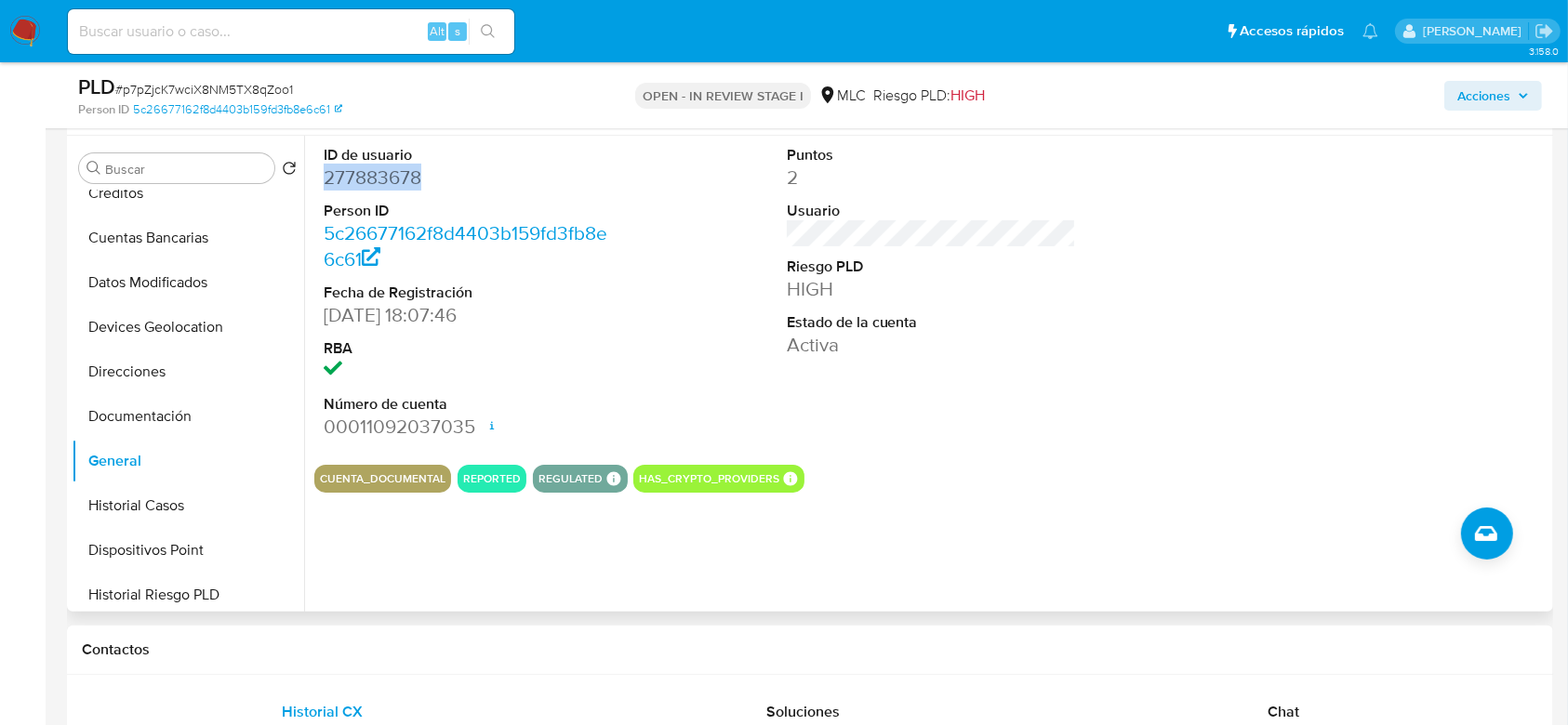
click at [365, 177] on dd "277883678" at bounding box center [469, 177] width 290 height 26
click at [395, 166] on dd "277883678" at bounding box center [469, 177] width 290 height 26
click at [253, 84] on span "# p7pZjcK7wciX8NM5TX8qZoo1" at bounding box center [204, 89] width 177 height 19
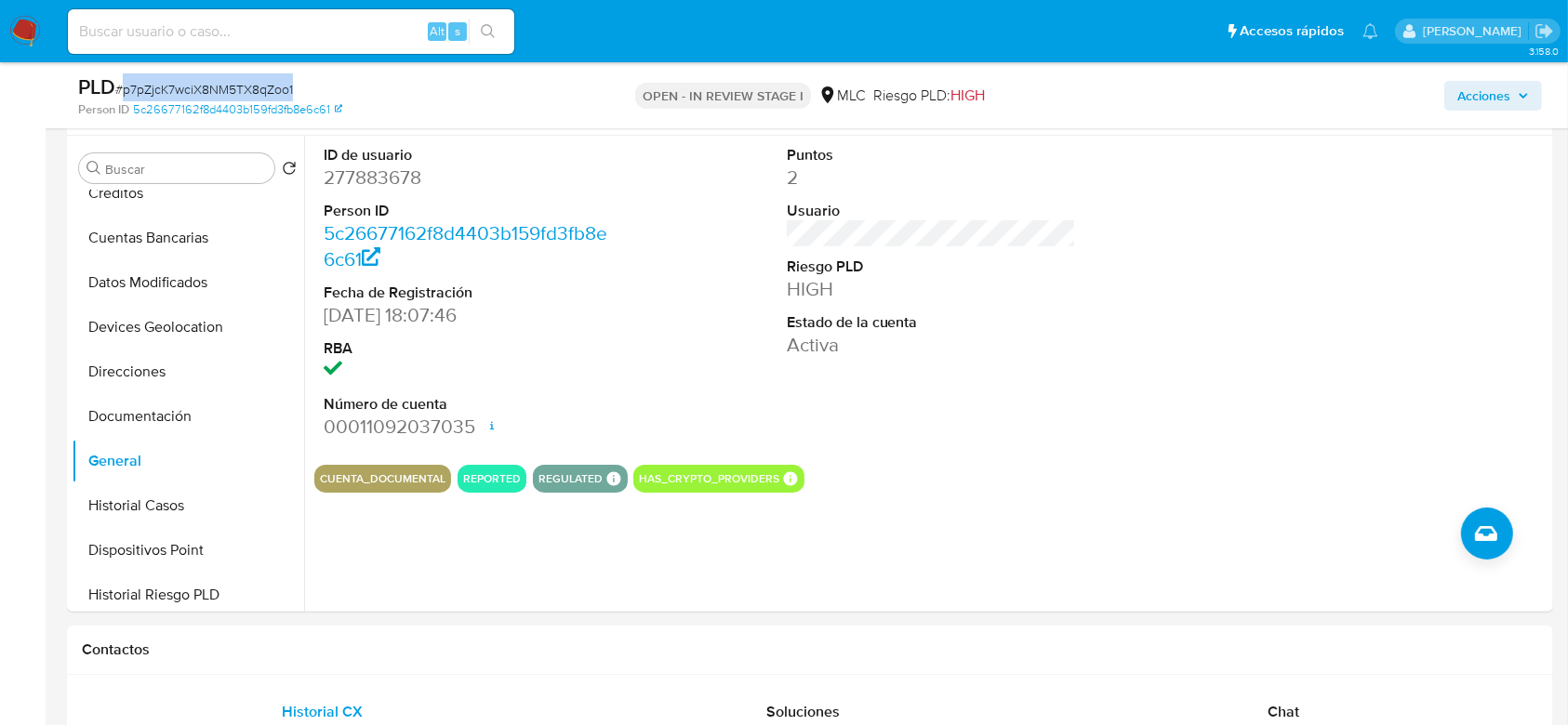
click at [253, 84] on span "# p7pZjcK7wciX8NM5TX8qZoo1" at bounding box center [204, 89] width 177 height 19
copy span "p7pZjcK7wciX8NM5TX8qZoo1"
click at [393, 173] on dd "277883678" at bounding box center [469, 177] width 290 height 26
copy dd "277883678"
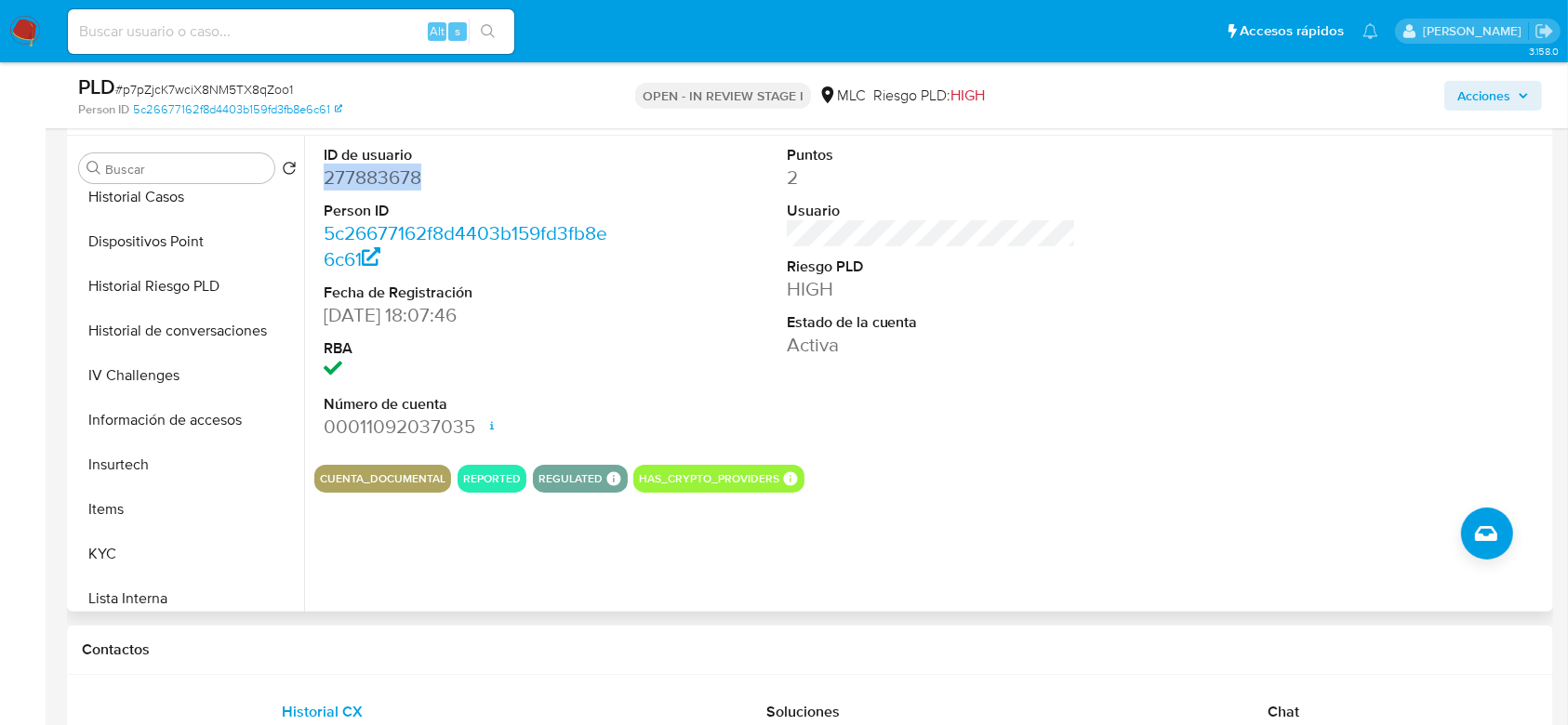
scroll to position [594, 0]
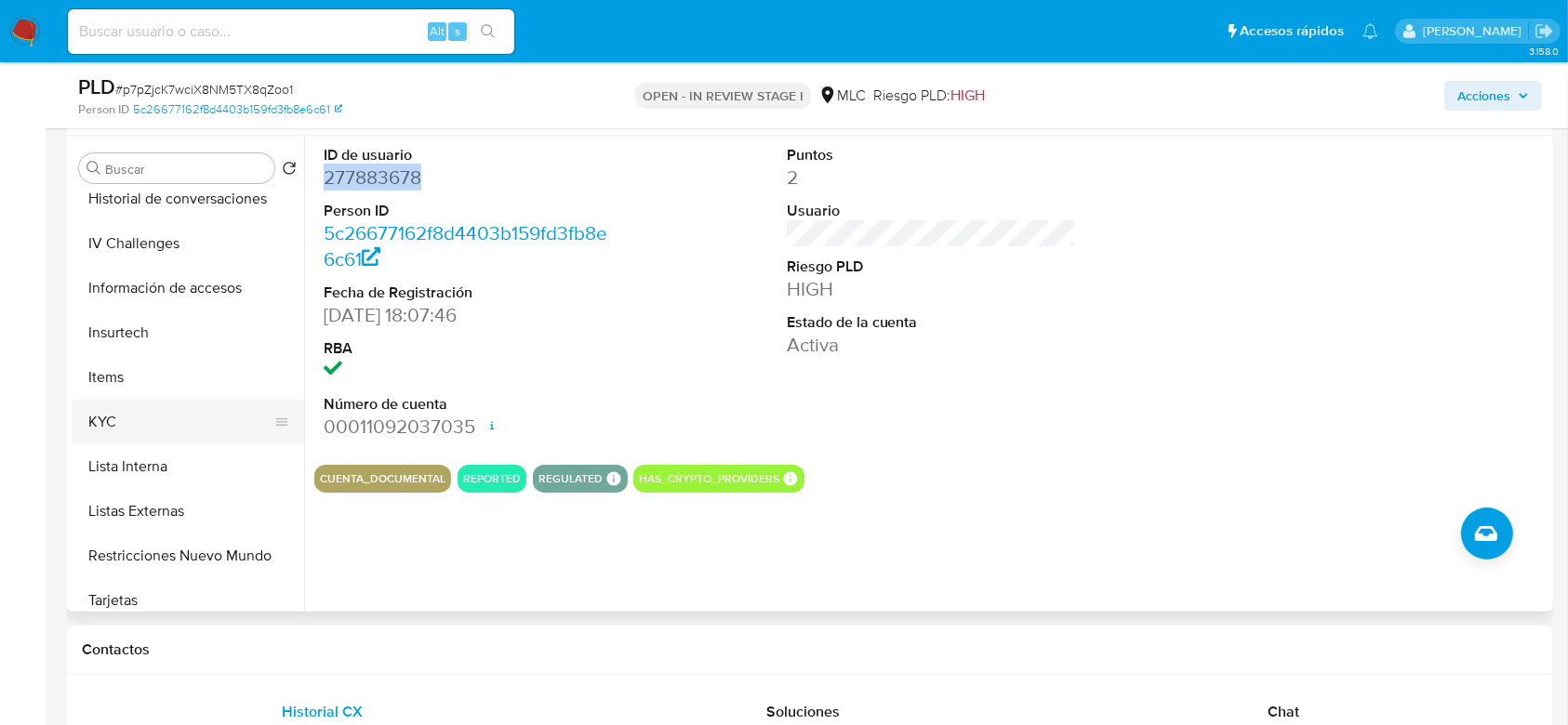
click at [108, 431] on button "KYC" at bounding box center [179, 421] width 217 height 45
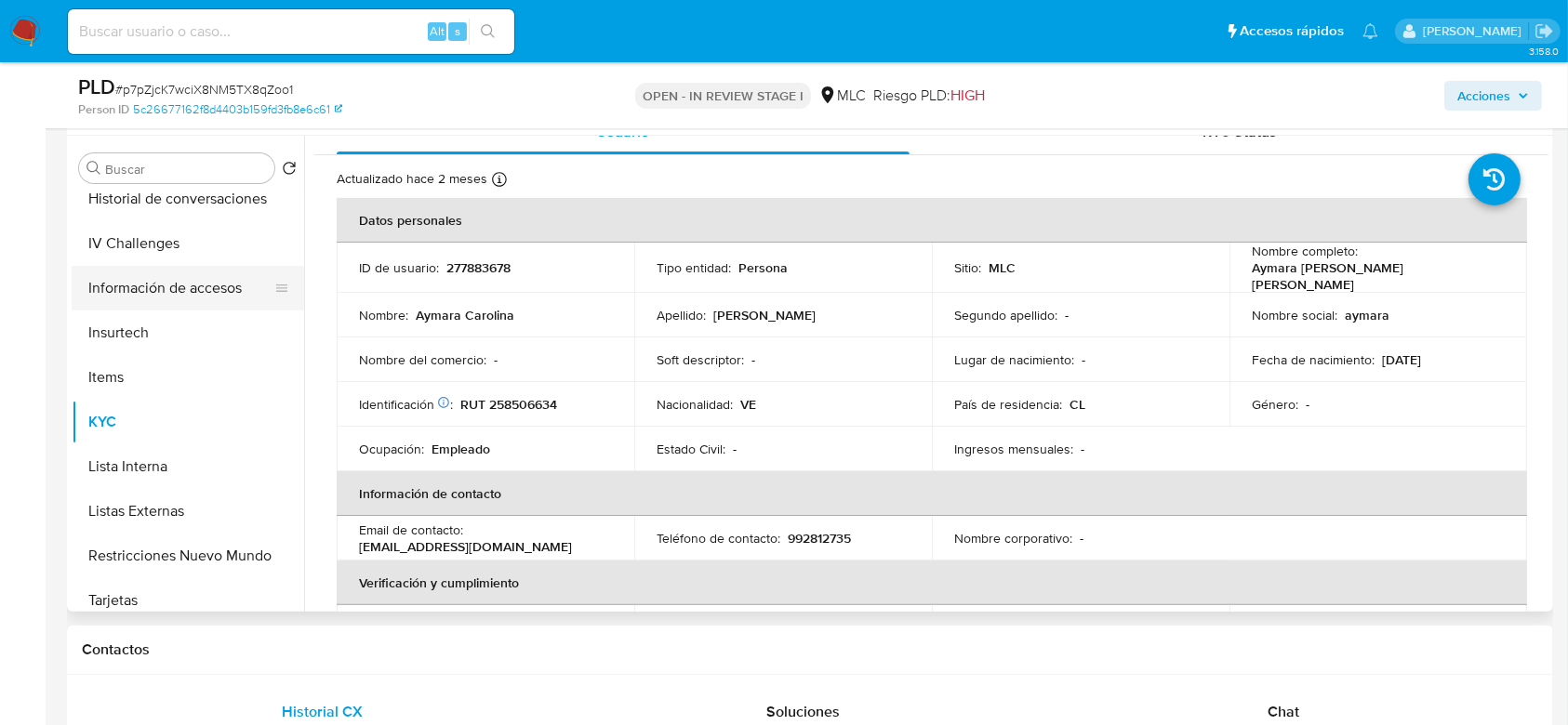
scroll to position [294, 0]
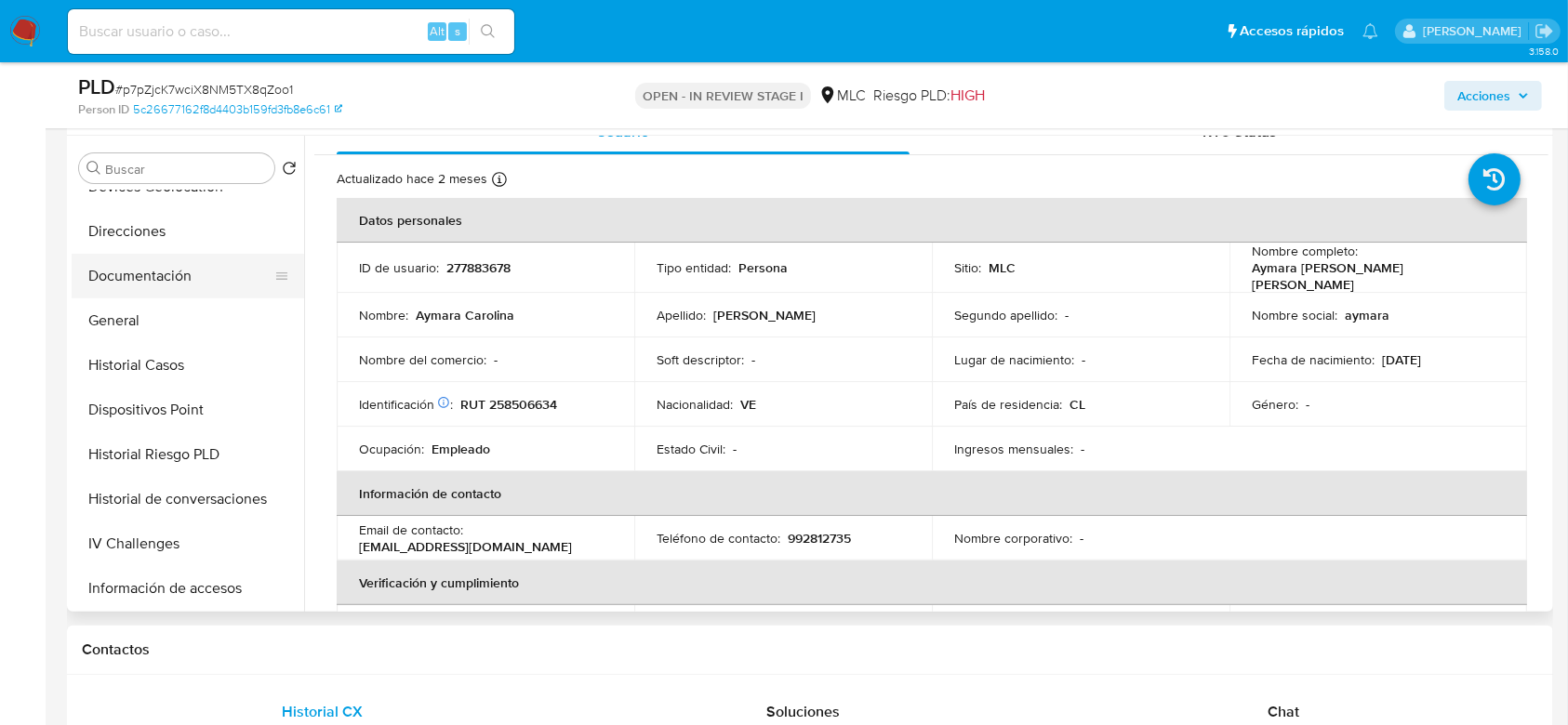
click at [142, 280] on button "Documentación" at bounding box center [179, 276] width 217 height 45
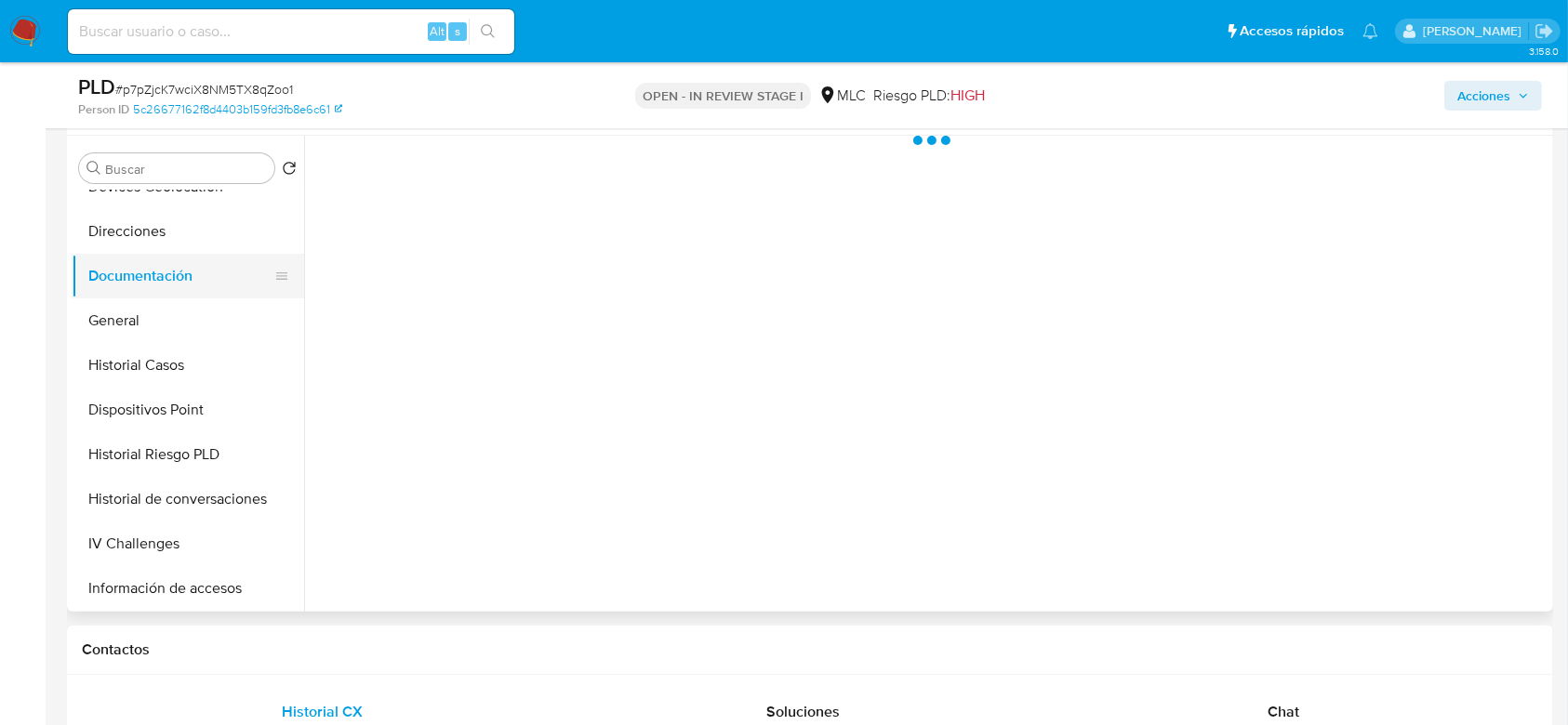
scroll to position [0, 0]
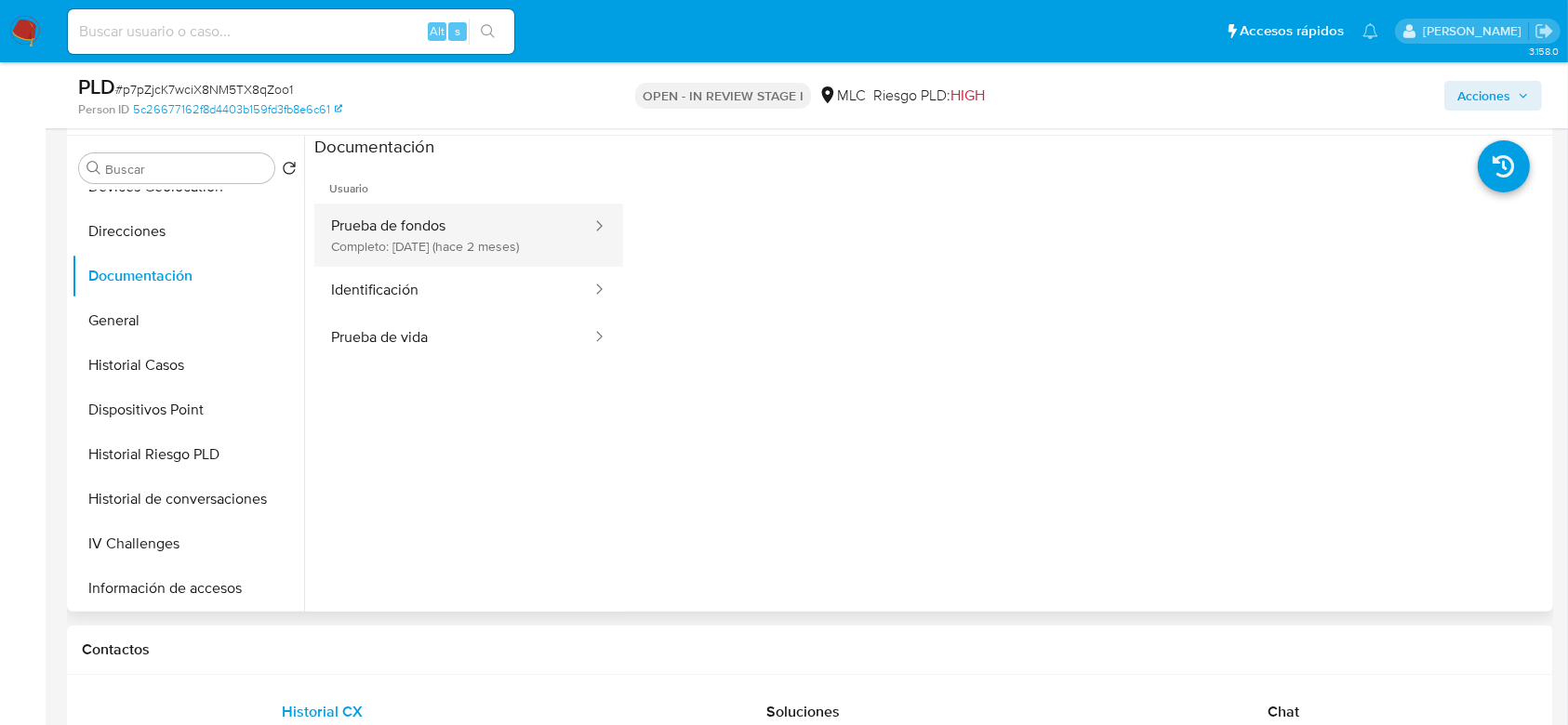
click at [472, 232] on button "Prueba de fondos Completo: [DATE] (hace 2 meses)" at bounding box center [454, 235] width 279 height 64
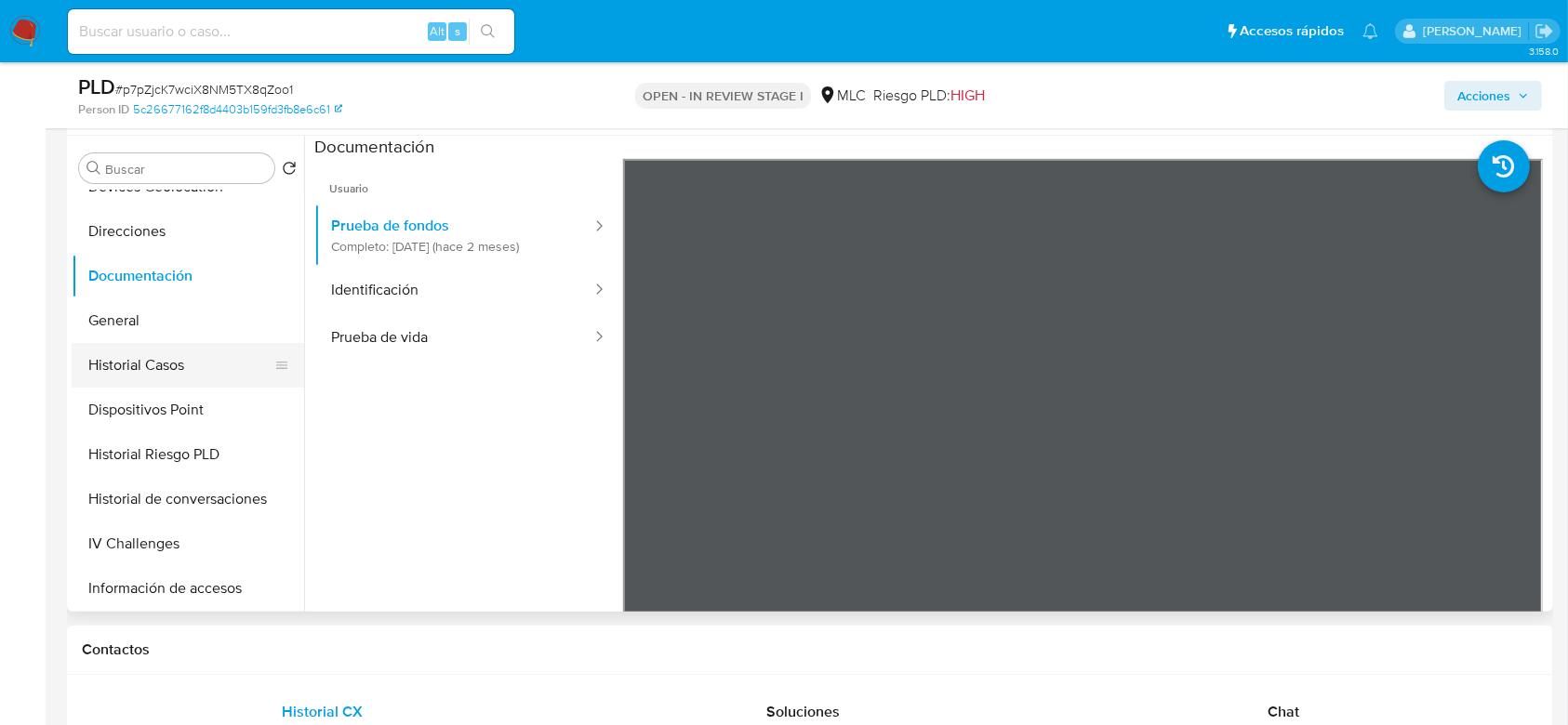
click at [173, 349] on button "Historial Casos" at bounding box center [179, 365] width 217 height 45
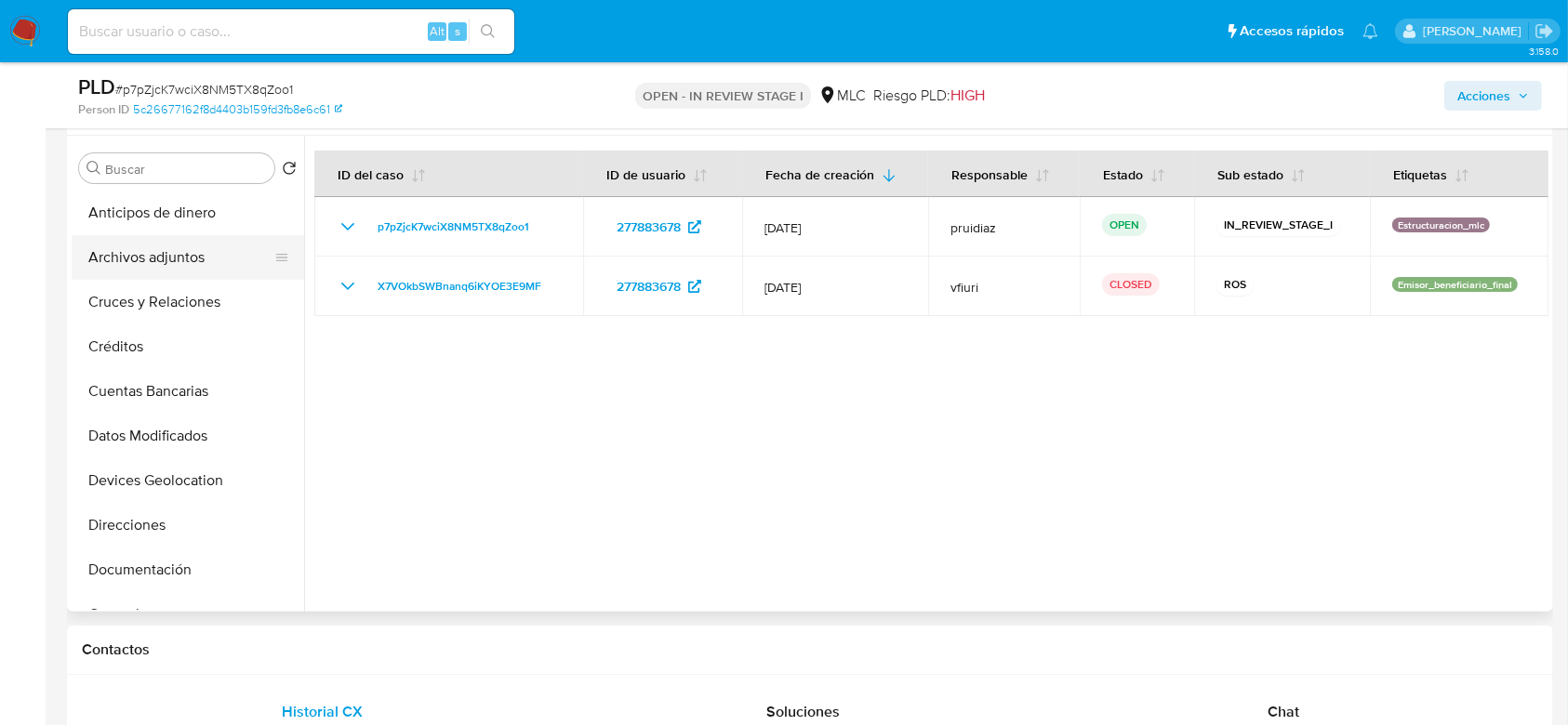
click at [196, 251] on button "Archivos adjuntos" at bounding box center [179, 257] width 217 height 45
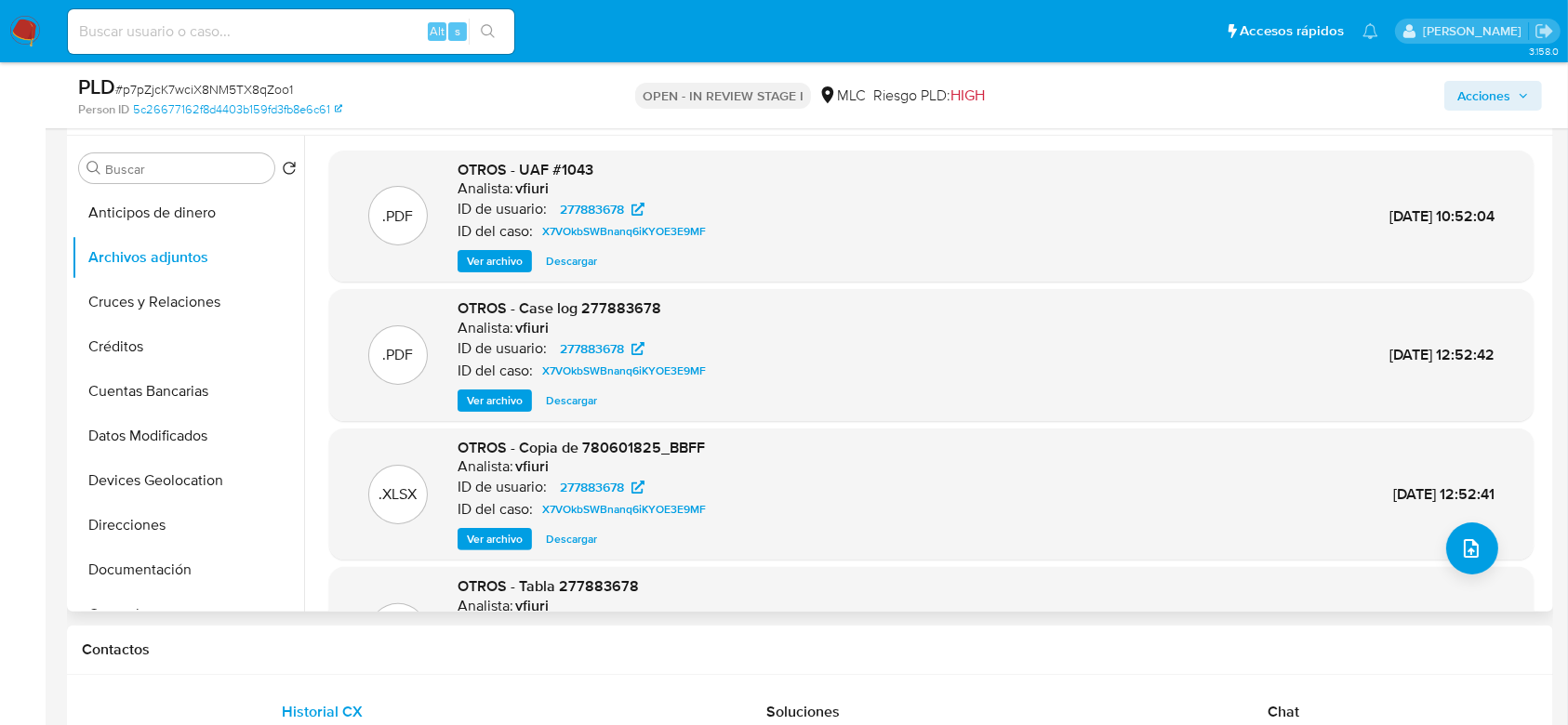
click at [491, 399] on span "Ver archivo" at bounding box center [495, 401] width 56 height 19
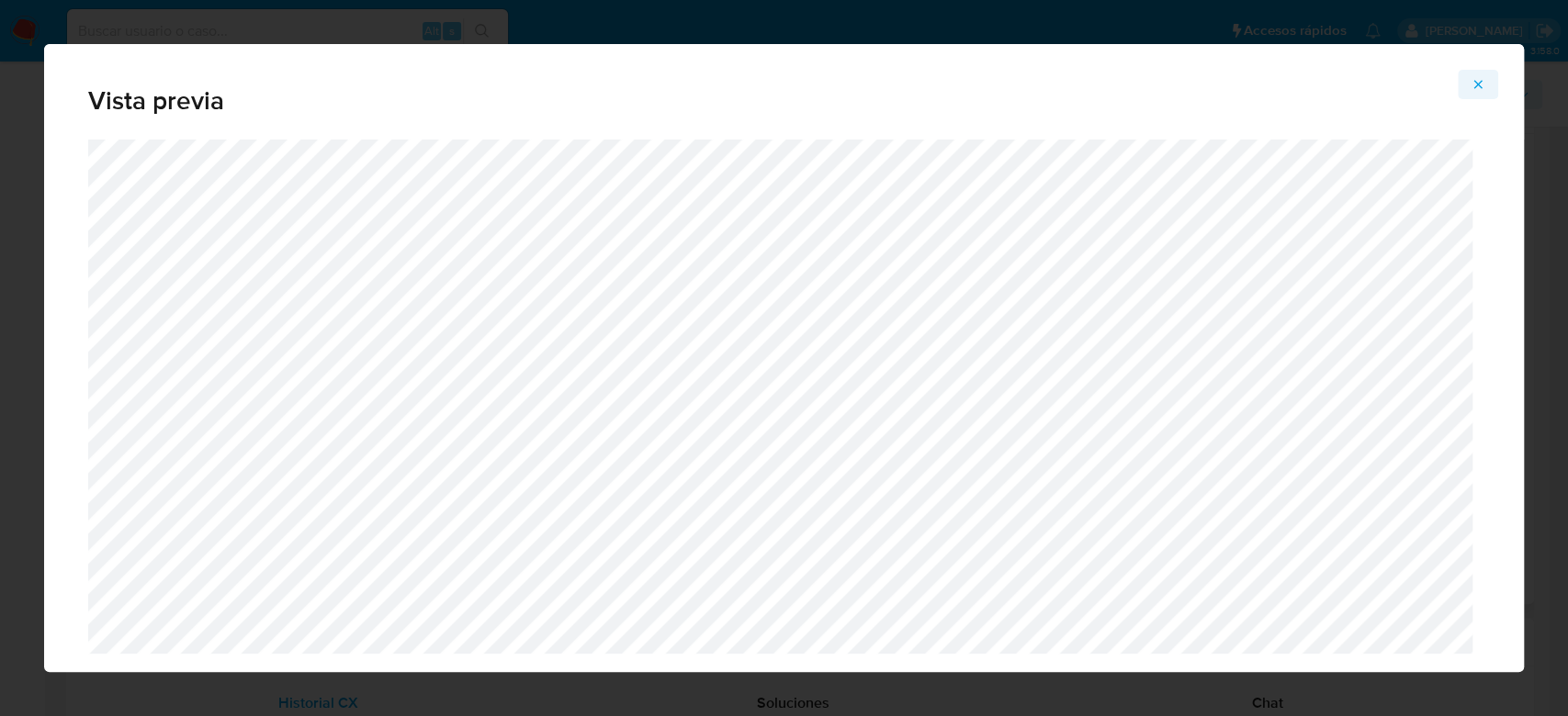
click at [1482, 81] on icon "Attachment preview" at bounding box center [1478, 83] width 8 height 8
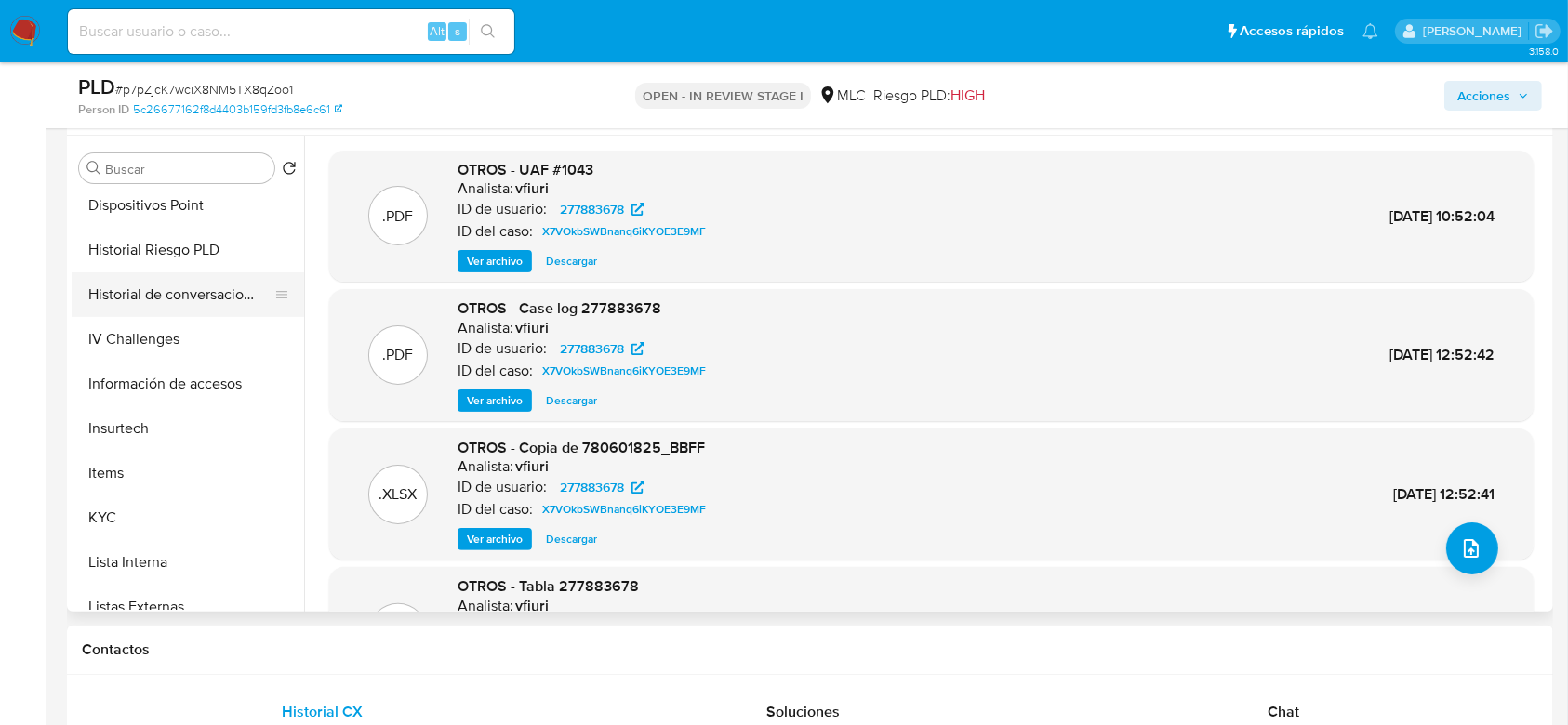
scroll to position [512, 0]
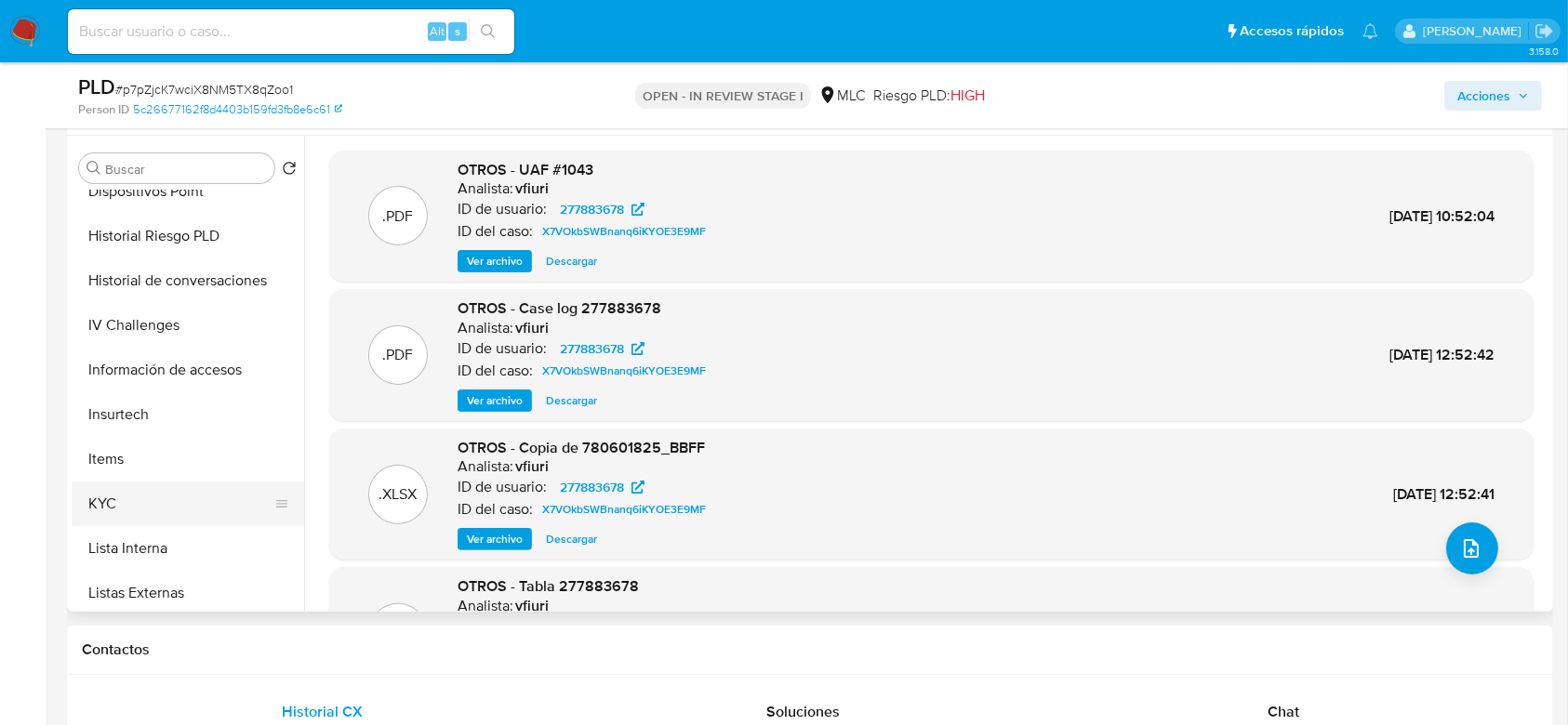
click at [71, 488] on button "KYC" at bounding box center [179, 504] width 217 height 45
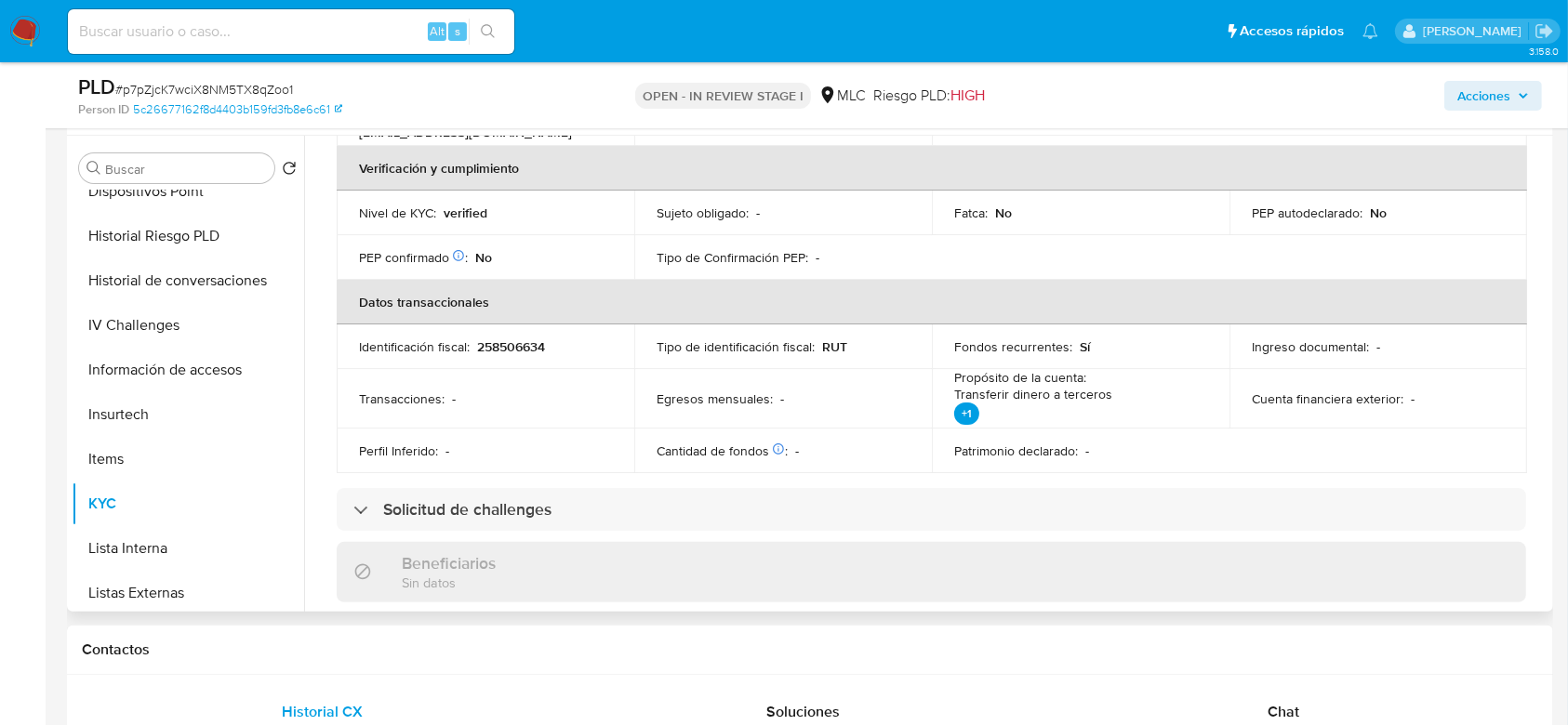
scroll to position [0, 0]
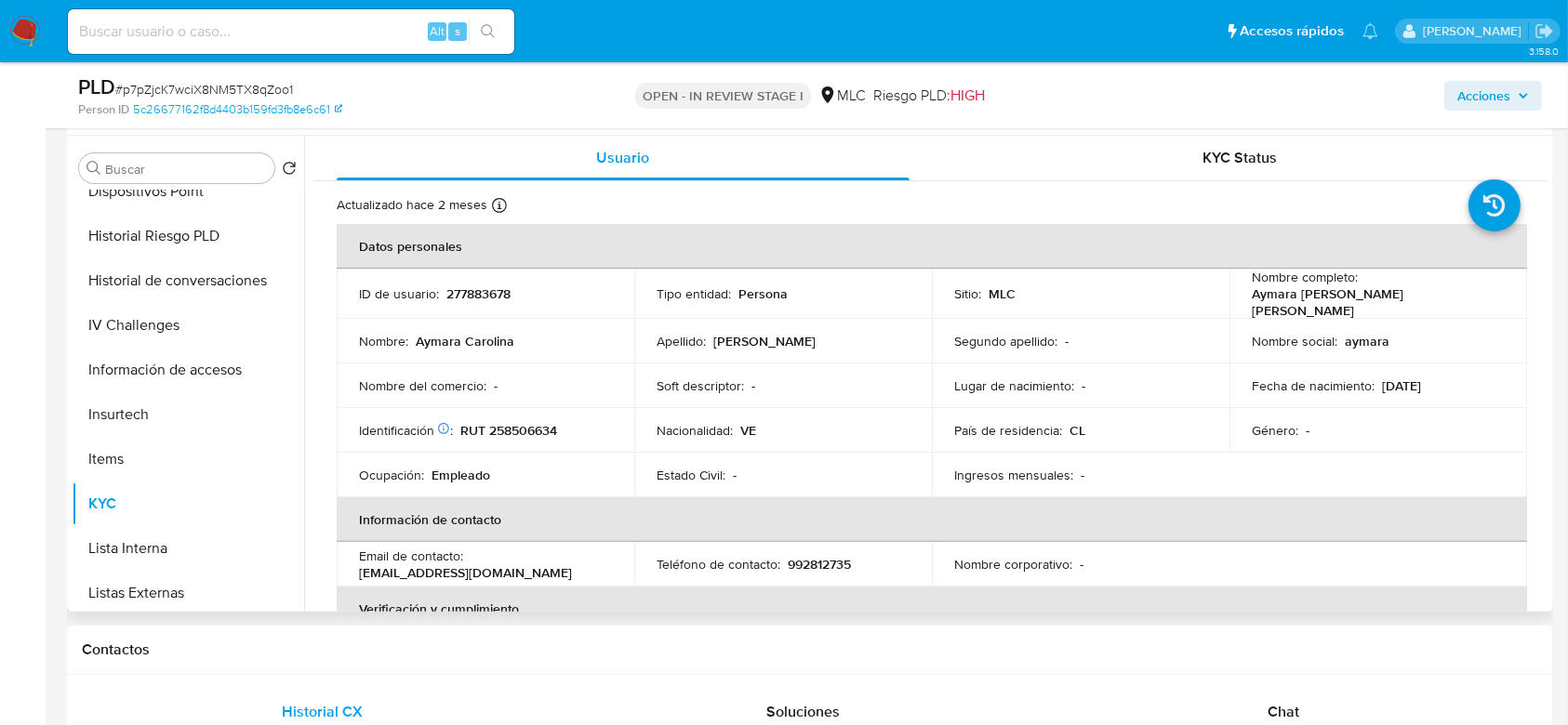
click at [506, 427] on p "RUT 258506634" at bounding box center [509, 431] width 97 height 17
copy p "258506634"
click at [516, 422] on p "RUT 258506634" at bounding box center [509, 431] width 97 height 17
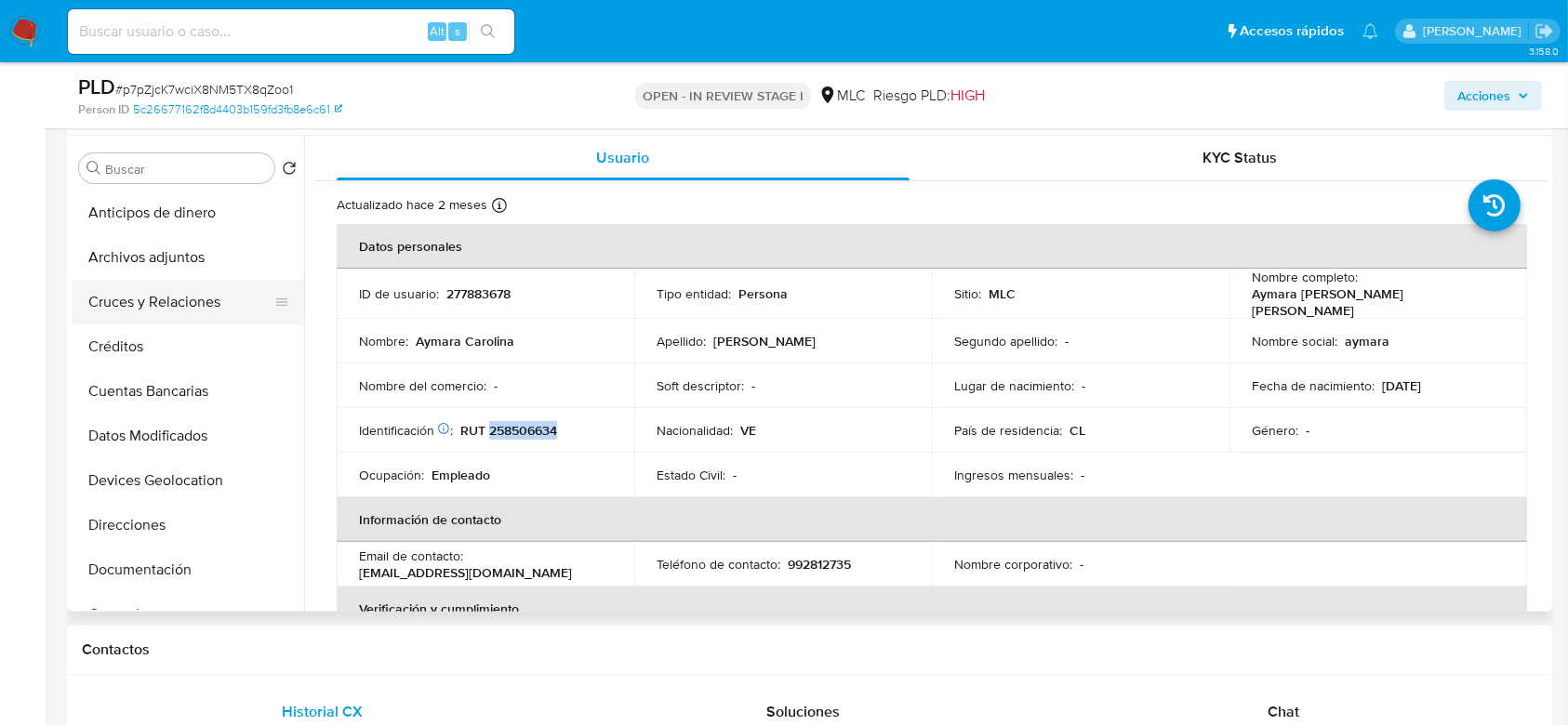
click at [126, 307] on button "Cruces y Relaciones" at bounding box center [179, 302] width 217 height 45
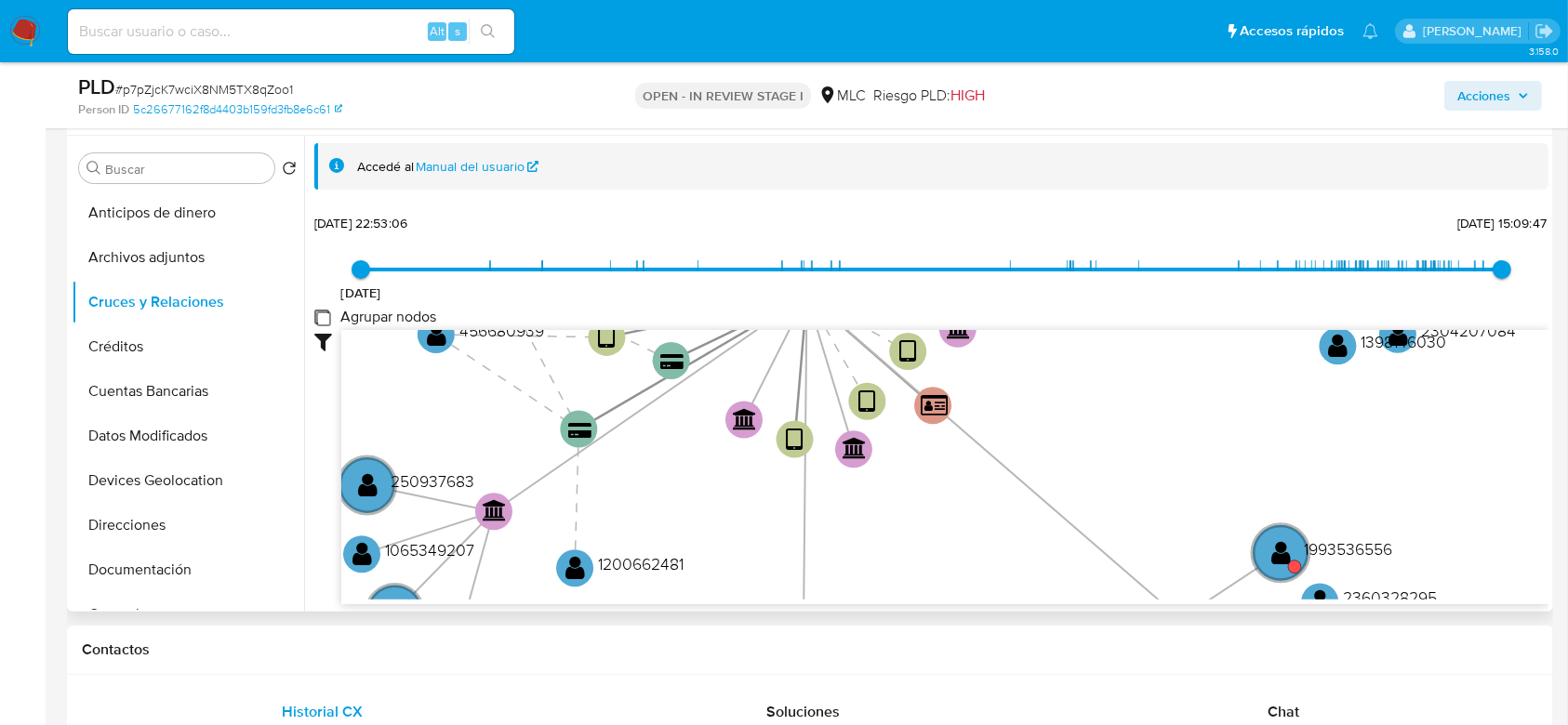
click at [314, 317] on group_nodes "Agrupar nodos" at bounding box center [322, 317] width 15 height 15
checkbox group_nodes "true"
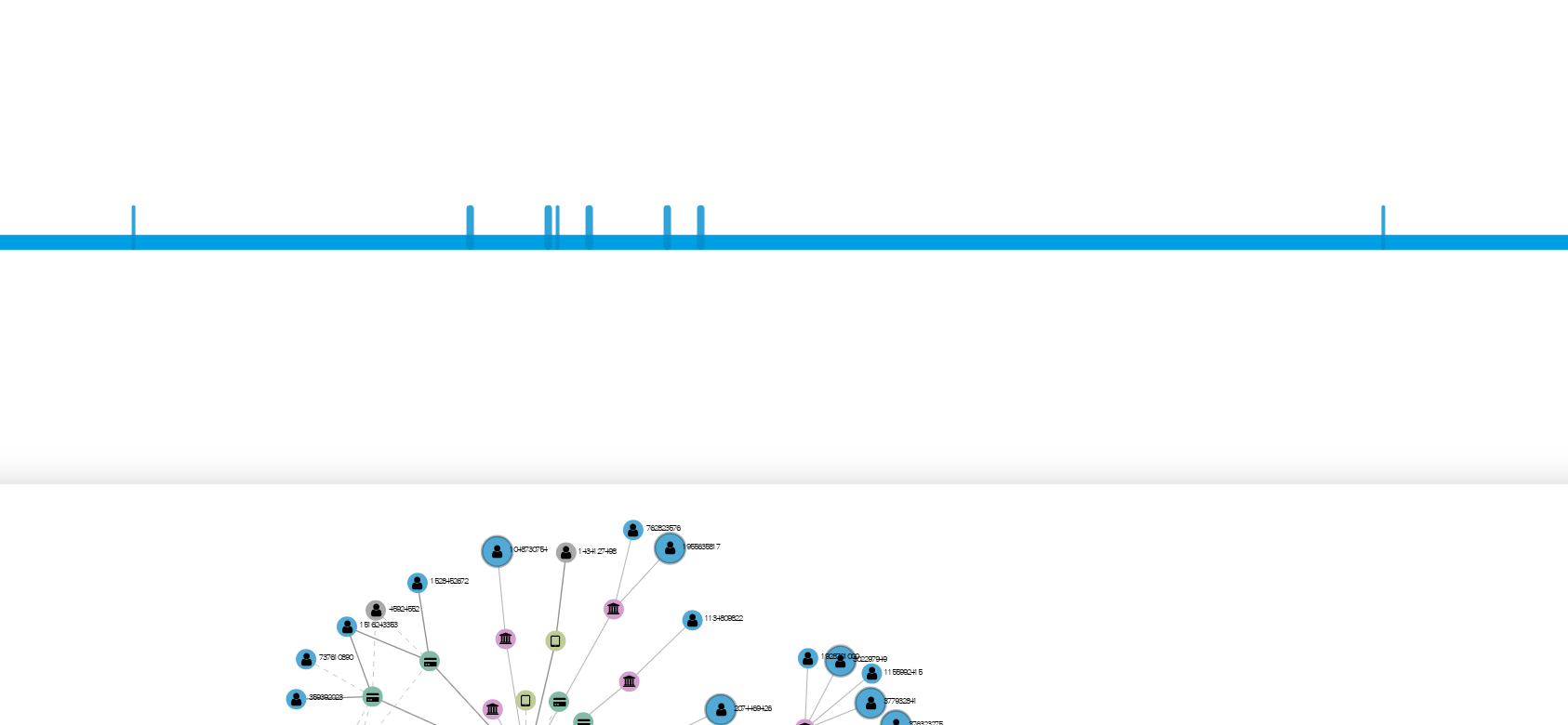
scroll to position [69, 0]
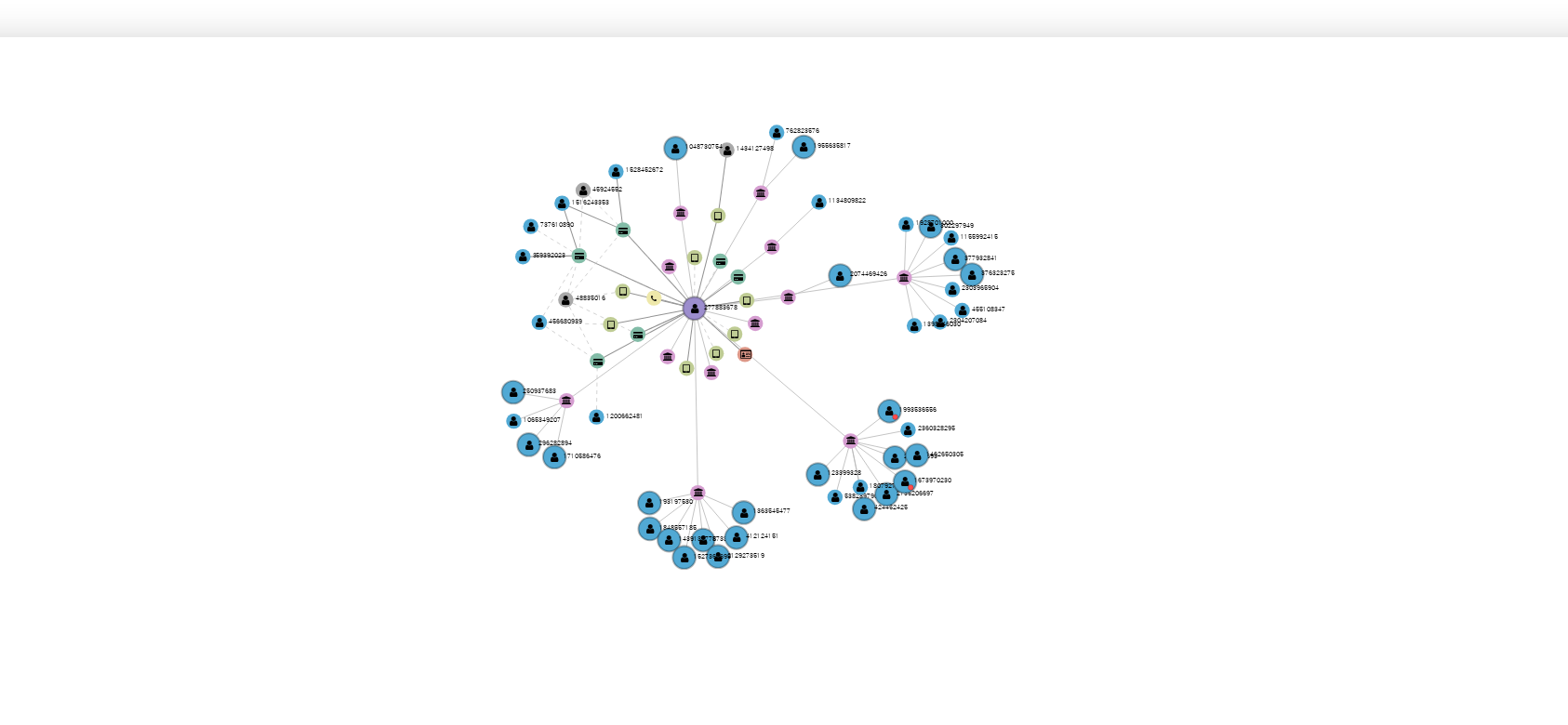
drag, startPoint x: 854, startPoint y: 288, endPoint x: 888, endPoint y: 300, distance: 36.1
click at [888, 300] on icon "device-688bfa210a52d02c3a62fe0f  user-277883678  277883678 device-674cd327d13…" at bounding box center [945, 396] width 1207 height 270
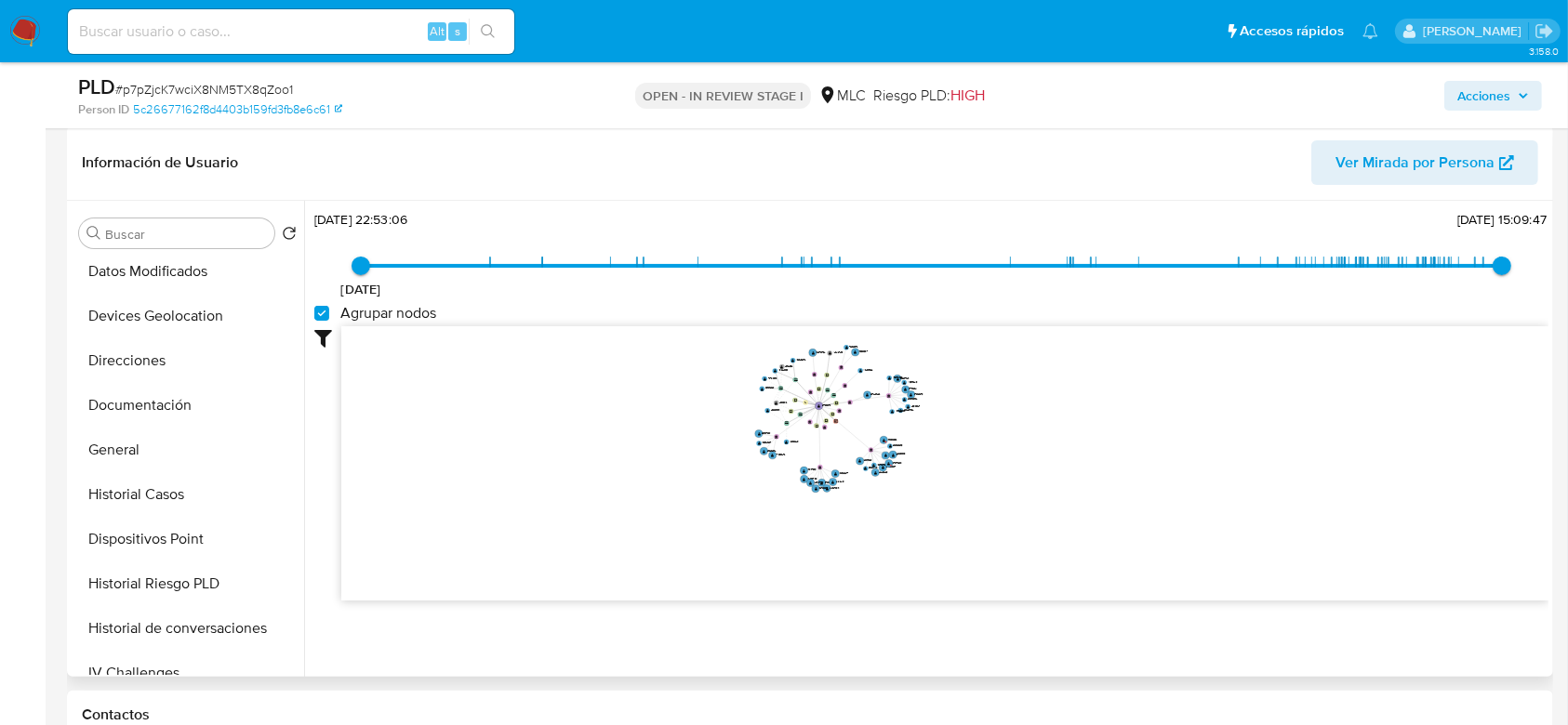
scroll to position [238, 0]
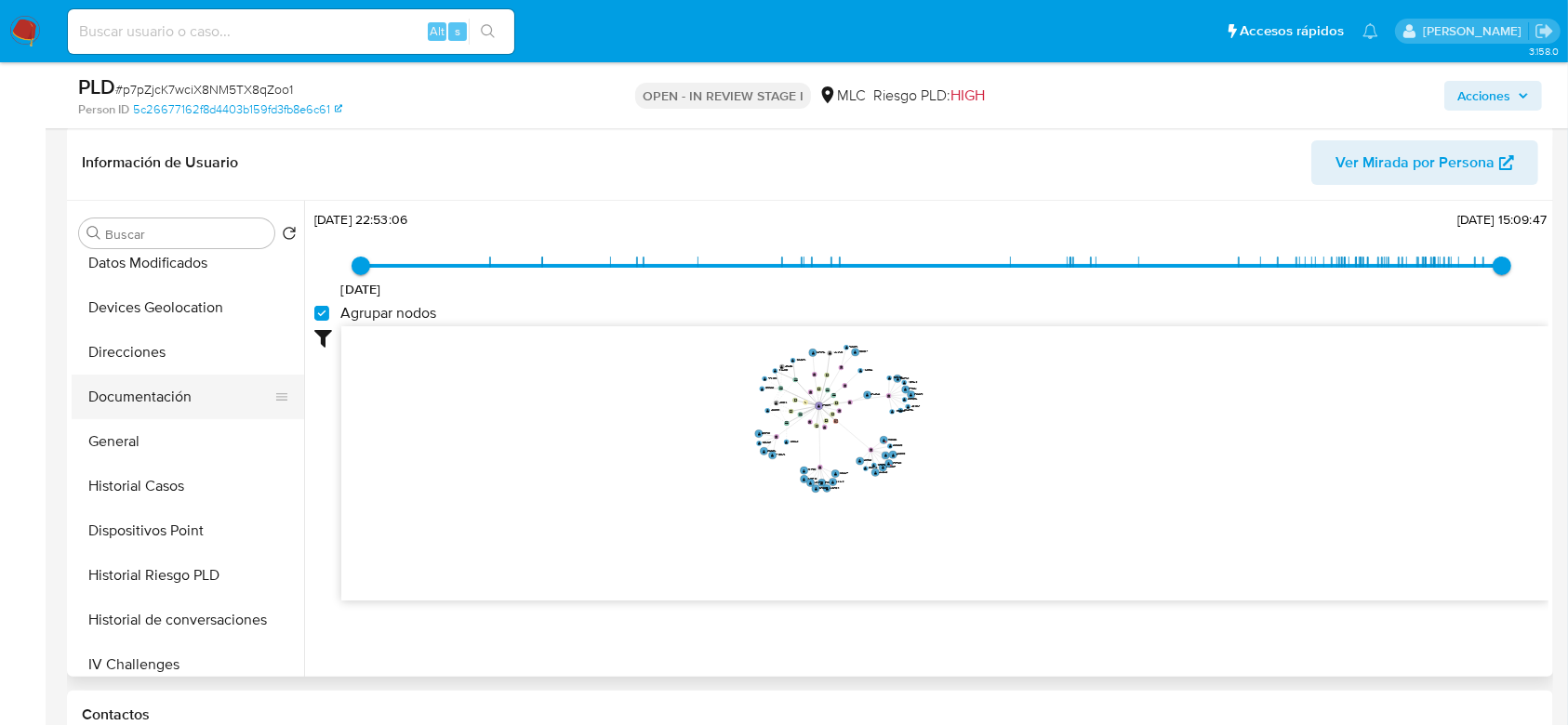
click at [132, 394] on button "Documentación" at bounding box center [179, 397] width 217 height 45
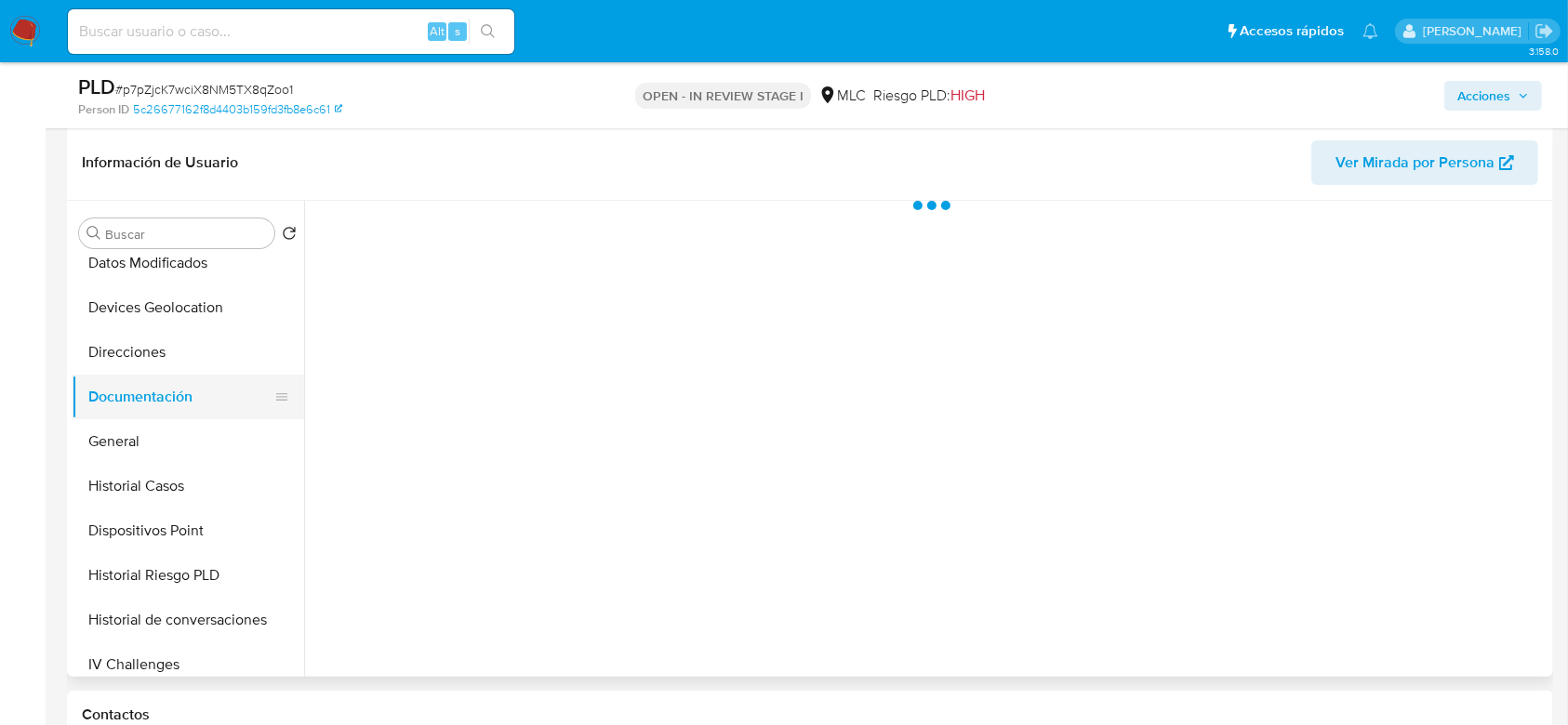
scroll to position [0, 0]
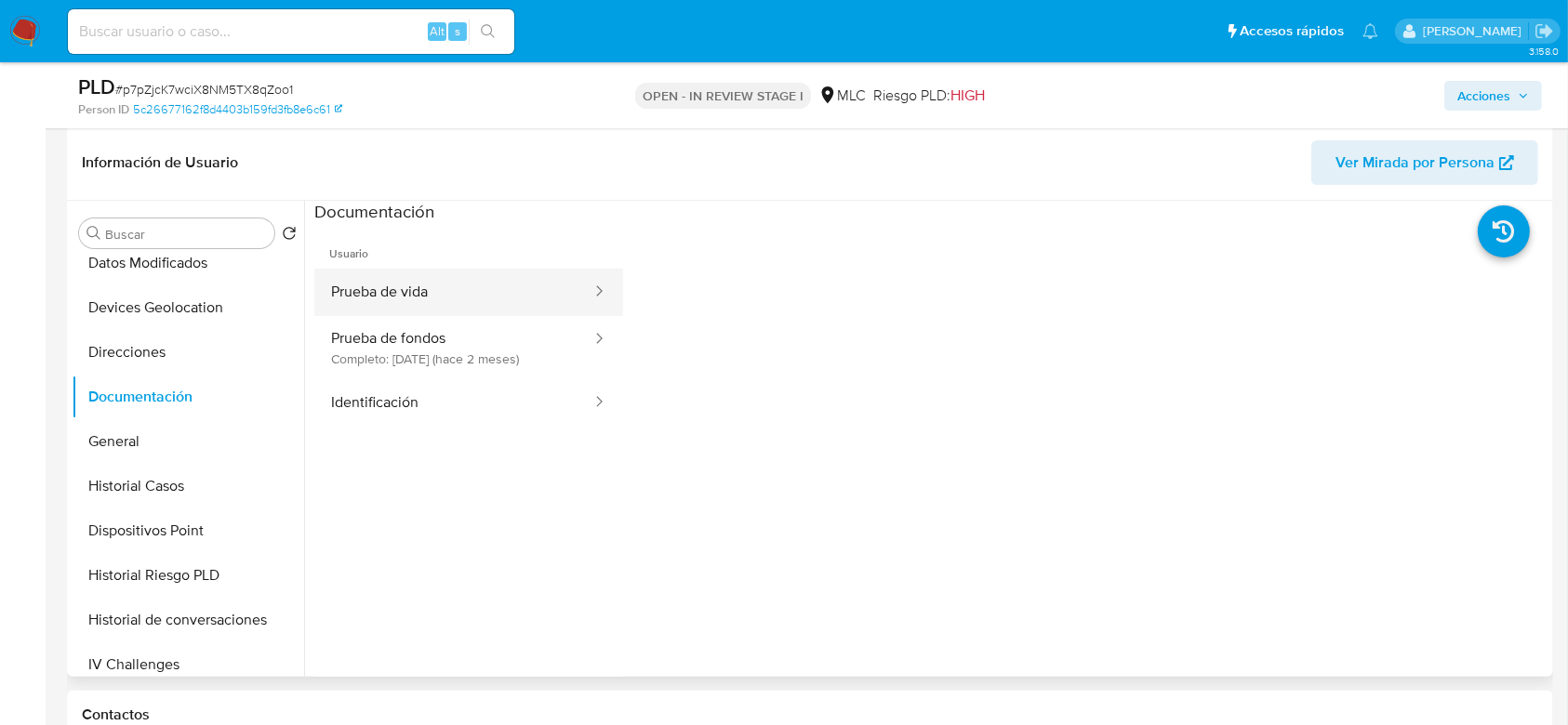
click at [449, 286] on button "Prueba de vida" at bounding box center [454, 292] width 279 height 47
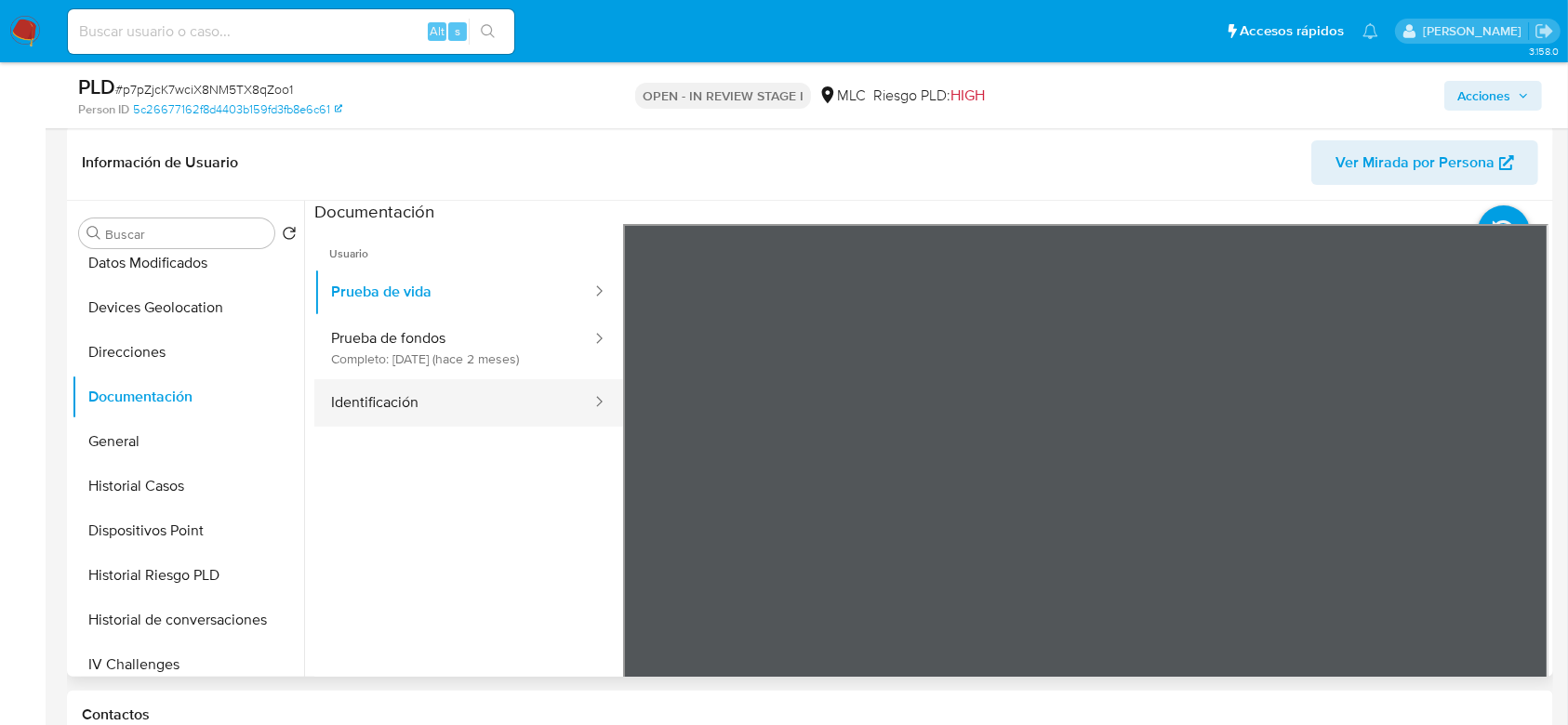
click at [459, 389] on button "Identificación" at bounding box center [454, 403] width 279 height 47
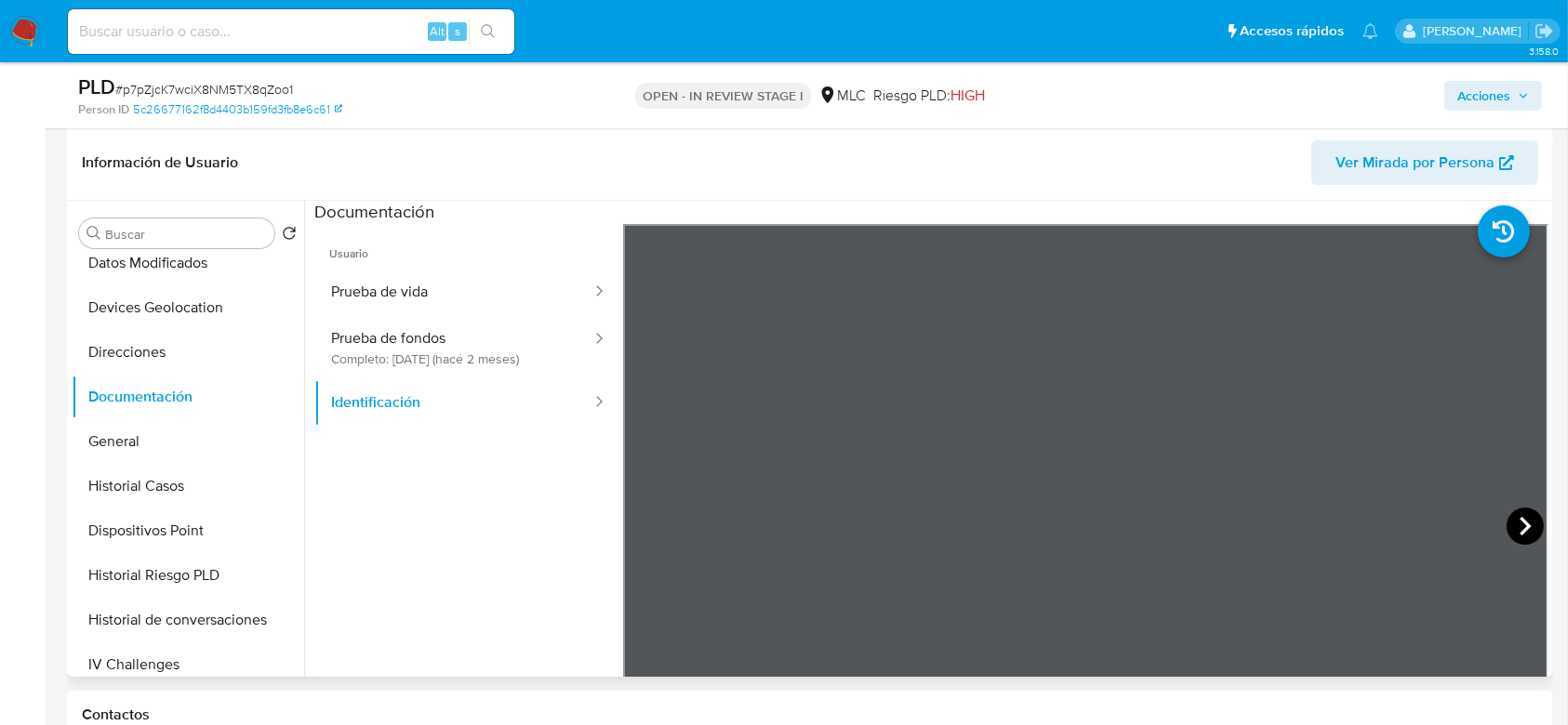
click at [1506, 524] on icon at bounding box center [1524, 526] width 37 height 37
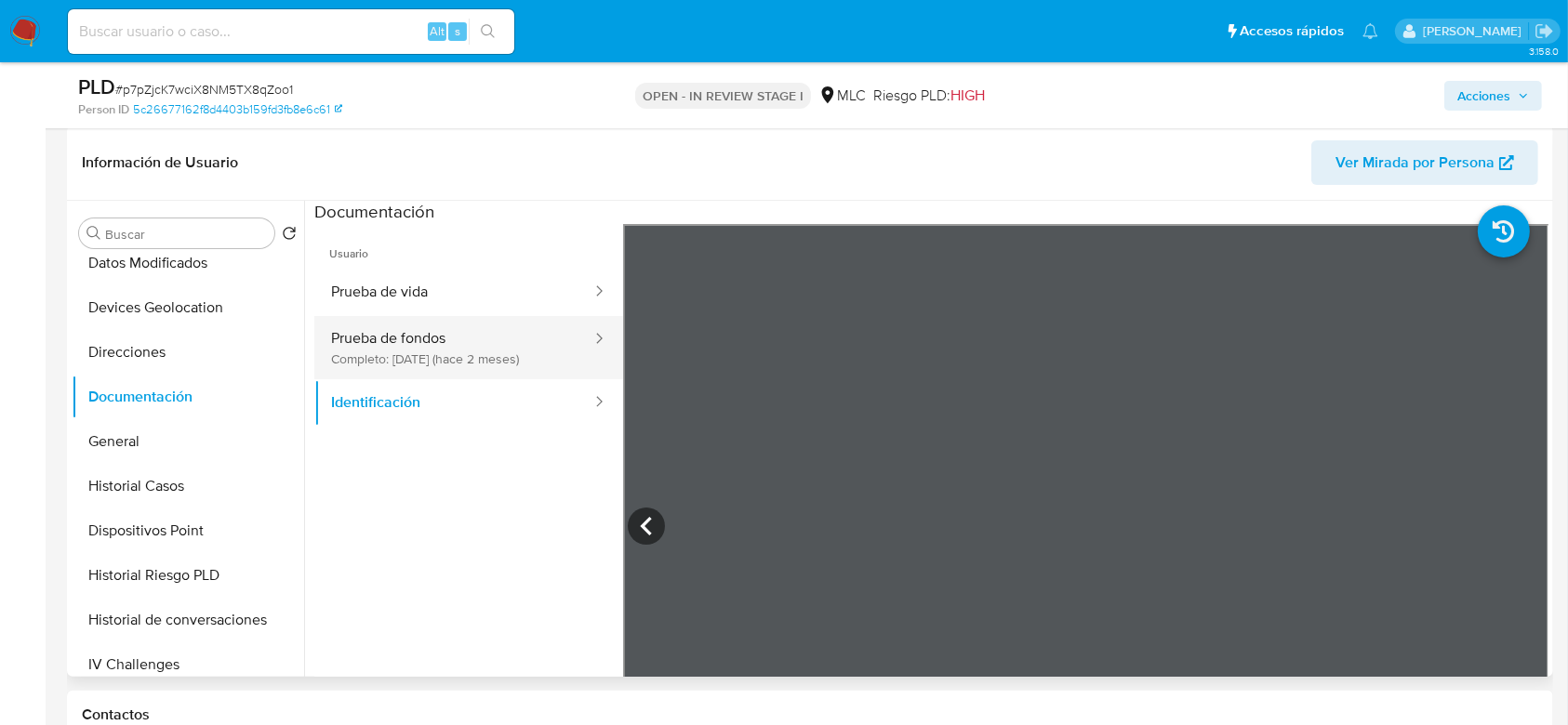
click at [486, 350] on button "Prueba de fondos Completo: [DATE] (hace 2 meses)" at bounding box center [454, 347] width 279 height 64
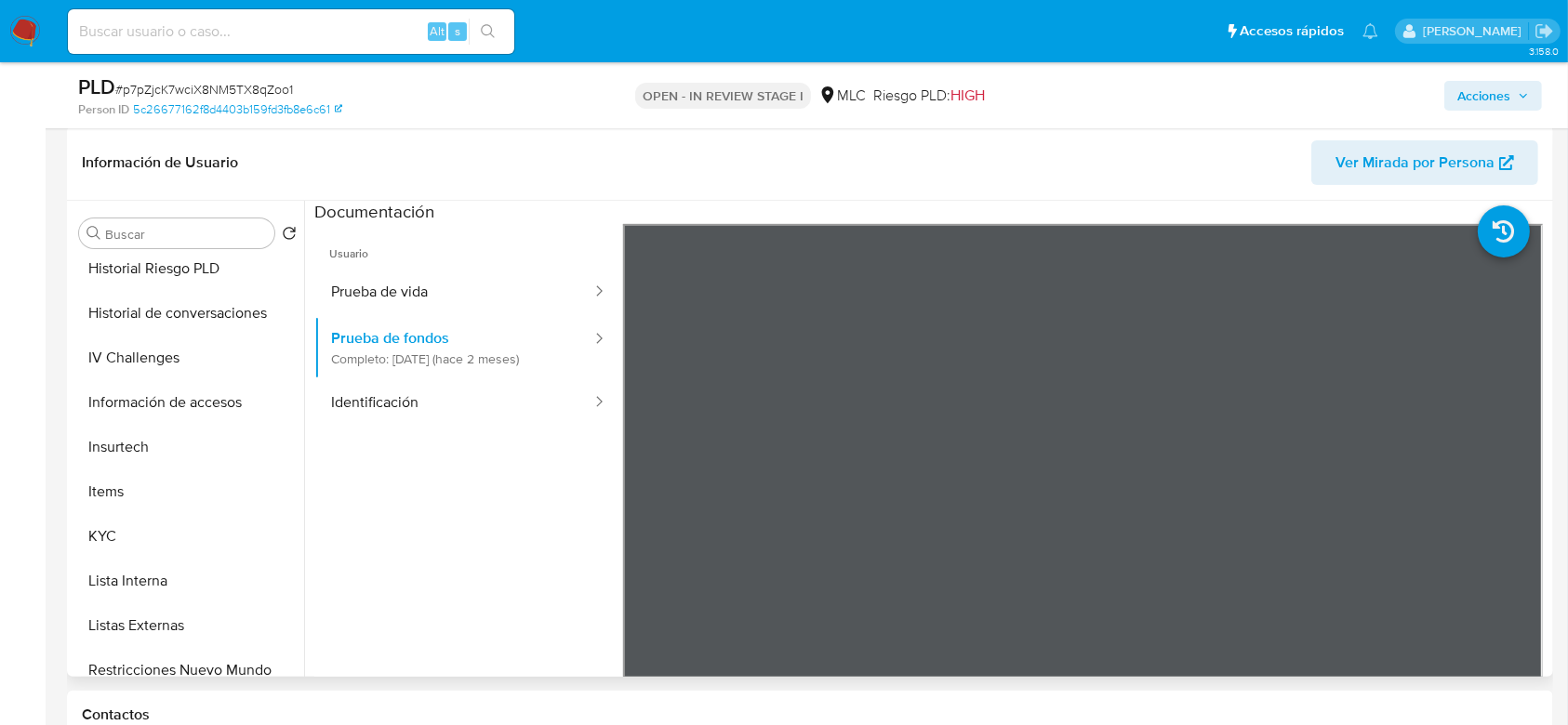
scroll to position [552, 0]
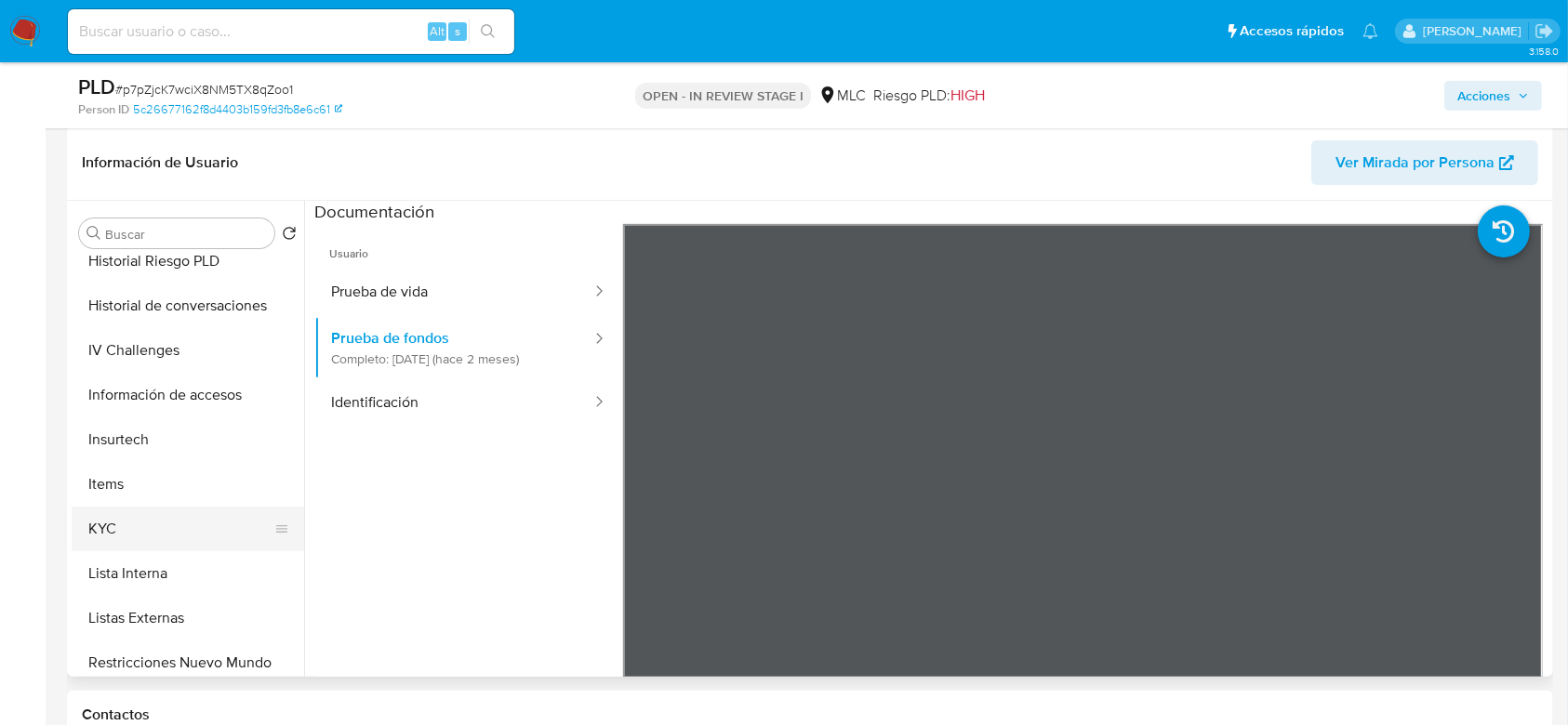
click at [109, 520] on button "KYC" at bounding box center [179, 529] width 217 height 45
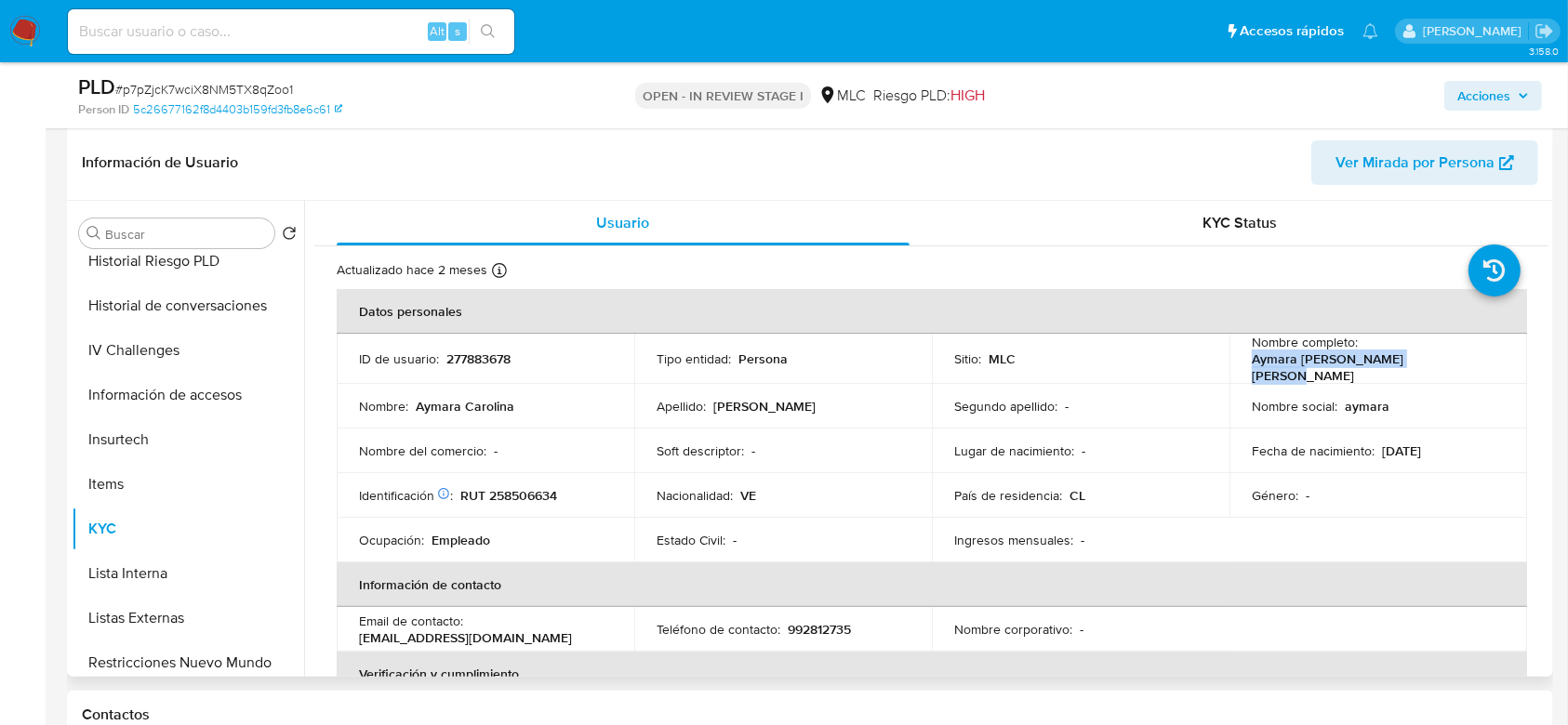
drag, startPoint x: 1419, startPoint y: 375, endPoint x: 1239, endPoint y: 371, distance: 180.0
click at [1239, 371] on td "Nombre completo : Aymara [PERSON_NAME] [PERSON_NAME]" at bounding box center [1378, 359] width 298 height 50
copy p "Aymara [PERSON_NAME] [PERSON_NAME]"
